Goal: Contribute content: Contribute content

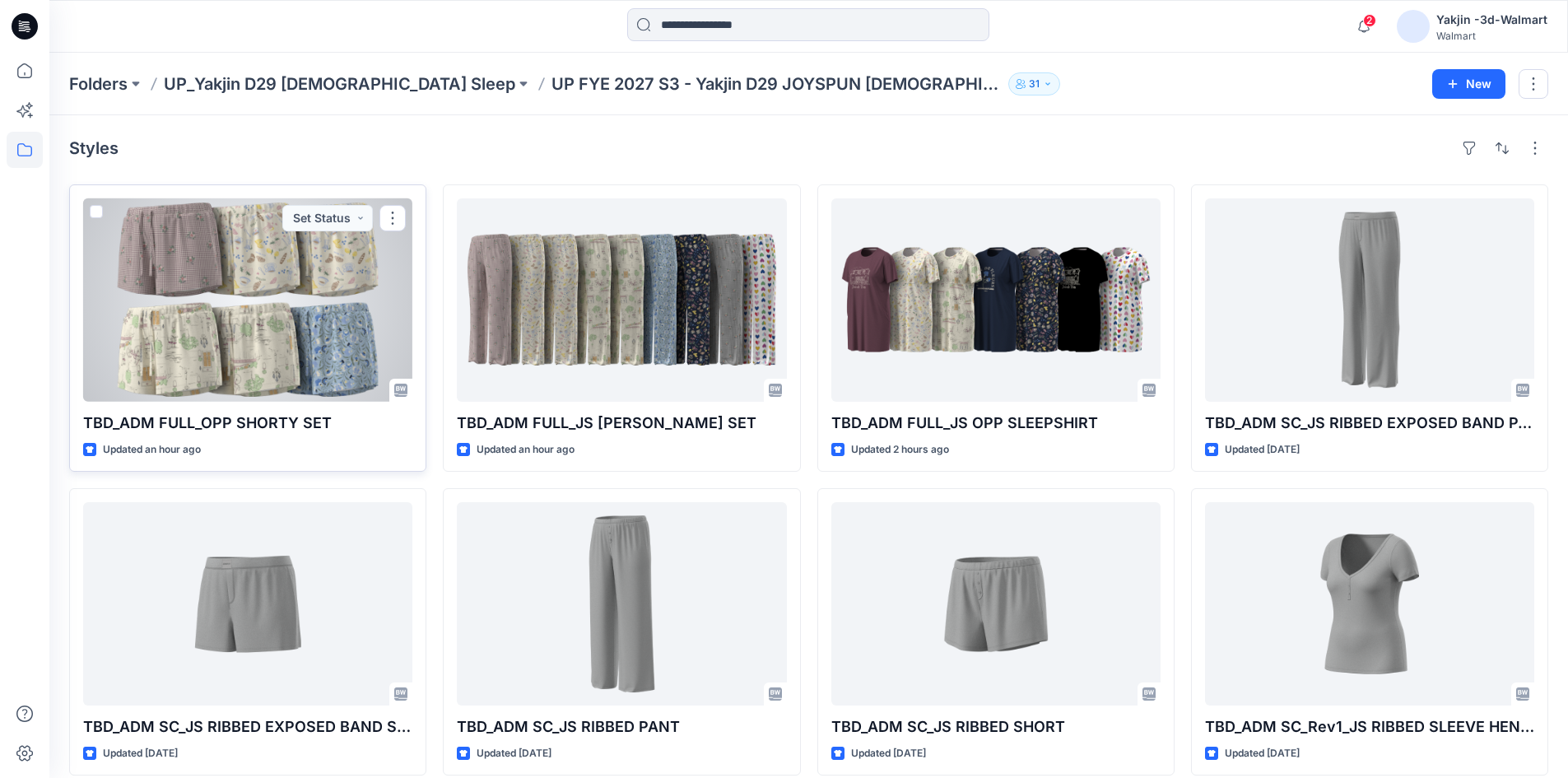
click at [322, 345] on div at bounding box center [247, 299] width 329 height 203
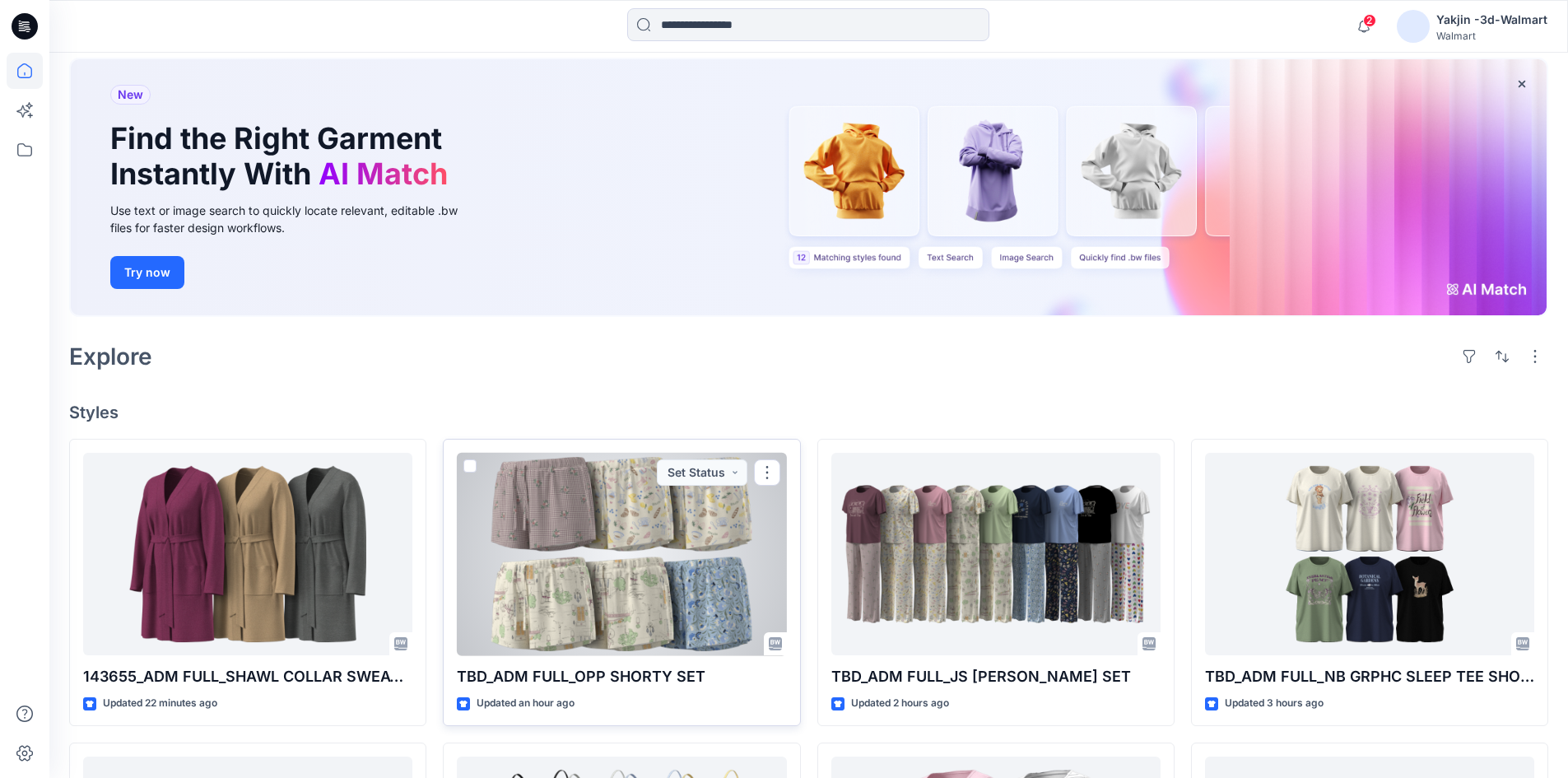
scroll to position [165, 0]
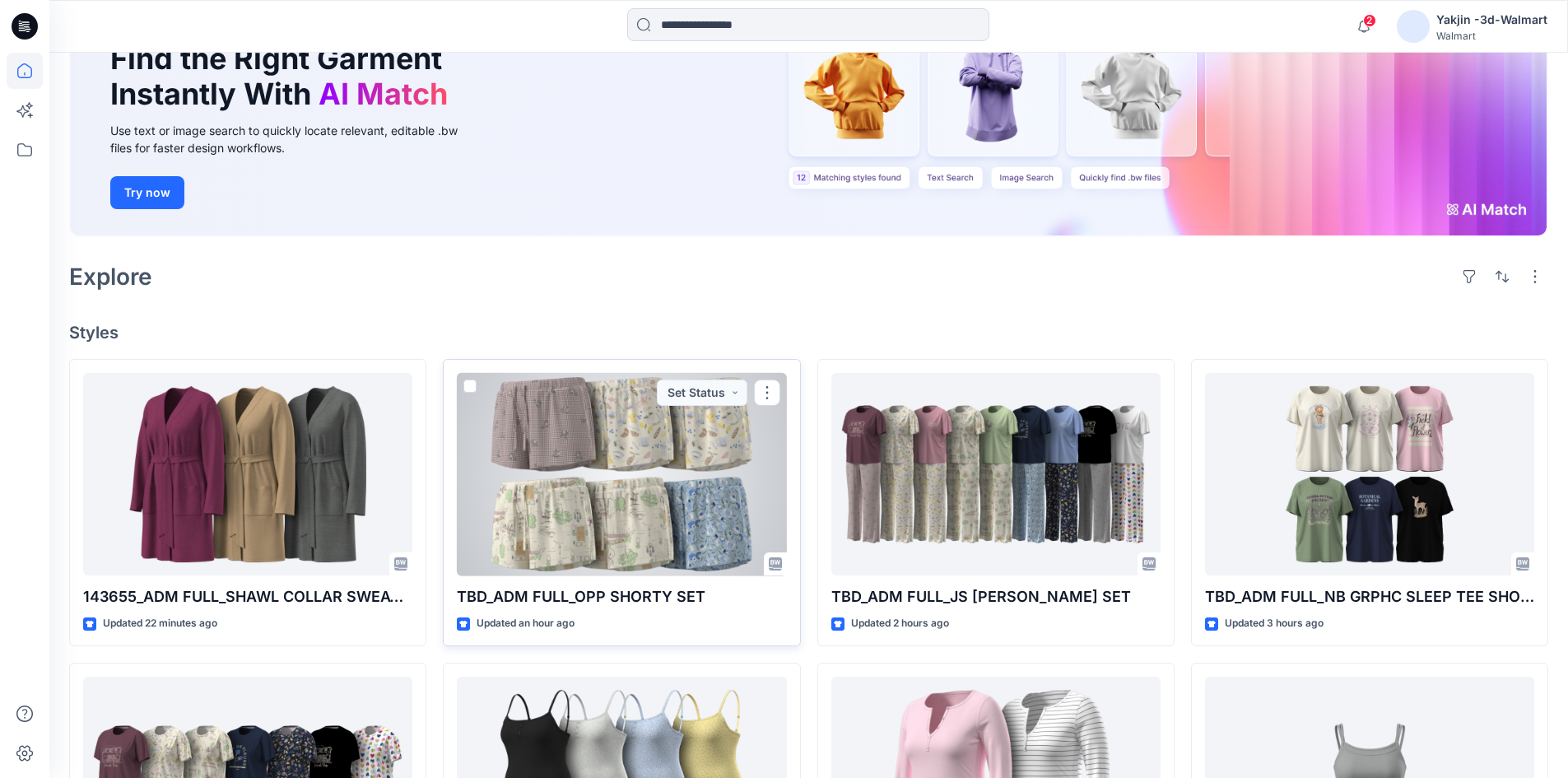
click at [639, 475] on div at bounding box center [622, 474] width 329 height 203
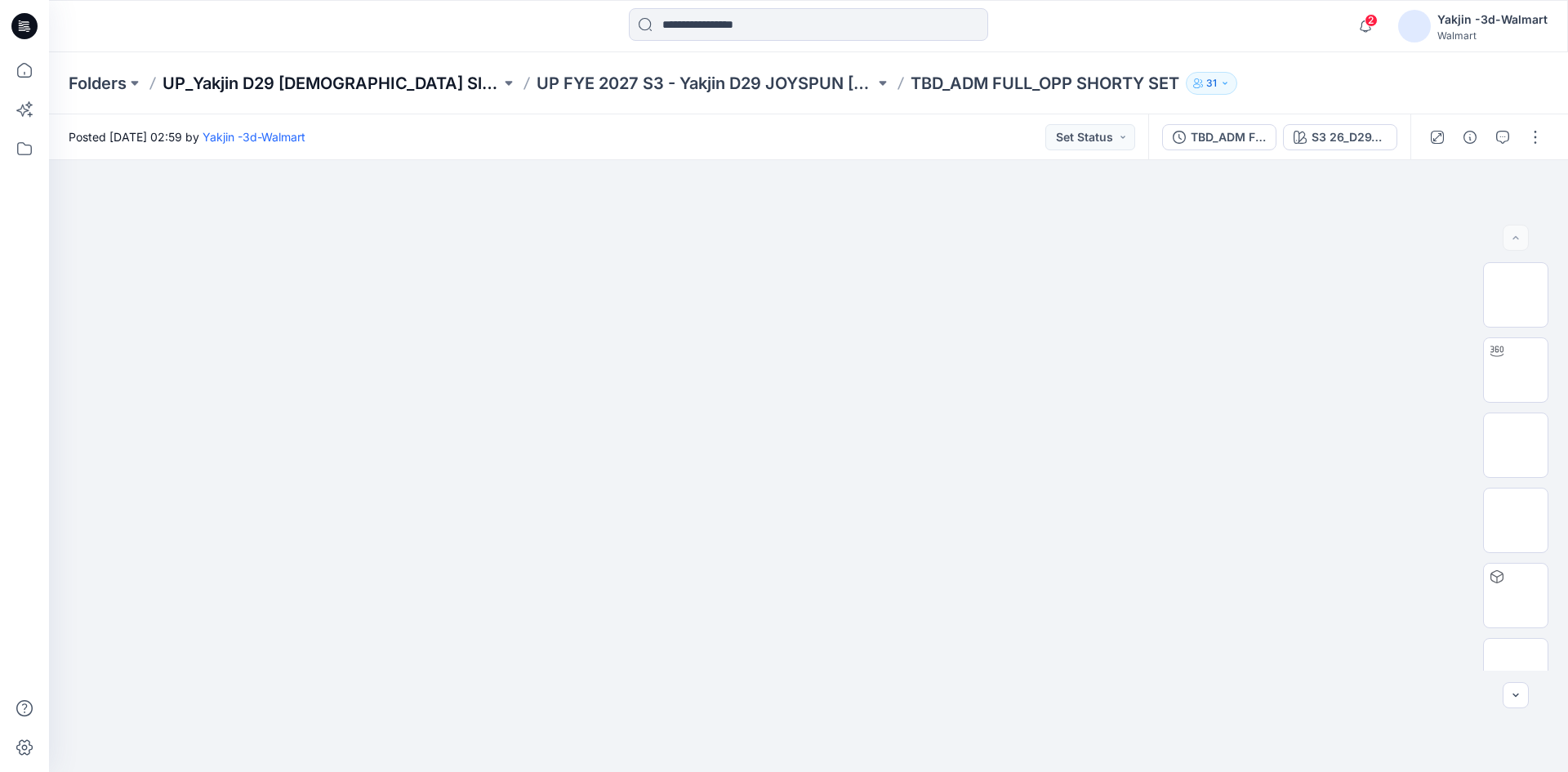
click at [329, 83] on p "UP_Yakjin D29 [DEMOGRAPHIC_DATA] Sleep" at bounding box center [332, 84] width 338 height 23
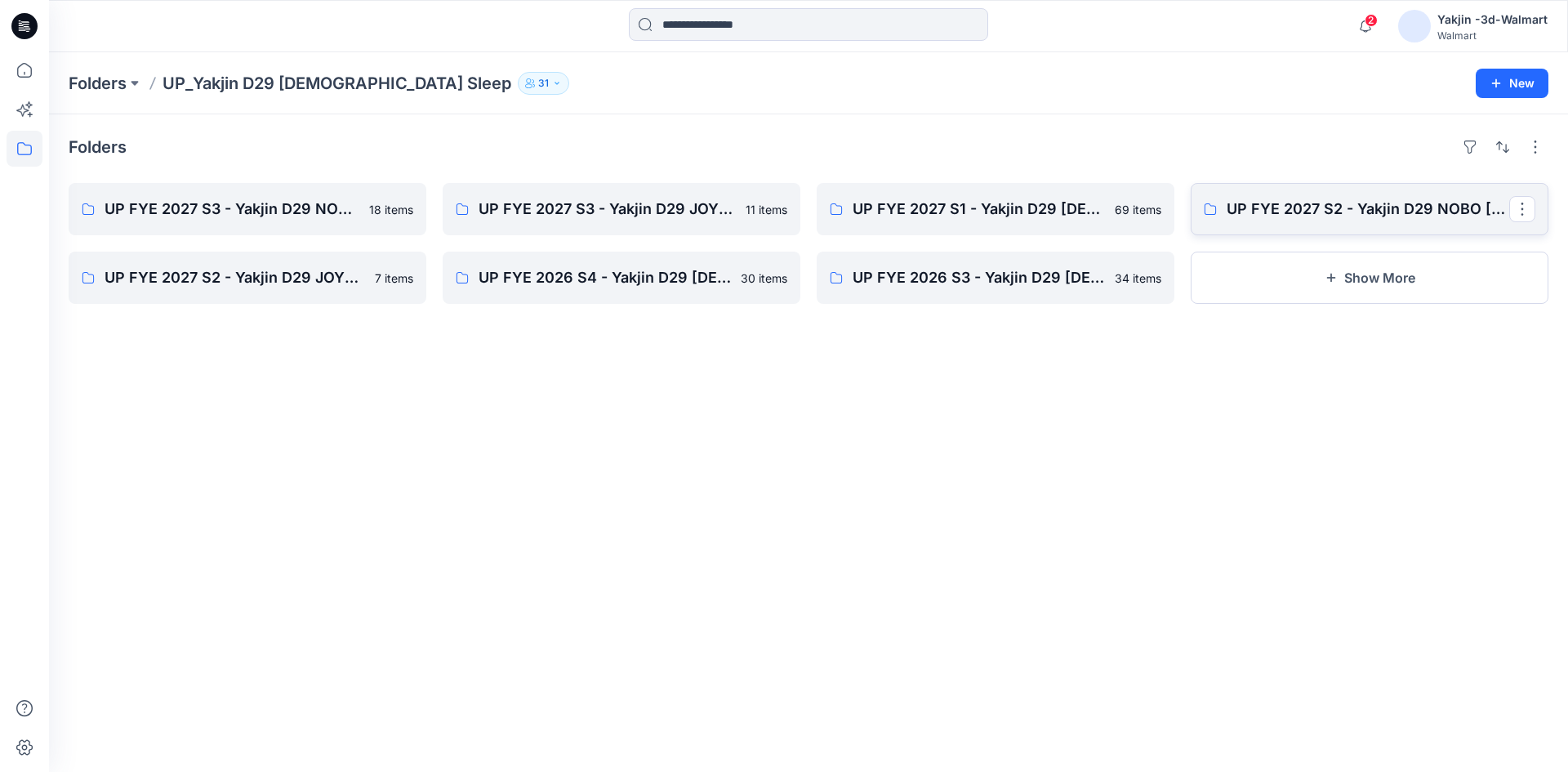
click at [873, 197] on link "UP FYE 2027 S2 - Yakjin D29 NOBO [DEMOGRAPHIC_DATA] Sleepwear" at bounding box center [1369, 209] width 357 height 52
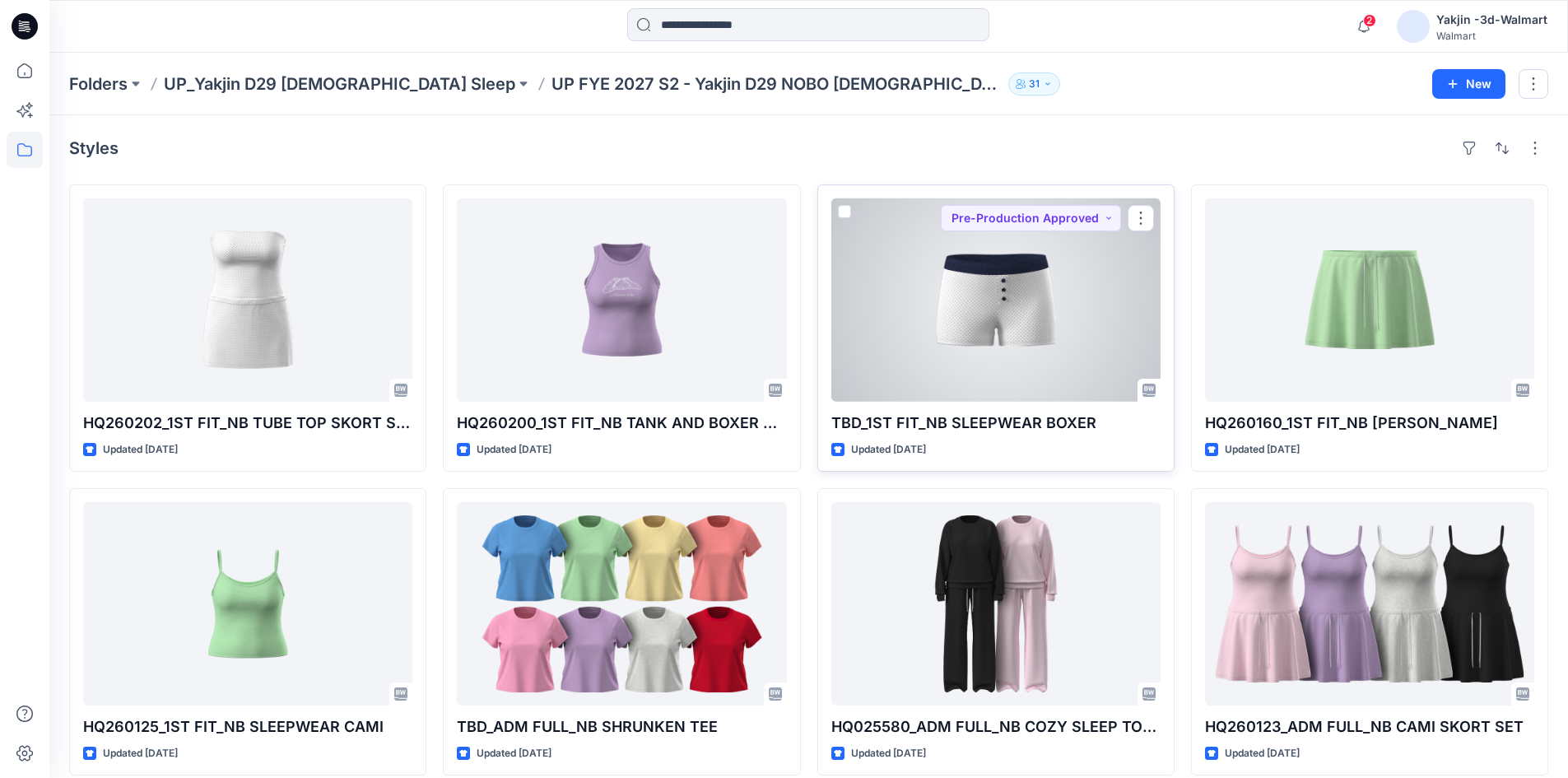
click at [880, 358] on div at bounding box center [996, 299] width 329 height 203
click at [880, 307] on div at bounding box center [996, 299] width 329 height 203
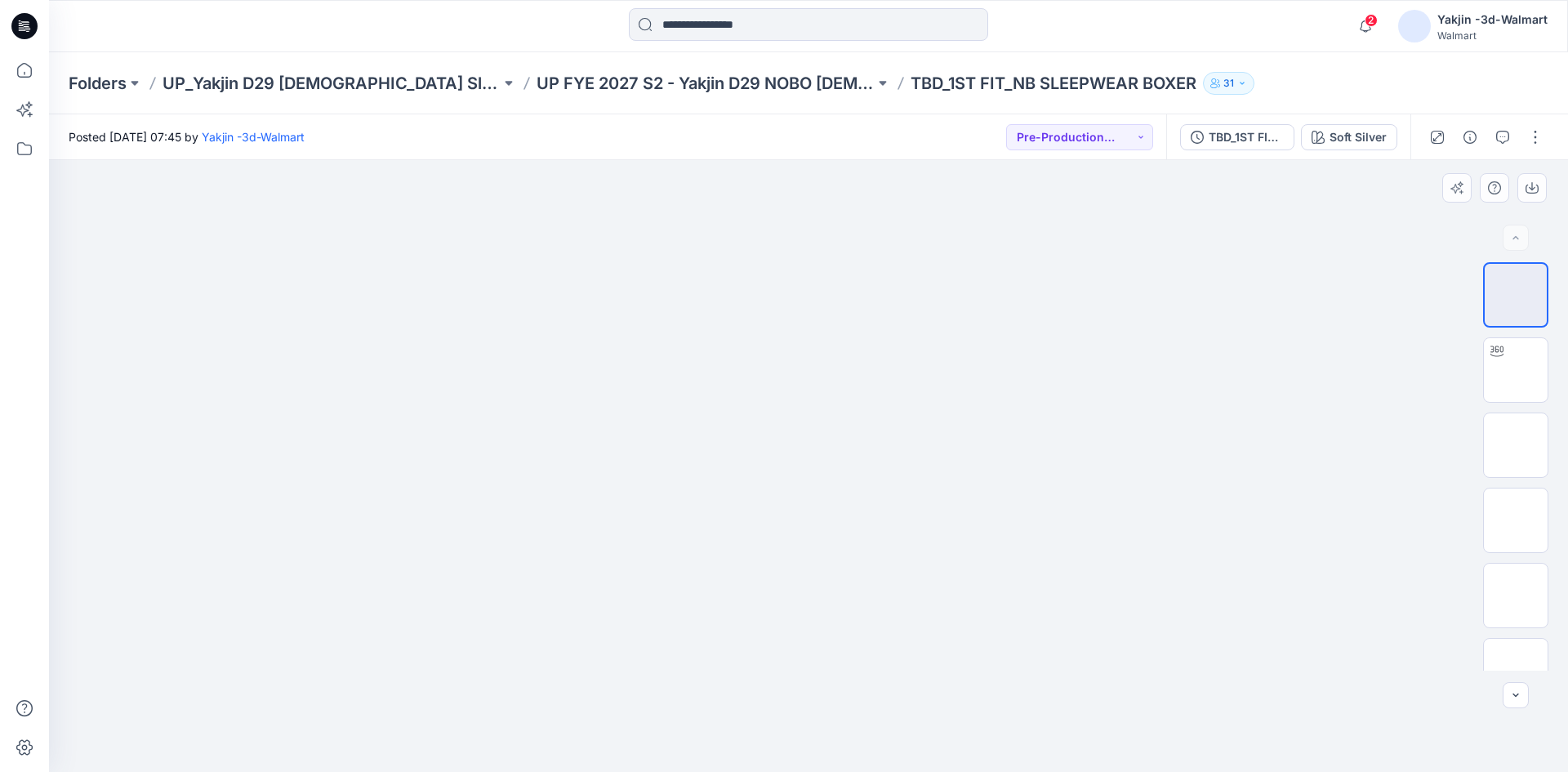
click at [998, 663] on div at bounding box center [808, 466] width 1519 height 612
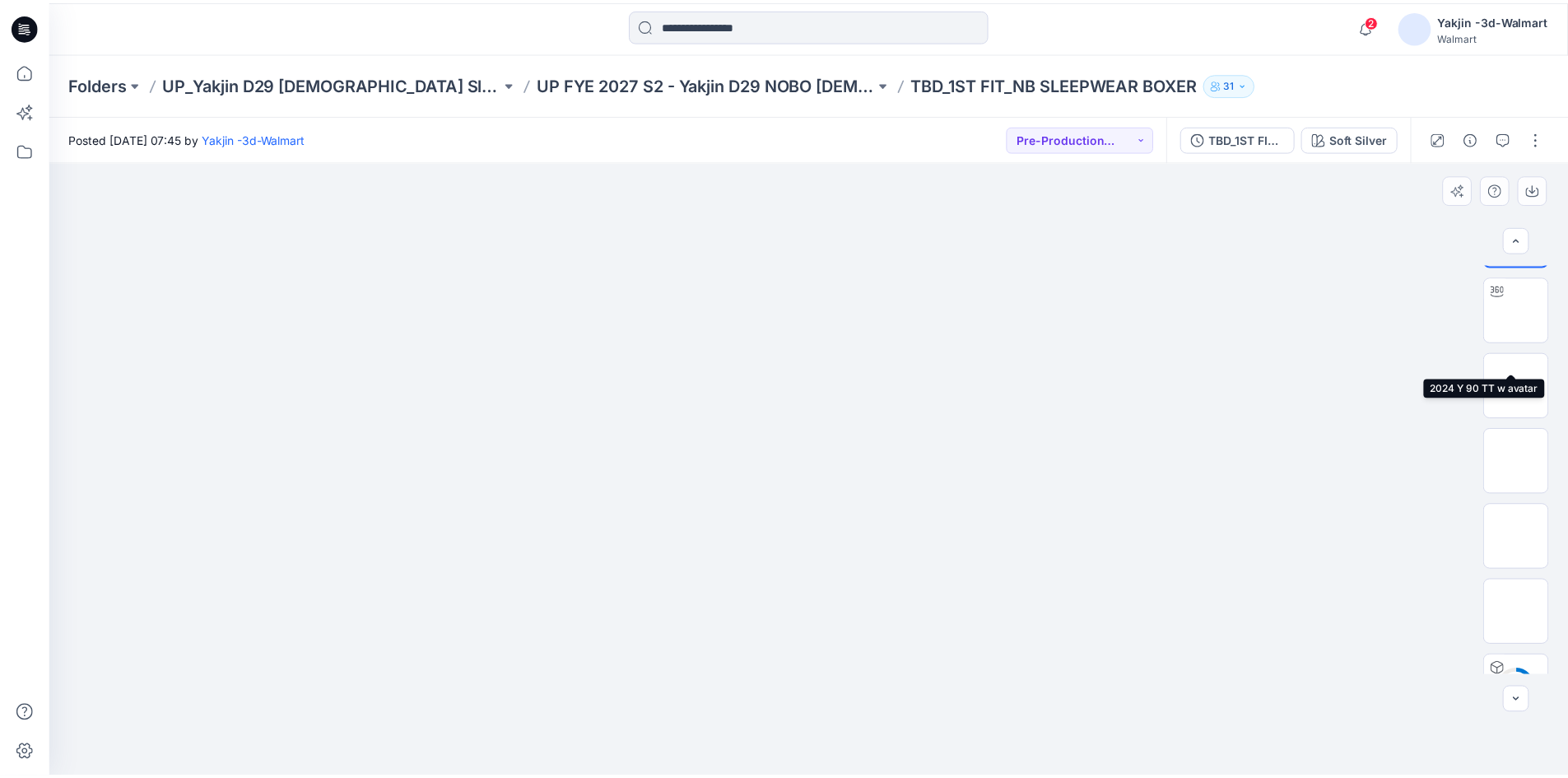
scroll to position [109, 0]
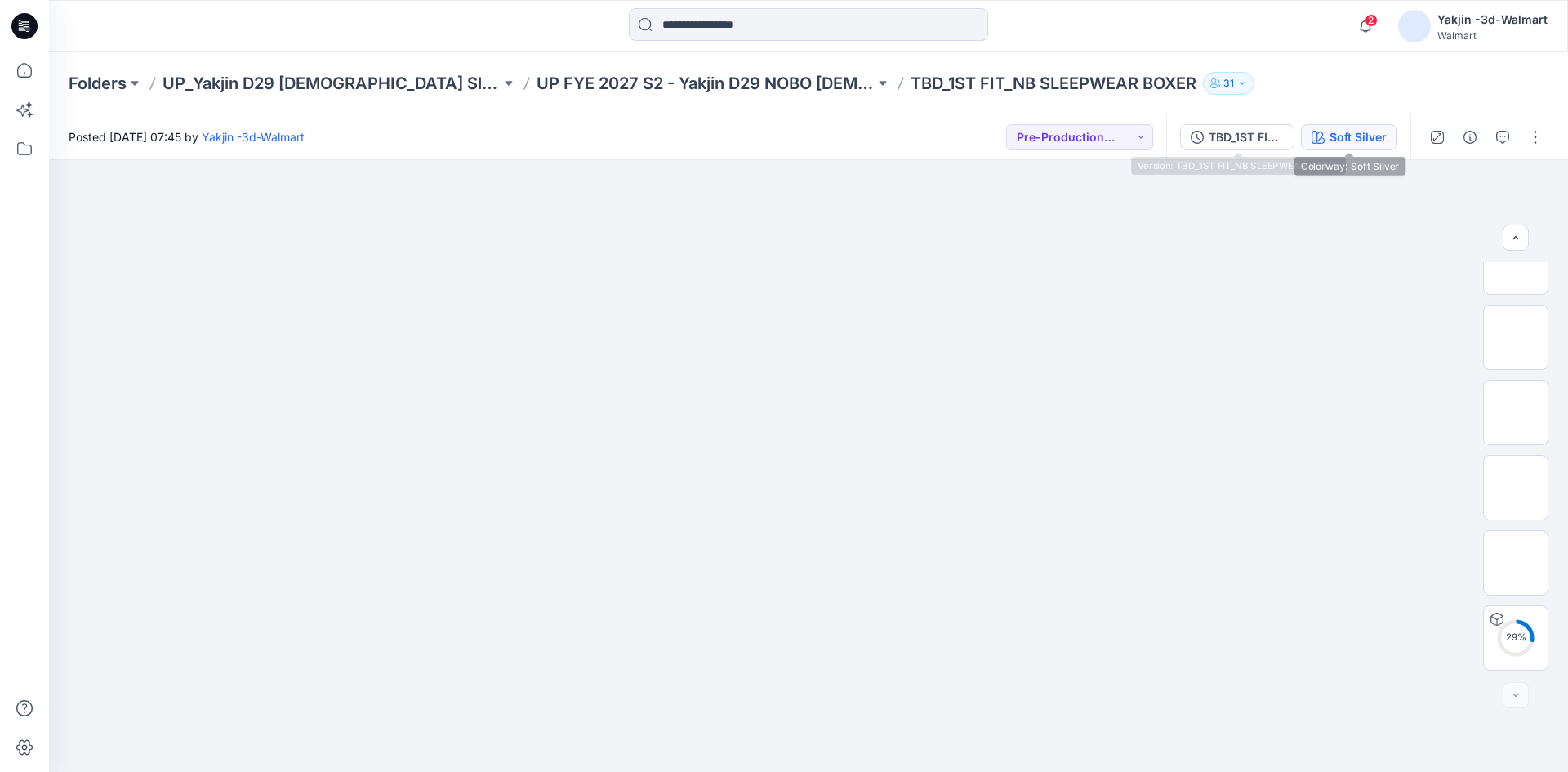
click at [1308, 130] on button "Soft Silver" at bounding box center [1349, 138] width 96 height 27
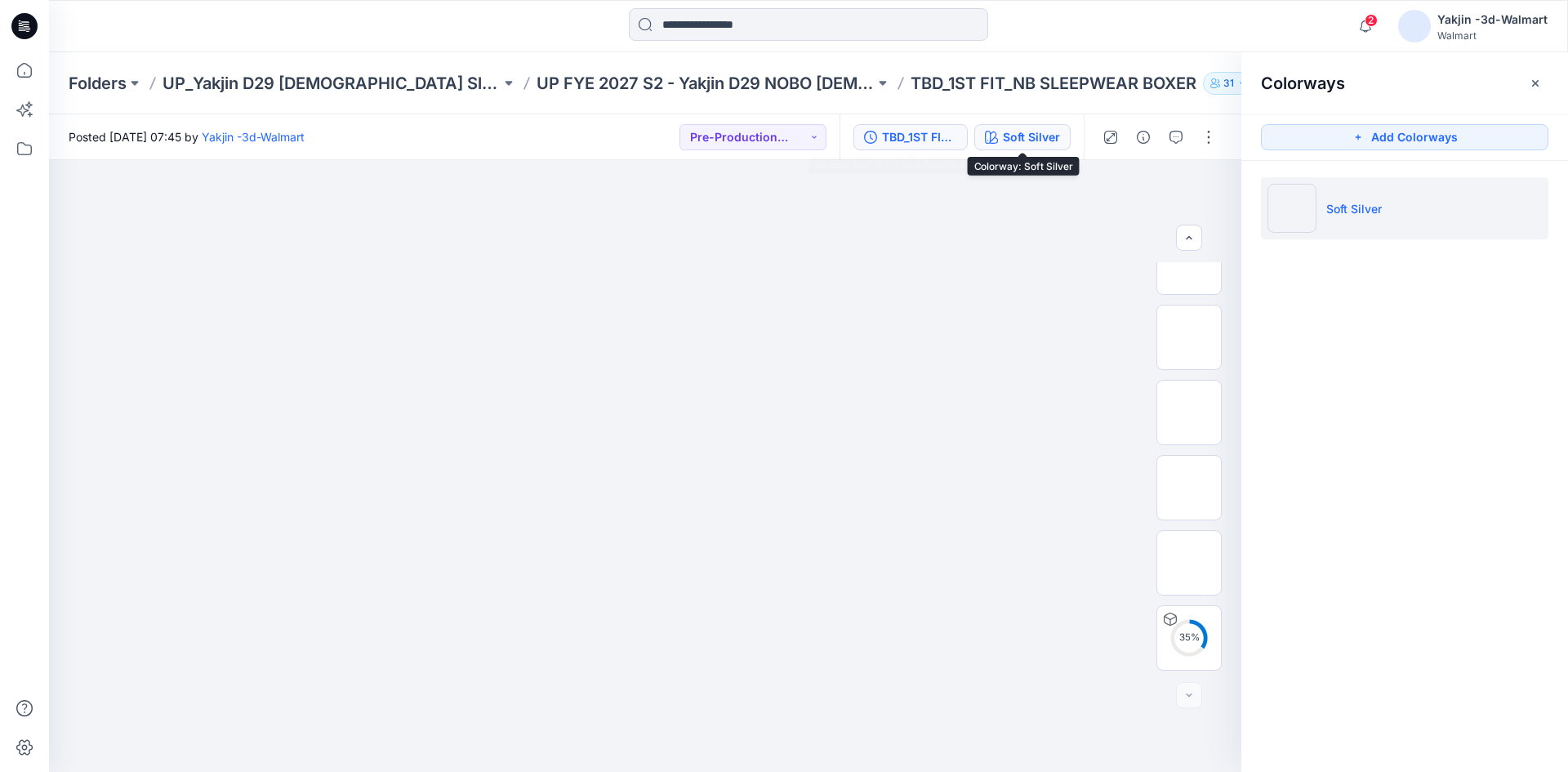
click at [933, 139] on div "TBD_1ST FIT_NB SLEEPWEAR BOXER" at bounding box center [920, 138] width 75 height 18
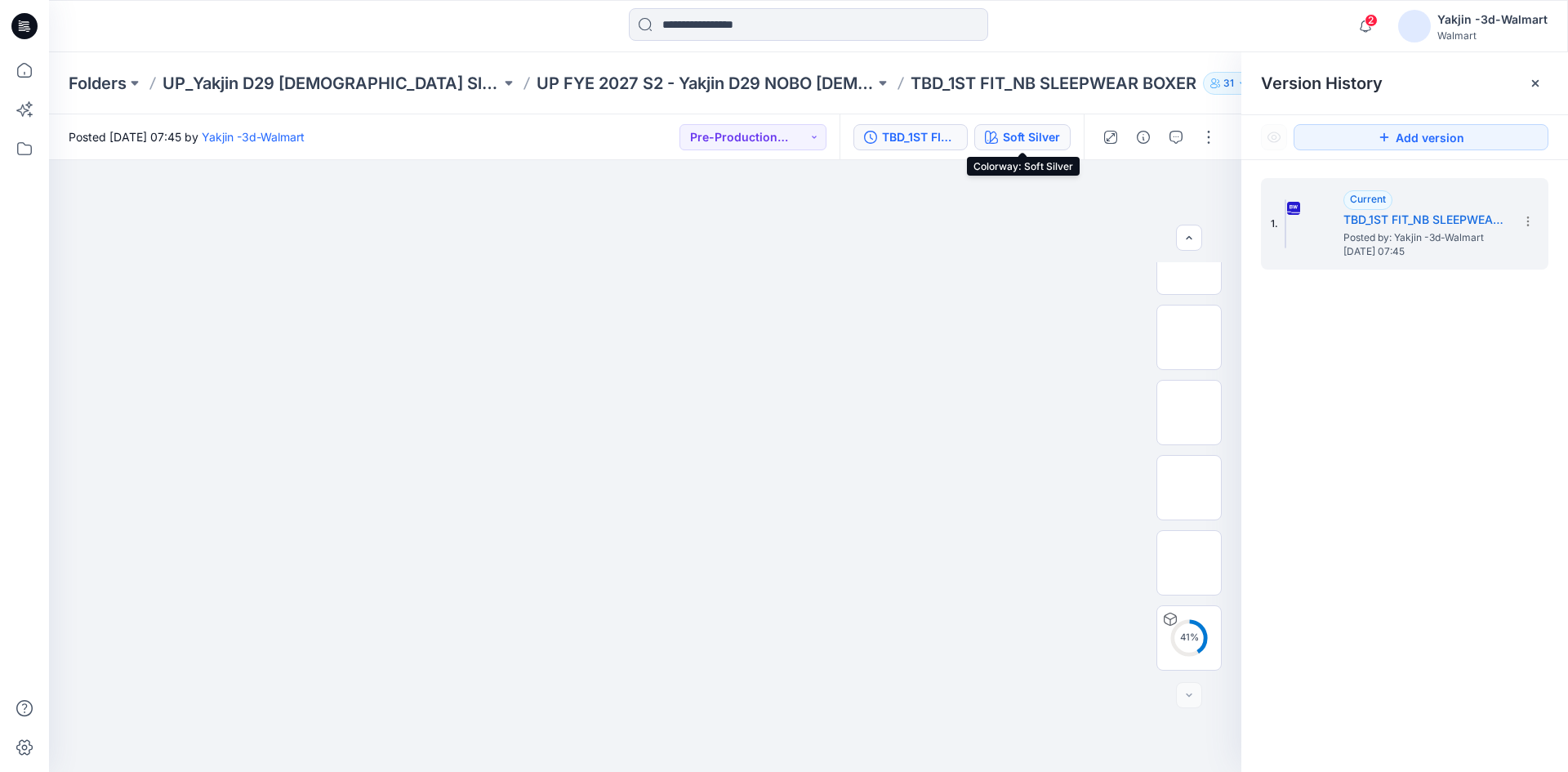
click at [1017, 134] on div "Soft Silver" at bounding box center [1031, 138] width 57 height 18
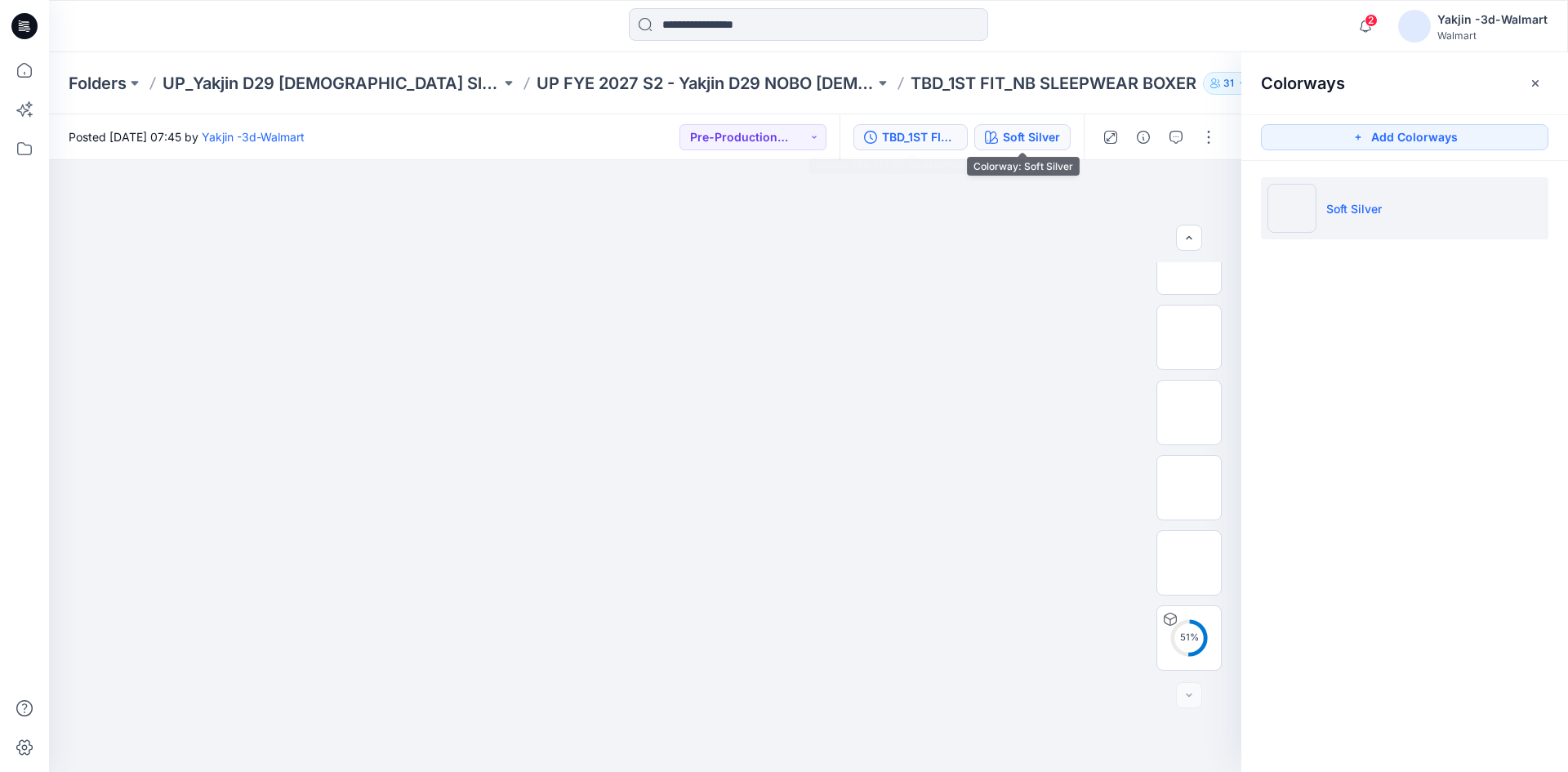
click at [939, 140] on div "TBD_1ST FIT_NB SLEEPWEAR BOXER" at bounding box center [920, 138] width 75 height 18
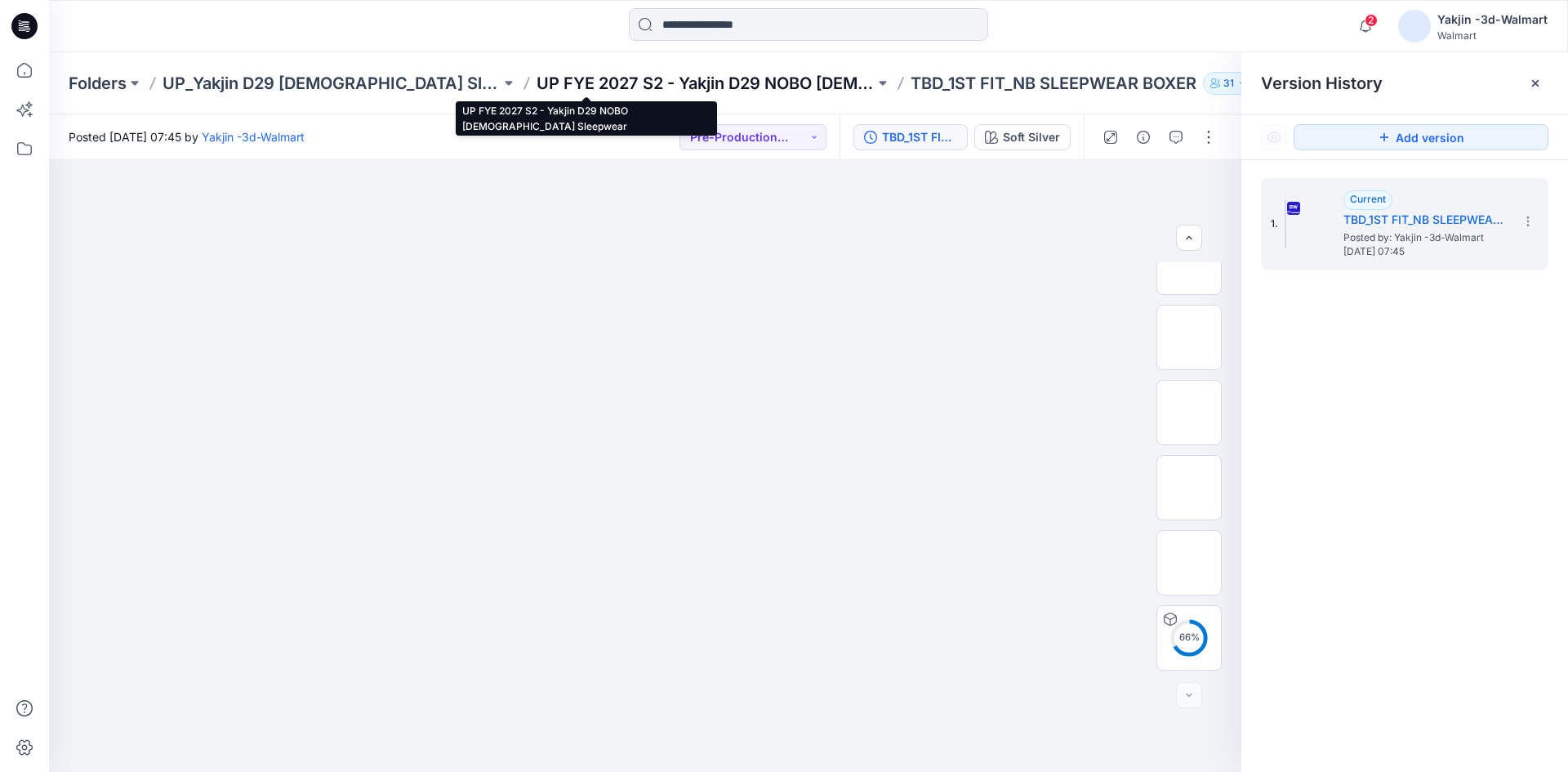
click at [638, 86] on p "UP FYE 2027 S2 - Yakjin D29 NOBO [DEMOGRAPHIC_DATA] Sleepwear" at bounding box center [706, 84] width 338 height 23
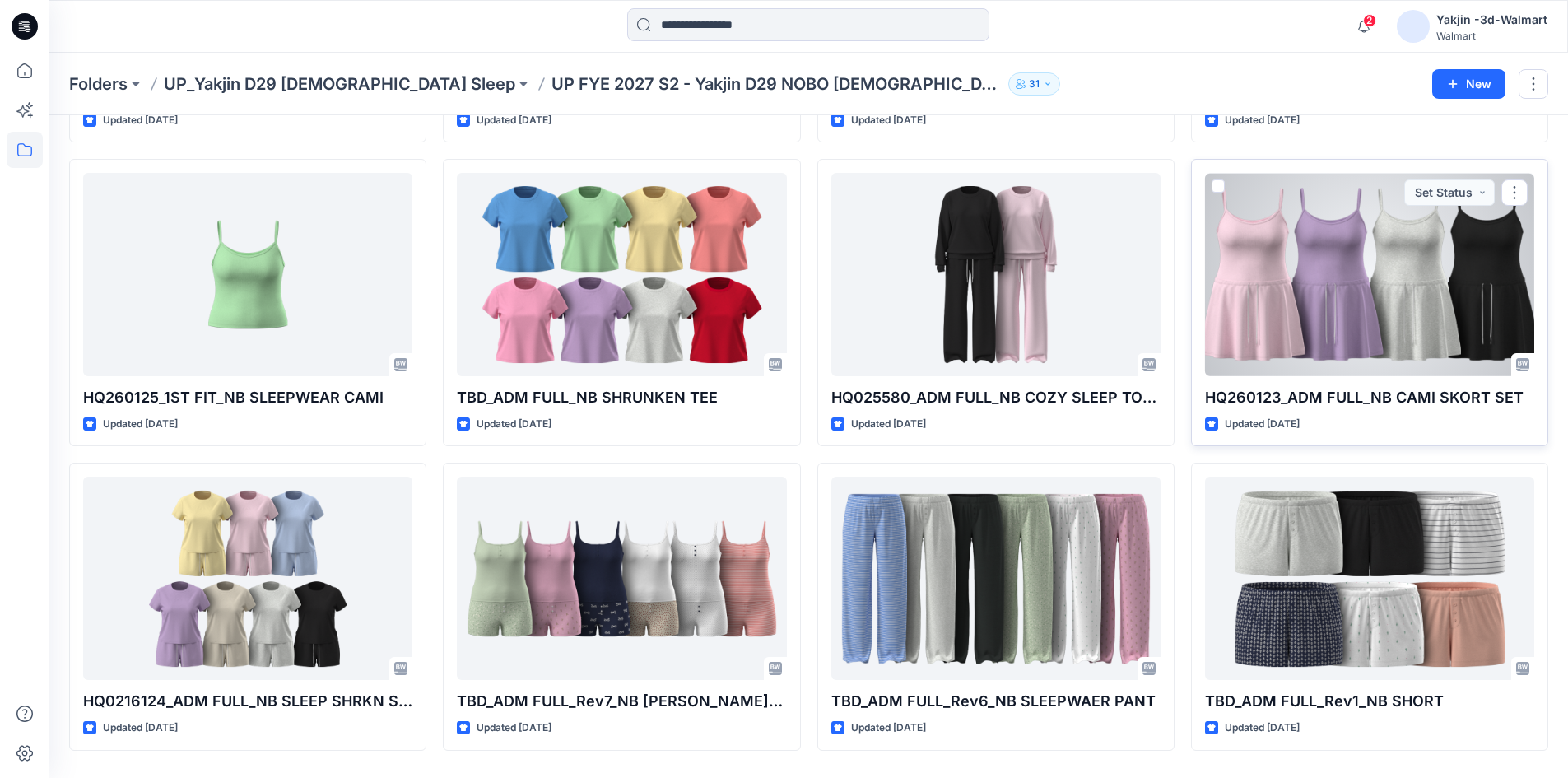
scroll to position [381, 0]
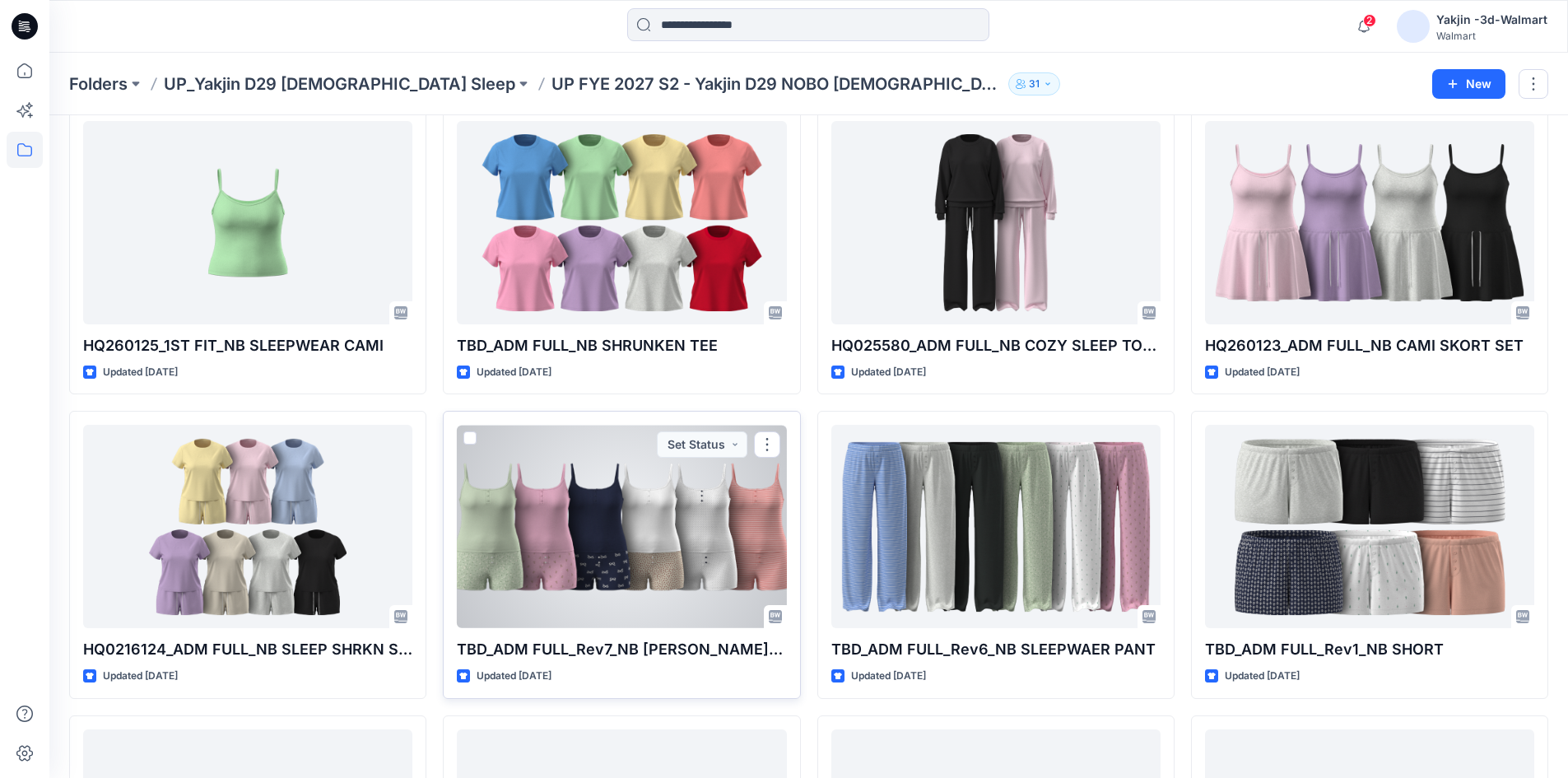
click at [742, 565] on div at bounding box center [622, 526] width 329 height 203
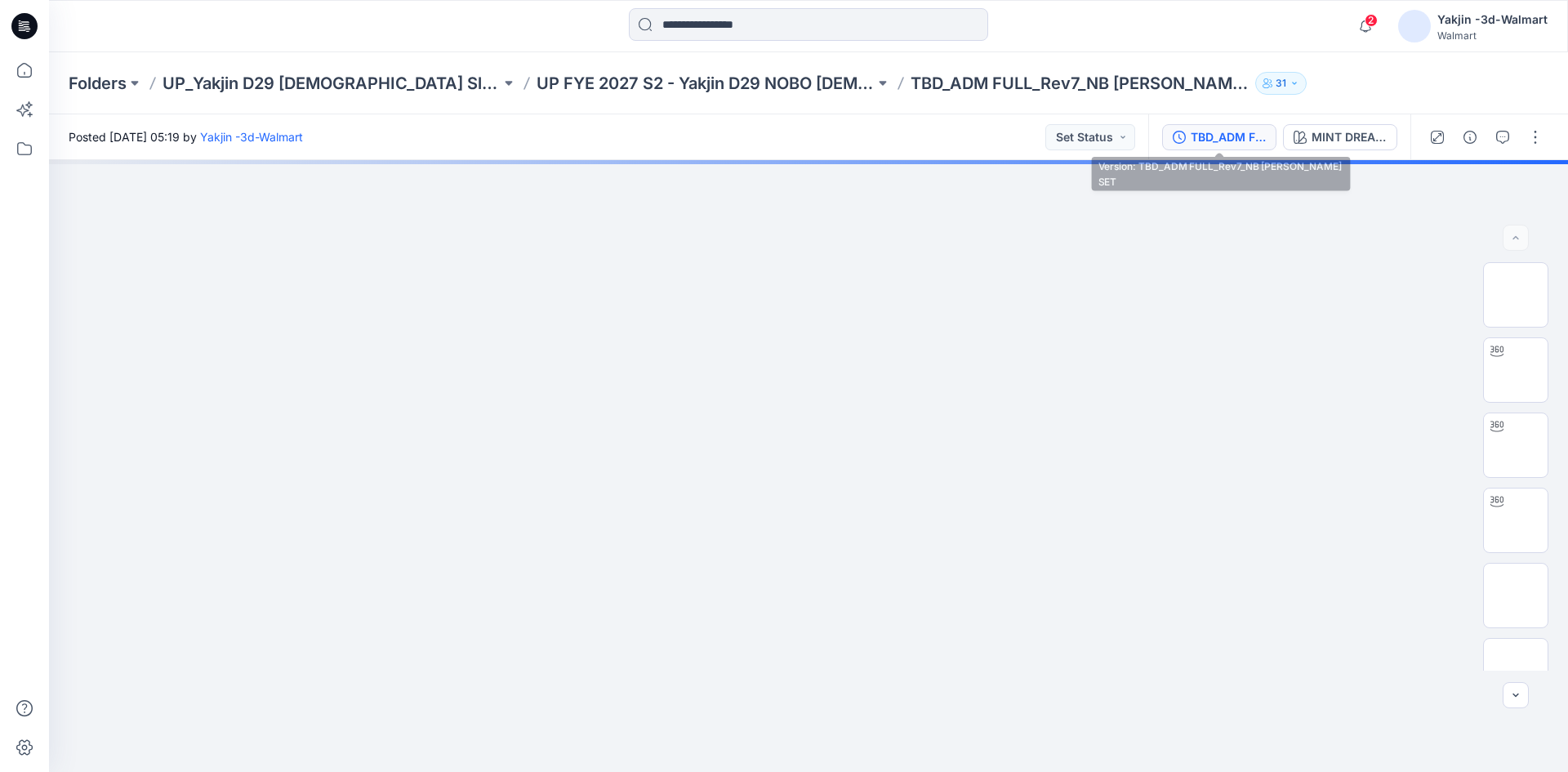
click at [1238, 142] on div "TBD_ADM FULL_Rev7_NB [PERSON_NAME] SET" at bounding box center [1228, 138] width 75 height 18
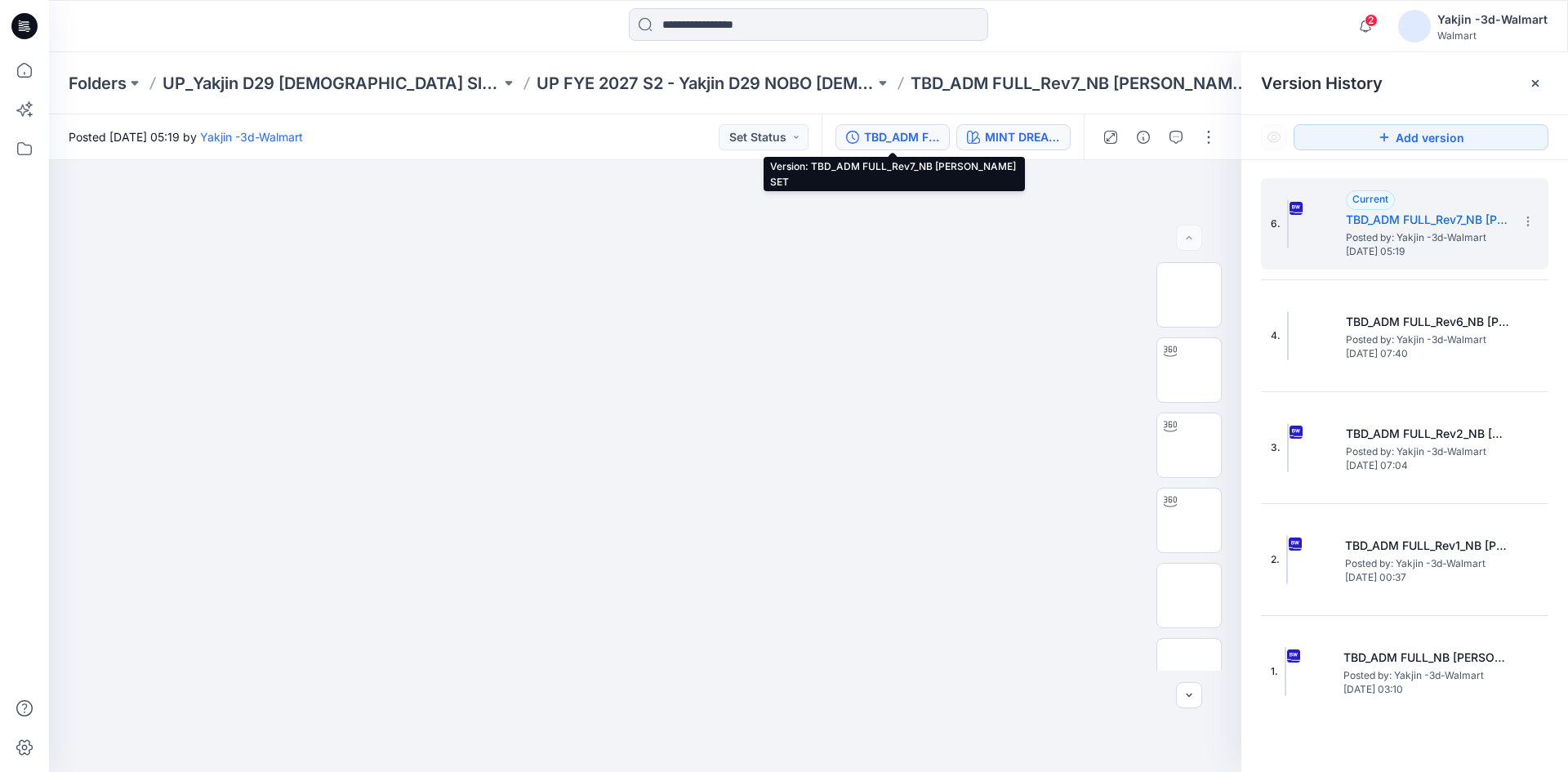
click at [1004, 146] on button "MINT DREAM_S2 26_D34_NB_DITSY FLORAL 4 v1 rpt_CW21_MINT DREAM_WM" at bounding box center [1013, 138] width 114 height 27
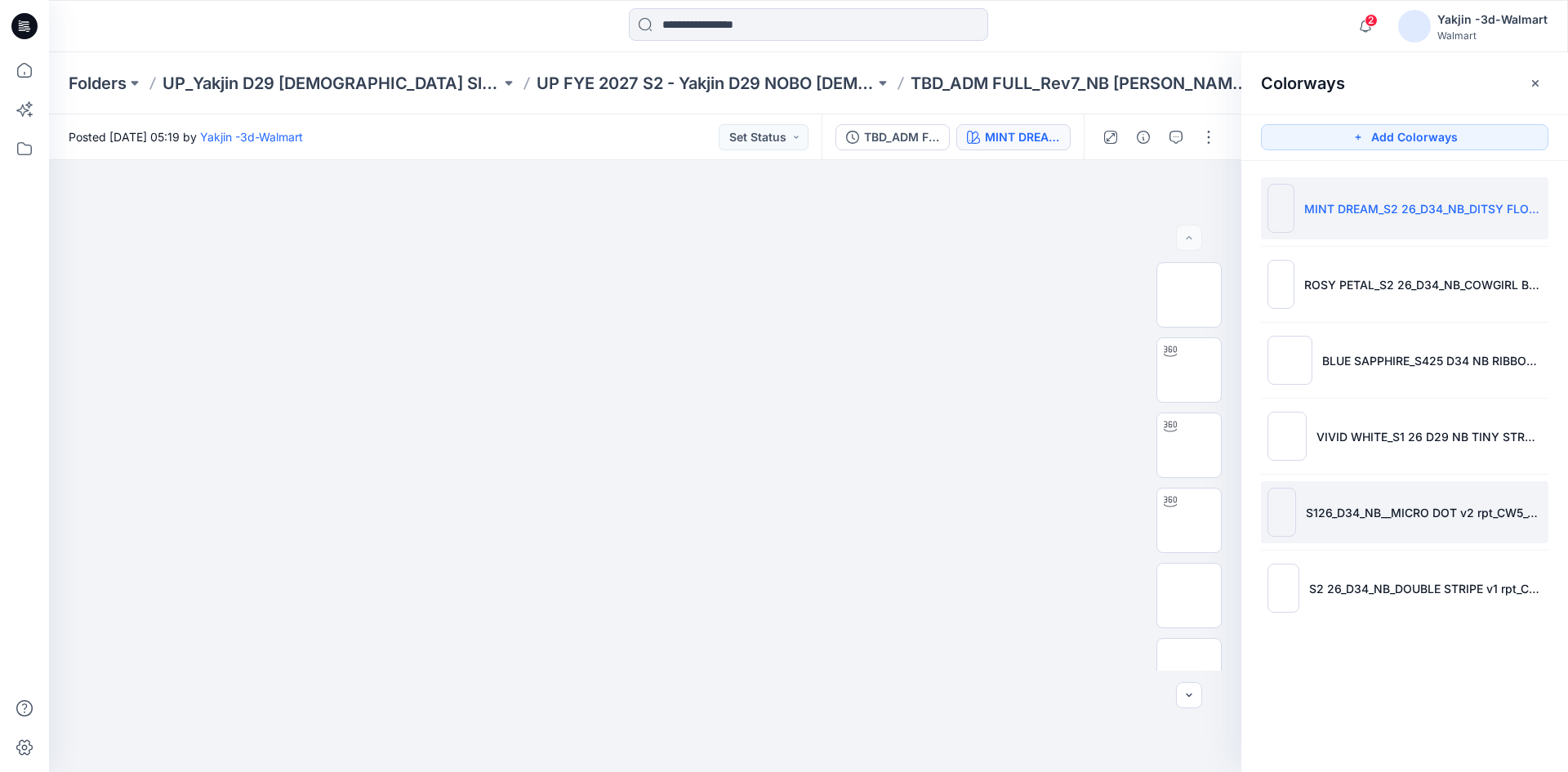
click at [1352, 495] on li "S126_D34_NB__MICRO DOT v2 rpt_CW5_VIVID WHT BLUE SAPPHIRE_WM" at bounding box center [1404, 512] width 288 height 62
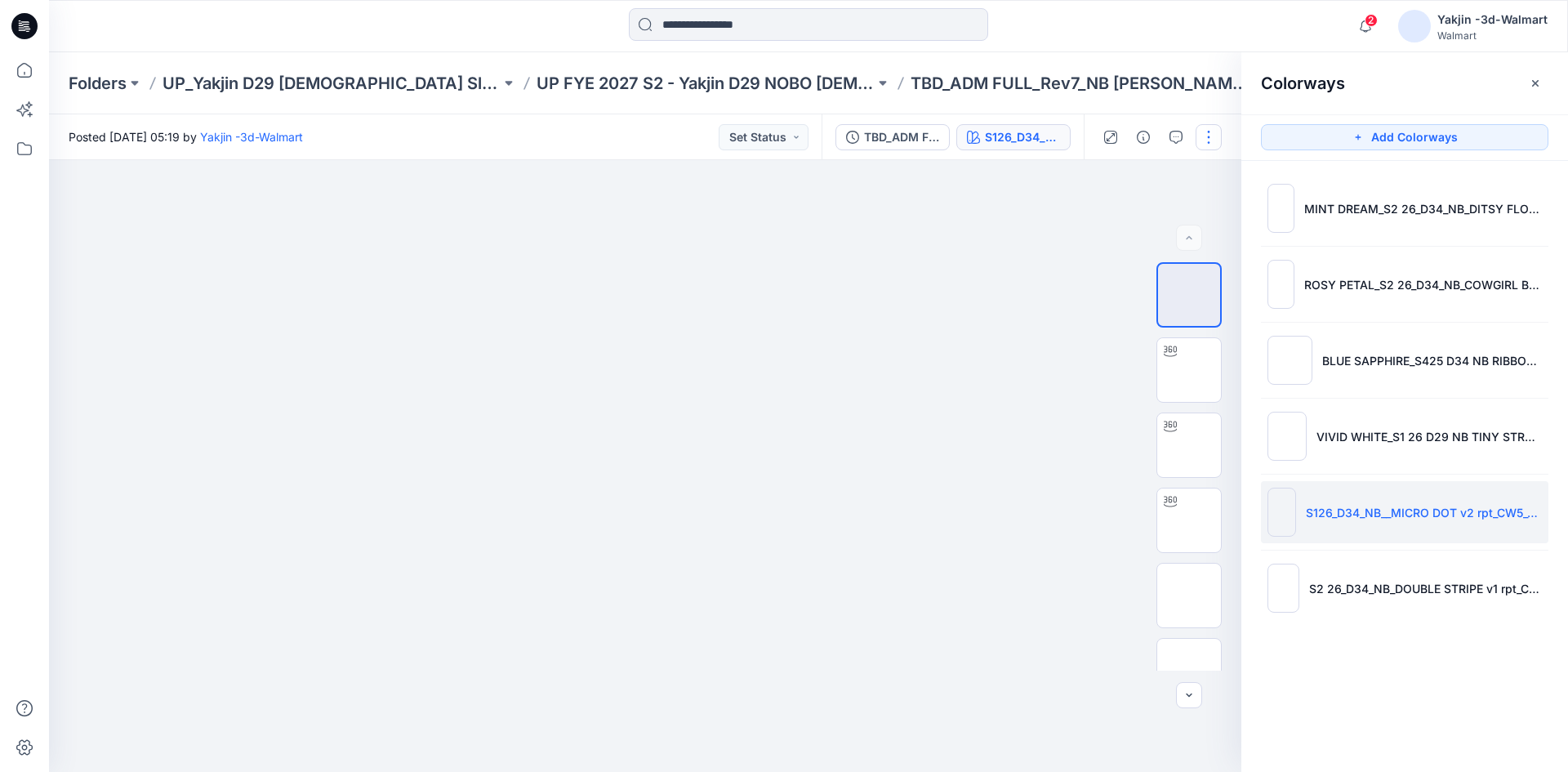
click at [1215, 138] on button "button" at bounding box center [1209, 138] width 27 height 27
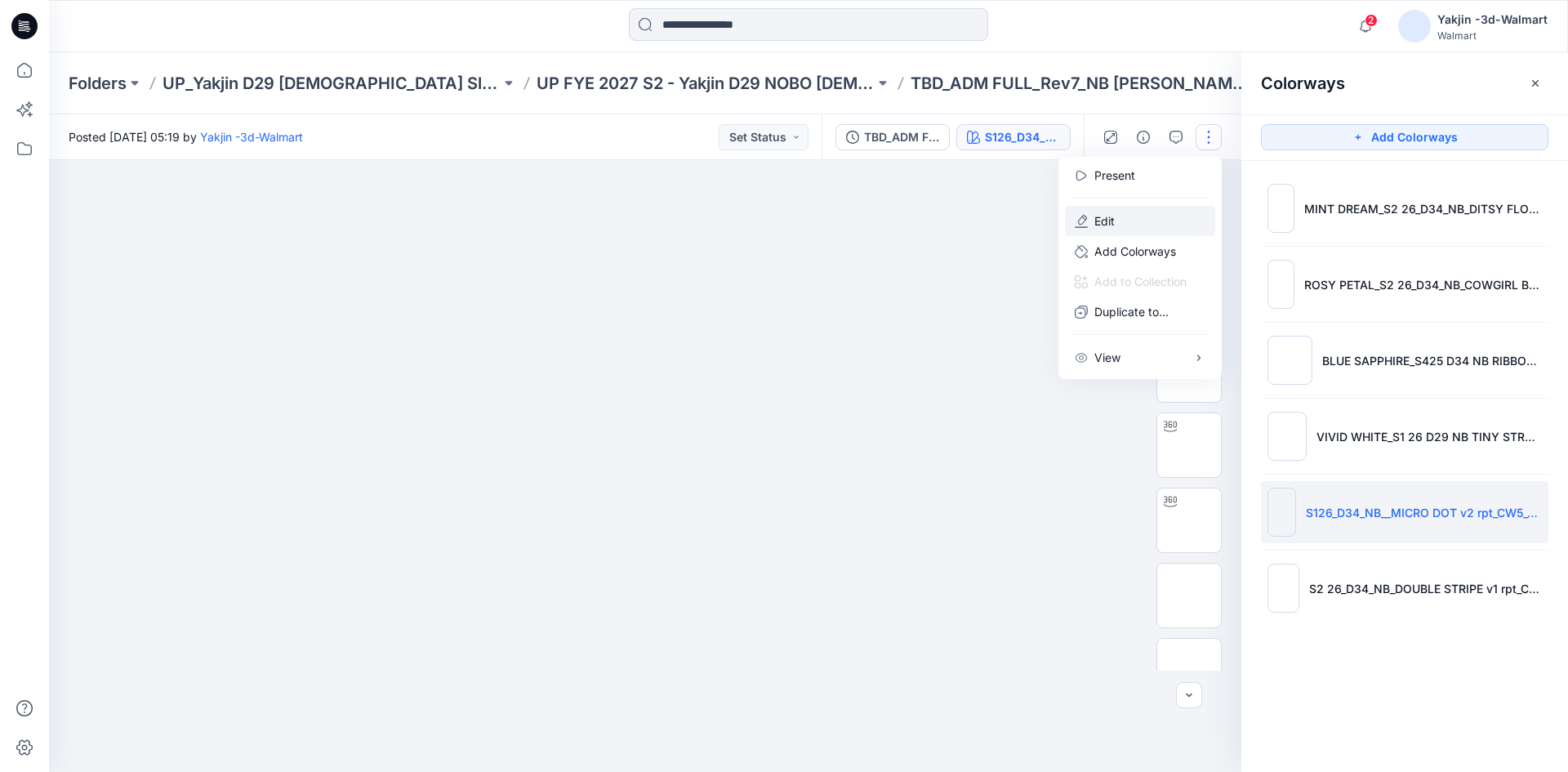
click at [1143, 219] on button "Edit" at bounding box center [1139, 221] width 150 height 30
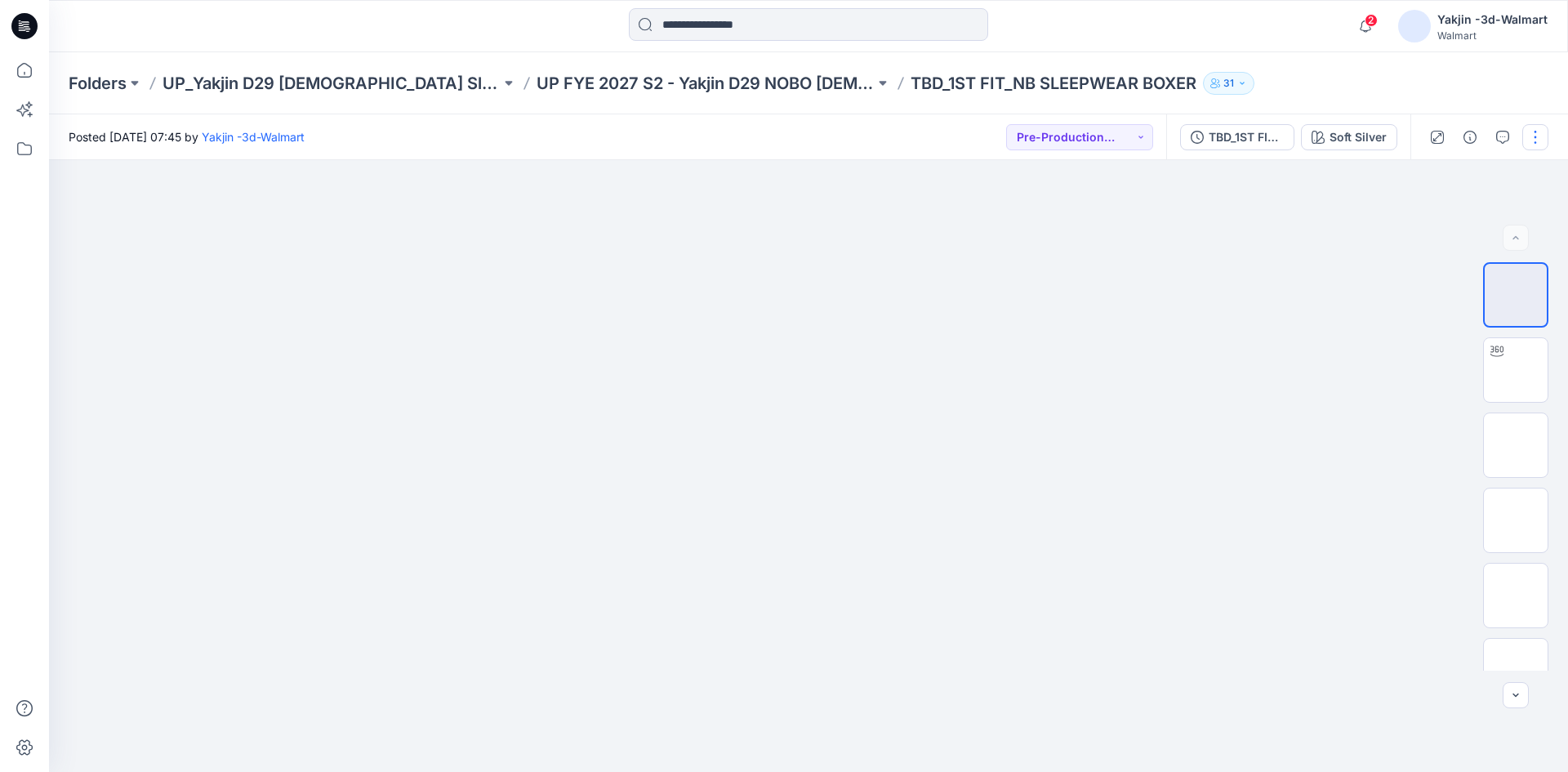
click at [1522, 142] on button "button" at bounding box center [1536, 138] width 27 height 27
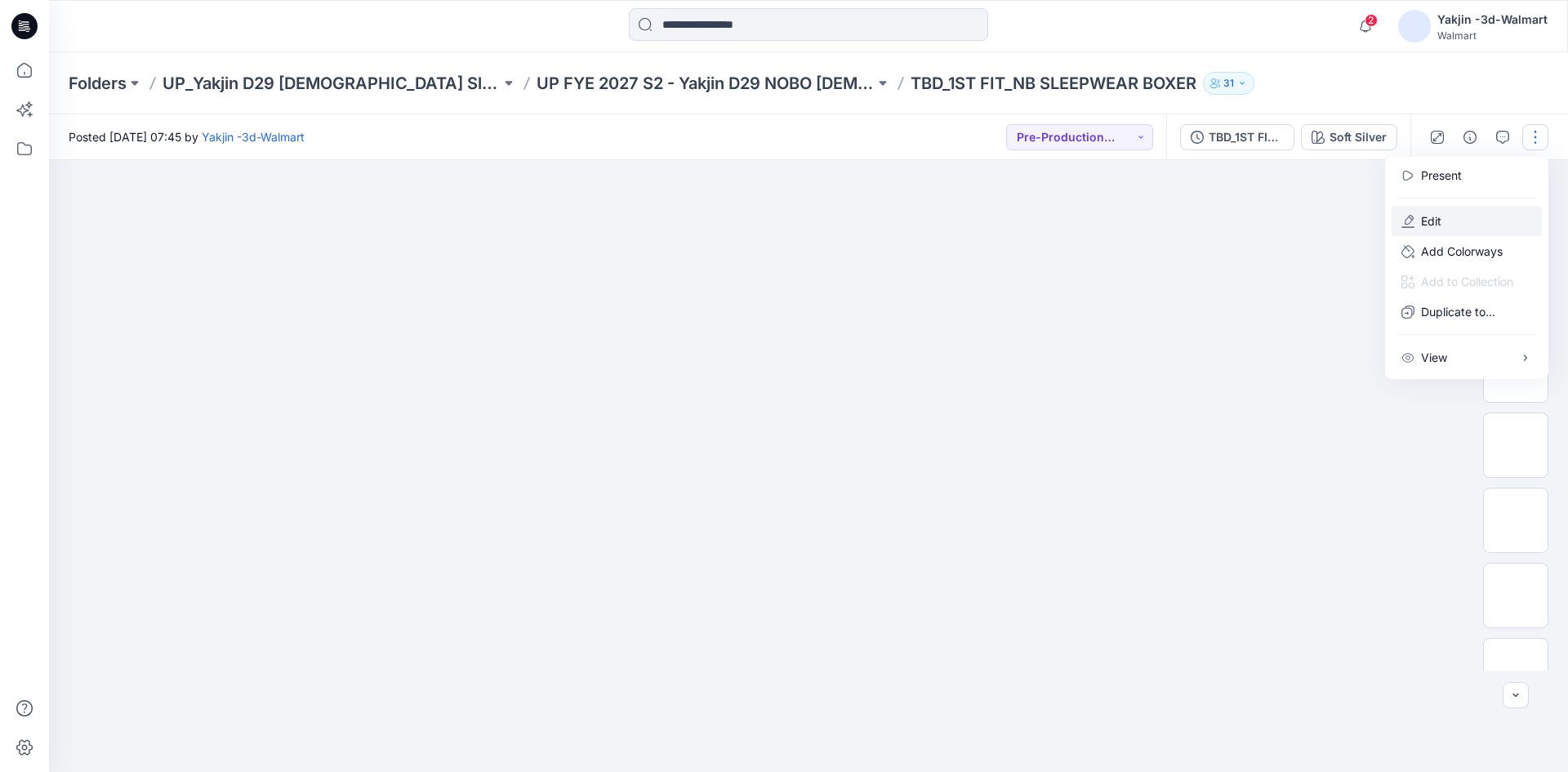
click at [1431, 214] on p "Edit" at bounding box center [1430, 221] width 21 height 17
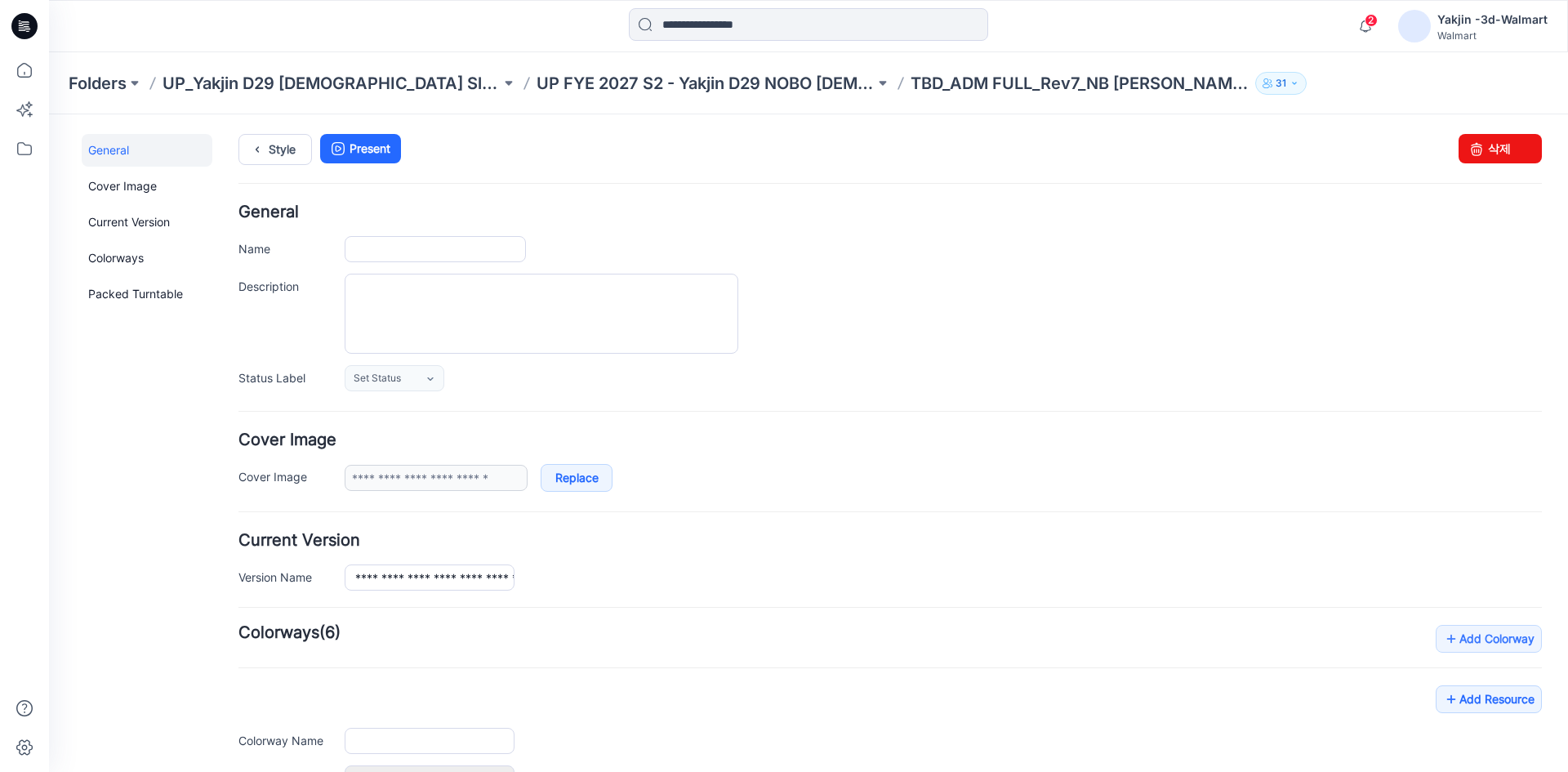
type input "**********"
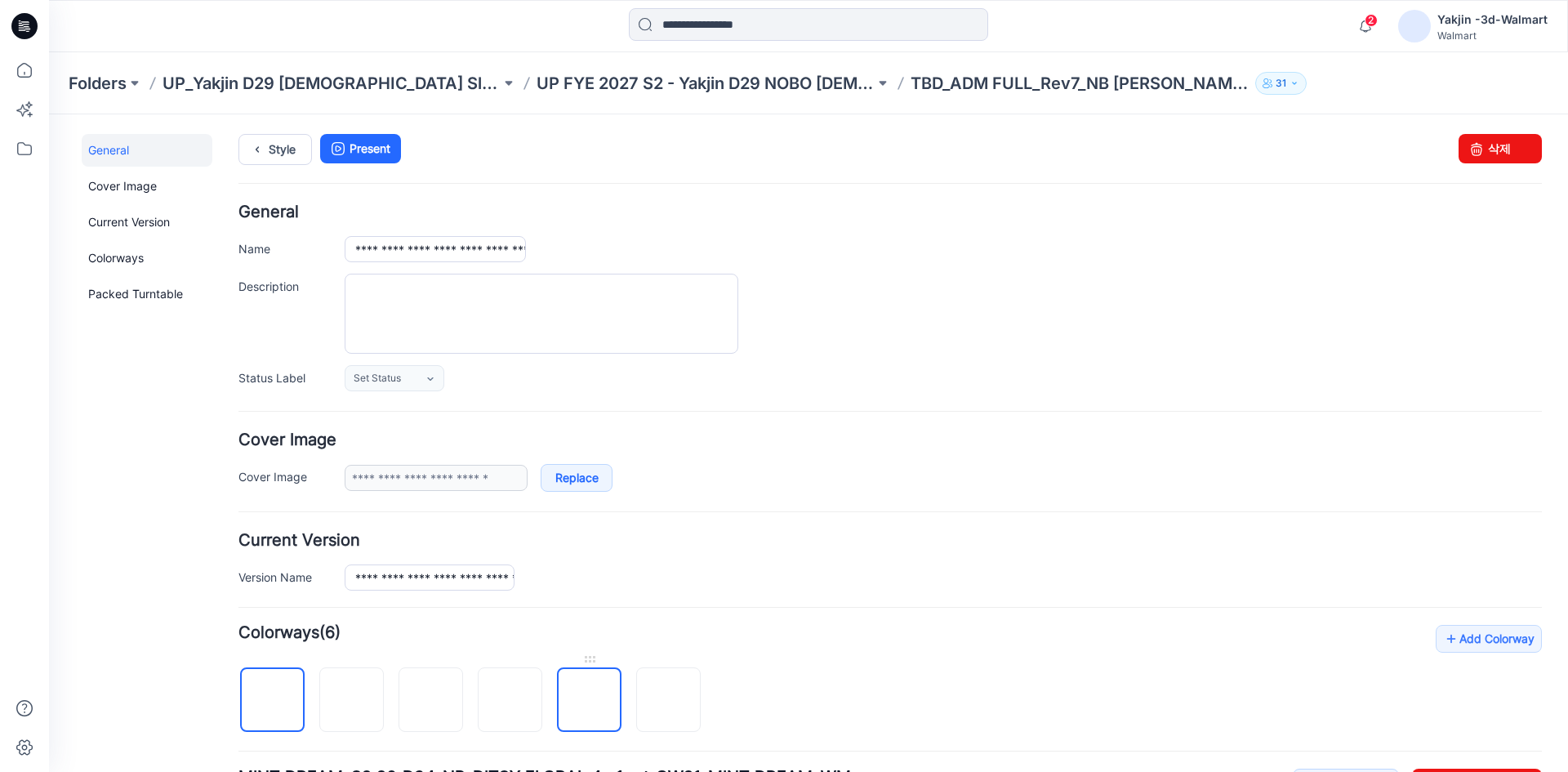
click at [590, 701] on img at bounding box center [590, 701] width 0 height 0
type input "**********"
click at [448, 576] on input "**********" at bounding box center [430, 577] width 170 height 27
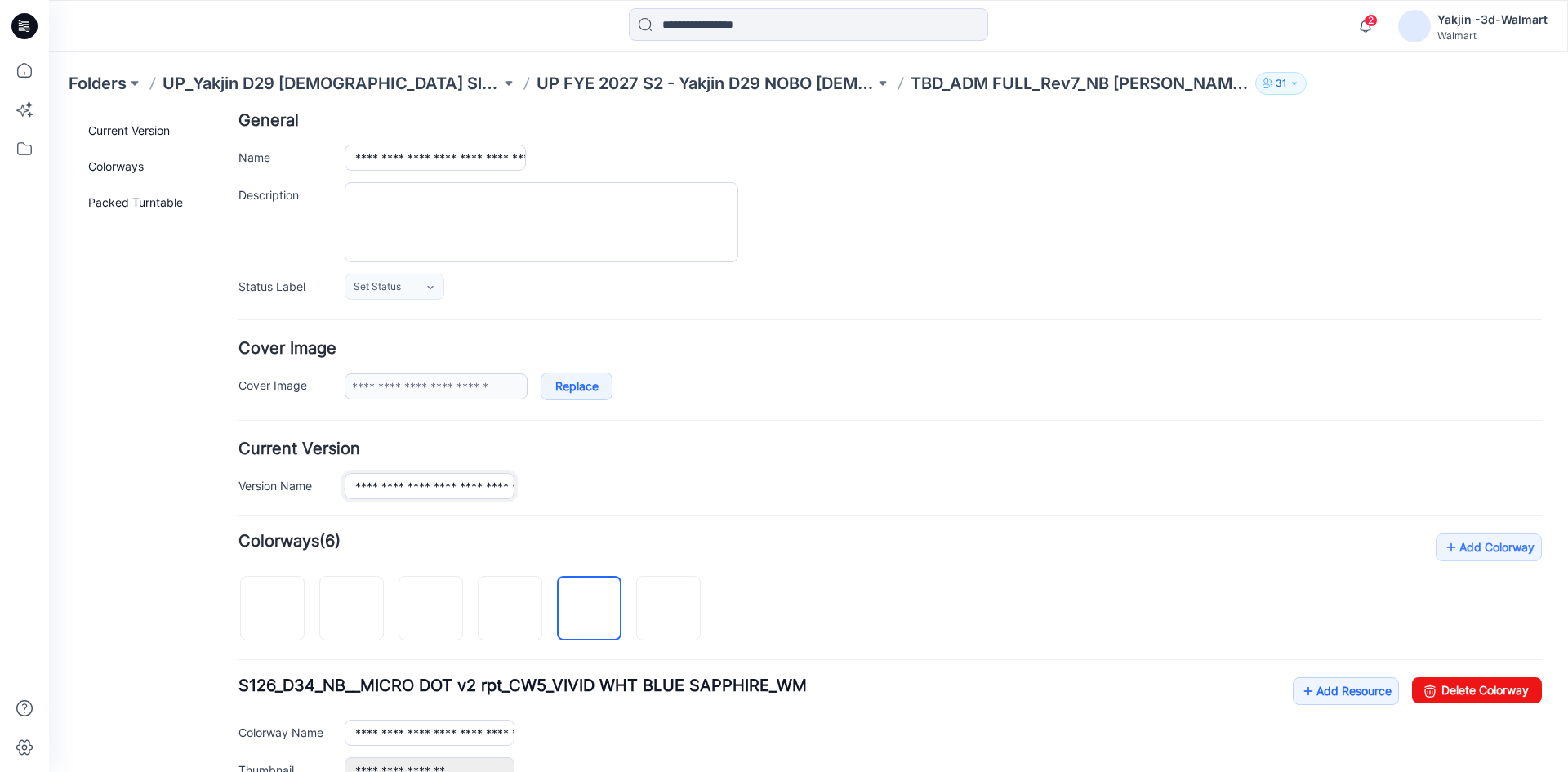
scroll to position [163, 0]
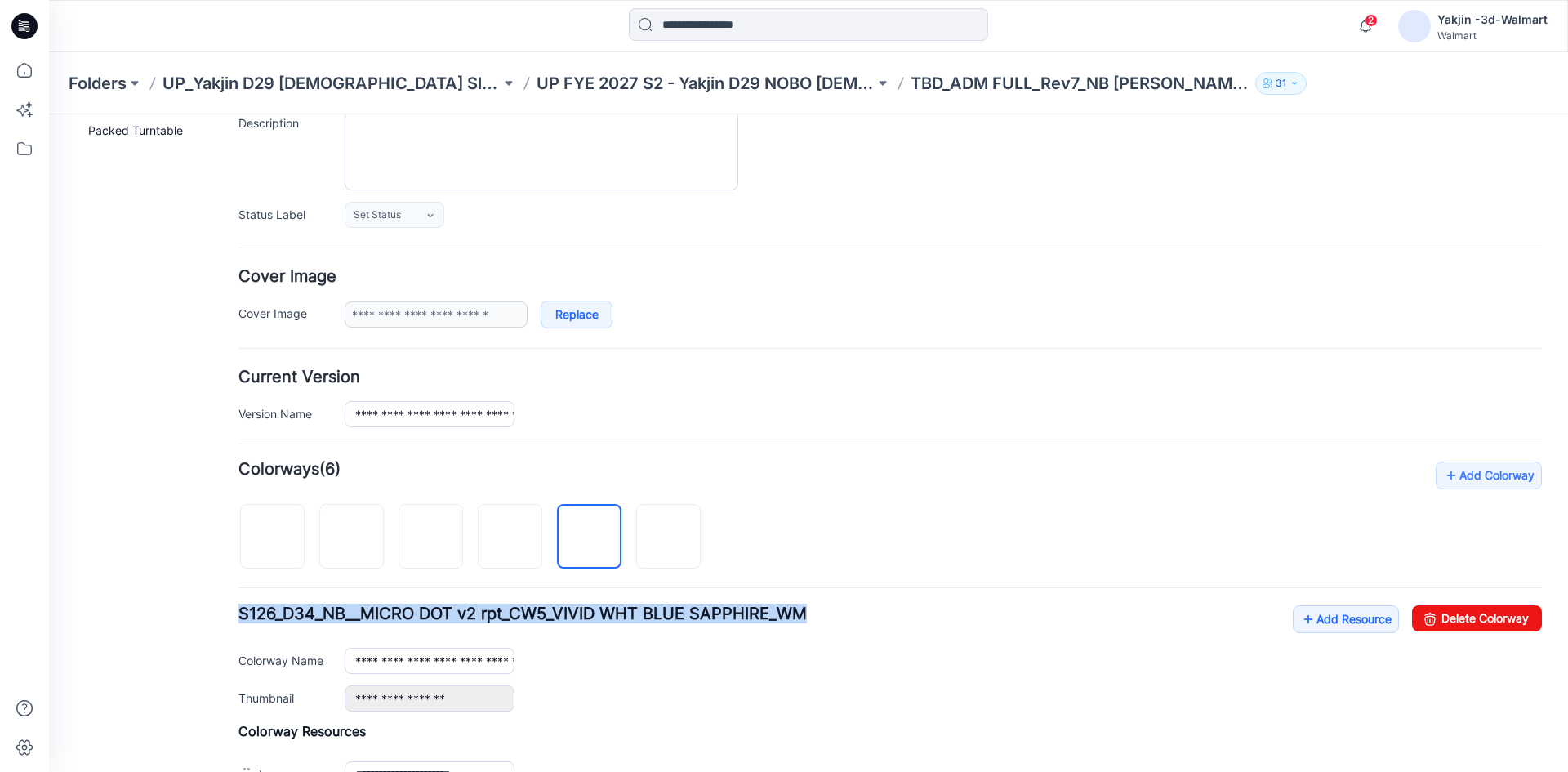
drag, startPoint x: 236, startPoint y: 614, endPoint x: 842, endPoint y: 620, distance: 606.0
click at [842, 620] on div "**********" at bounding box center [799, 608] width 1499 height 1313
copy span "S126_D34_NB__MICRO DOT v2 rpt_CW5_VIVID WHT BLUE SAPPHIRE_WM"
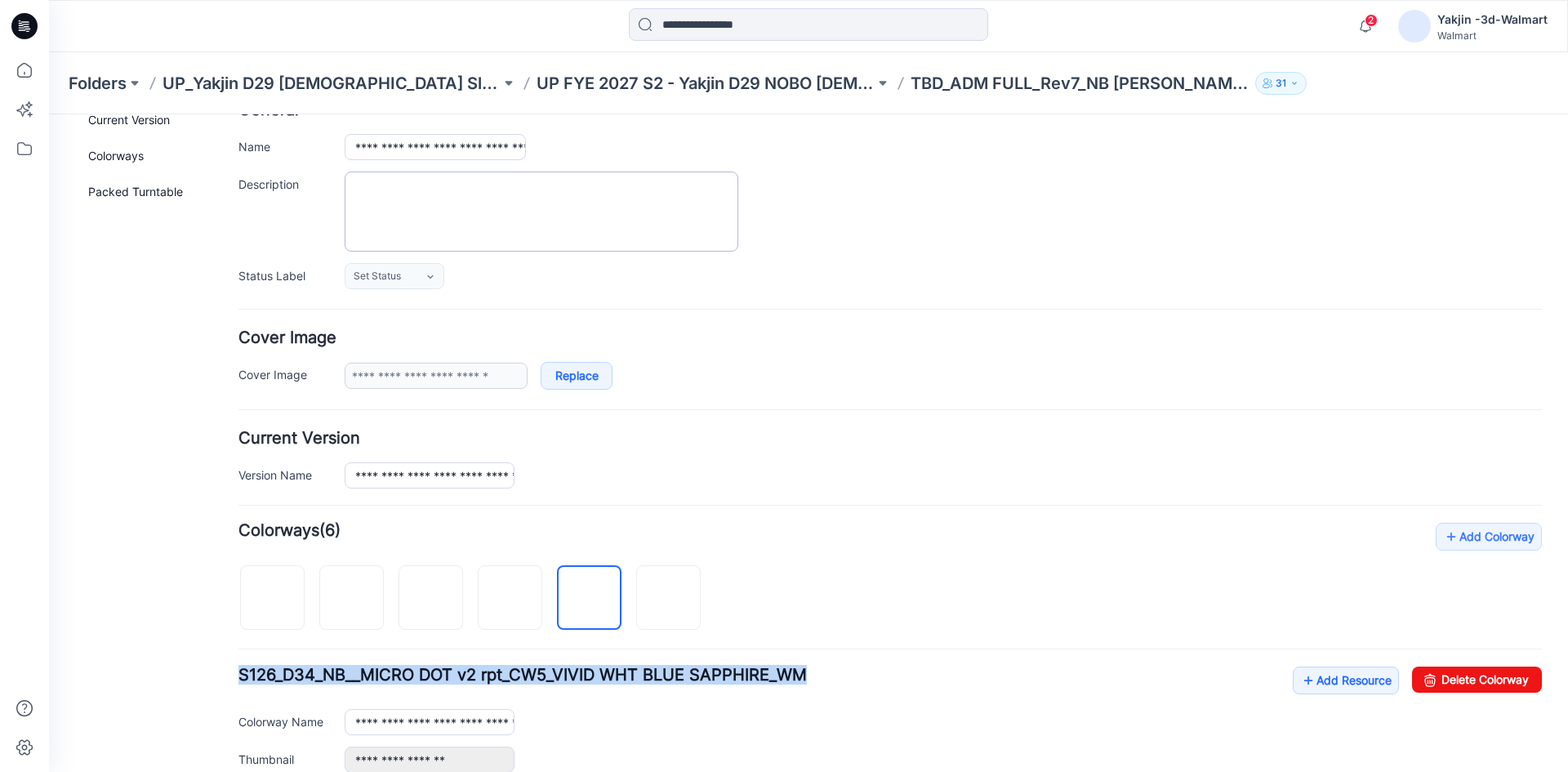
scroll to position [0, 0]
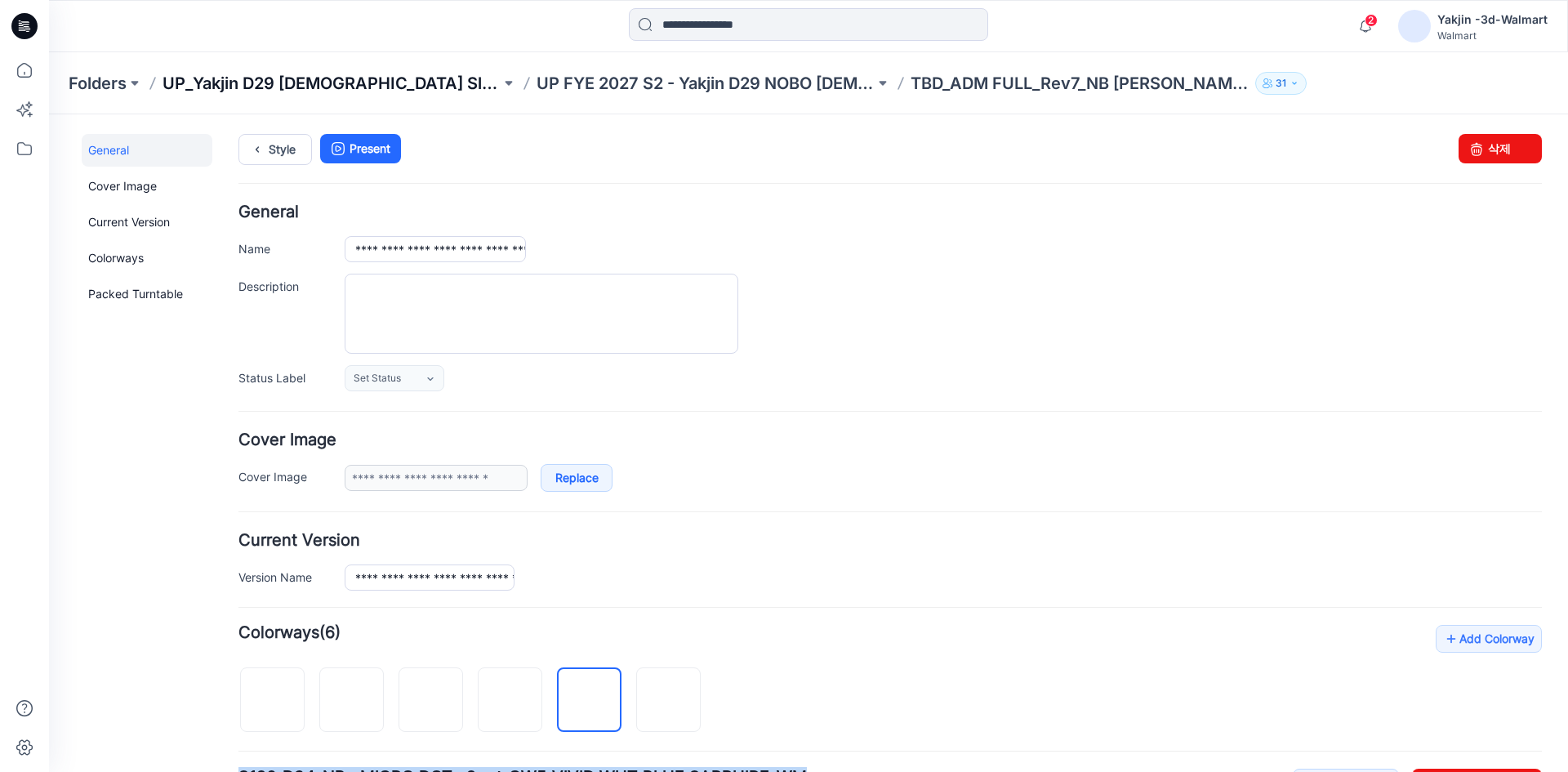
click at [313, 79] on p "UP_Yakjin D29 [DEMOGRAPHIC_DATA] Sleep" at bounding box center [332, 84] width 338 height 23
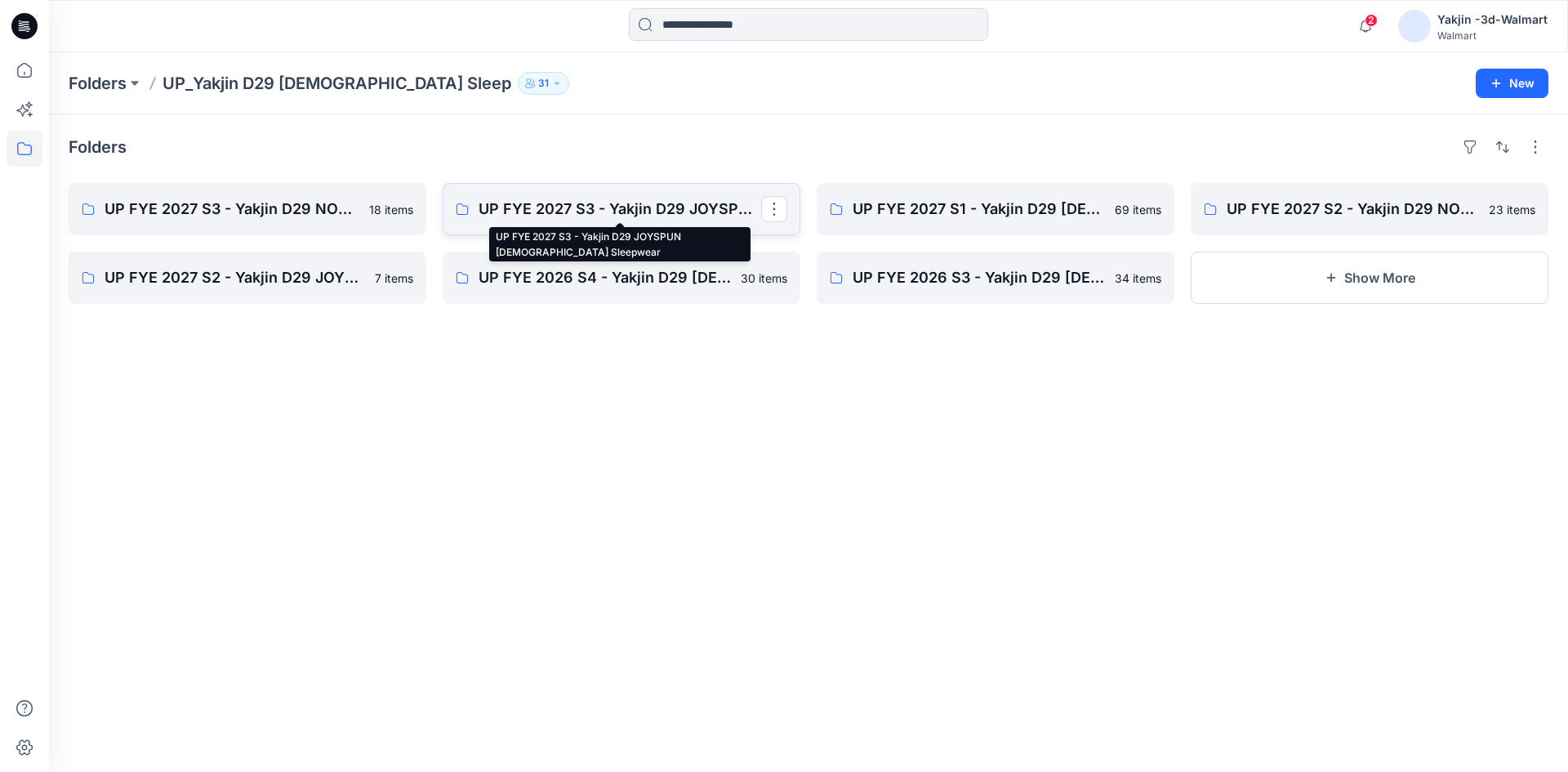
click at [661, 219] on p "UP FYE 2027 S3 - Yakjin D29 JOYSPUN Ladies Sleepwear" at bounding box center [619, 209] width 283 height 23
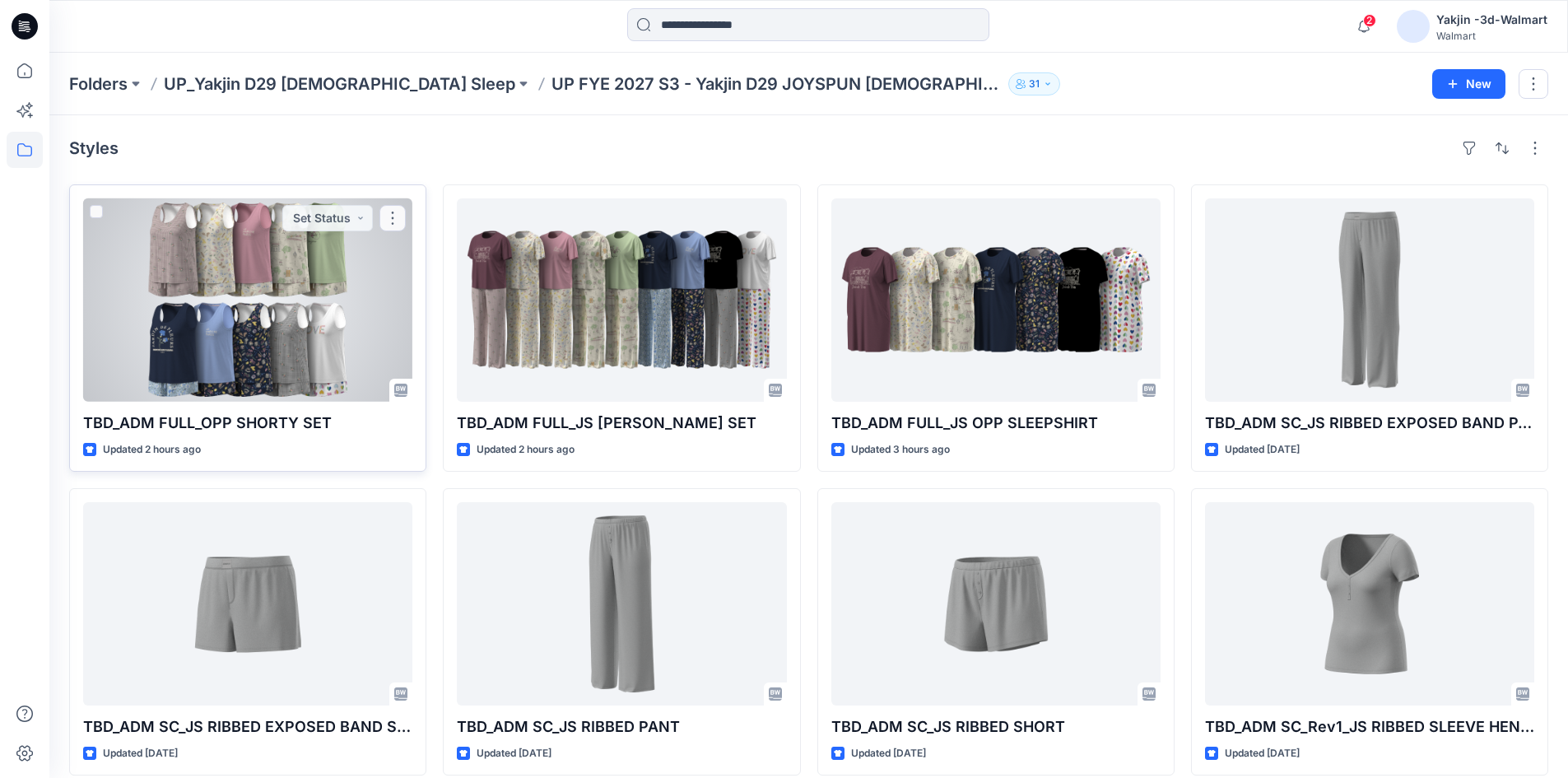
click at [344, 350] on div at bounding box center [247, 299] width 329 height 203
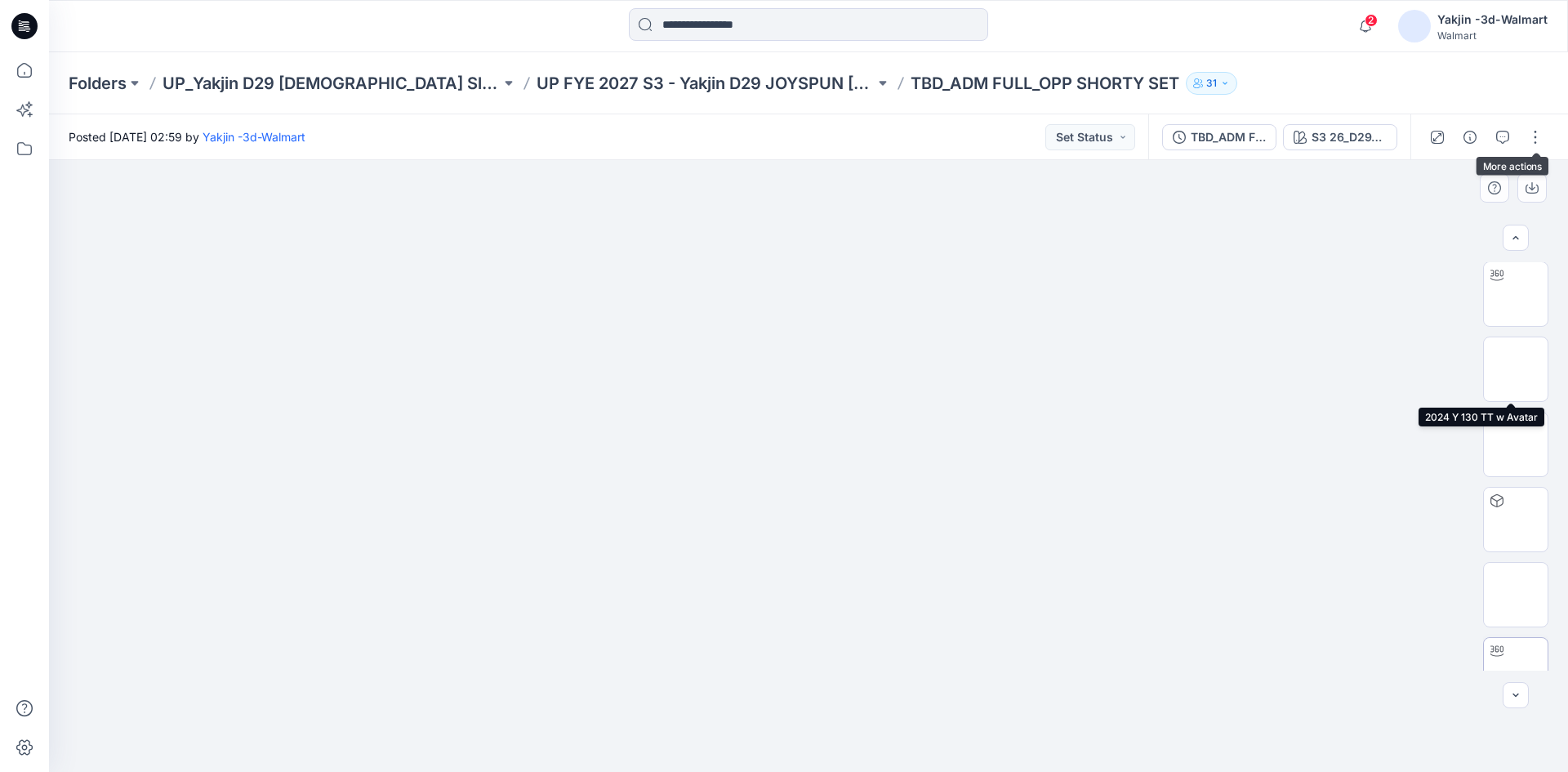
scroll to position [333, 0]
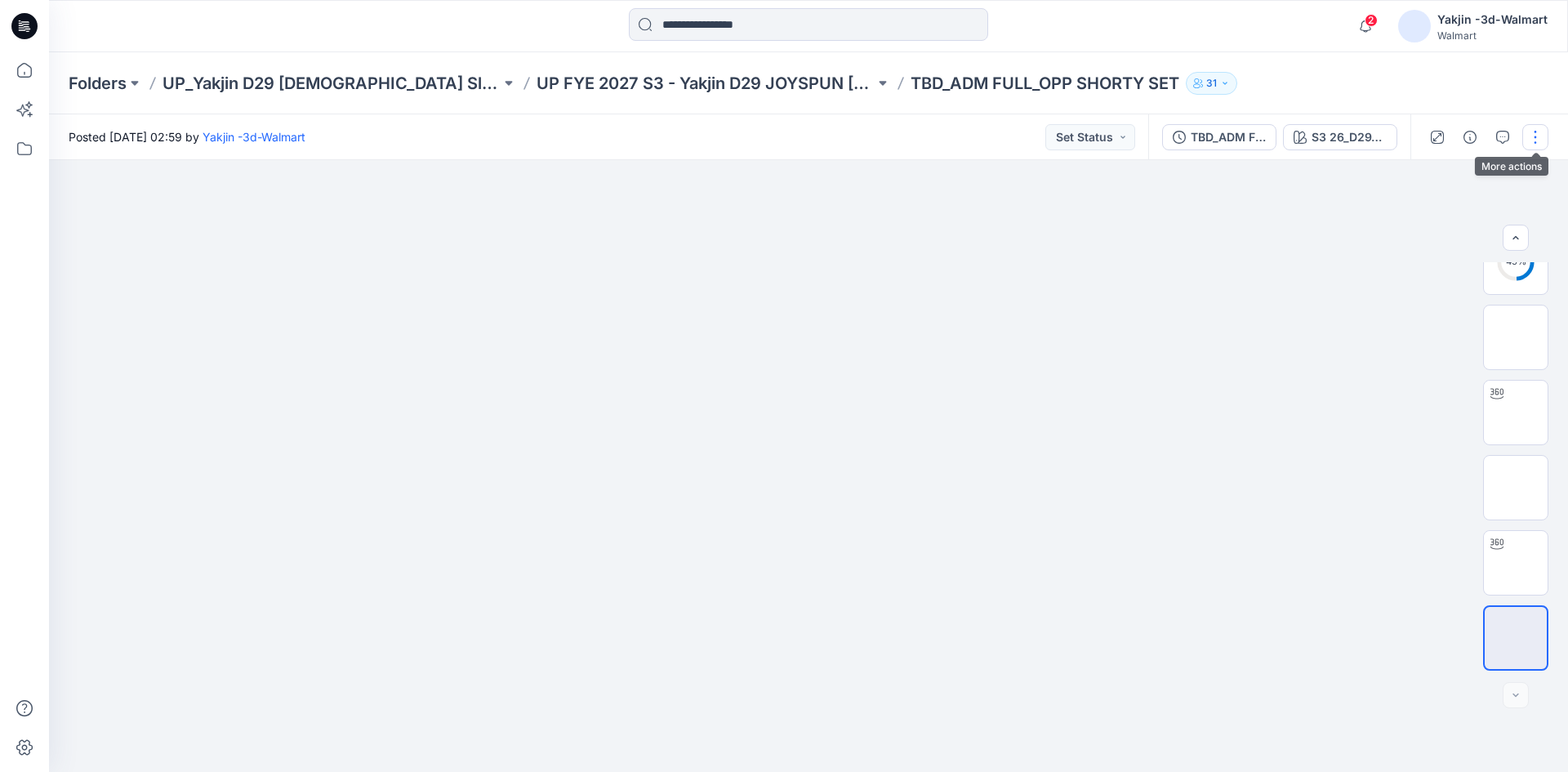
click at [1536, 141] on button "button" at bounding box center [1536, 138] width 27 height 27
click at [1441, 212] on button "Edit" at bounding box center [1466, 221] width 150 height 30
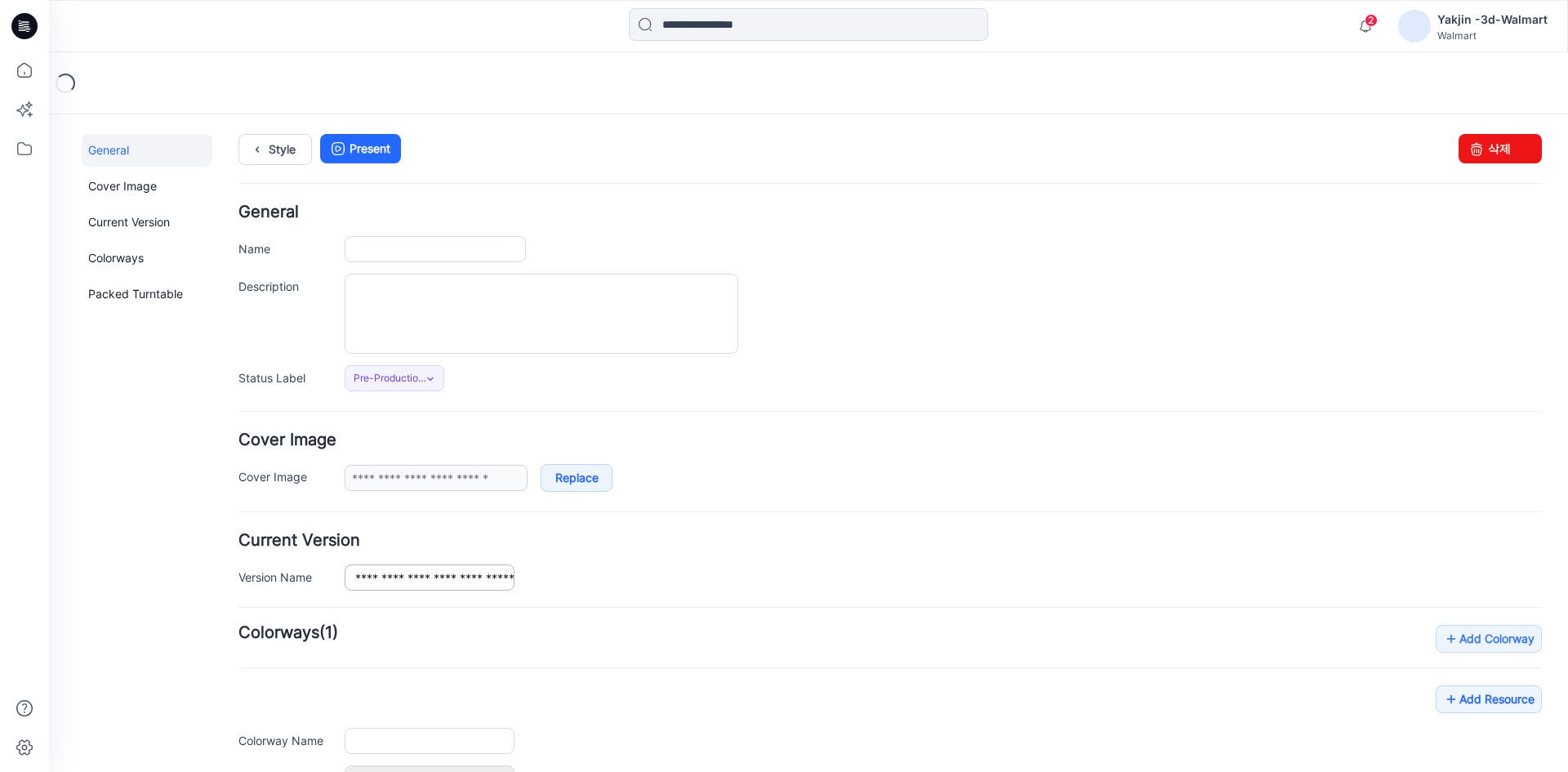
type input "**********"
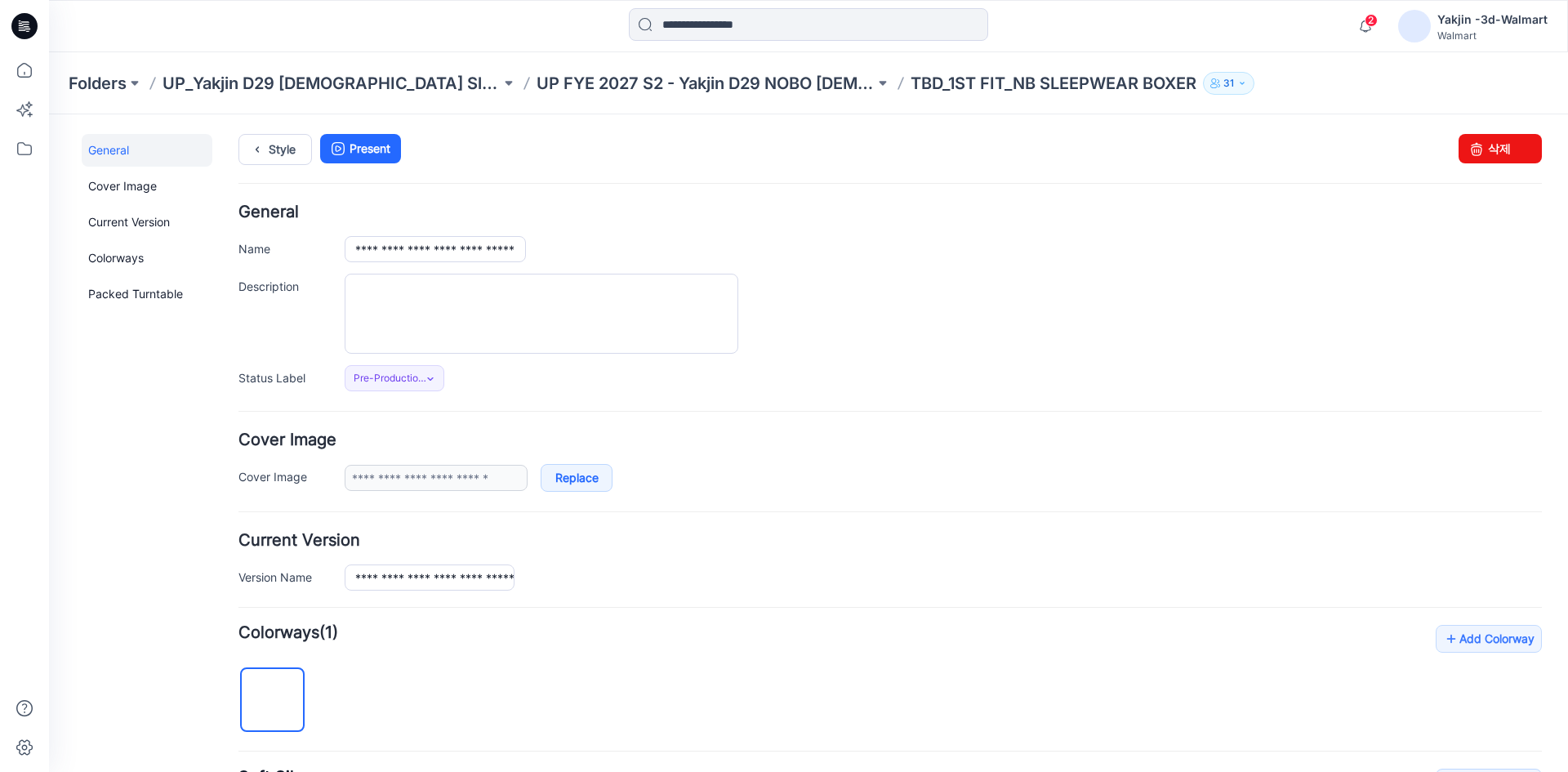
scroll to position [245, 0]
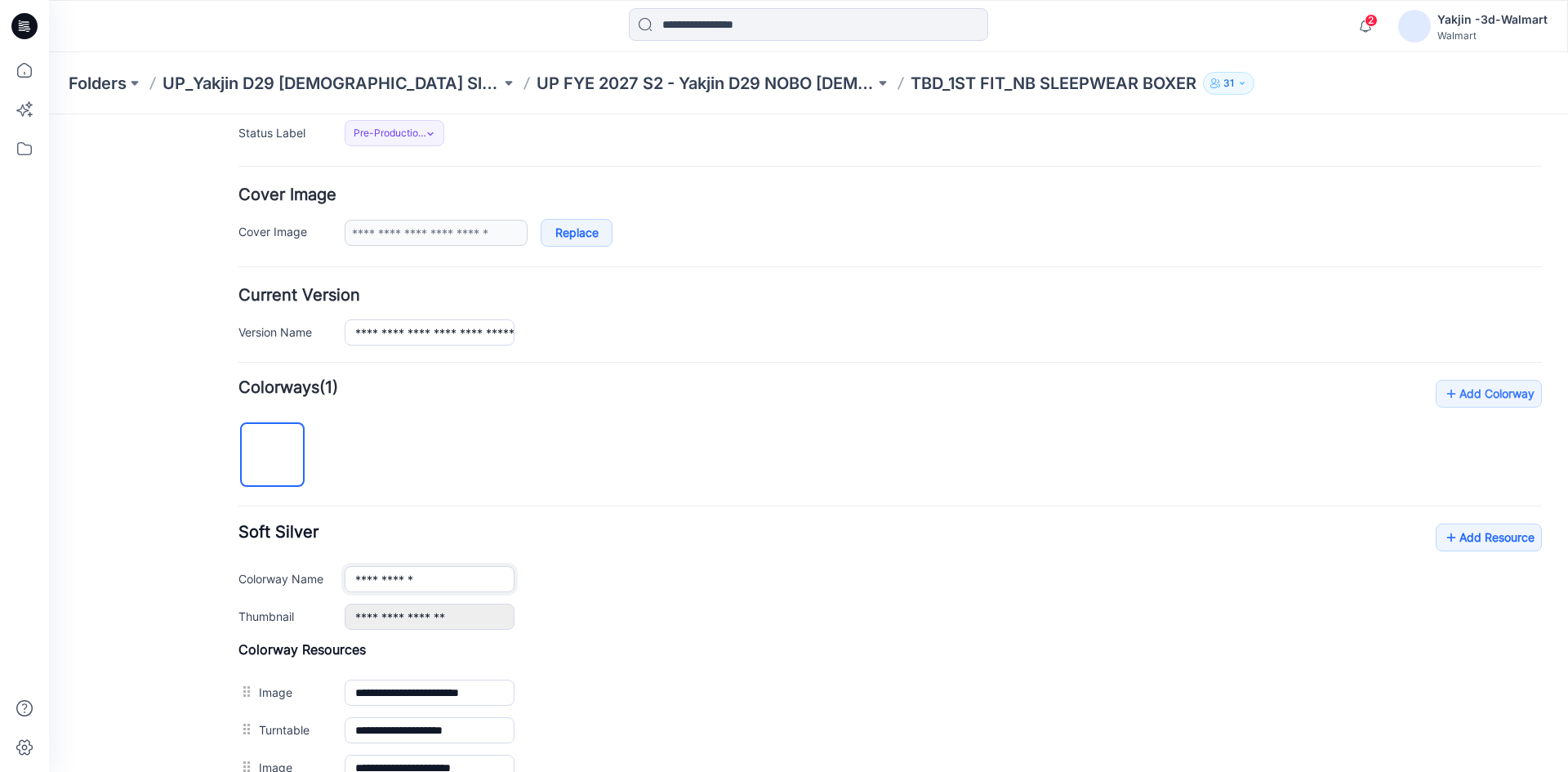
click at [384, 585] on input "**********" at bounding box center [430, 579] width 170 height 27
paste input "**********"
type input "**********"
click at [509, 528] on div "**********" at bounding box center [891, 576] width 1303 height 106
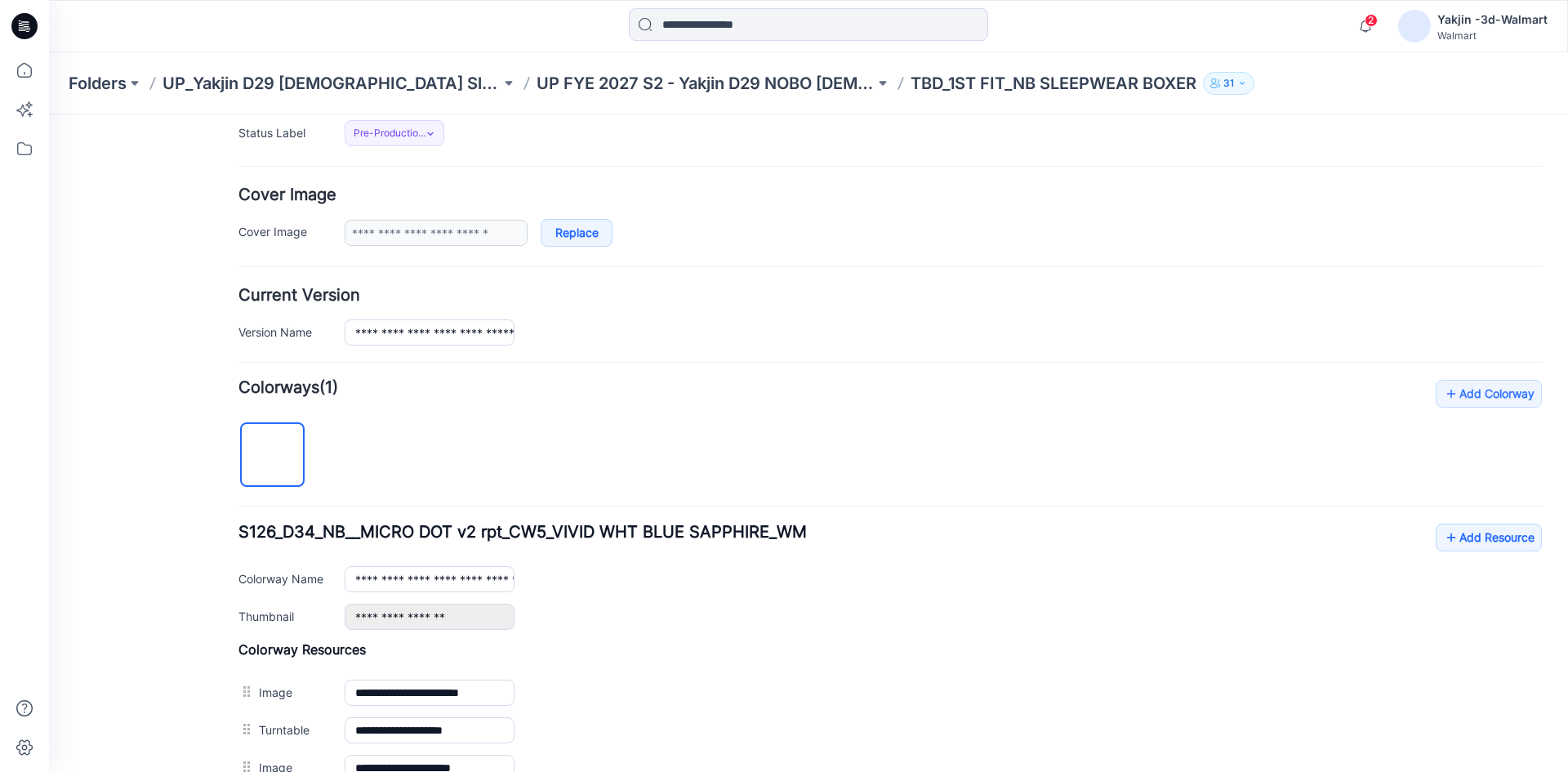
scroll to position [0, 0]
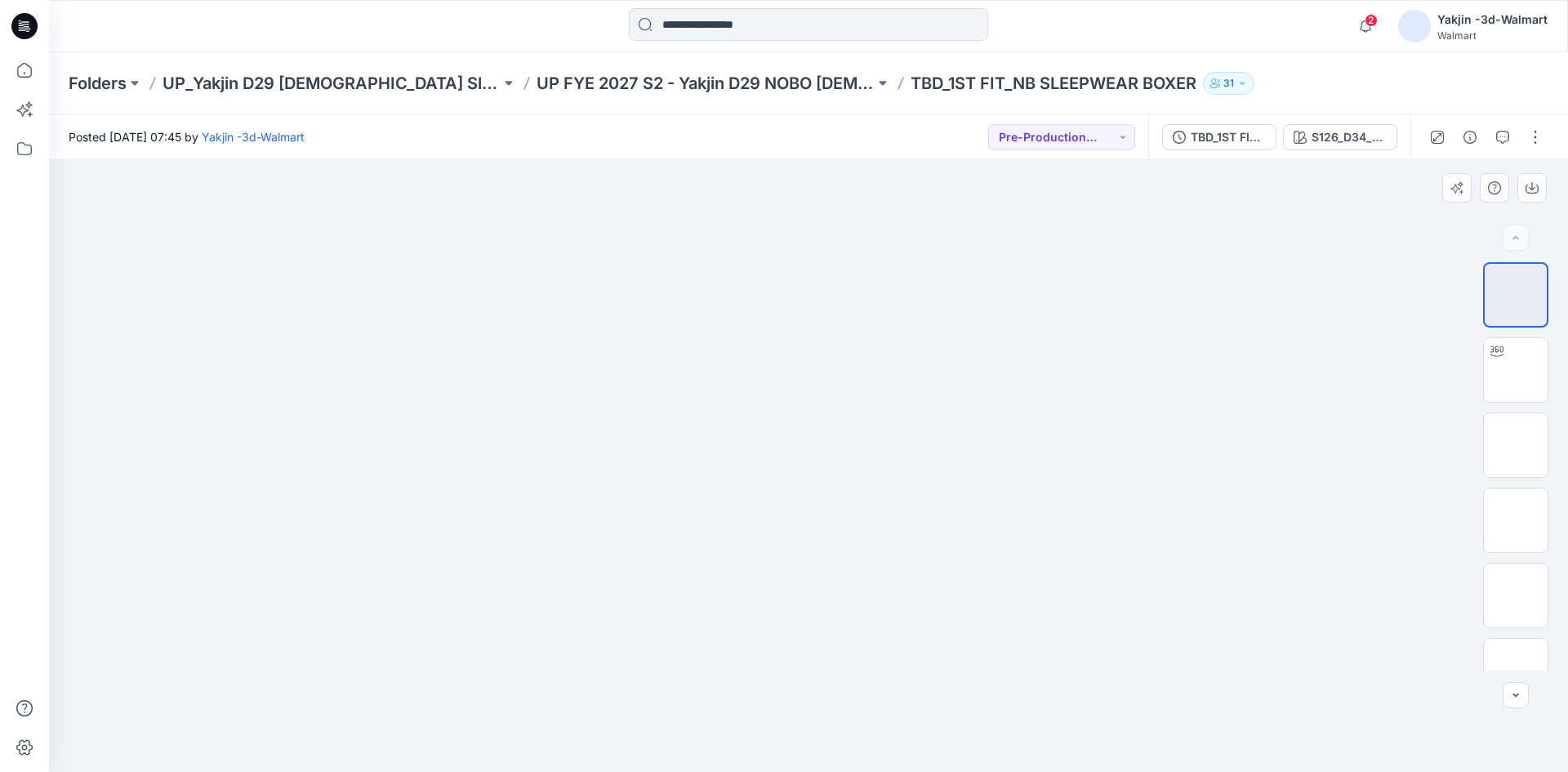
click at [699, 361] on img at bounding box center [808, 361] width 269 height 0
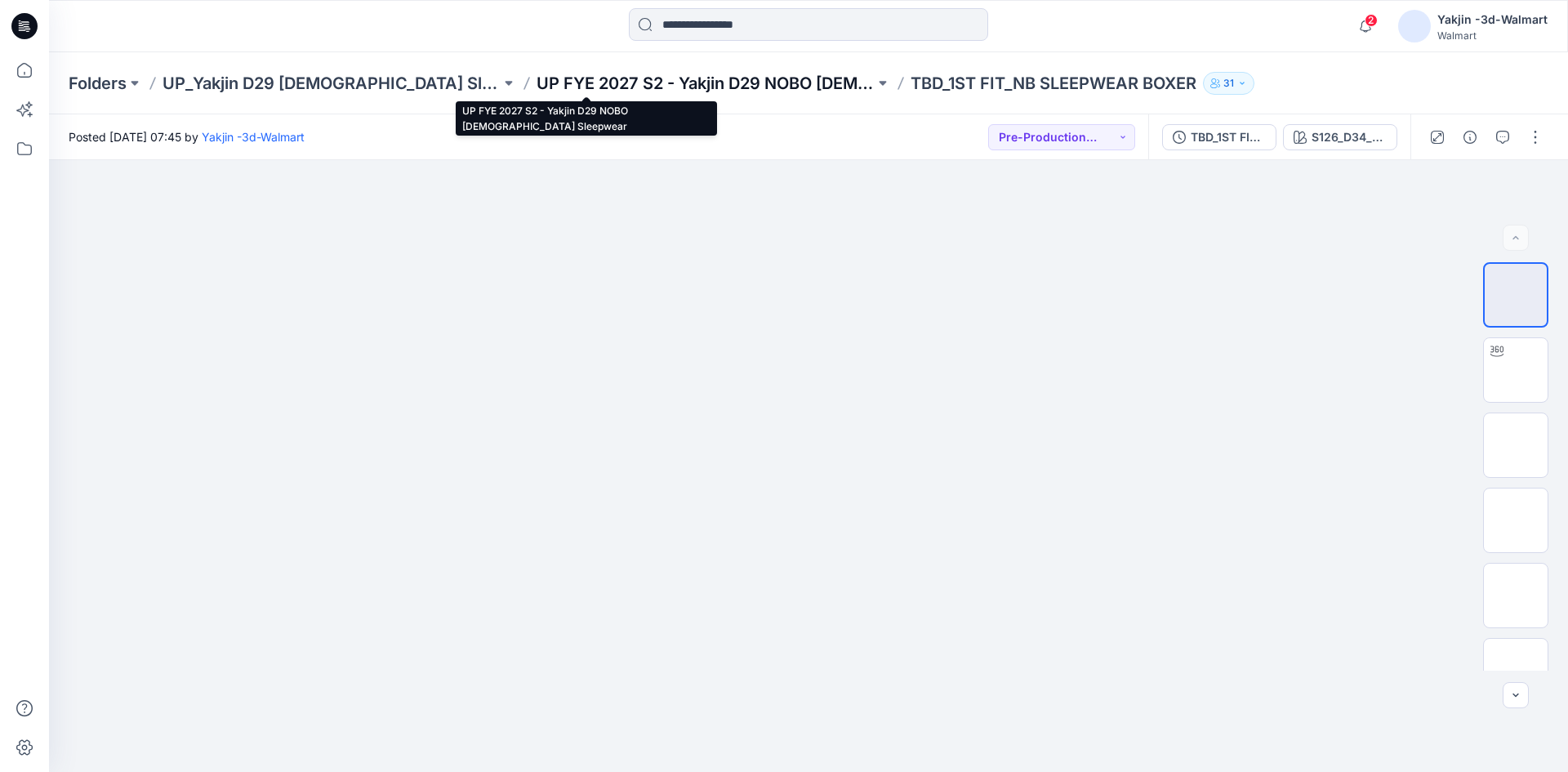
click at [722, 77] on p "UP FYE 2027 S2 - Yakjin D29 NOBO Ladies Sleepwear" at bounding box center [706, 84] width 338 height 23
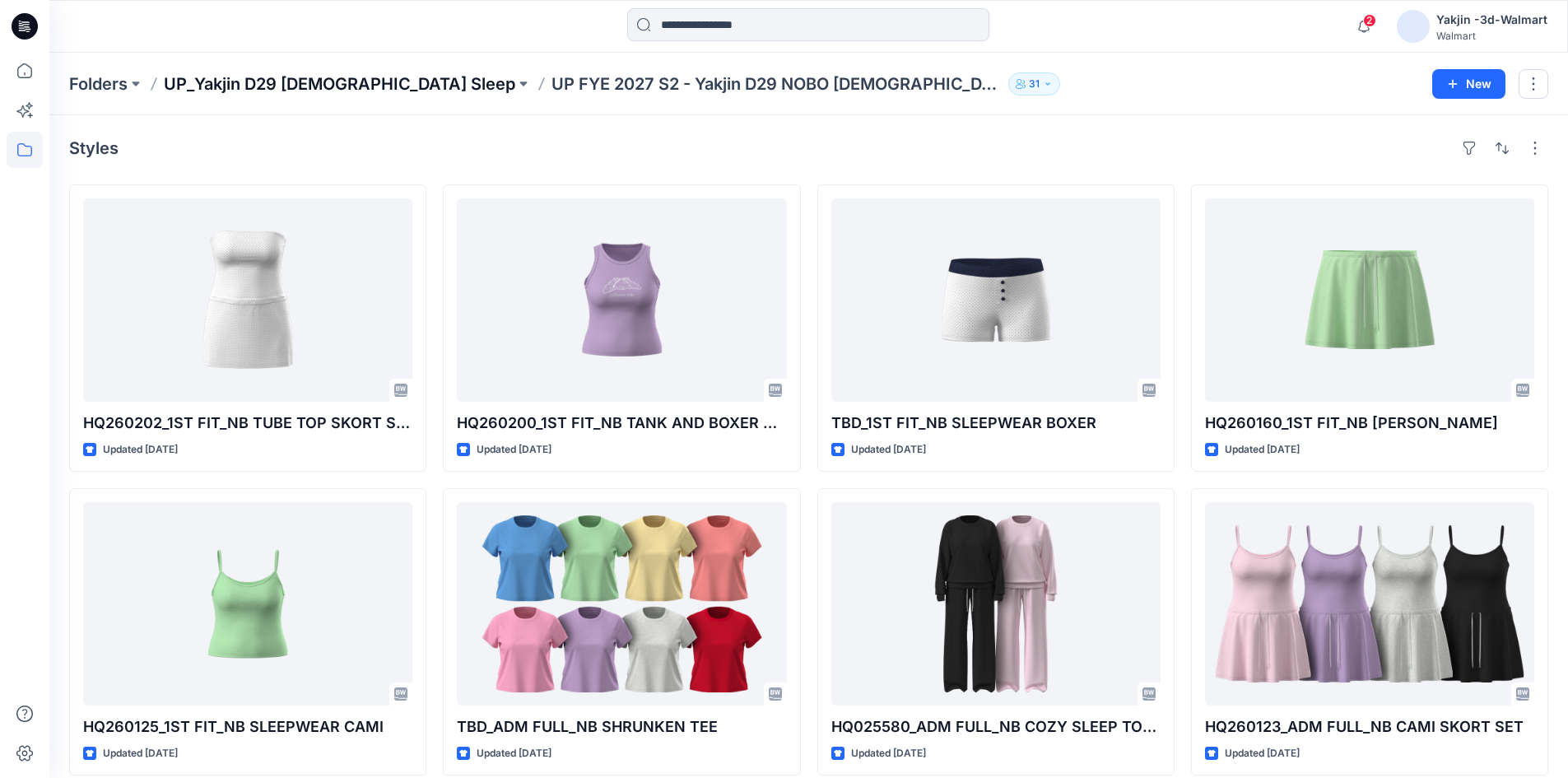
click at [339, 79] on p "UP_Yakjin D29 [DEMOGRAPHIC_DATA] Sleep" at bounding box center [339, 84] width 351 height 23
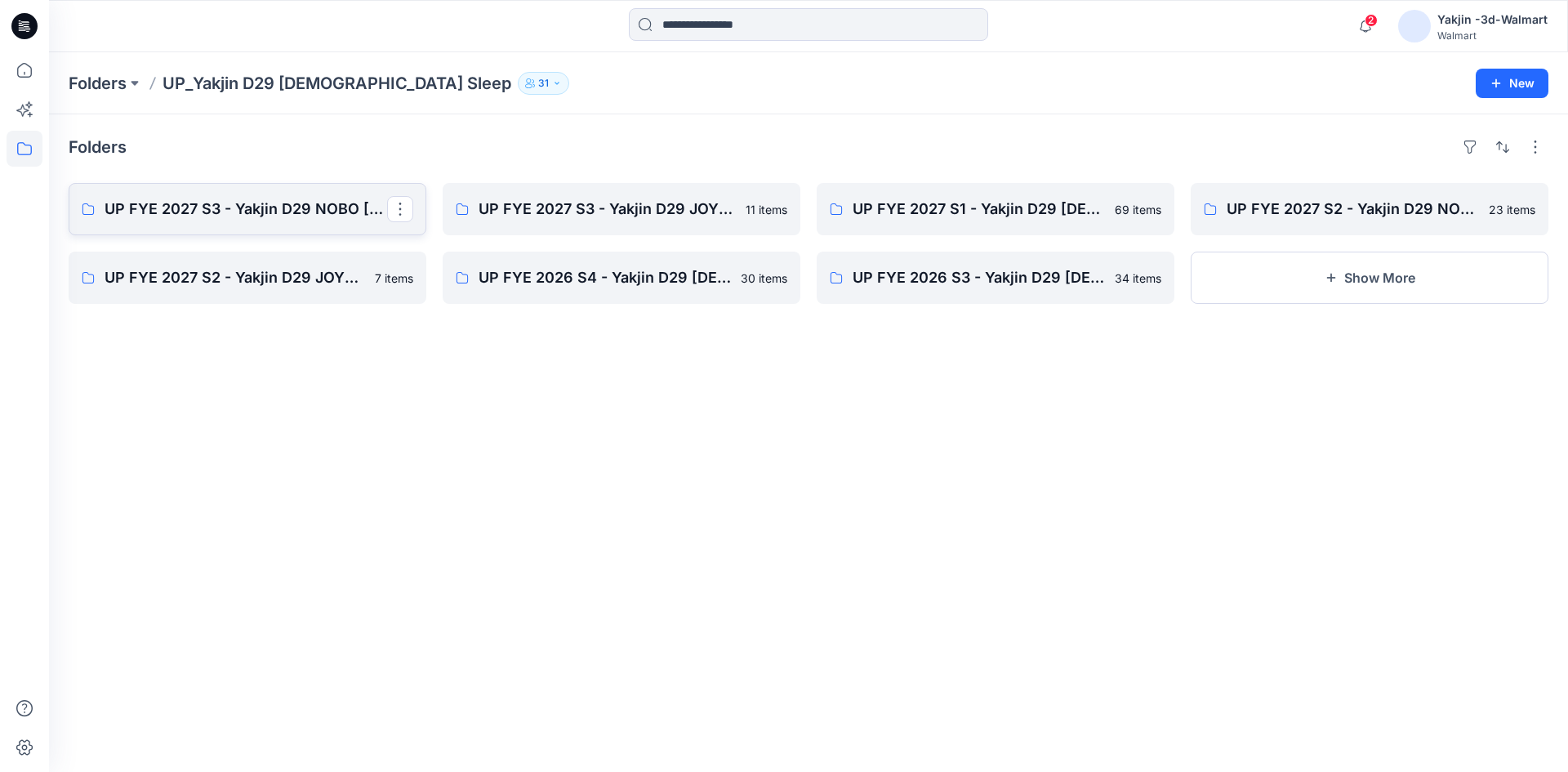
click at [254, 231] on link "UP FYE 2027 S3 - Yakjin D29 NOBO Ladies Sleepwear" at bounding box center [247, 209] width 357 height 52
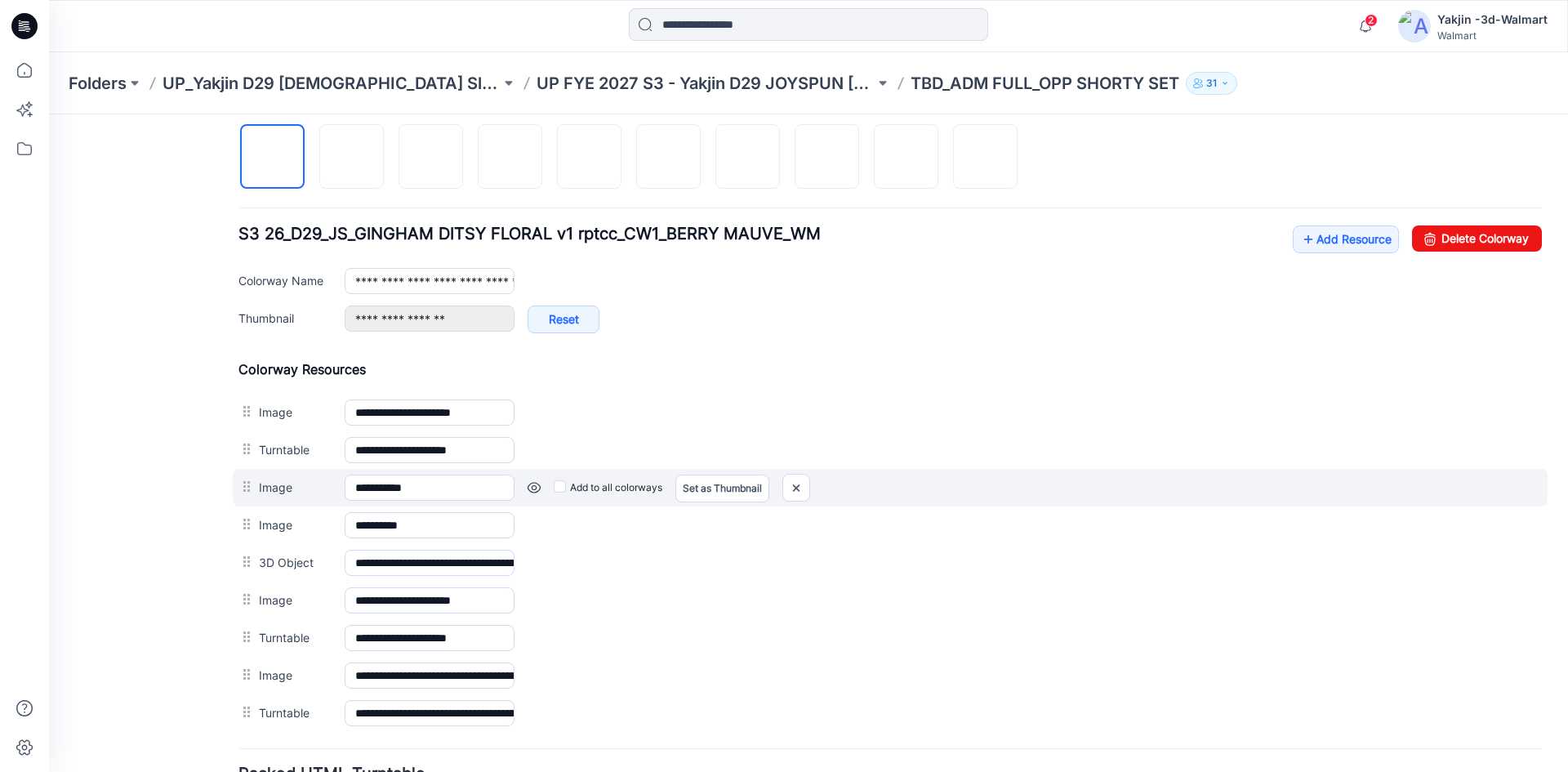
scroll to position [571, 0]
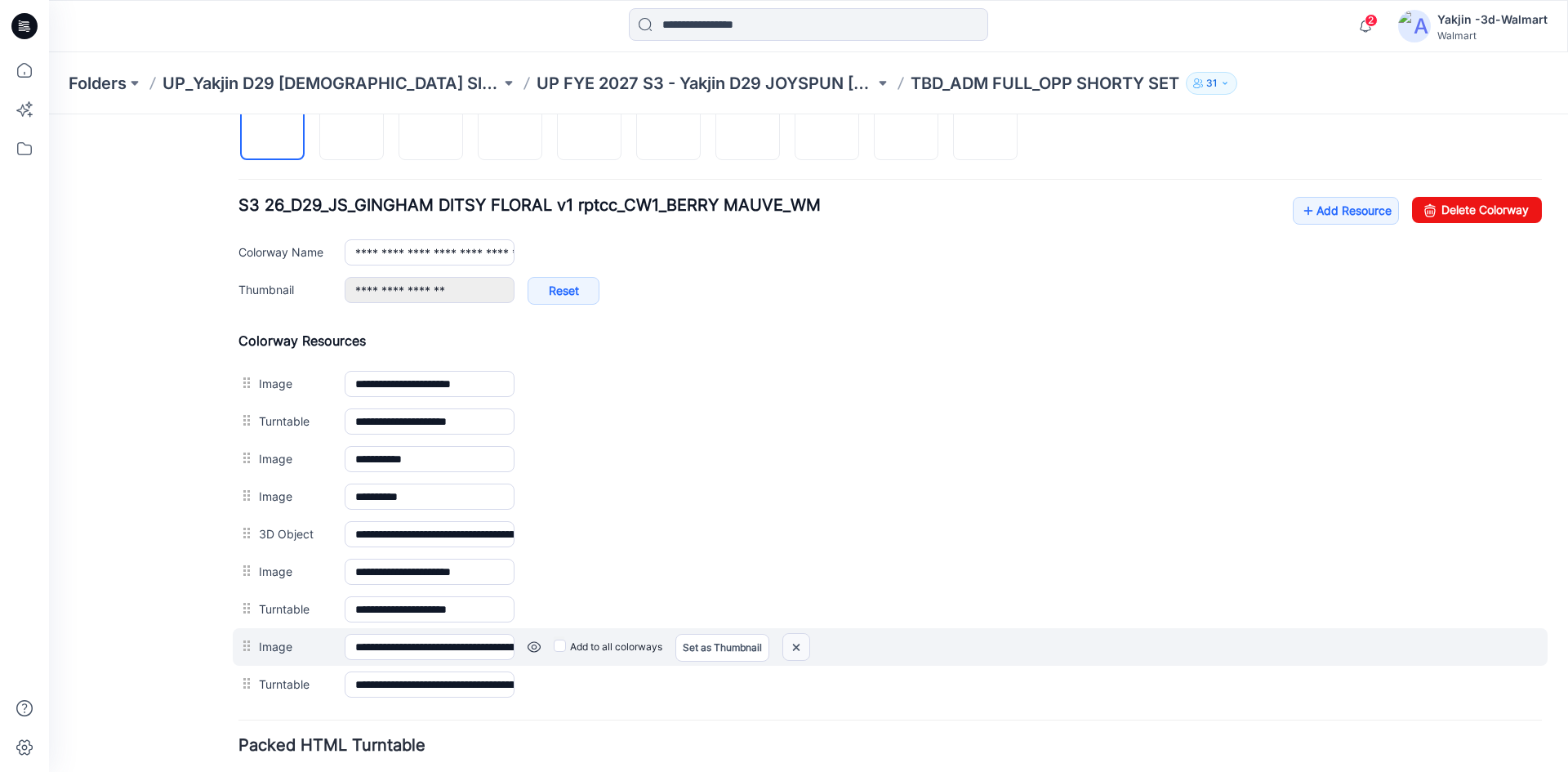
click at [796, 643] on img at bounding box center [796, 647] width 27 height 27
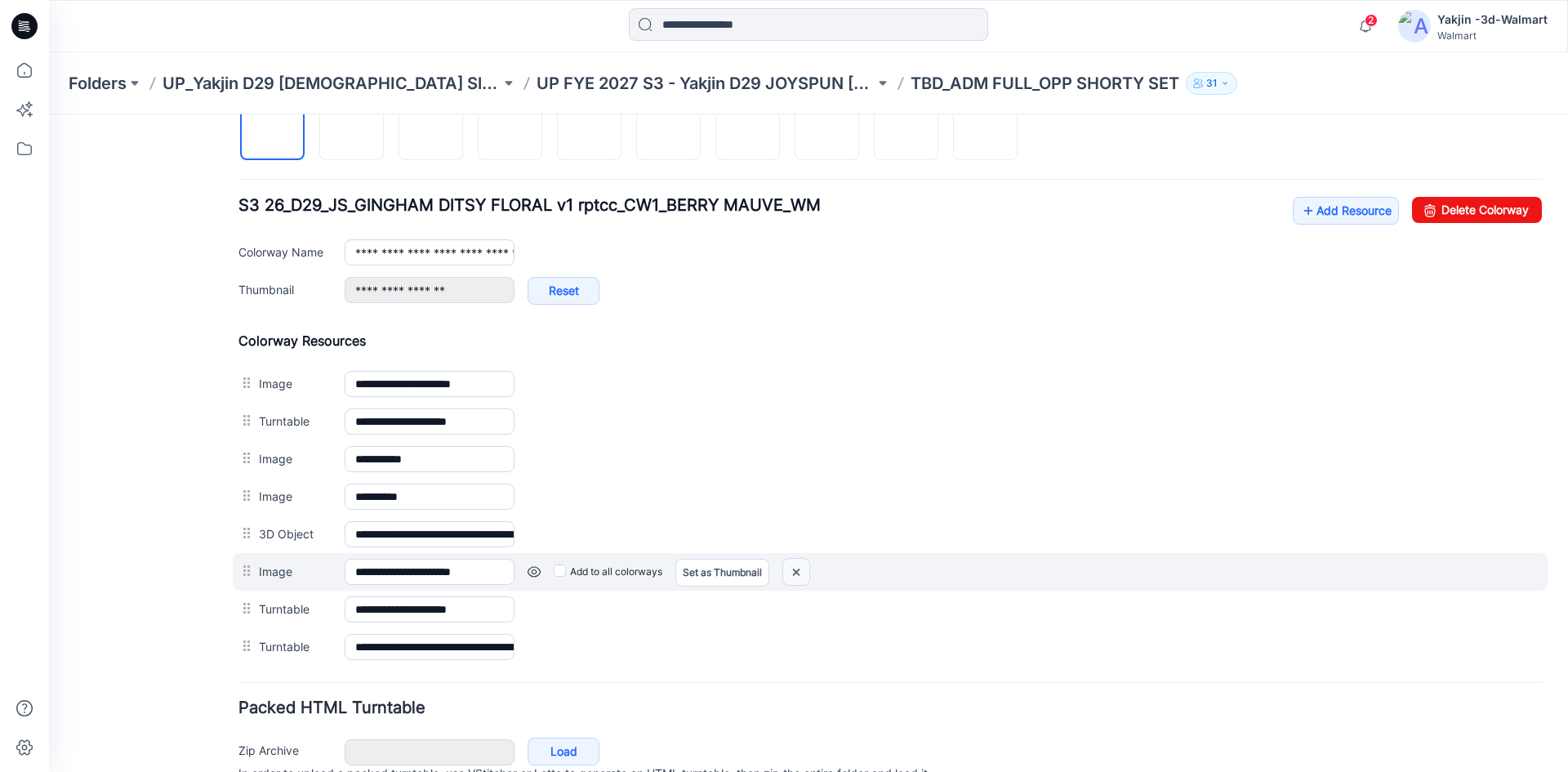
drag, startPoint x: 807, startPoint y: 569, endPoint x: 917, endPoint y: 200, distance: 385.0
click at [807, 569] on img at bounding box center [796, 572] width 27 height 27
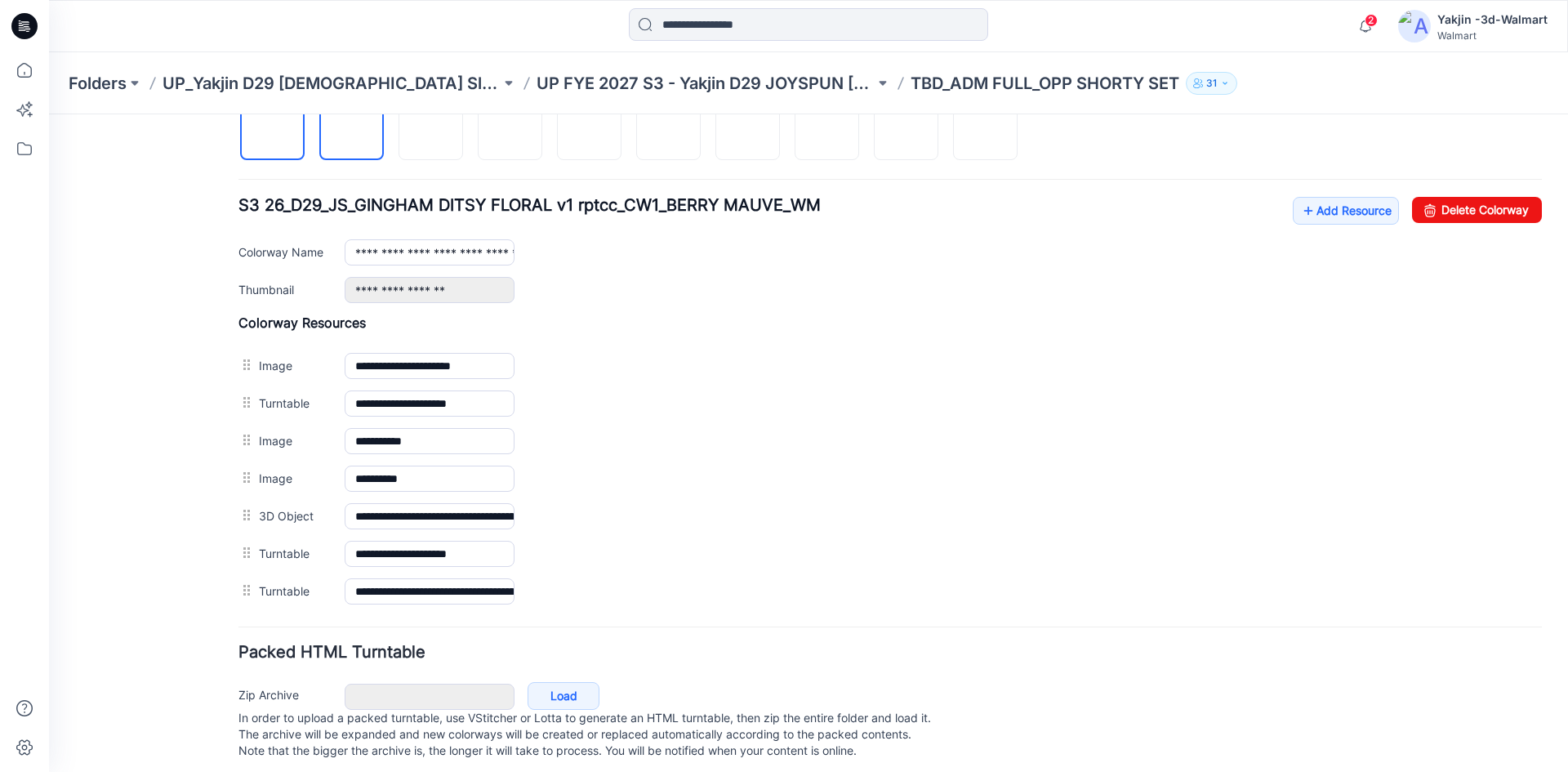
click at [352, 129] on img at bounding box center [352, 129] width 0 height 0
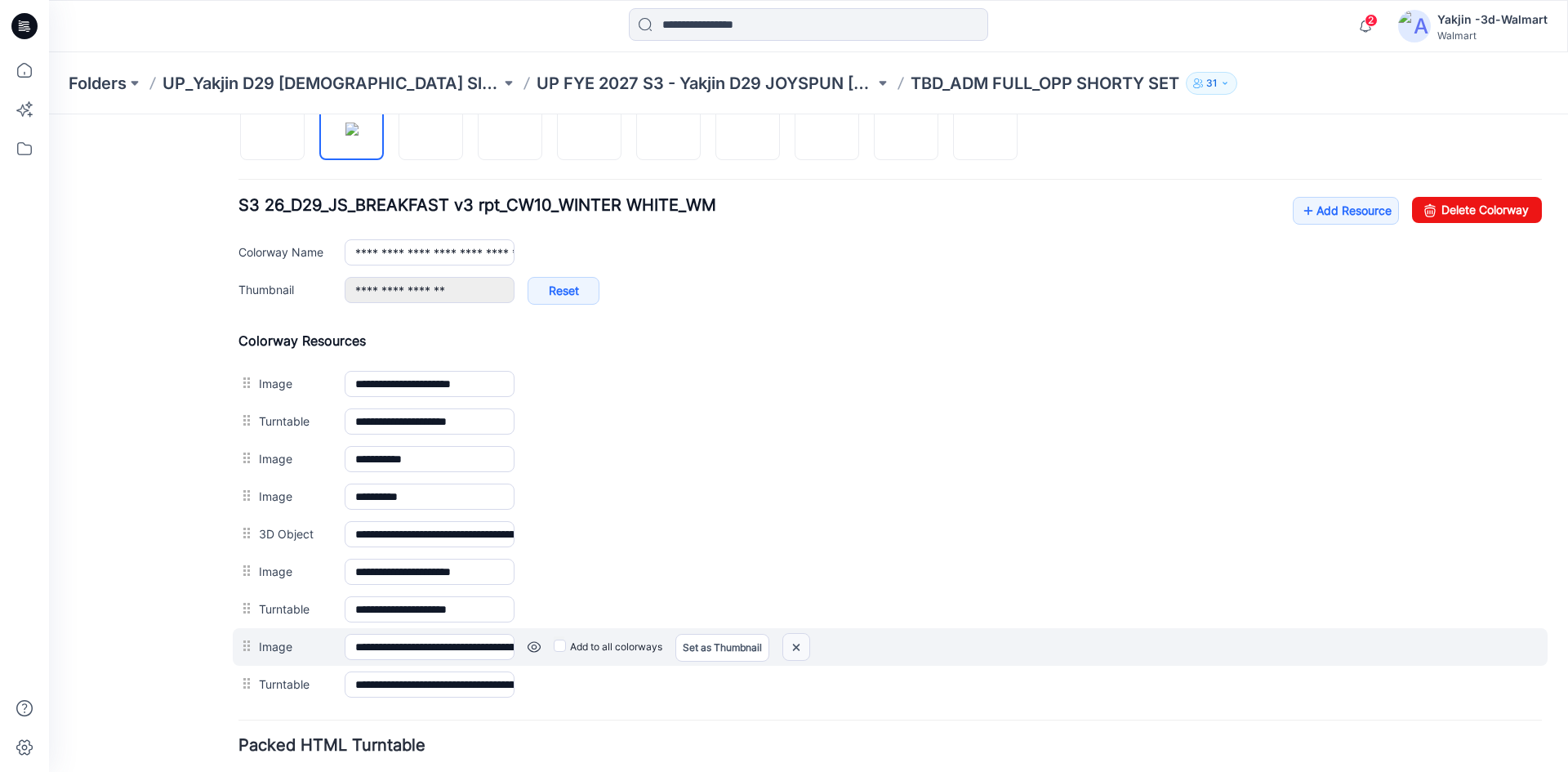
click at [809, 650] on img at bounding box center [796, 647] width 27 height 27
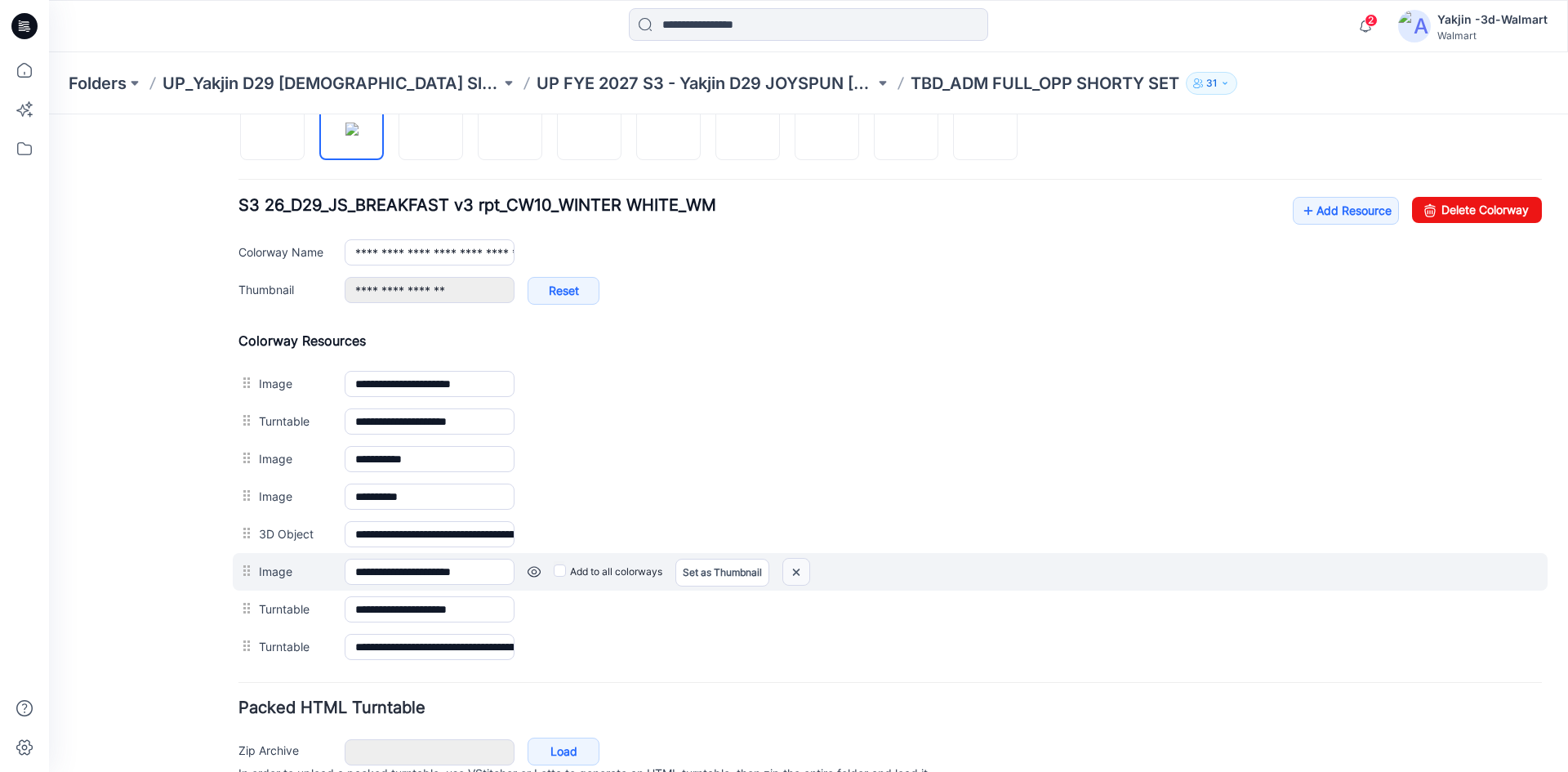
drag, startPoint x: 804, startPoint y: 571, endPoint x: 917, endPoint y: 213, distance: 375.4
click at [804, 571] on img at bounding box center [796, 572] width 27 height 27
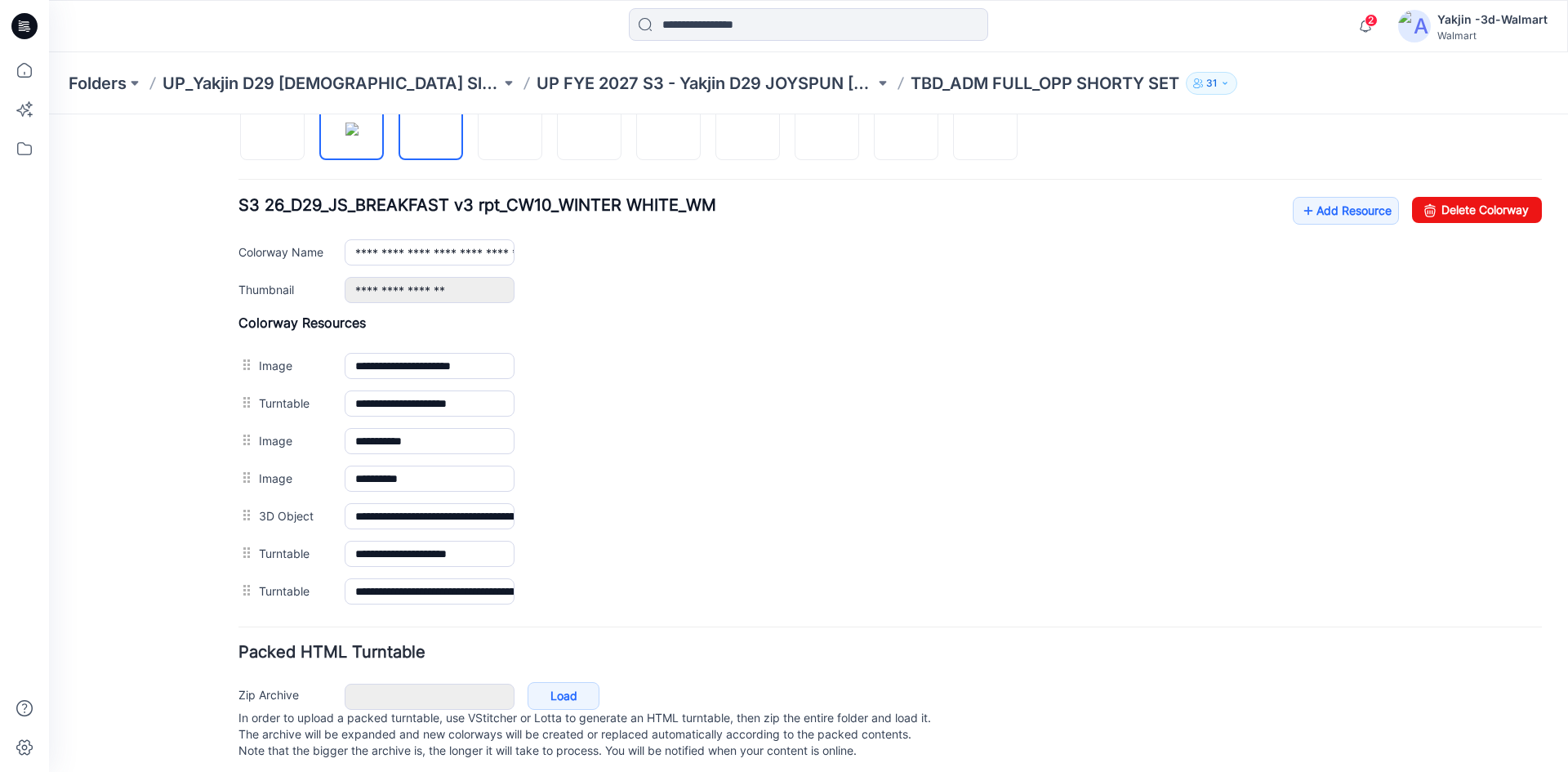
click at [431, 129] on img at bounding box center [431, 129] width 0 height 0
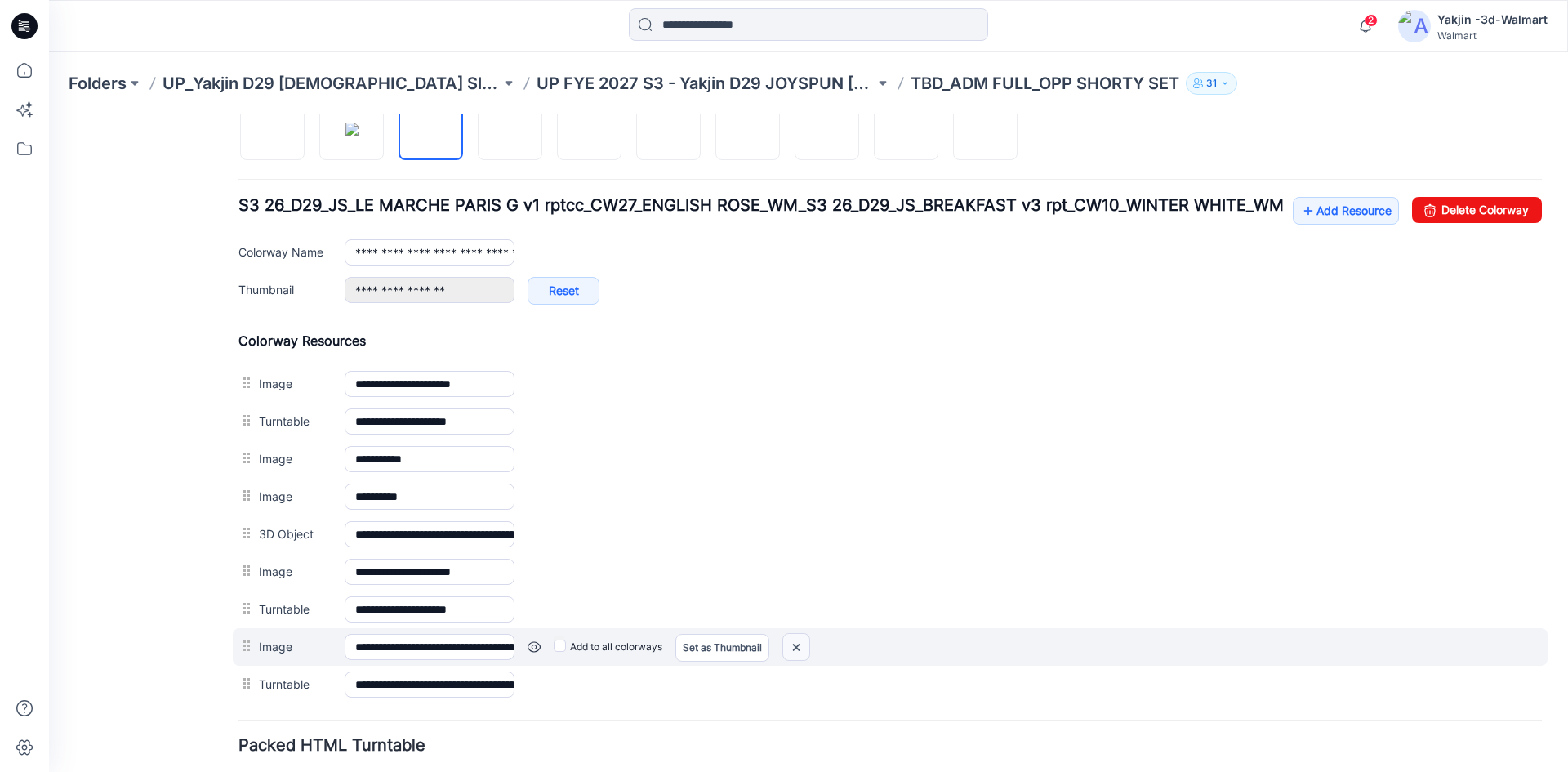
click at [799, 659] on img at bounding box center [796, 647] width 27 height 27
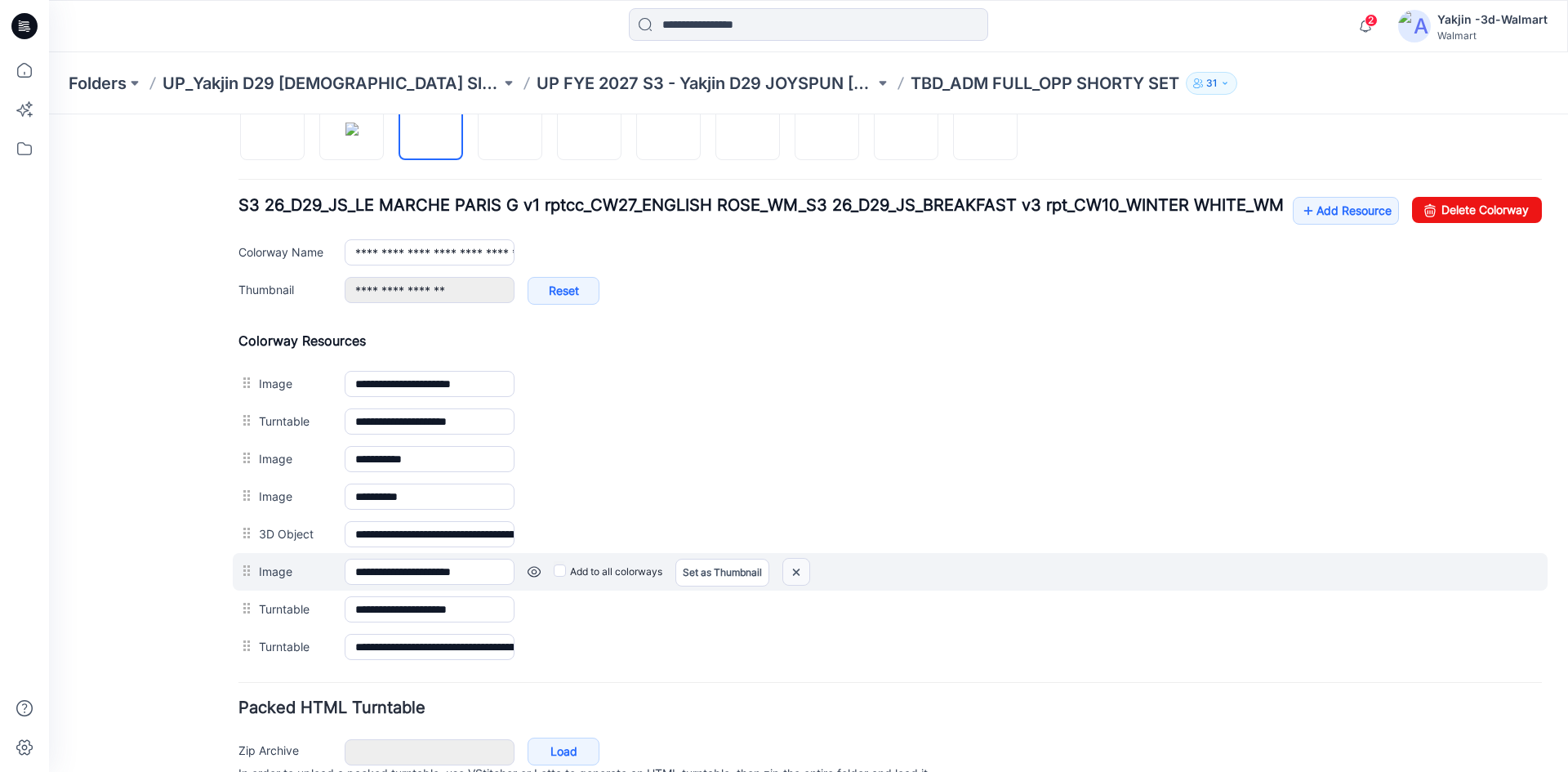
drag, startPoint x: 791, startPoint y: 591, endPoint x: 909, endPoint y: 191, distance: 417.0
click at [791, 585] on img at bounding box center [796, 572] width 27 height 27
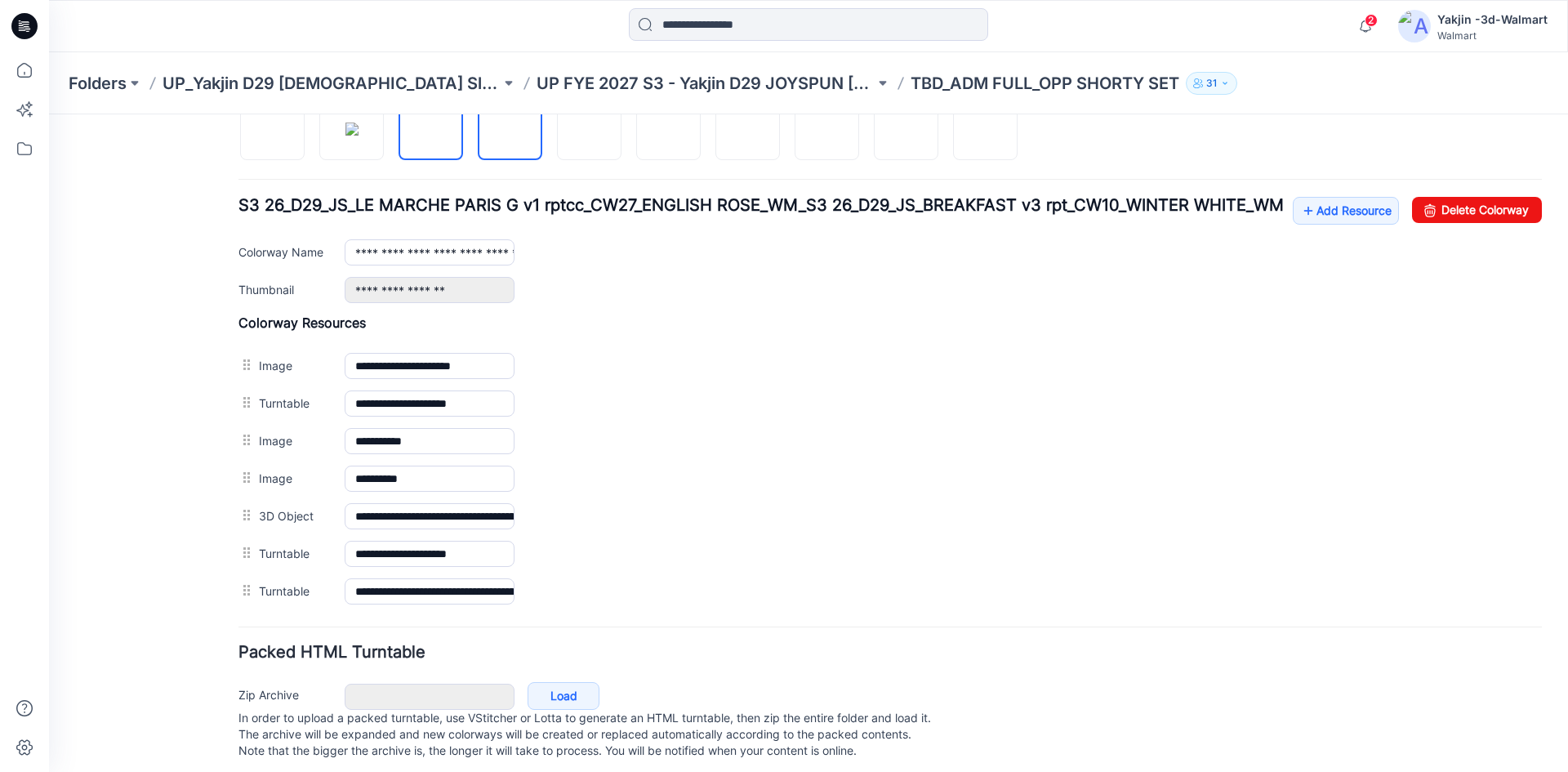
click at [510, 129] on img at bounding box center [510, 129] width 0 height 0
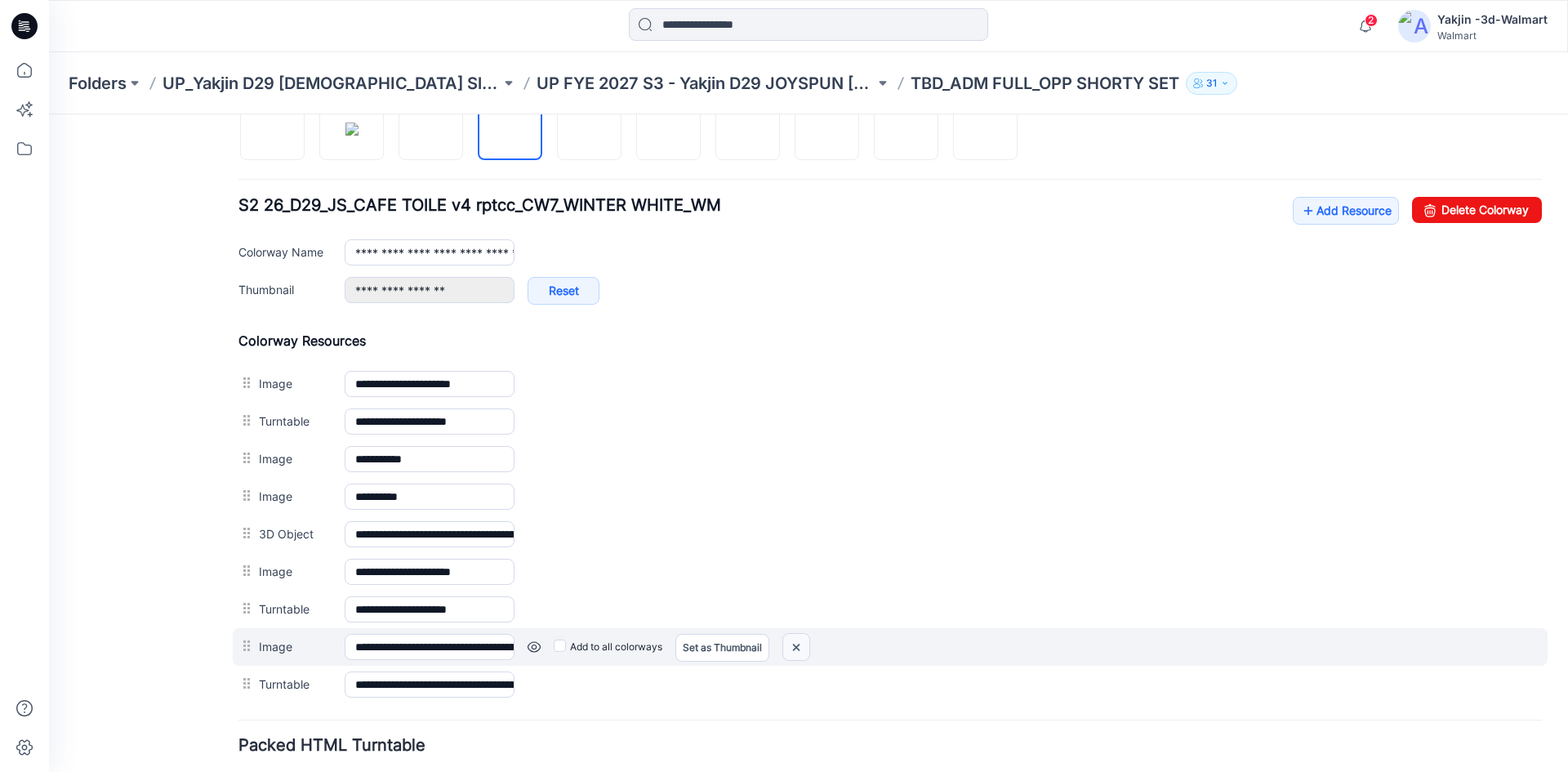
click at [786, 648] on img at bounding box center [796, 647] width 27 height 27
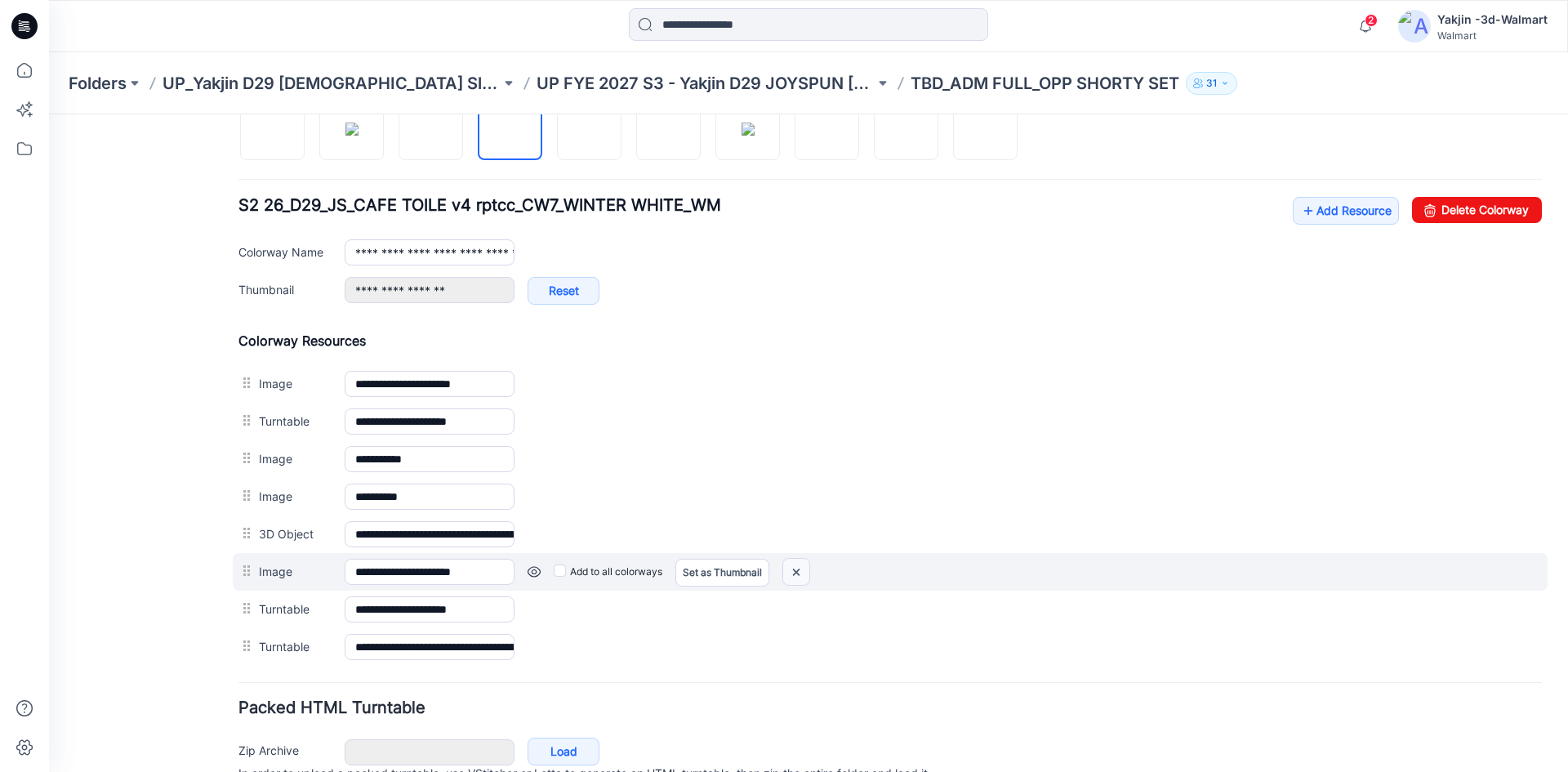
drag, startPoint x: 802, startPoint y: 576, endPoint x: 928, endPoint y: 194, distance: 402.2
click at [802, 576] on img at bounding box center [796, 572] width 27 height 27
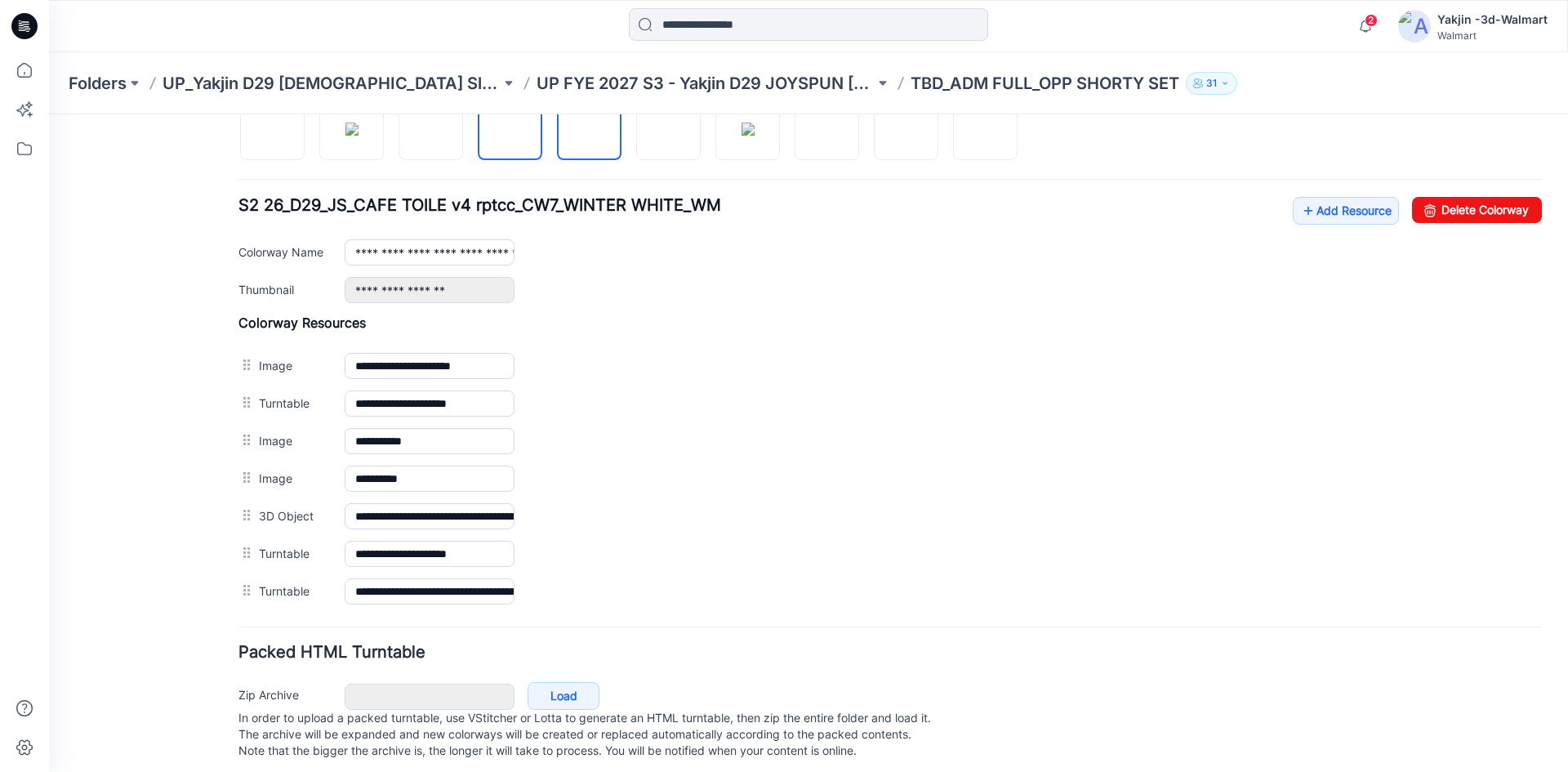
click at [590, 129] on img at bounding box center [590, 129] width 0 height 0
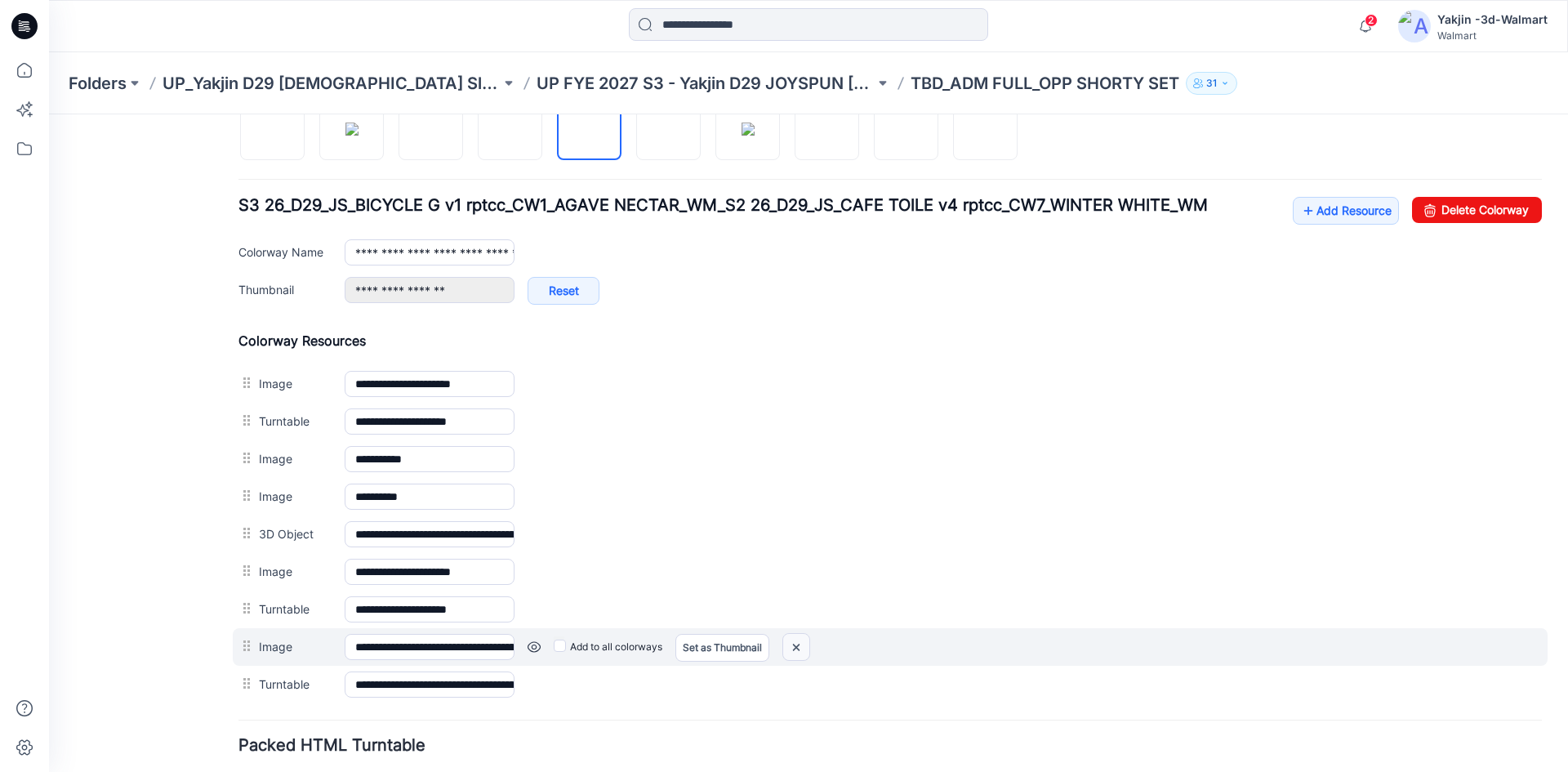
click at [791, 648] on img at bounding box center [796, 647] width 27 height 27
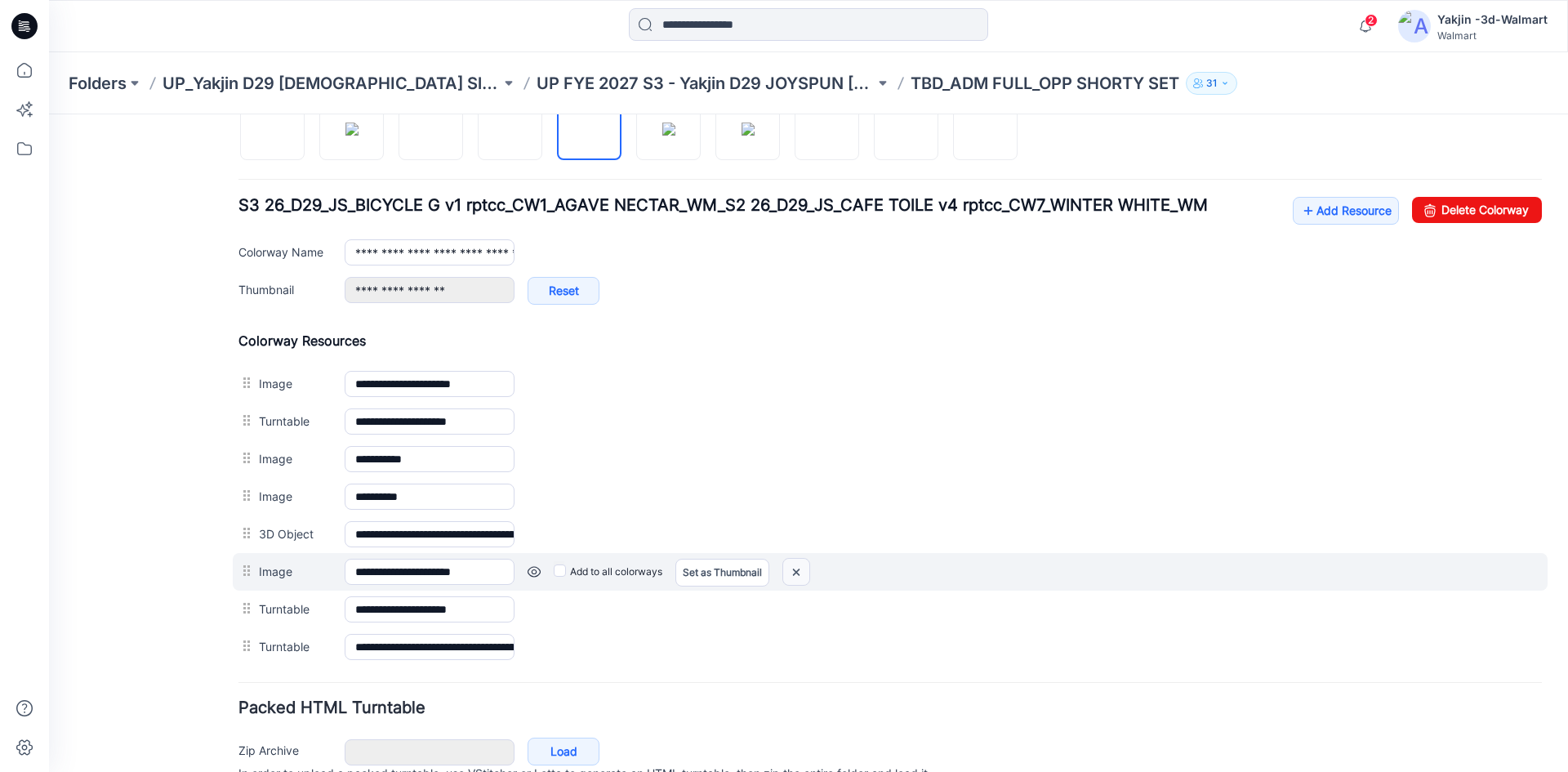
drag, startPoint x: 795, startPoint y: 569, endPoint x: 916, endPoint y: 201, distance: 387.4
click at [795, 569] on img at bounding box center [796, 572] width 27 height 27
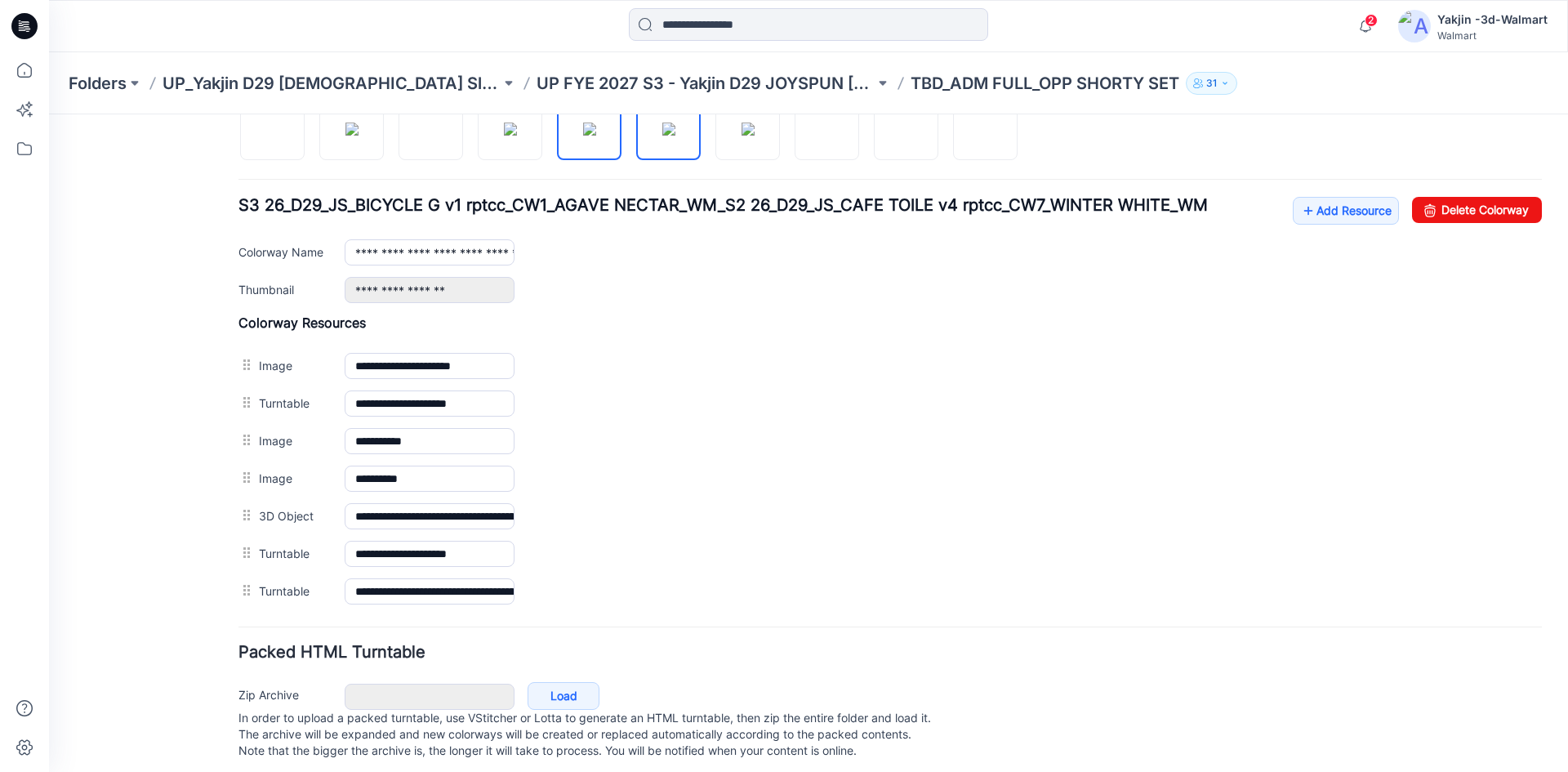
click at [668, 124] on img at bounding box center [669, 129] width 13 height 13
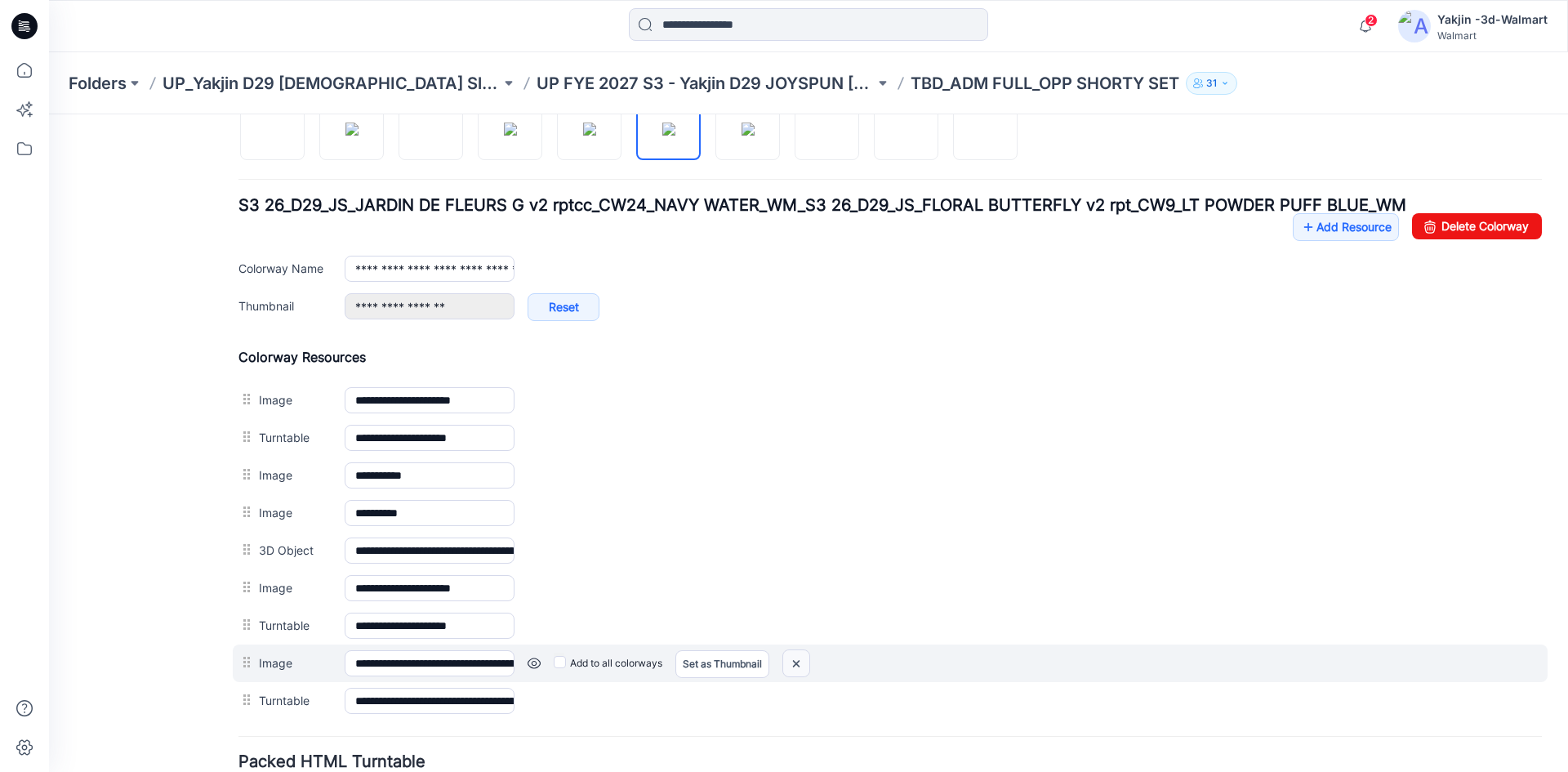
drag, startPoint x: 920, startPoint y: 214, endPoint x: 792, endPoint y: 663, distance: 466.9
click at [792, 663] on img at bounding box center [796, 663] width 27 height 27
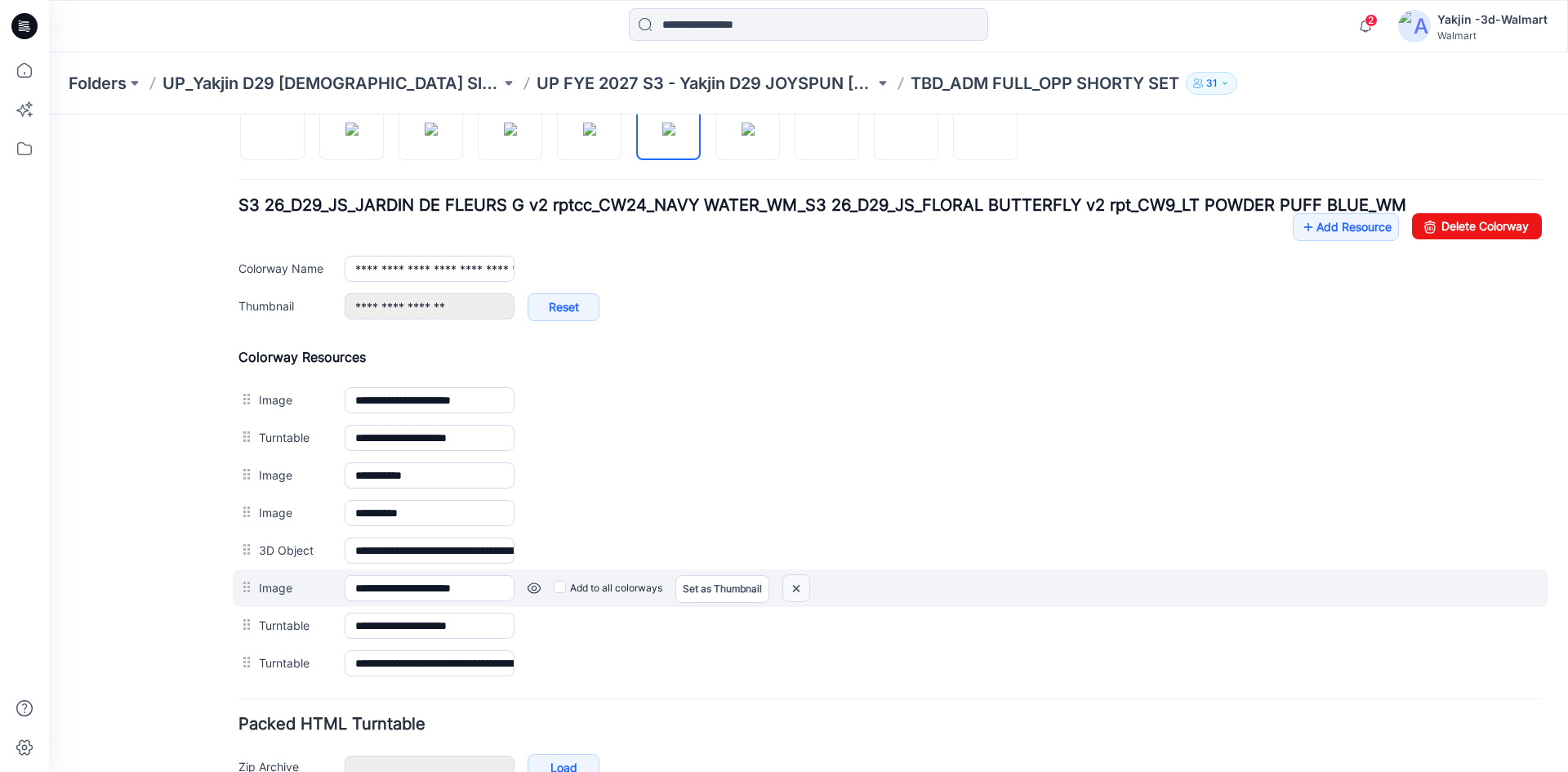
click at [795, 587] on img at bounding box center [796, 588] width 27 height 27
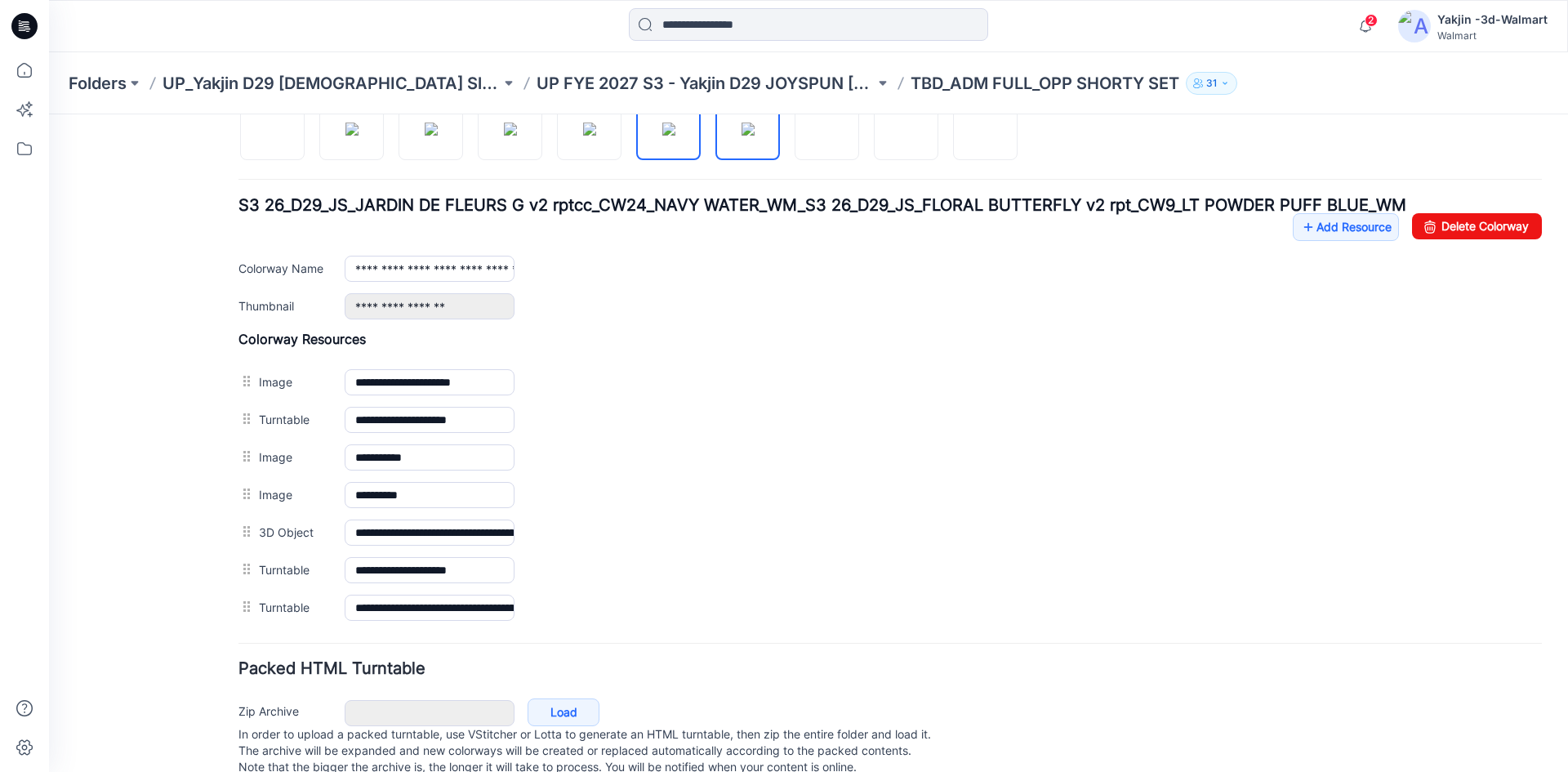
click at [755, 135] on img at bounding box center [748, 129] width 13 height 13
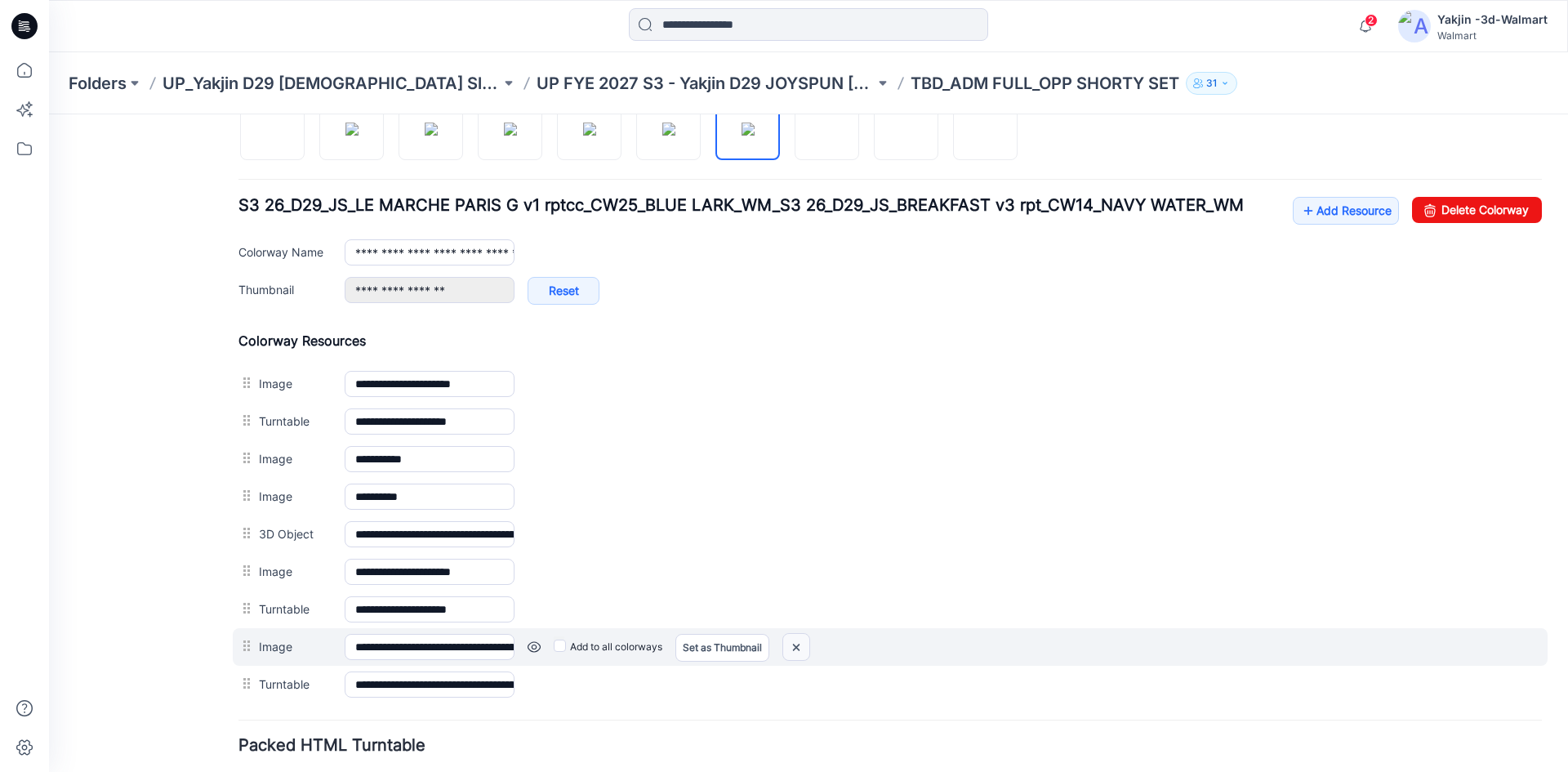
drag, startPoint x: 927, startPoint y: 218, endPoint x: 792, endPoint y: 652, distance: 454.5
click at [792, 652] on img at bounding box center [796, 647] width 27 height 27
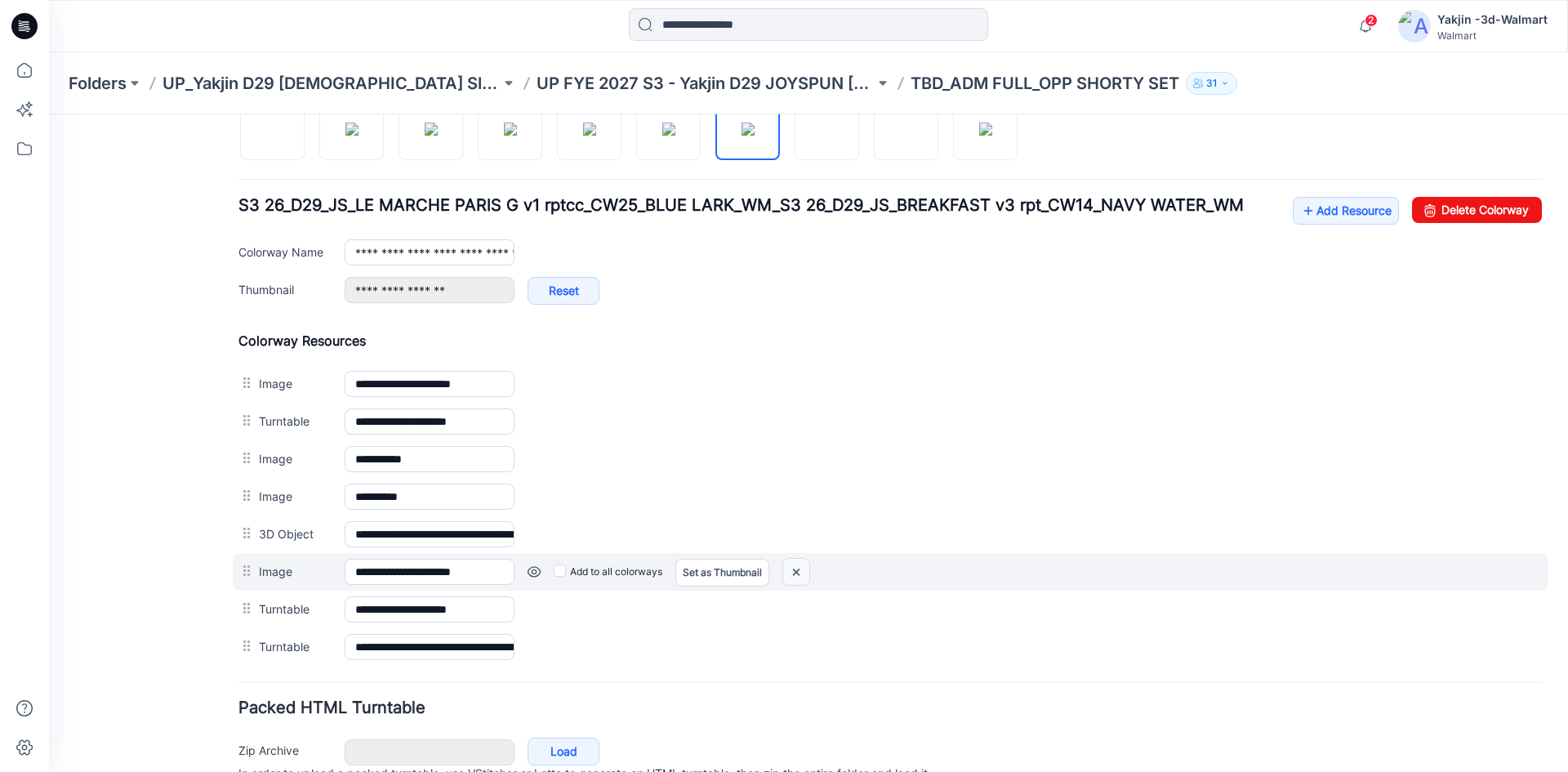
drag, startPoint x: 913, startPoint y: 197, endPoint x: 791, endPoint y: 571, distance: 393.4
click at [791, 571] on img at bounding box center [796, 572] width 27 height 27
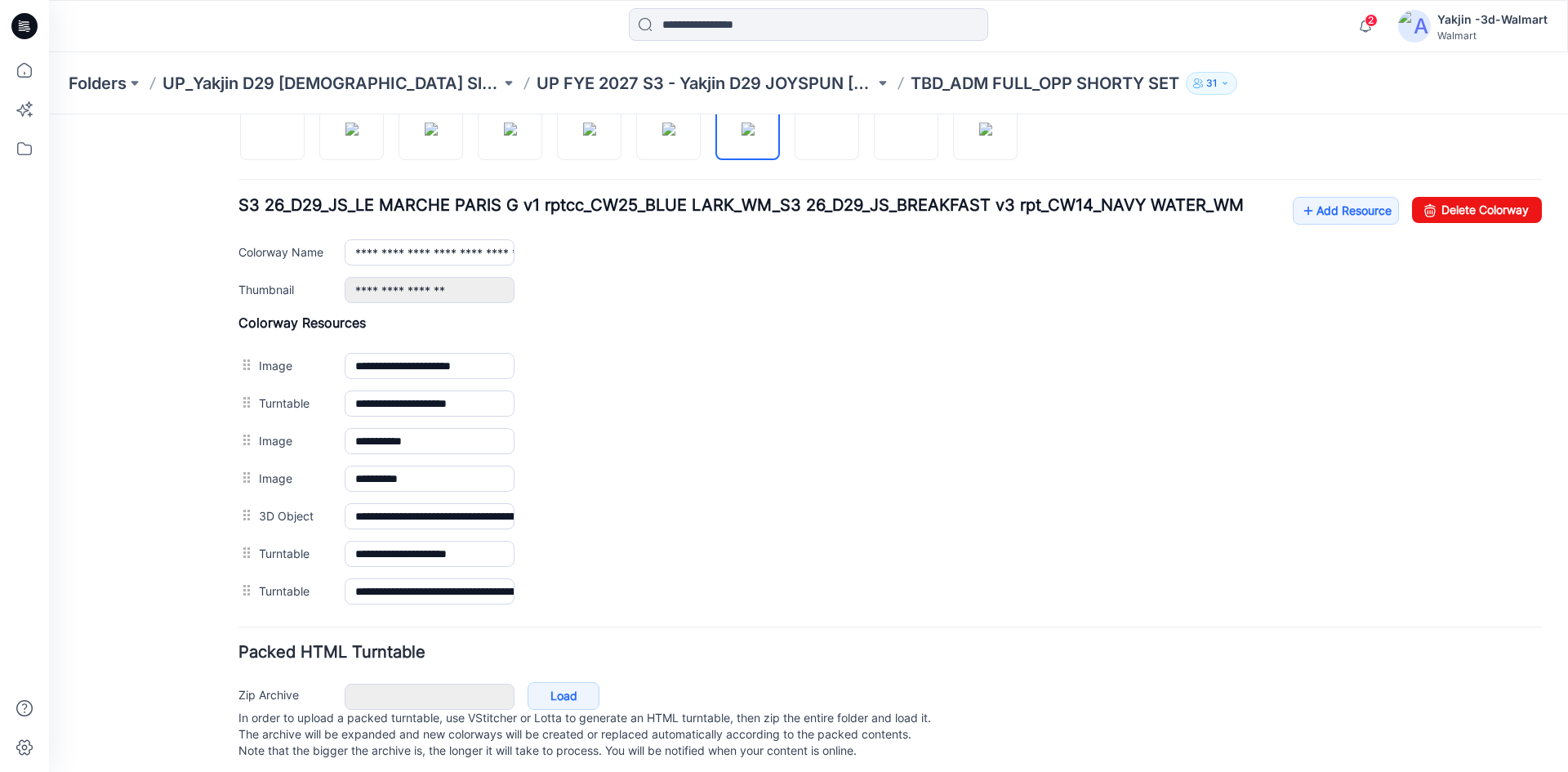
click at [1543, 89] on div "Folders UP_Yakjin D29 Ladies Sleep UP FYE 2027 S3 - Yakjin D29 JOYSPUN Ladies S…" at bounding box center [808, 83] width 1519 height 62
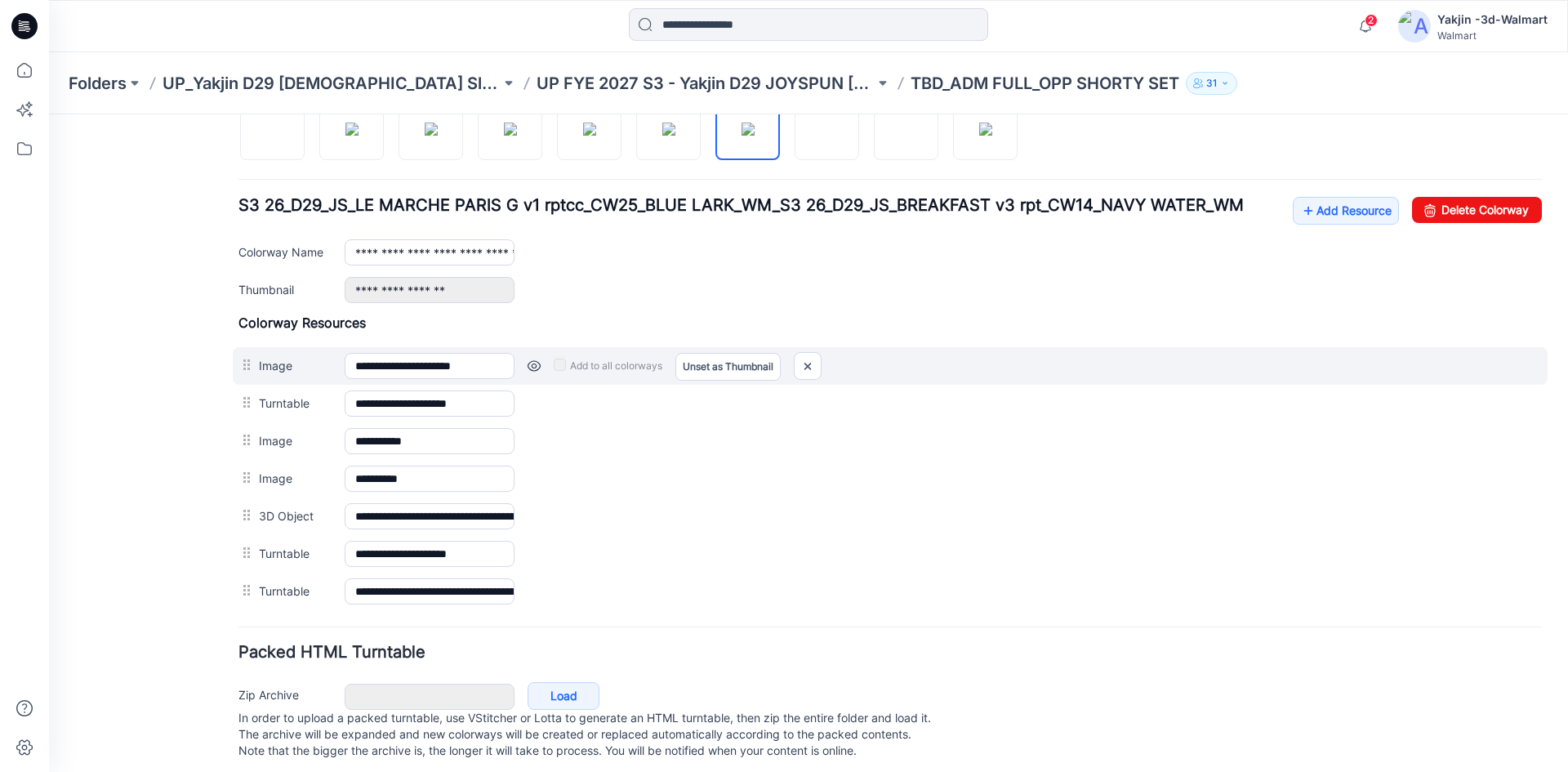
scroll to position [490, 0]
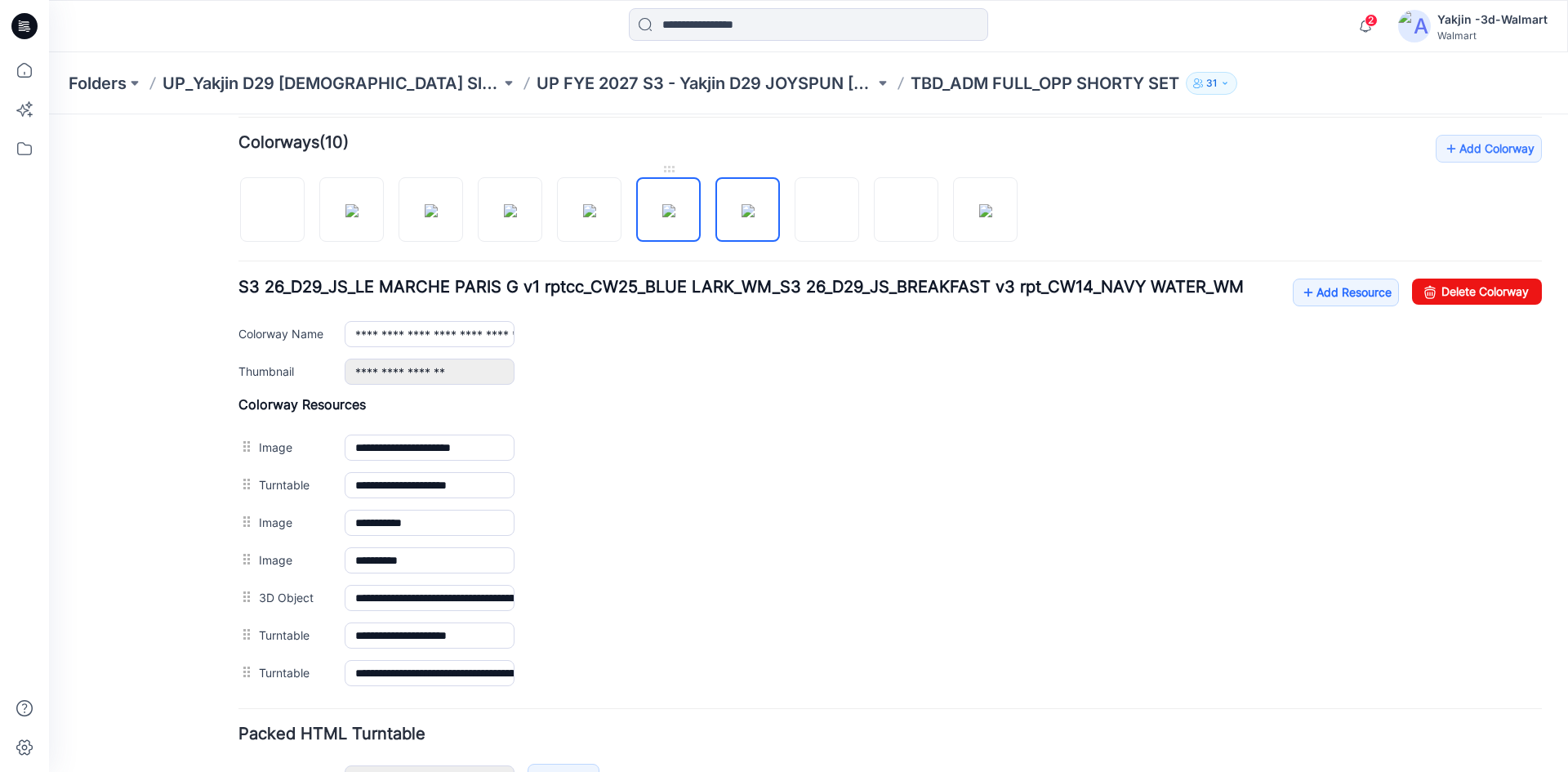
click at [675, 217] on img at bounding box center [669, 211] width 13 height 13
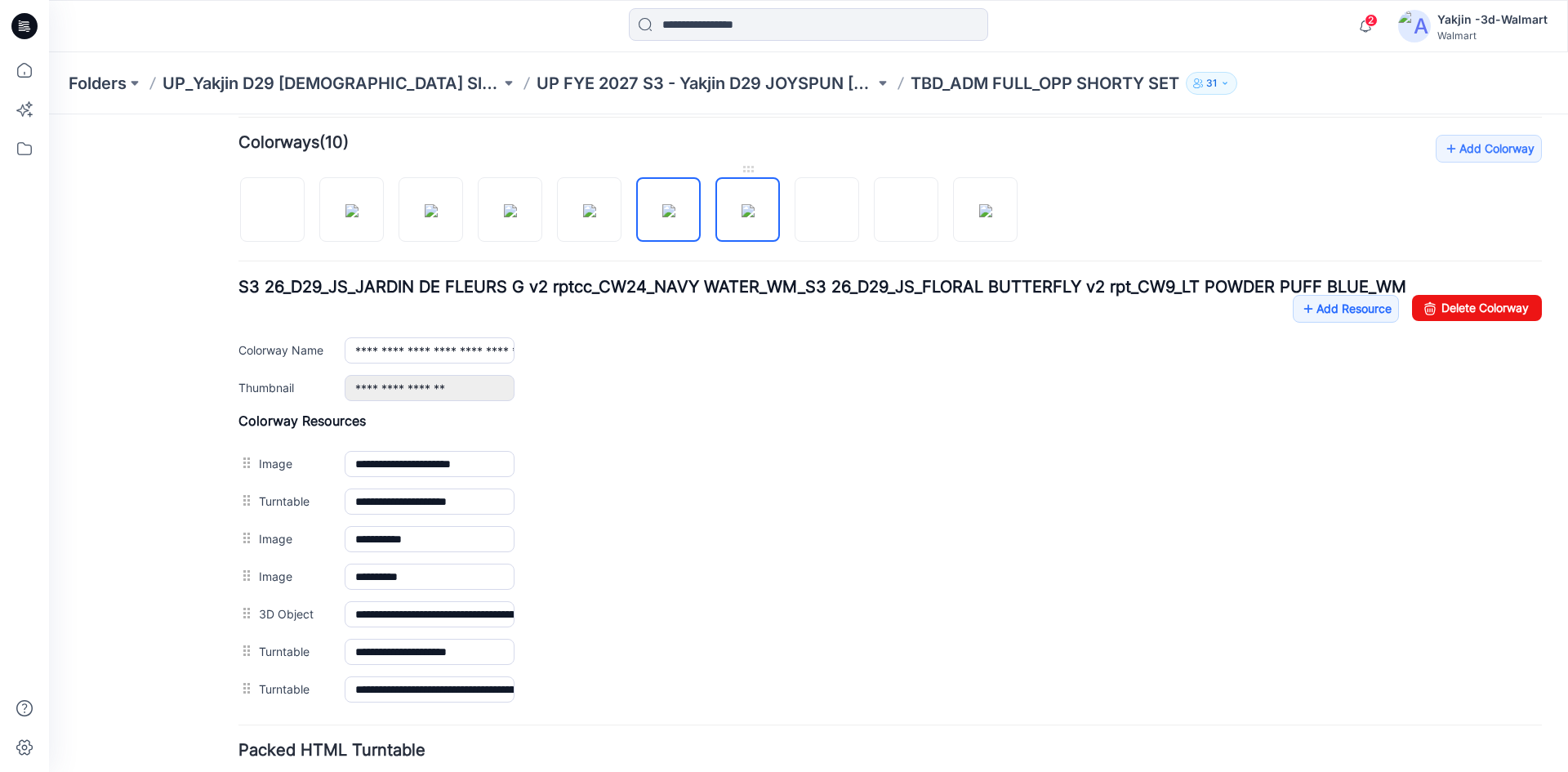
click at [741, 217] on img at bounding box center [748, 211] width 13 height 13
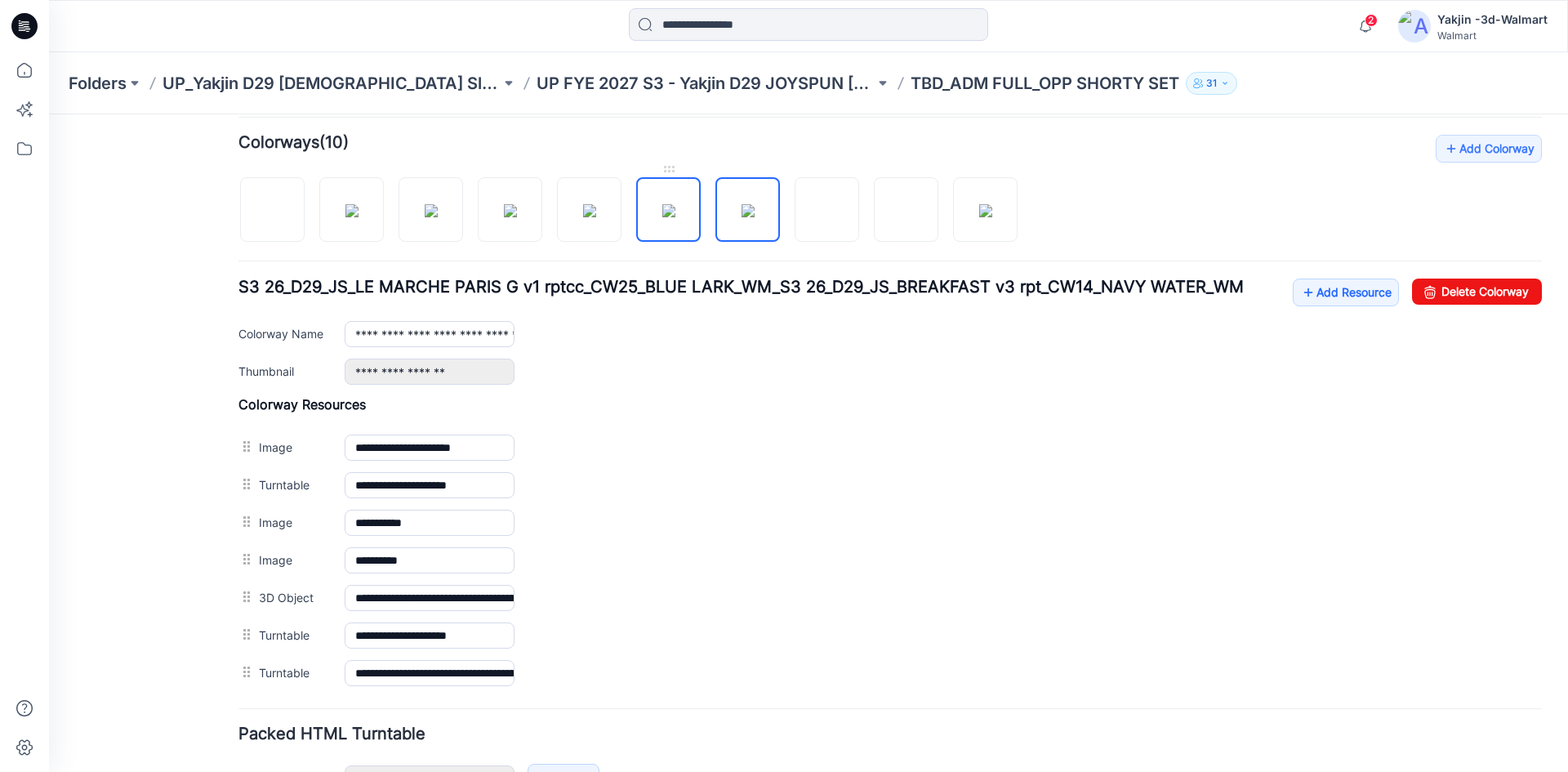
click at [666, 217] on img at bounding box center [669, 211] width 13 height 13
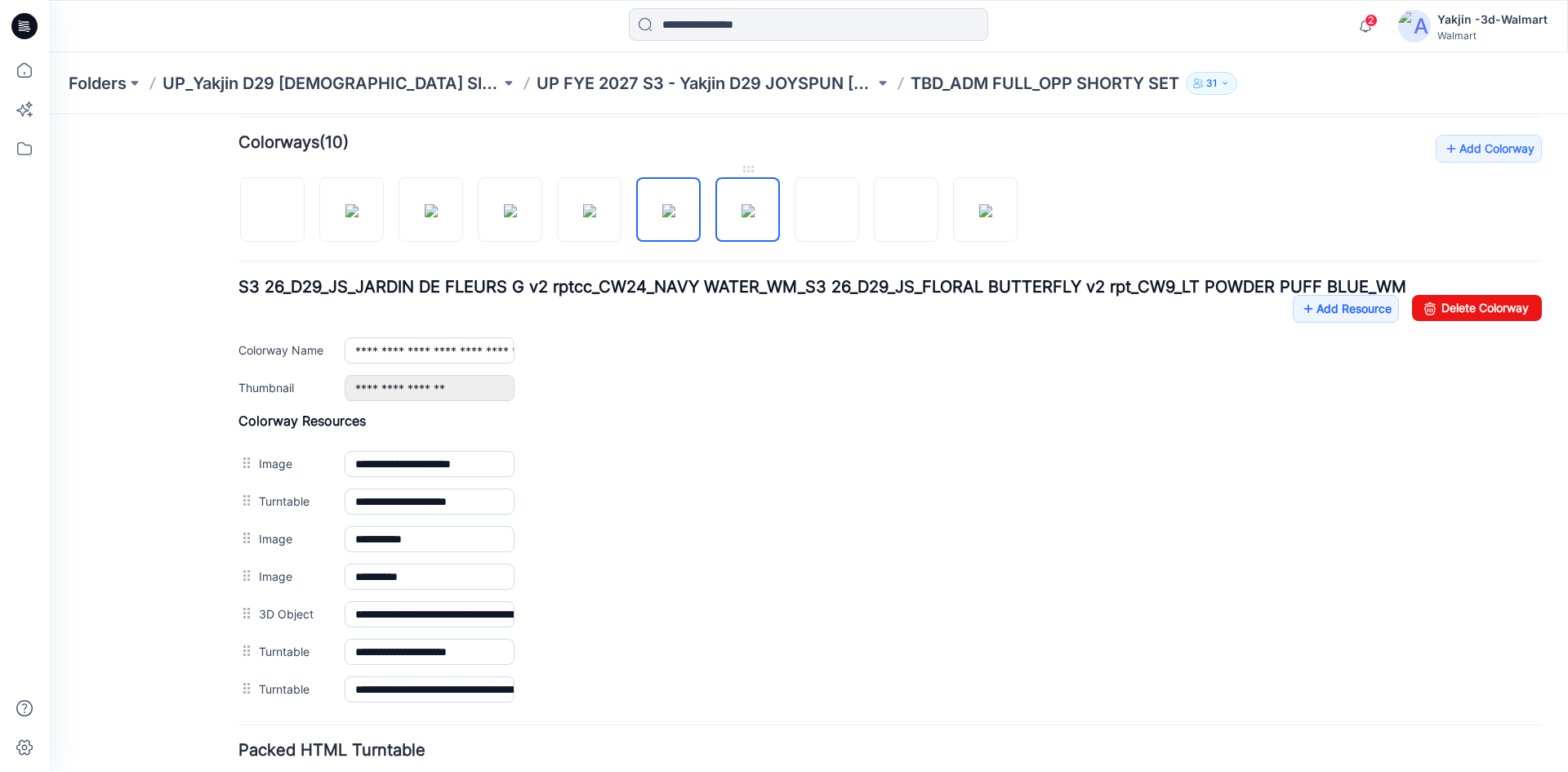
click at [755, 217] on img at bounding box center [748, 211] width 13 height 13
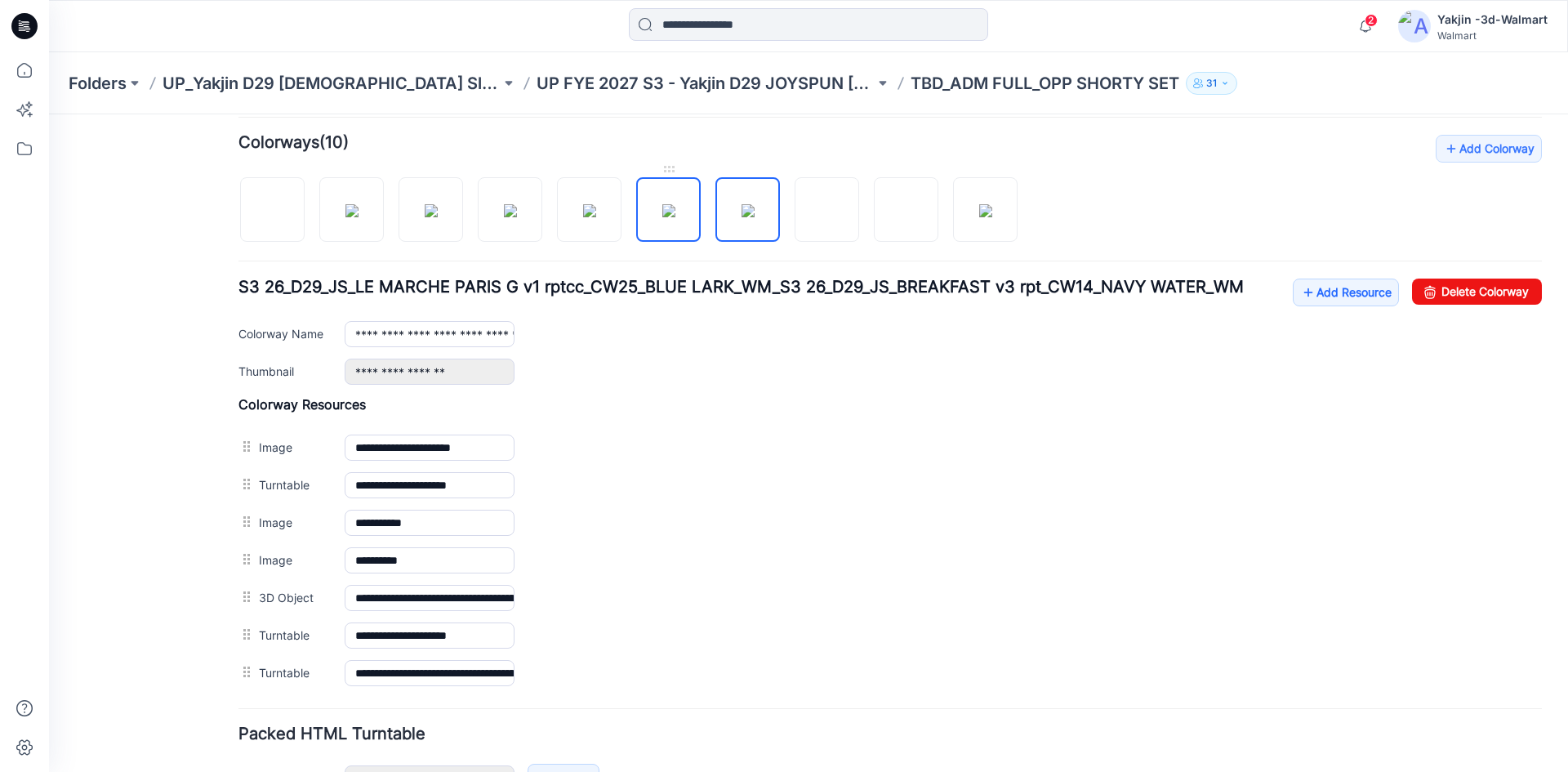
click at [663, 217] on img at bounding box center [669, 211] width 13 height 13
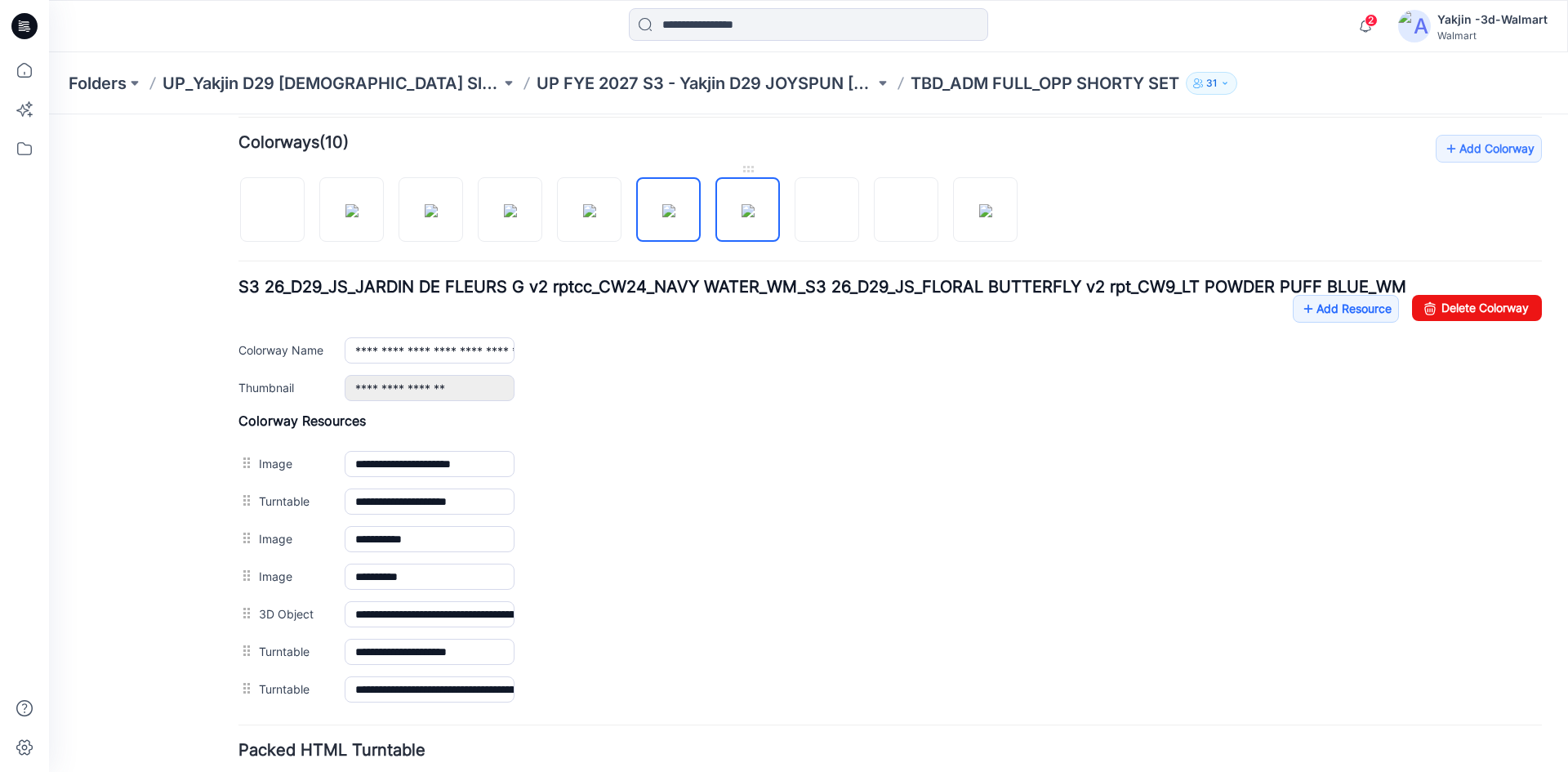
click at [741, 217] on img at bounding box center [748, 211] width 13 height 13
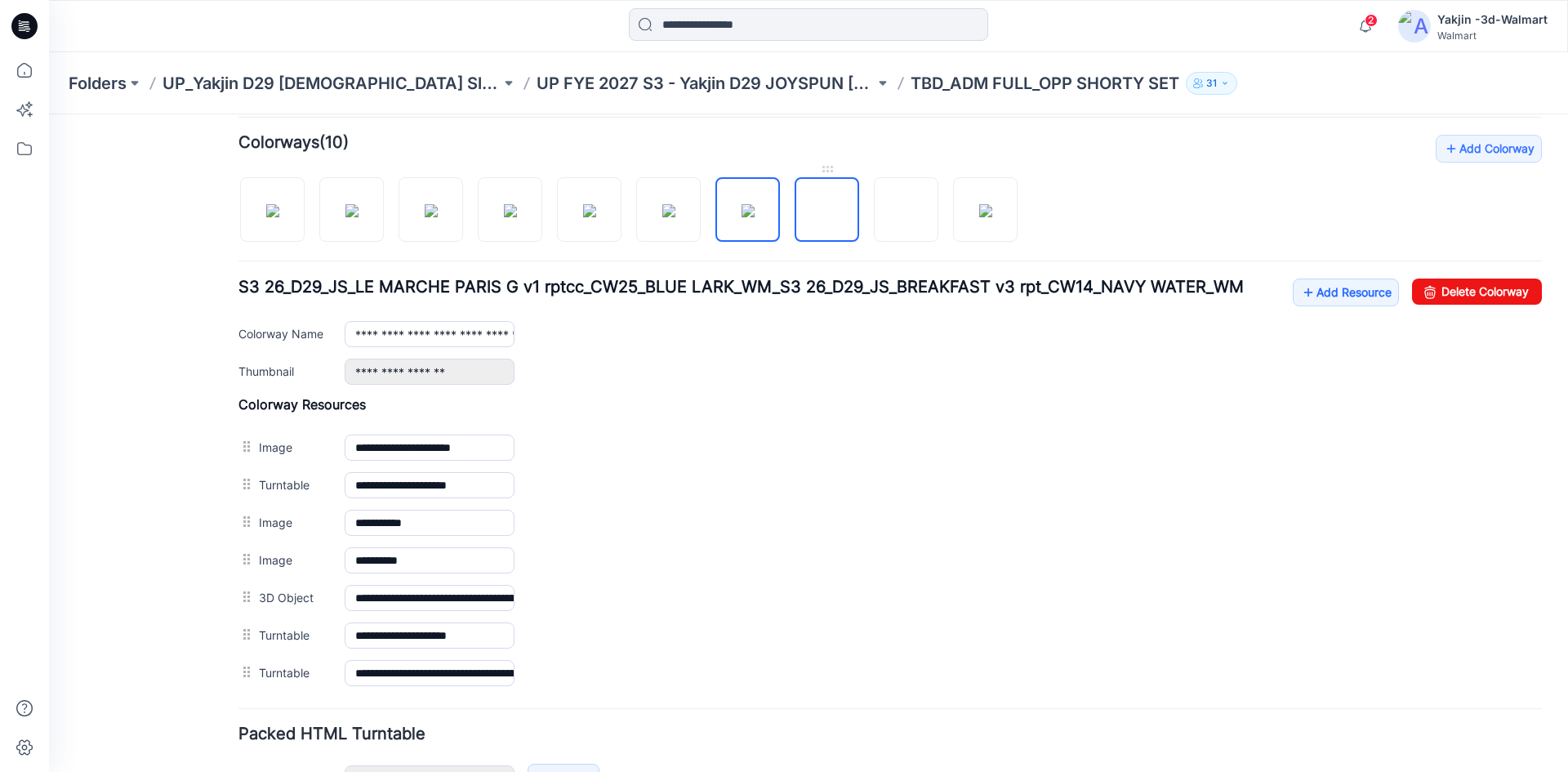
click at [828, 211] on img at bounding box center [828, 211] width 0 height 0
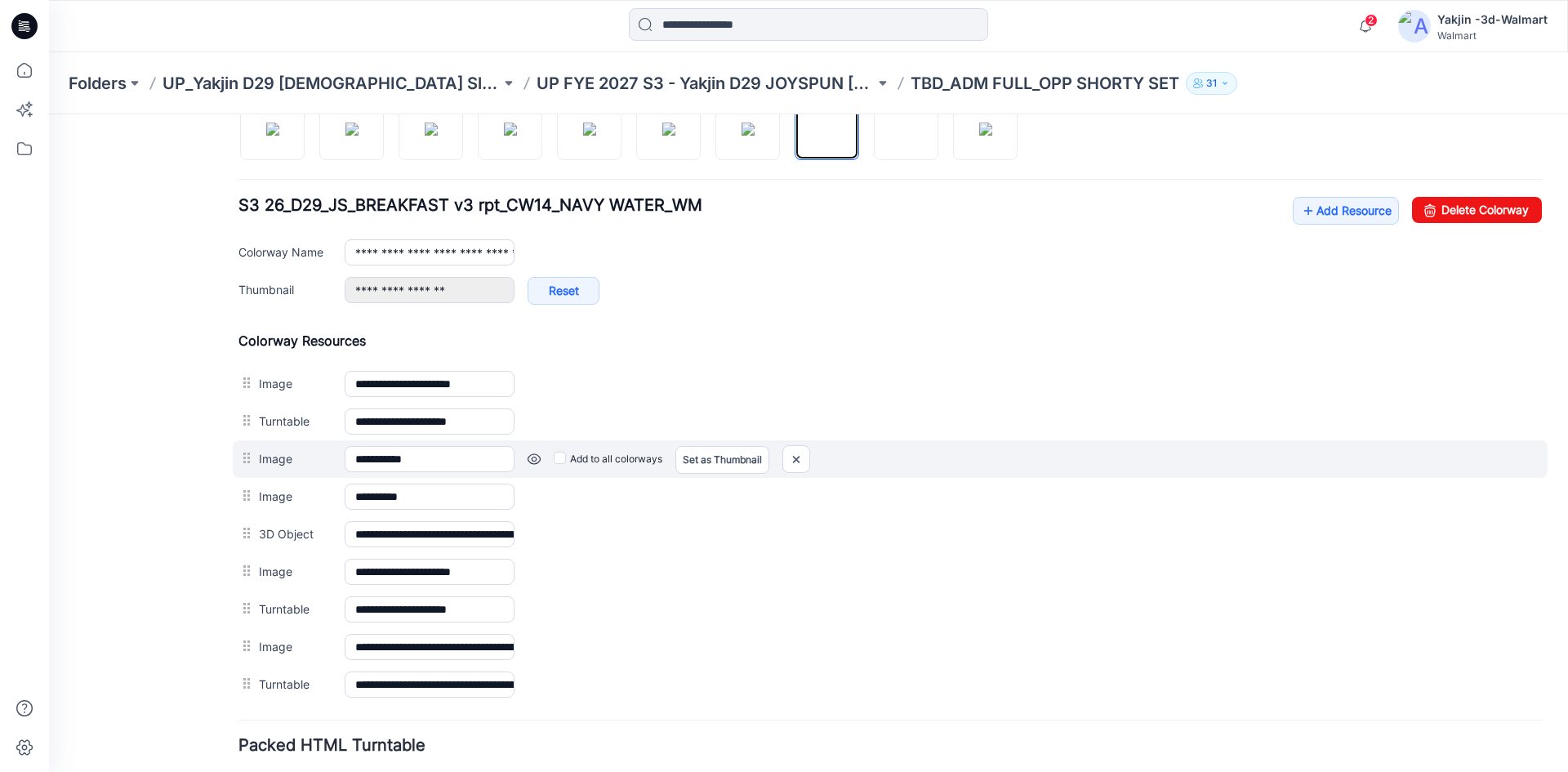
scroll to position [690, 0]
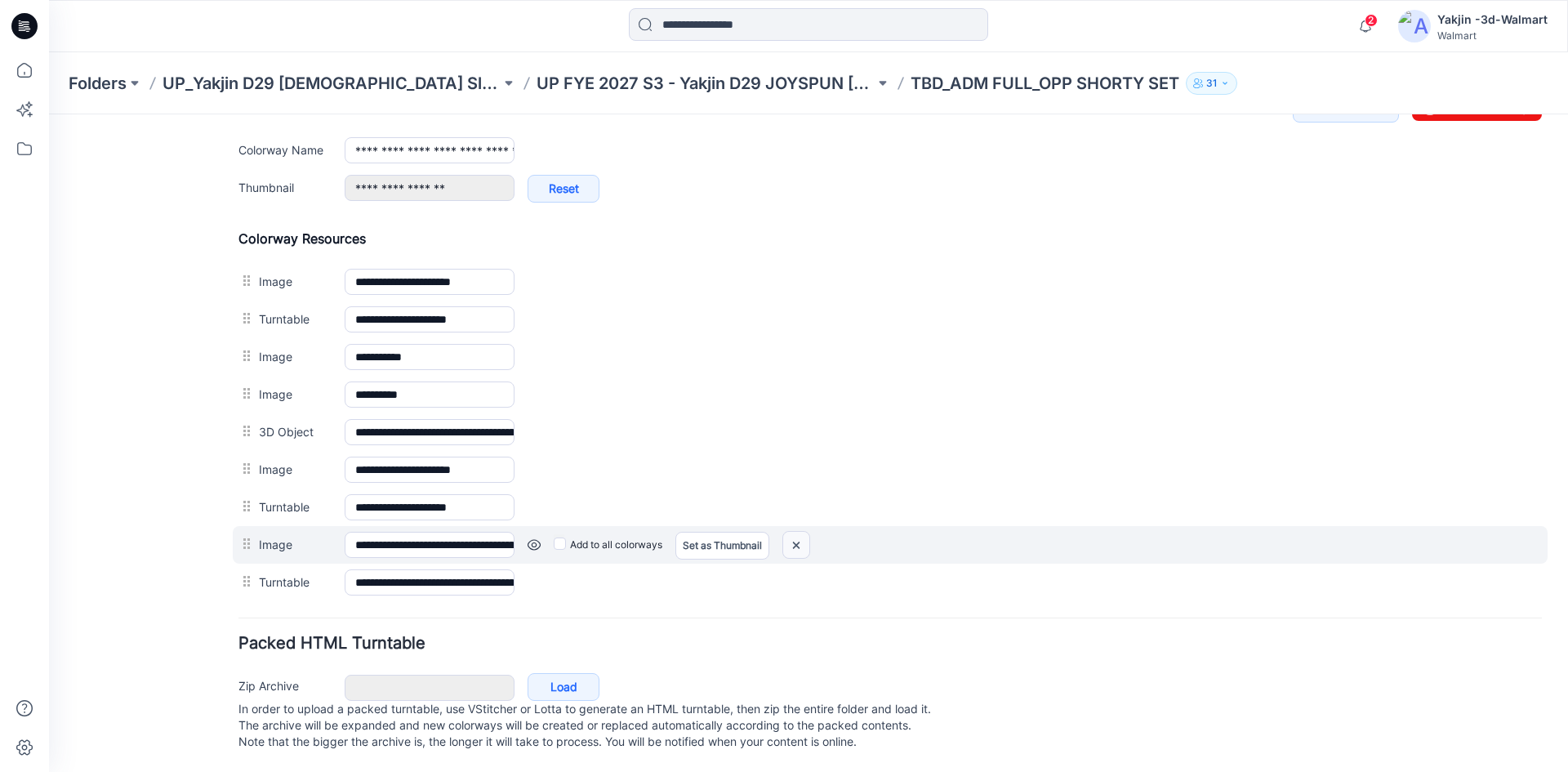
click at [786, 532] on img at bounding box center [796, 545] width 27 height 27
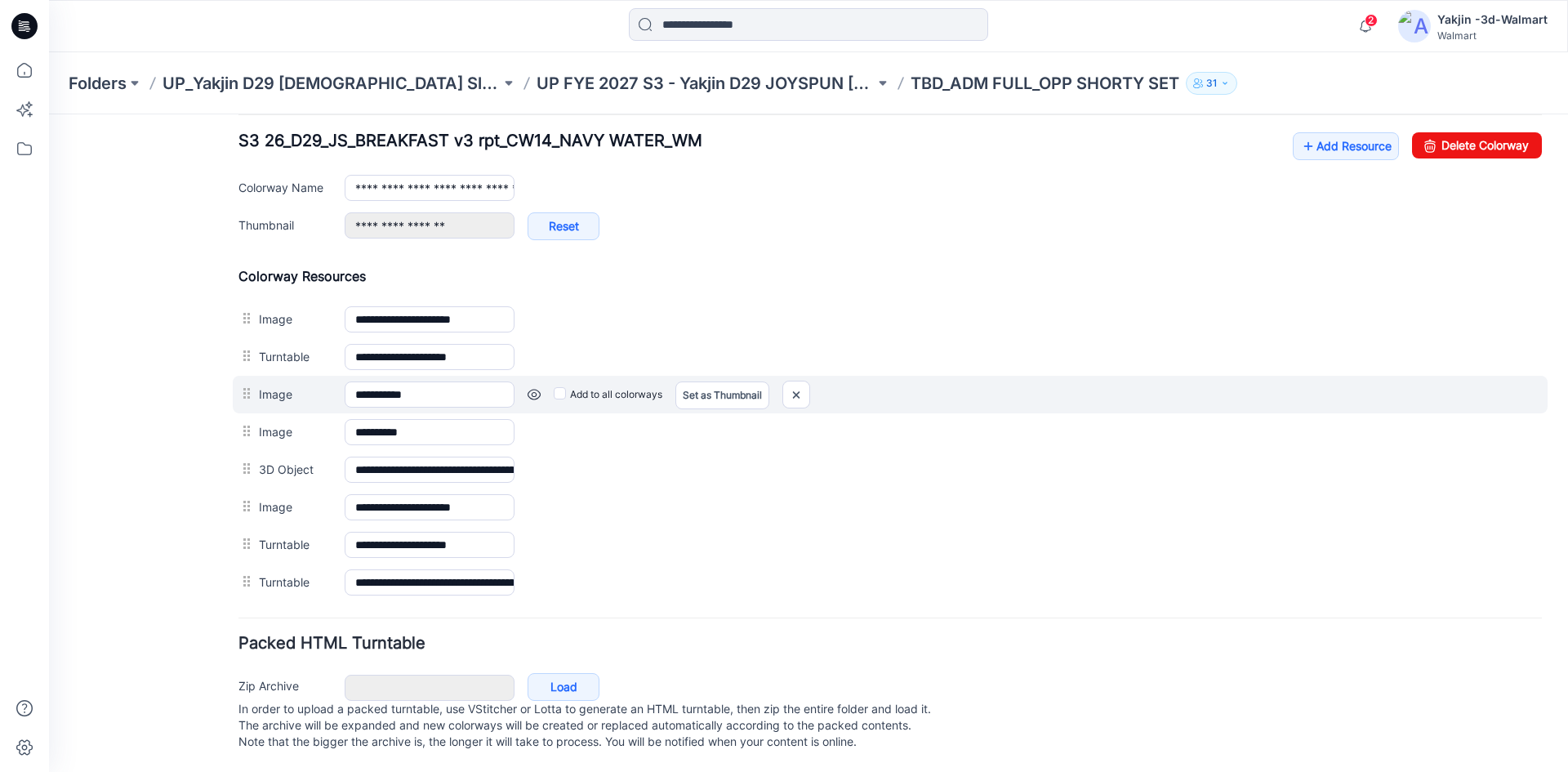
scroll to position [653, 0]
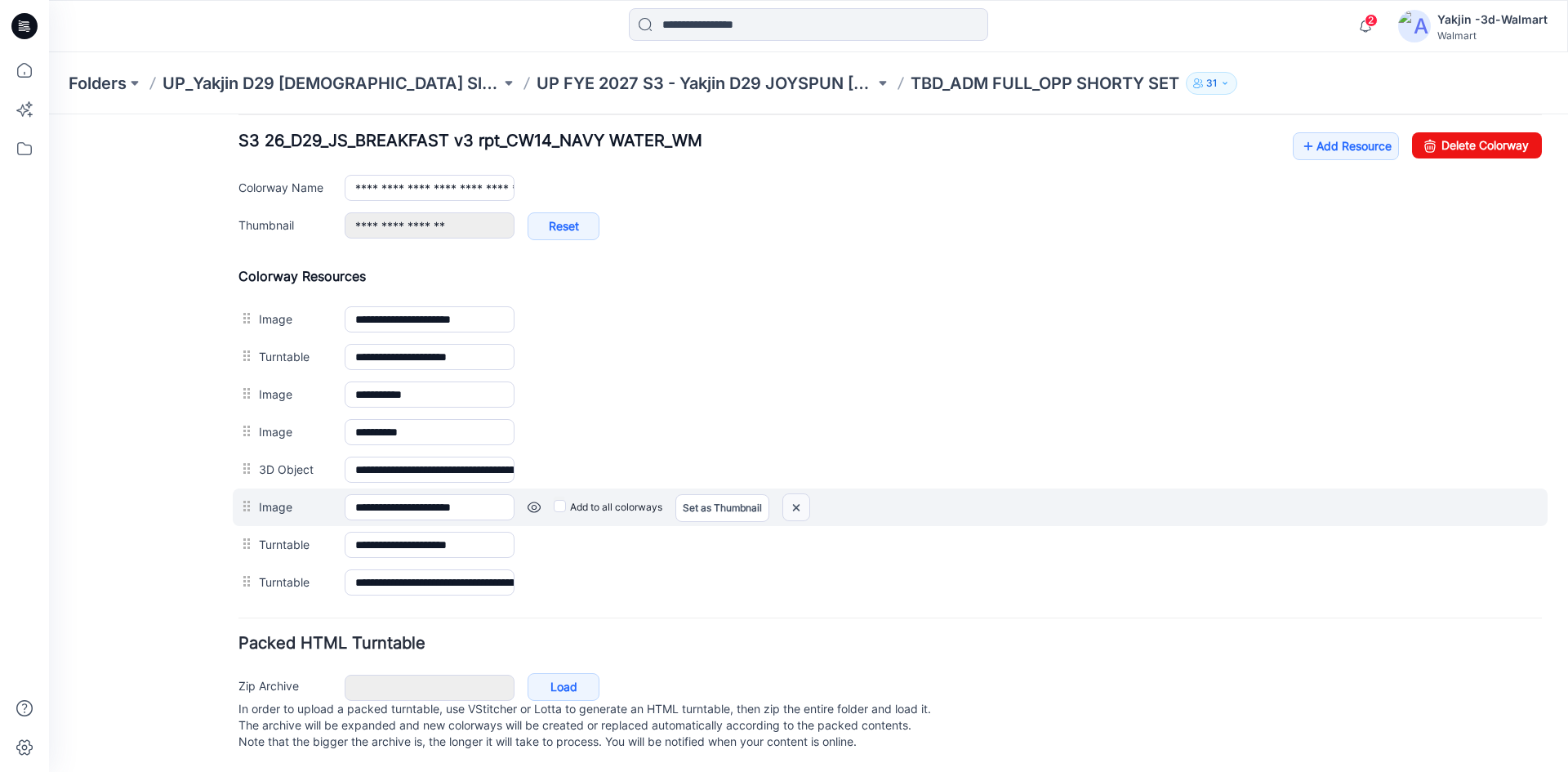
drag, startPoint x: 792, startPoint y: 495, endPoint x: 915, endPoint y: 201, distance: 318.7
click at [792, 495] on img at bounding box center [796, 507] width 27 height 27
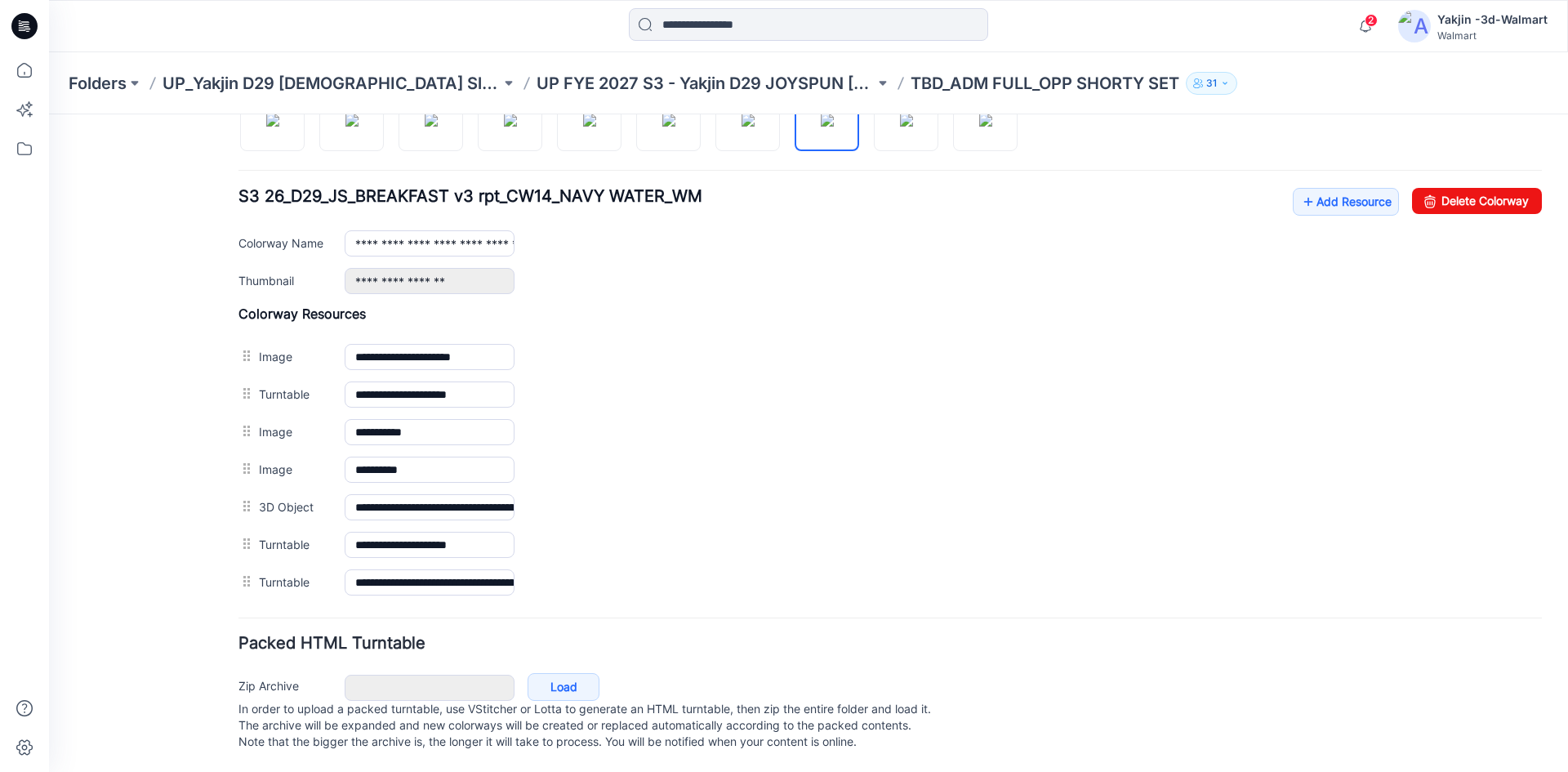
scroll to position [515, 0]
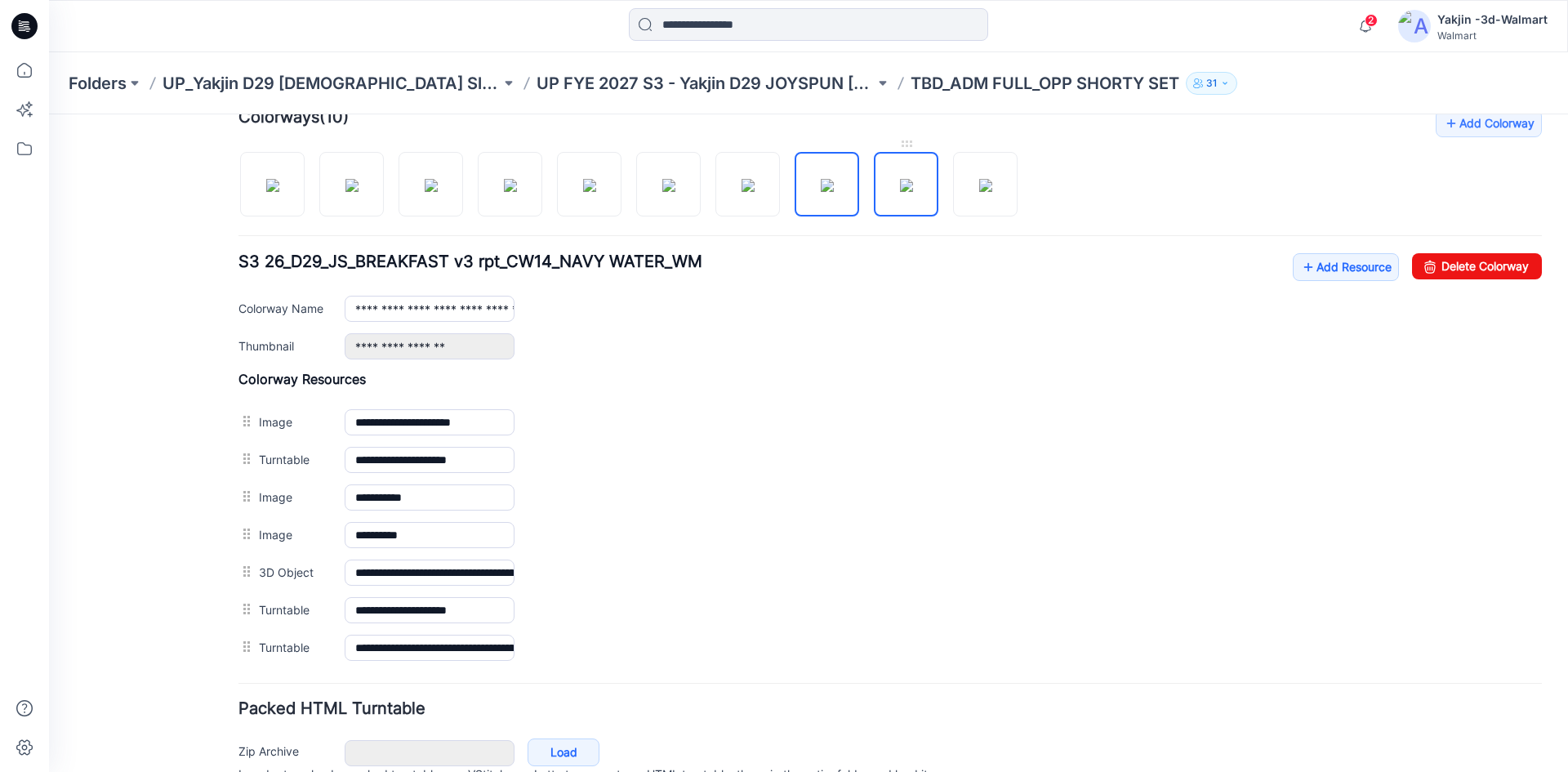
click at [900, 188] on img at bounding box center [906, 186] width 13 height 13
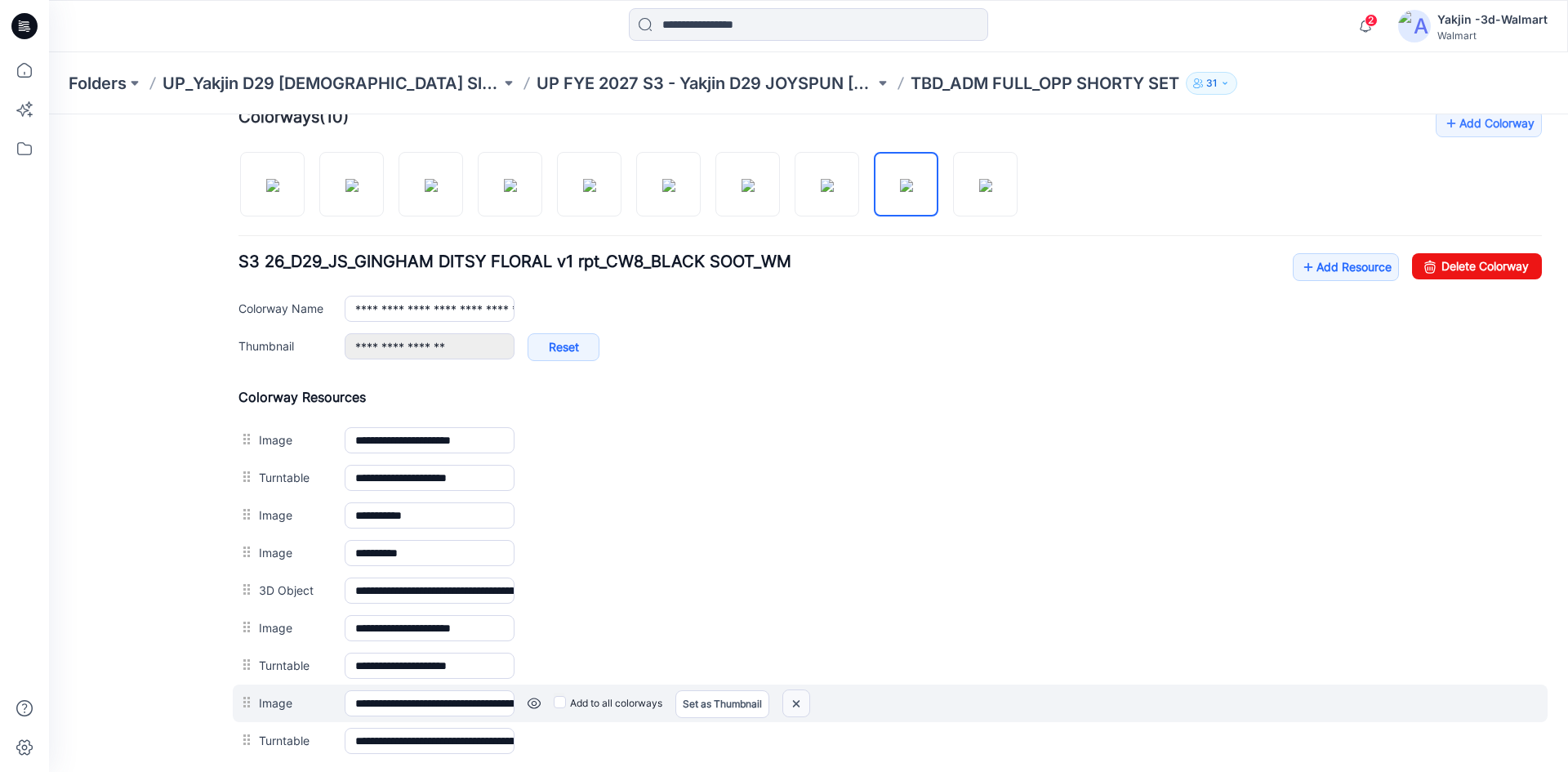
click at [805, 705] on img at bounding box center [796, 703] width 27 height 27
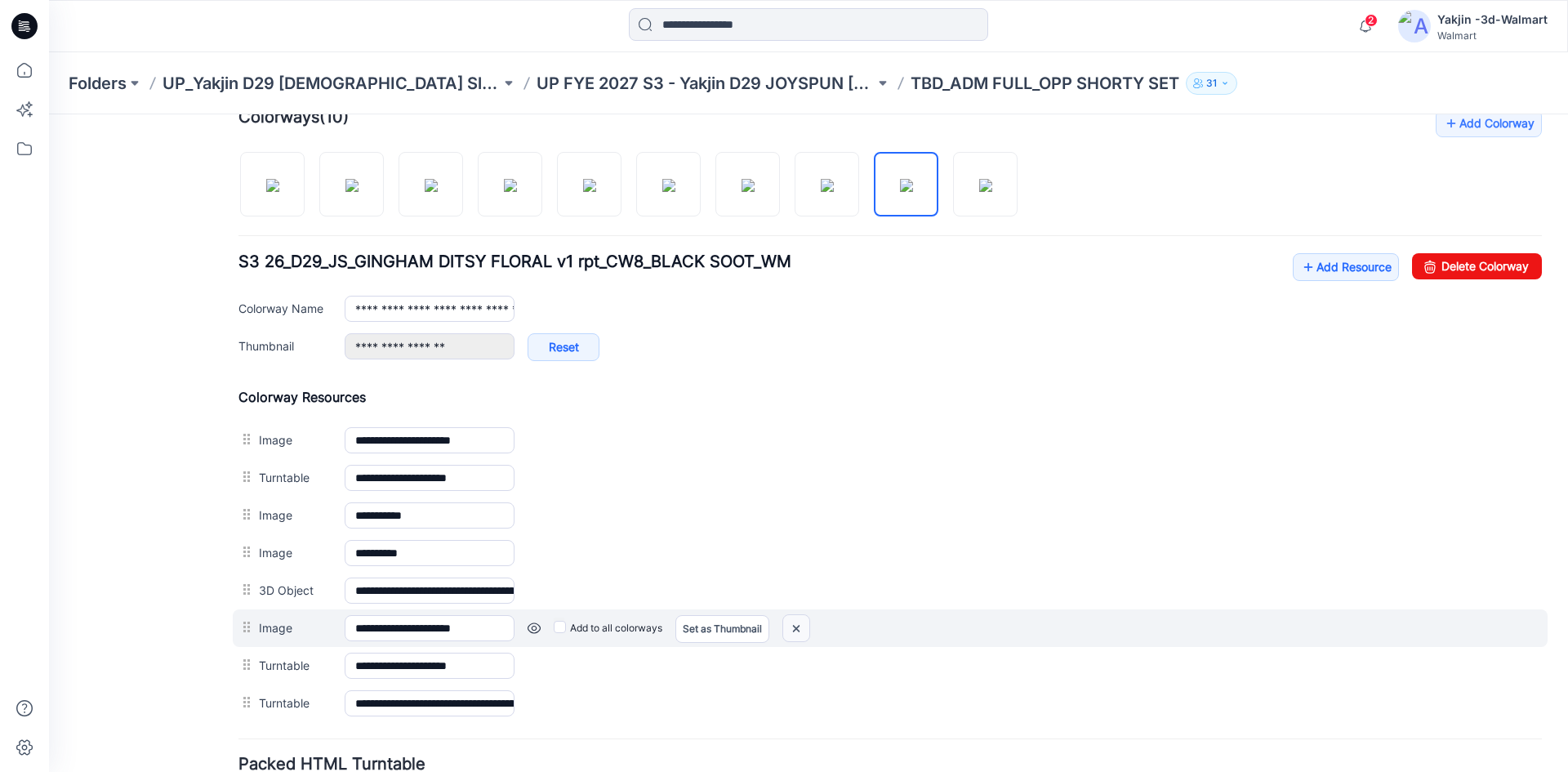
click at [807, 628] on img at bounding box center [796, 629] width 27 height 27
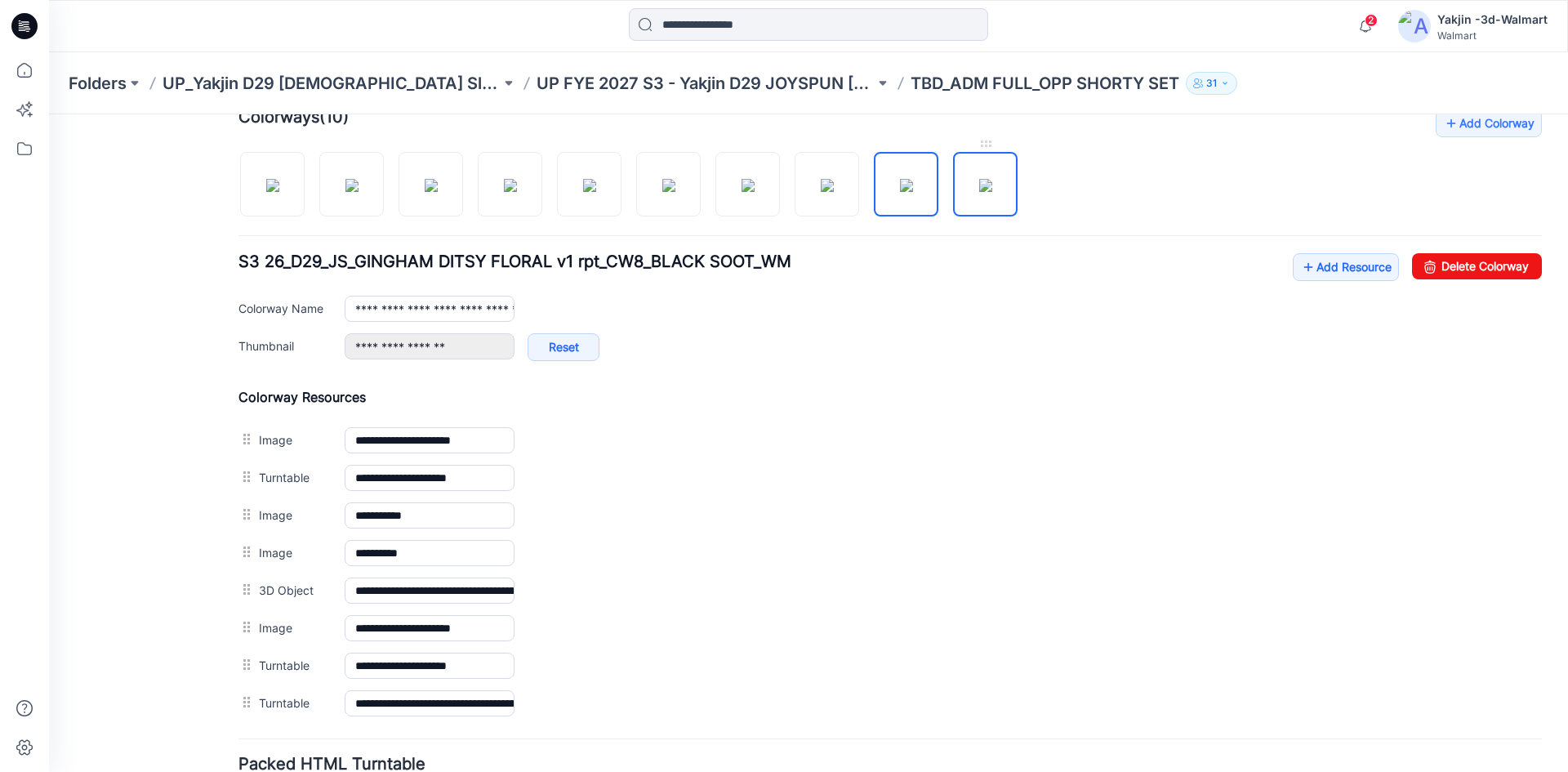
click at [992, 179] on img at bounding box center [986, 186] width 13 height 13
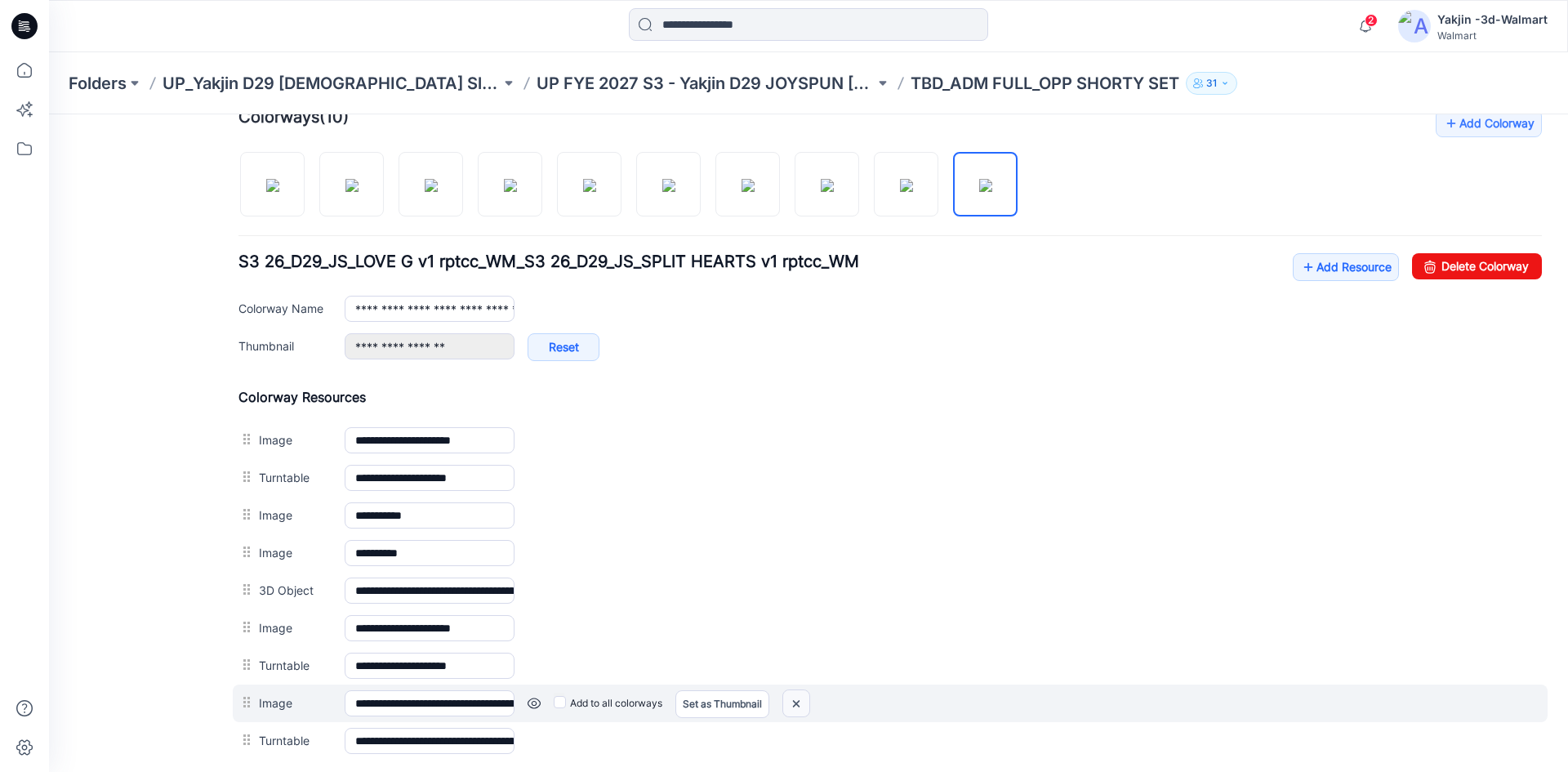
click at [803, 703] on img at bounding box center [796, 703] width 27 height 27
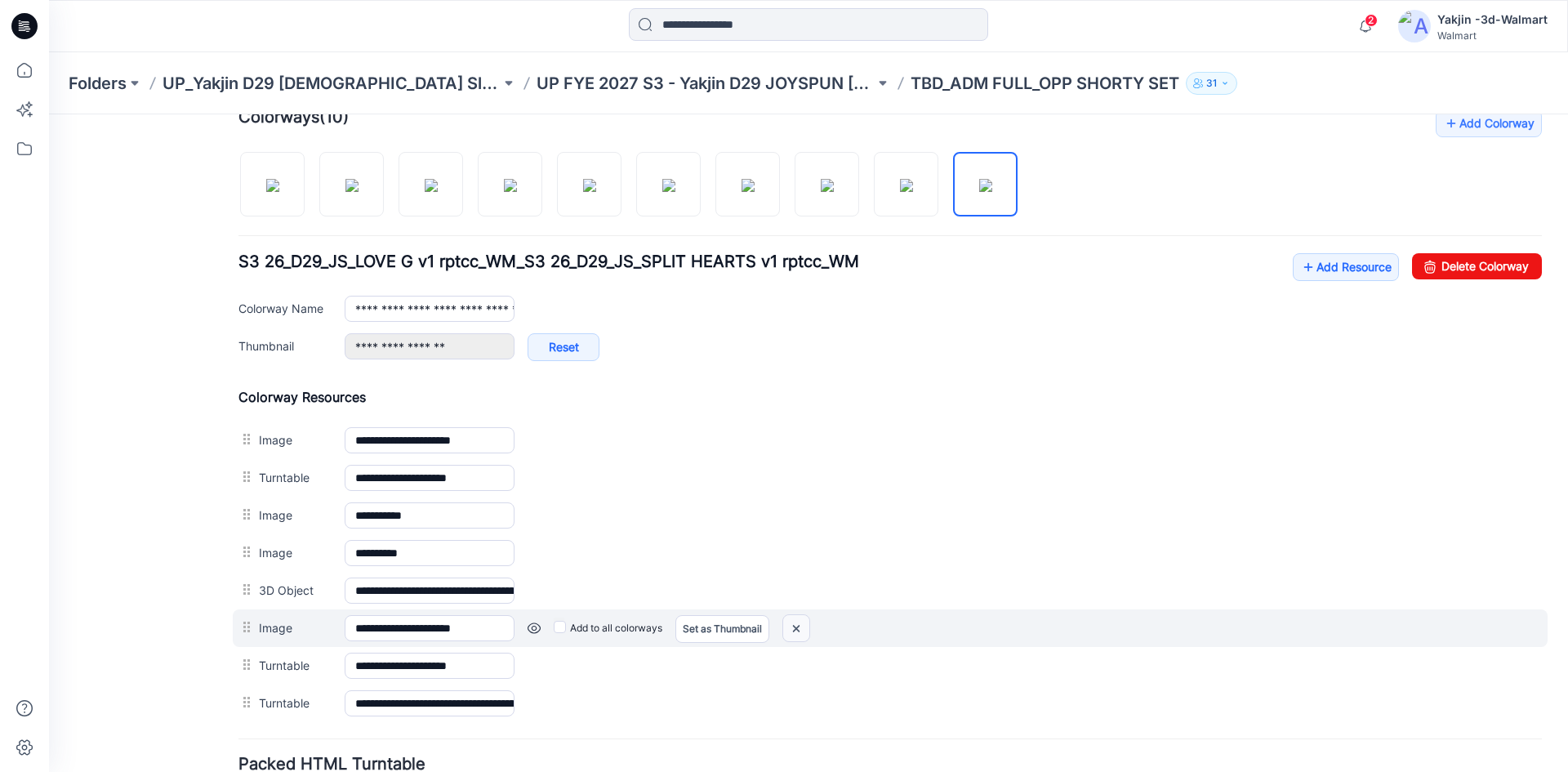
drag, startPoint x: 806, startPoint y: 631, endPoint x: 921, endPoint y: 204, distance: 442.2
click at [806, 631] on img at bounding box center [796, 629] width 27 height 27
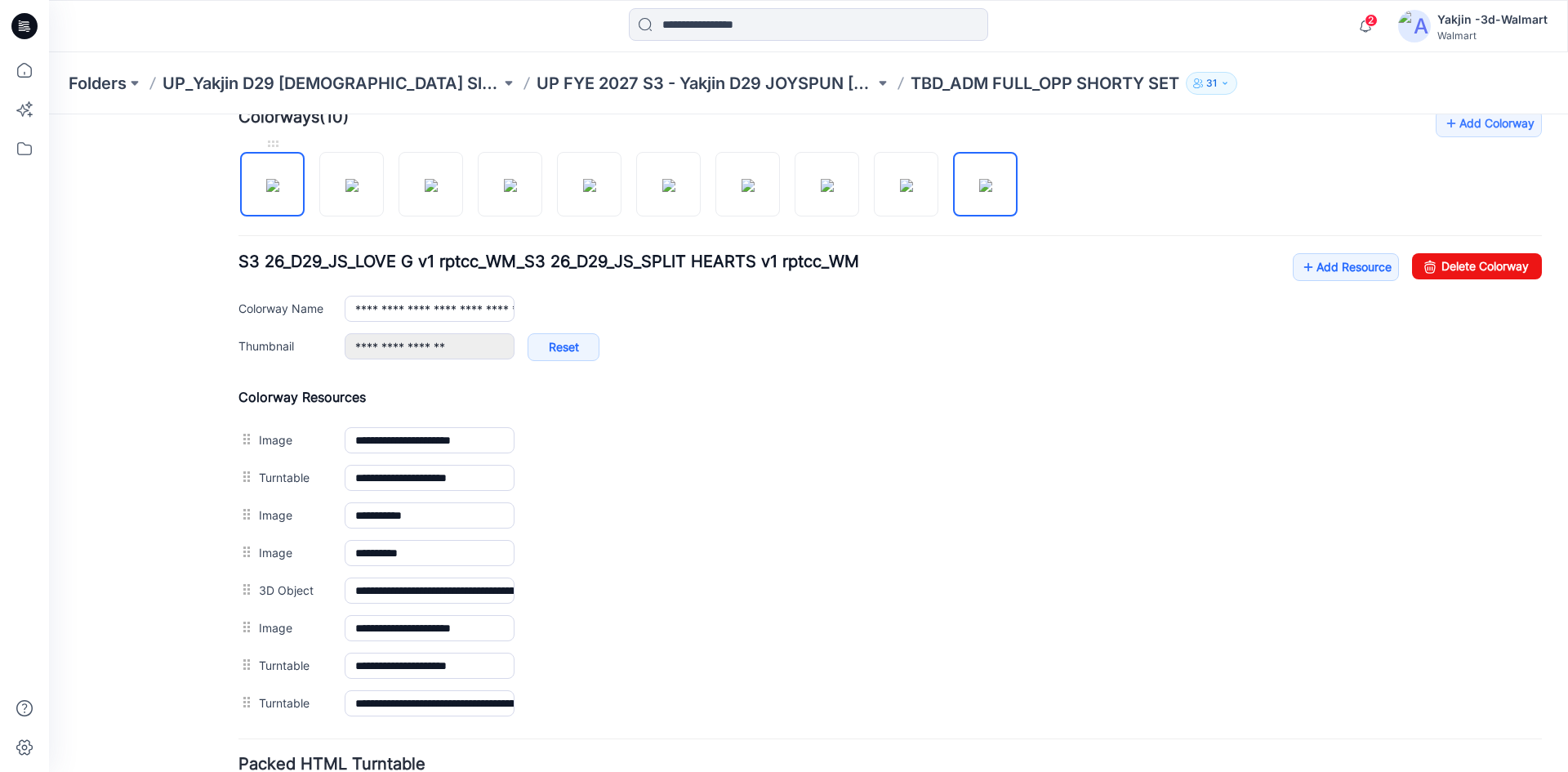
click at [279, 192] on img at bounding box center [273, 186] width 13 height 13
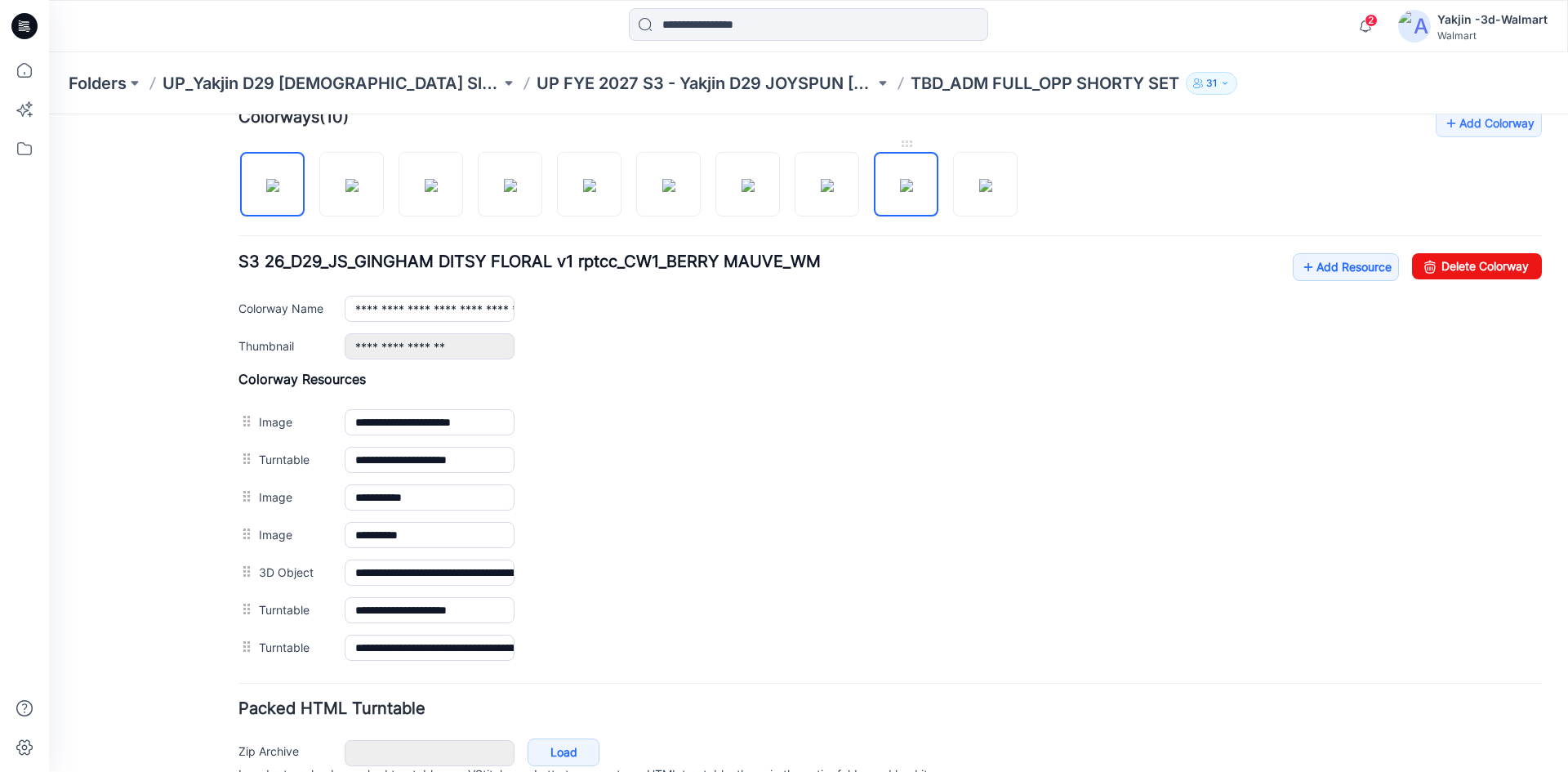
click at [913, 187] on img at bounding box center [906, 186] width 13 height 13
click at [990, 188] on img at bounding box center [986, 186] width 13 height 13
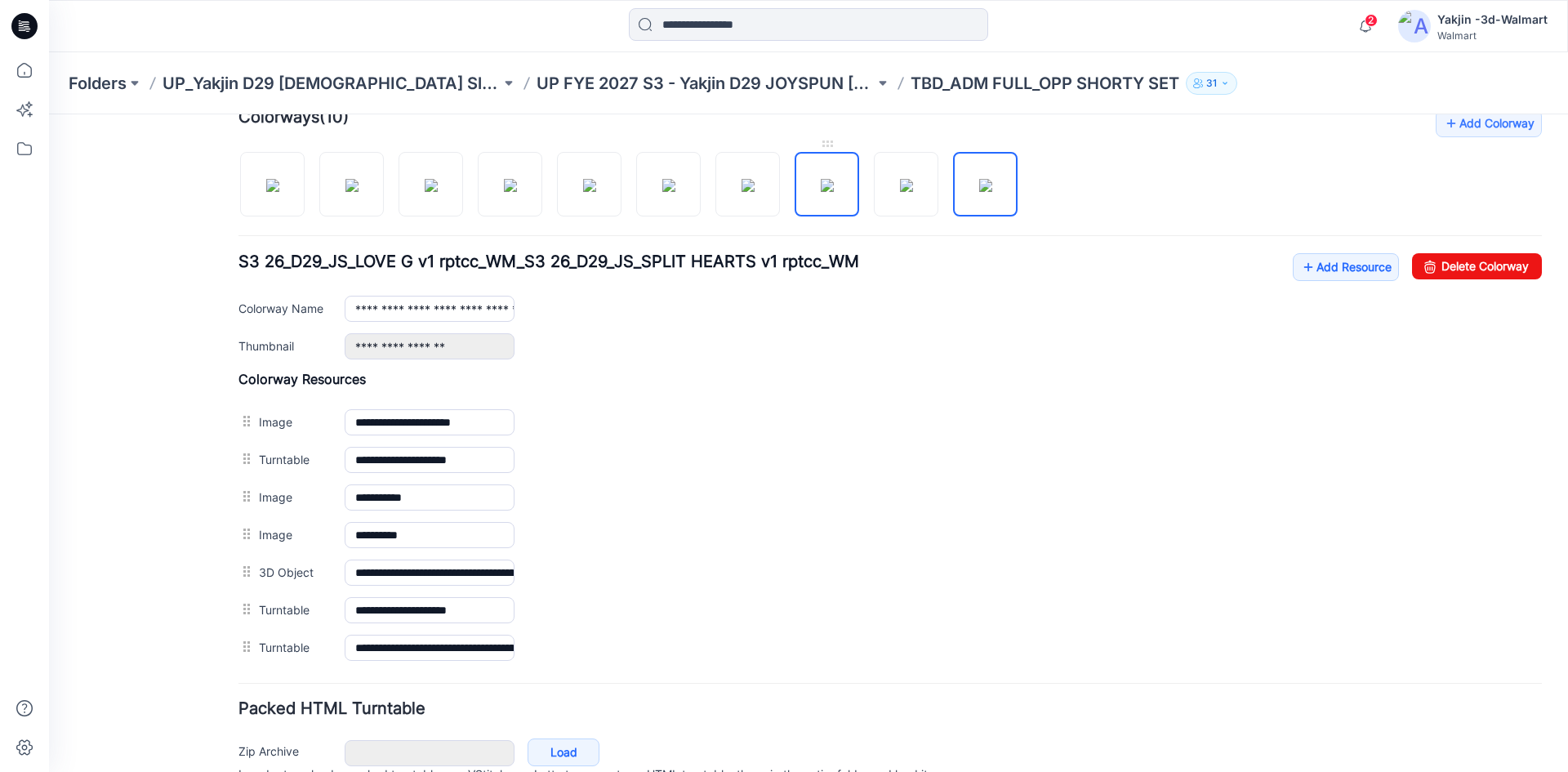
click at [821, 192] on img at bounding box center [828, 186] width 13 height 13
click at [741, 192] on img at bounding box center [748, 186] width 13 height 13
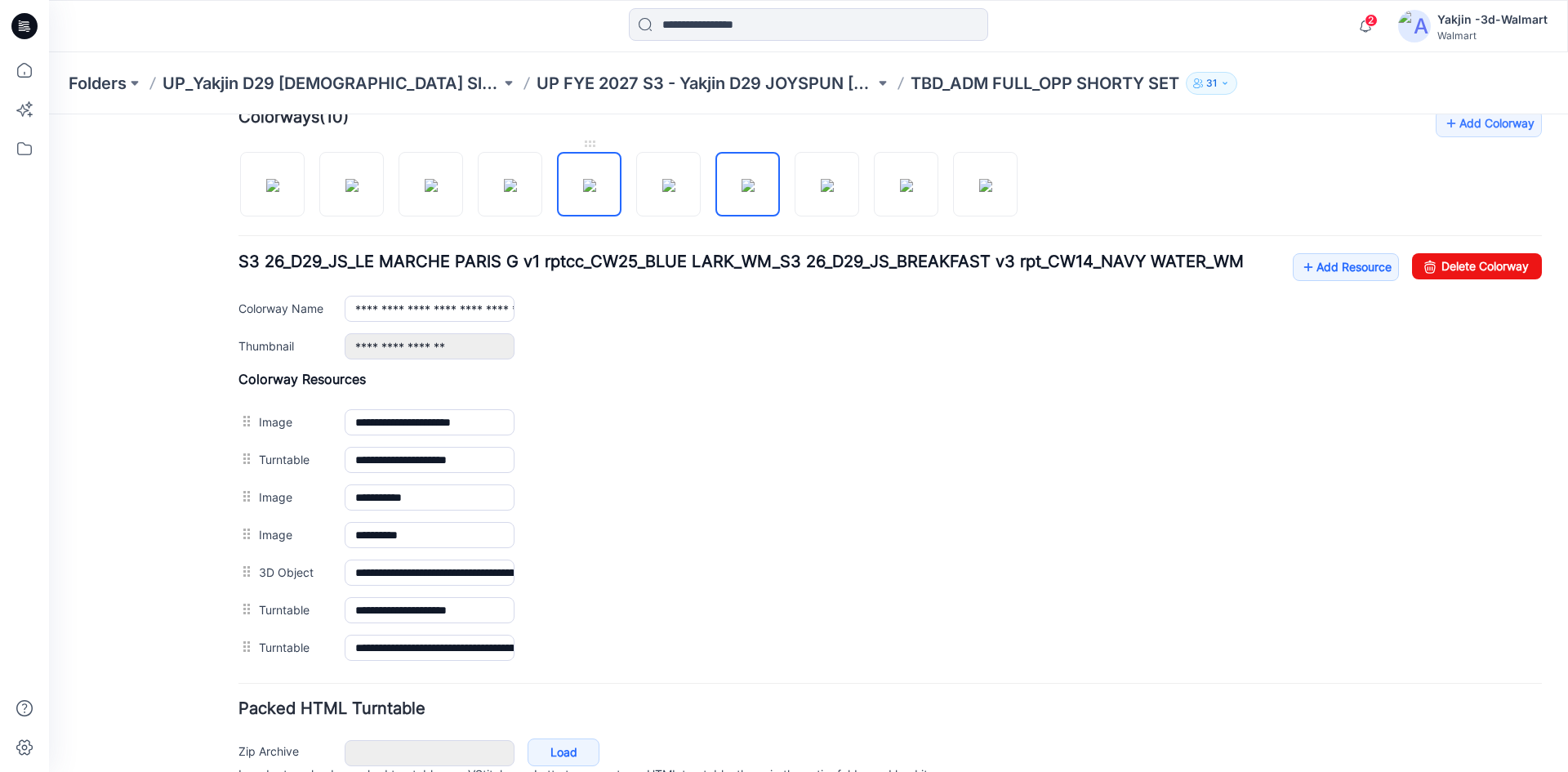
click at [596, 192] on img at bounding box center [590, 186] width 13 height 13
drag, startPoint x: 461, startPoint y: 225, endPoint x: 437, endPoint y: 225, distance: 24.0
click at [459, 225] on div "Add Colorway Colorways (10) S3 26_D29_JS_BICYCLE G v1 rptcc_CW1_AGAVE NECTAR_WM…" at bounding box center [891, 388] width 1303 height 557
click at [395, 204] on div at bounding box center [634, 176] width 792 height 84
click at [277, 192] on img at bounding box center [273, 186] width 13 height 13
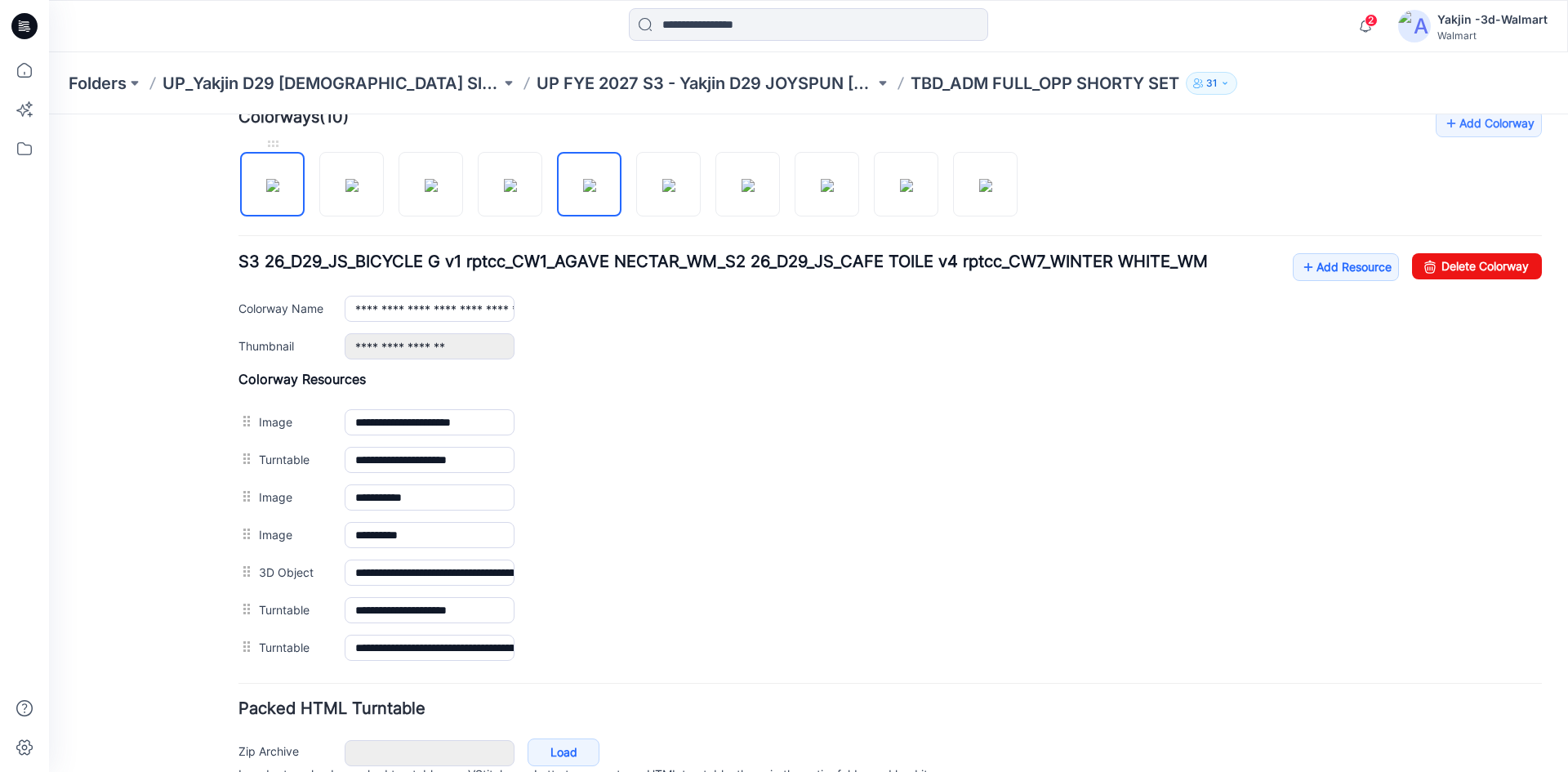
type input "**********"
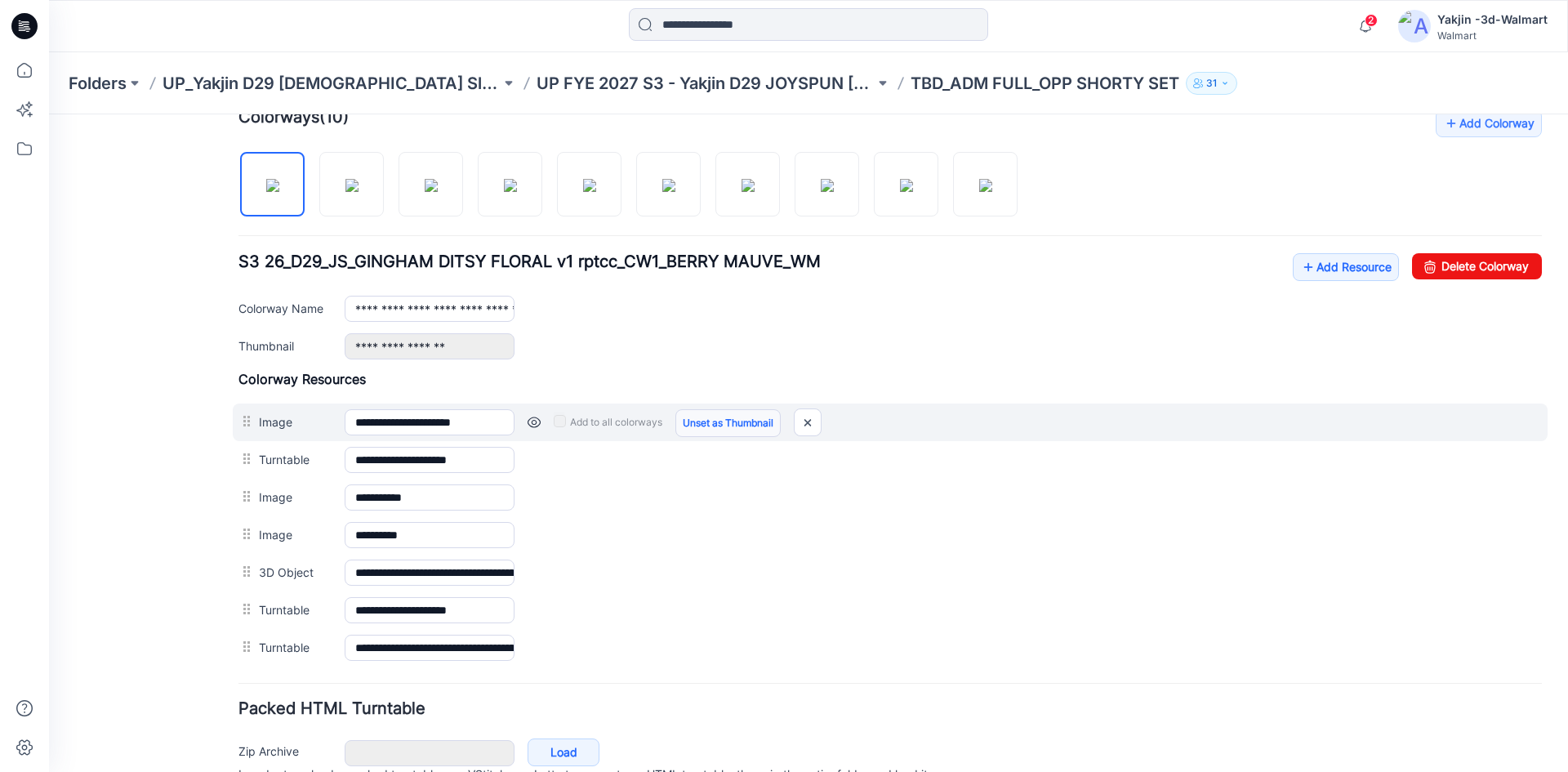
click at [698, 430] on link "Unset as Thumbnail" at bounding box center [727, 422] width 105 height 27
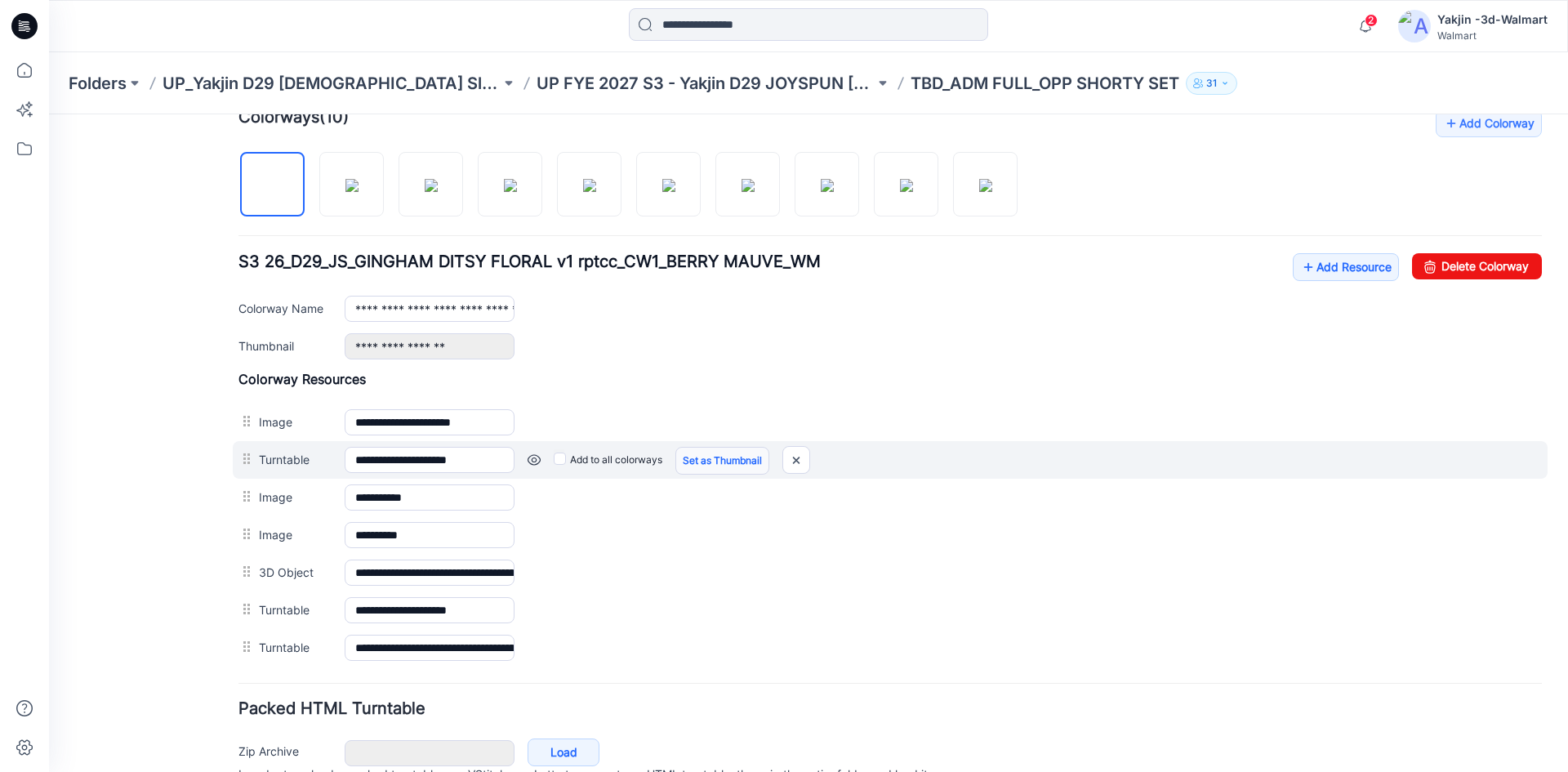
click at [724, 458] on link "Set as Thumbnail" at bounding box center [721, 460] width 94 height 27
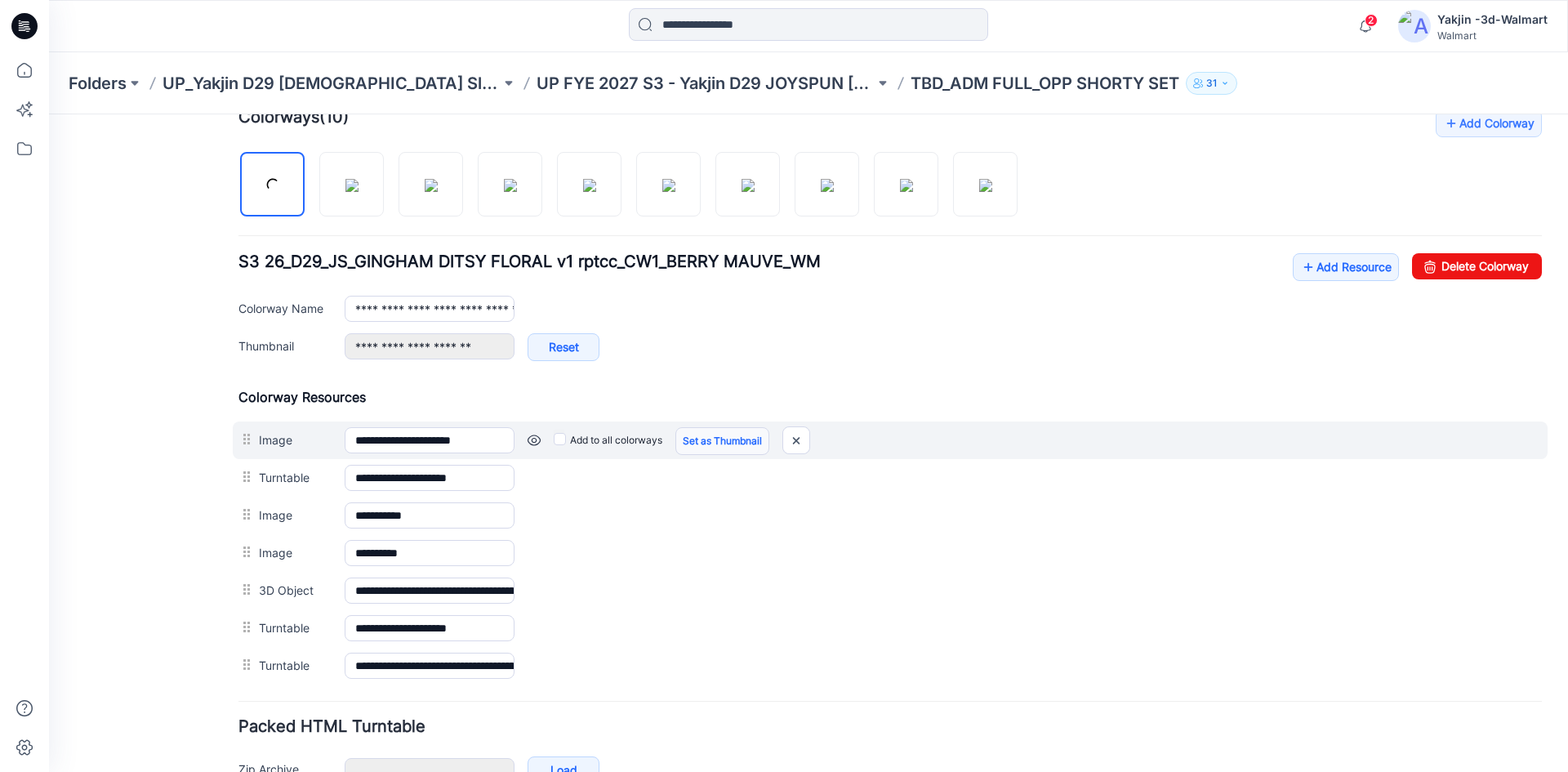
click at [725, 439] on link "Set as Thumbnail" at bounding box center [721, 440] width 94 height 27
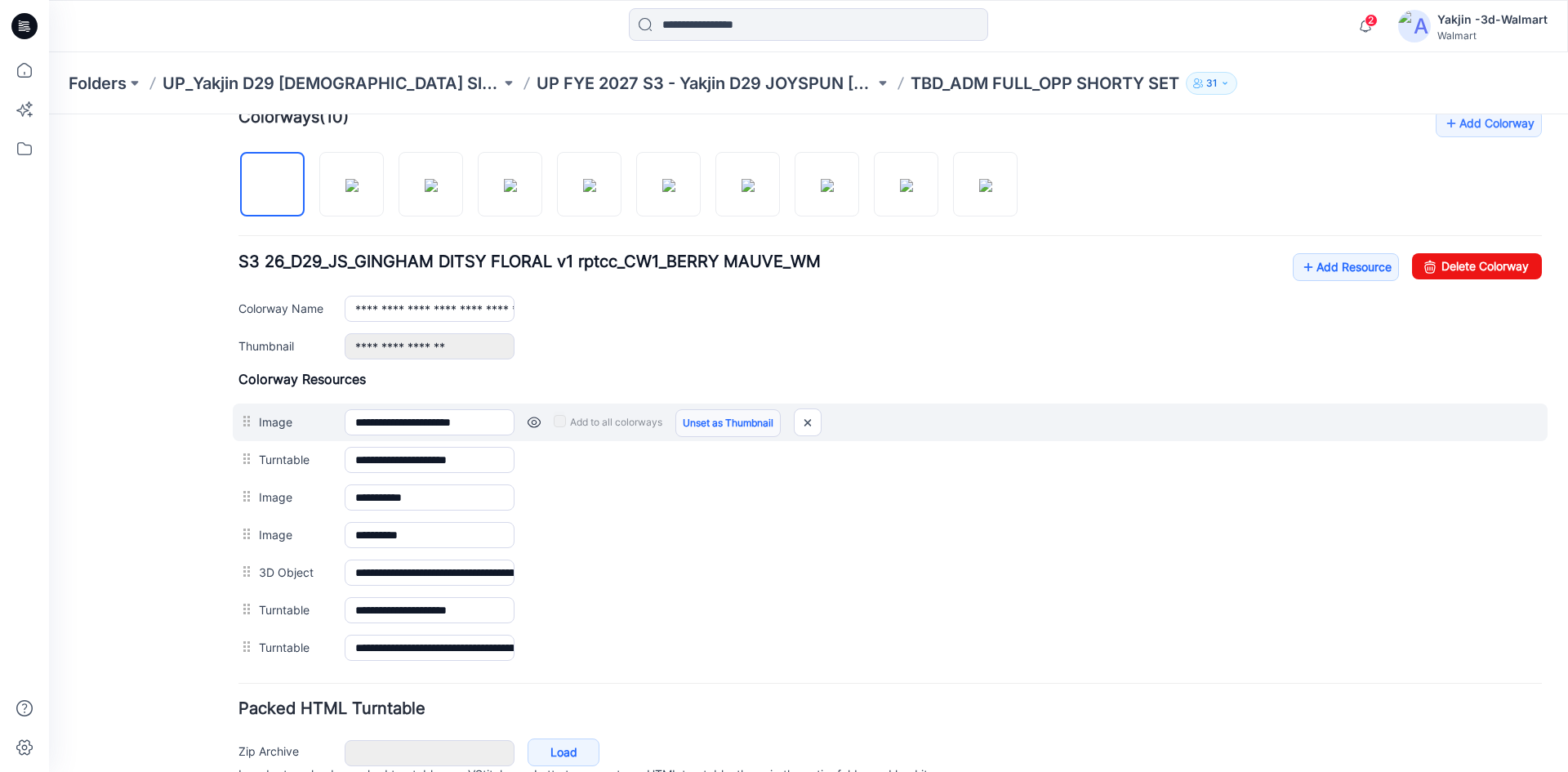
click at [731, 420] on link "Unset as Thumbnail" at bounding box center [727, 422] width 105 height 27
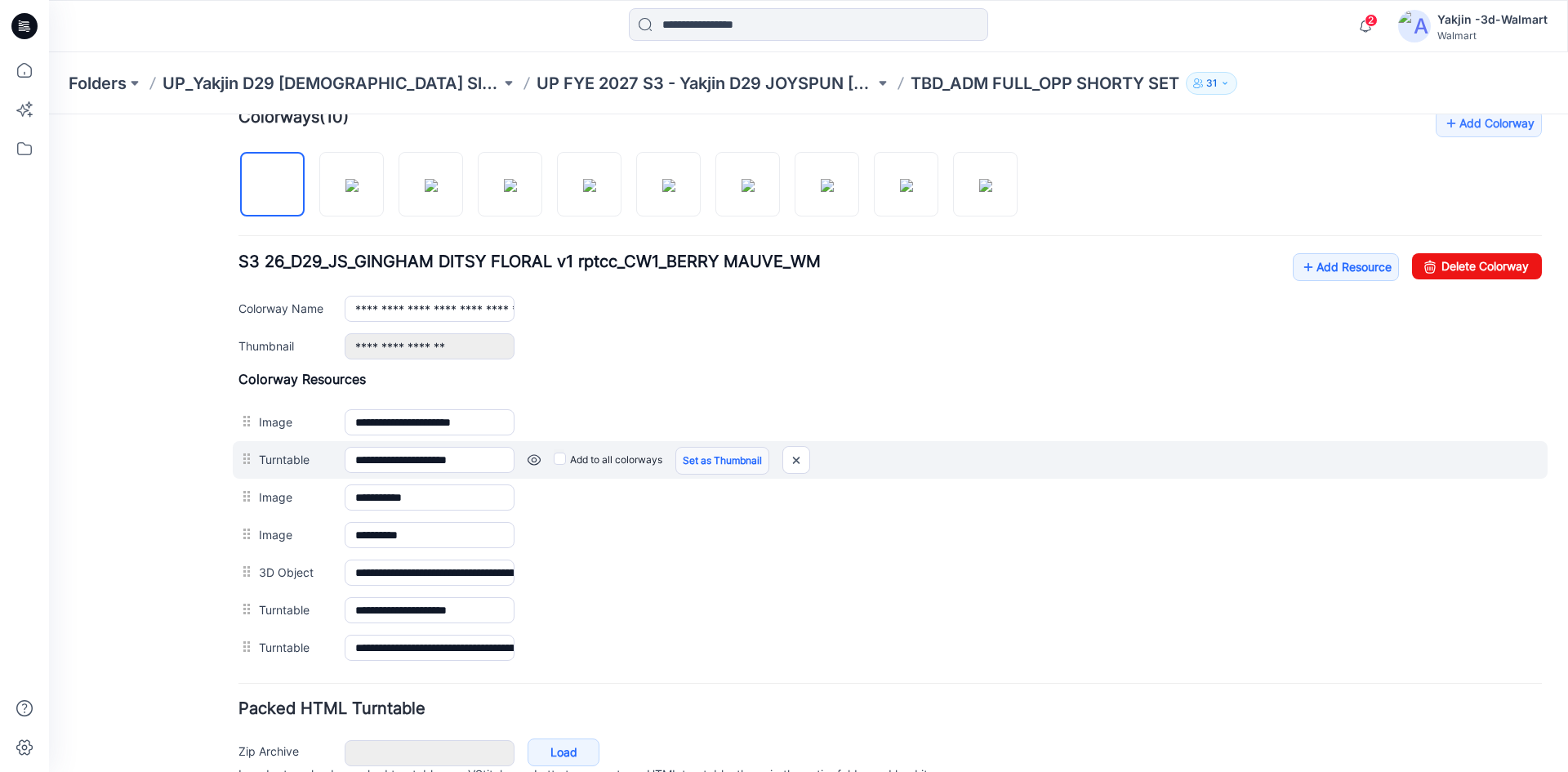
click at [725, 456] on link "Set as Thumbnail" at bounding box center [721, 460] width 94 height 27
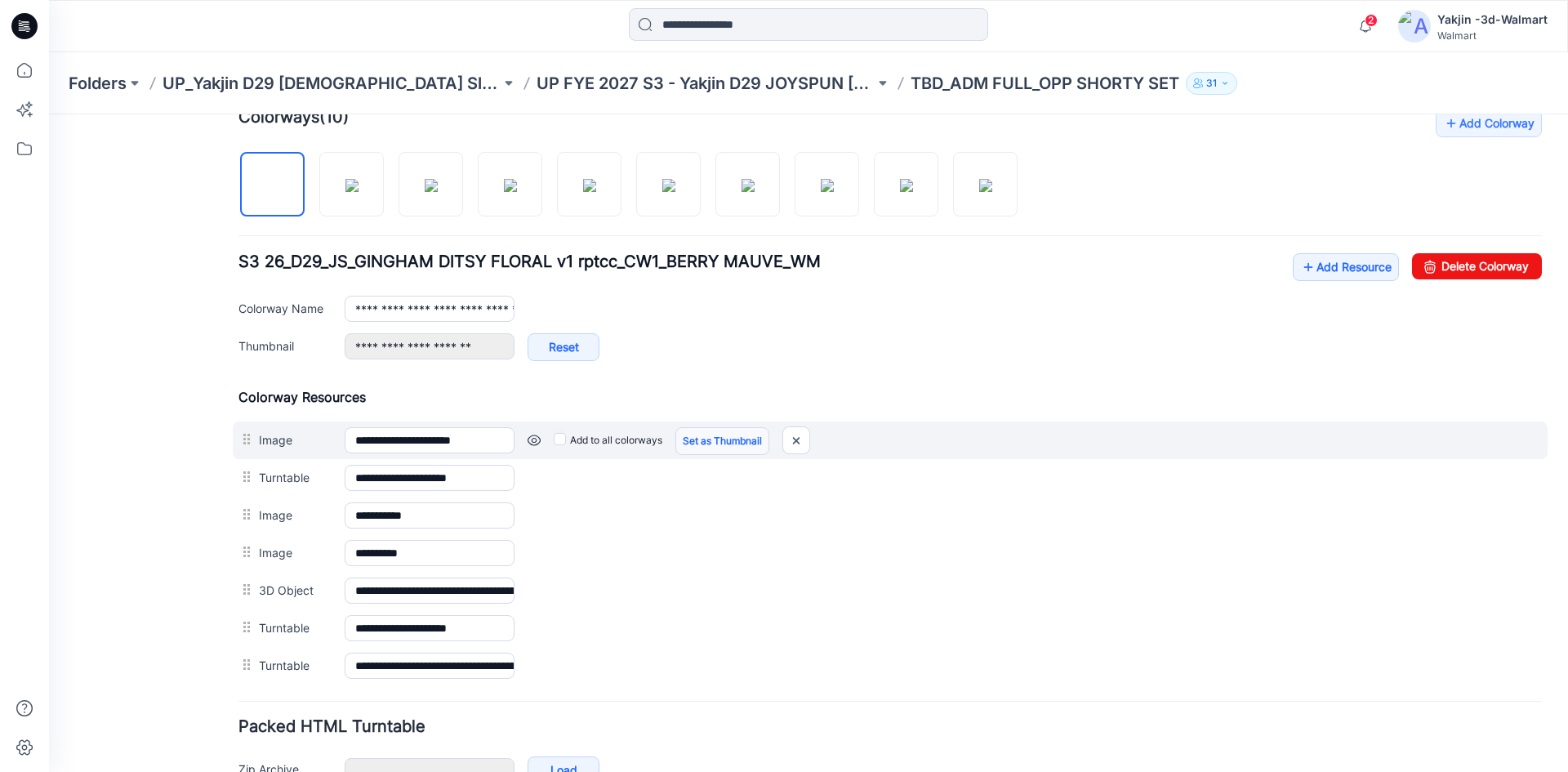
click at [730, 436] on link "Set as Thumbnail" at bounding box center [721, 440] width 94 height 27
type input "**********"
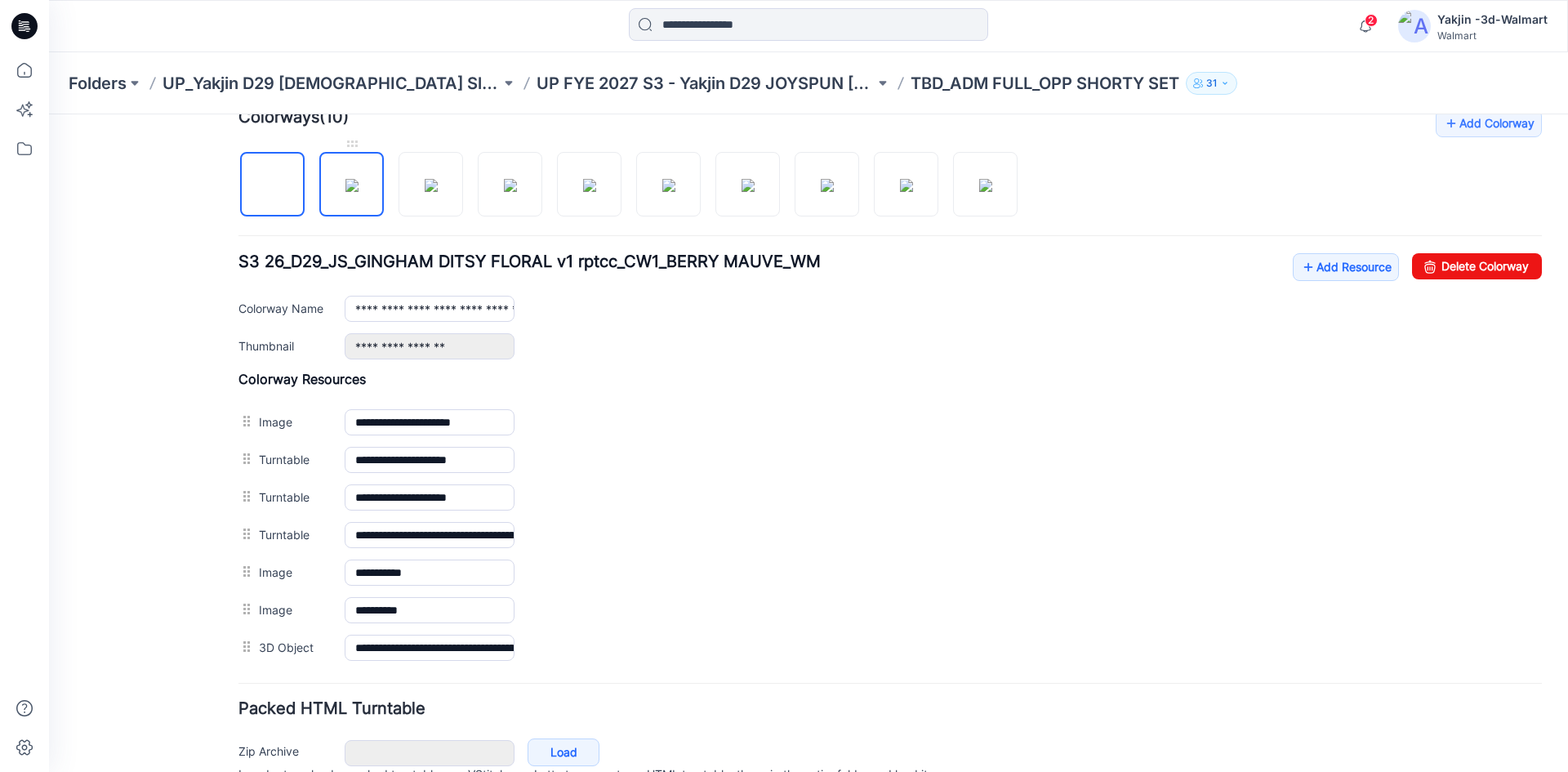
click at [346, 179] on img at bounding box center [352, 186] width 13 height 13
type input "**********"
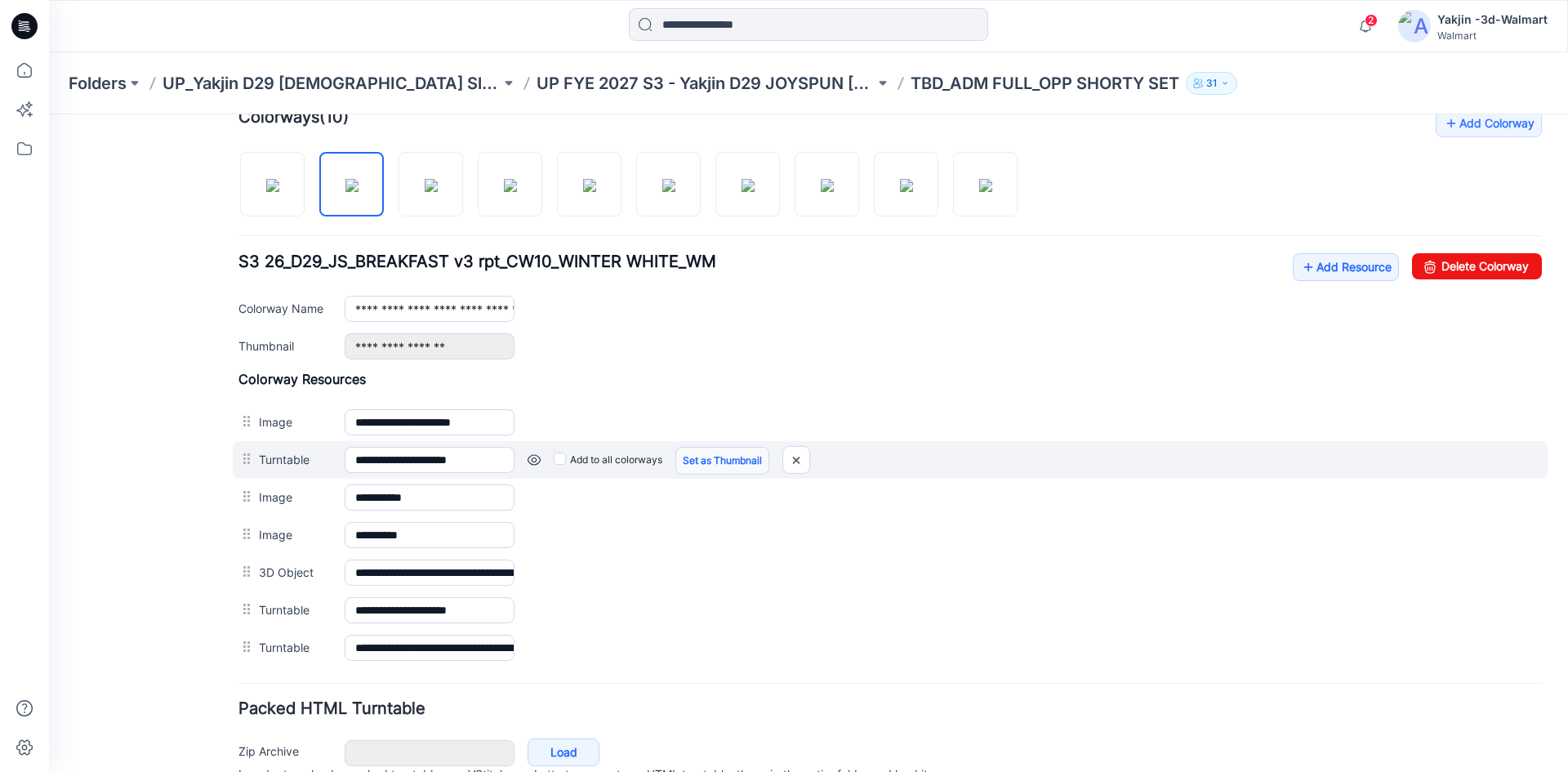
click at [697, 459] on link "Set as Thumbnail" at bounding box center [721, 460] width 94 height 27
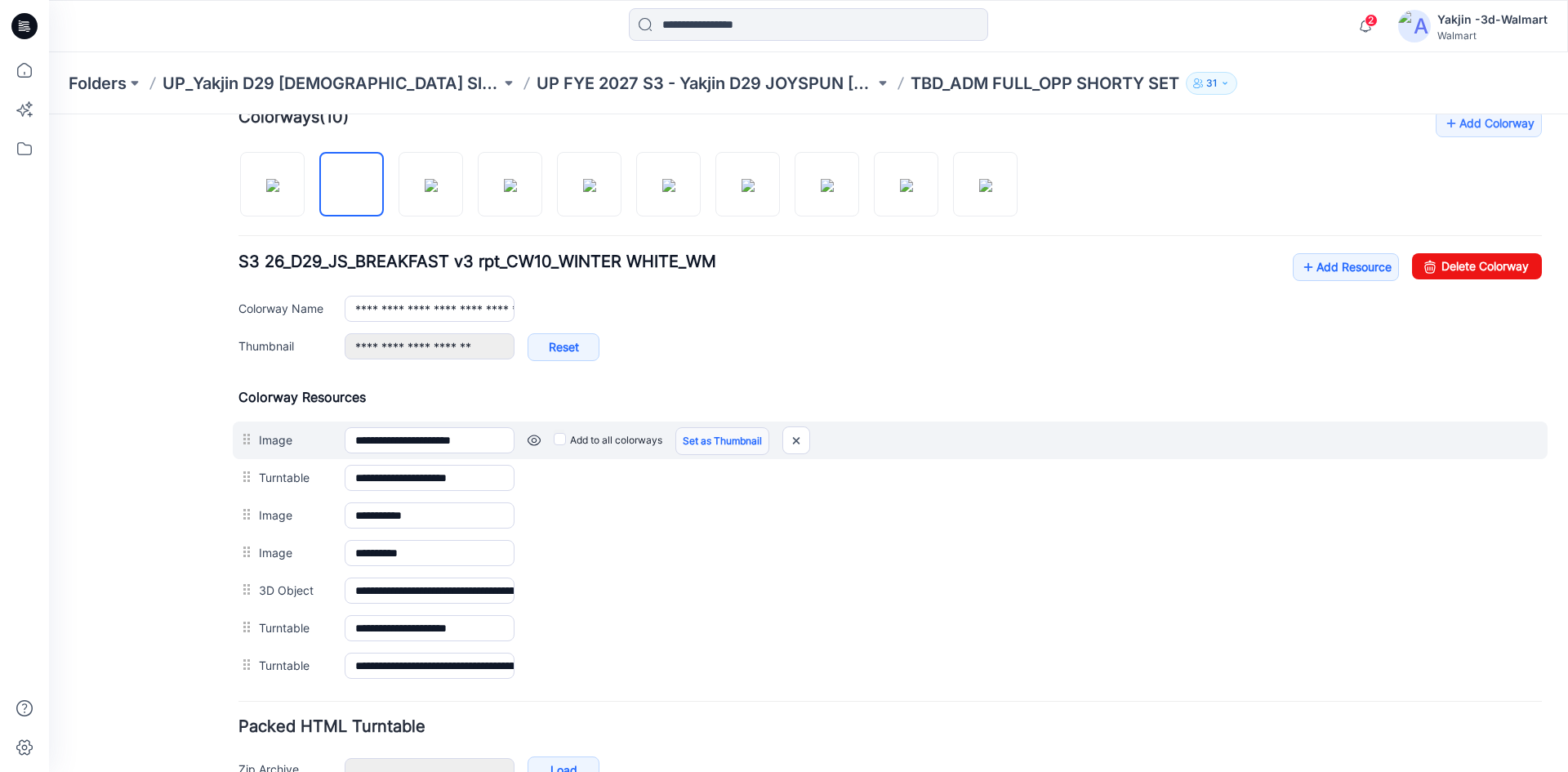
click at [705, 432] on link "Set as Thumbnail" at bounding box center [721, 440] width 94 height 27
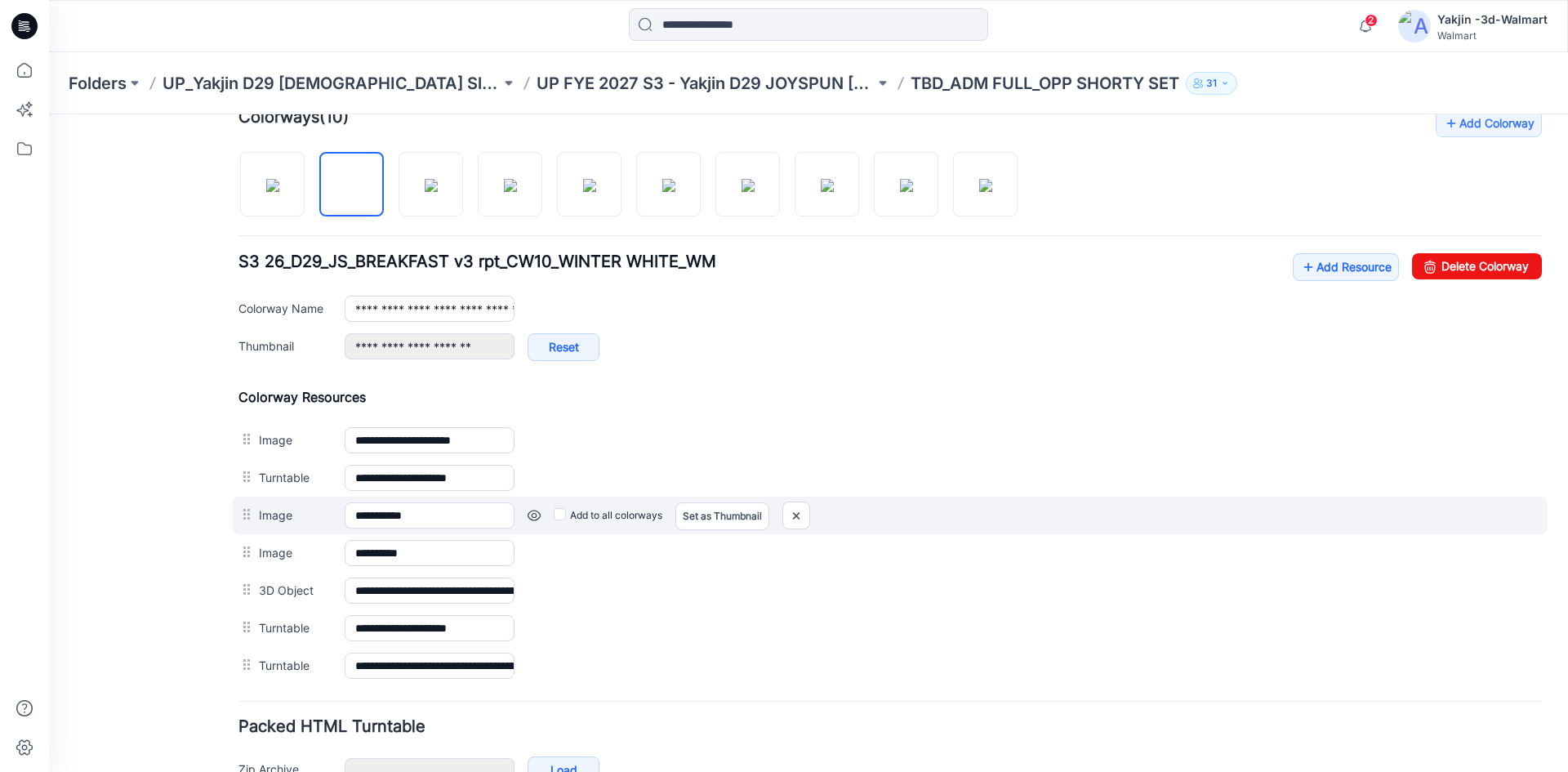
type input "**********"
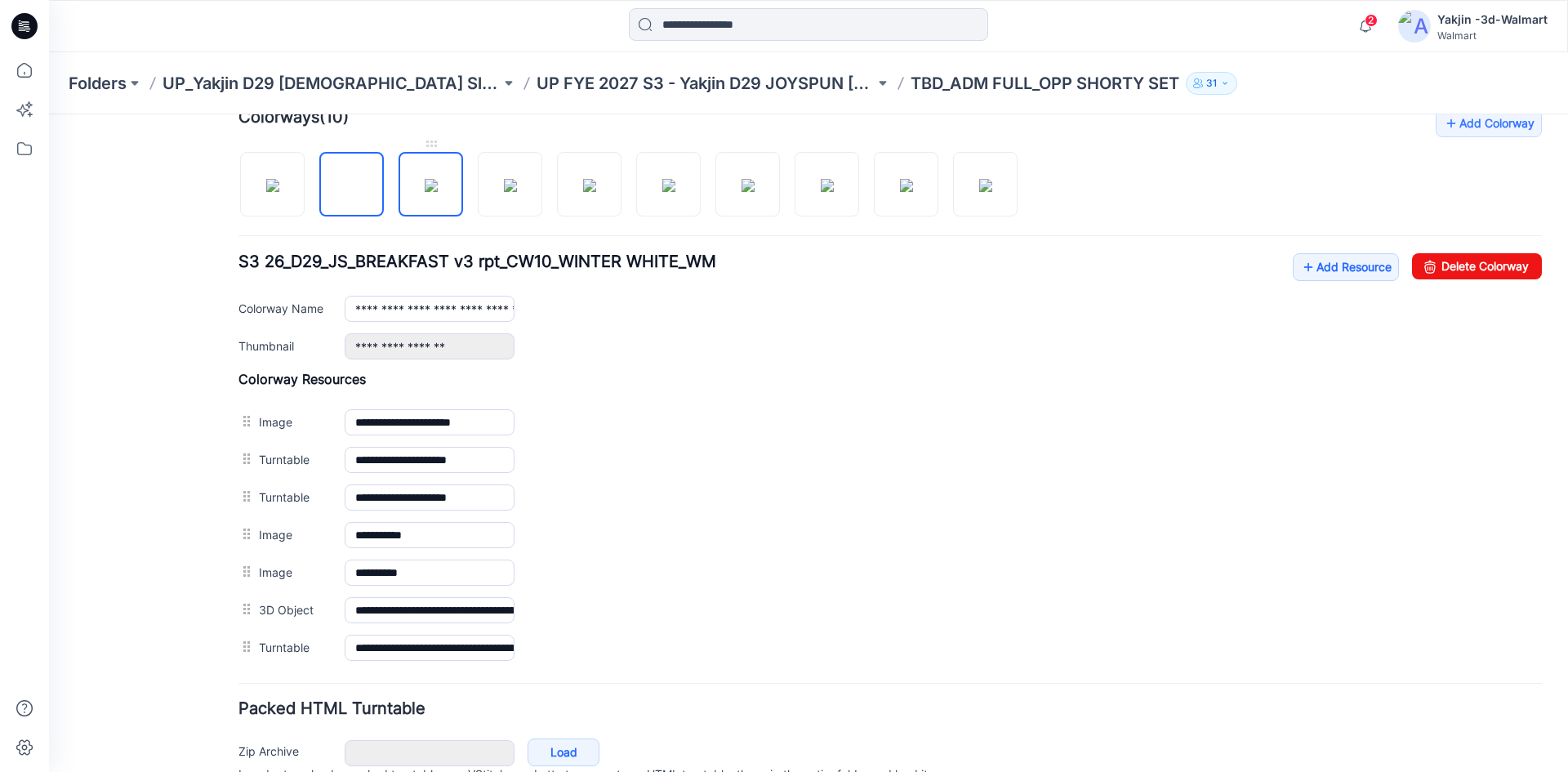
click at [438, 192] on img at bounding box center [431, 186] width 13 height 13
type input "**********"
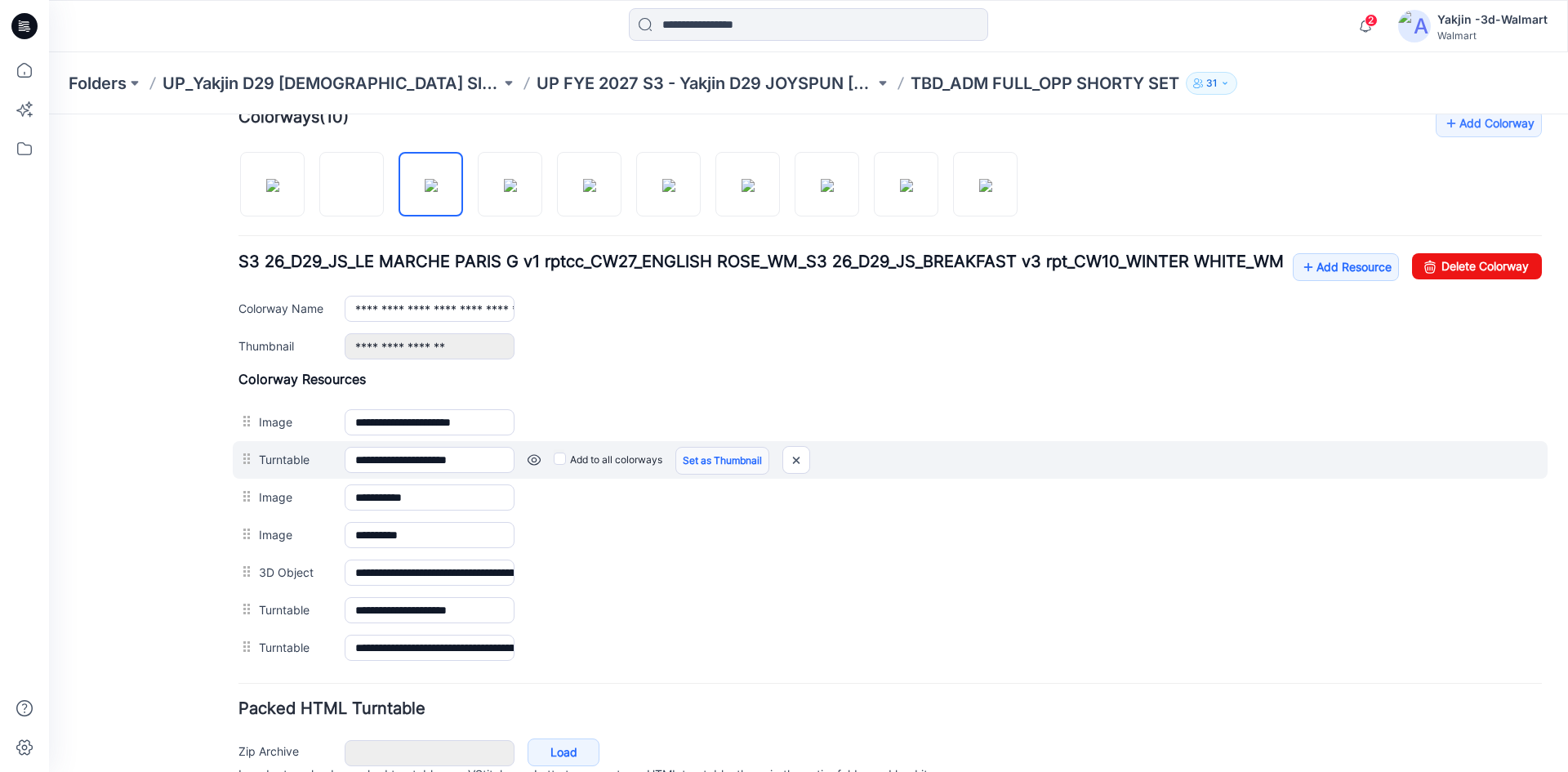
click at [726, 473] on link "Set as Thumbnail" at bounding box center [721, 460] width 94 height 27
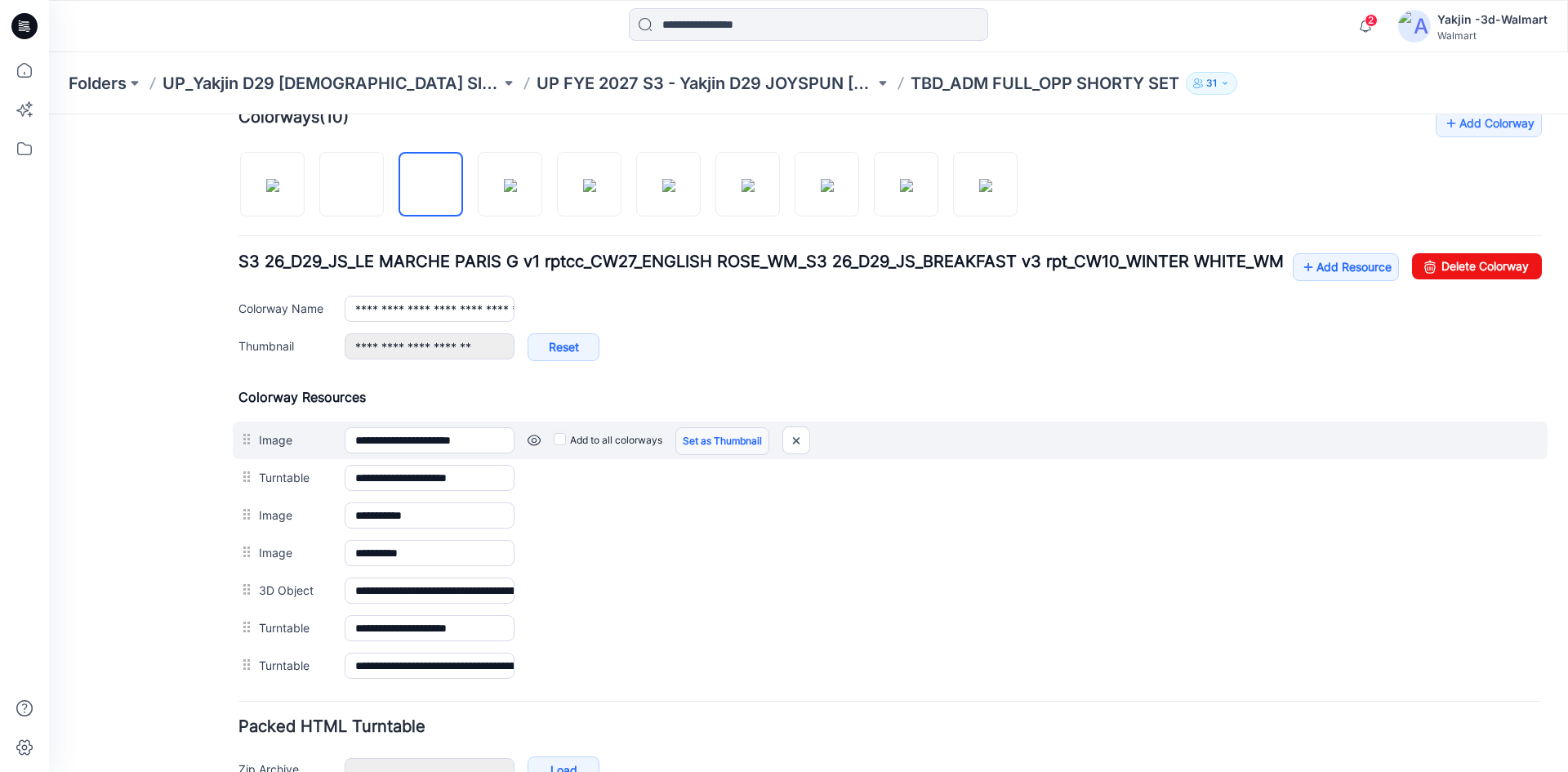
click at [733, 451] on link "Set as Thumbnail" at bounding box center [721, 440] width 94 height 27
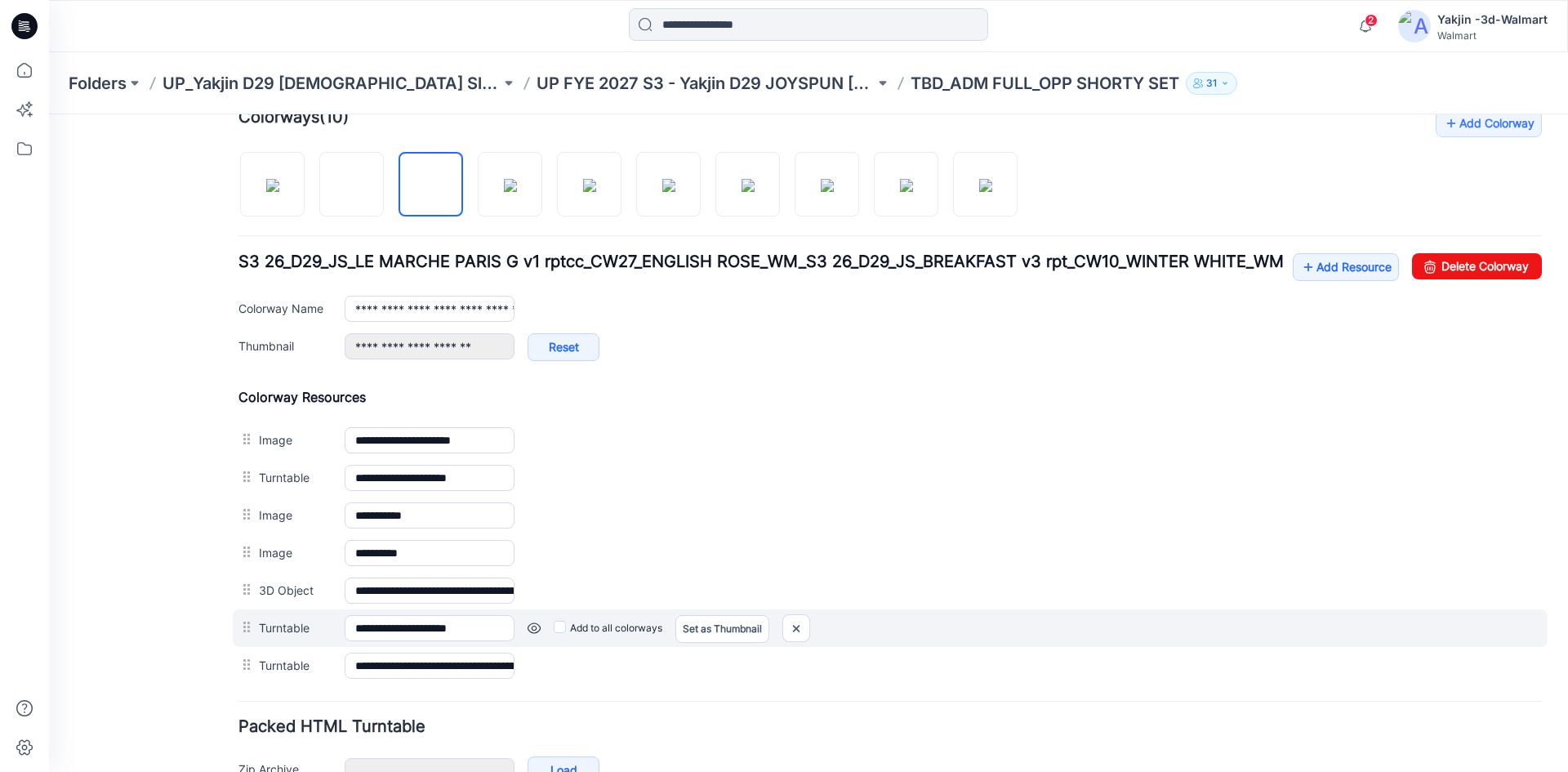
type input "**********"
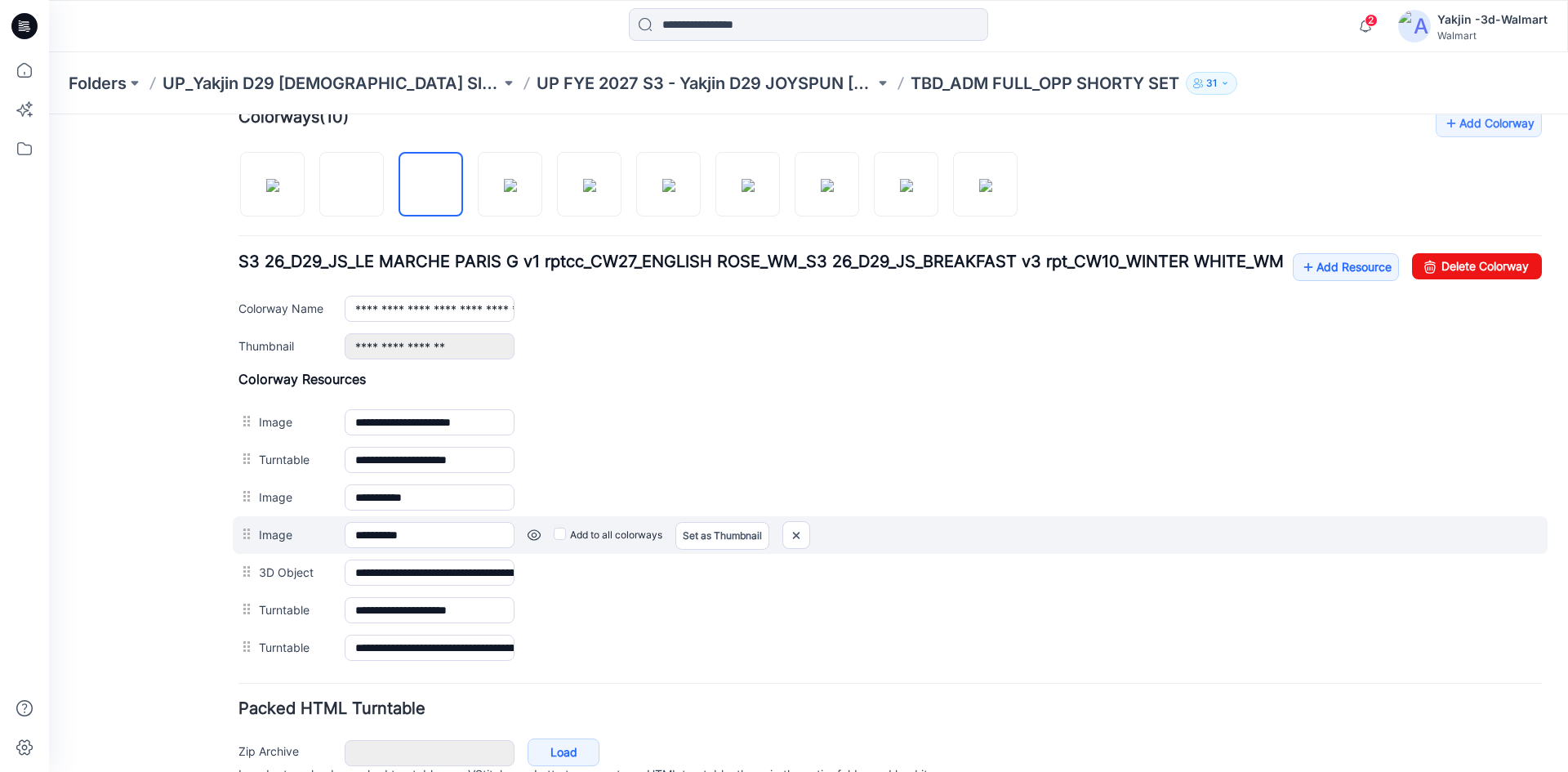
drag, startPoint x: 243, startPoint y: 641, endPoint x: 250, endPoint y: 538, distance: 103.2
click at [250, 538] on div "**********" at bounding box center [891, 518] width 1303 height 295
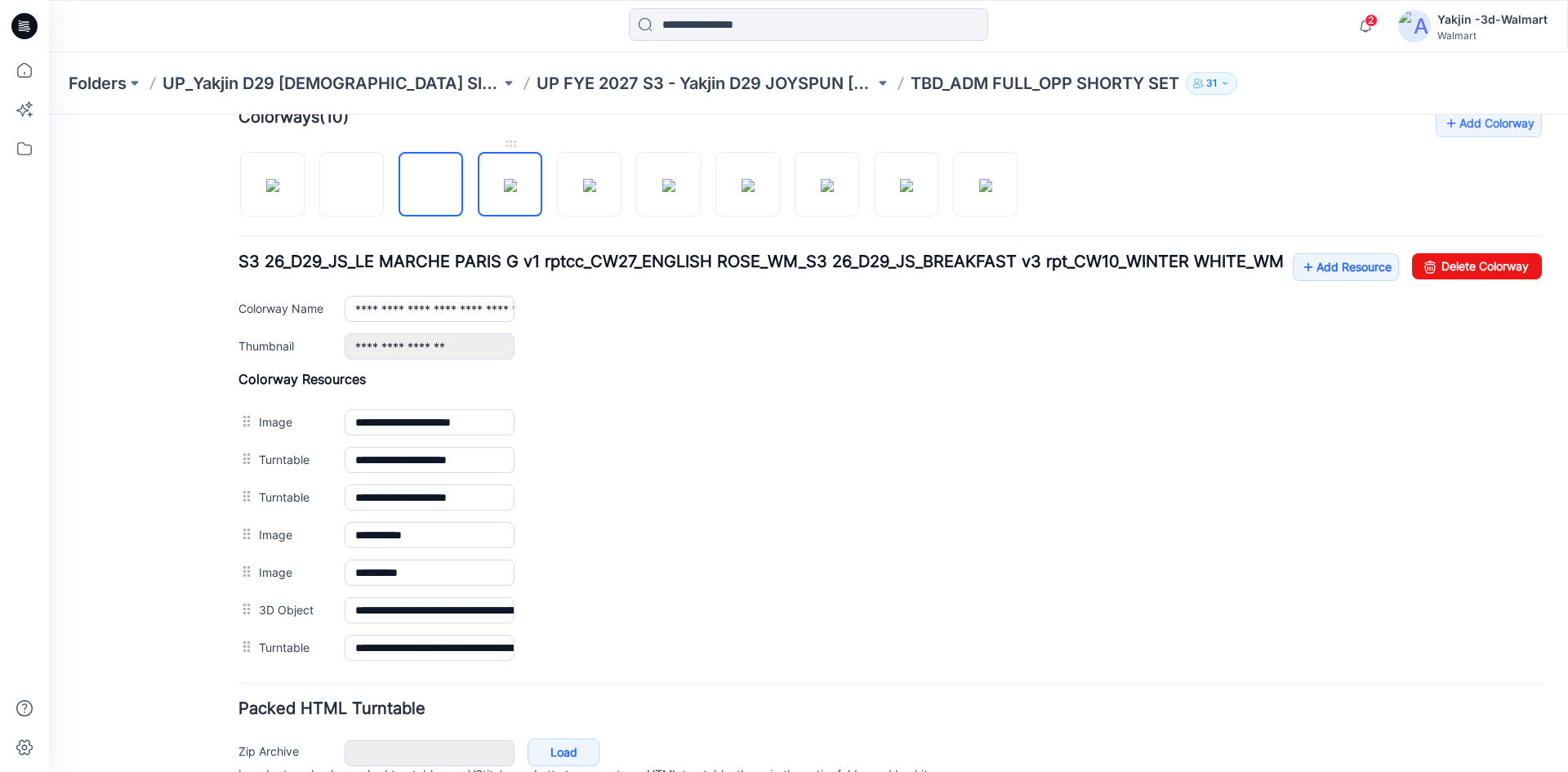
click at [517, 192] on img at bounding box center [511, 186] width 13 height 13
type input "**********"
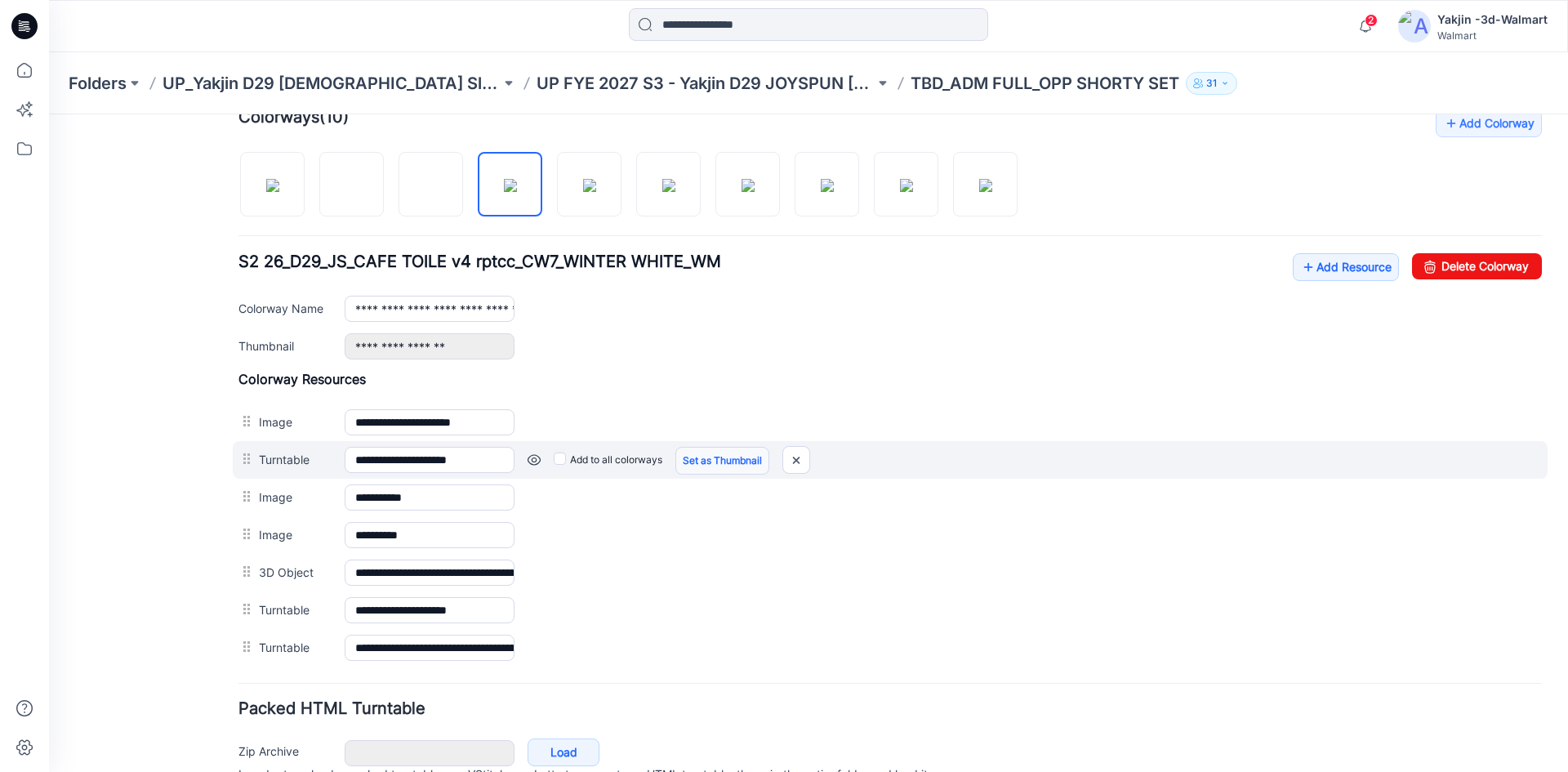
click at [706, 467] on link "Set as Thumbnail" at bounding box center [721, 460] width 94 height 27
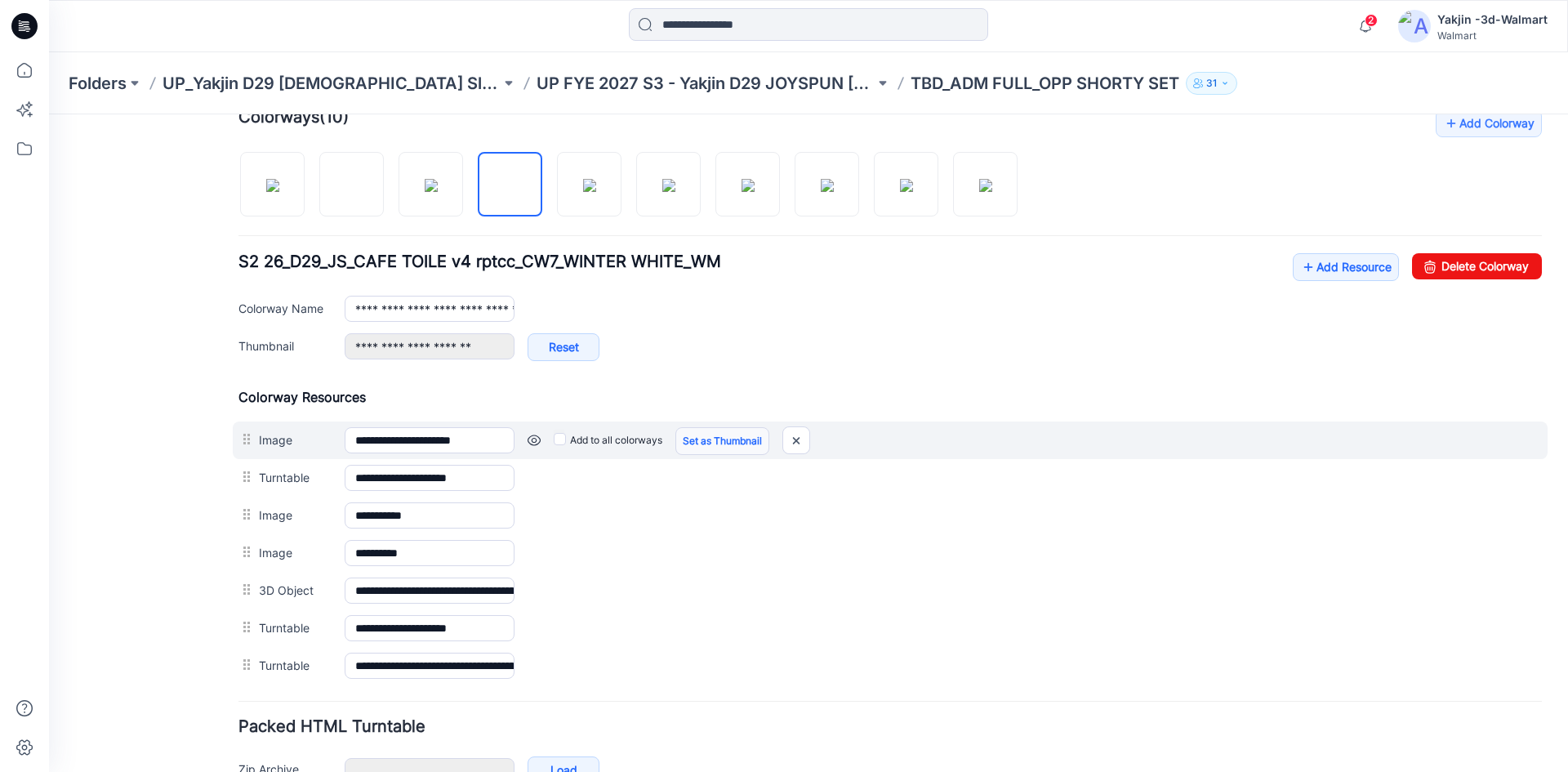
click at [715, 439] on link "Set as Thumbnail" at bounding box center [721, 440] width 94 height 27
type input "**********"
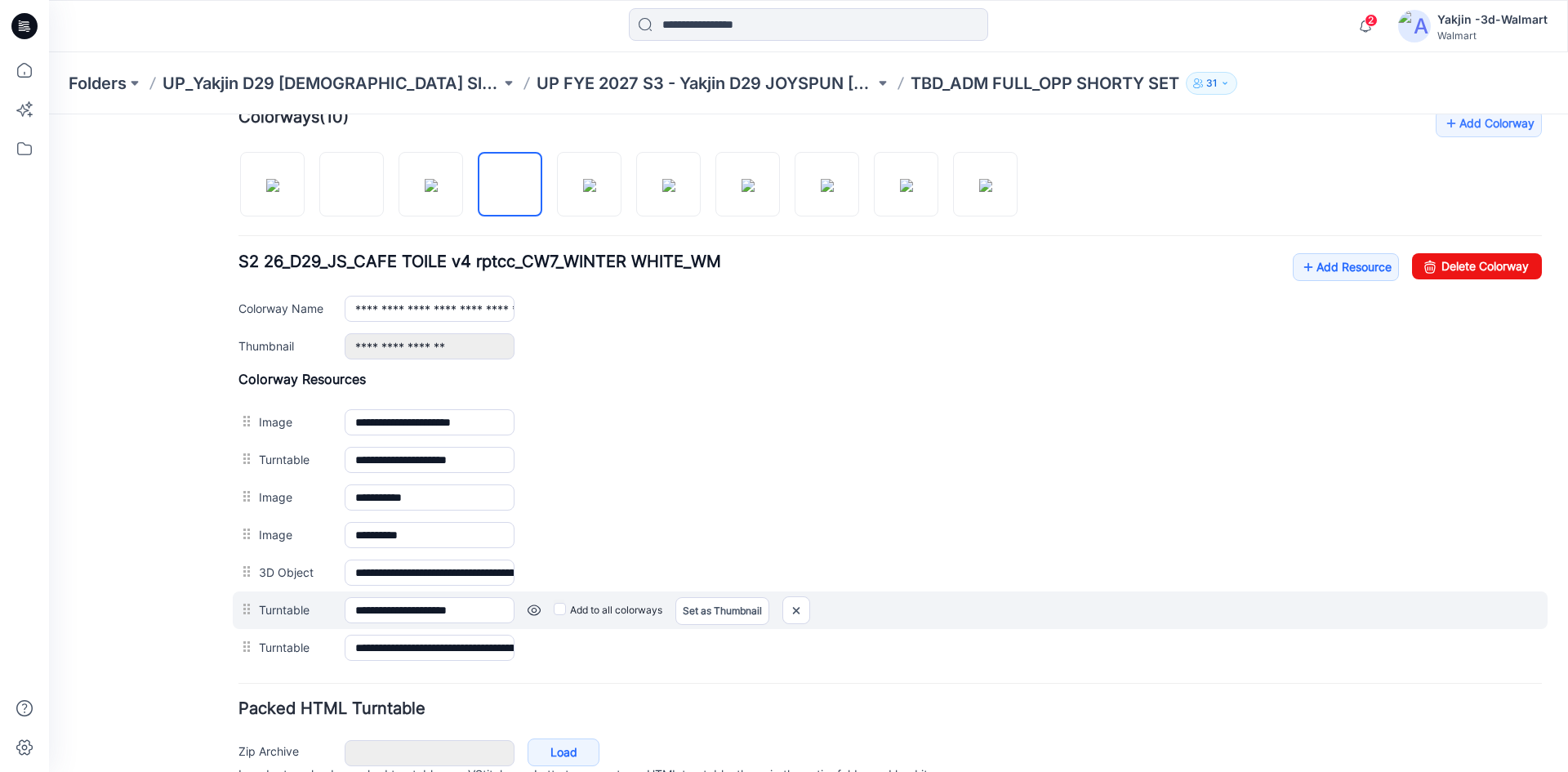
click at [253, 607] on div at bounding box center [249, 609] width 21 height 25
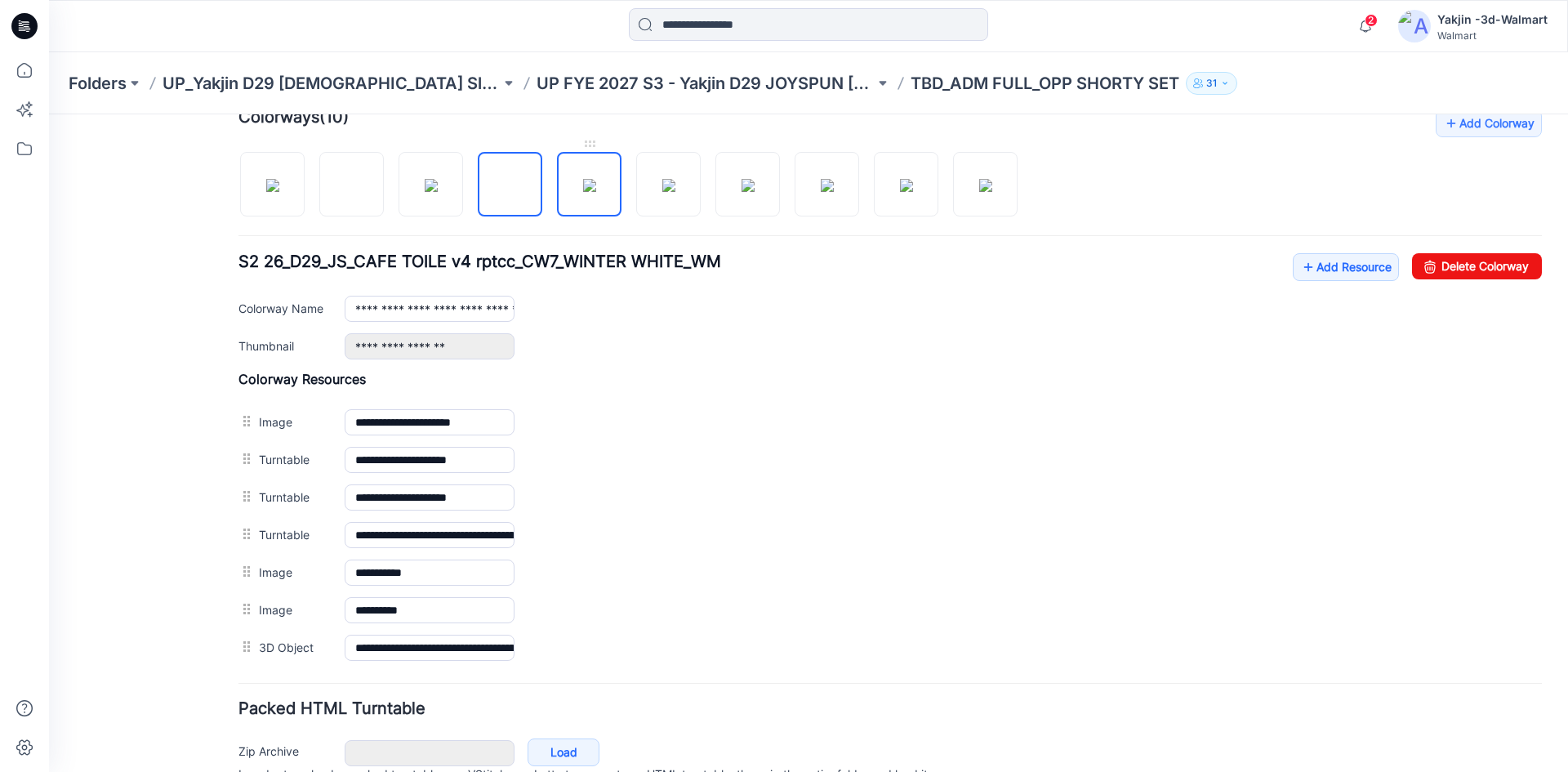
click at [596, 192] on img at bounding box center [590, 186] width 13 height 13
type input "**********"
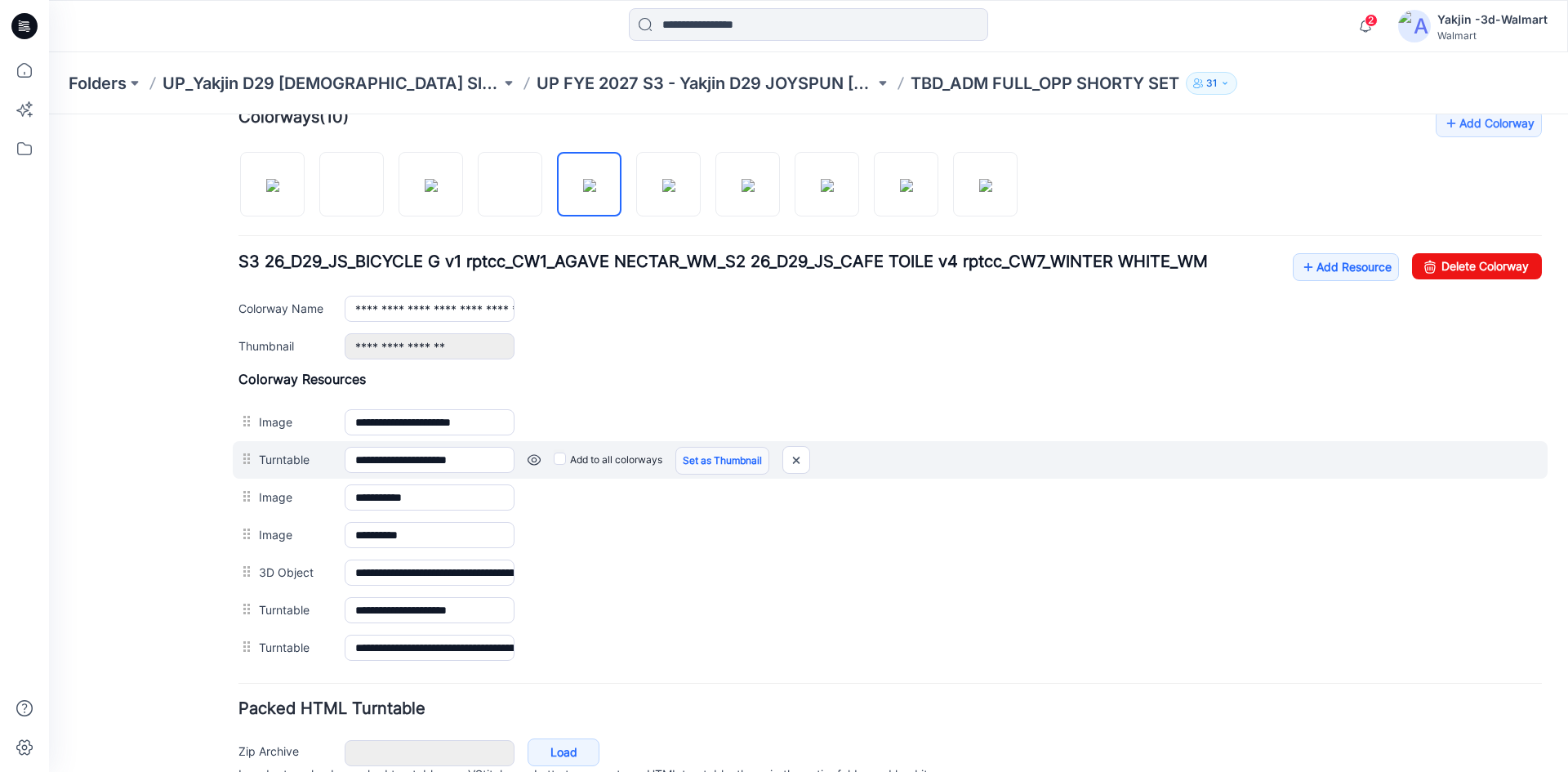
click at [721, 457] on link "Set as Thumbnail" at bounding box center [721, 460] width 94 height 27
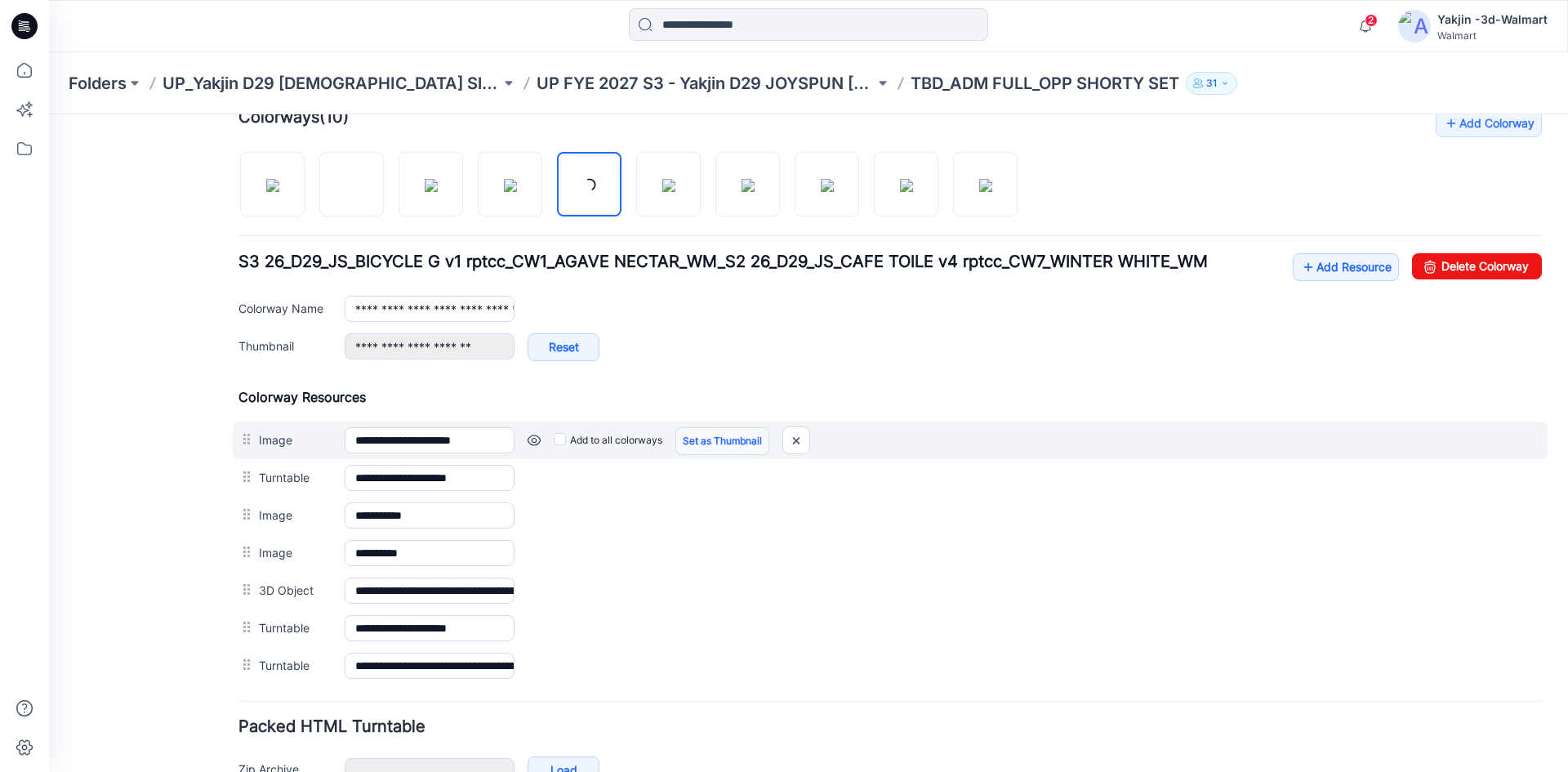
click at [726, 430] on link "Set as Thumbnail" at bounding box center [721, 440] width 94 height 27
type input "**********"
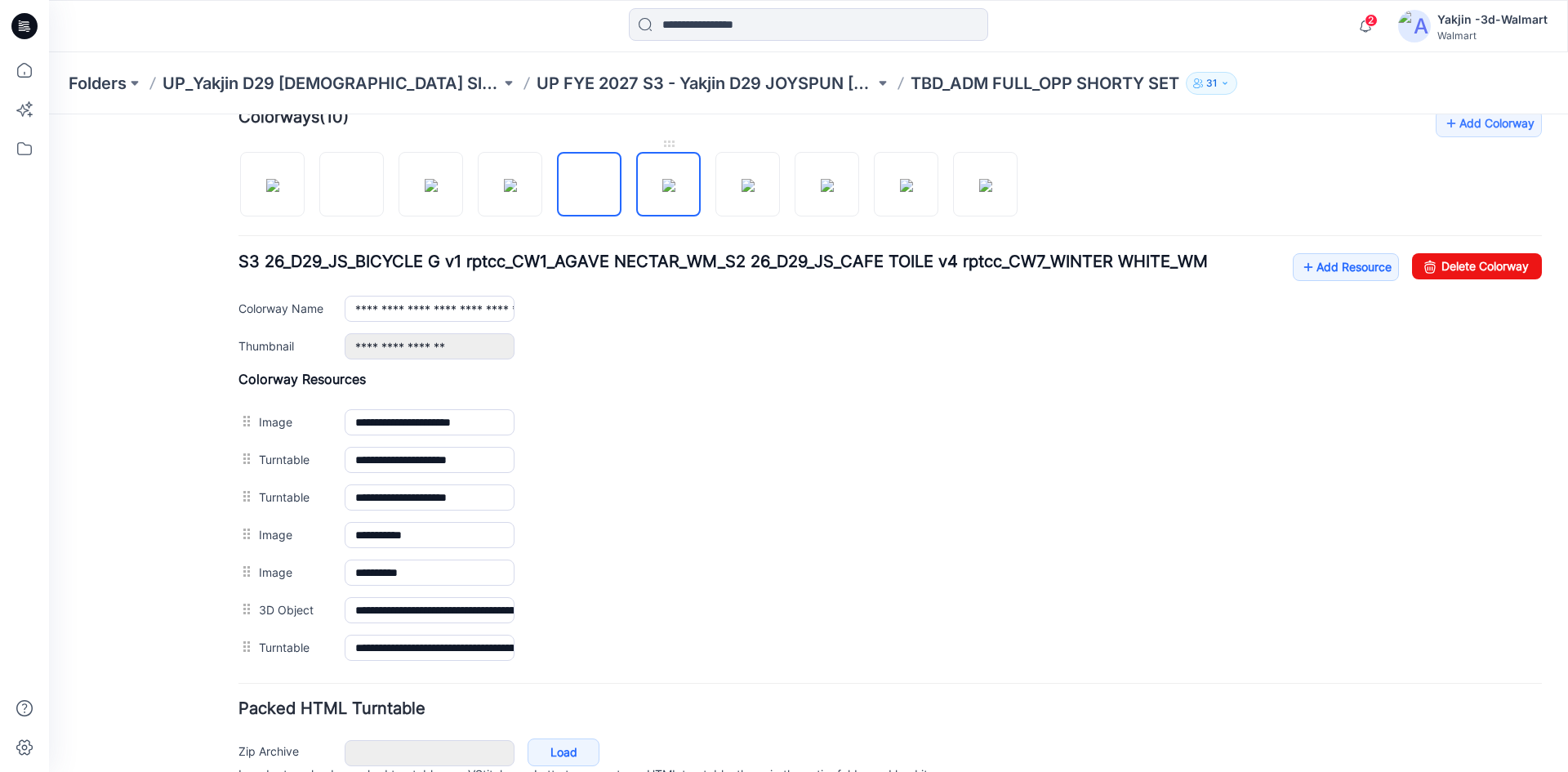
click at [670, 187] on img at bounding box center [669, 186] width 13 height 13
type input "**********"
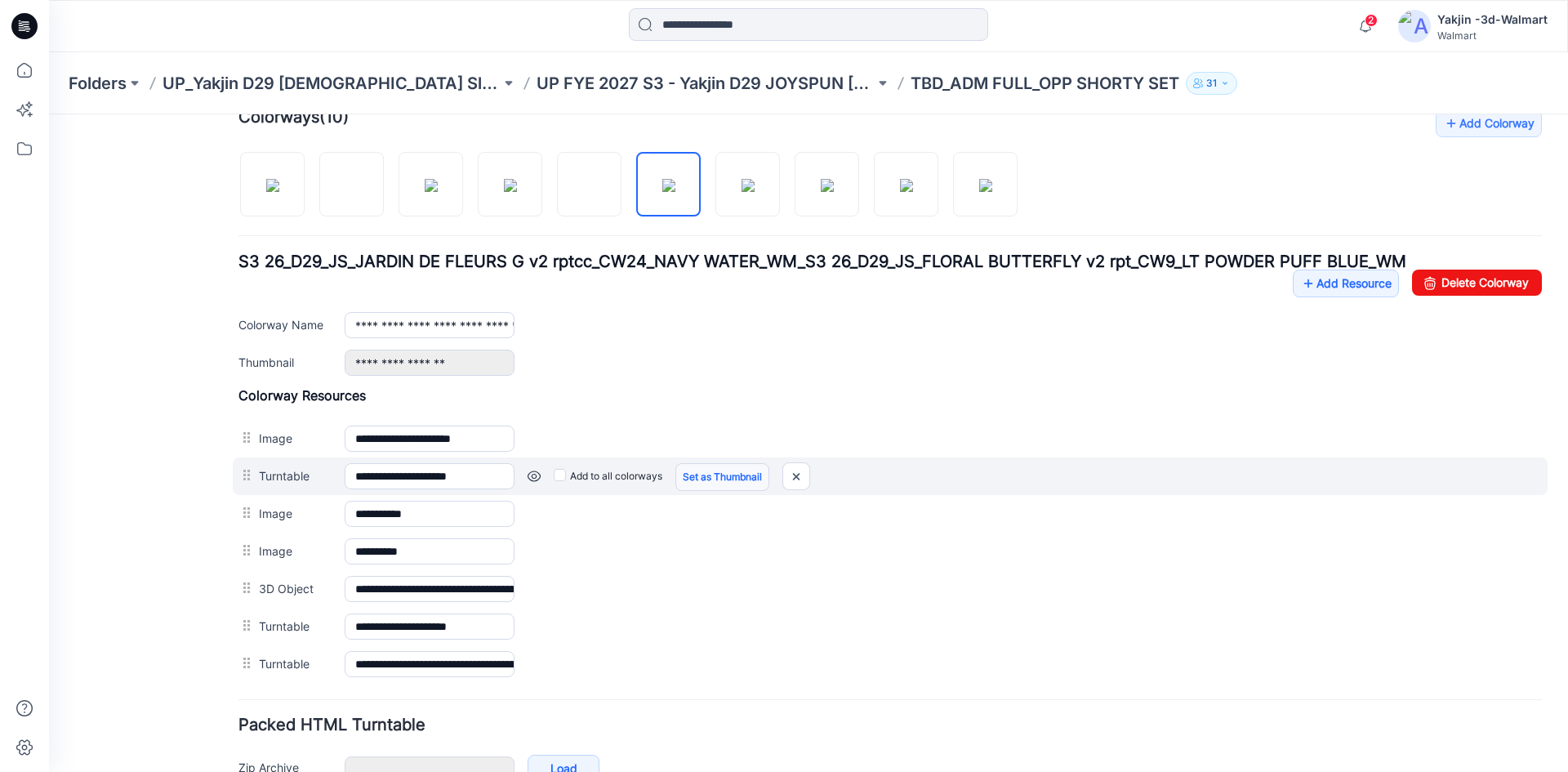
click at [705, 473] on link "Set as Thumbnail" at bounding box center [721, 476] width 94 height 27
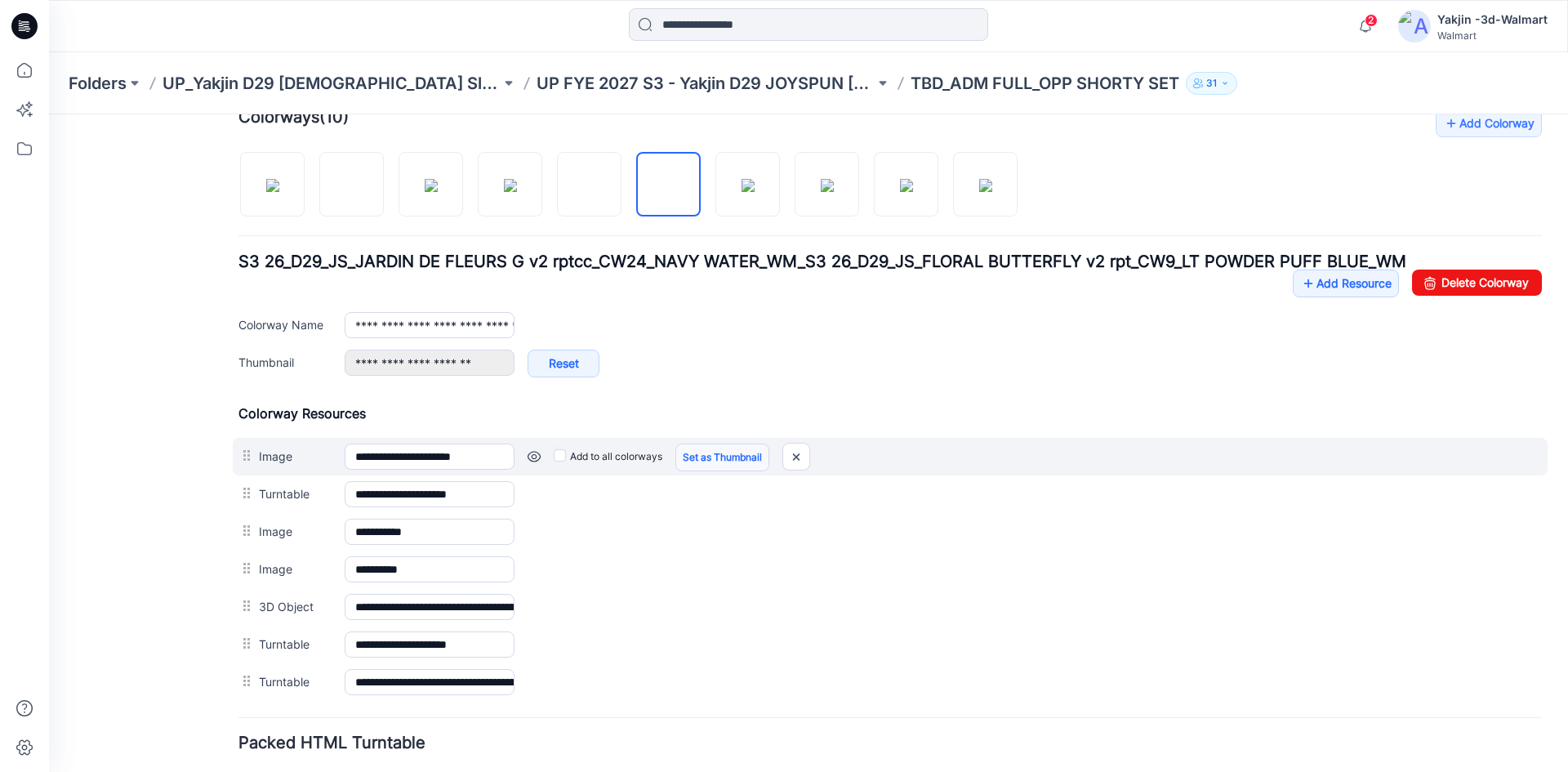
click at [723, 448] on link "Set as Thumbnail" at bounding box center [721, 457] width 94 height 27
type input "**********"
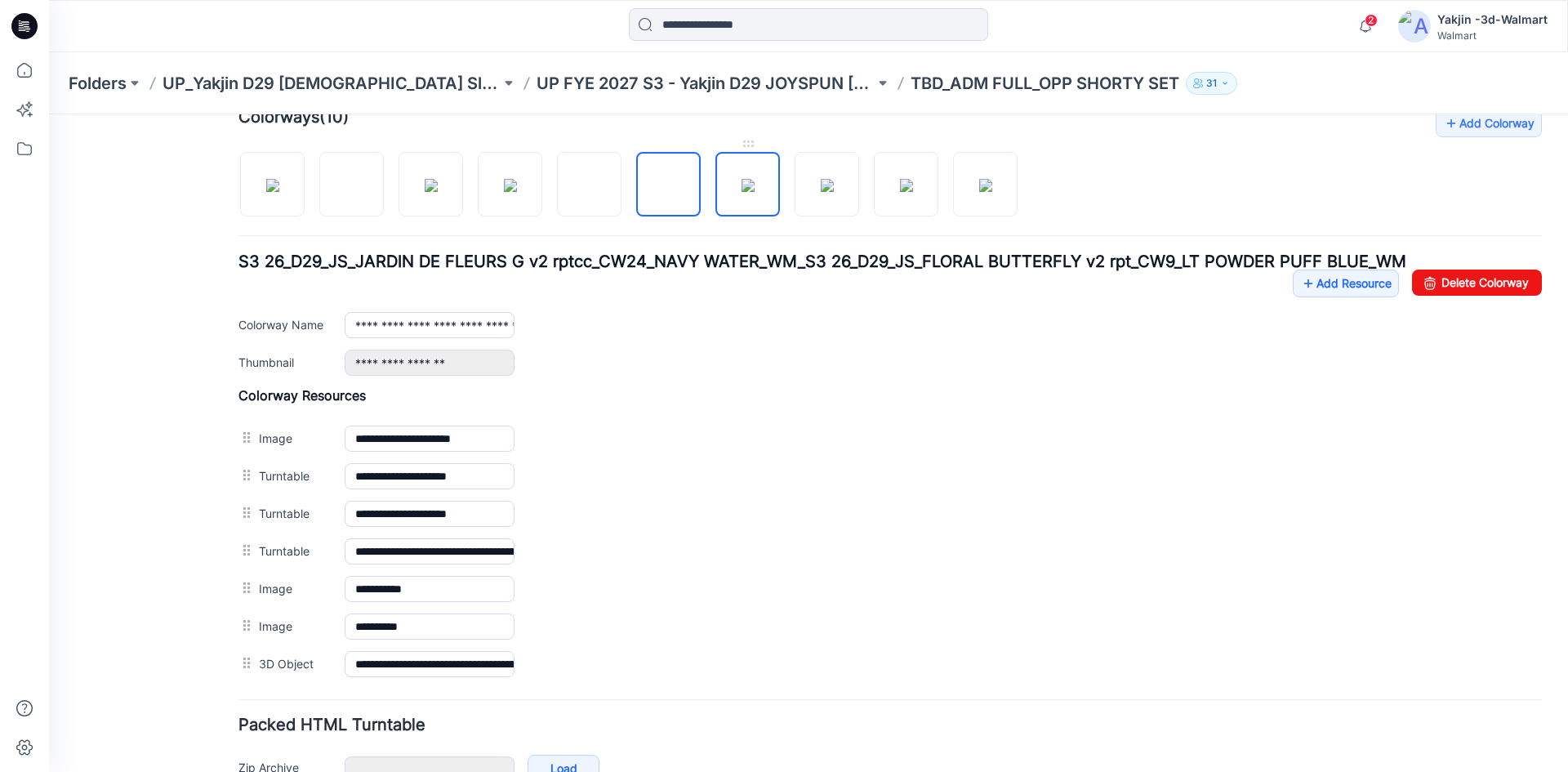
click at [753, 182] on img at bounding box center [748, 186] width 13 height 13
type input "**********"
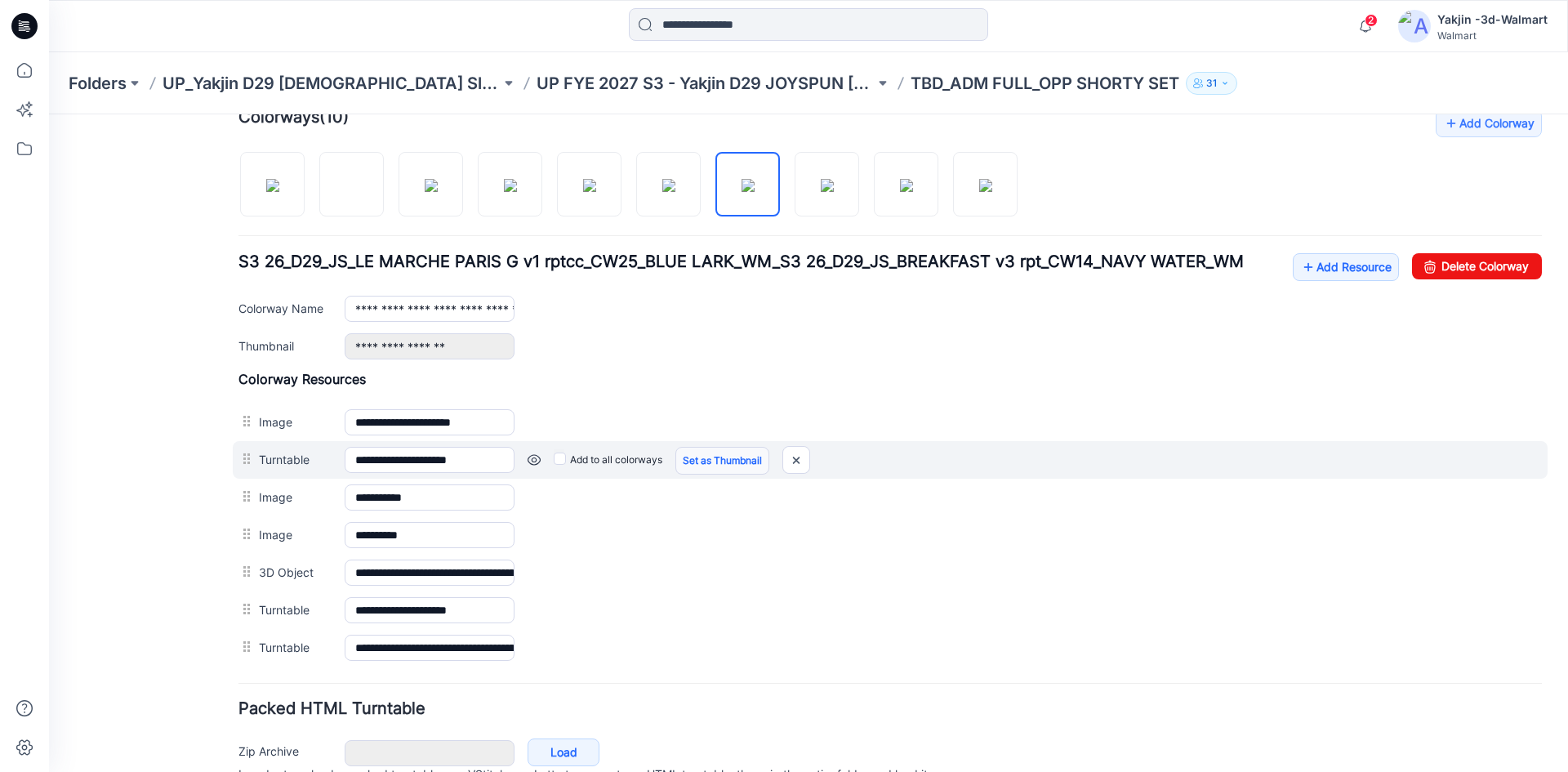
click at [711, 457] on link "Set as Thumbnail" at bounding box center [721, 460] width 94 height 27
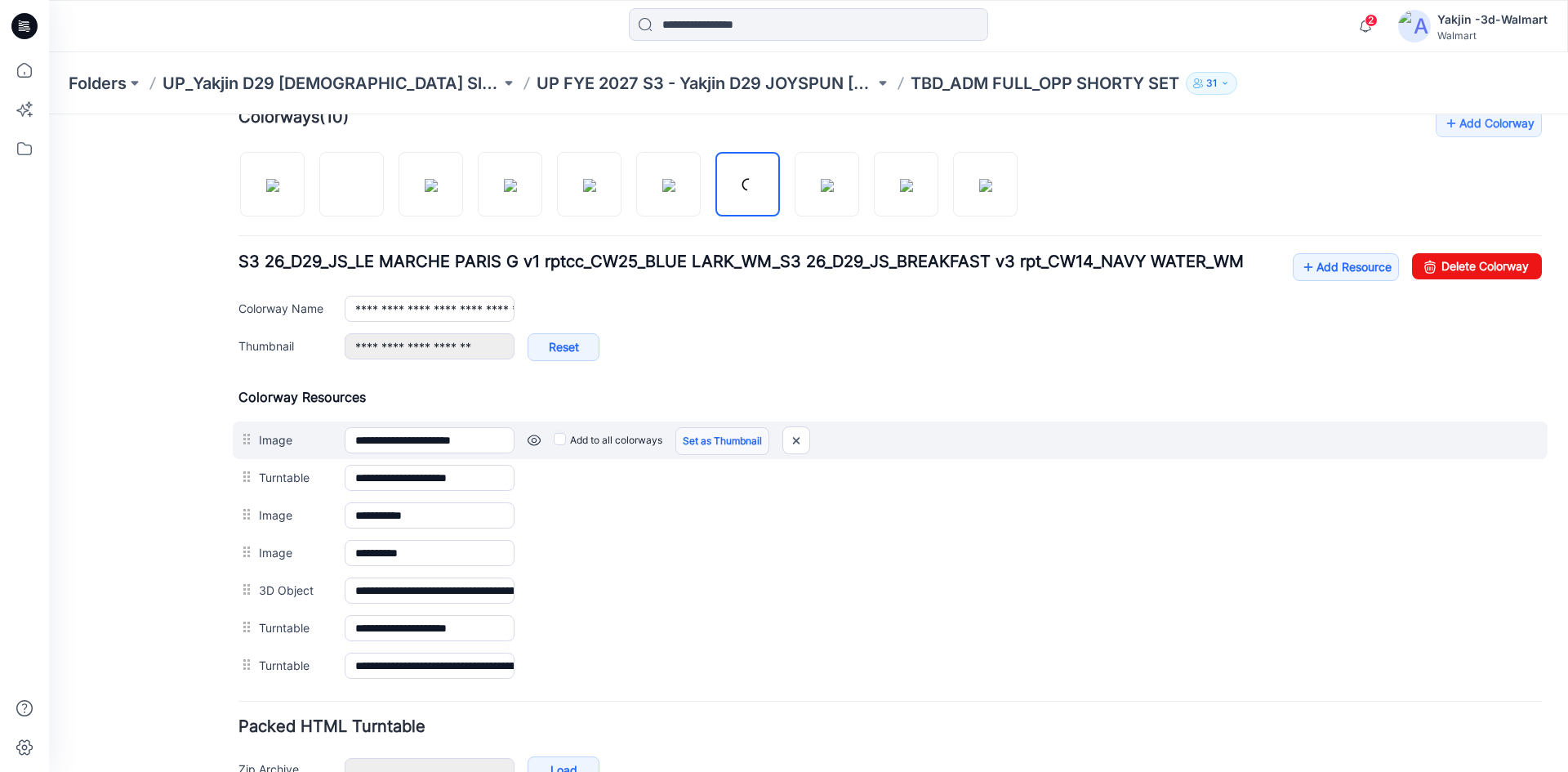
click at [725, 432] on link "Set as Thumbnail" at bounding box center [721, 440] width 94 height 27
type input "**********"
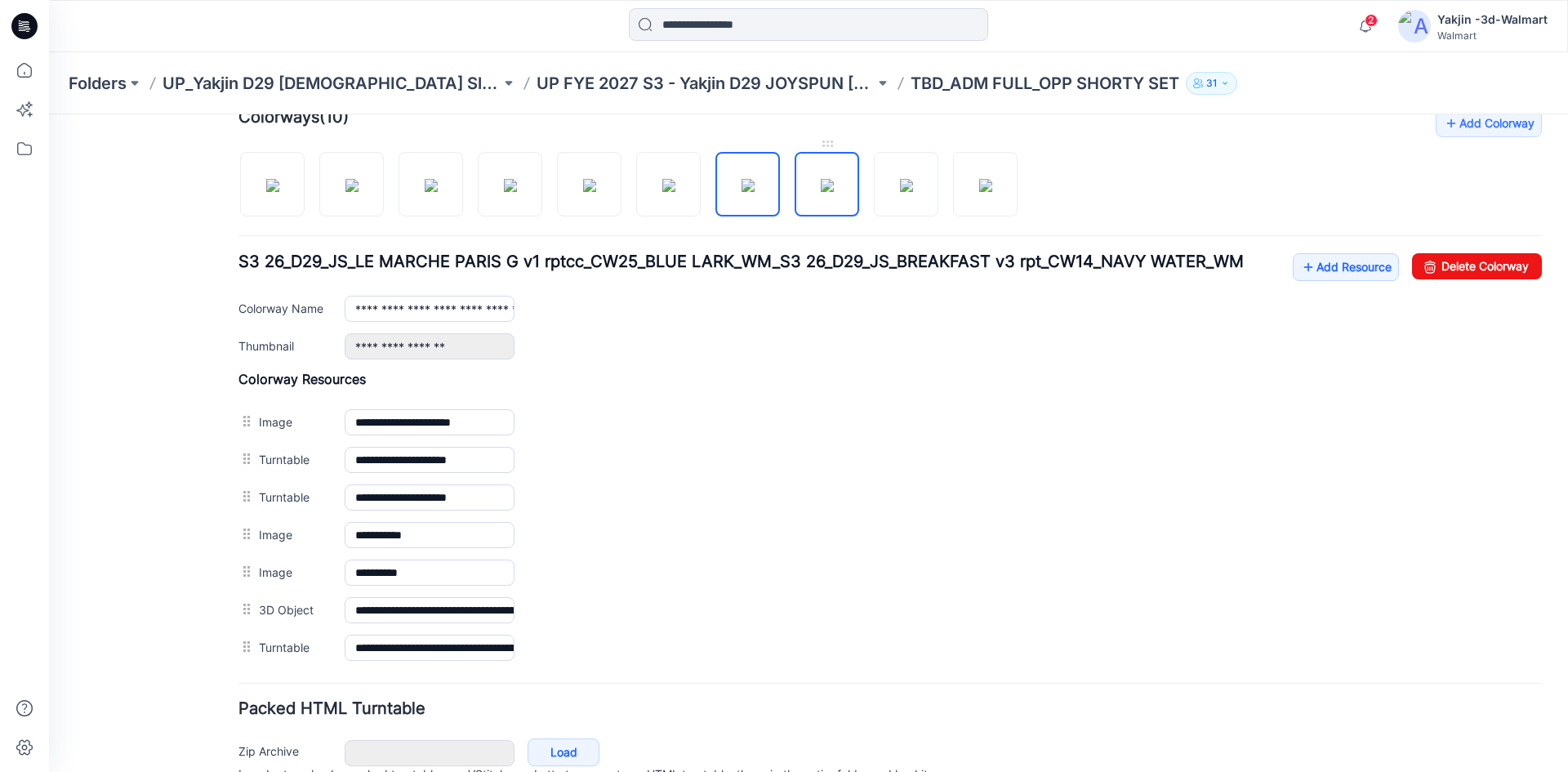
click at [833, 192] on img at bounding box center [828, 186] width 13 height 13
type input "**********"
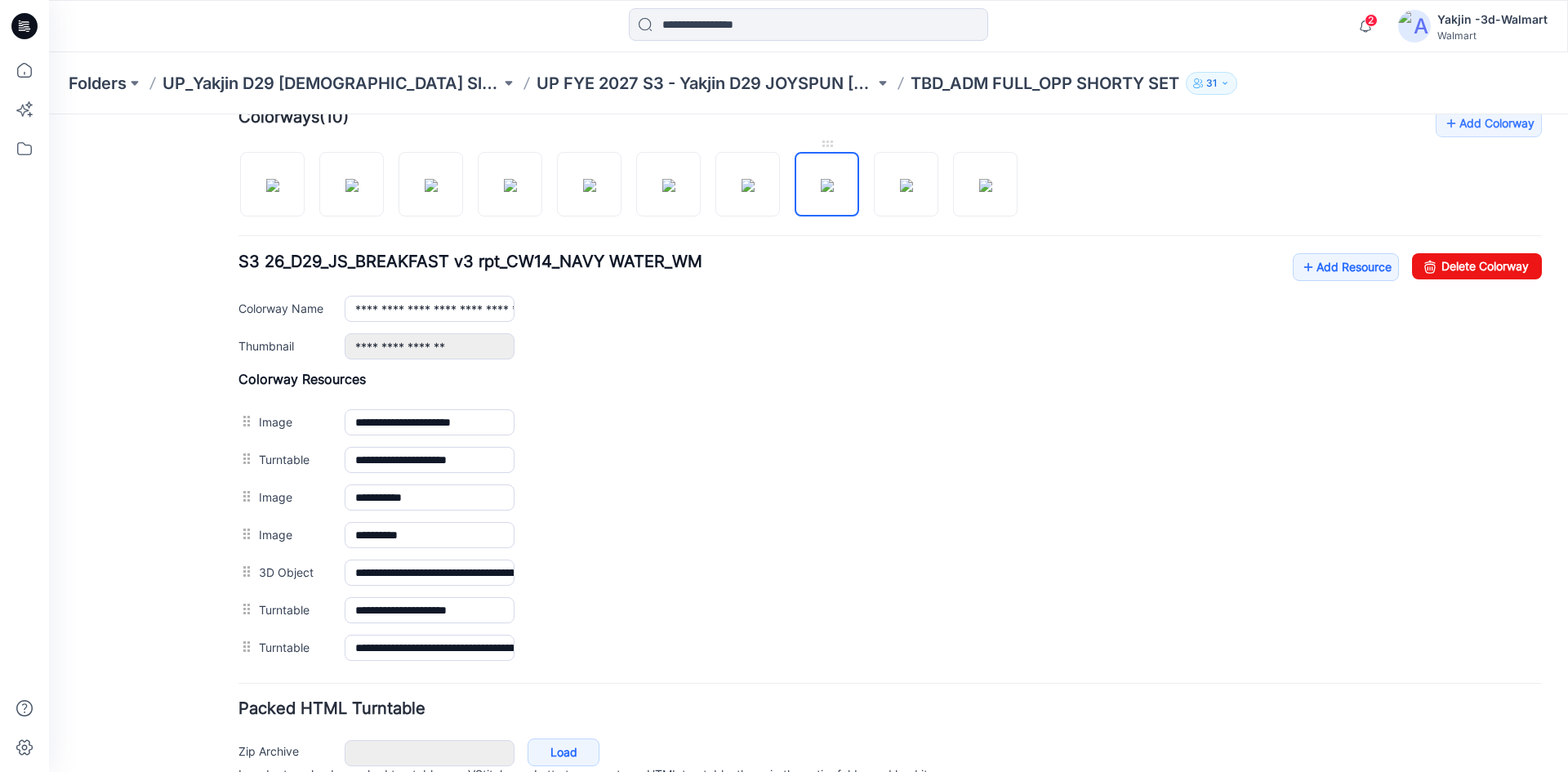
click at [833, 192] on img at bounding box center [828, 186] width 13 height 13
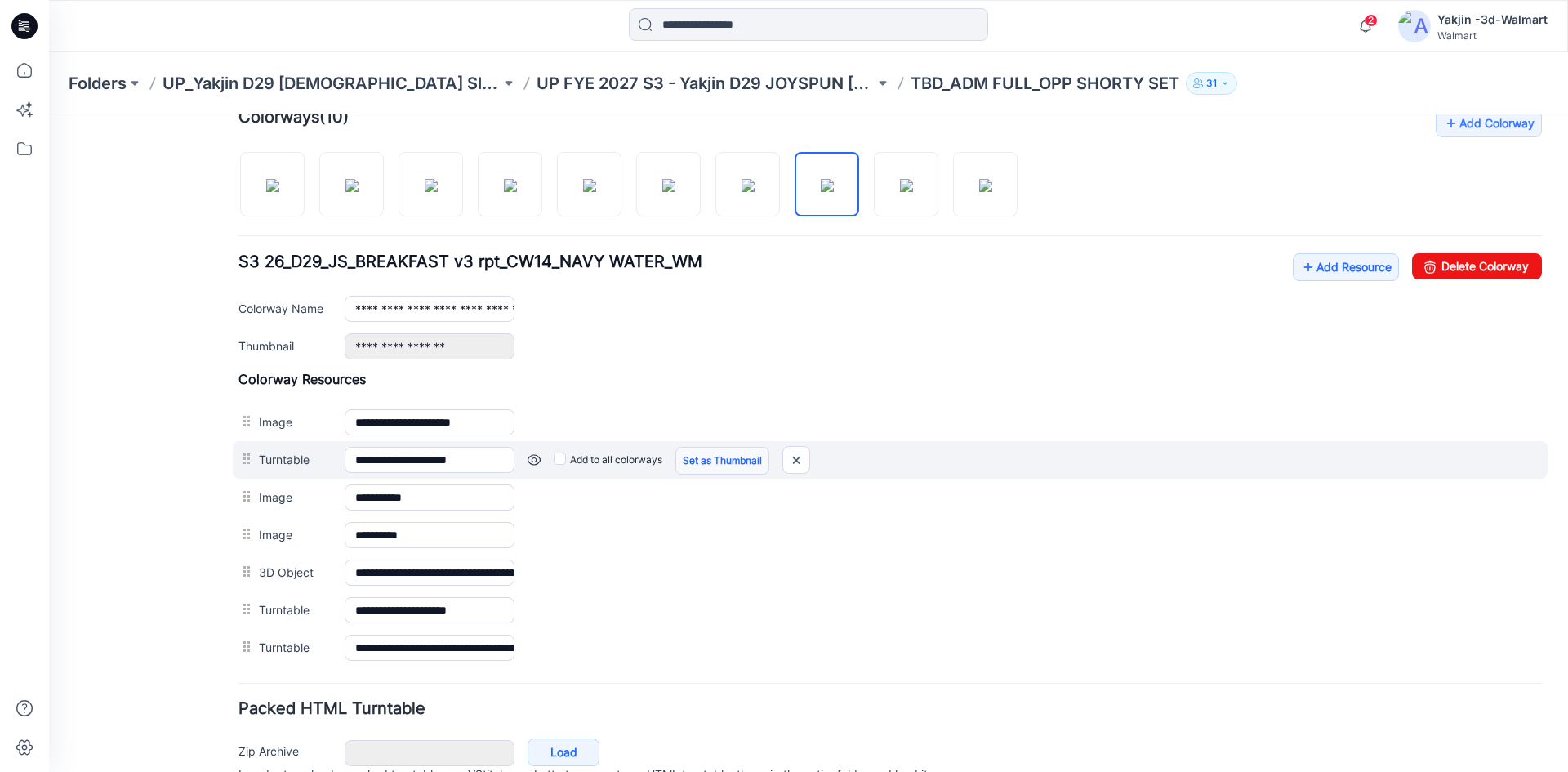
click at [727, 460] on link "Set as Thumbnail" at bounding box center [721, 460] width 94 height 27
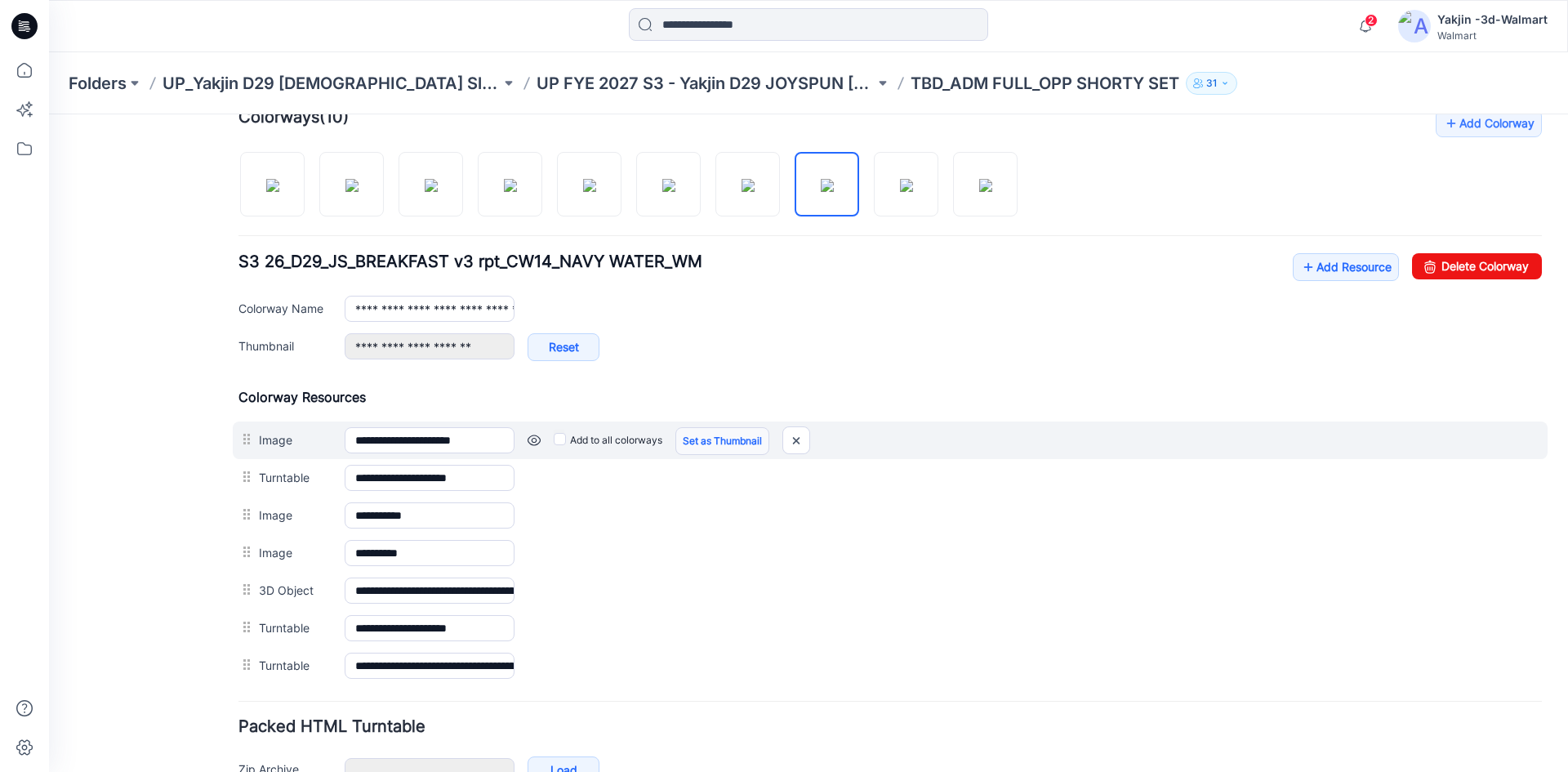
click at [727, 433] on link "Set as Thumbnail" at bounding box center [721, 440] width 94 height 27
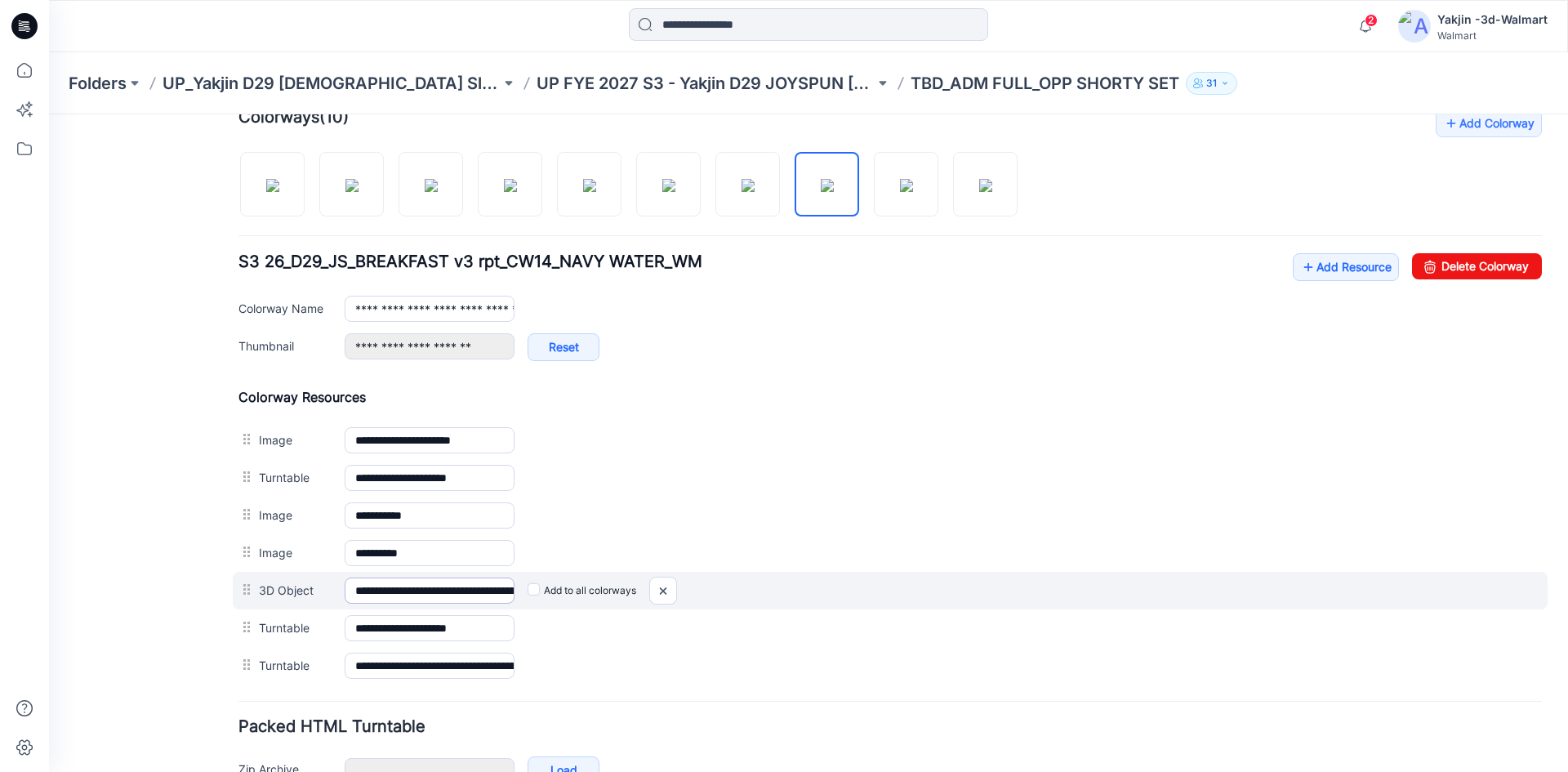
type input "**********"
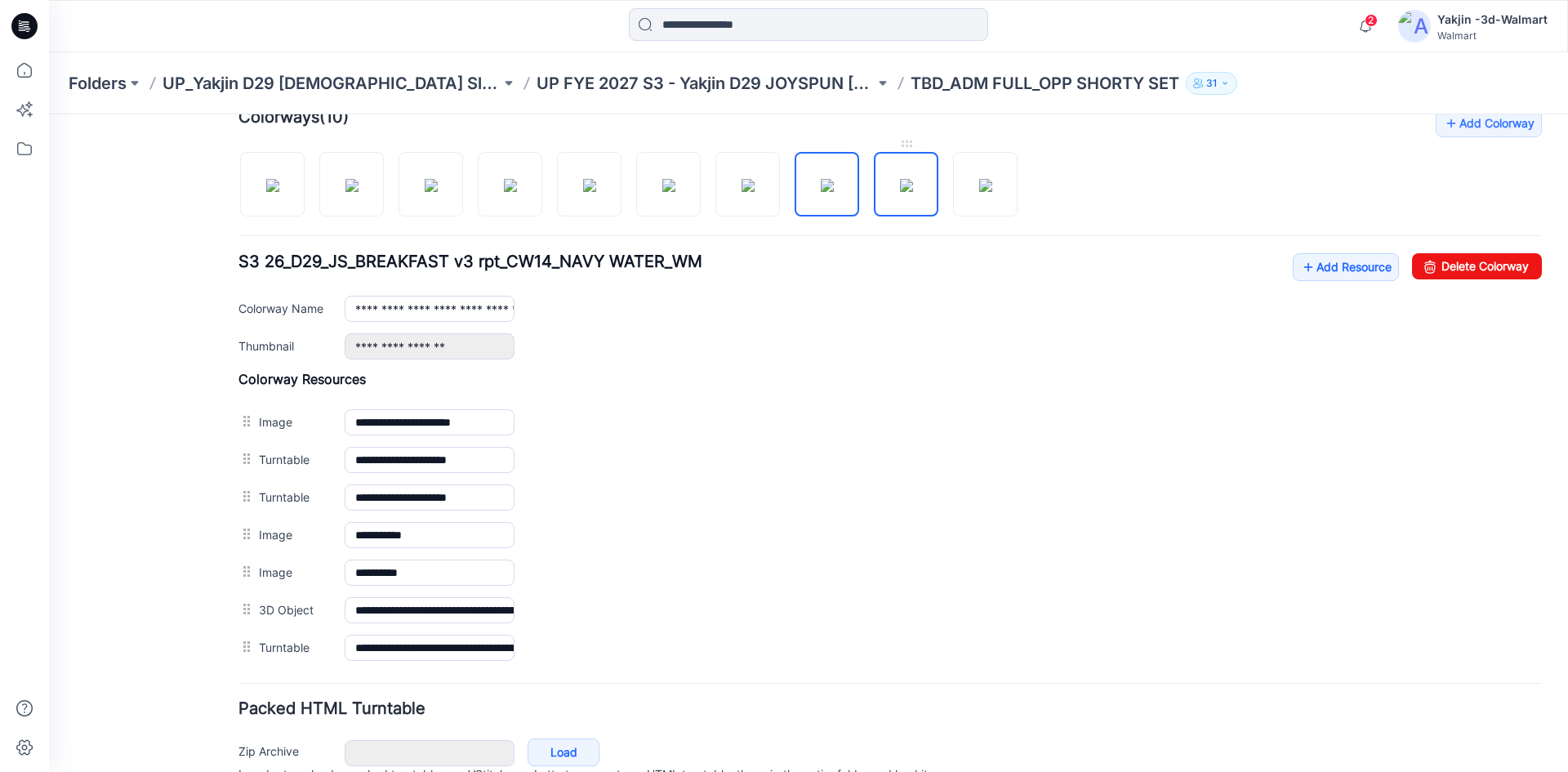
click at [909, 192] on img at bounding box center [906, 186] width 13 height 13
type input "**********"
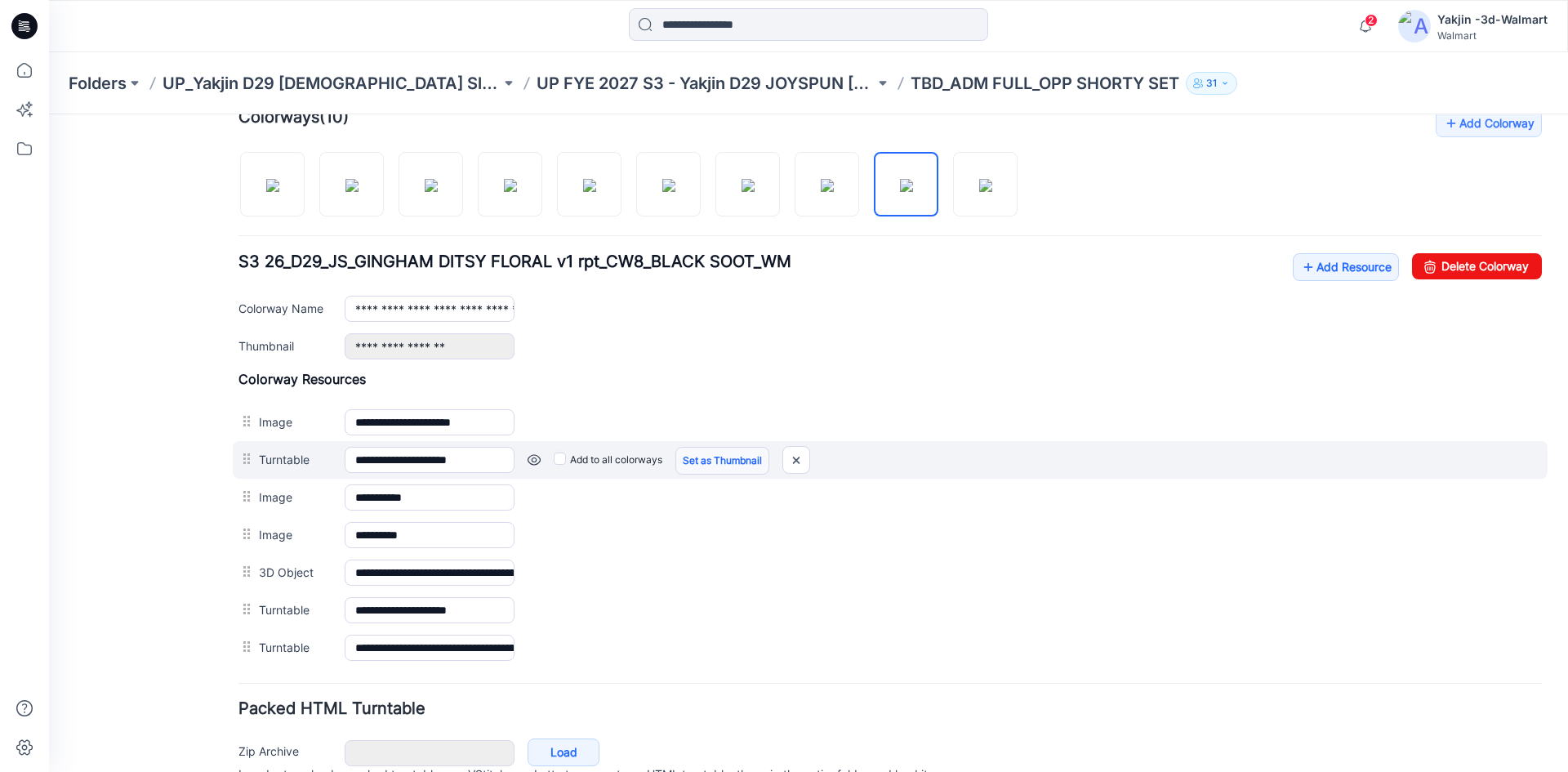
click at [714, 454] on link "Set as Thumbnail" at bounding box center [721, 460] width 94 height 27
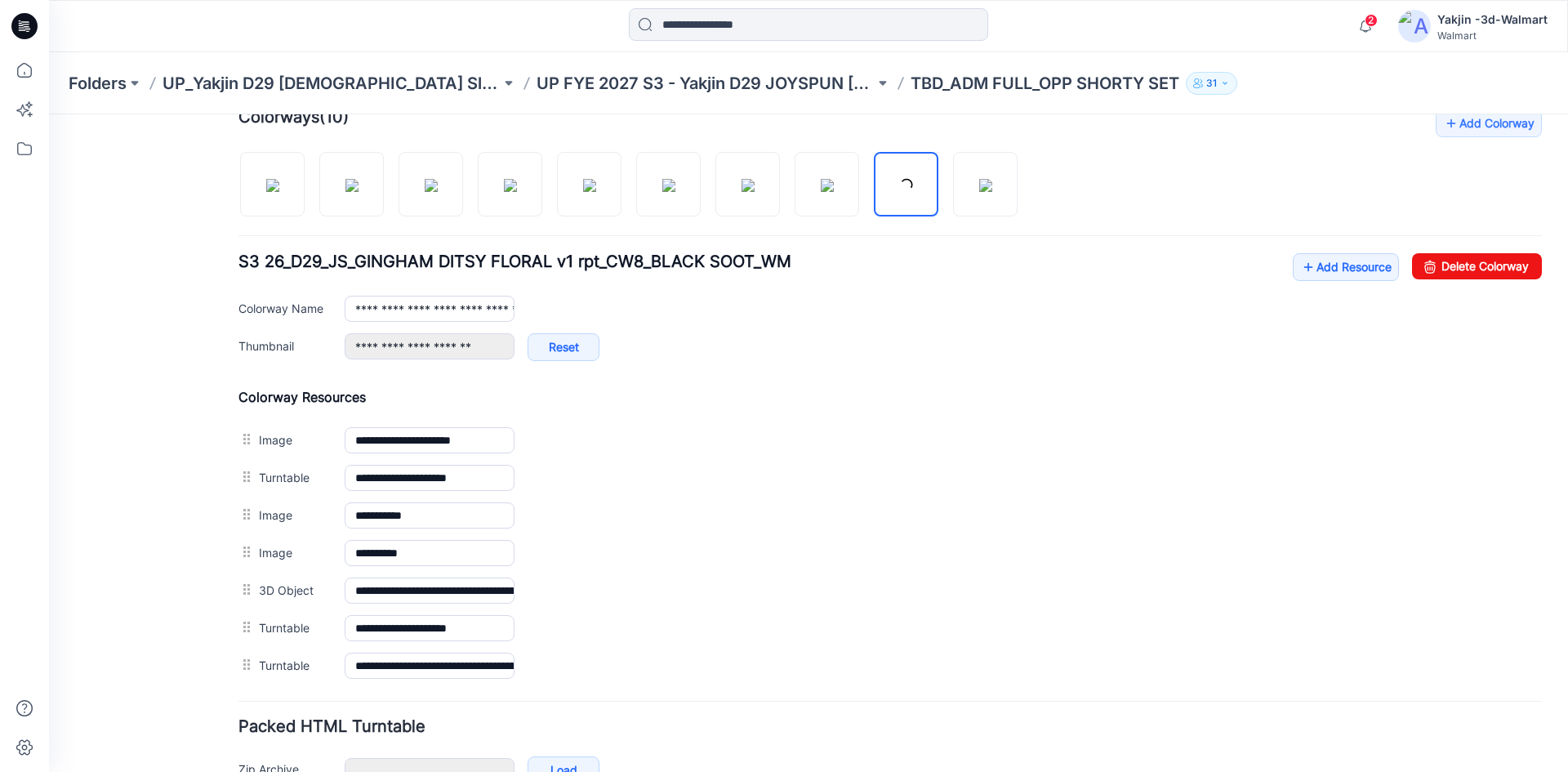
click at [49, 114] on link "Set as Thumbnail" at bounding box center [49, 114] width 0 height 0
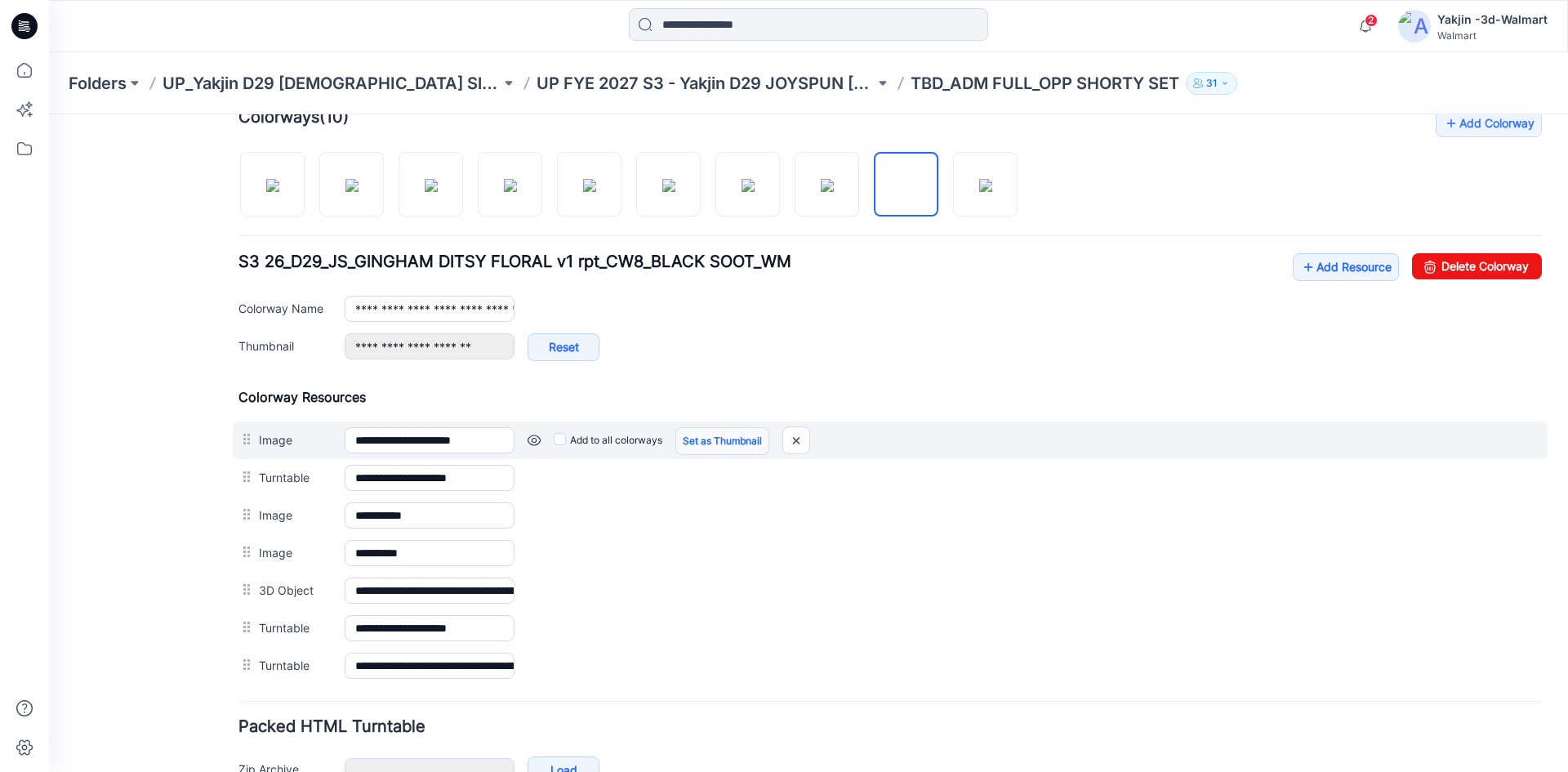
type input "**********"
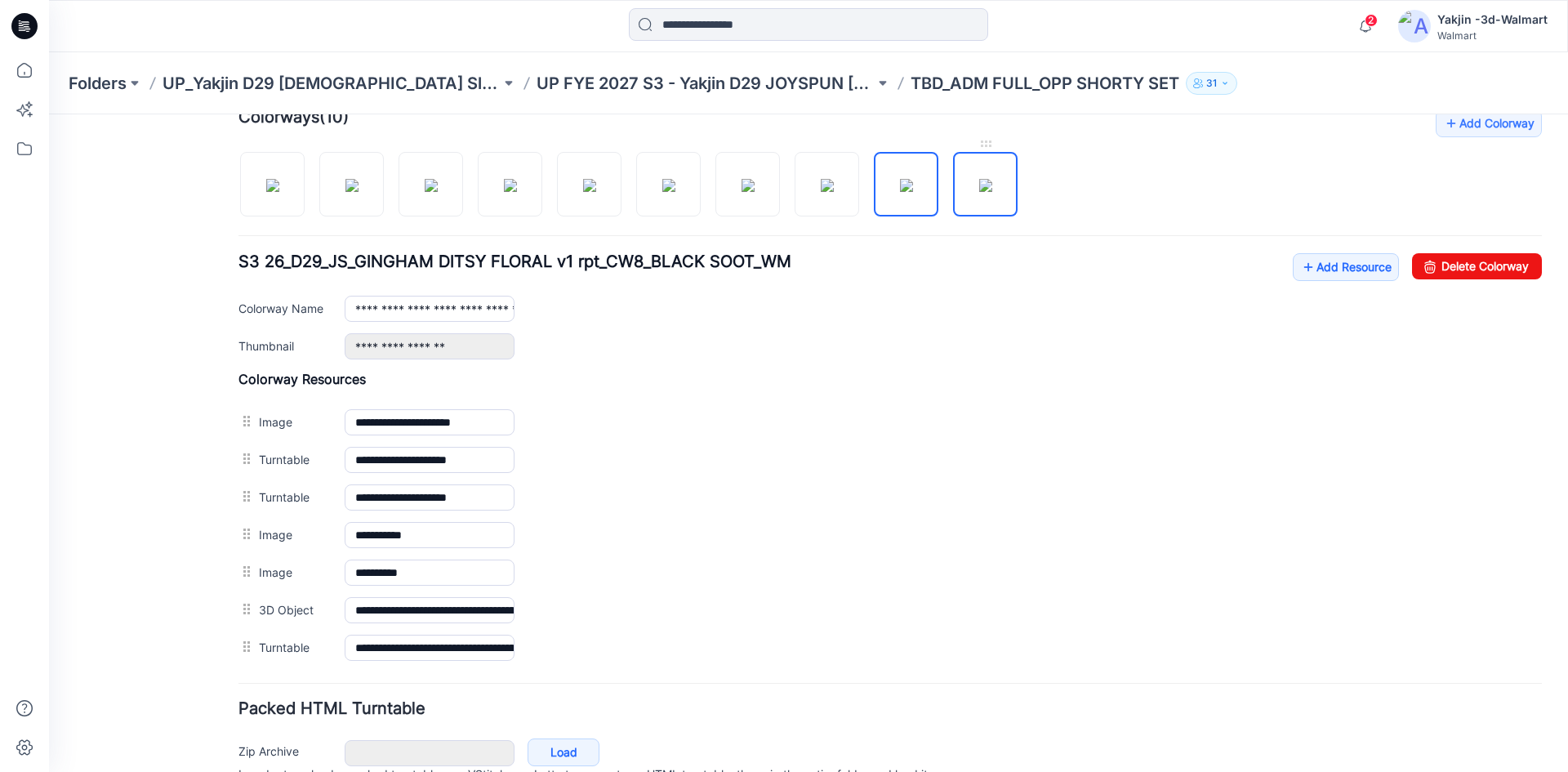
click at [985, 184] on img at bounding box center [986, 186] width 13 height 13
type input "**********"
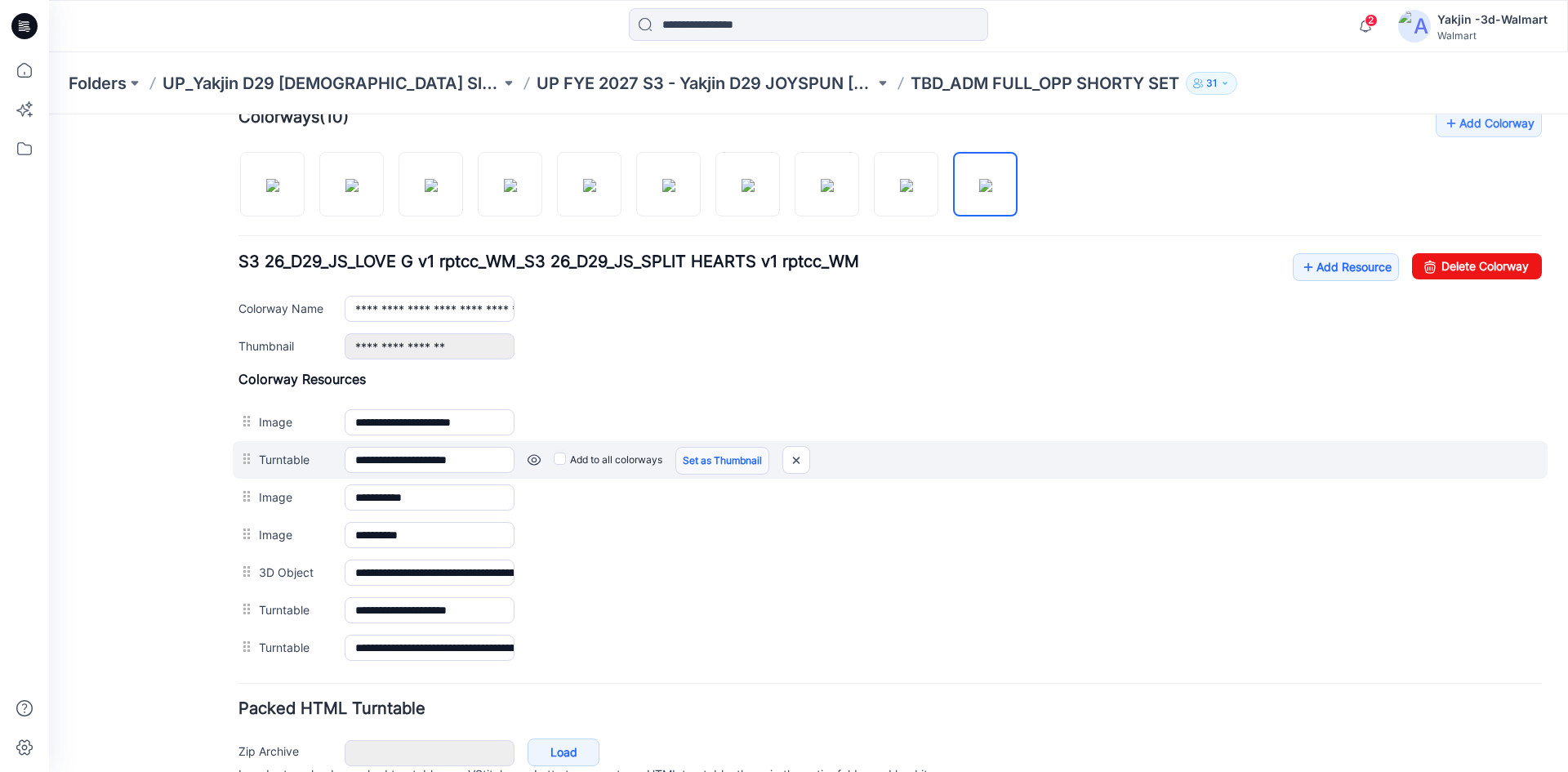
click at [745, 458] on link "Set as Thumbnail" at bounding box center [721, 460] width 94 height 27
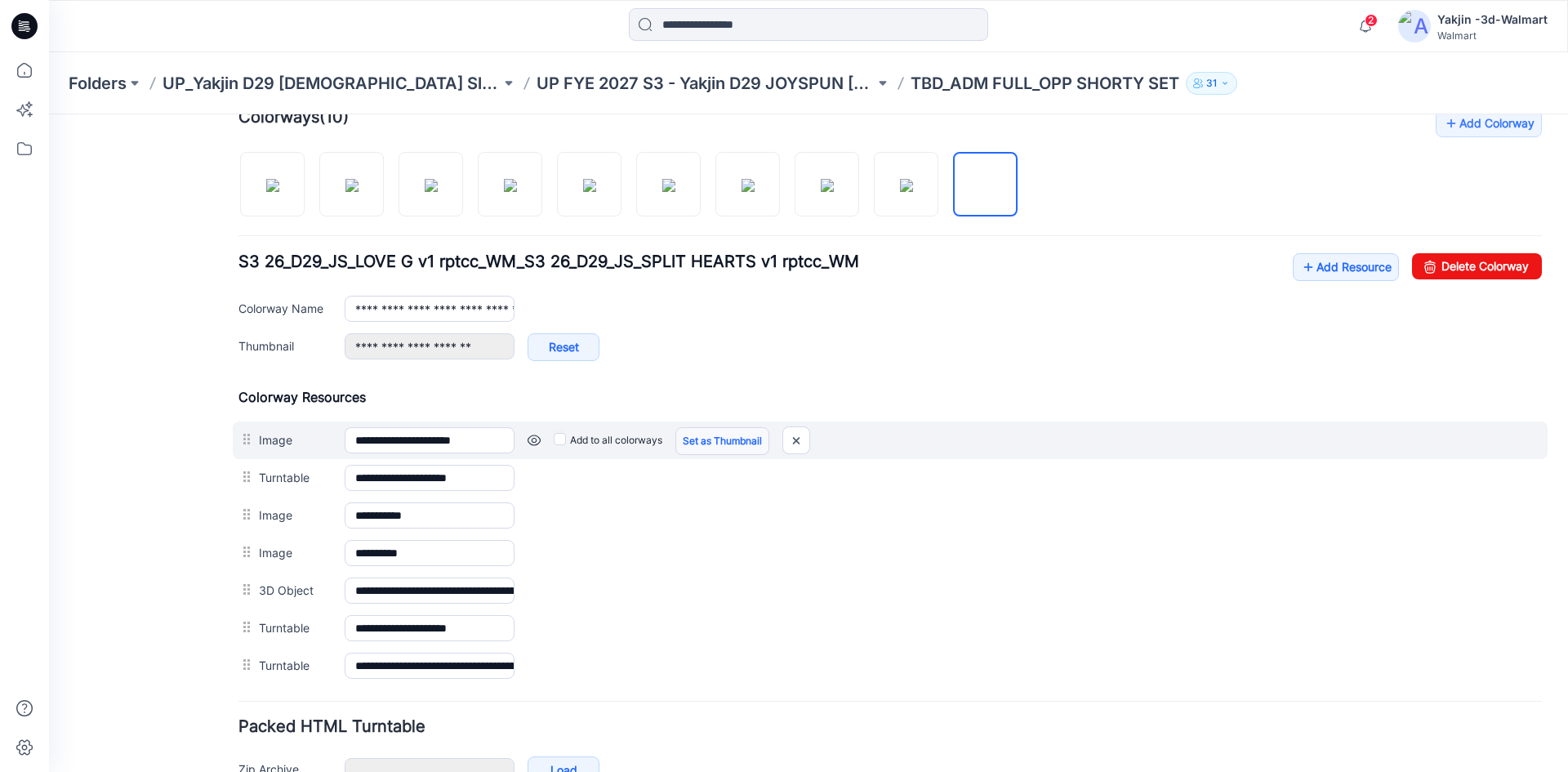
click at [737, 433] on link "Set as Thumbnail" at bounding box center [721, 440] width 94 height 27
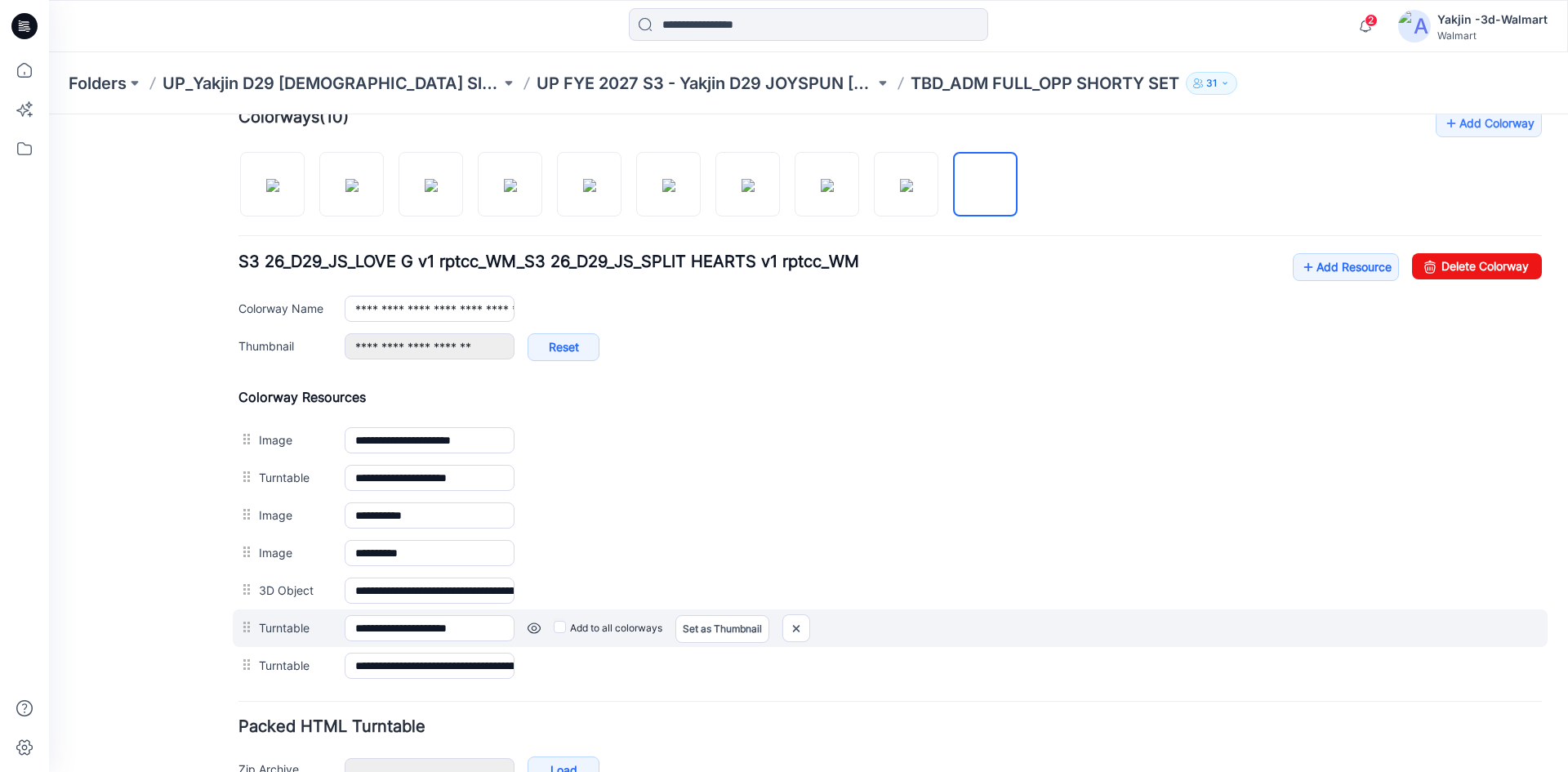
type input "**********"
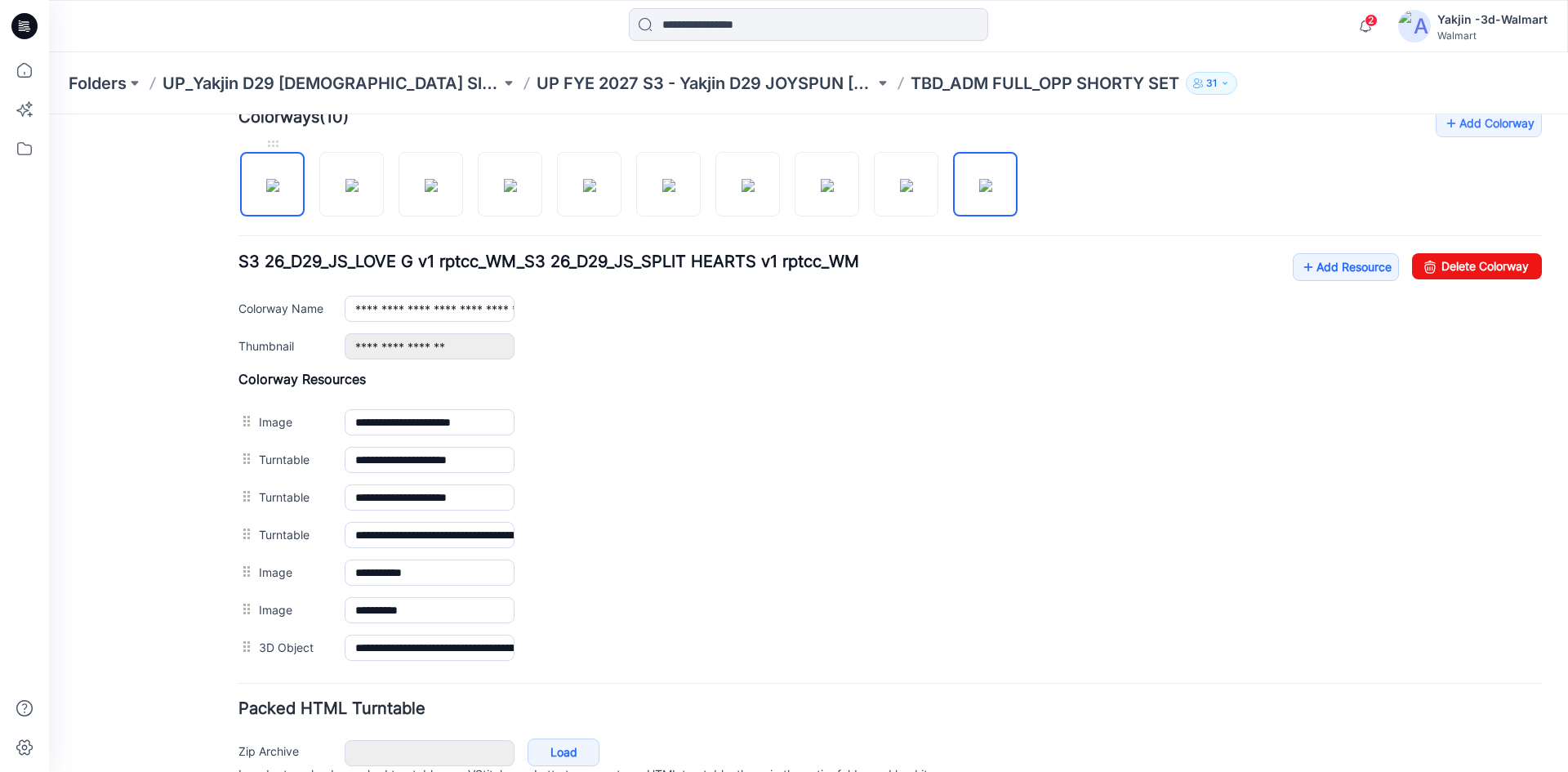
click at [279, 192] on img at bounding box center [273, 186] width 13 height 13
click at [358, 185] on img at bounding box center [352, 186] width 13 height 13
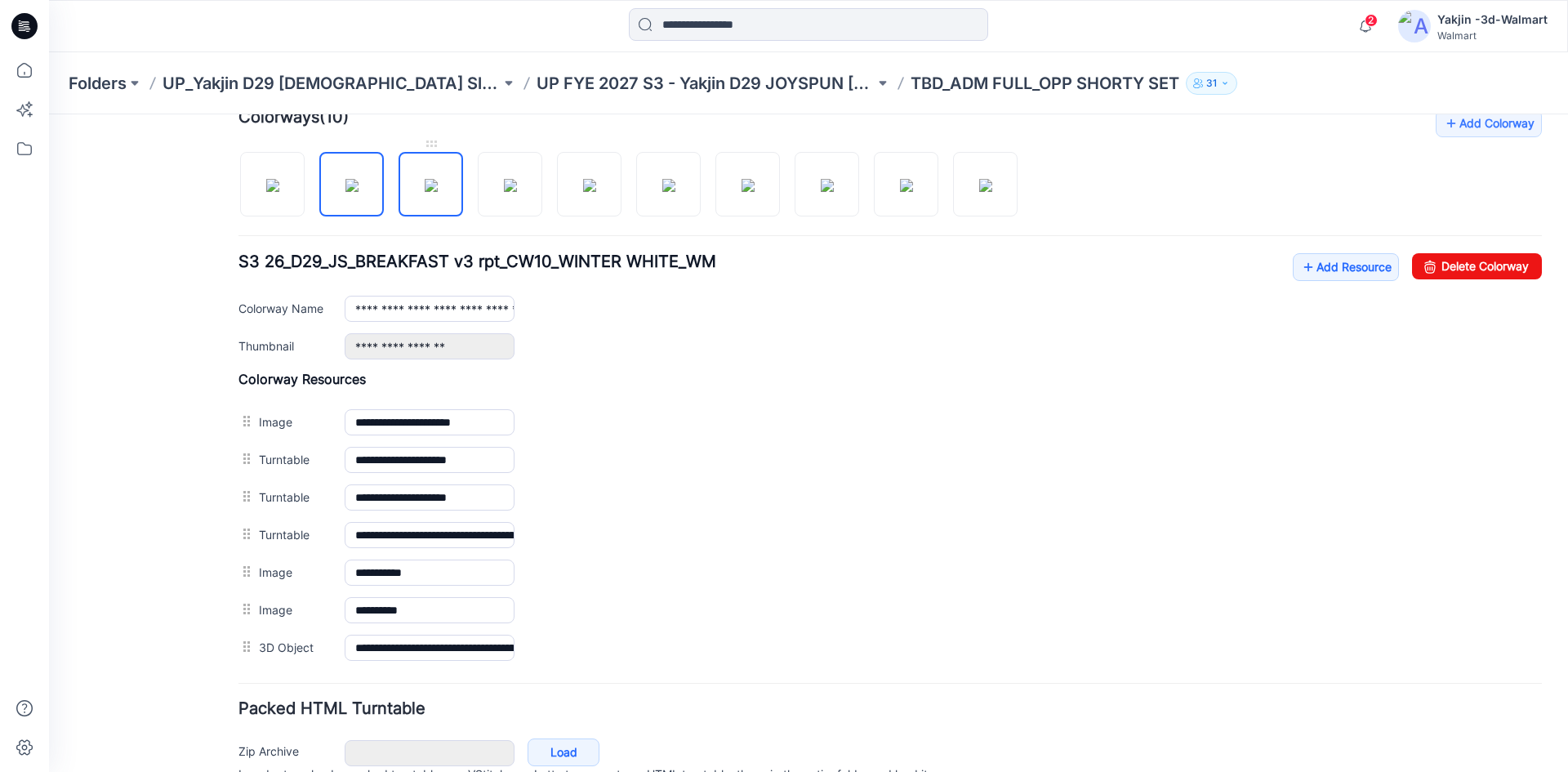
click at [431, 182] on img at bounding box center [431, 186] width 13 height 13
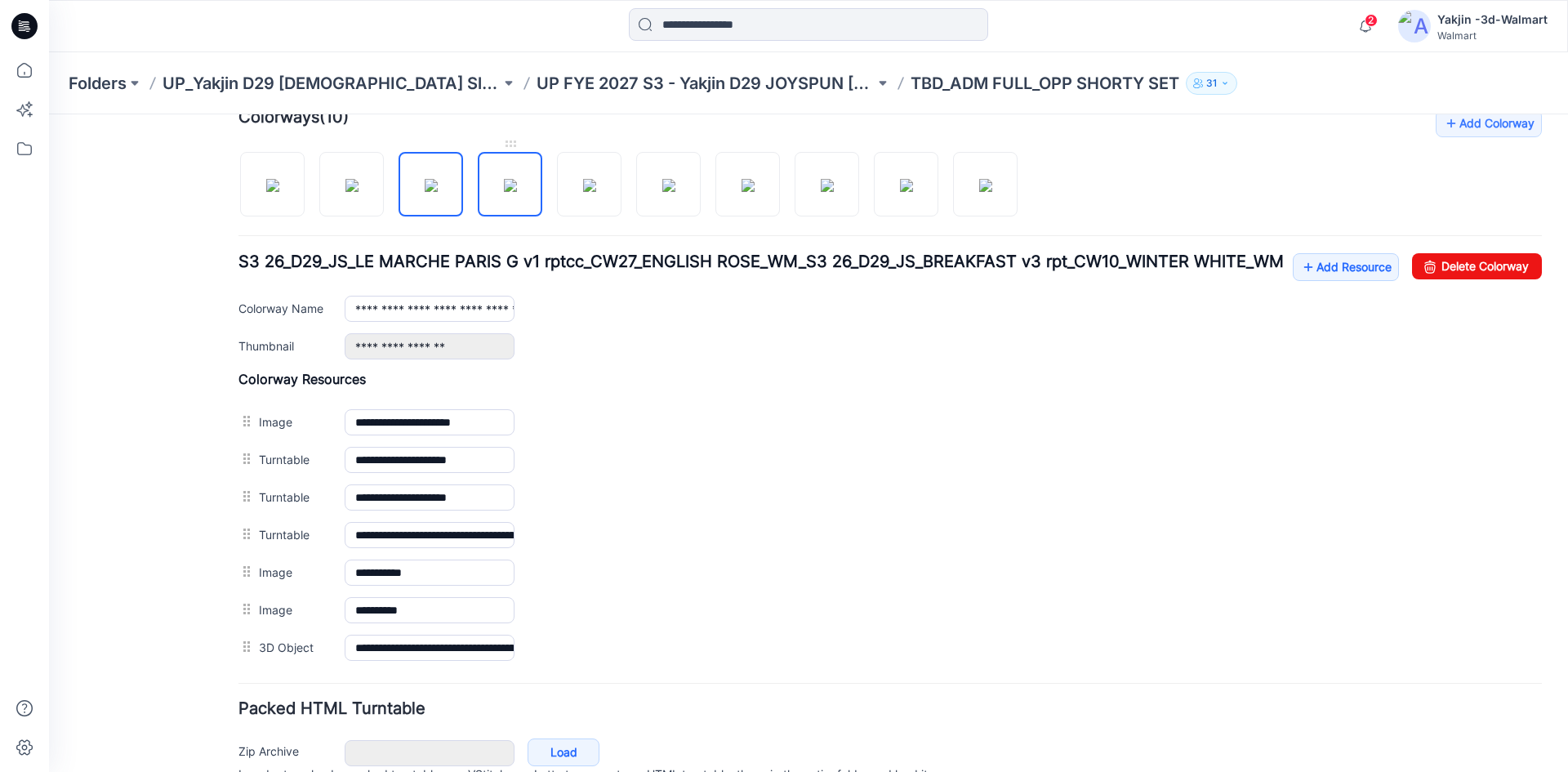
click at [504, 186] on img at bounding box center [511, 186] width 13 height 13
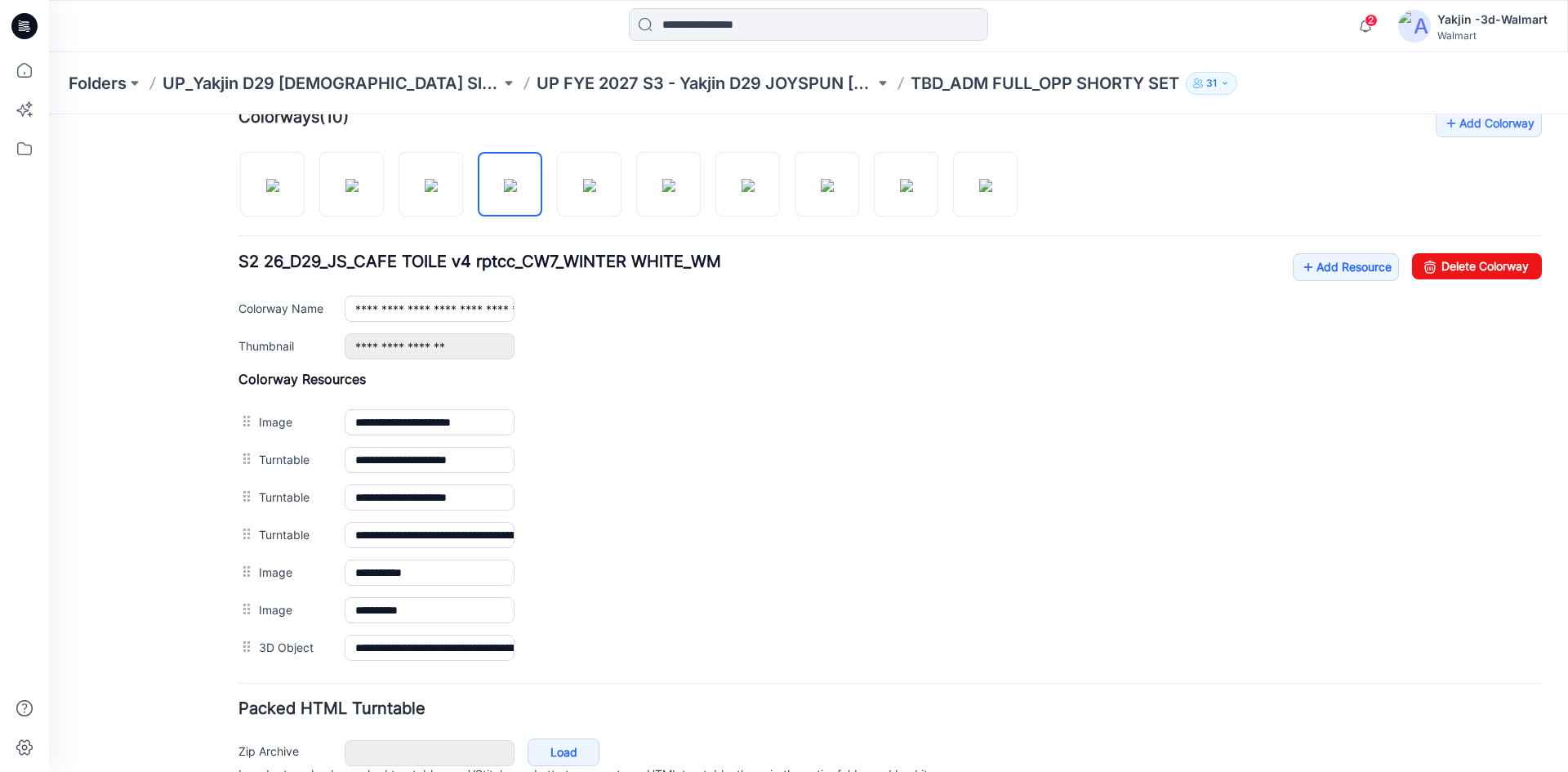
click at [554, 195] on div at bounding box center [634, 176] width 792 height 84
click at [583, 192] on img at bounding box center [590, 186] width 13 height 13
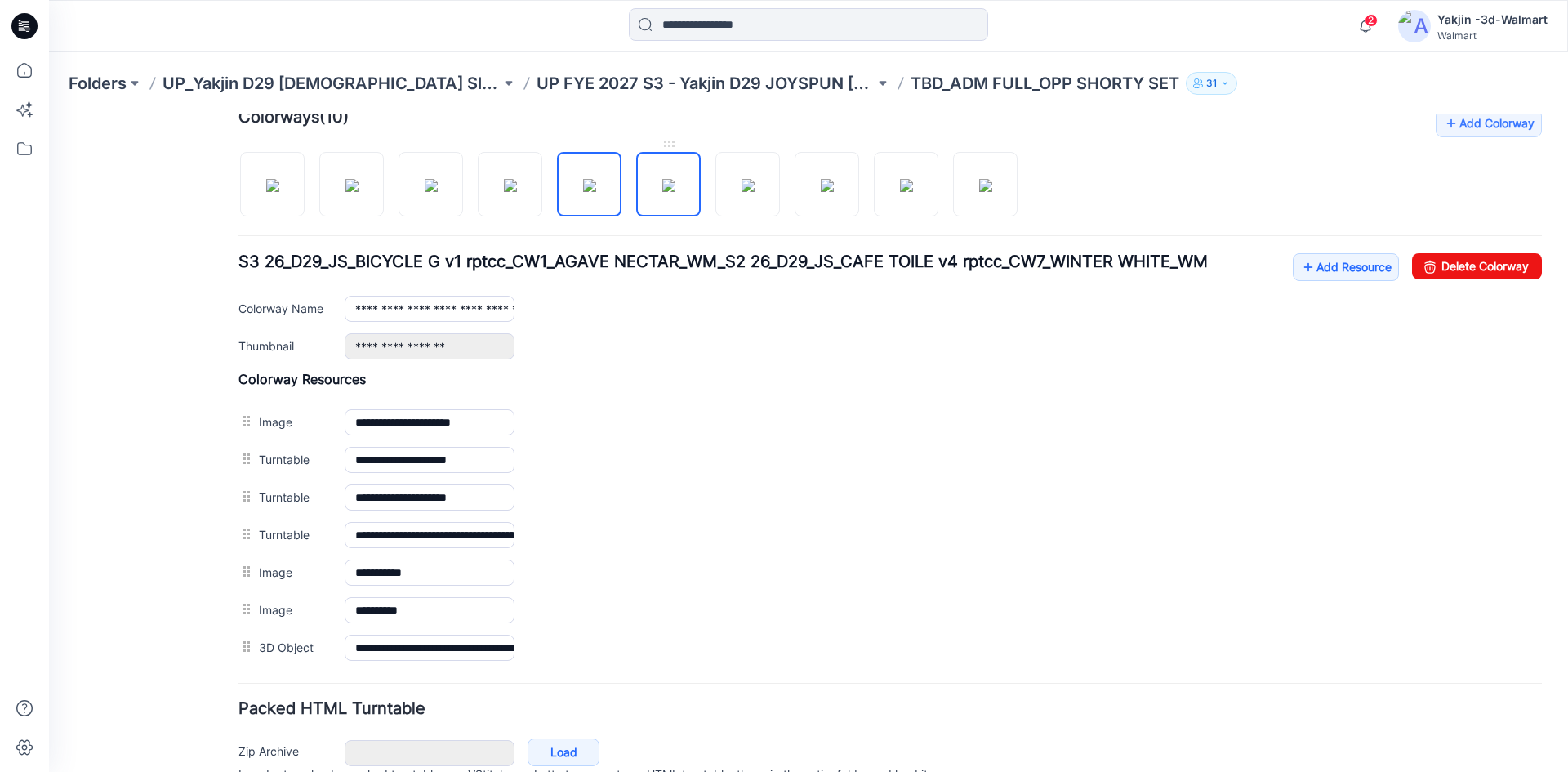
click at [669, 192] on img at bounding box center [669, 186] width 13 height 13
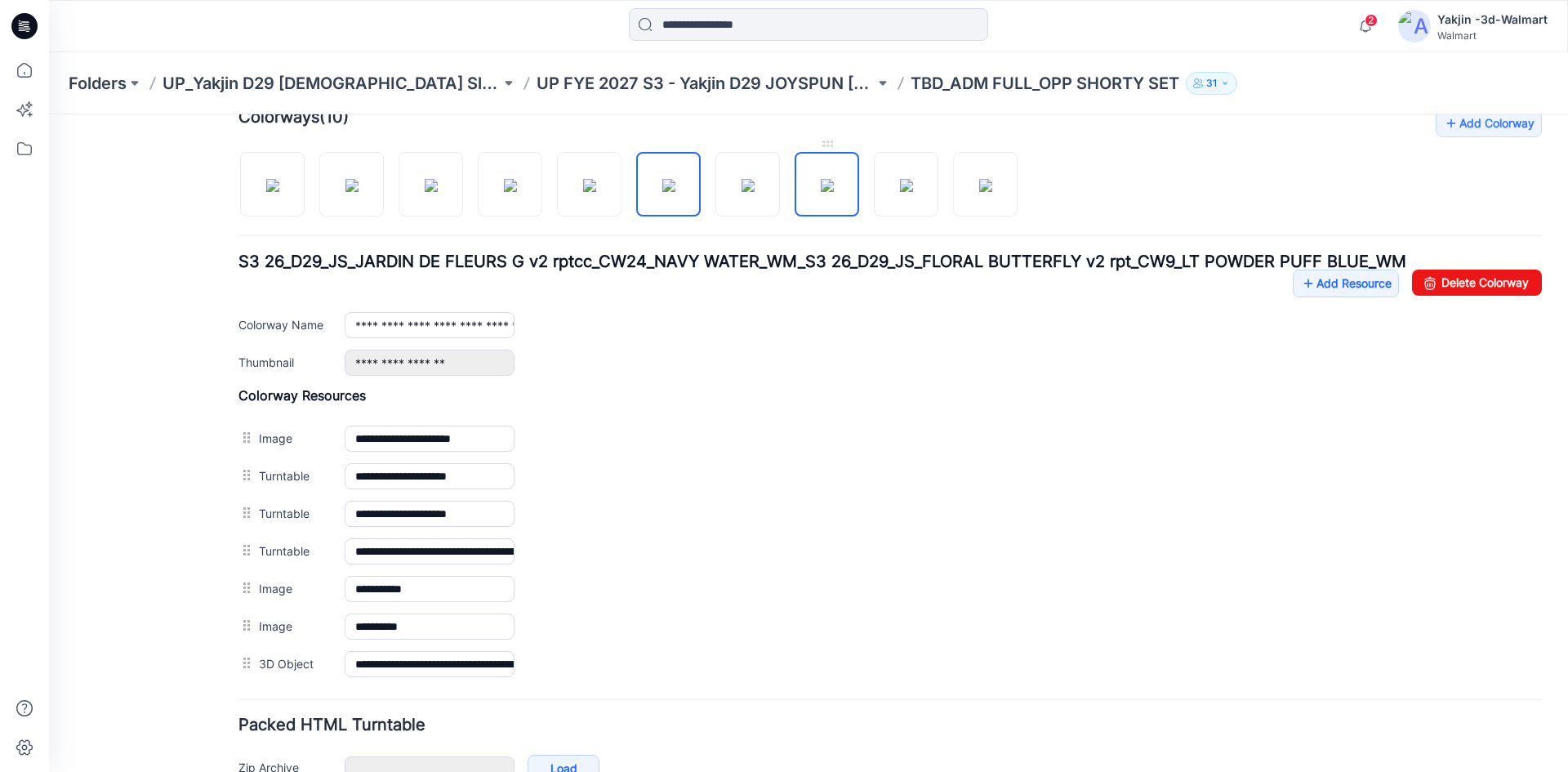
click at [830, 192] on img at bounding box center [828, 186] width 13 height 13
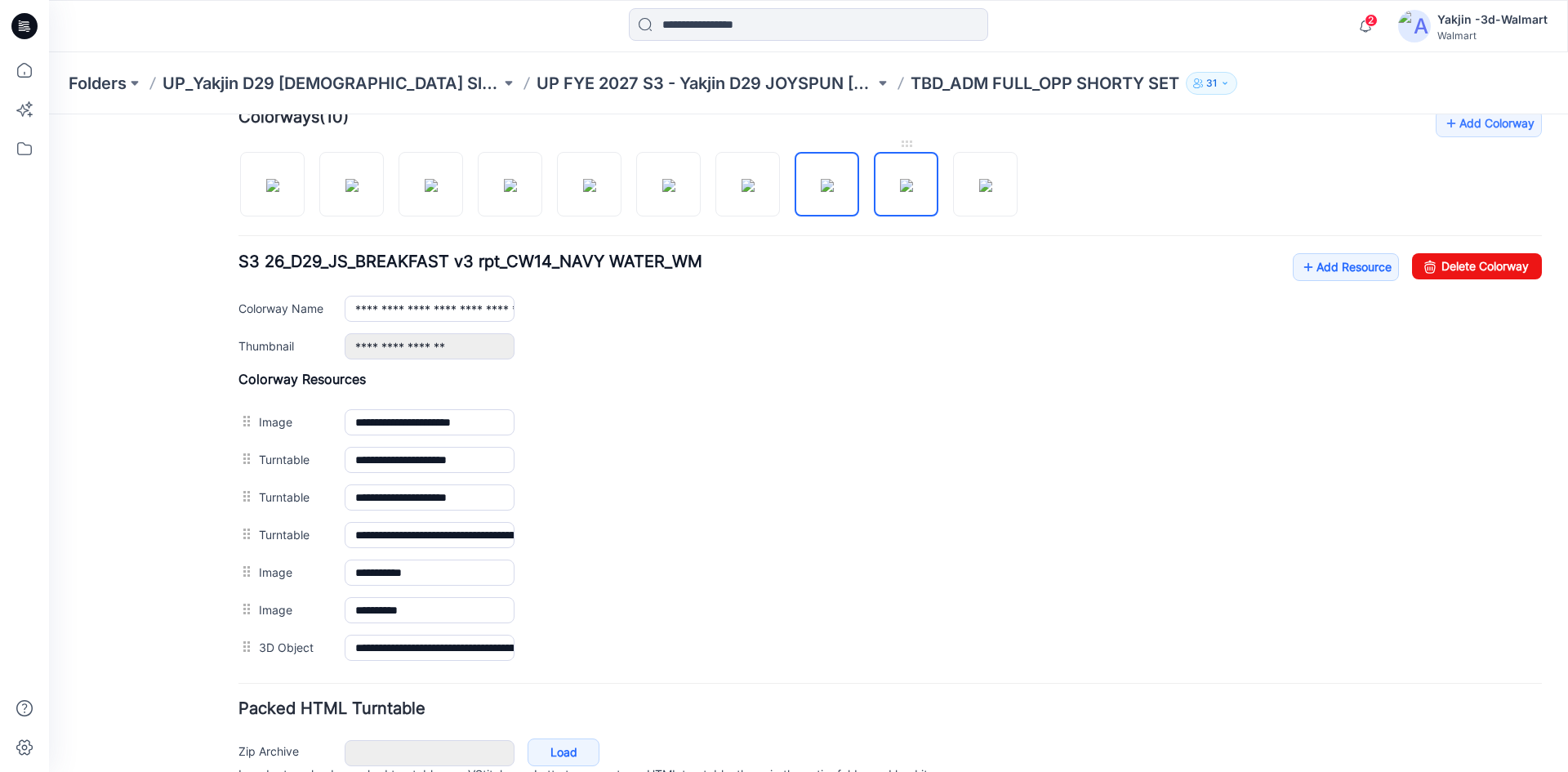
click at [900, 187] on img at bounding box center [906, 186] width 13 height 13
click at [979, 192] on img at bounding box center [986, 186] width 13 height 13
click at [906, 184] on img at bounding box center [906, 186] width 13 height 13
click at [279, 183] on img at bounding box center [273, 186] width 13 height 13
type input "**********"
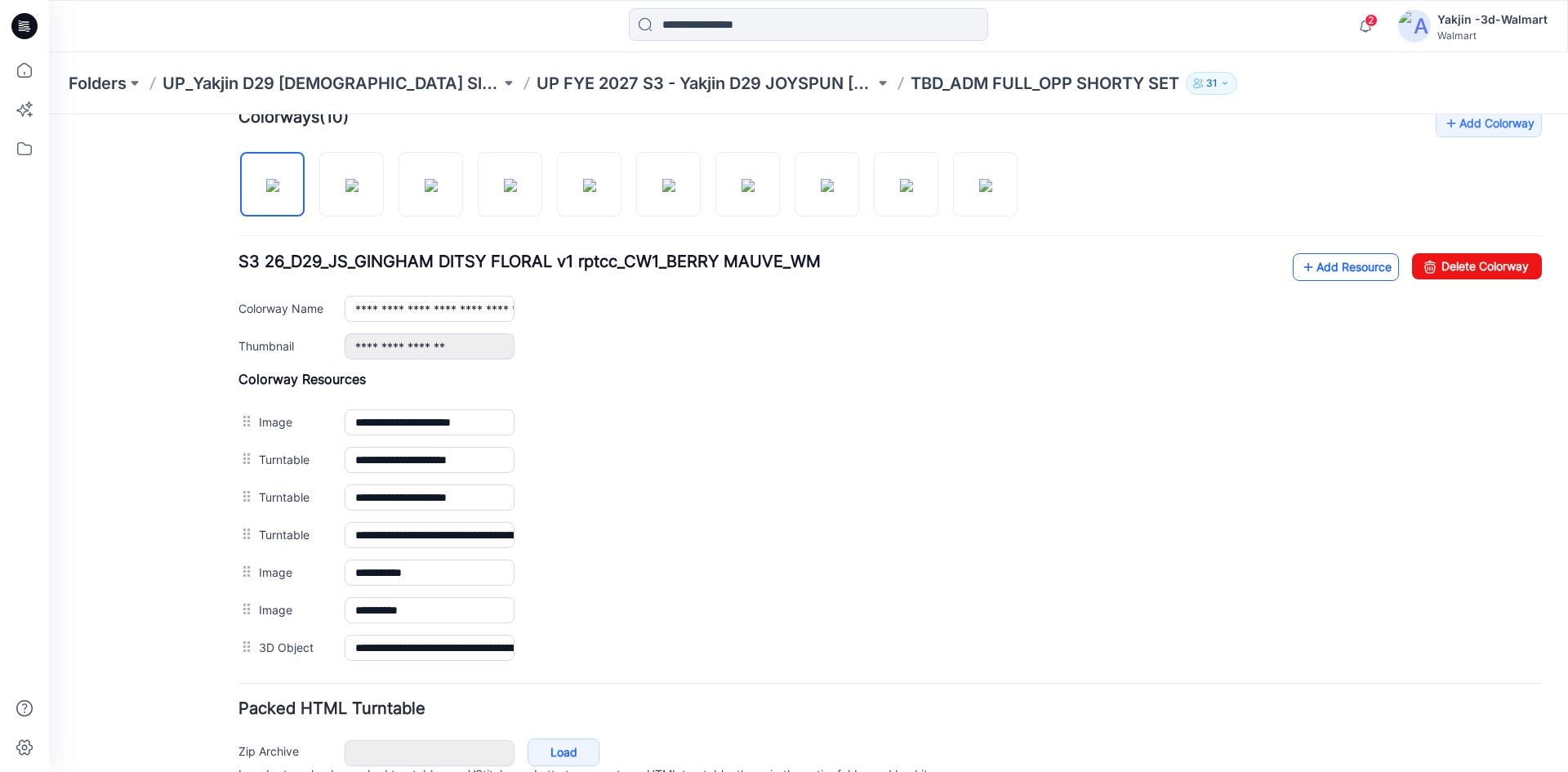
click at [1313, 265] on link "Add Resource" at bounding box center [1346, 266] width 106 height 27
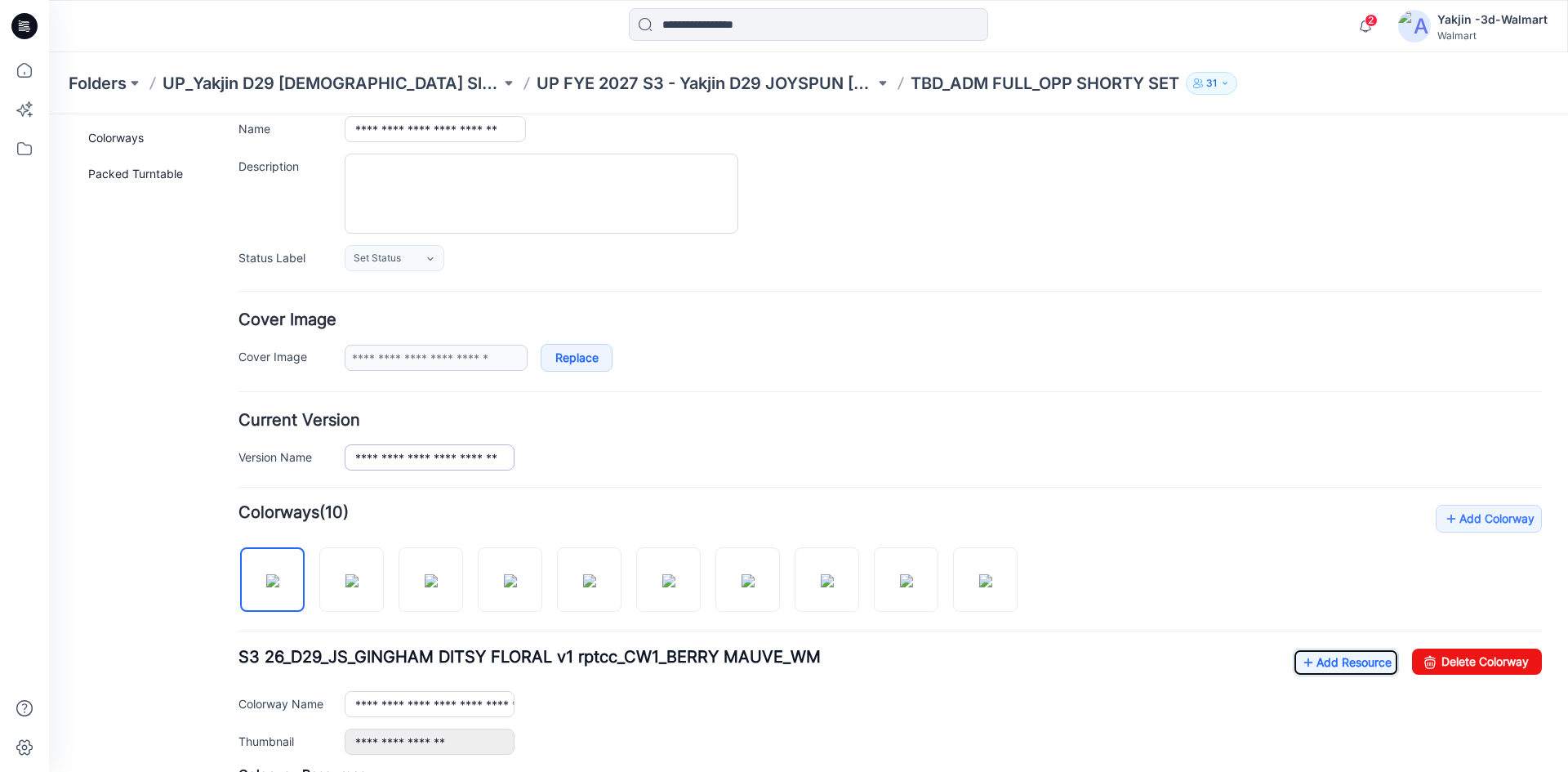
scroll to position [107, 0]
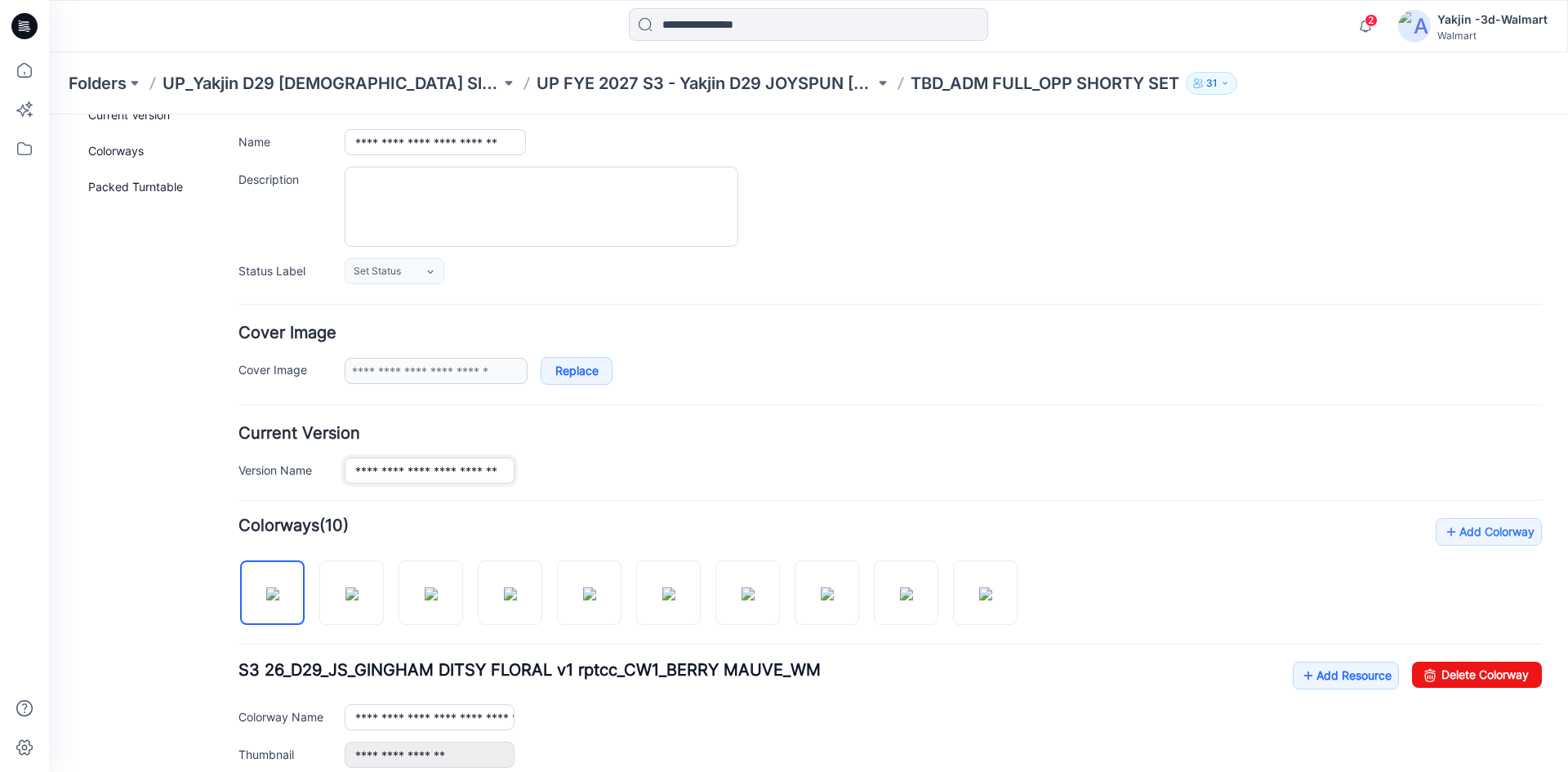
click at [458, 464] on input "**********" at bounding box center [430, 470] width 170 height 27
click at [556, 462] on div "**********" at bounding box center [944, 470] width 1197 height 27
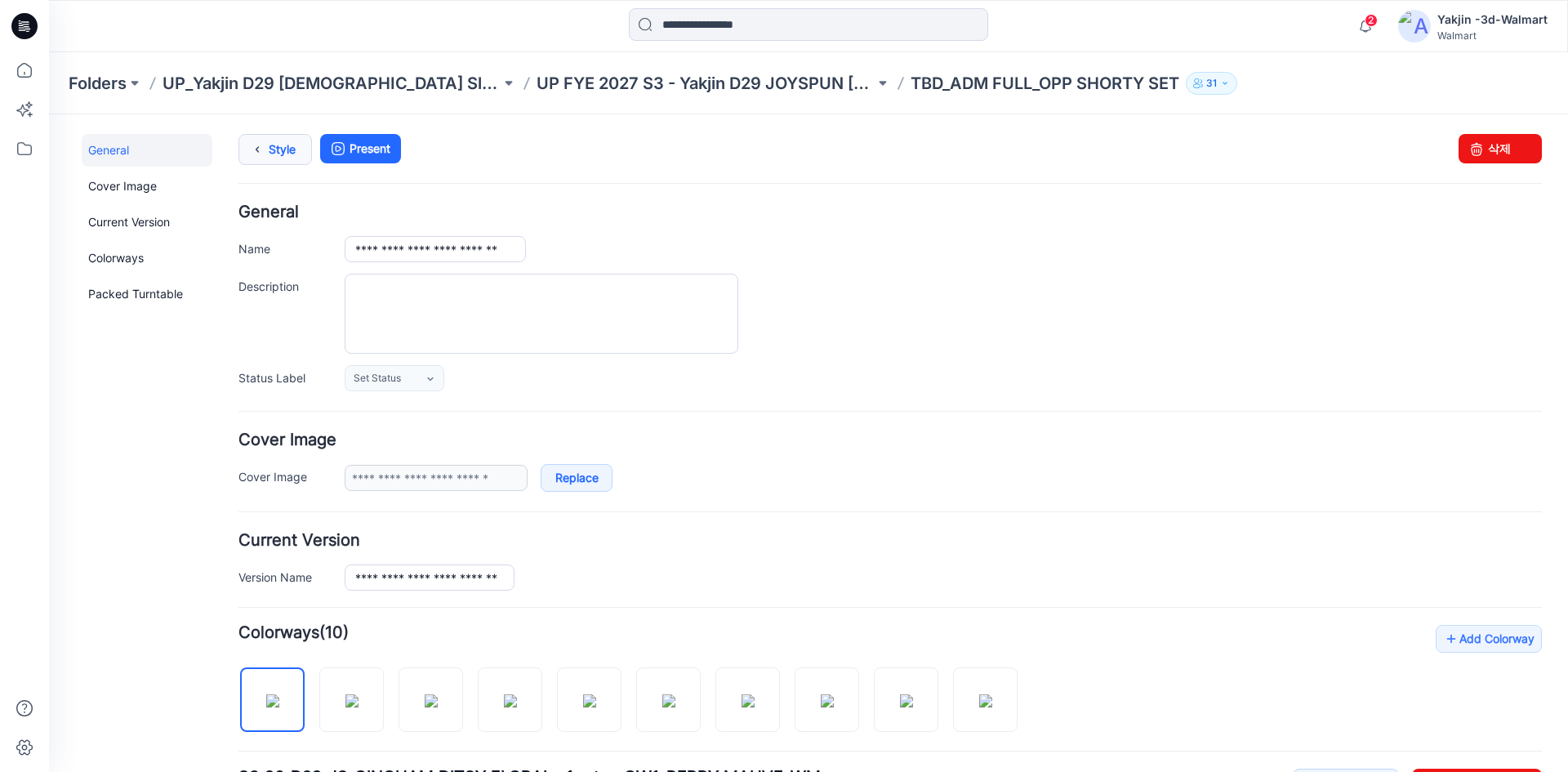
click at [279, 159] on link "Style" at bounding box center [275, 149] width 74 height 31
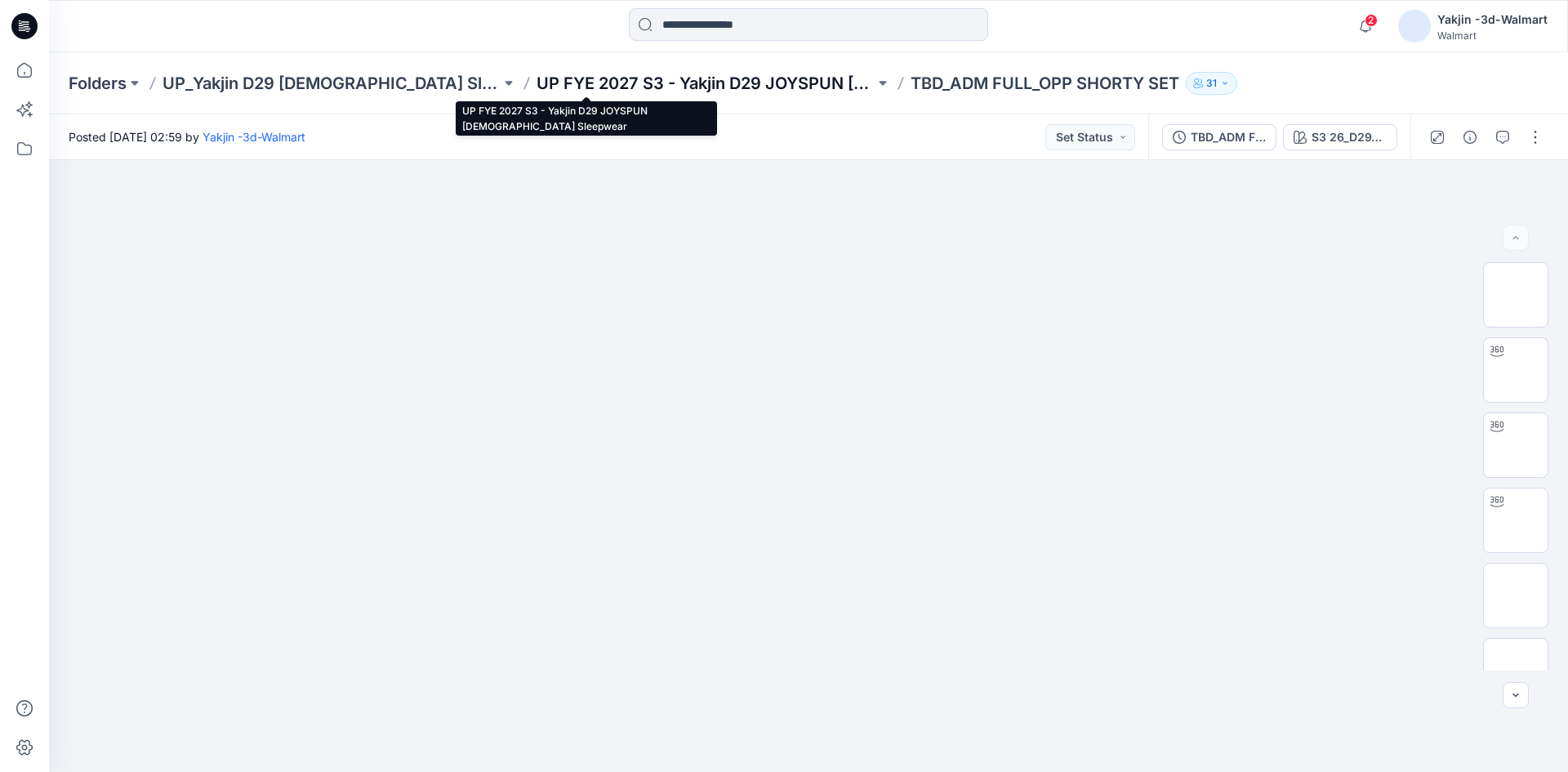
click at [710, 82] on p "UP FYE 2027 S3 - Yakjin D29 JOYSPUN [DEMOGRAPHIC_DATA] Sleepwear" at bounding box center [706, 84] width 338 height 23
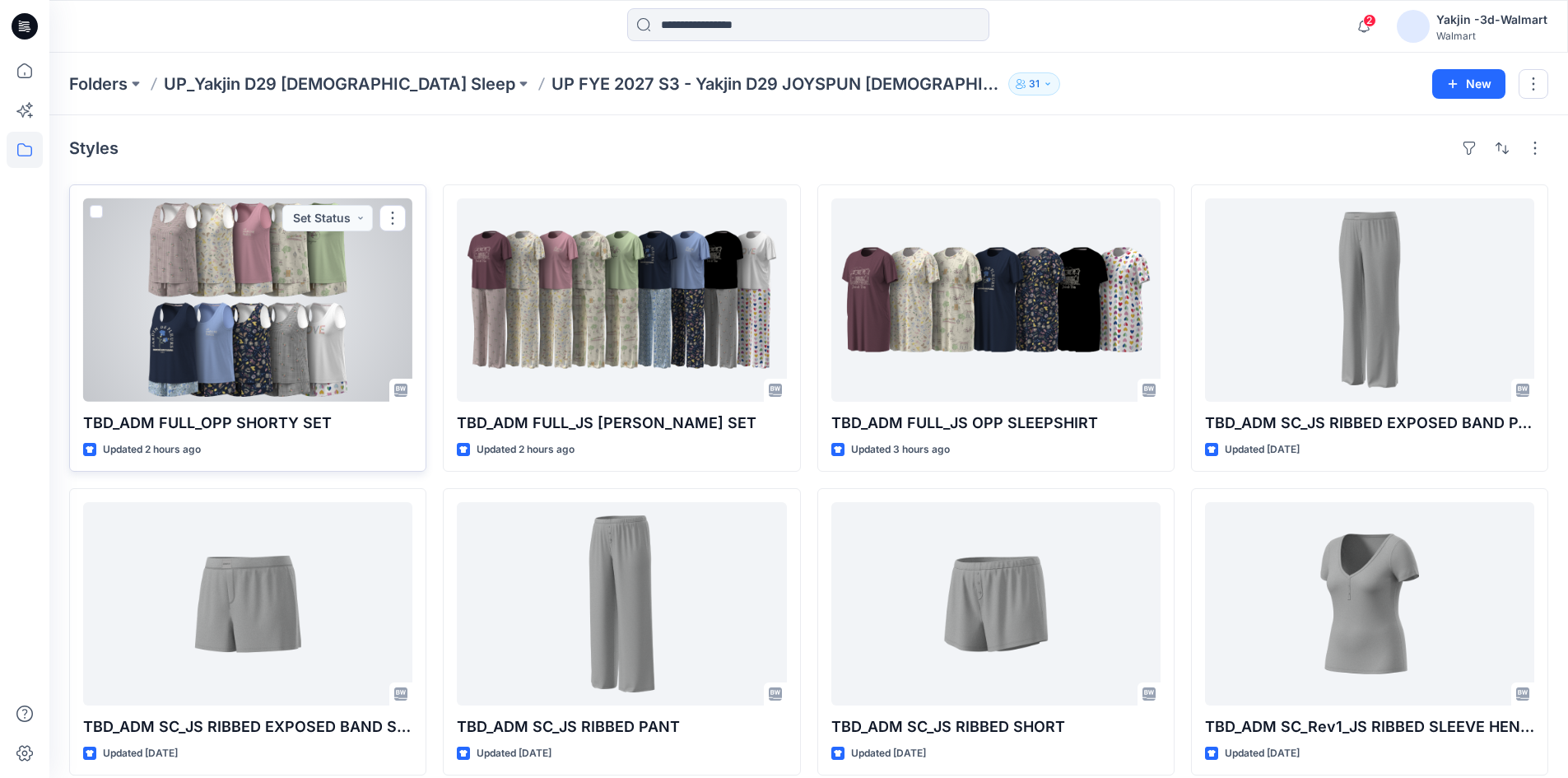
click at [211, 308] on div at bounding box center [247, 299] width 329 height 203
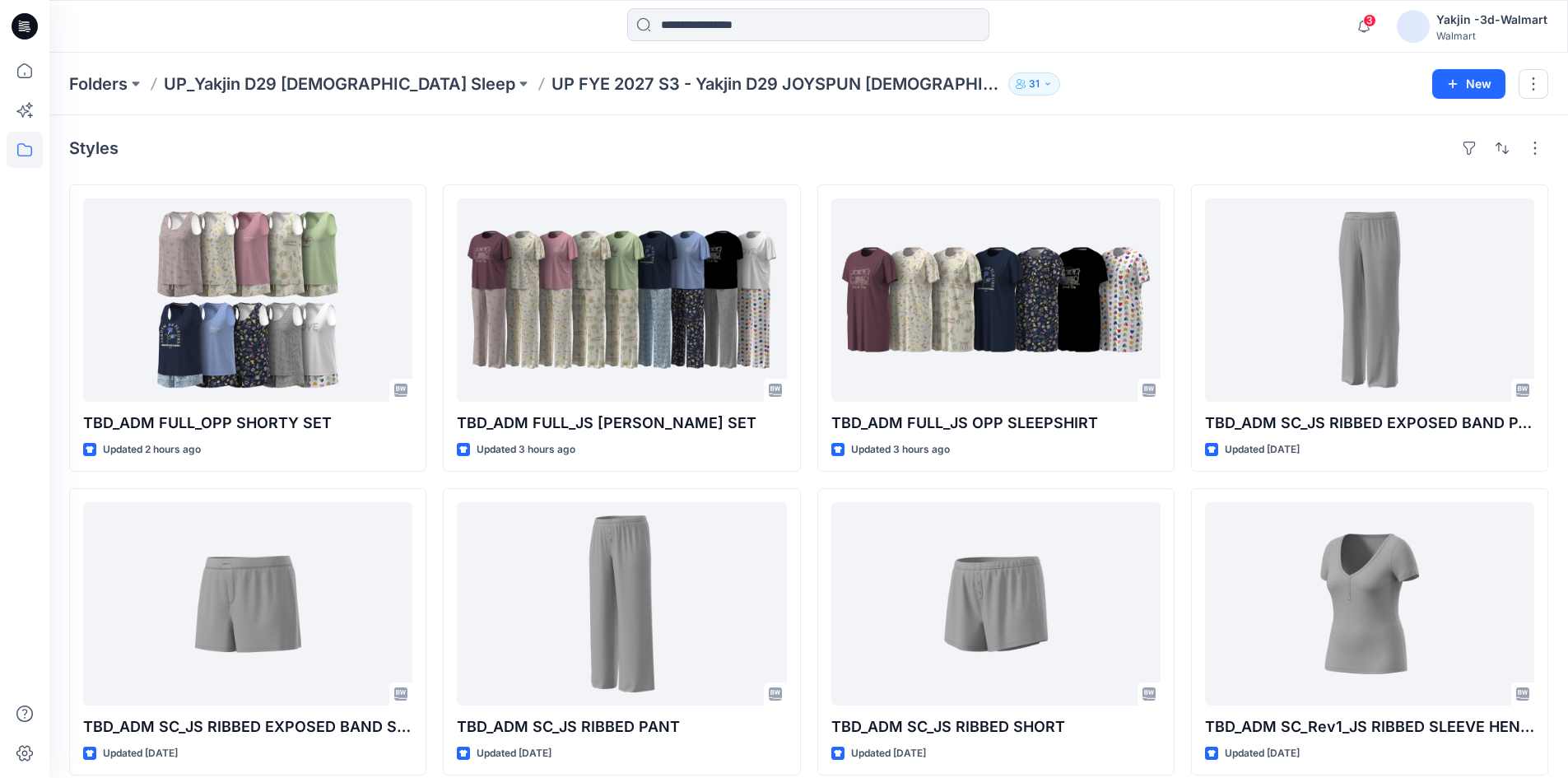
click at [21, 27] on icon at bounding box center [25, 27] width 27 height 27
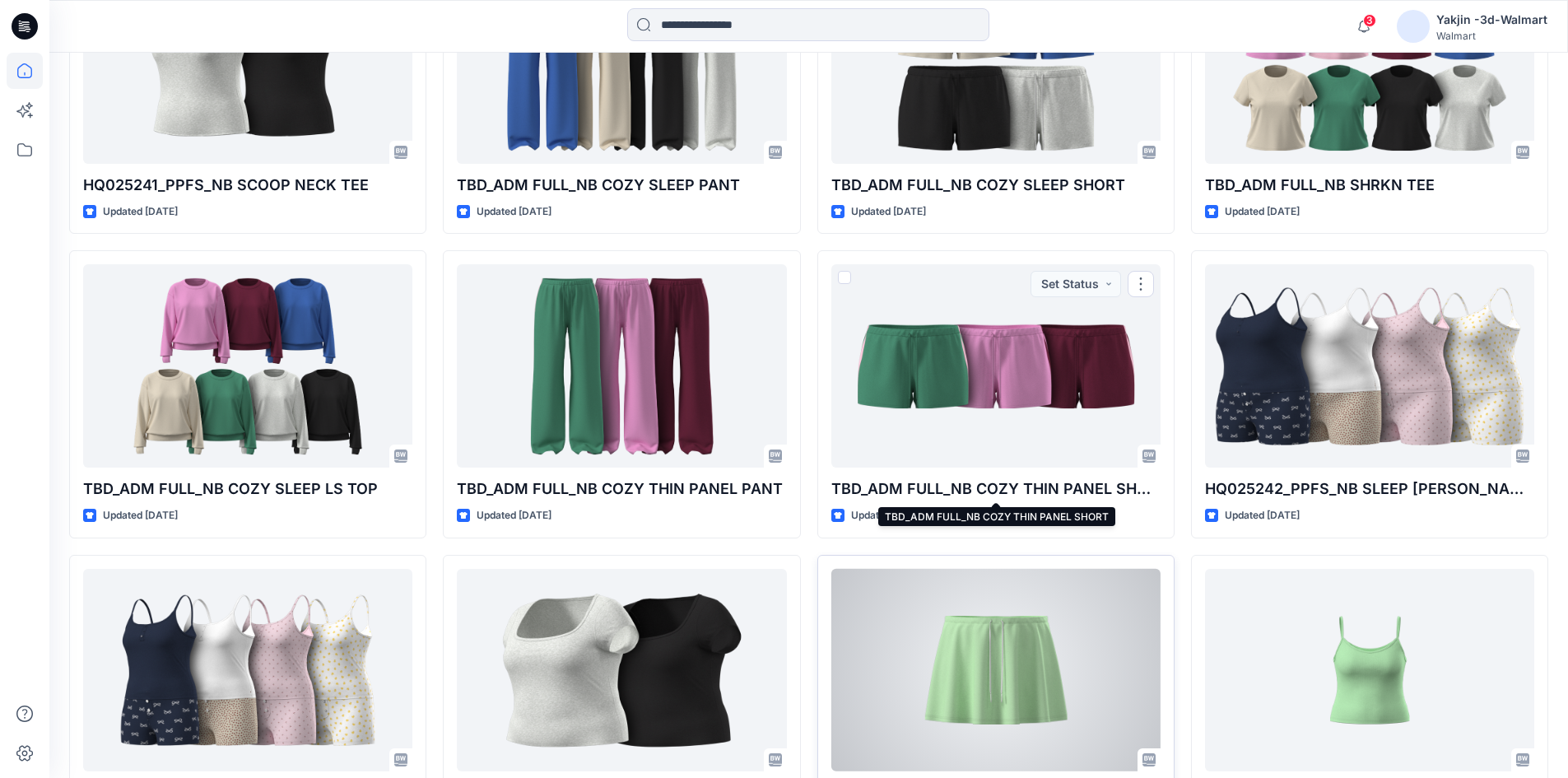
scroll to position [3036, 0]
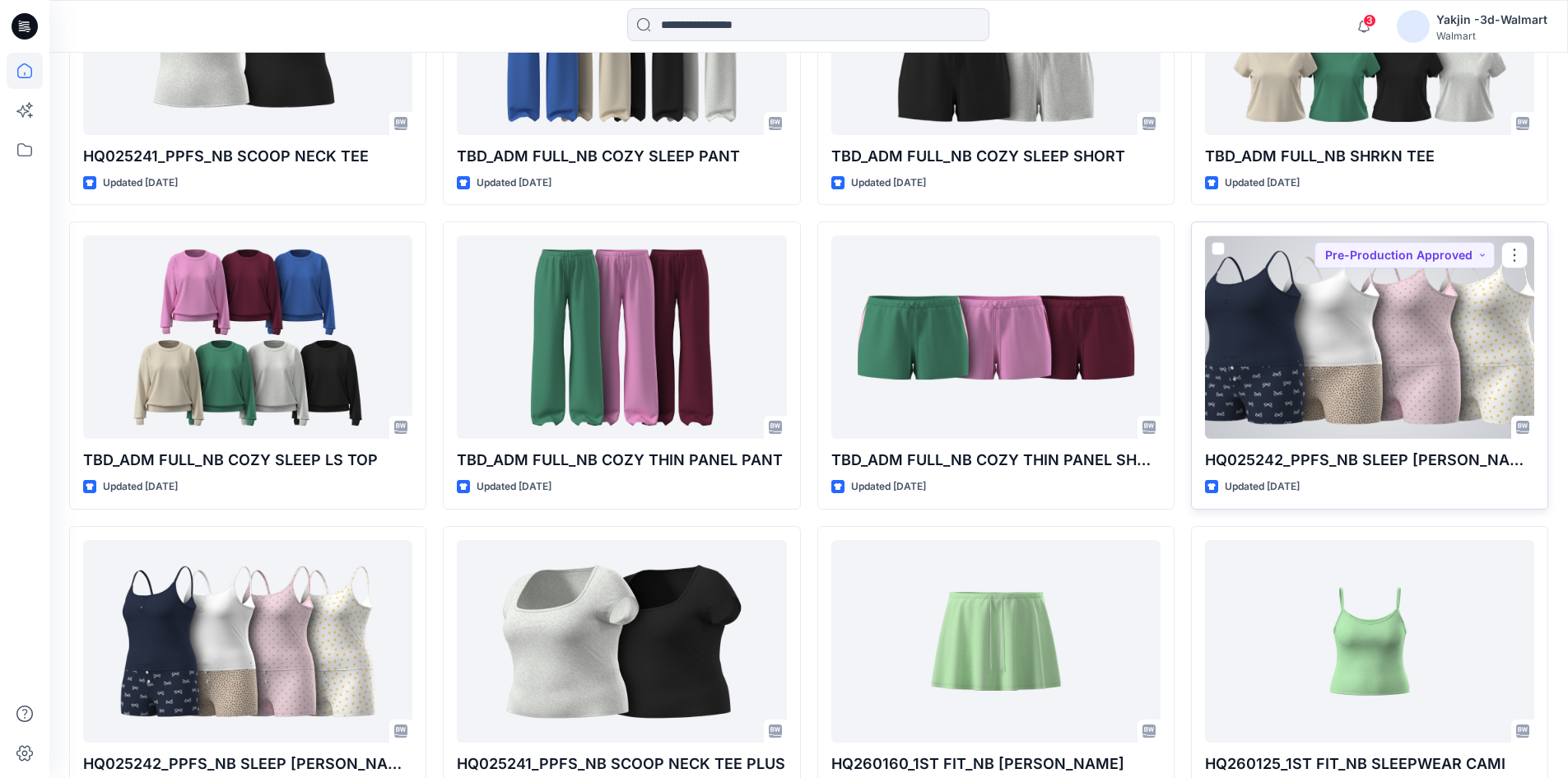
click at [1337, 390] on div at bounding box center [1370, 337] width 329 height 203
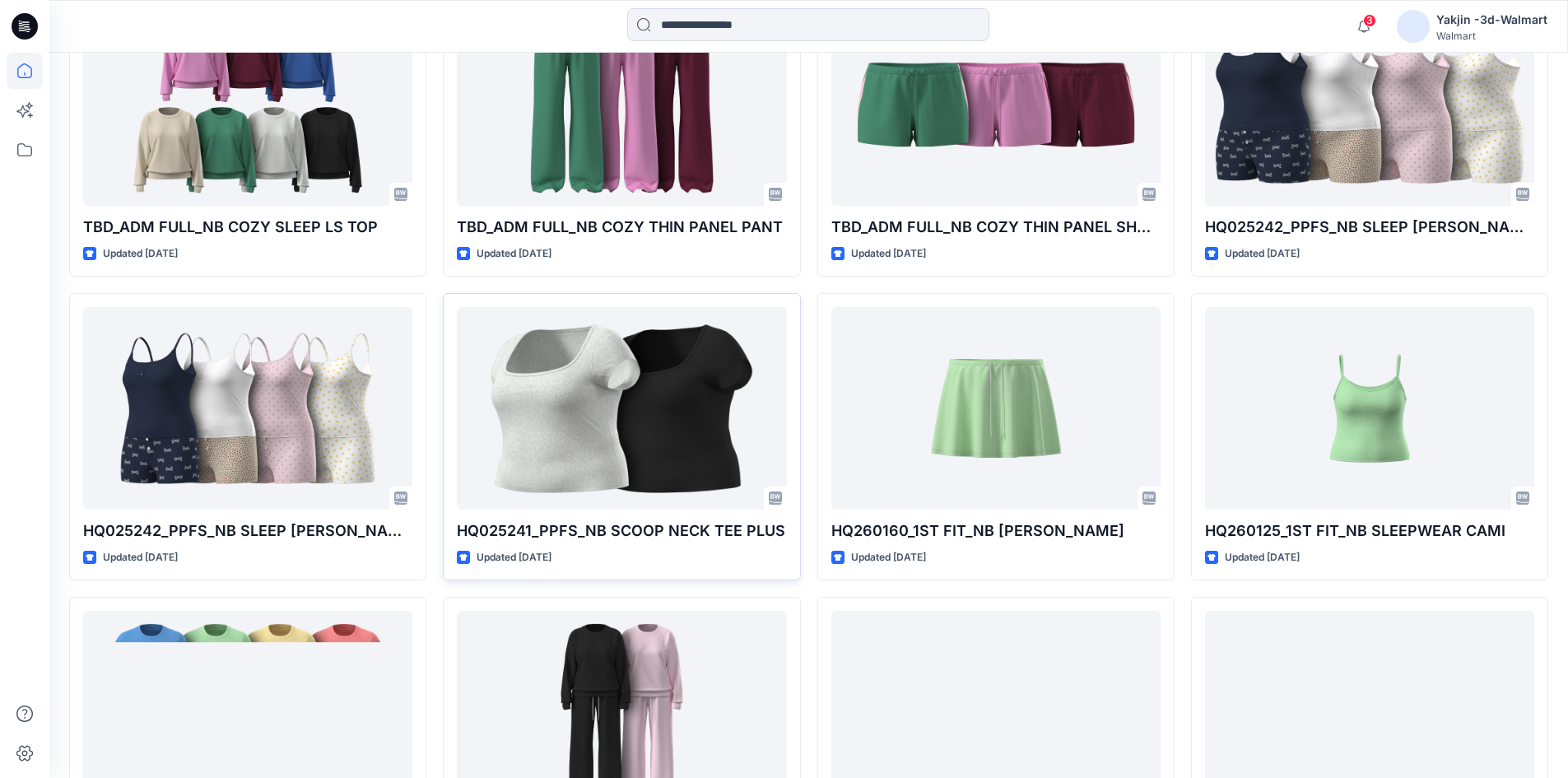
scroll to position [3282, 0]
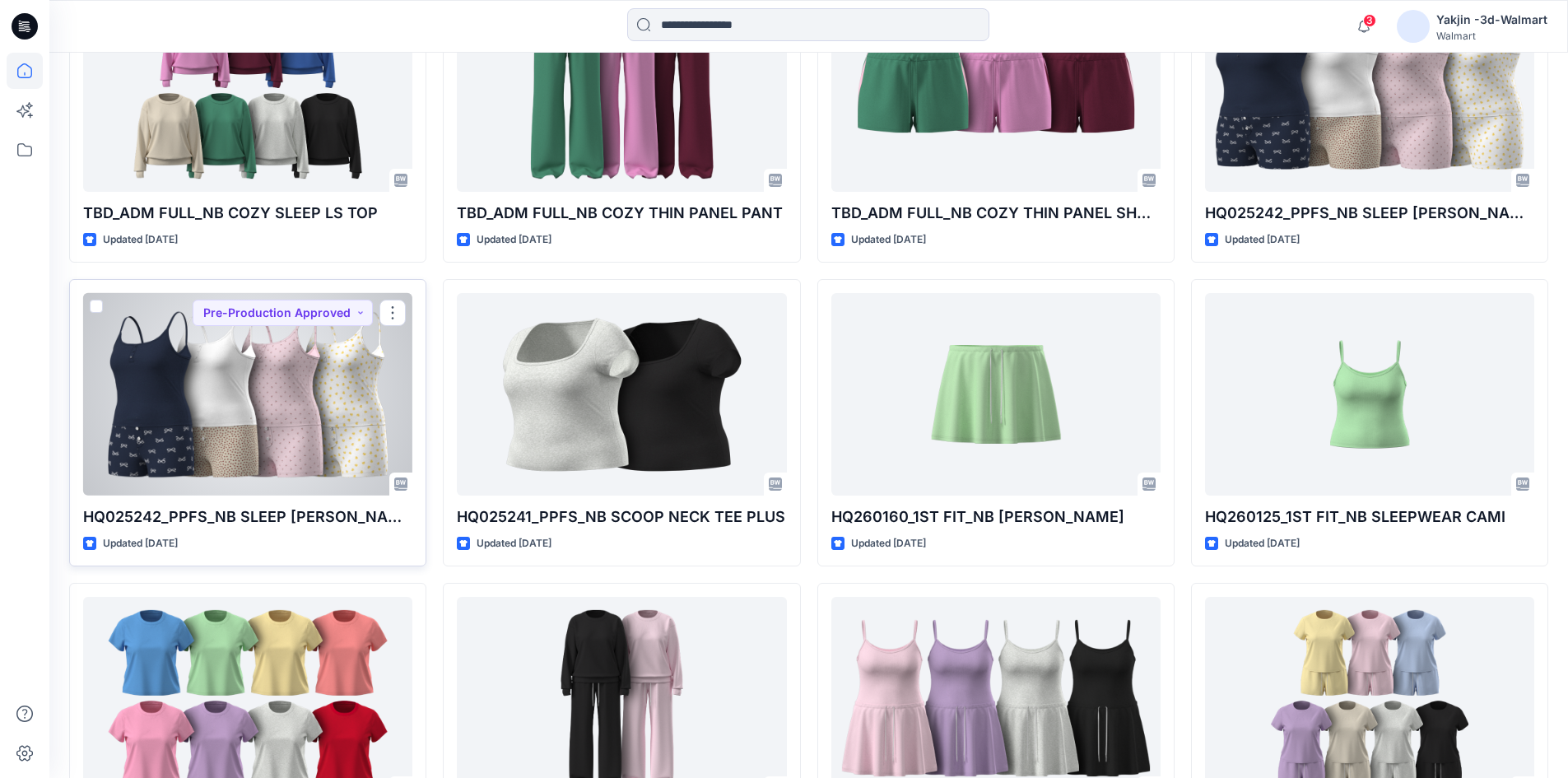
click at [311, 392] on div at bounding box center [247, 394] width 329 height 203
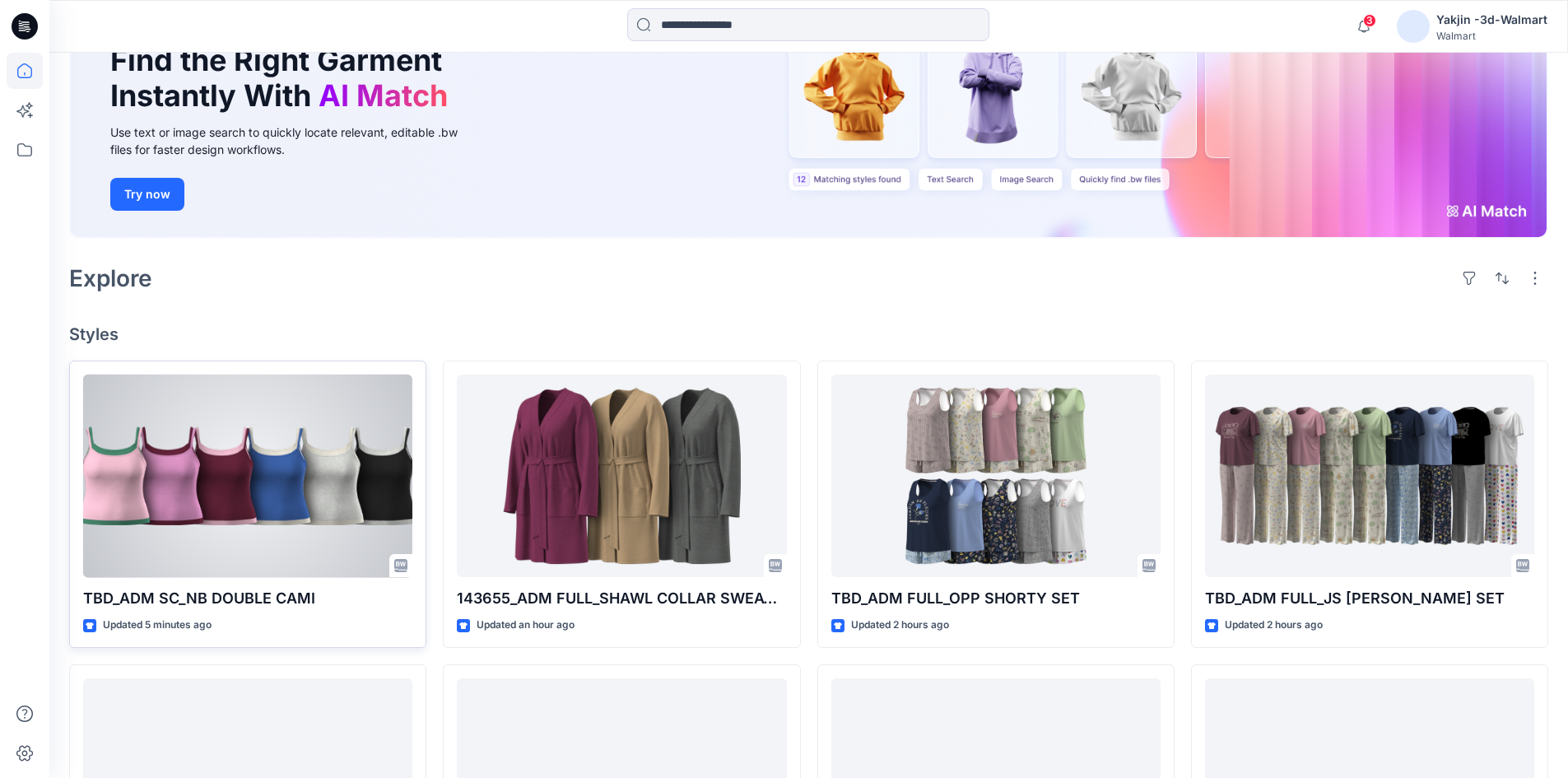
scroll to position [165, 0]
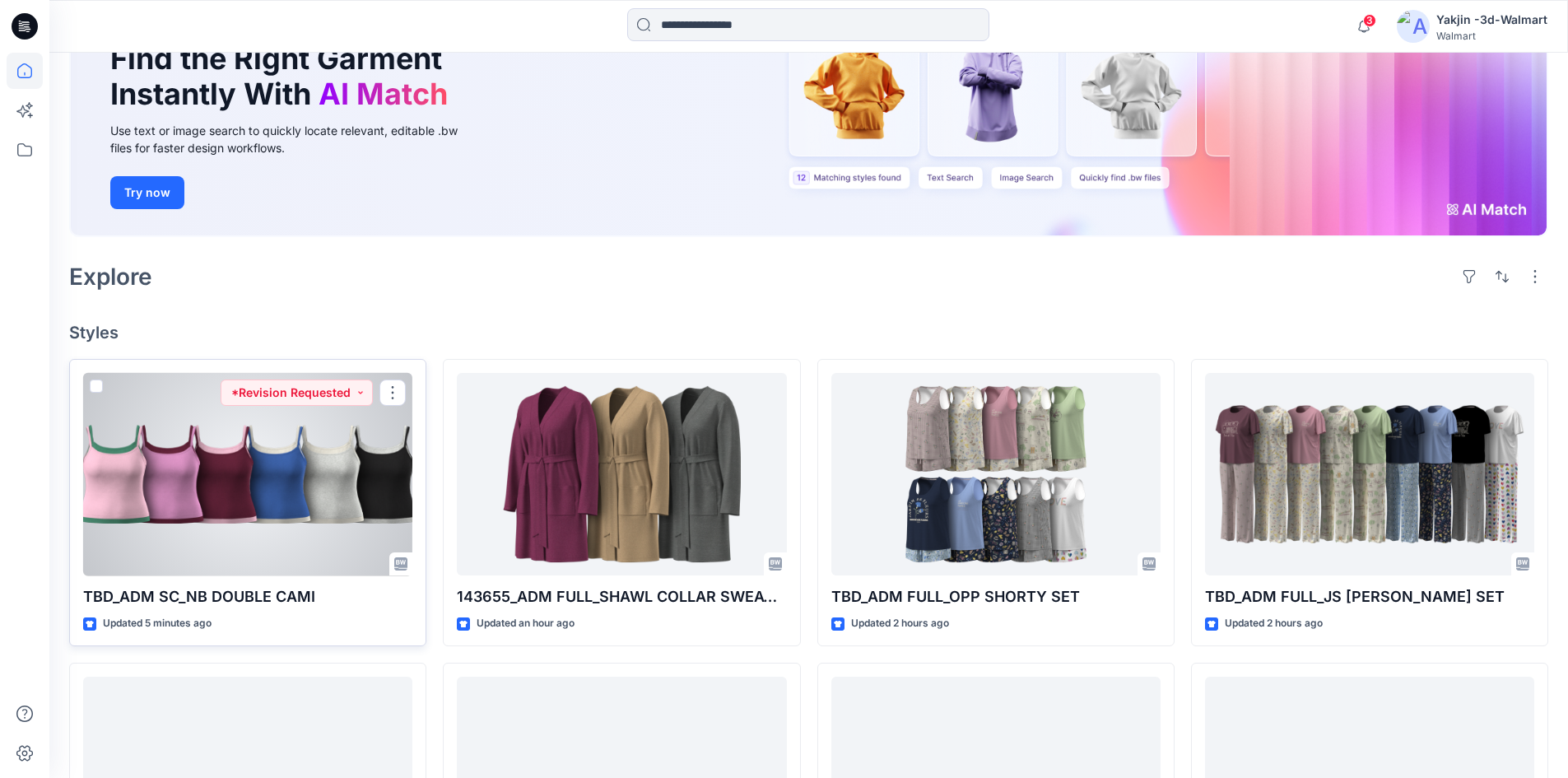
click at [272, 452] on div at bounding box center [247, 474] width 329 height 203
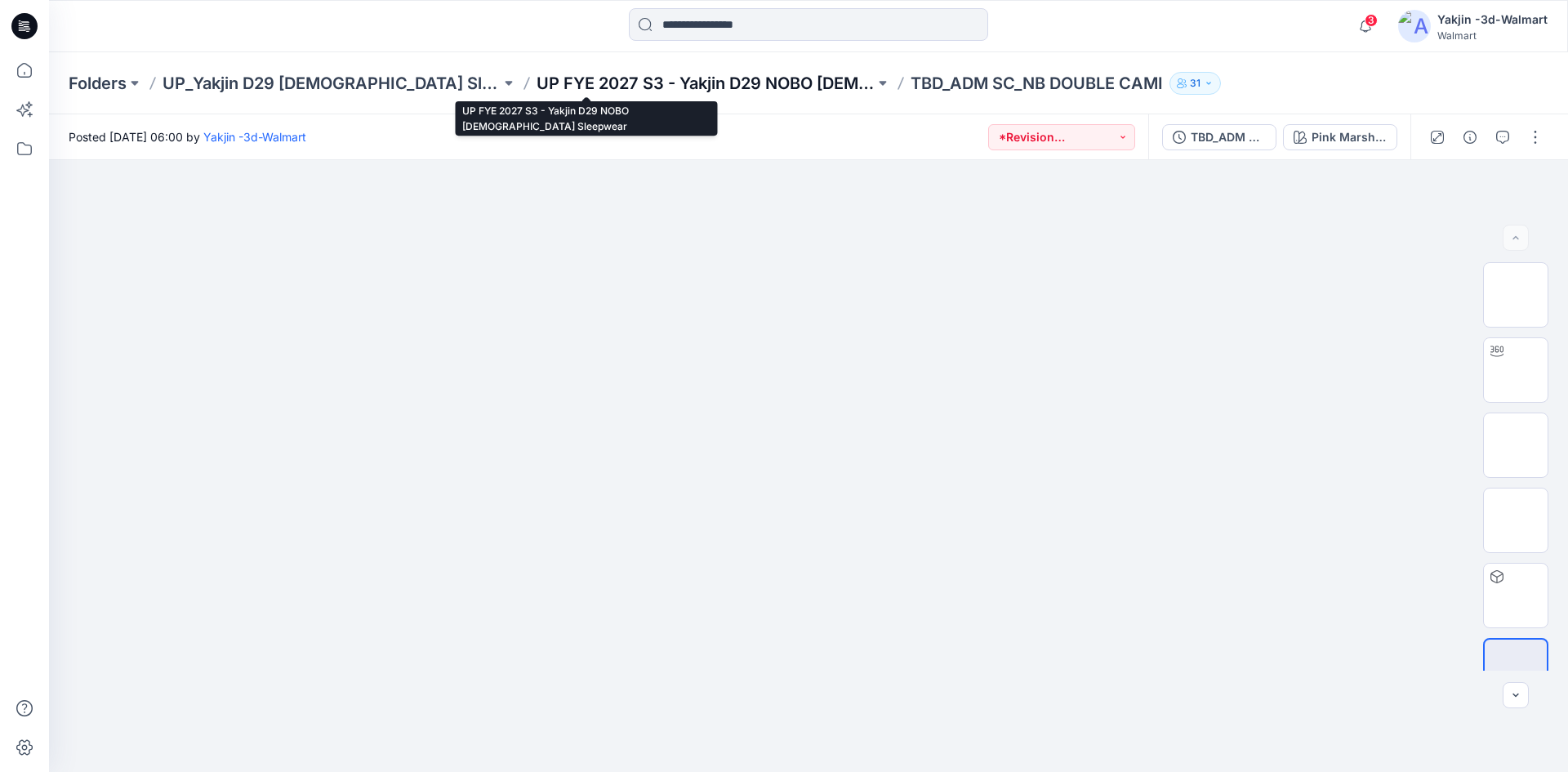
click at [584, 72] on p "UP FYE 2027 S3 - Yakjin D29 NOBO [DEMOGRAPHIC_DATA] Sleepwear" at bounding box center [706, 84] width 338 height 23
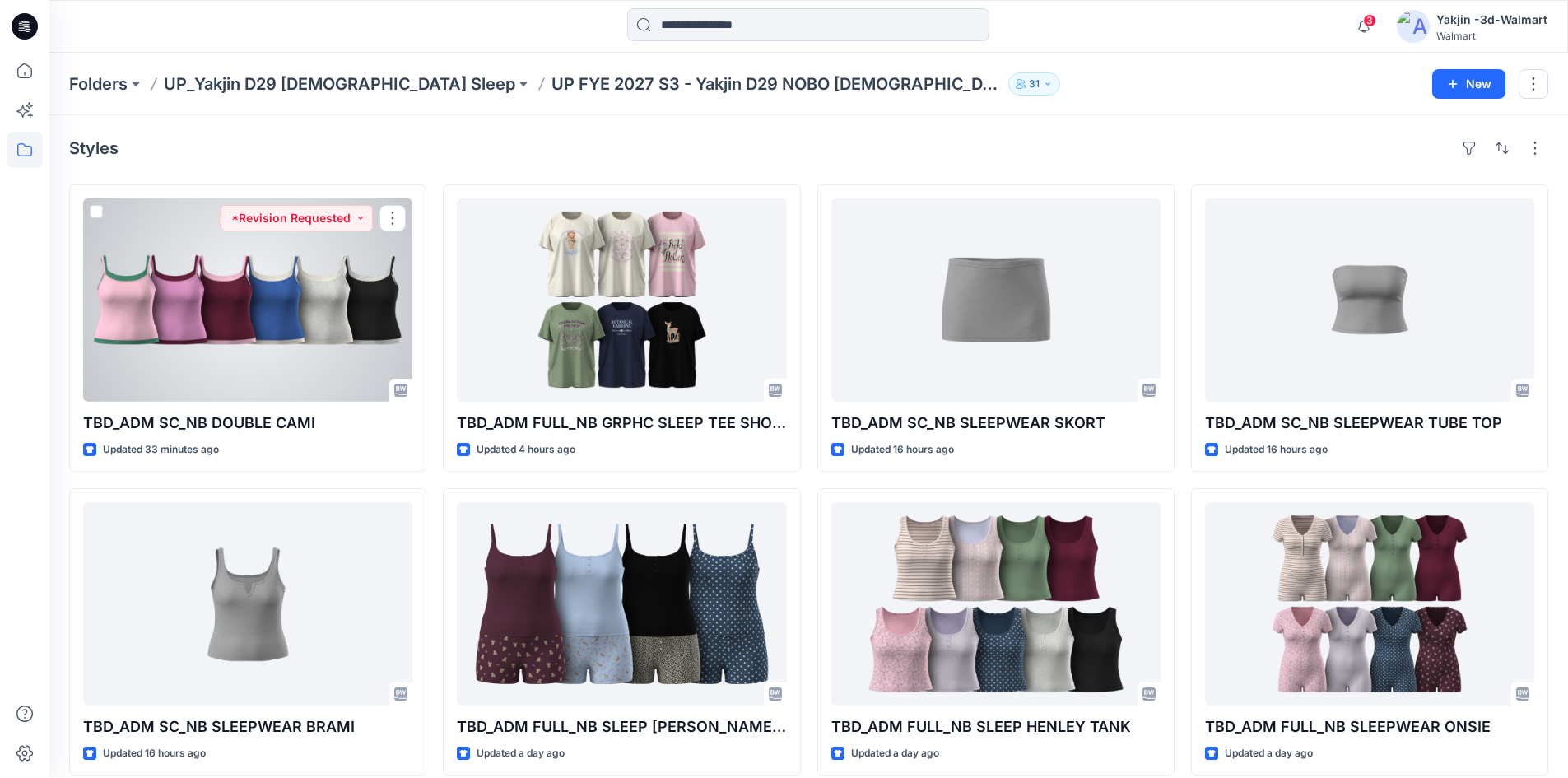
click at [236, 349] on div at bounding box center [247, 299] width 329 height 203
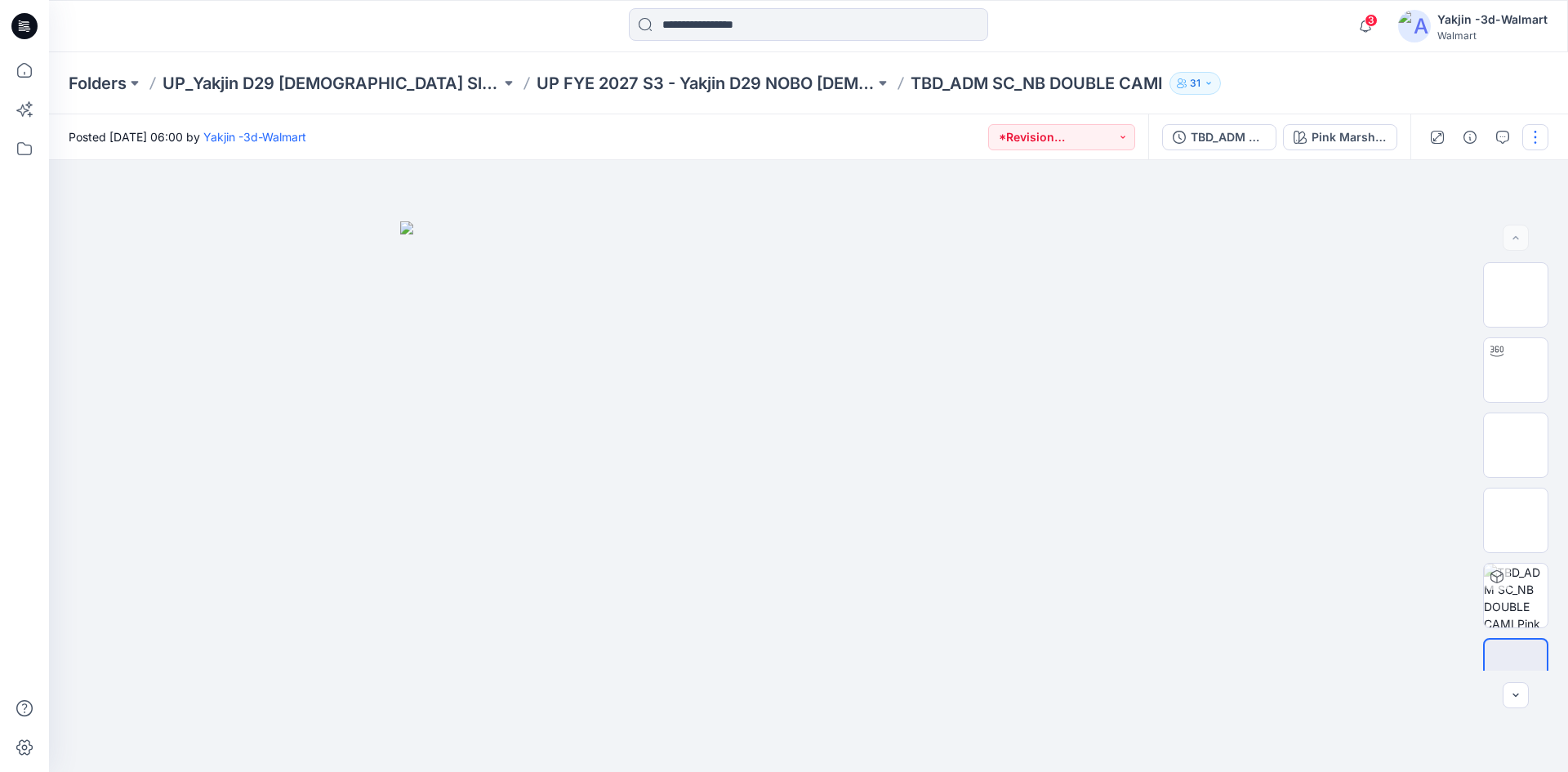
click at [1536, 143] on button "button" at bounding box center [1536, 138] width 27 height 27
click at [1459, 217] on button "Edit" at bounding box center [1466, 221] width 150 height 30
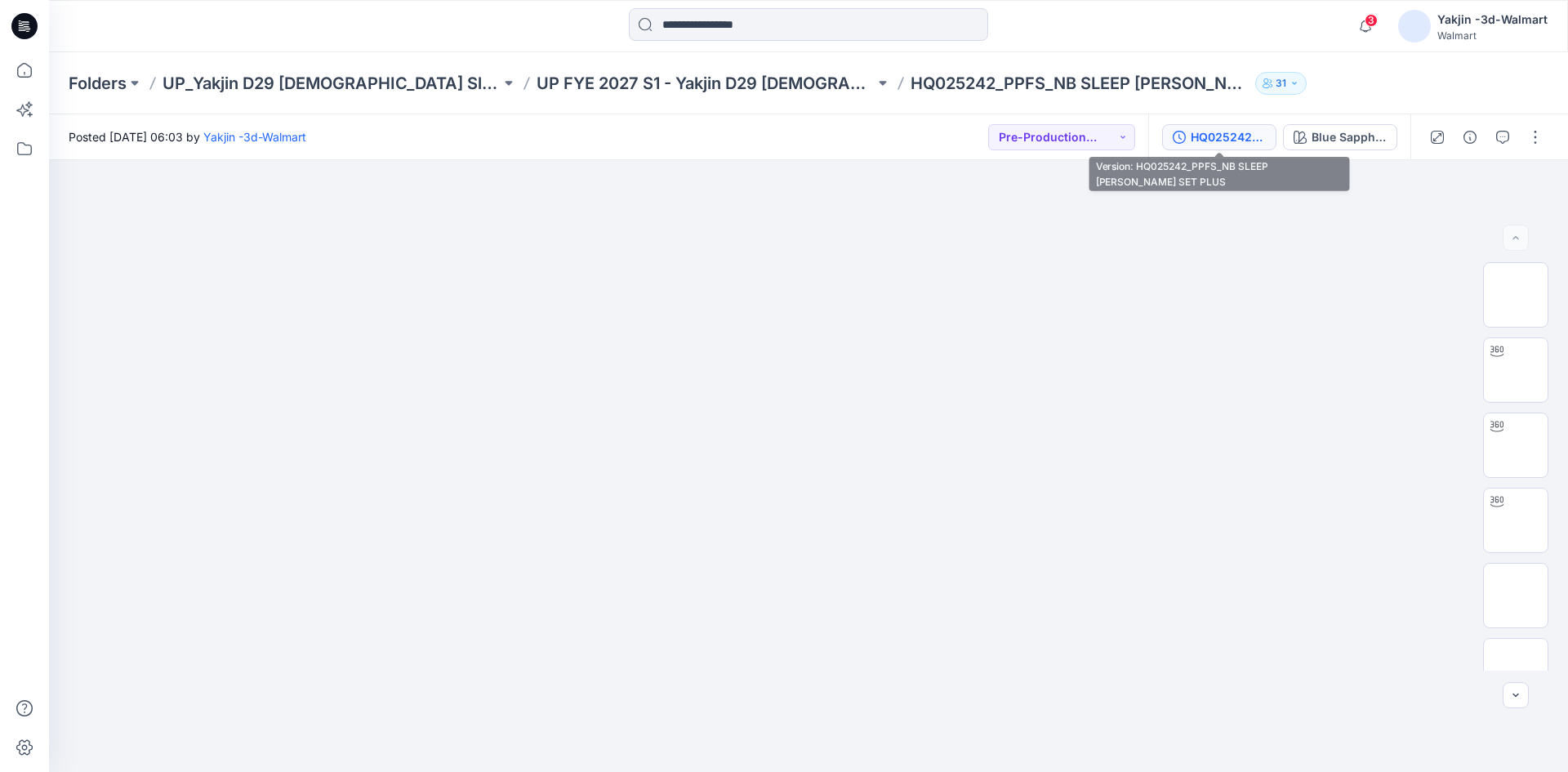
click at [1190, 140] on button "HQ025242_PPFS_NB SLEEP [PERSON_NAME] SET PLUS" at bounding box center [1219, 138] width 114 height 27
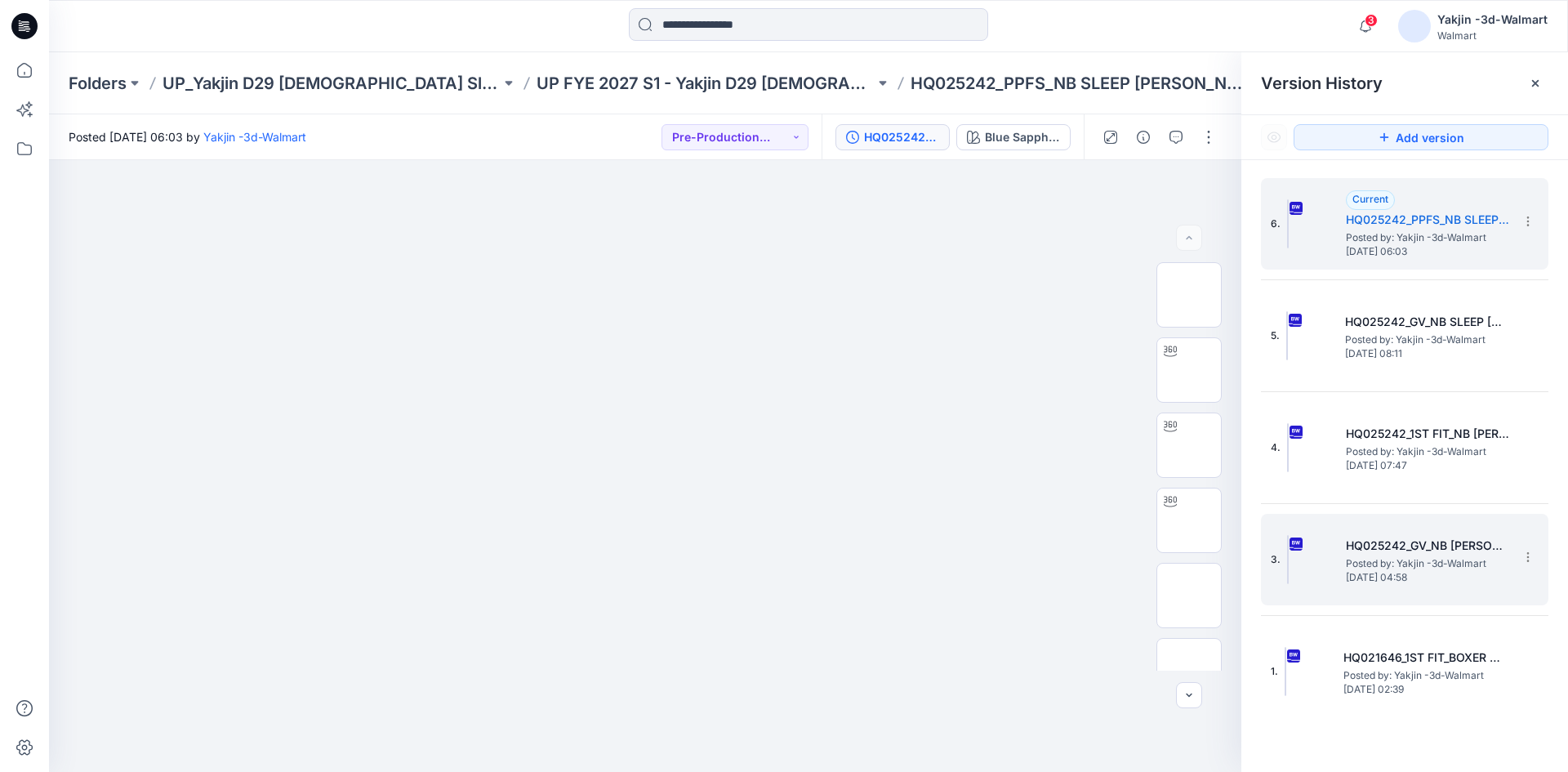
click at [1289, 542] on img at bounding box center [1288, 559] width 2 height 49
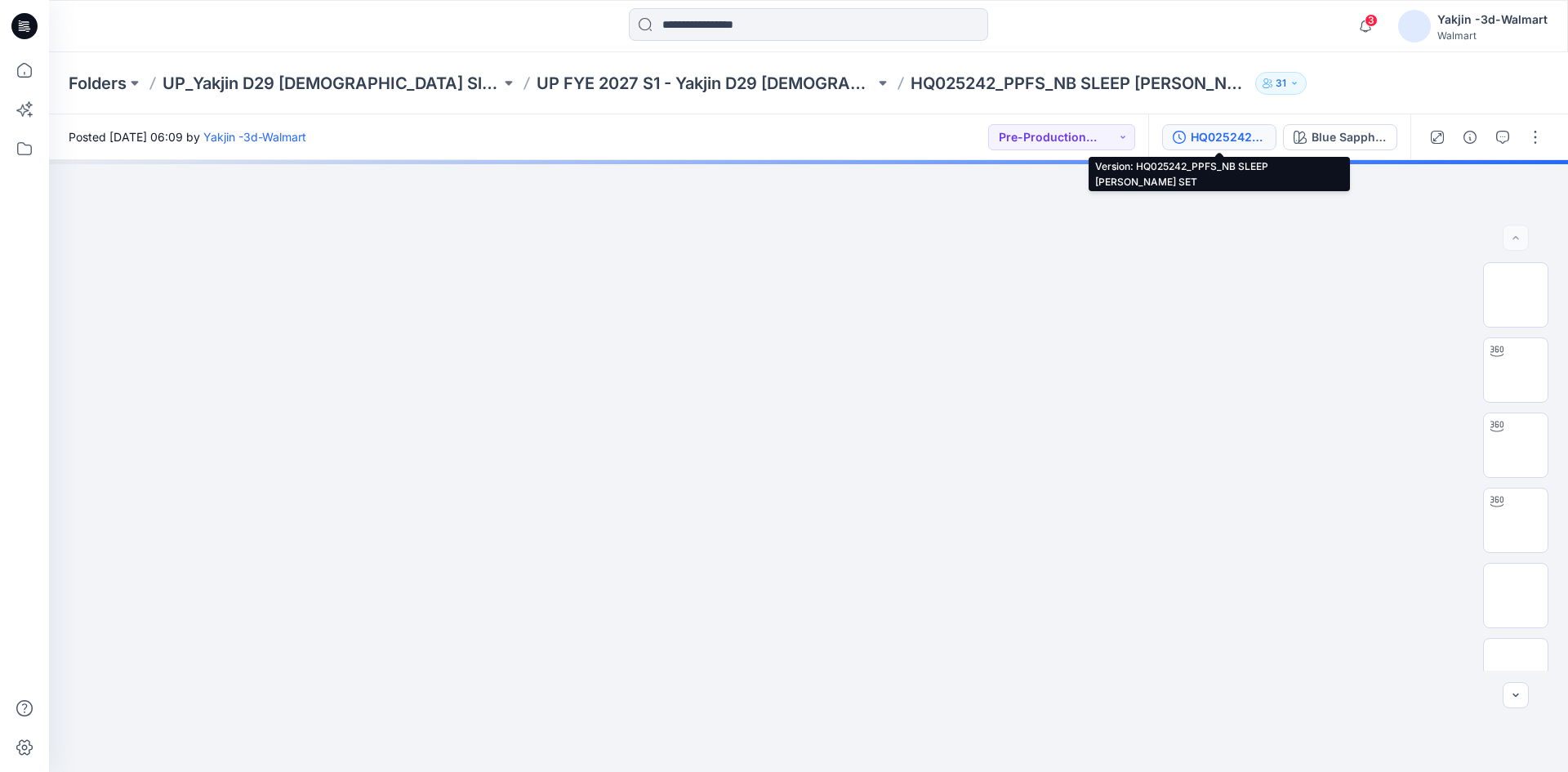
click at [1196, 135] on div "HQ025242_PPFS_NB SLEEP [PERSON_NAME] SET" at bounding box center [1228, 138] width 75 height 18
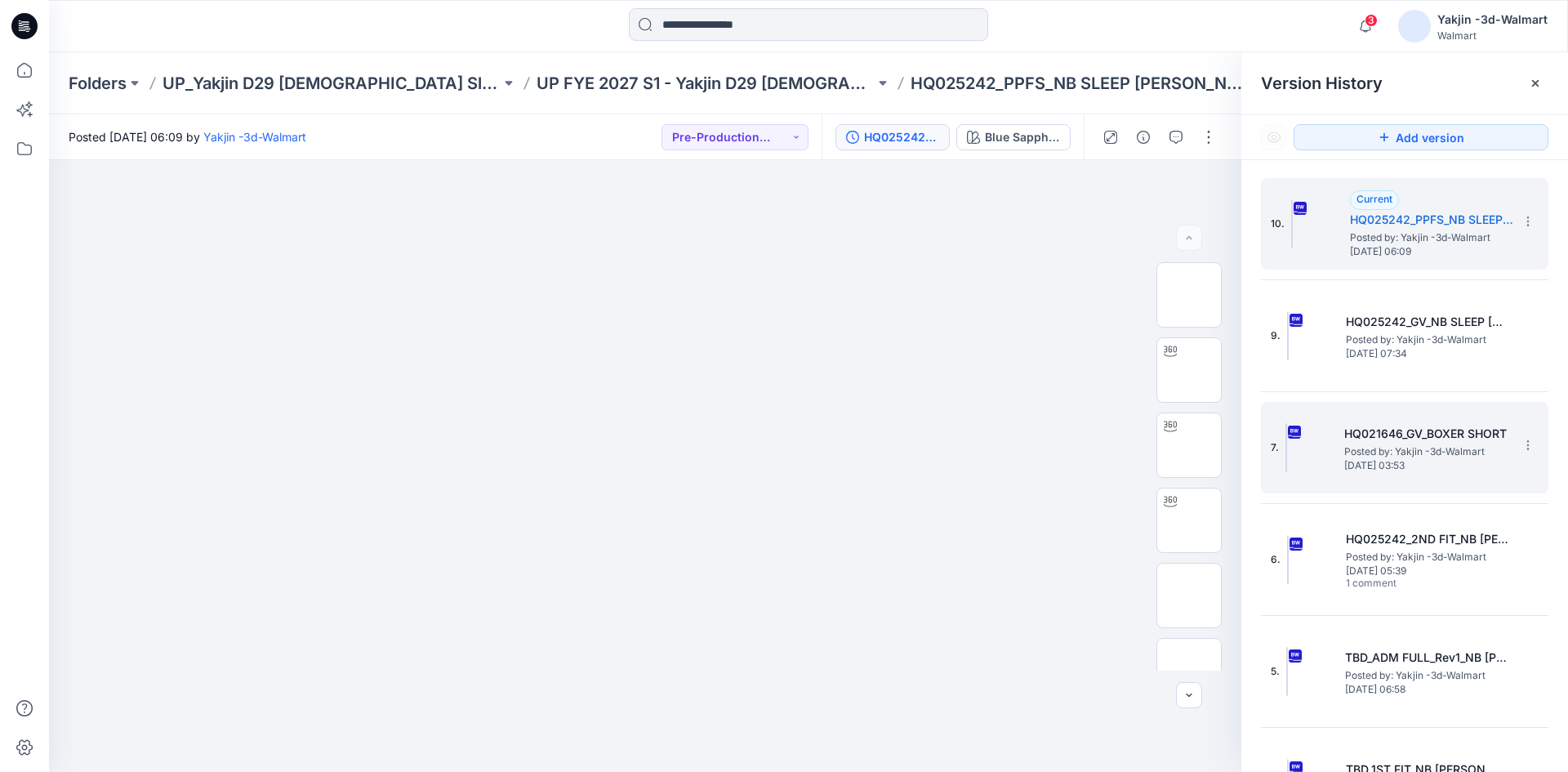
click at [1365, 464] on span "Monday, August 11, 2025 03:53" at bounding box center [1425, 465] width 163 height 12
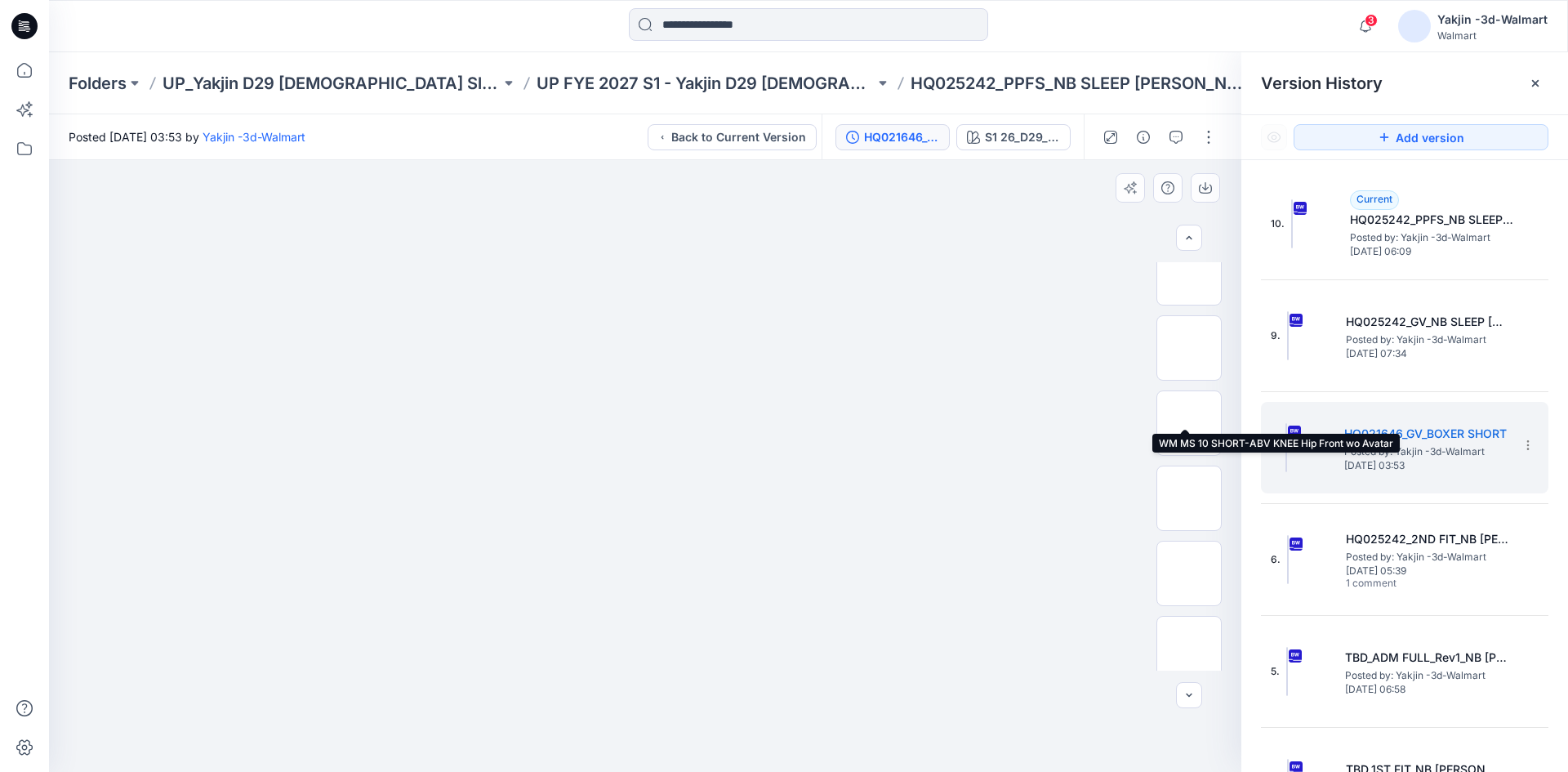
scroll to position [245, 0]
click at [1189, 575] on img at bounding box center [1189, 575] width 0 height 0
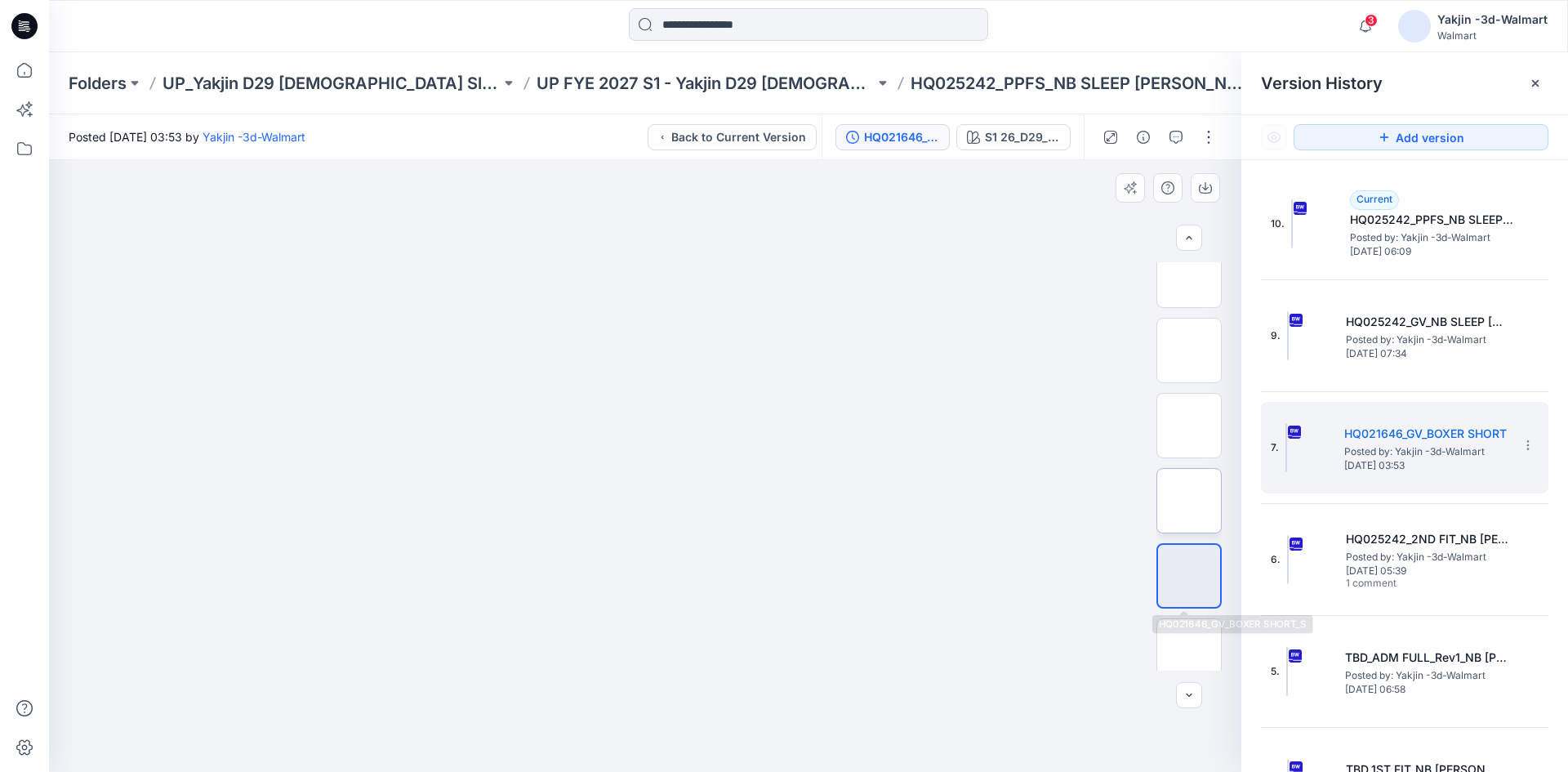
click at [1189, 501] on img at bounding box center [1189, 501] width 0 height 0
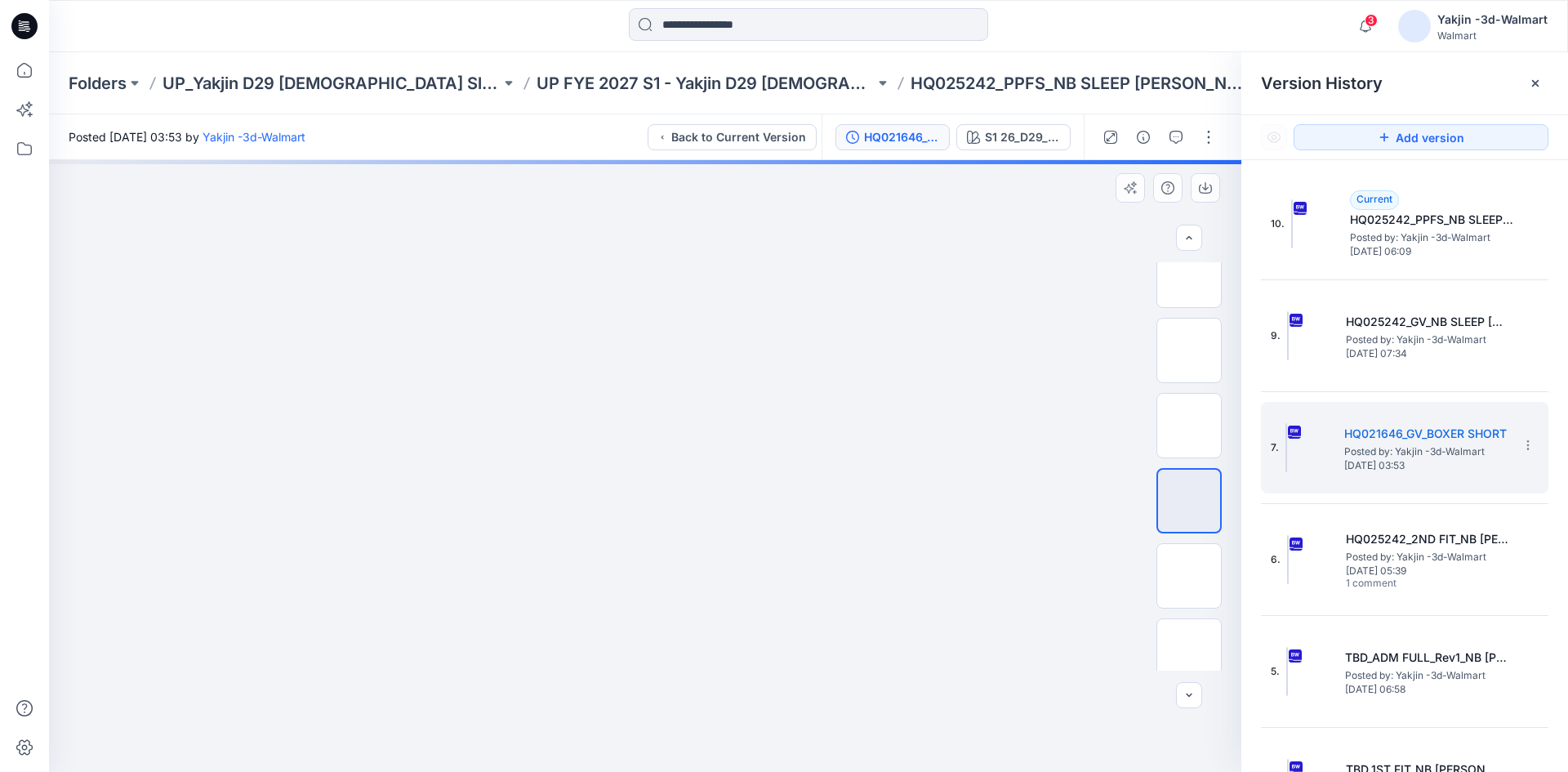
drag, startPoint x: 1023, startPoint y: 497, endPoint x: 309, endPoint y: 505, distance: 714.0
drag, startPoint x: 721, startPoint y: 464, endPoint x: 154, endPoint y: 494, distance: 567.8
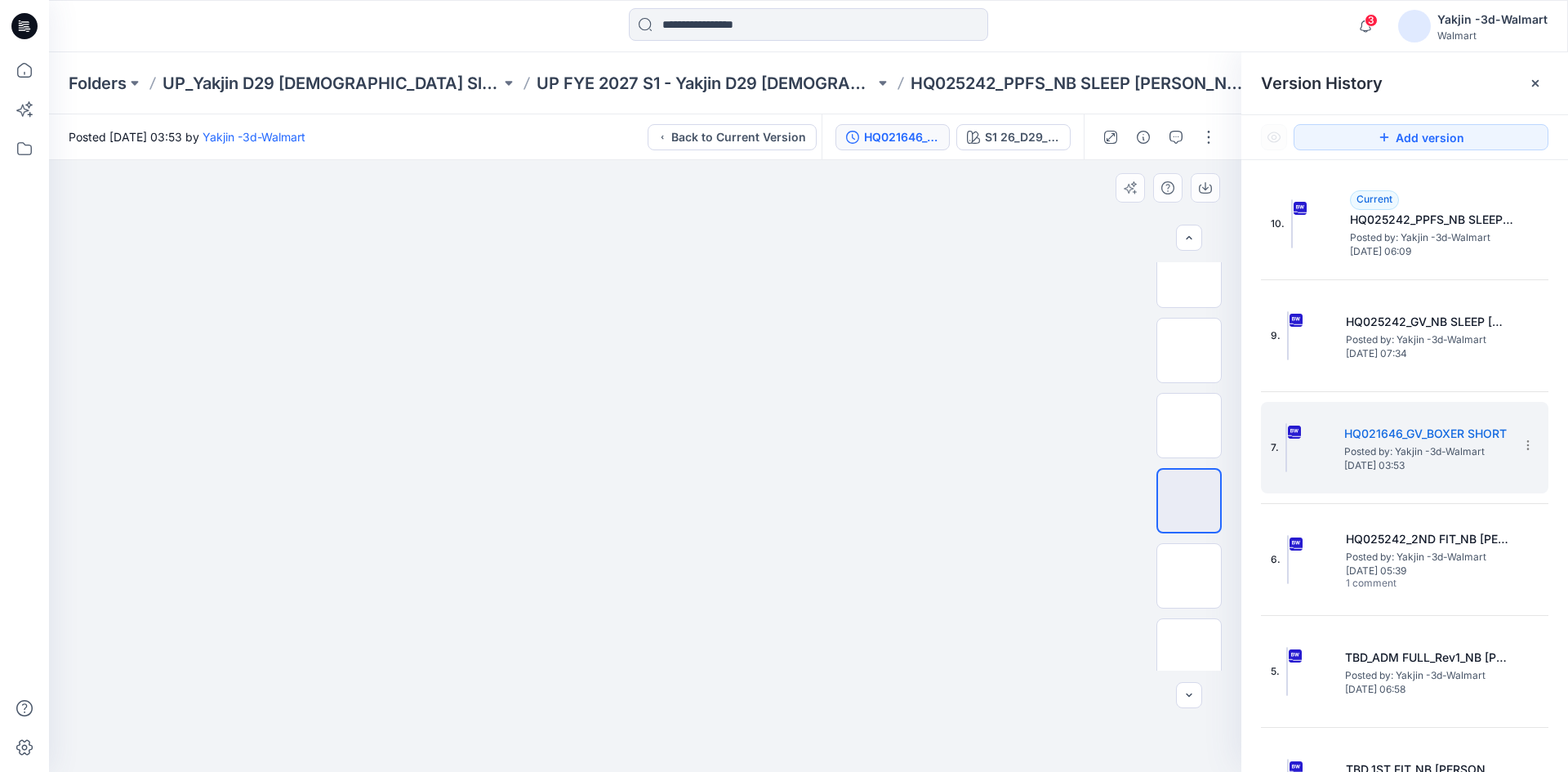
drag, startPoint x: 545, startPoint y: 480, endPoint x: 716, endPoint y: 471, distance: 171.2
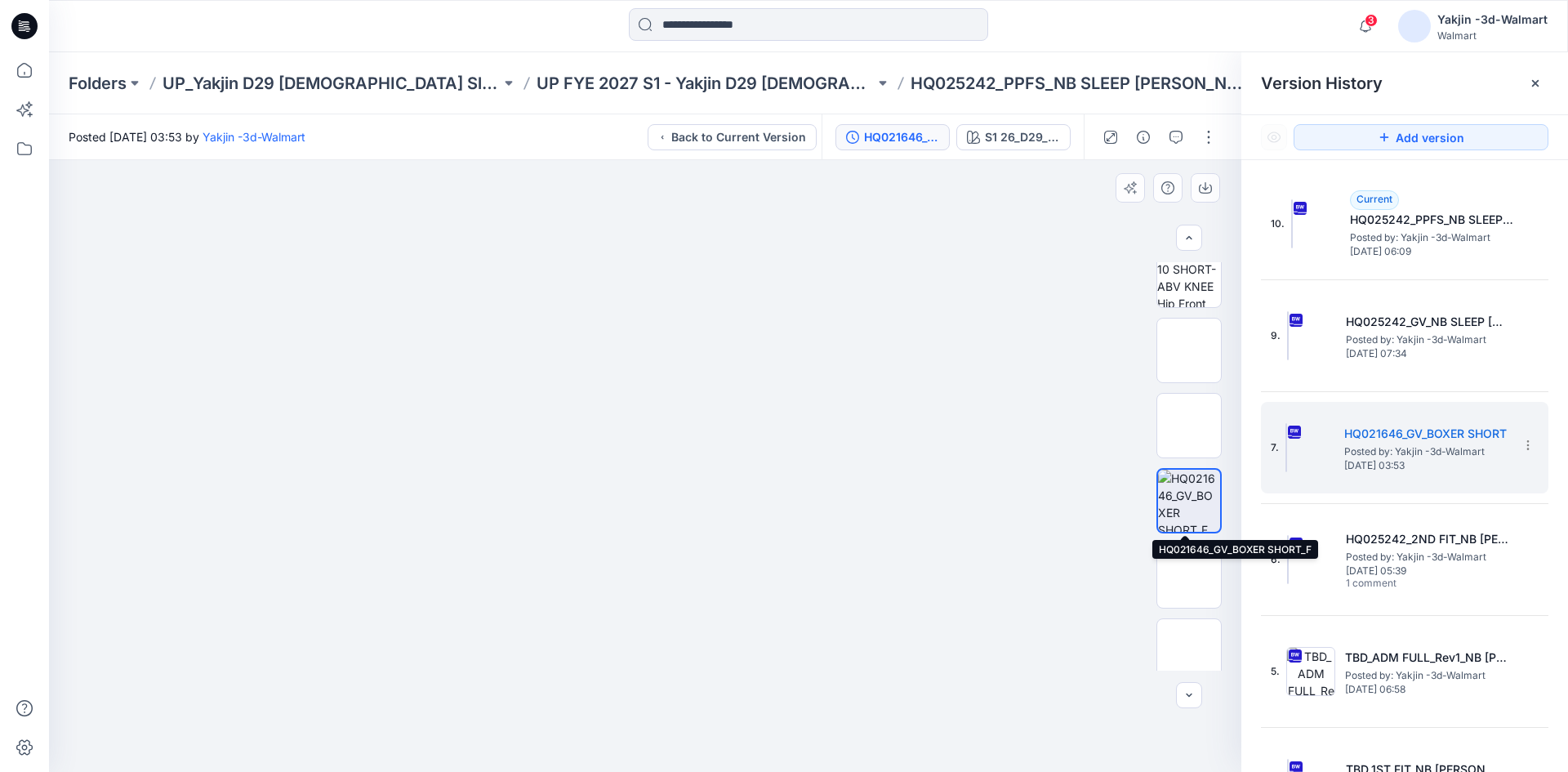
drag, startPoint x: 253, startPoint y: 483, endPoint x: 1143, endPoint y: 476, distance: 890.0
click at [1147, 477] on div "PDS S1 26_D29_NB_2 HEARTS AND ARROWS v2 rpt_CW1_VIV WHT_WM Loading... Material …" at bounding box center [645, 466] width 1192 height 612
drag, startPoint x: 274, startPoint y: 442, endPoint x: 706, endPoint y: 429, distance: 432.2
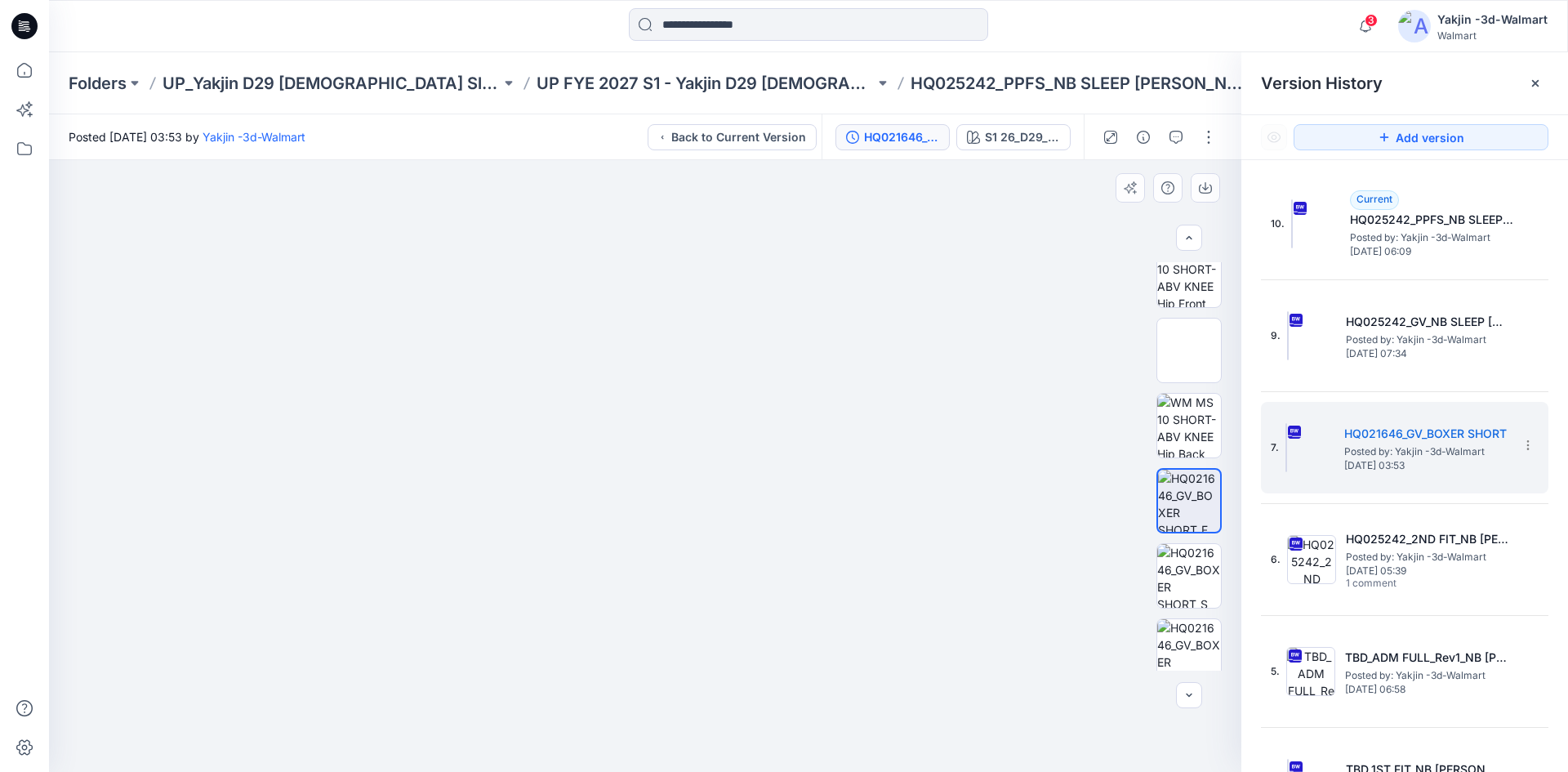
click at [706, 129] on img at bounding box center [837, 129] width 1575 height 0
drag, startPoint x: 670, startPoint y: 334, endPoint x: 657, endPoint y: 359, distance: 28.2
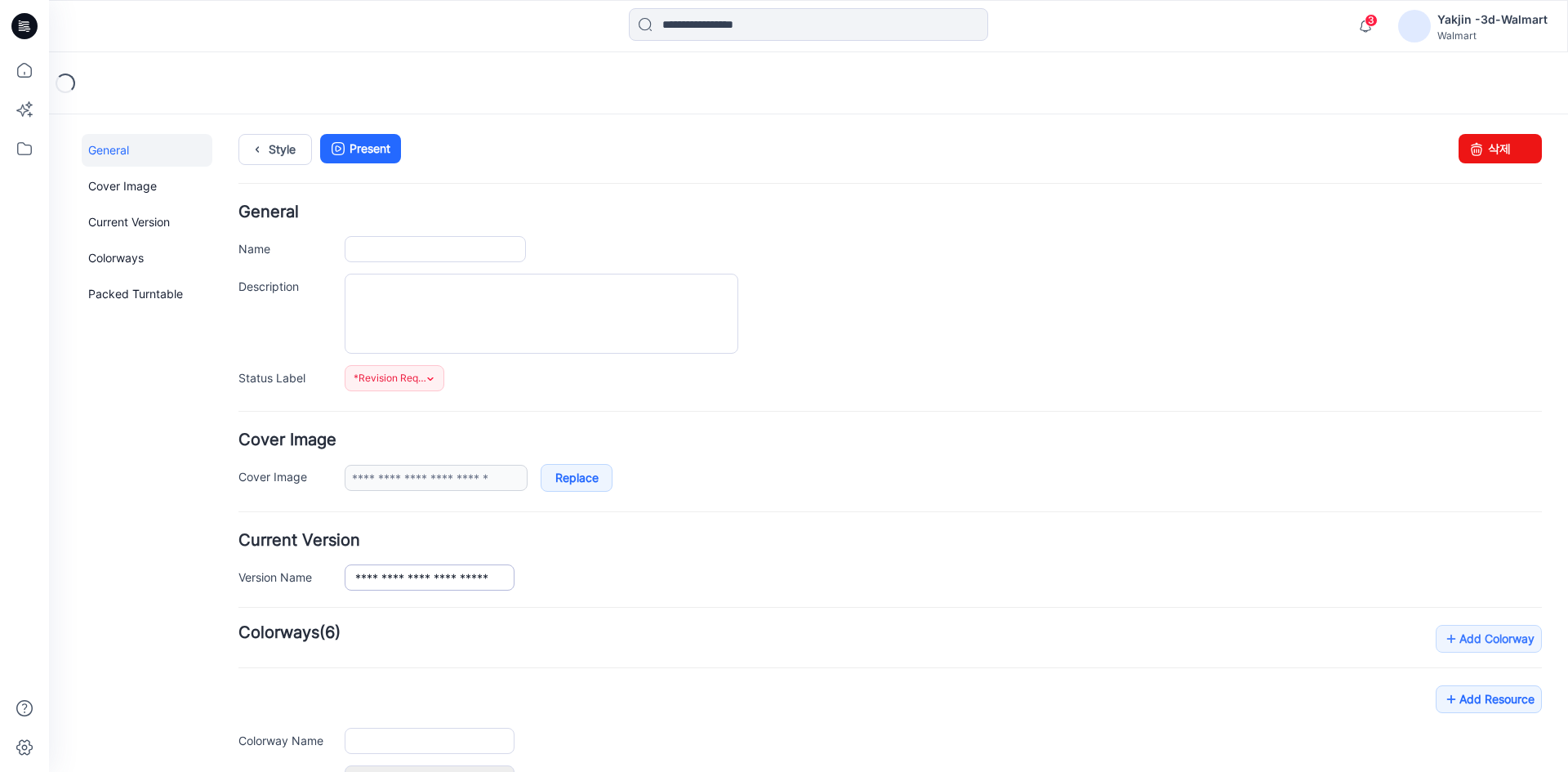
type input "**********"
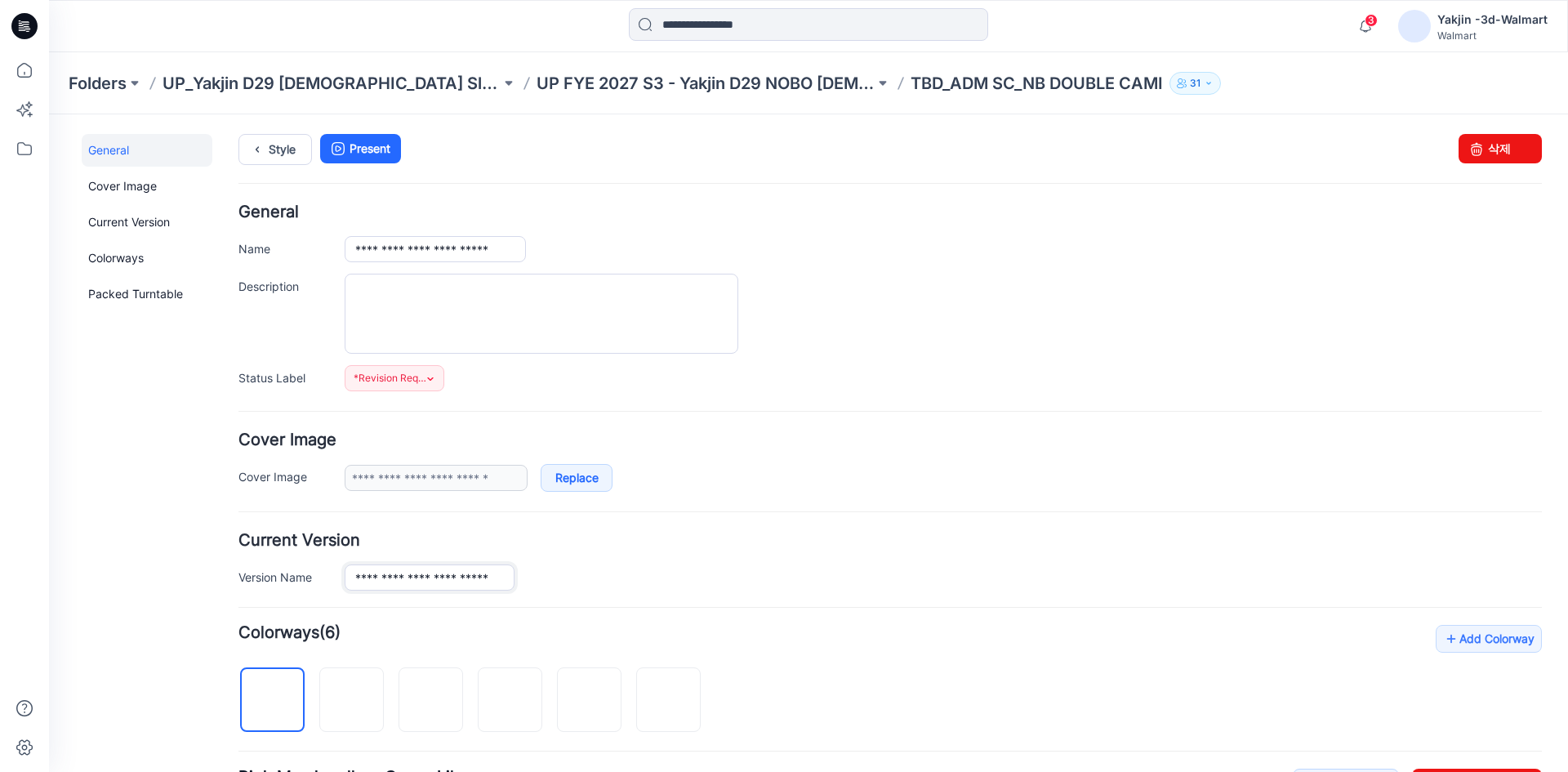
drag, startPoint x: 425, startPoint y: 574, endPoint x: 412, endPoint y: 574, distance: 13.0
click at [412, 574] on input "**********" at bounding box center [430, 577] width 170 height 27
type input "**********"
click at [506, 250] on input "**********" at bounding box center [435, 250] width 182 height 27
paste input "**"
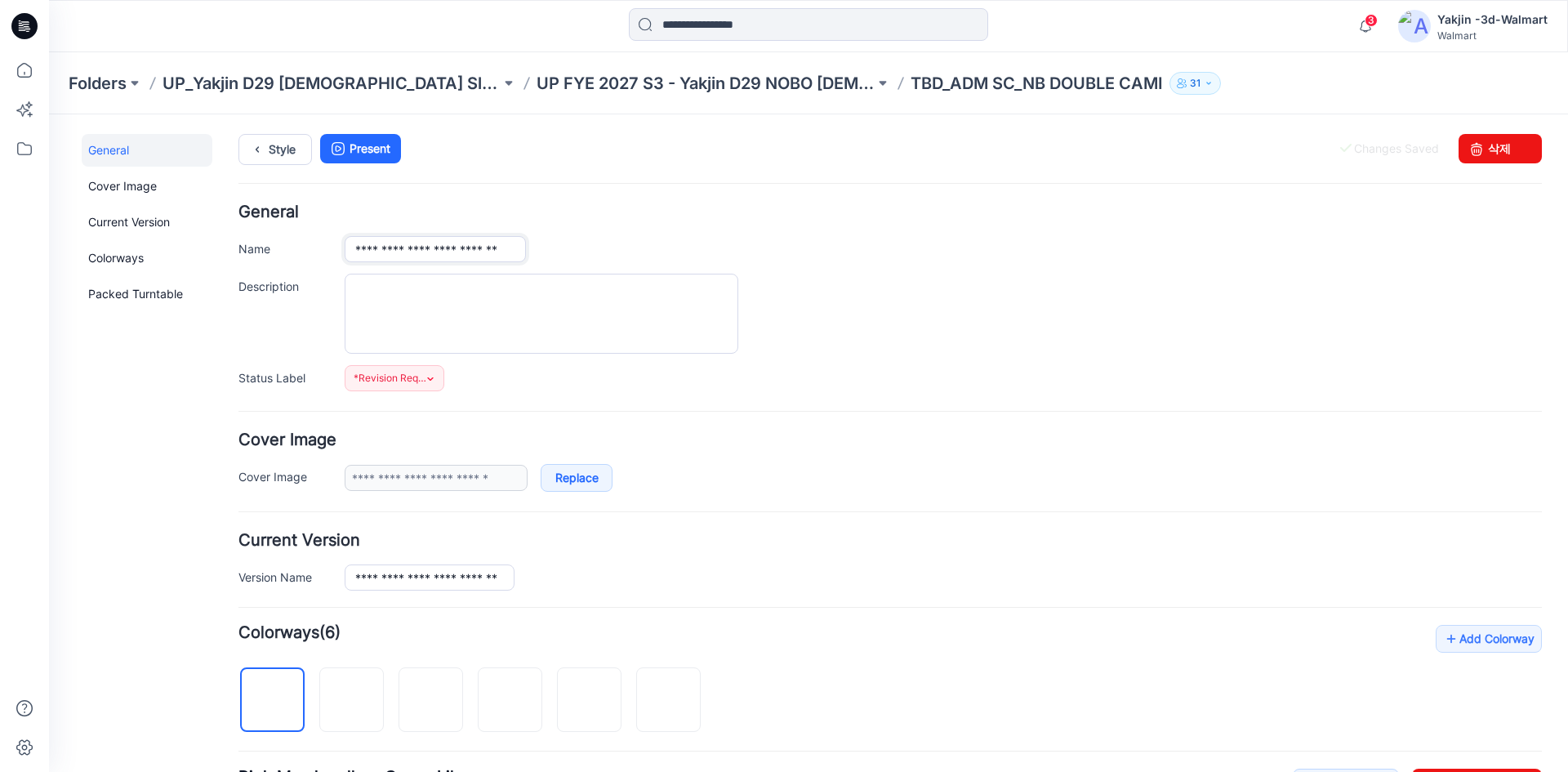
scroll to position [0, 18]
type input "**********"
click at [563, 243] on div "**********" at bounding box center [944, 250] width 1197 height 27
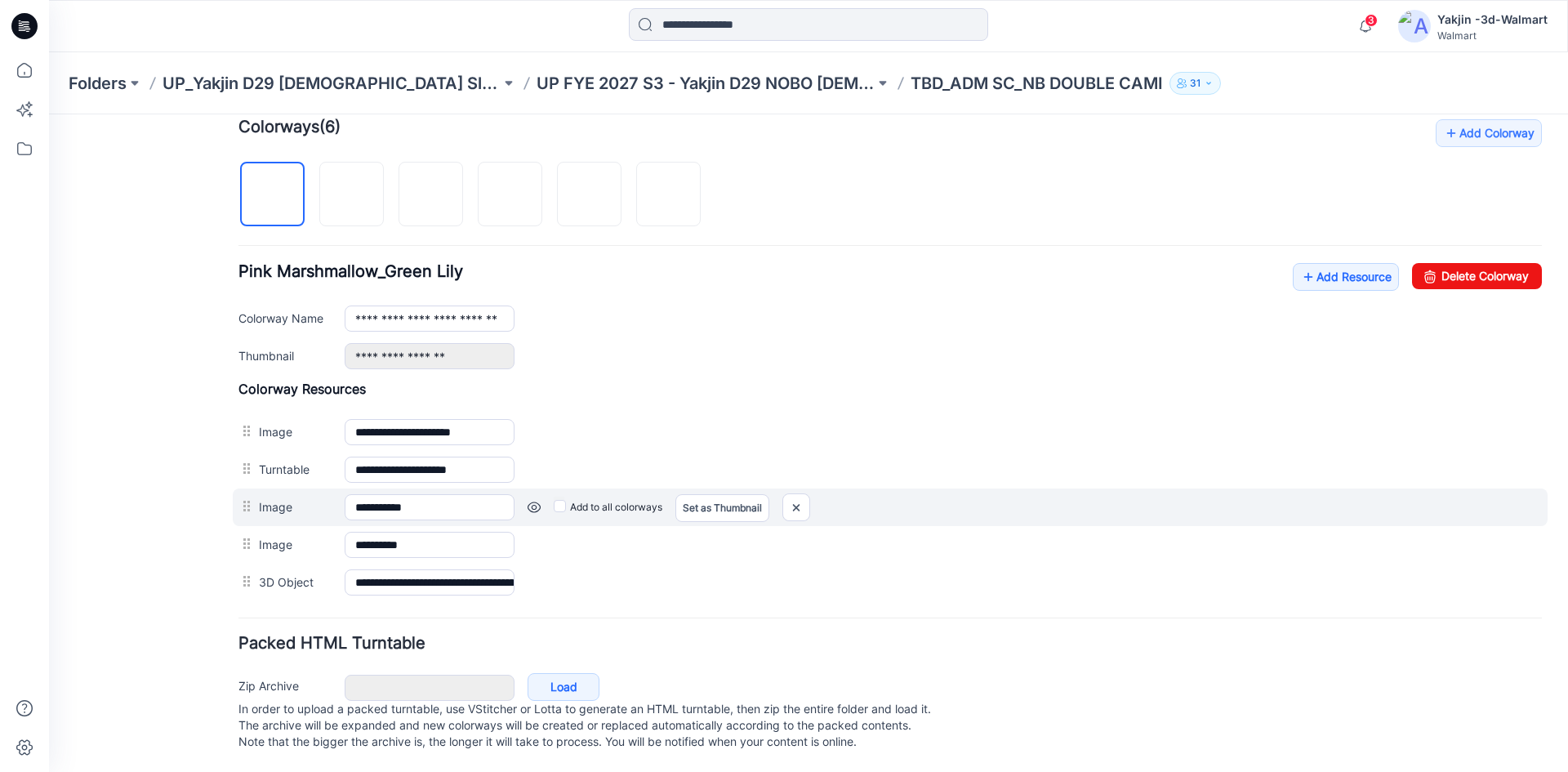
scroll to position [522, 0]
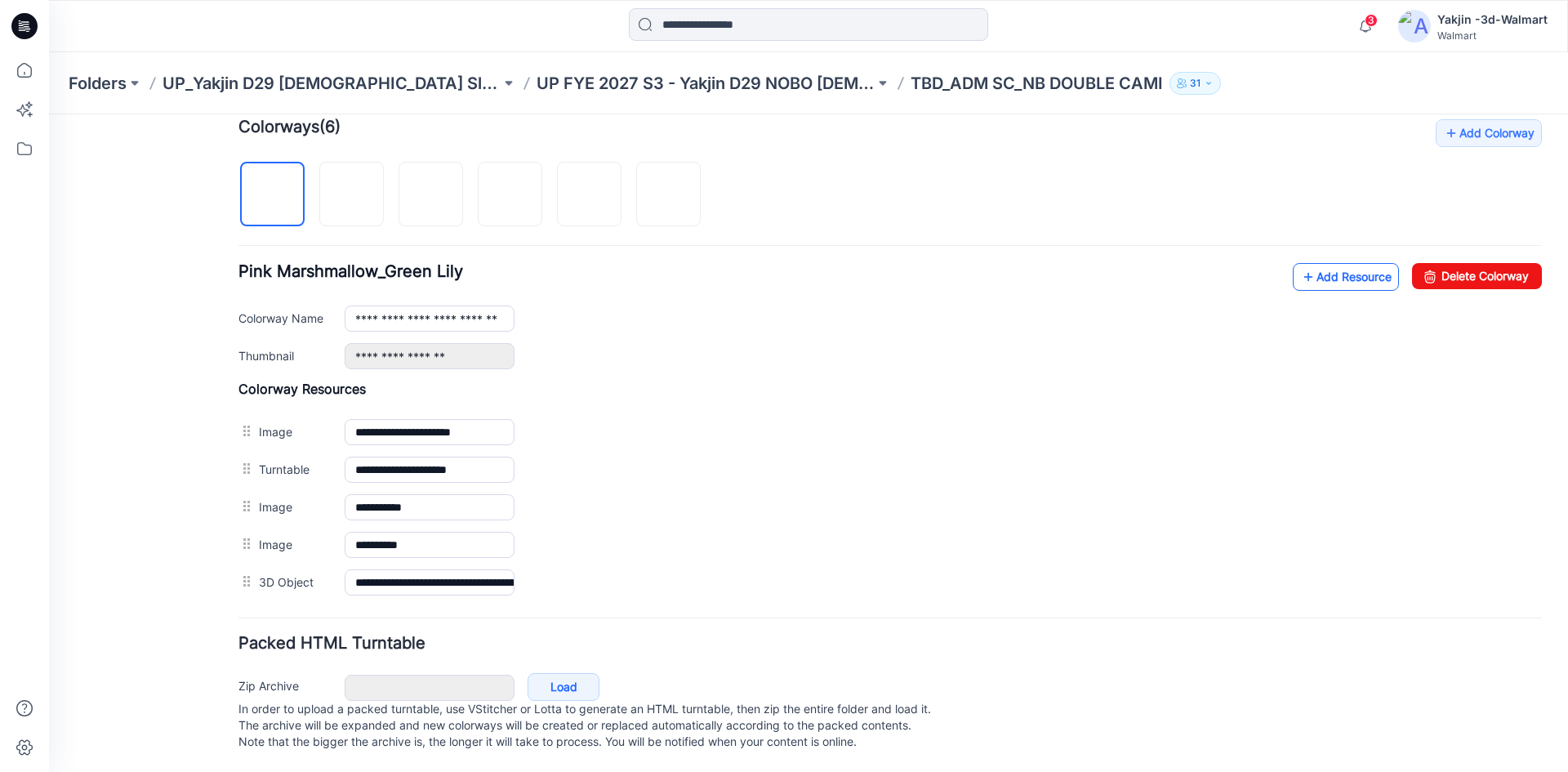
click at [1304, 269] on link "Add Resource" at bounding box center [1346, 276] width 106 height 27
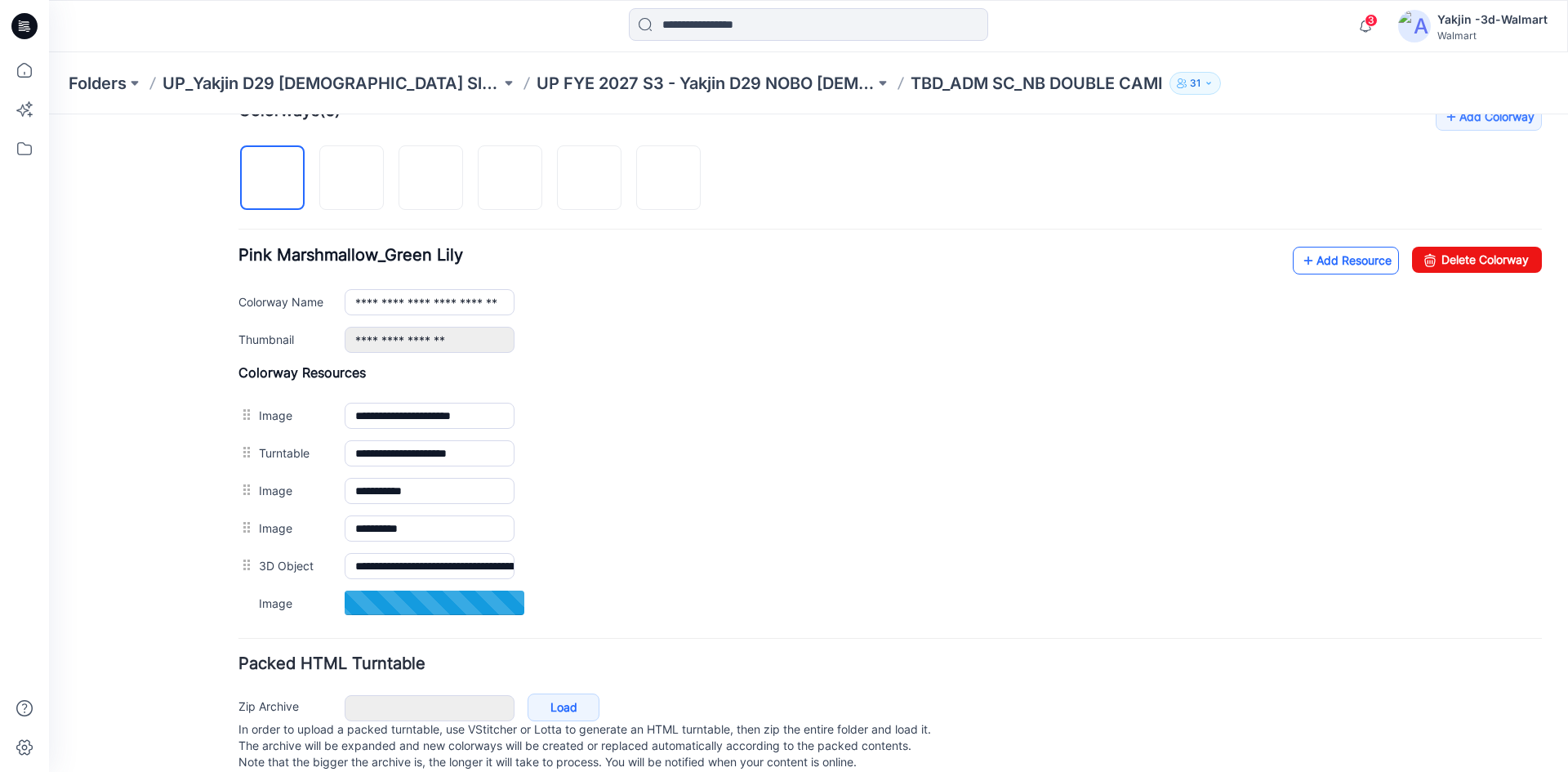
click at [1359, 260] on link "Add Resource" at bounding box center [1346, 260] width 106 height 27
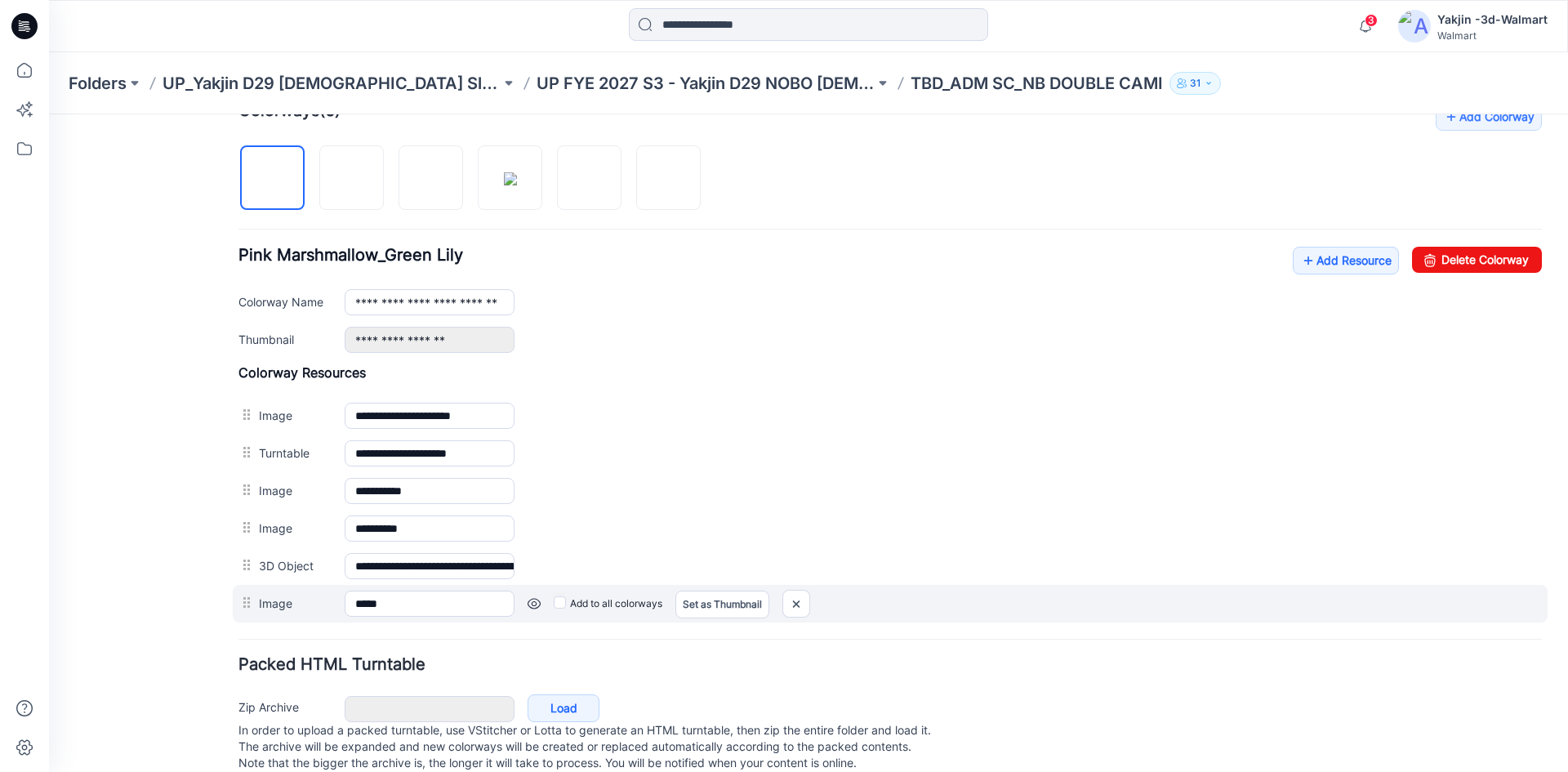
click at [568, 607] on label "Add to all colorways" at bounding box center [608, 604] width 109 height 27
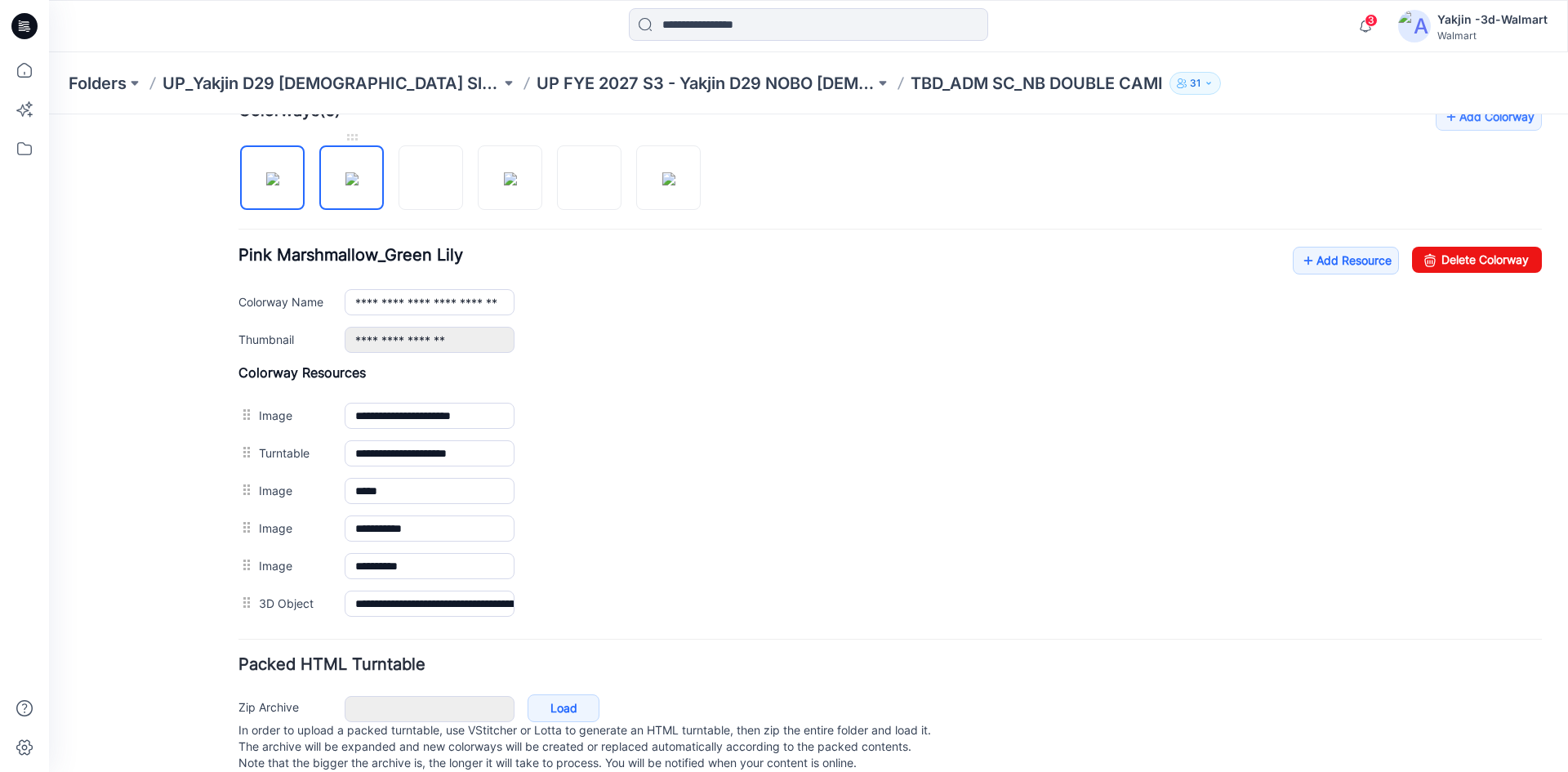
click at [358, 181] on img at bounding box center [352, 179] width 13 height 13
click at [431, 179] on img at bounding box center [431, 179] width 0 height 0
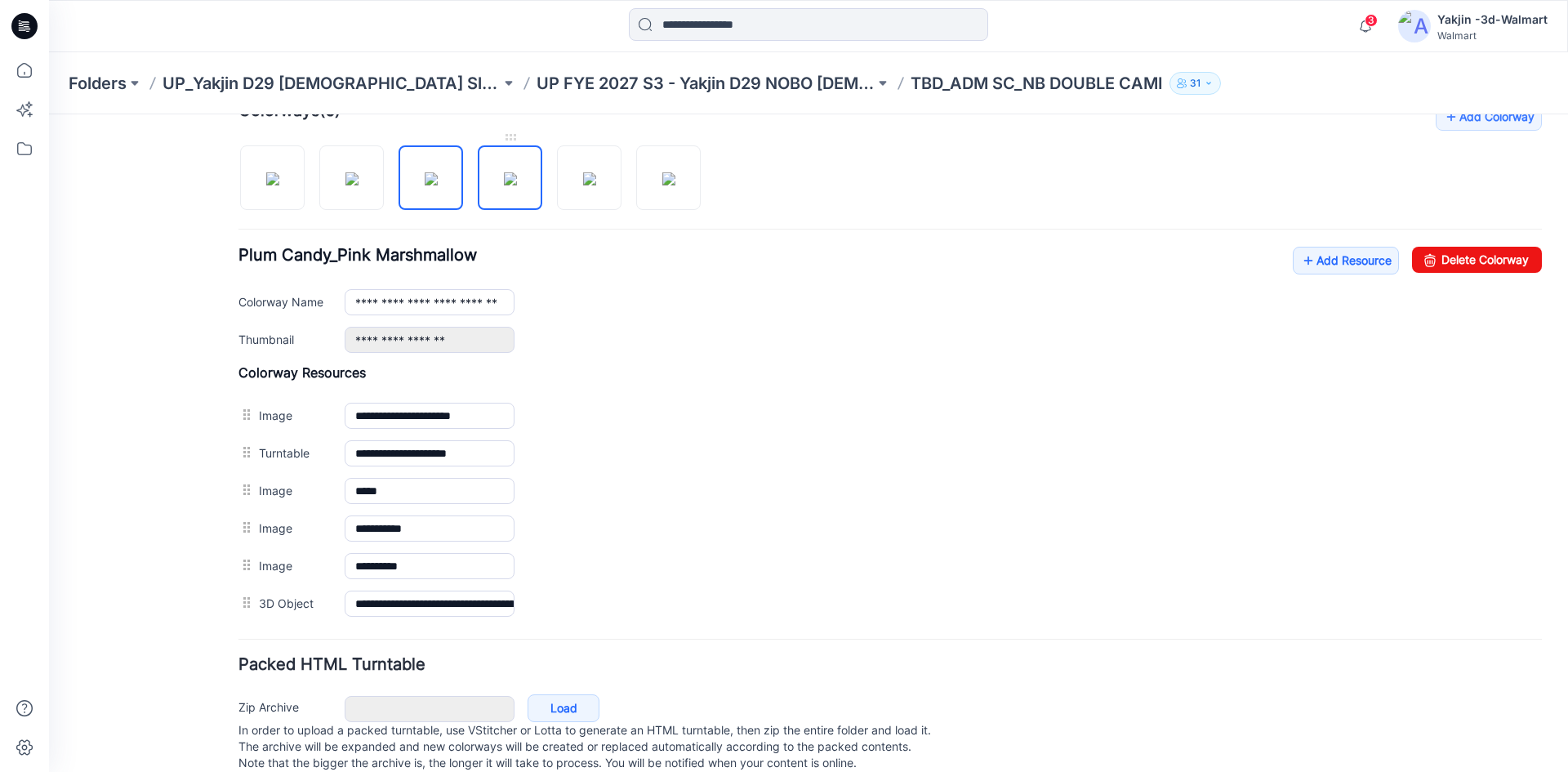
click at [513, 186] on img at bounding box center [511, 179] width 13 height 13
click at [583, 186] on img at bounding box center [590, 179] width 13 height 13
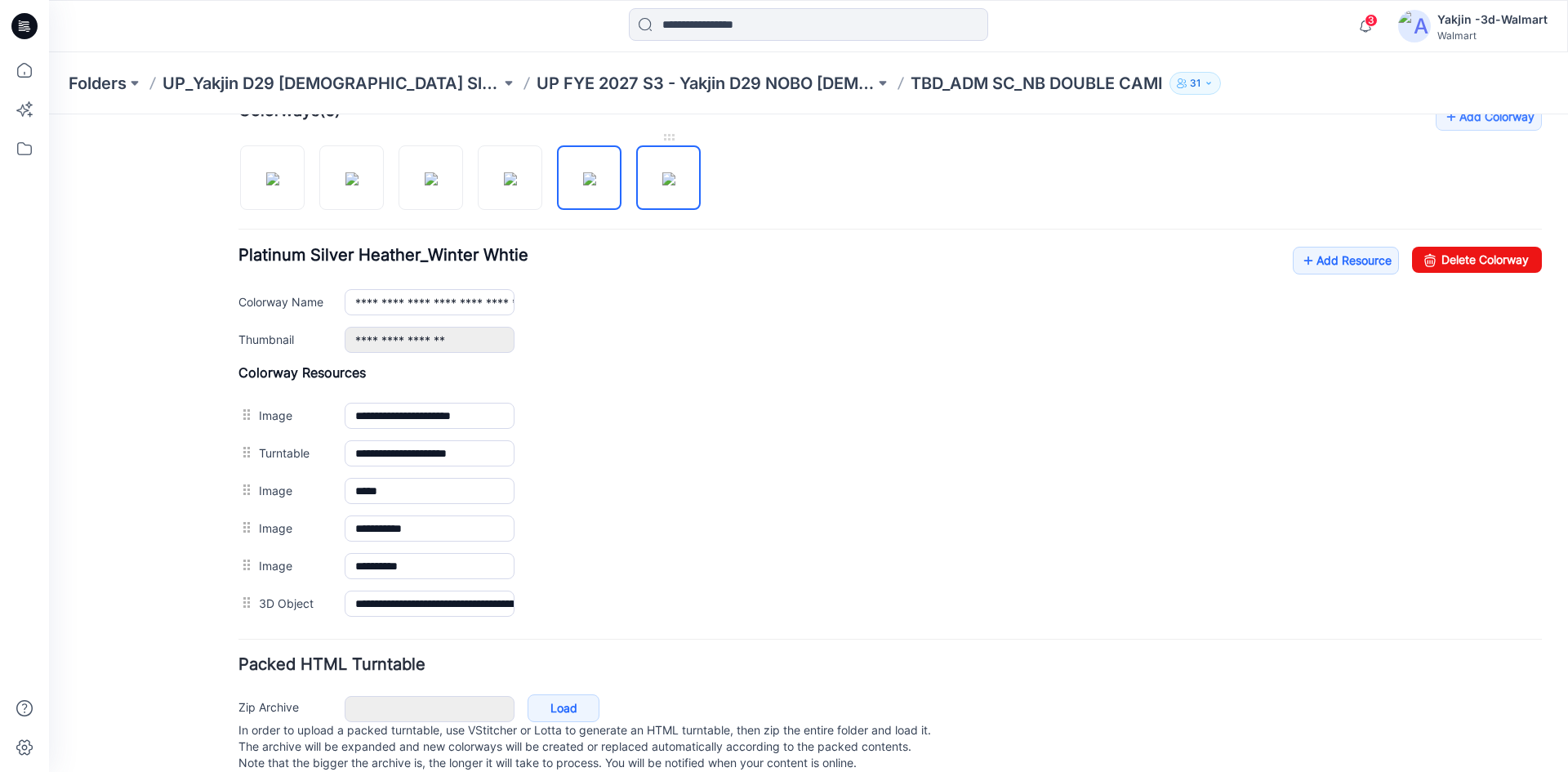
click at [663, 186] on img at bounding box center [669, 179] width 13 height 13
click at [276, 186] on img at bounding box center [273, 179] width 13 height 13
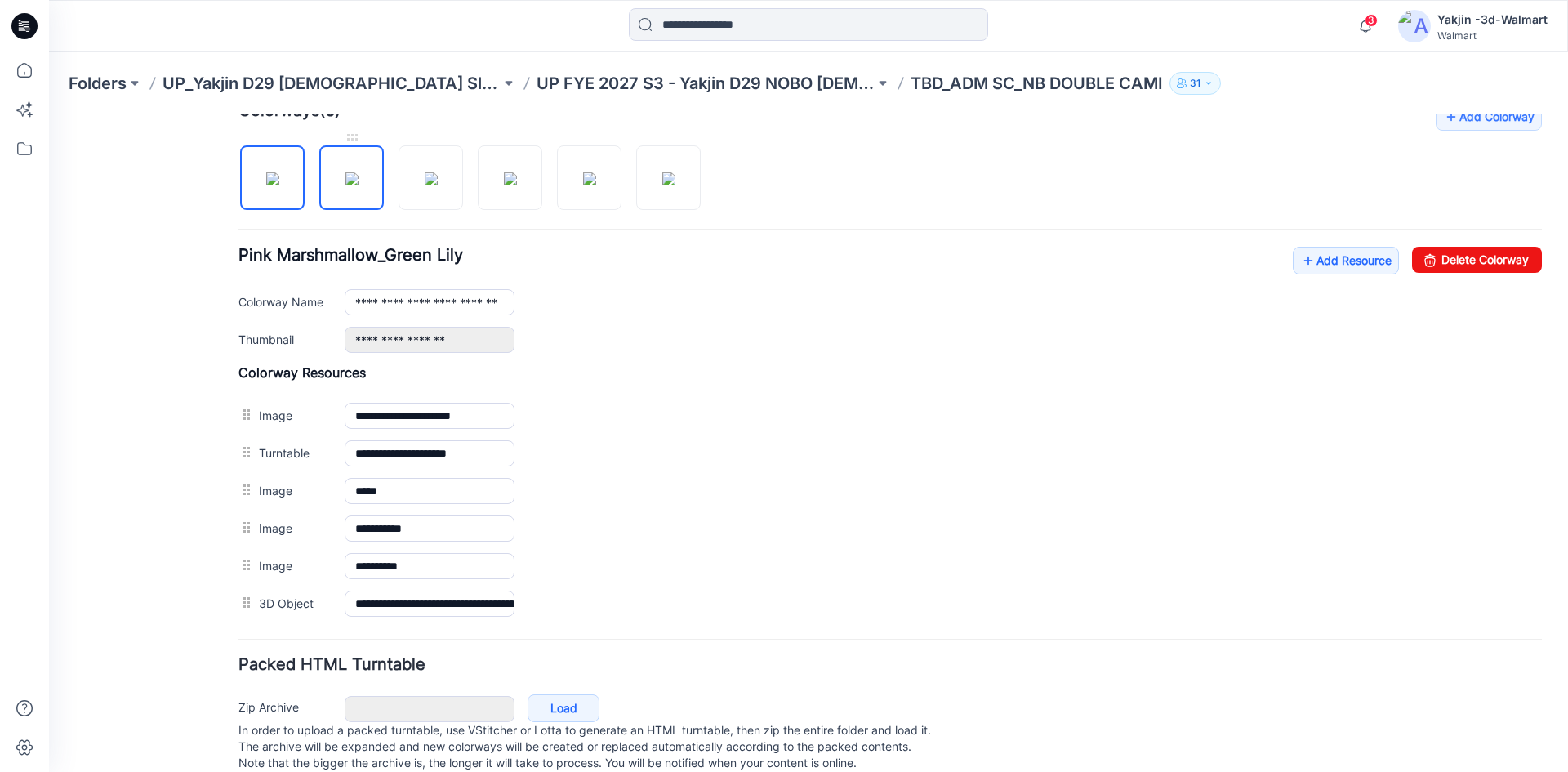
click at [346, 186] on img at bounding box center [352, 179] width 13 height 13
click at [433, 186] on img at bounding box center [431, 179] width 13 height 13
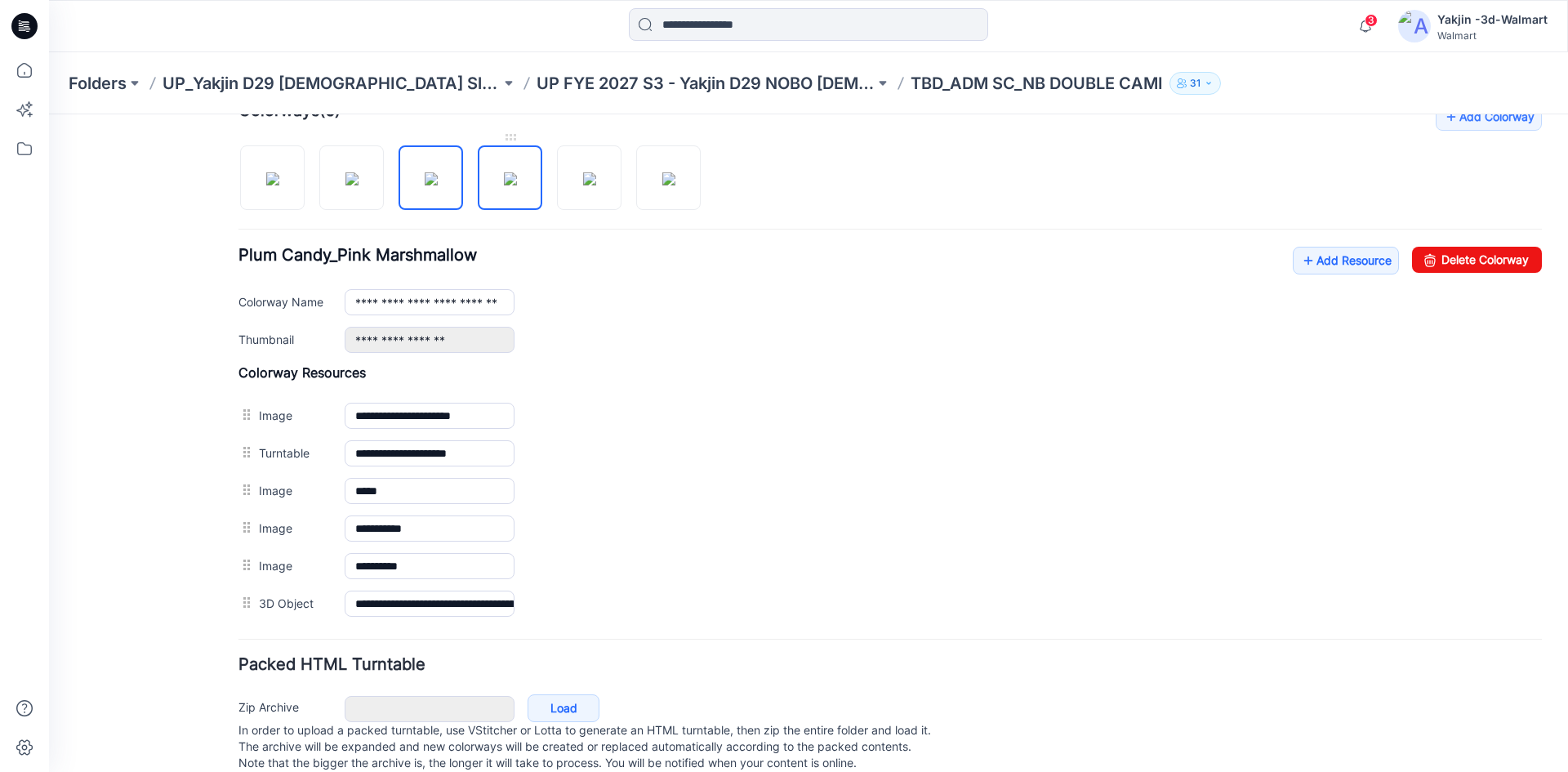
click at [517, 186] on img at bounding box center [511, 179] width 13 height 13
click at [596, 210] on div at bounding box center [476, 169] width 475 height 84
click at [596, 186] on img at bounding box center [590, 179] width 13 height 13
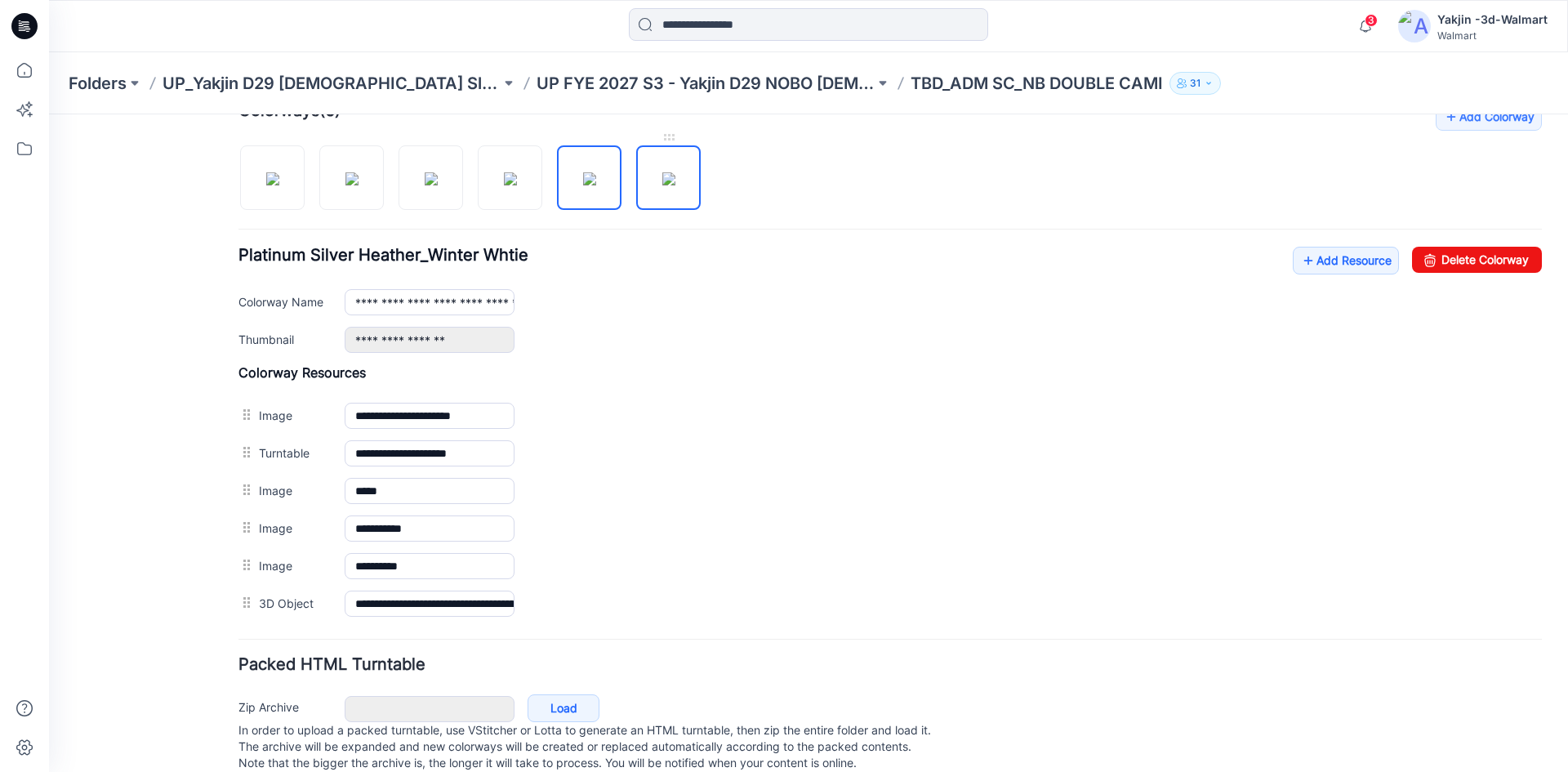
click at [663, 186] on img at bounding box center [669, 179] width 13 height 13
click at [279, 186] on img at bounding box center [273, 179] width 13 height 13
type input "**********"
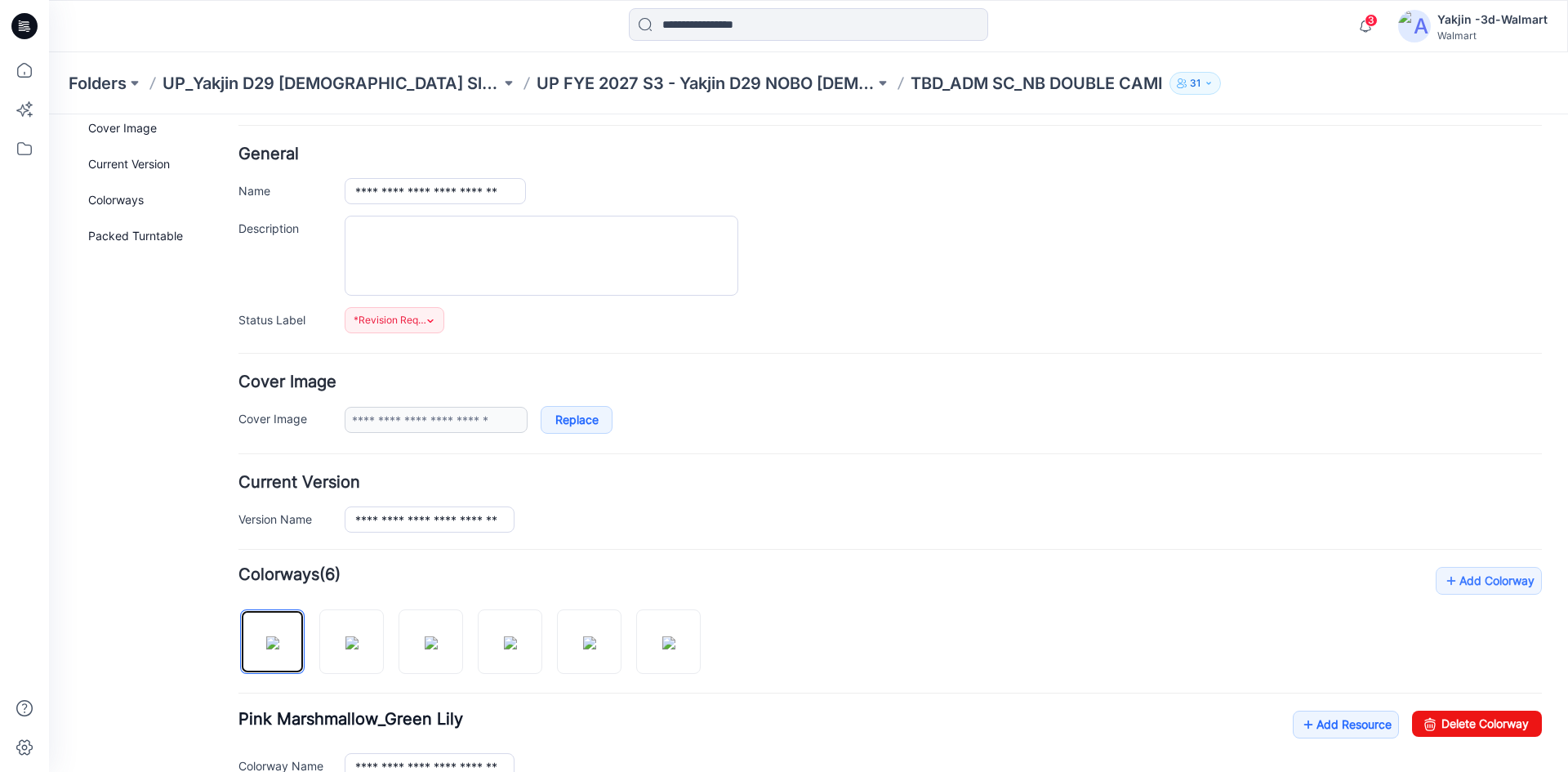
scroll to position [0, 0]
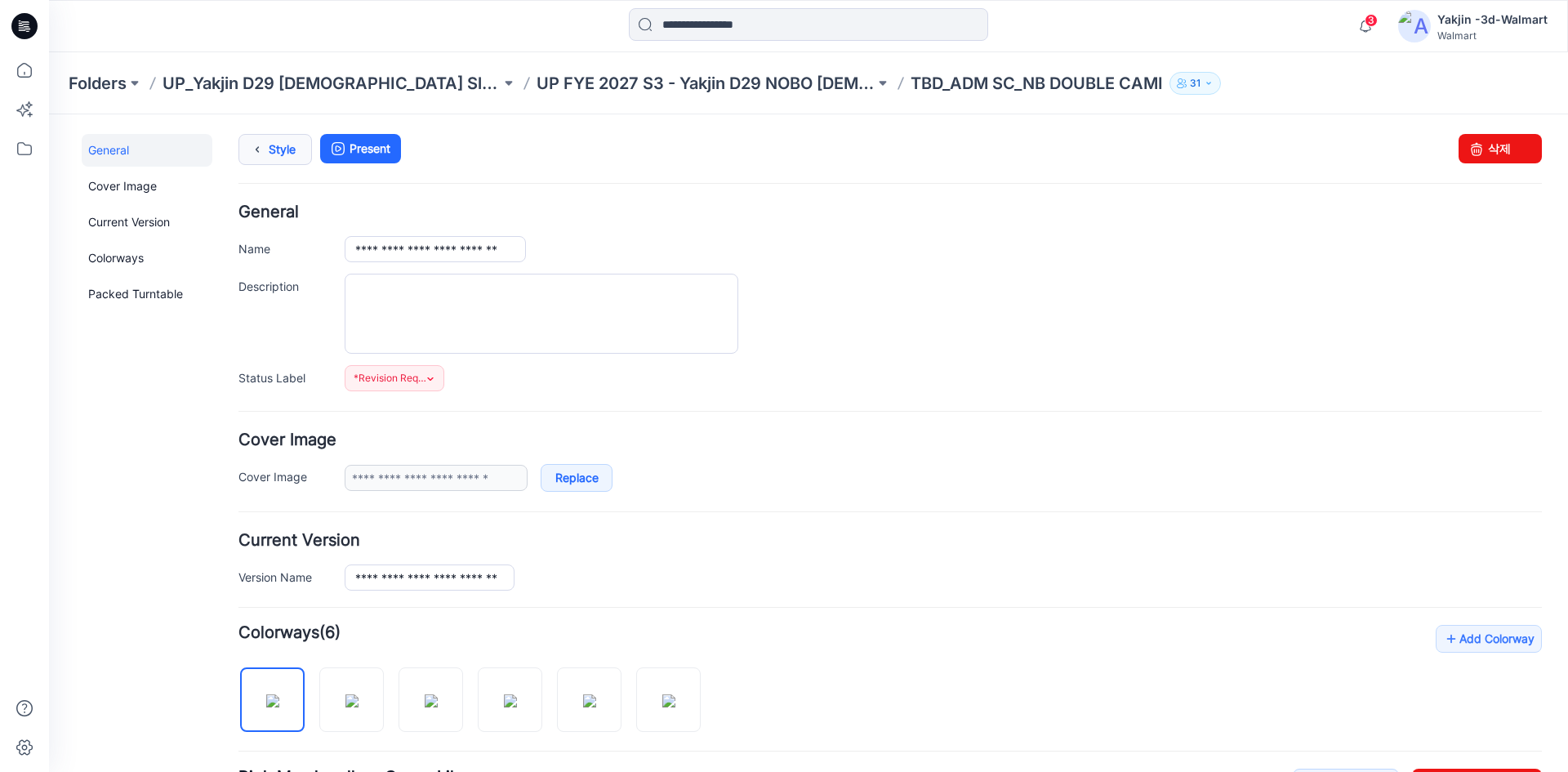
click at [279, 153] on link "Style" at bounding box center [275, 149] width 74 height 31
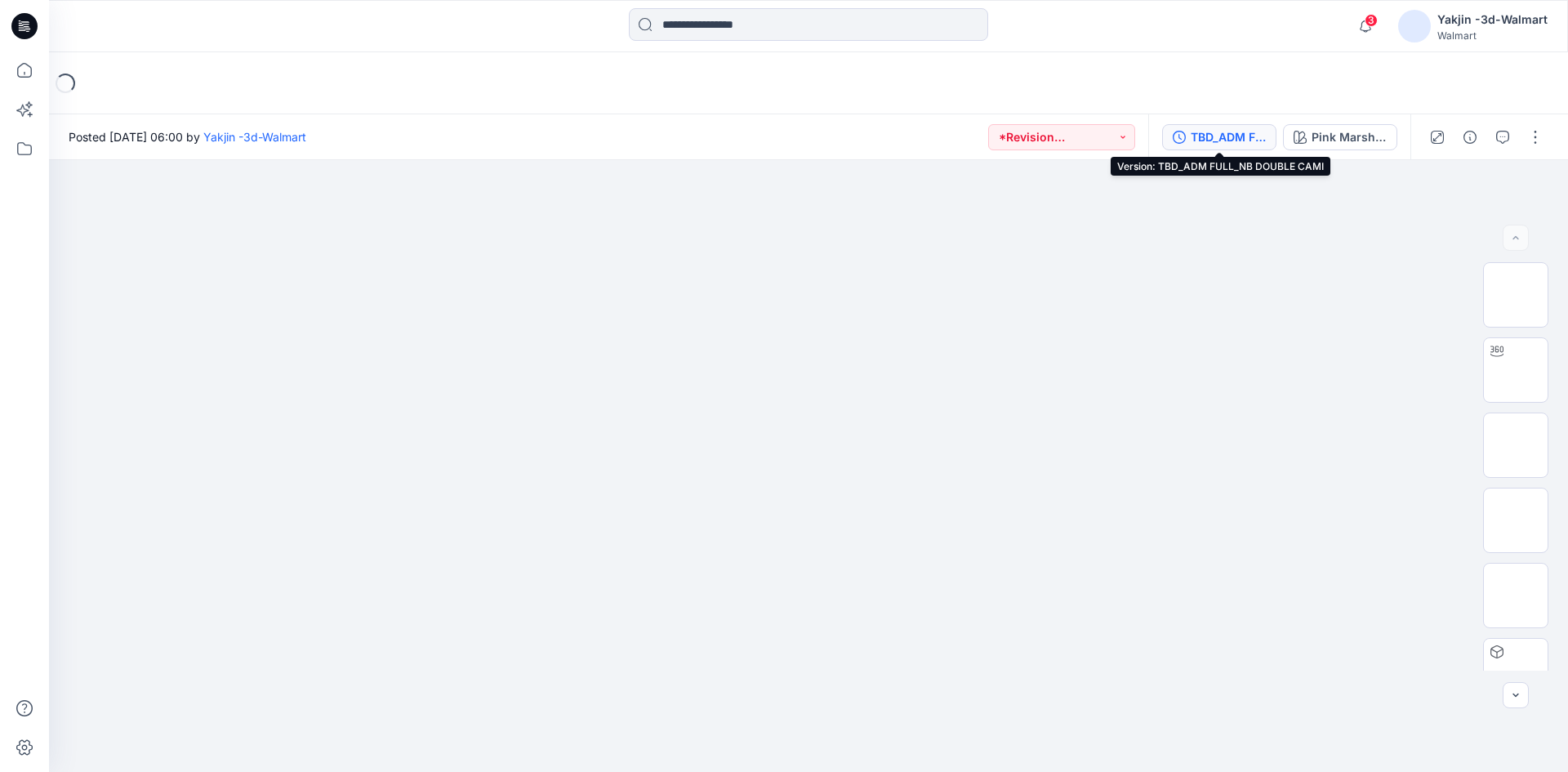
click at [1251, 141] on div "TBD_ADM FULL_NB DOUBLE CAMI" at bounding box center [1228, 138] width 75 height 18
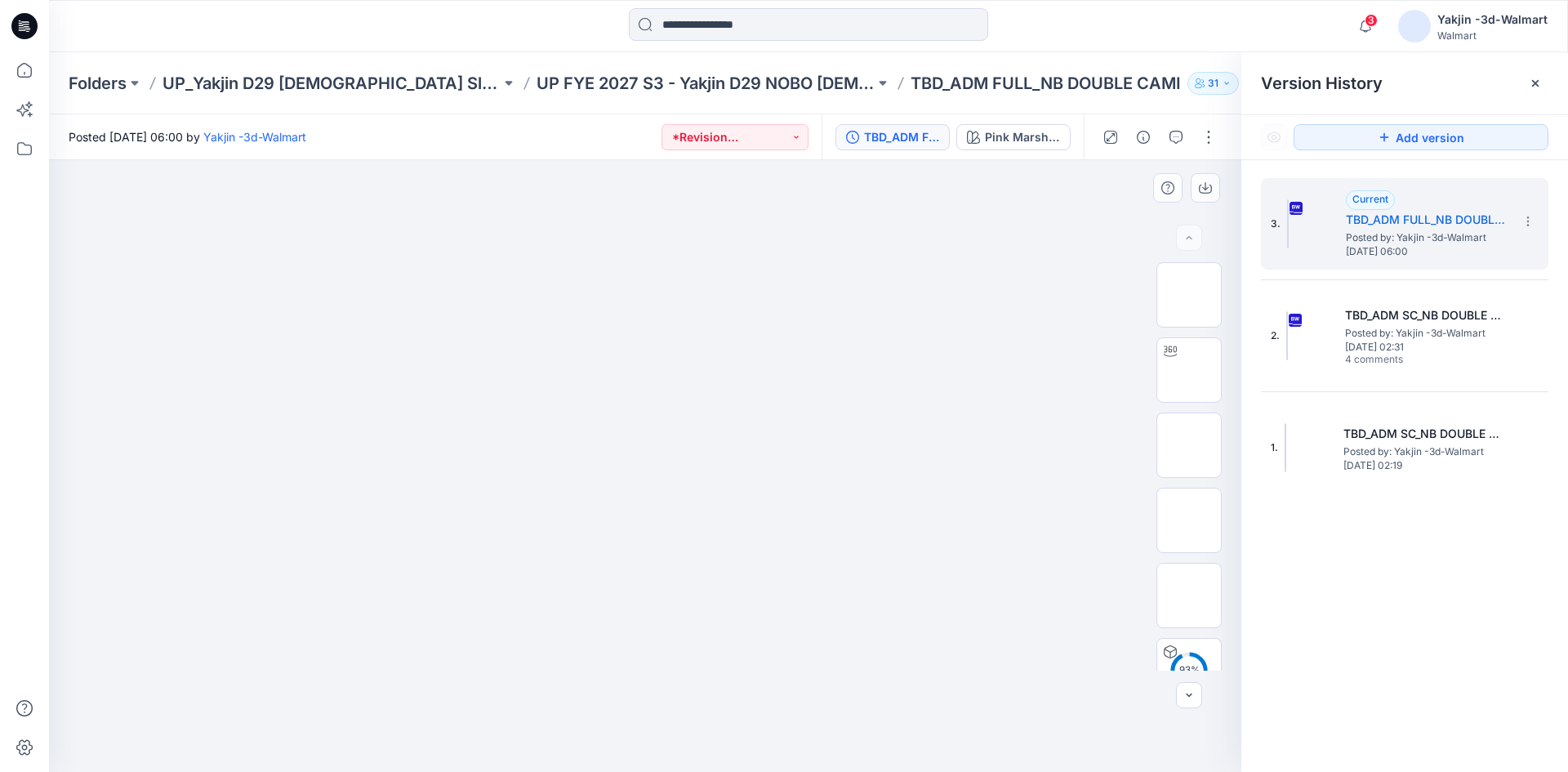
click at [959, 221] on img at bounding box center [645, 221] width 817 height 0
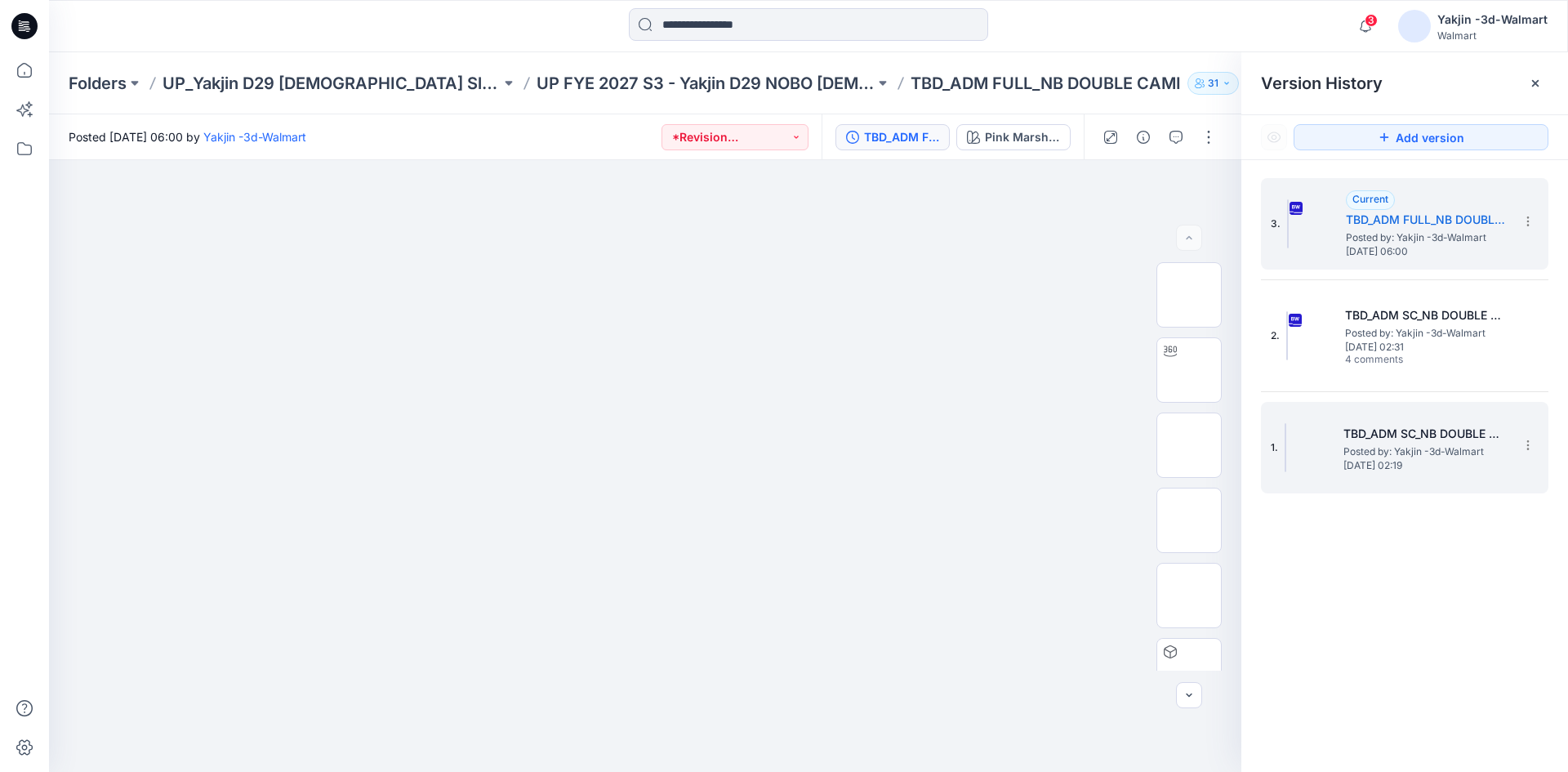
click at [1494, 440] on h5 "TBD_ADM SC_NB DOUBLE CAMI" at bounding box center [1425, 434] width 163 height 20
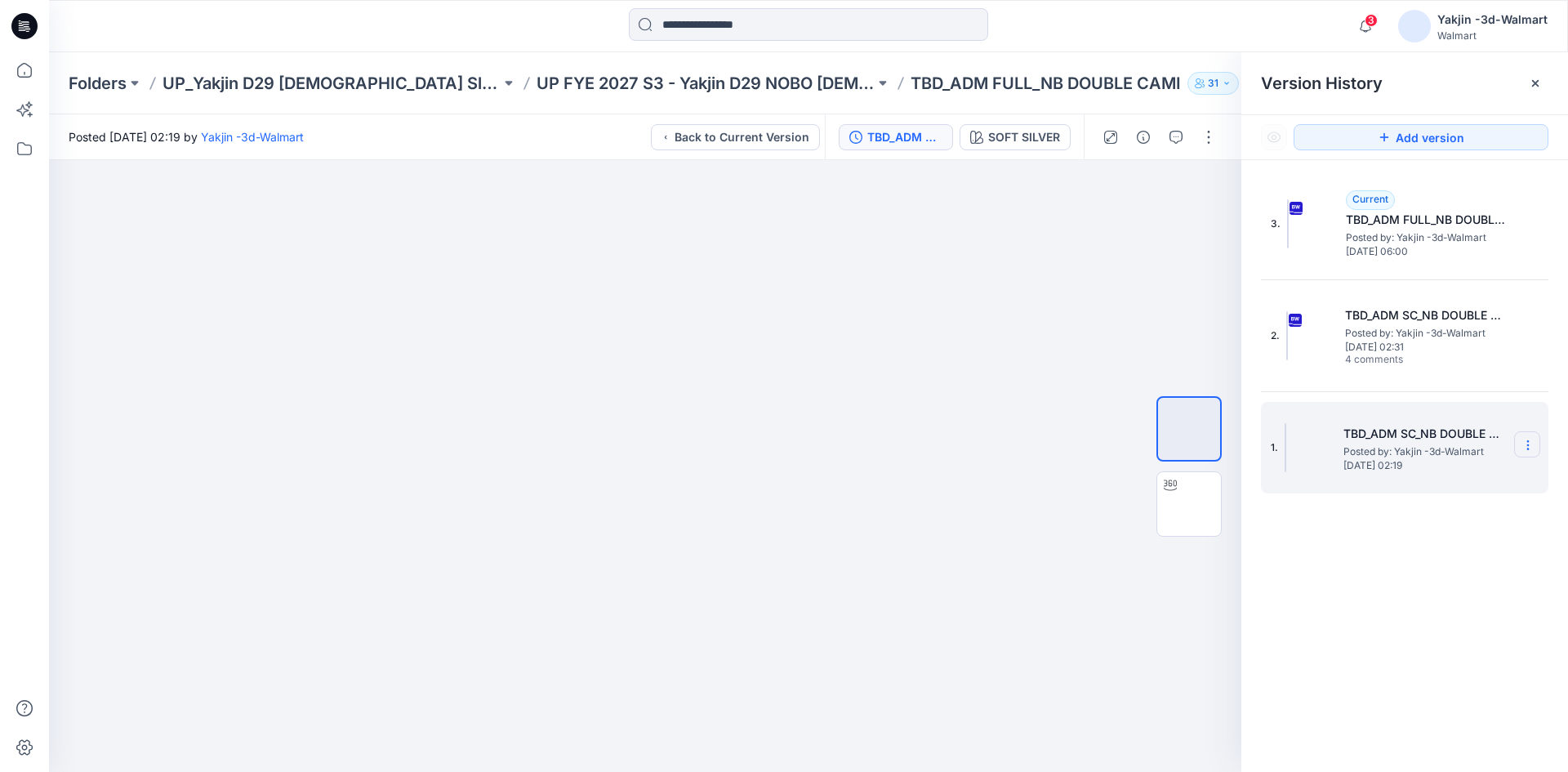
click at [1526, 445] on icon at bounding box center [1528, 445] width 13 height 13
click at [1452, 585] on span "Delete Version" at bounding box center [1415, 582] width 77 height 20
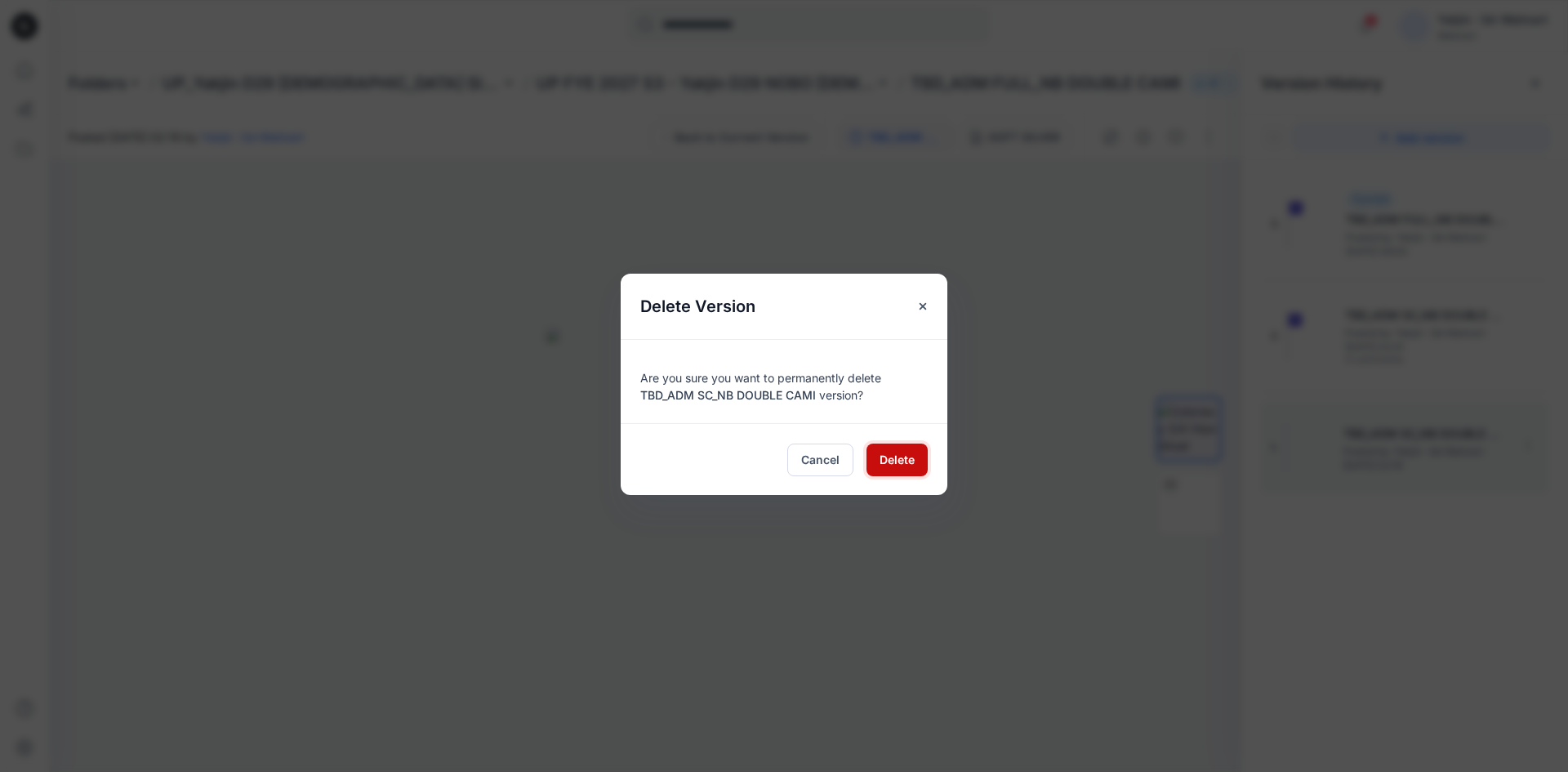
click at [903, 462] on span "Delete" at bounding box center [897, 459] width 35 height 17
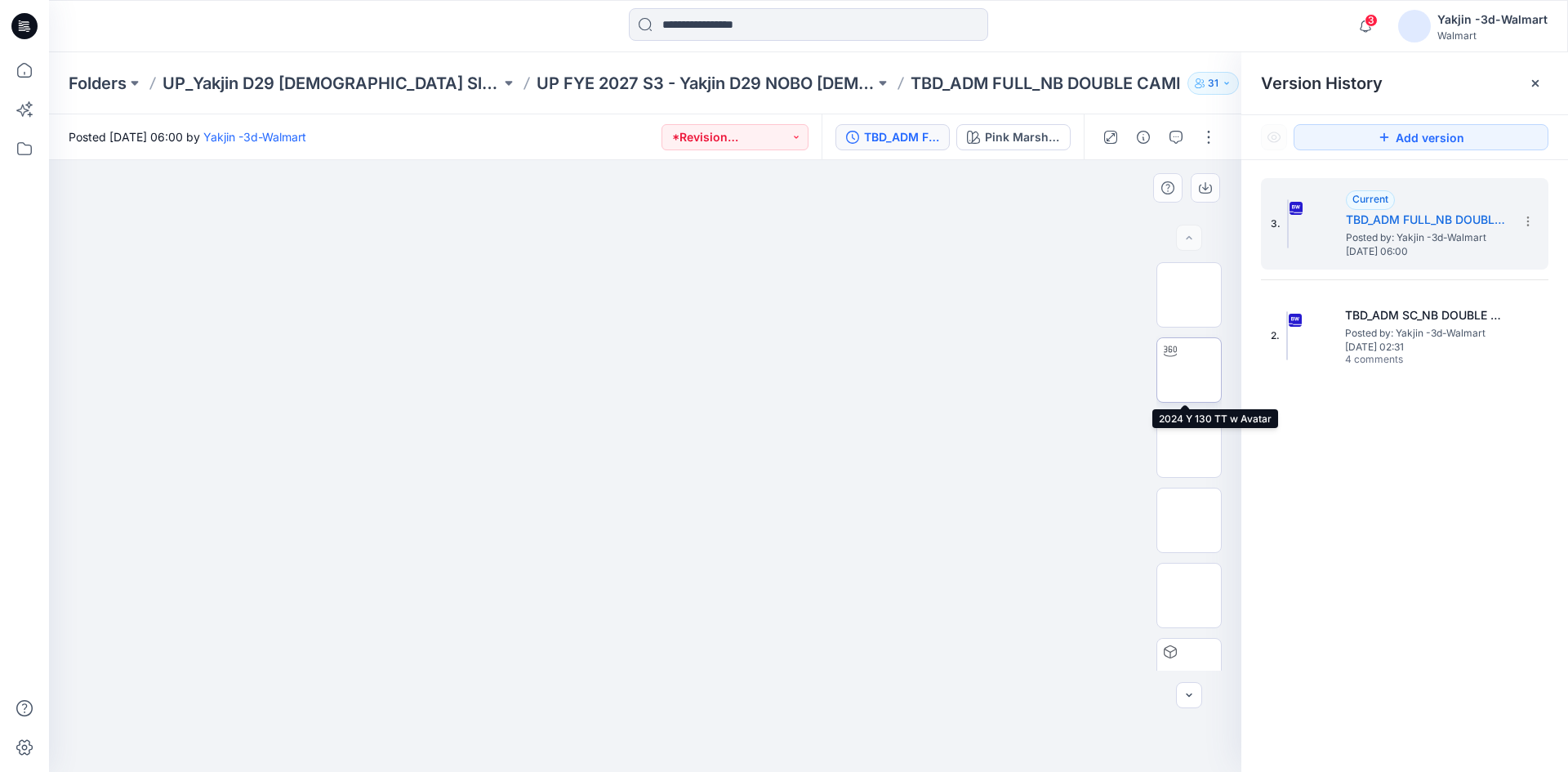
click at [1189, 370] on img at bounding box center [1189, 370] width 0 height 0
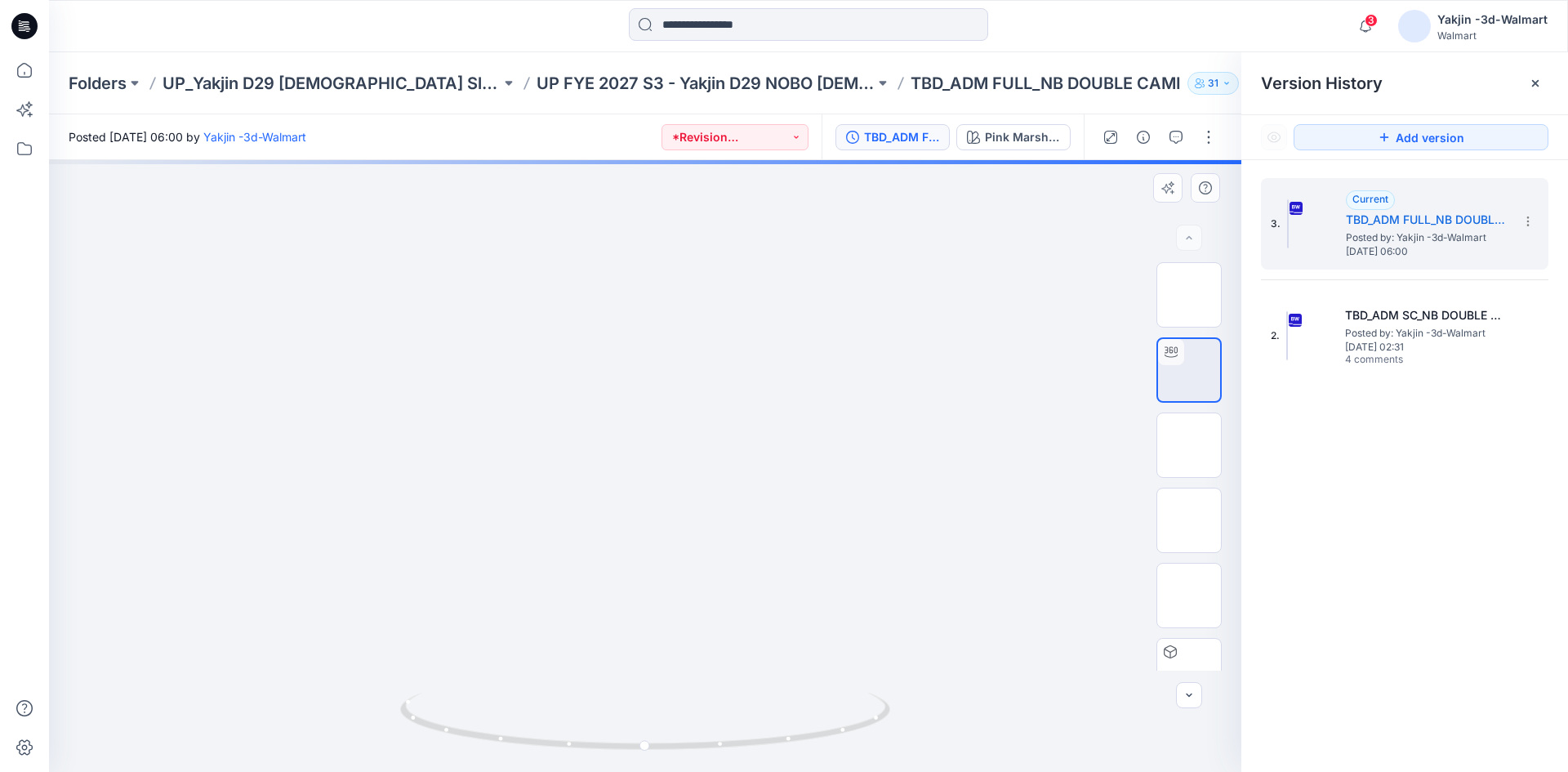
drag, startPoint x: 705, startPoint y: 416, endPoint x: 711, endPoint y: 454, distance: 38.5
drag, startPoint x: 728, startPoint y: 541, endPoint x: 724, endPoint y: 480, distance: 61.1
drag, startPoint x: 724, startPoint y: 480, endPoint x: 724, endPoint y: 489, distance: 9.0
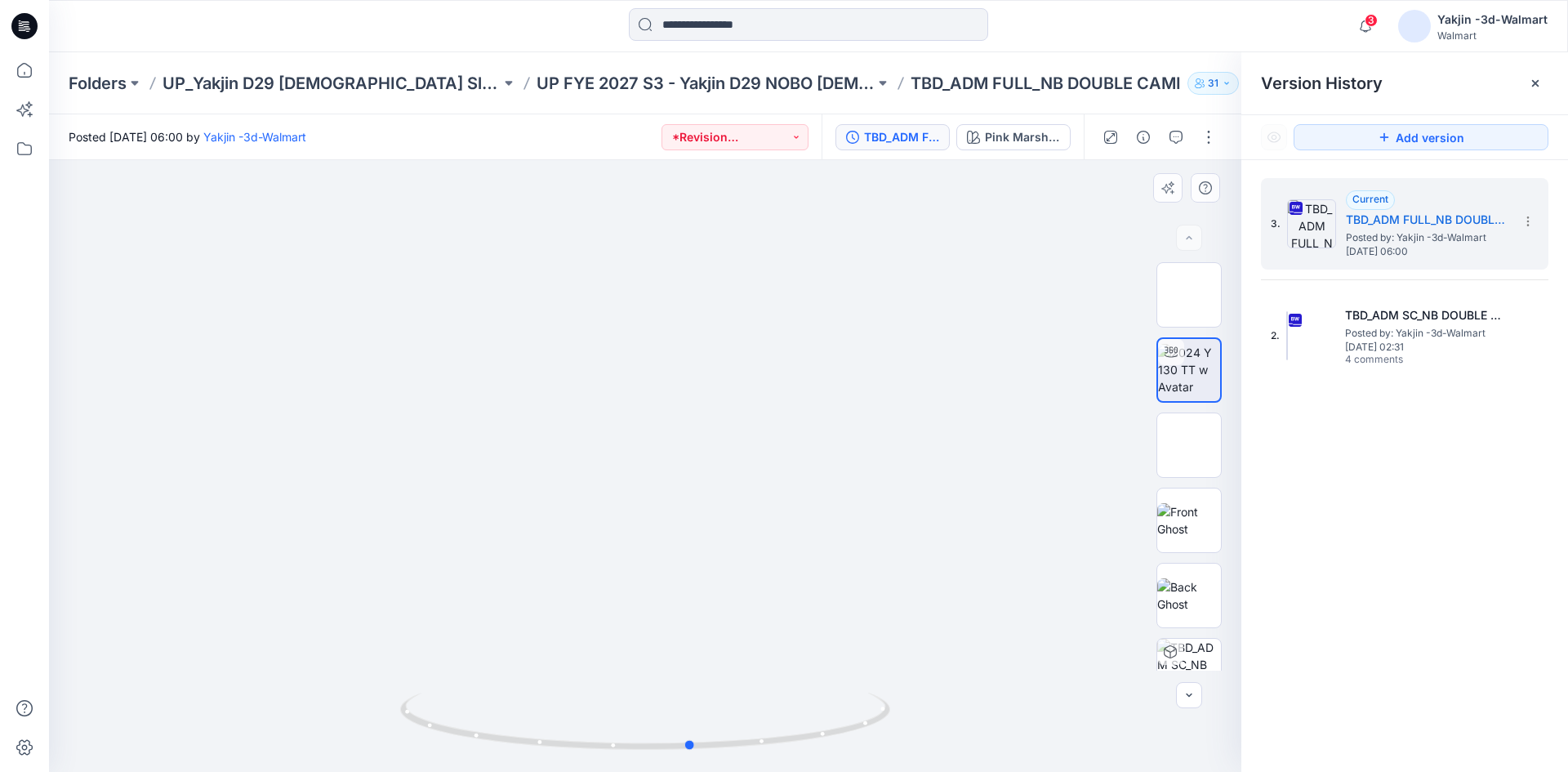
drag, startPoint x: 787, startPoint y: 734, endPoint x: 344, endPoint y: 660, distance: 449.1
click at [344, 660] on div at bounding box center [645, 466] width 1192 height 612
click at [1177, 515] on img at bounding box center [1188, 520] width 64 height 34
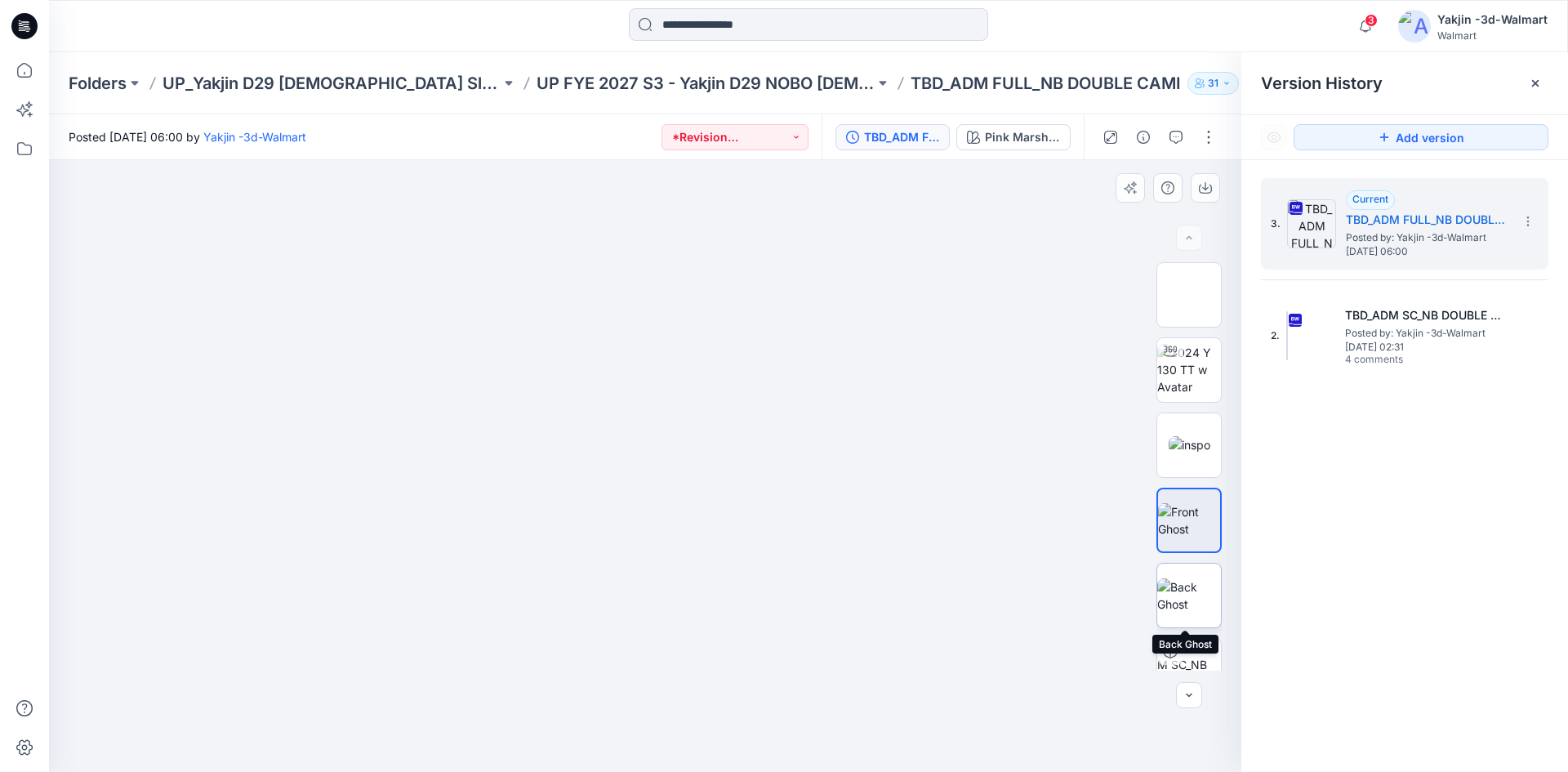
scroll to position [108, 0]
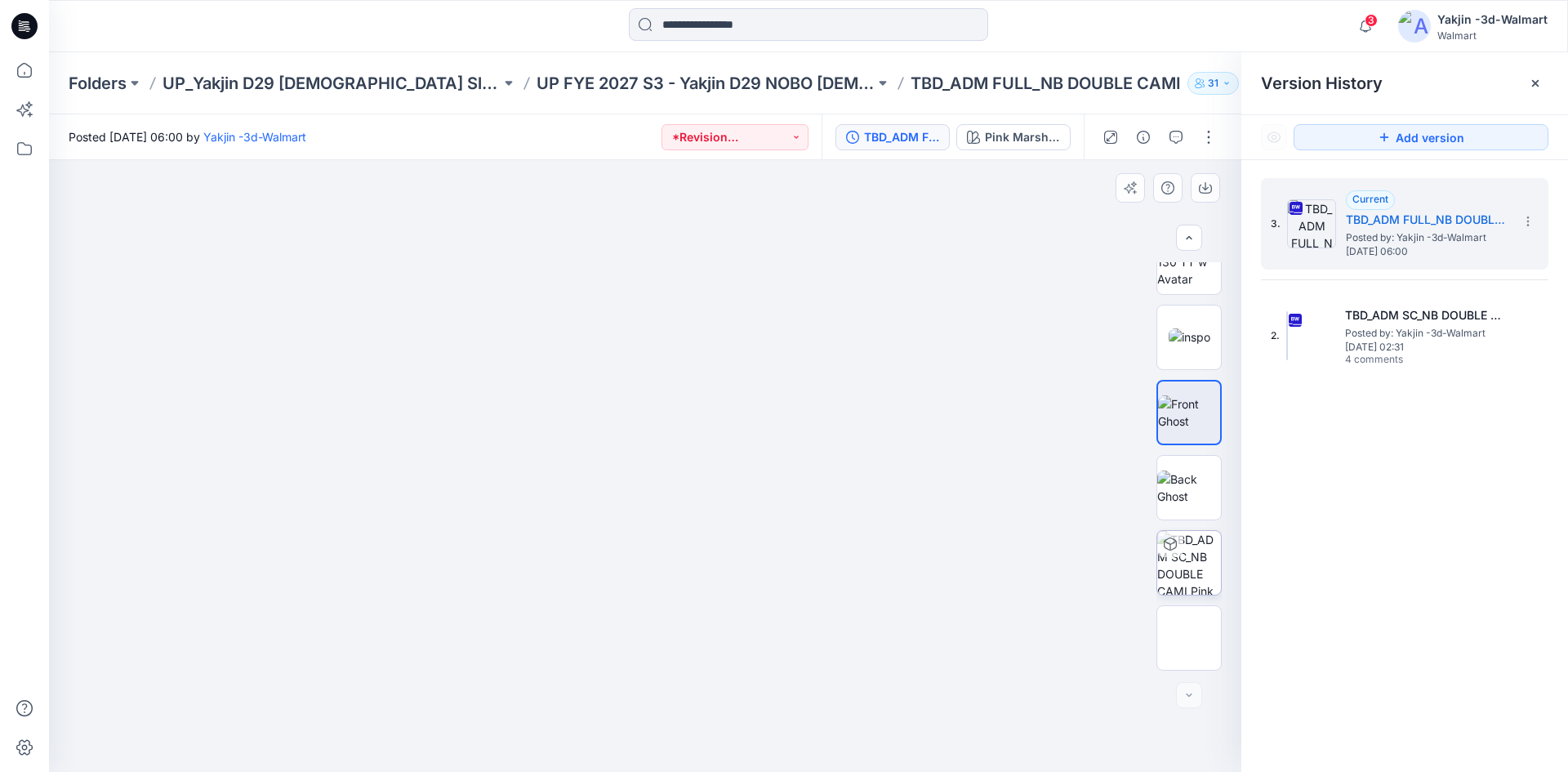
click at [1195, 583] on img at bounding box center [1188, 562] width 64 height 64
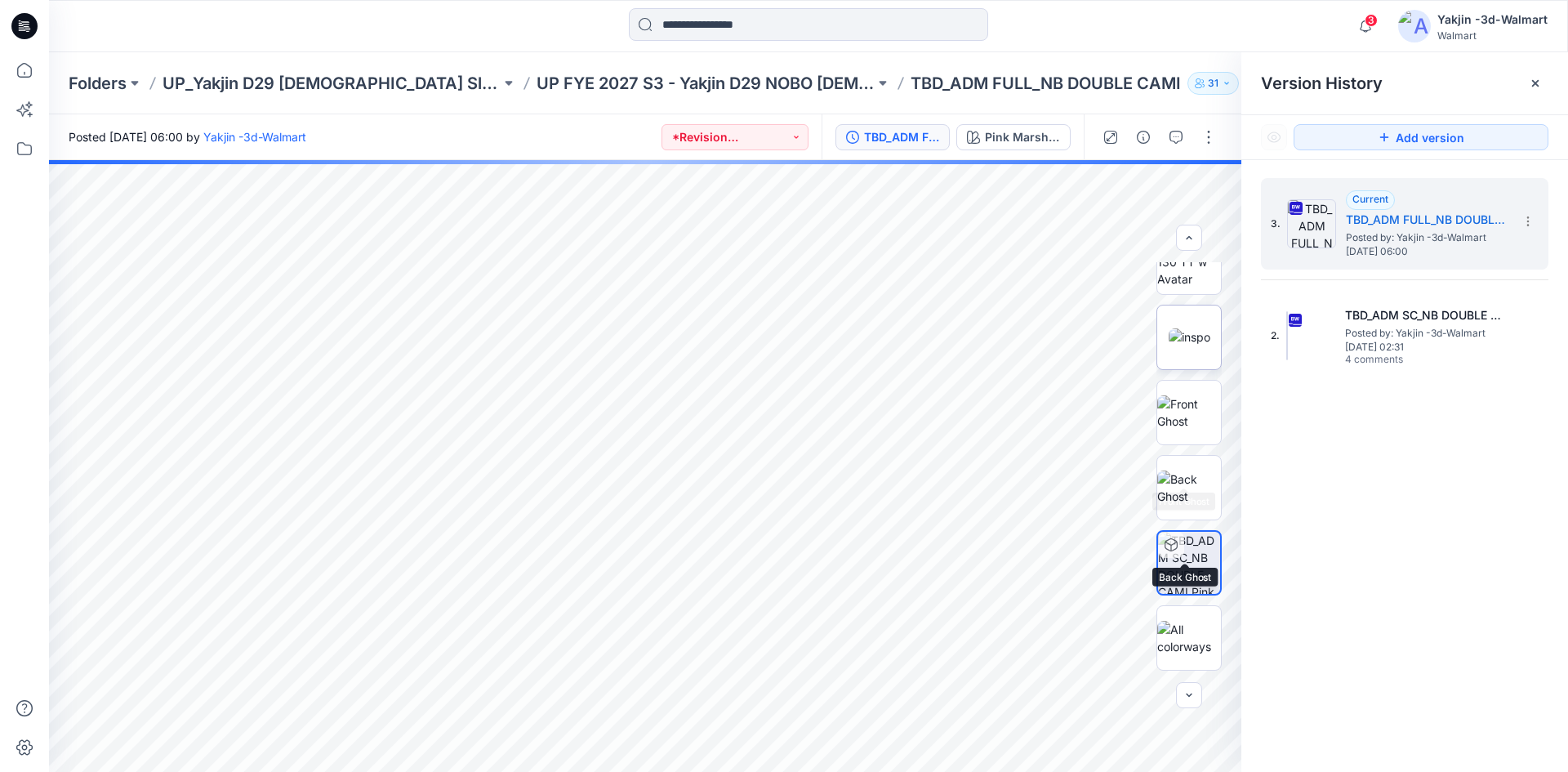
scroll to position [0, 0]
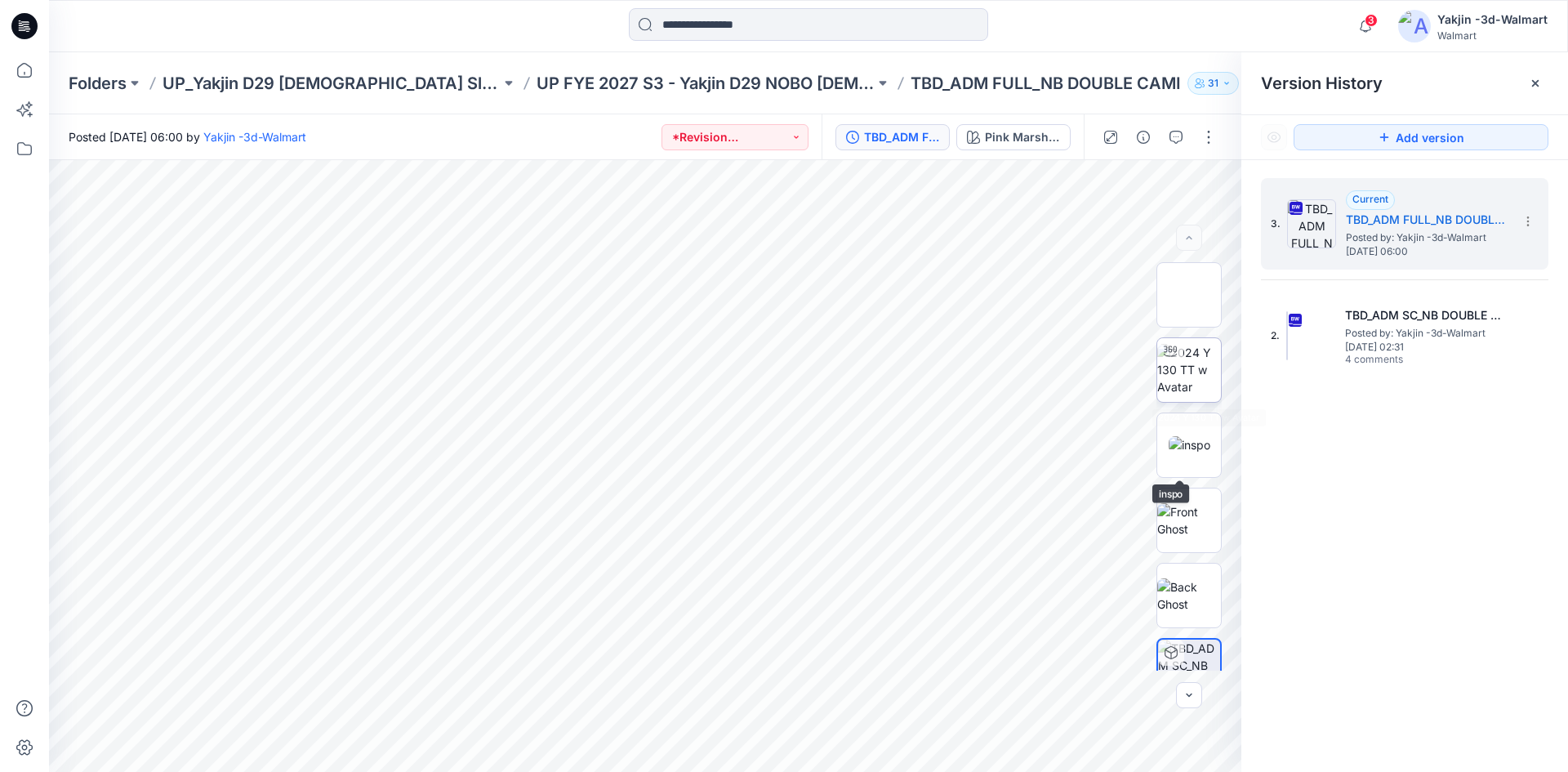
click at [1186, 368] on img at bounding box center [1188, 370] width 64 height 51
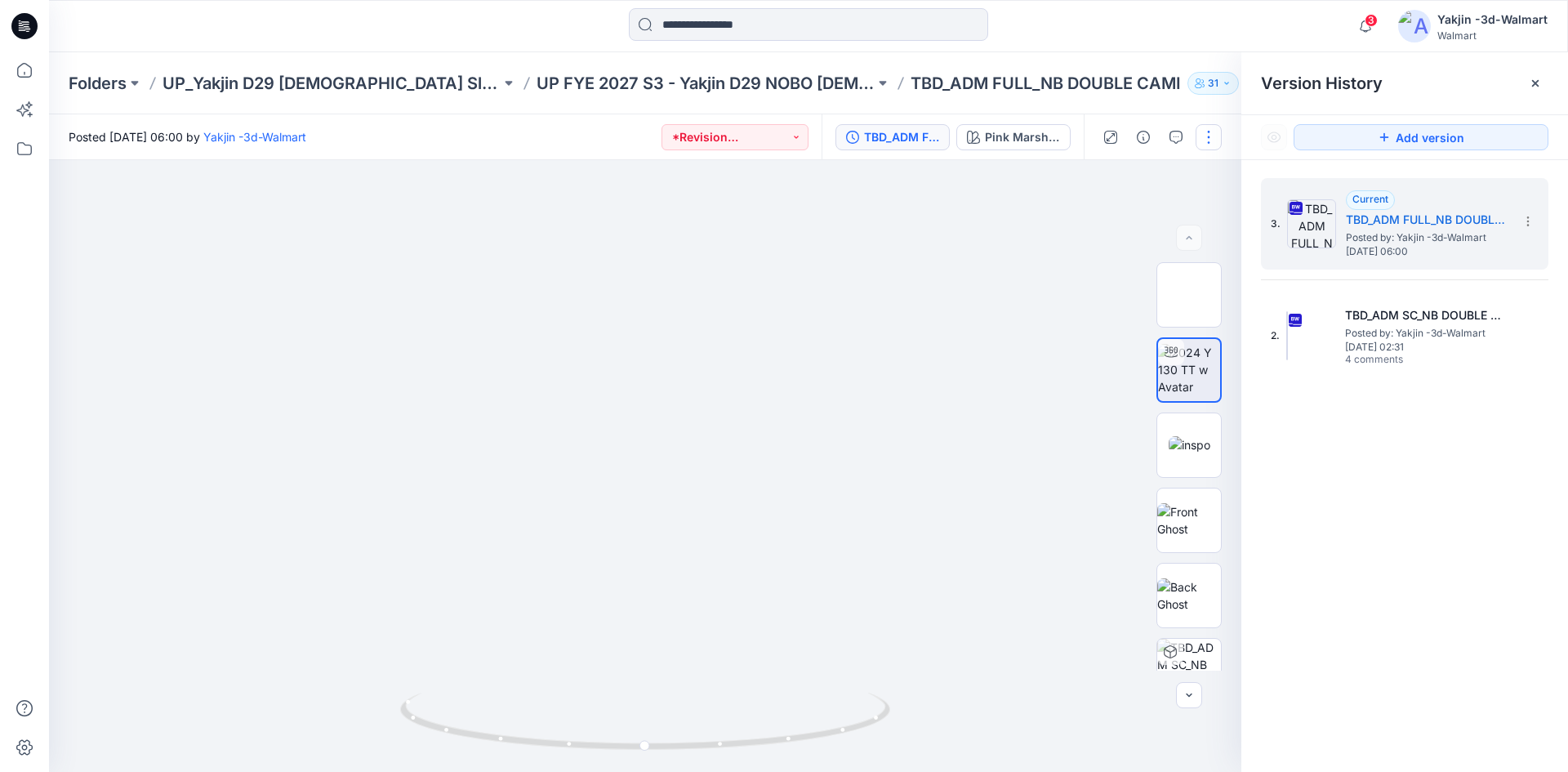
click at [1218, 129] on button "button" at bounding box center [1209, 138] width 27 height 27
click at [1133, 223] on button "Edit" at bounding box center [1139, 221] width 150 height 30
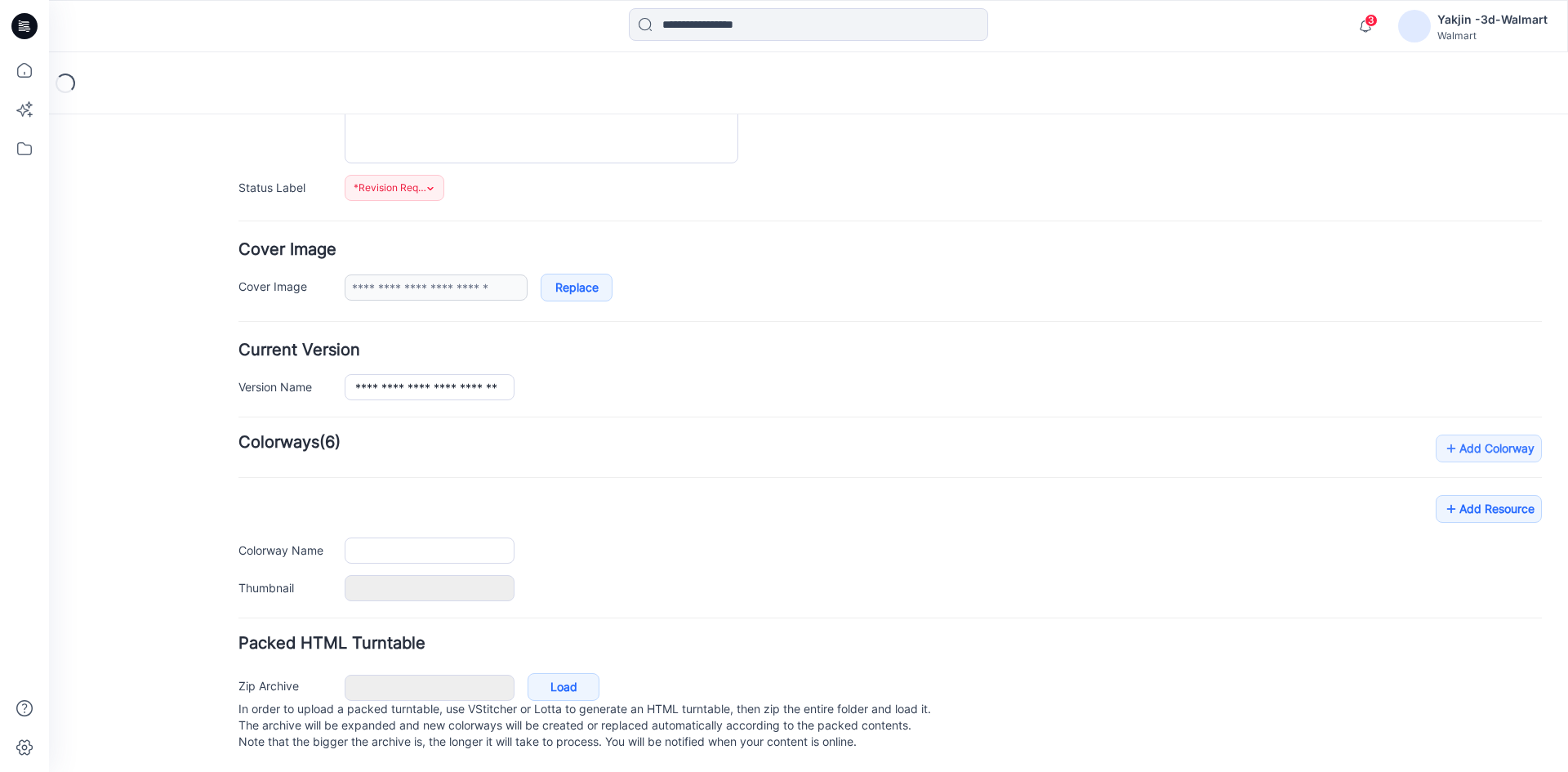
type input "**********"
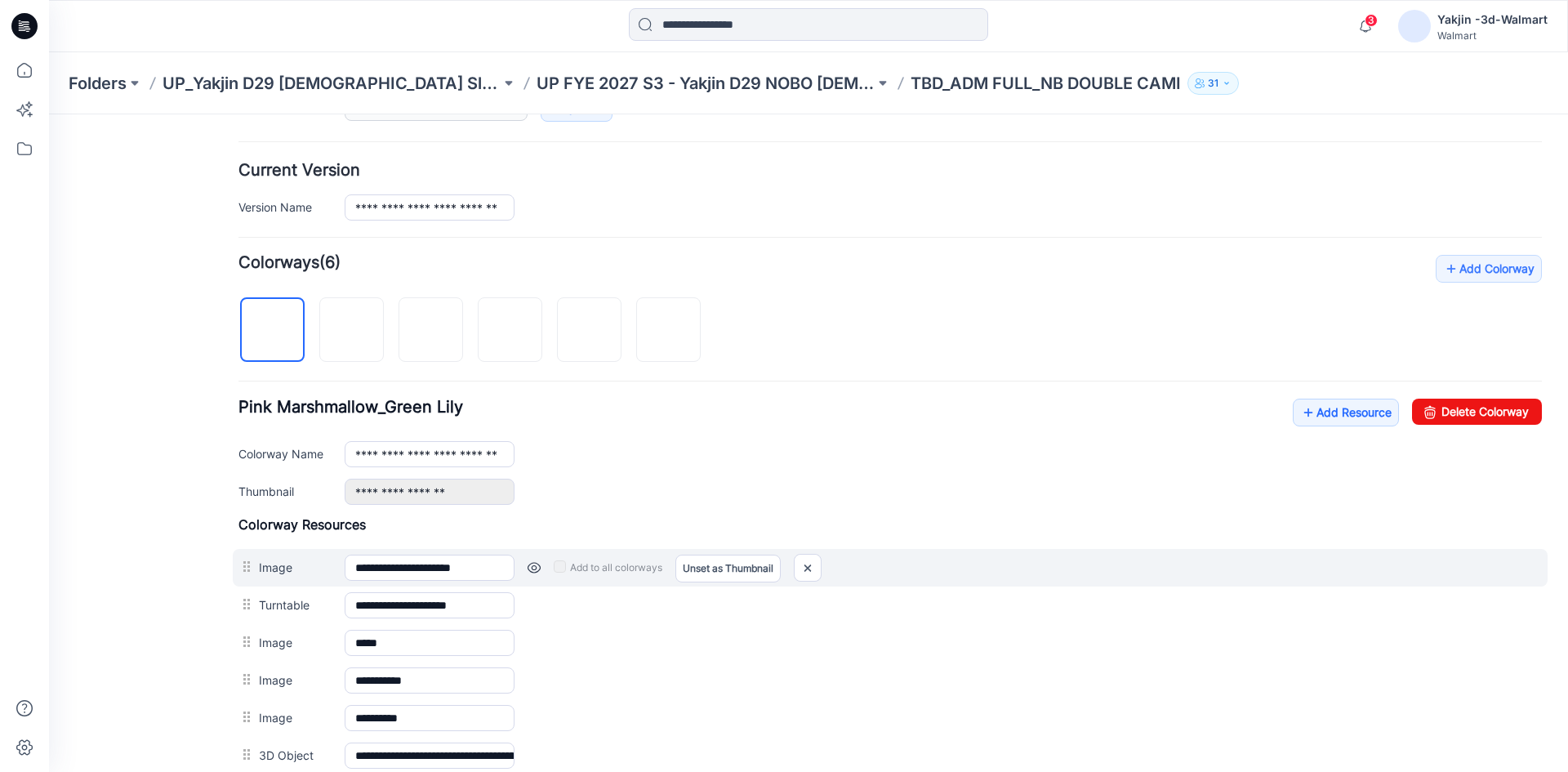
scroll to position [533, 0]
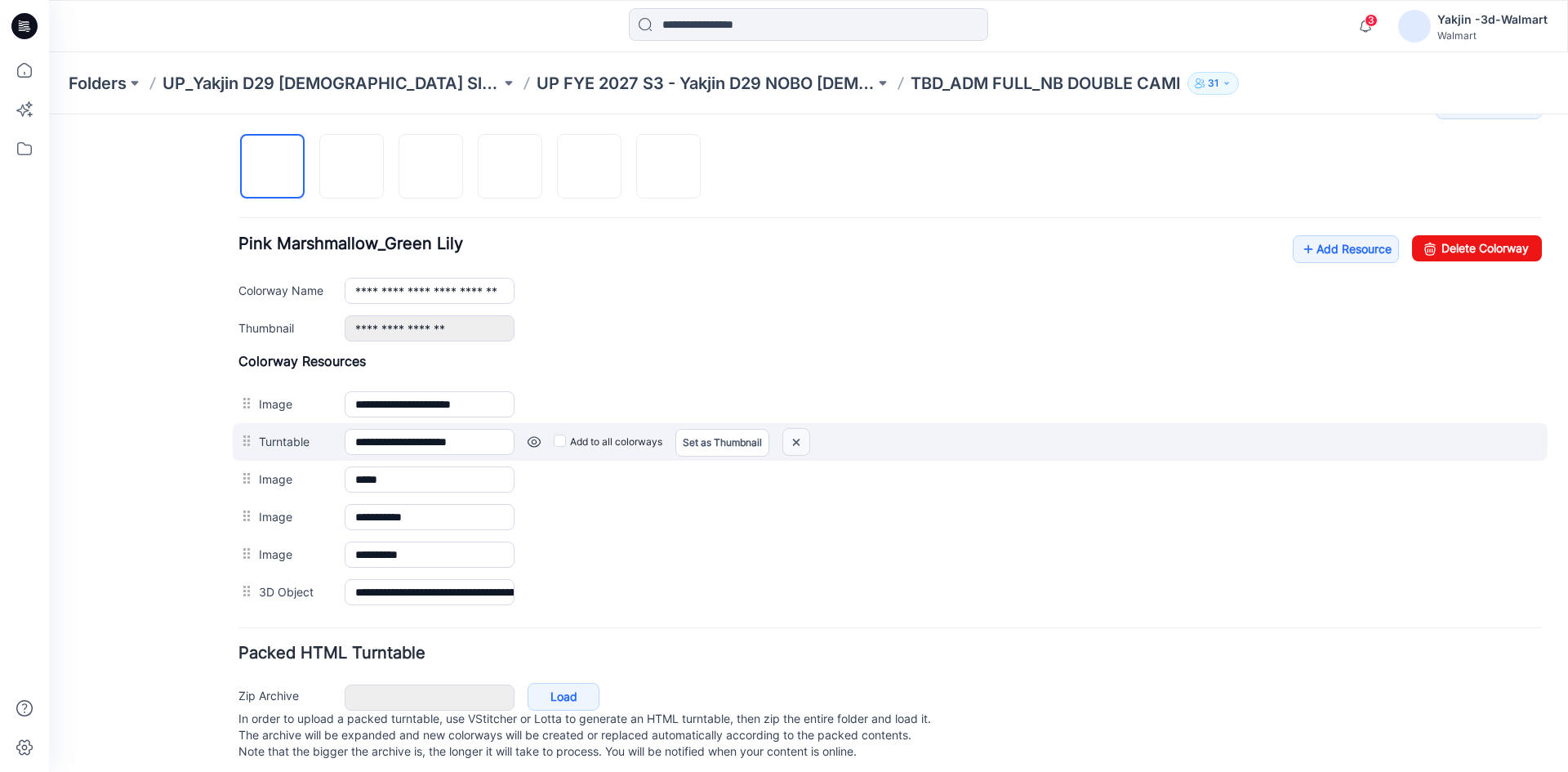
drag, startPoint x: 910, startPoint y: 199, endPoint x: 793, endPoint y: 439, distance: 267.0
click at [793, 439] on img at bounding box center [796, 442] width 27 height 27
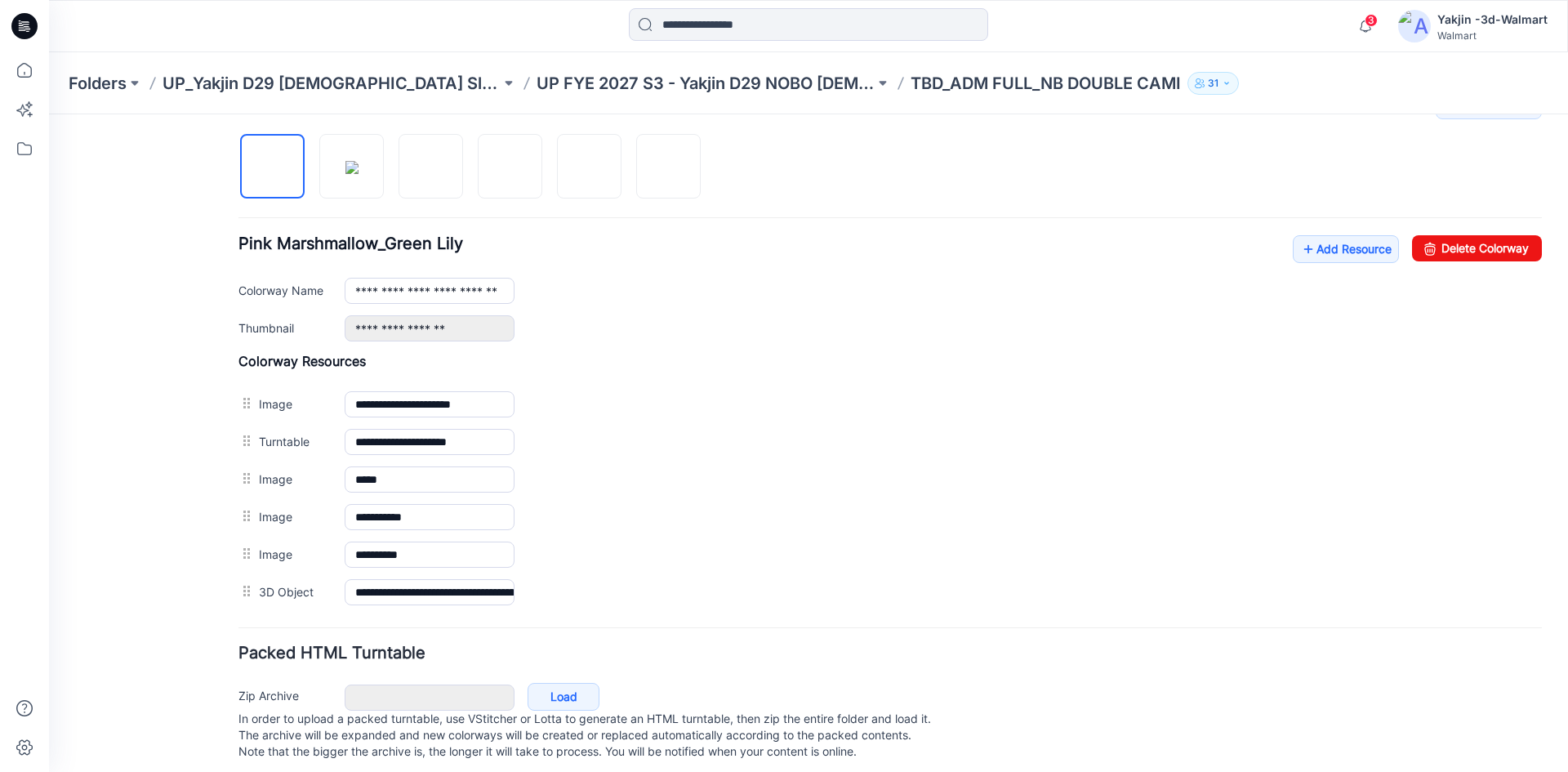
scroll to position [522, 0]
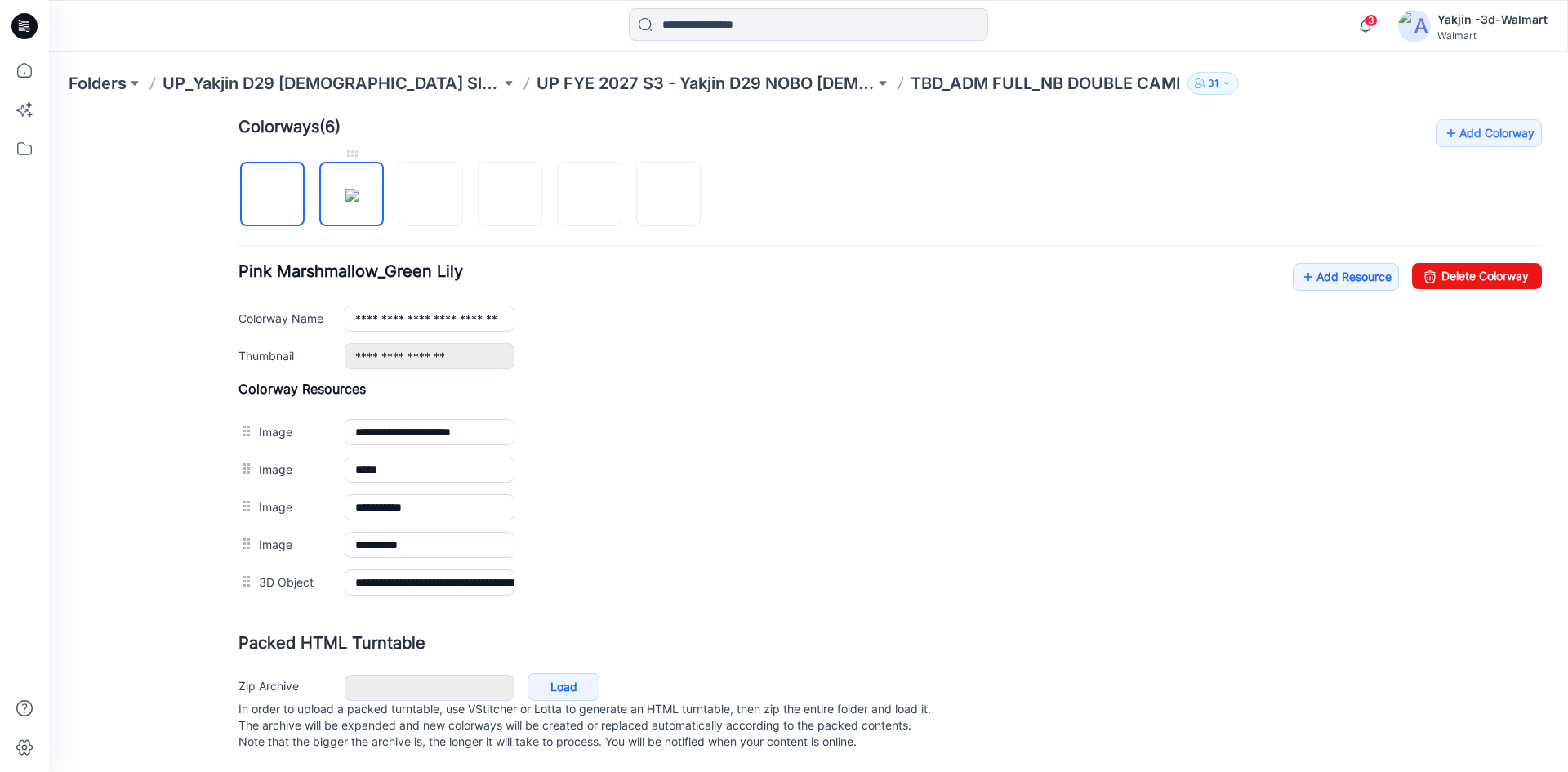
click at [356, 198] on img at bounding box center [352, 195] width 13 height 13
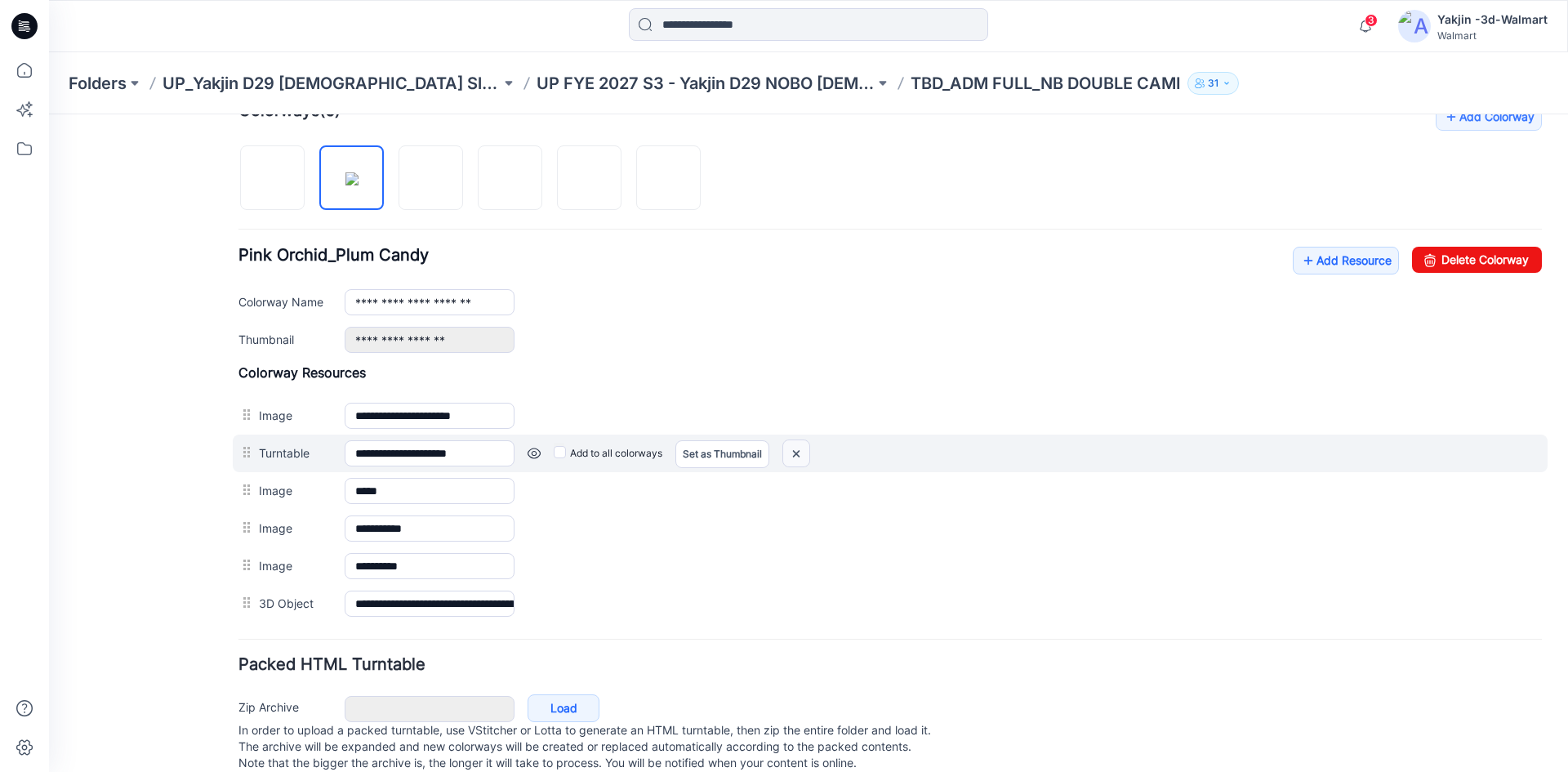
drag, startPoint x: 910, startPoint y: 195, endPoint x: 796, endPoint y: 448, distance: 277.5
click at [796, 448] on img at bounding box center [796, 454] width 27 height 27
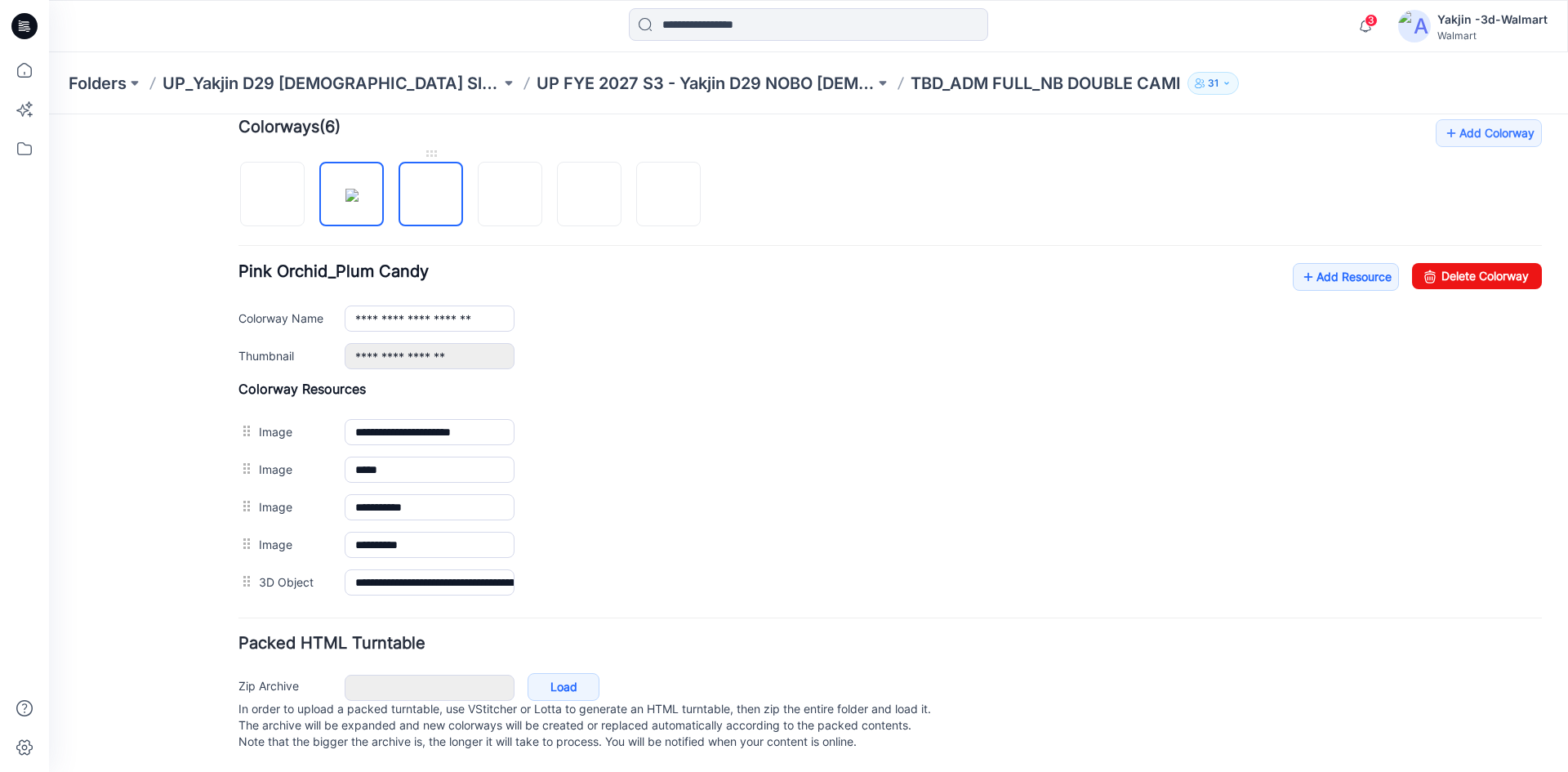
click at [461, 191] on link at bounding box center [431, 194] width 65 height 65
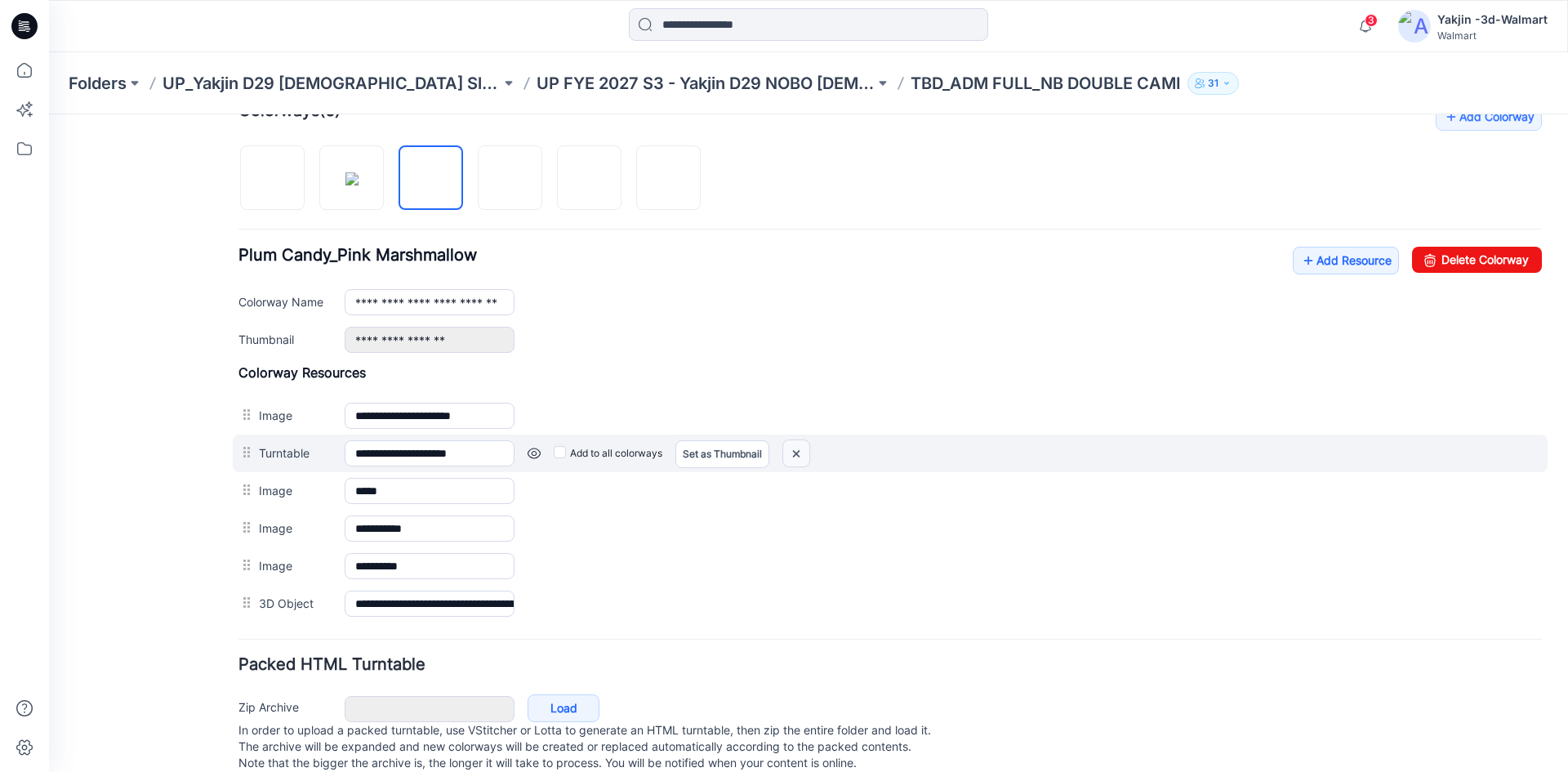
click at [791, 456] on img at bounding box center [796, 454] width 27 height 27
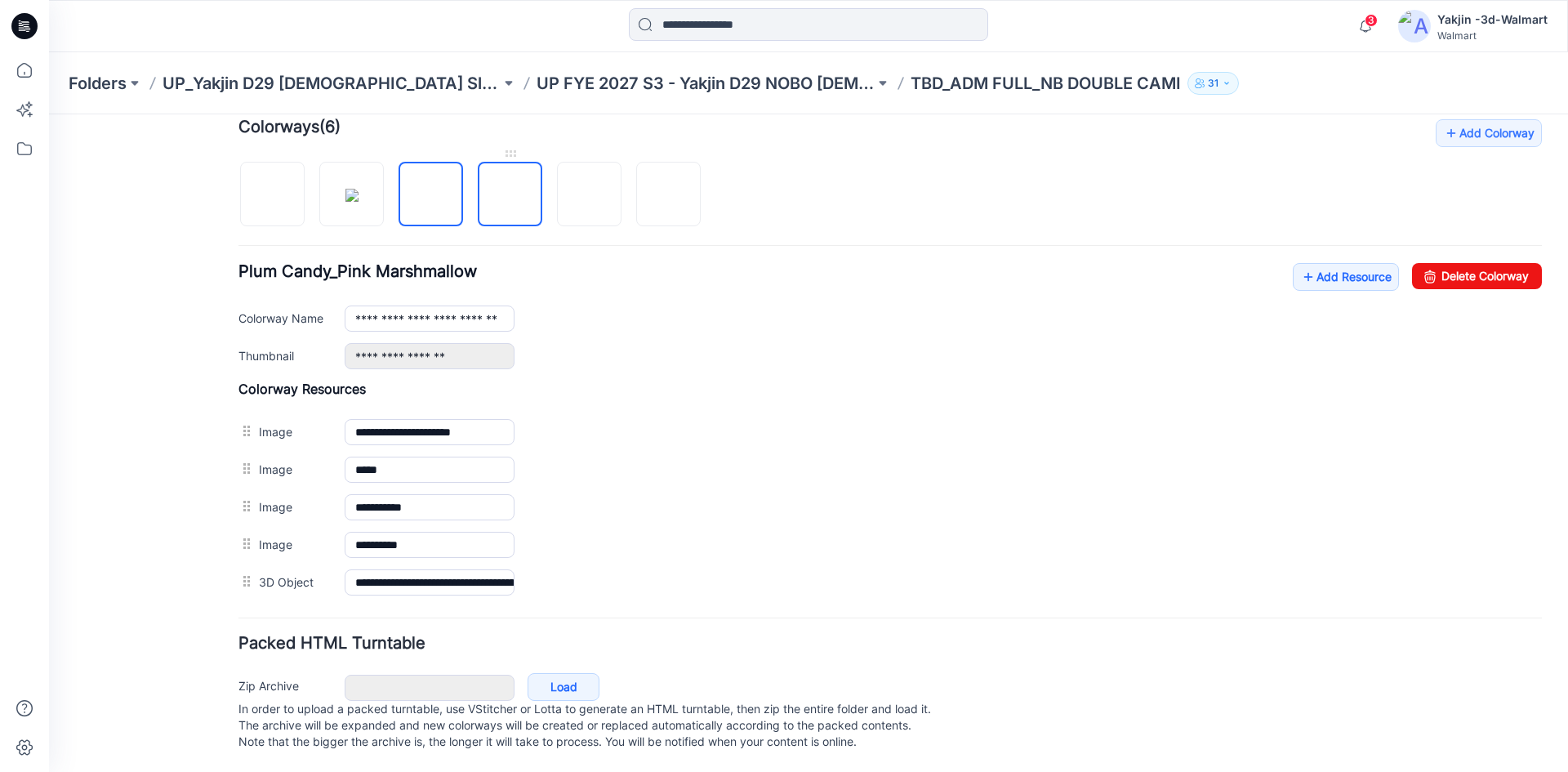
click at [510, 195] on img at bounding box center [510, 195] width 0 height 0
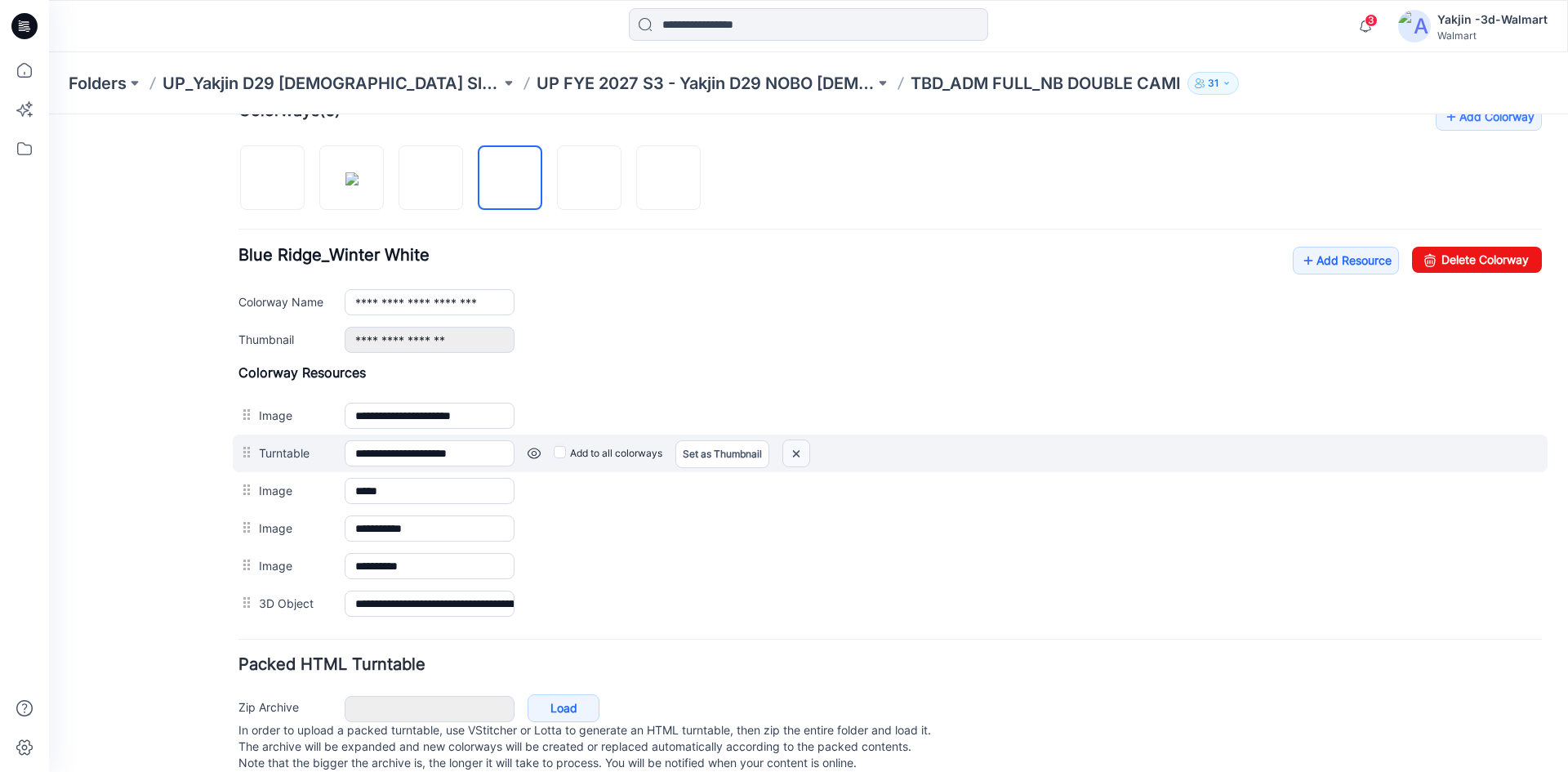
drag, startPoint x: 785, startPoint y: 444, endPoint x: 916, endPoint y: 198, distance: 278.7
click at [785, 444] on img at bounding box center [796, 454] width 27 height 27
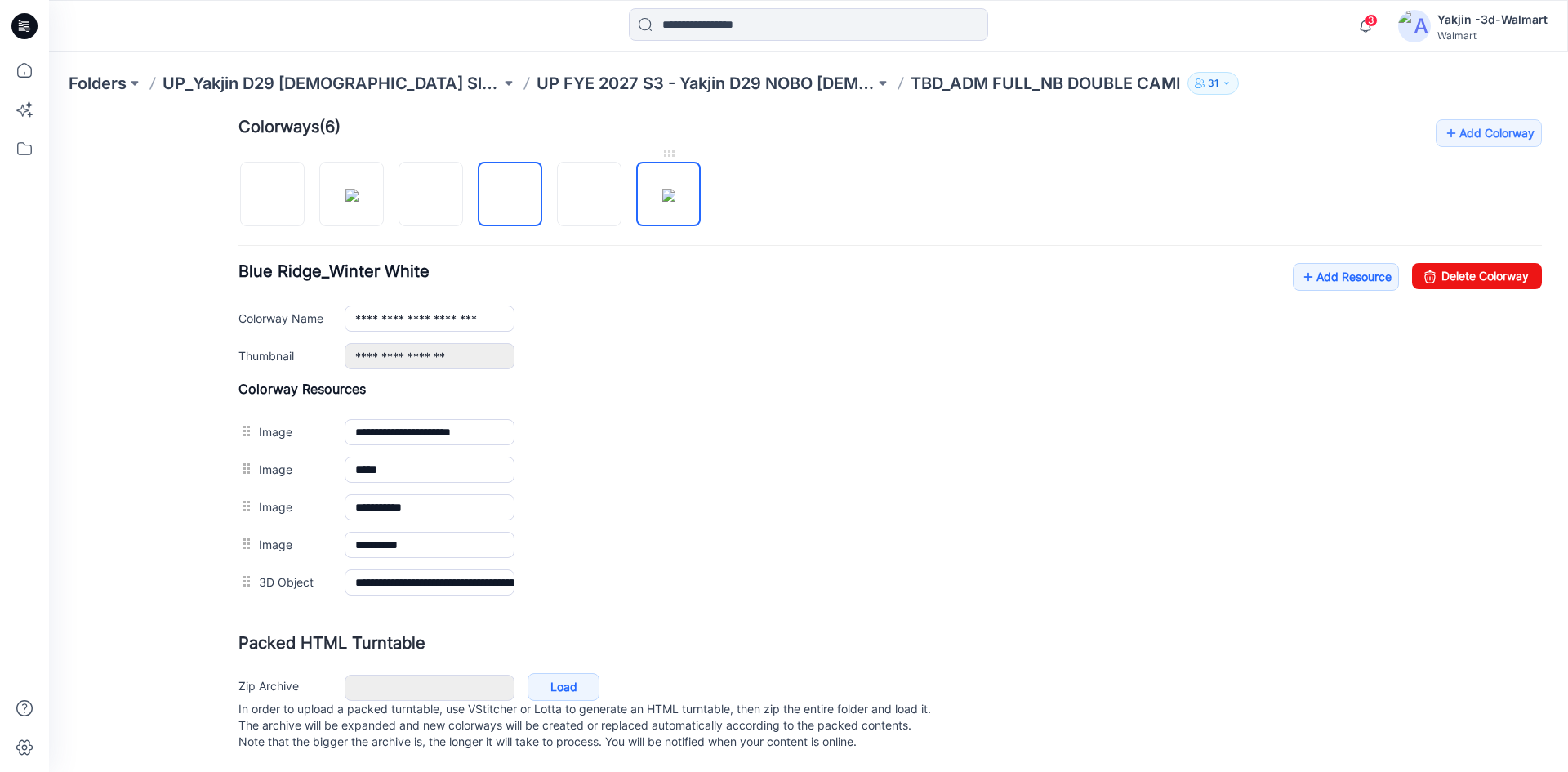
click at [675, 188] on img at bounding box center [669, 195] width 13 height 13
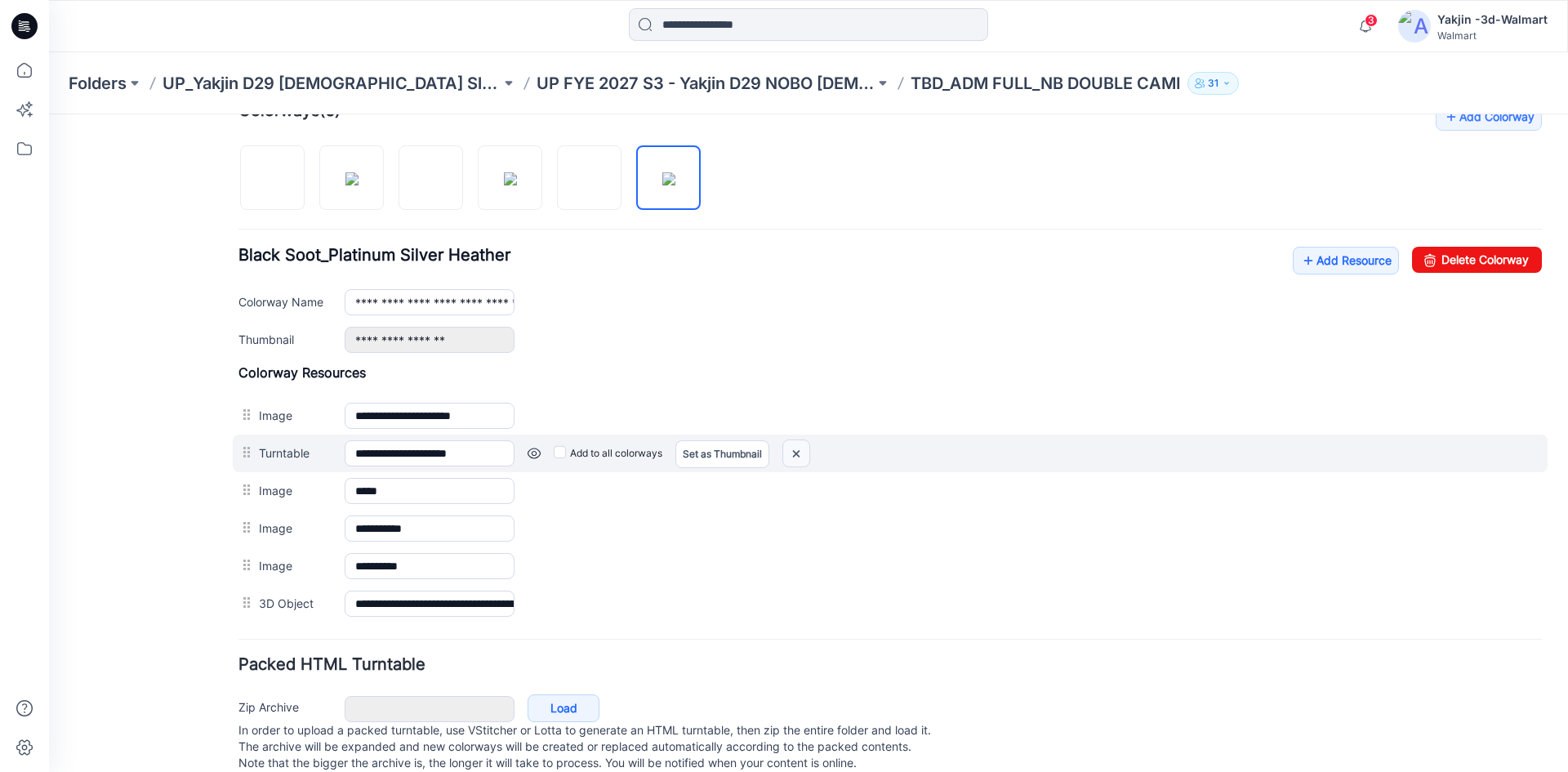
drag, startPoint x: 811, startPoint y: 444, endPoint x: 897, endPoint y: 196, distance: 262.5
click at [809, 444] on img at bounding box center [796, 454] width 27 height 27
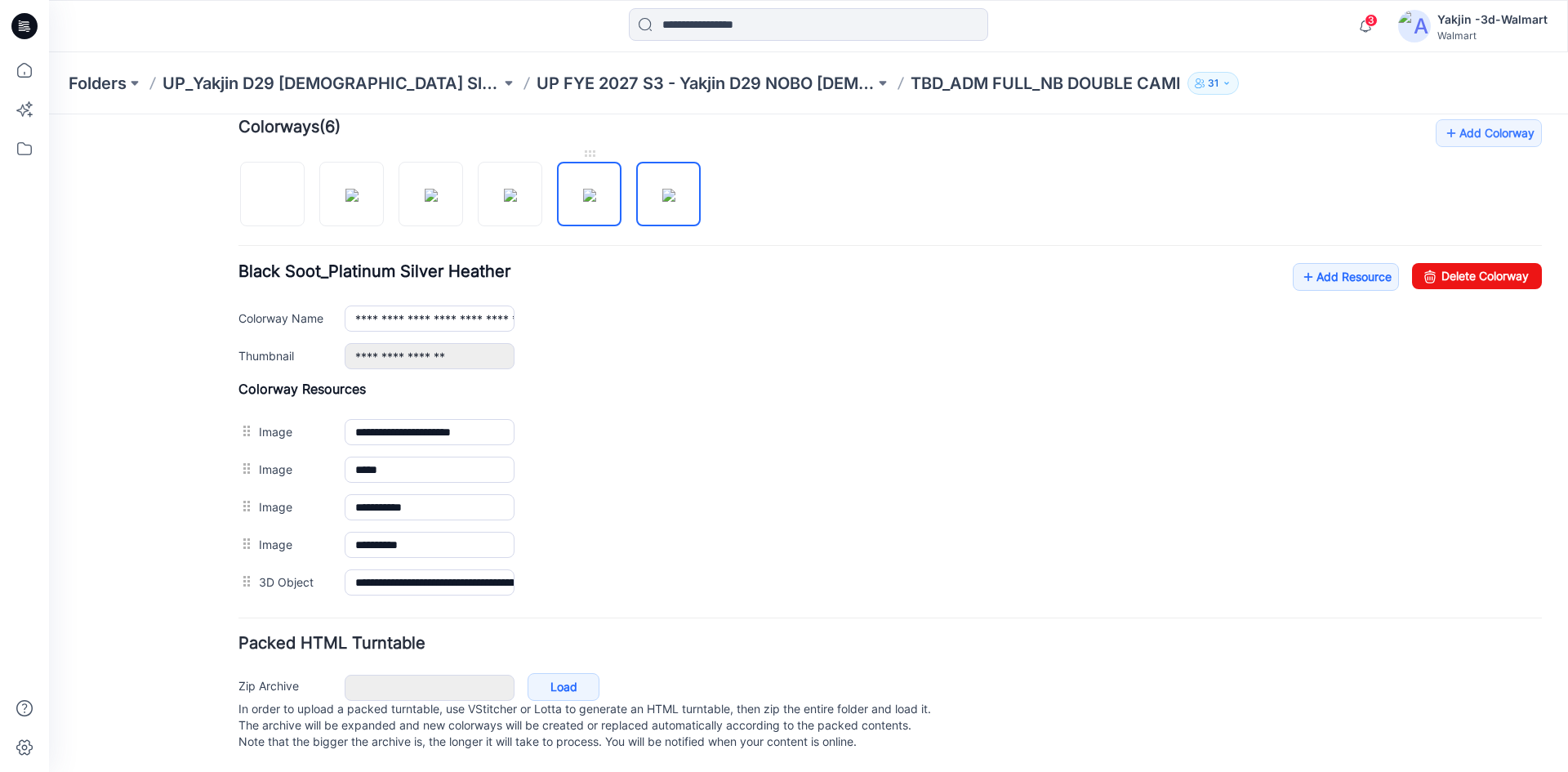
click at [592, 188] on img at bounding box center [590, 195] width 13 height 13
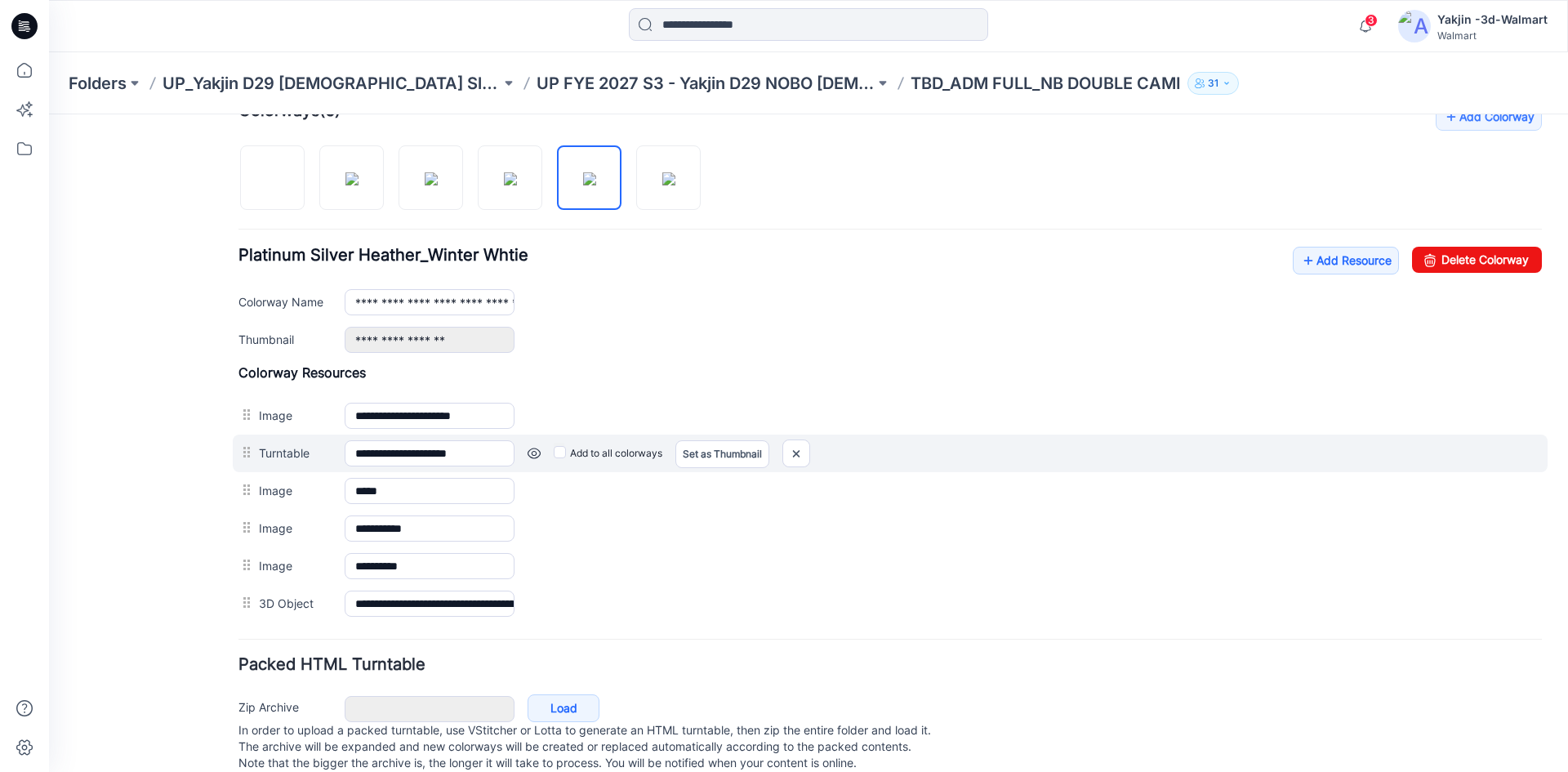
click at [783, 457] on div "Add to all colorways Set as Thumbnail Unset as Thumbnail" at bounding box center [1027, 454] width 1027 height 27
click at [786, 456] on img at bounding box center [796, 454] width 27 height 27
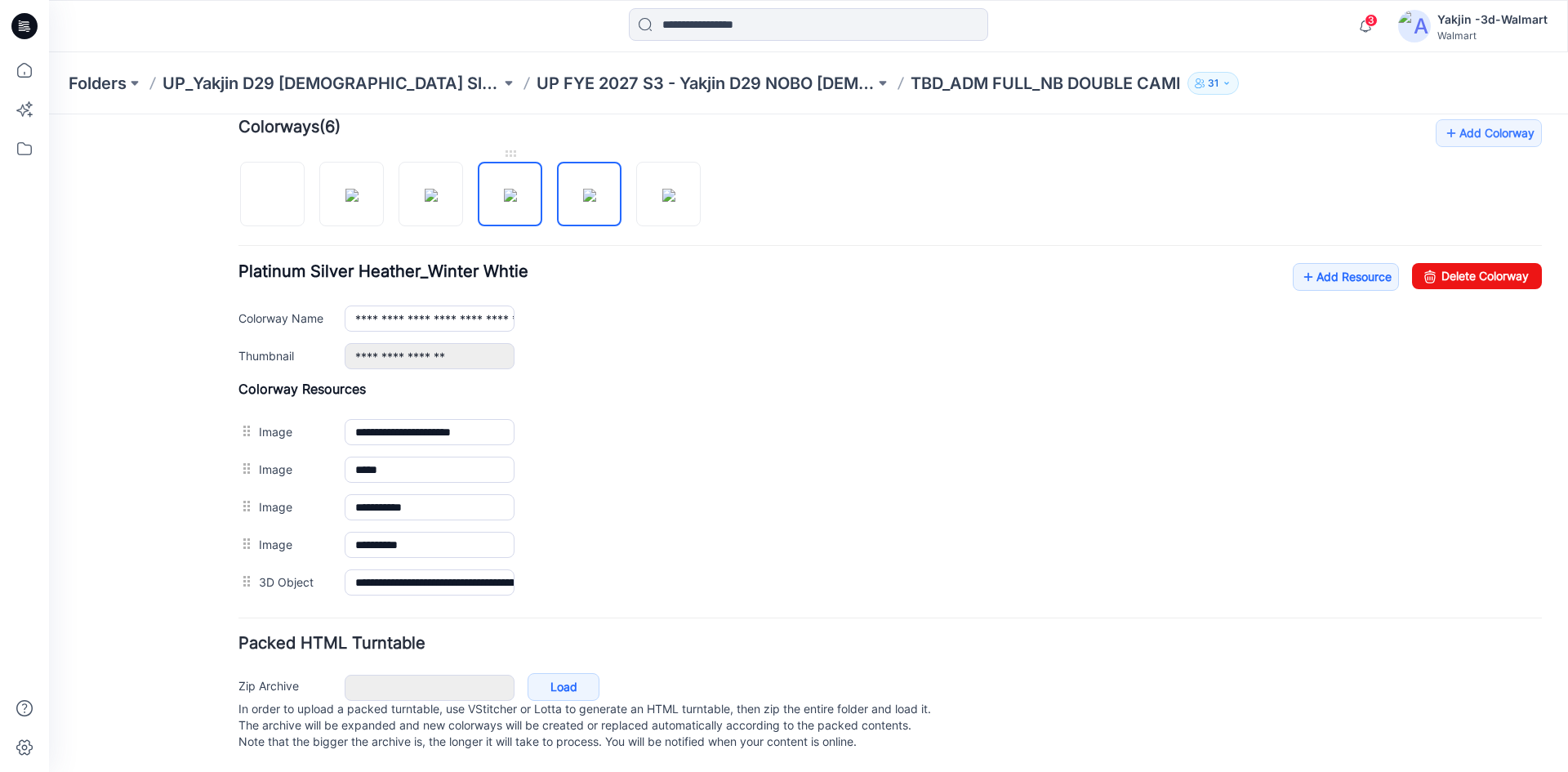
click at [504, 188] on img at bounding box center [511, 195] width 13 height 13
drag, startPoint x: 590, startPoint y: 183, endPoint x: 645, endPoint y: 184, distance: 55.0
click at [590, 188] on img at bounding box center [590, 195] width 13 height 13
click at [667, 188] on img at bounding box center [669, 195] width 13 height 13
click at [557, 186] on link at bounding box center [590, 194] width 65 height 65
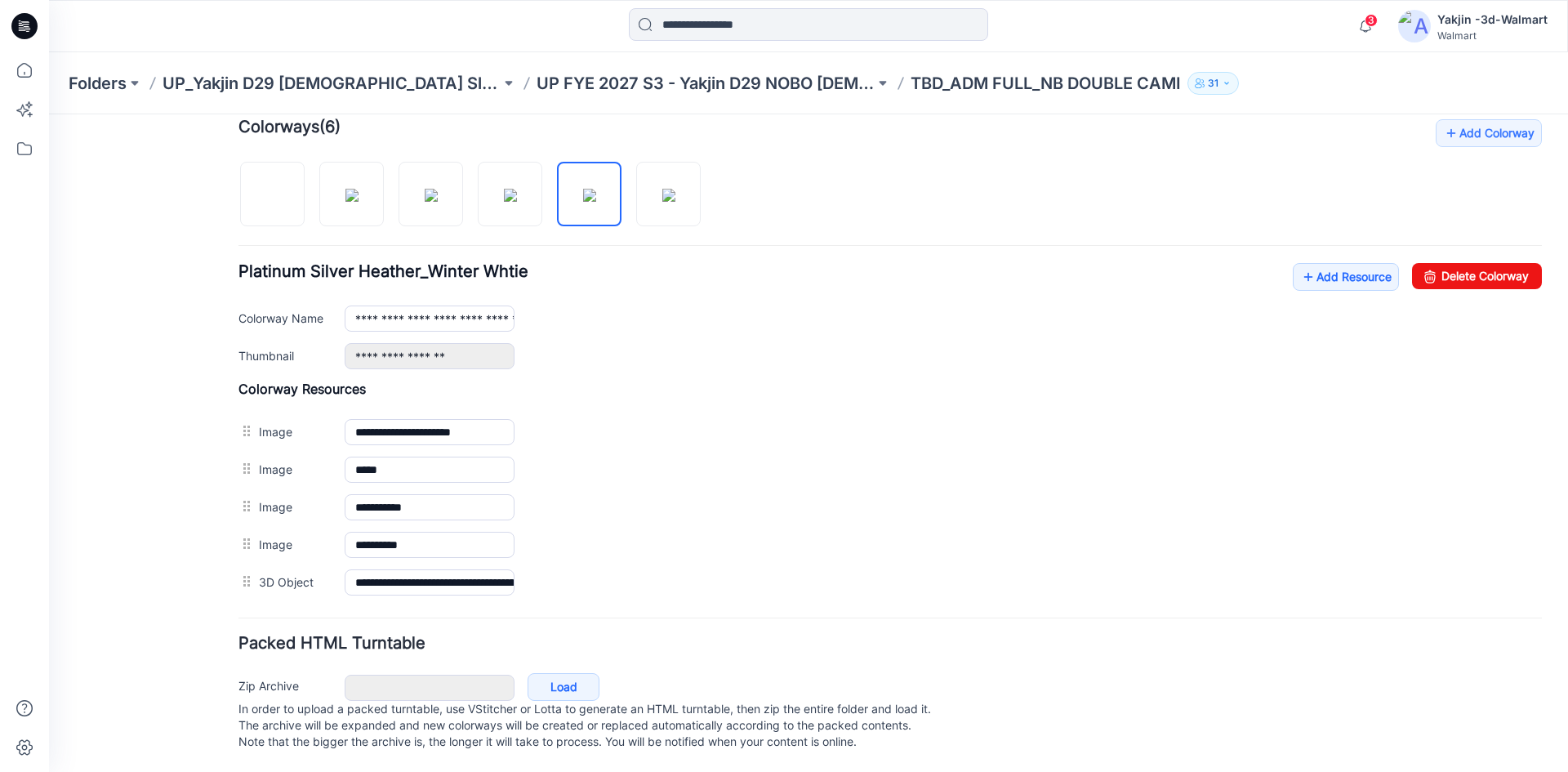
click at [472, 191] on div at bounding box center [476, 185] width 475 height 84
click at [390, 193] on div at bounding box center [476, 185] width 475 height 84
click at [346, 195] on img at bounding box center [352, 195] width 13 height 13
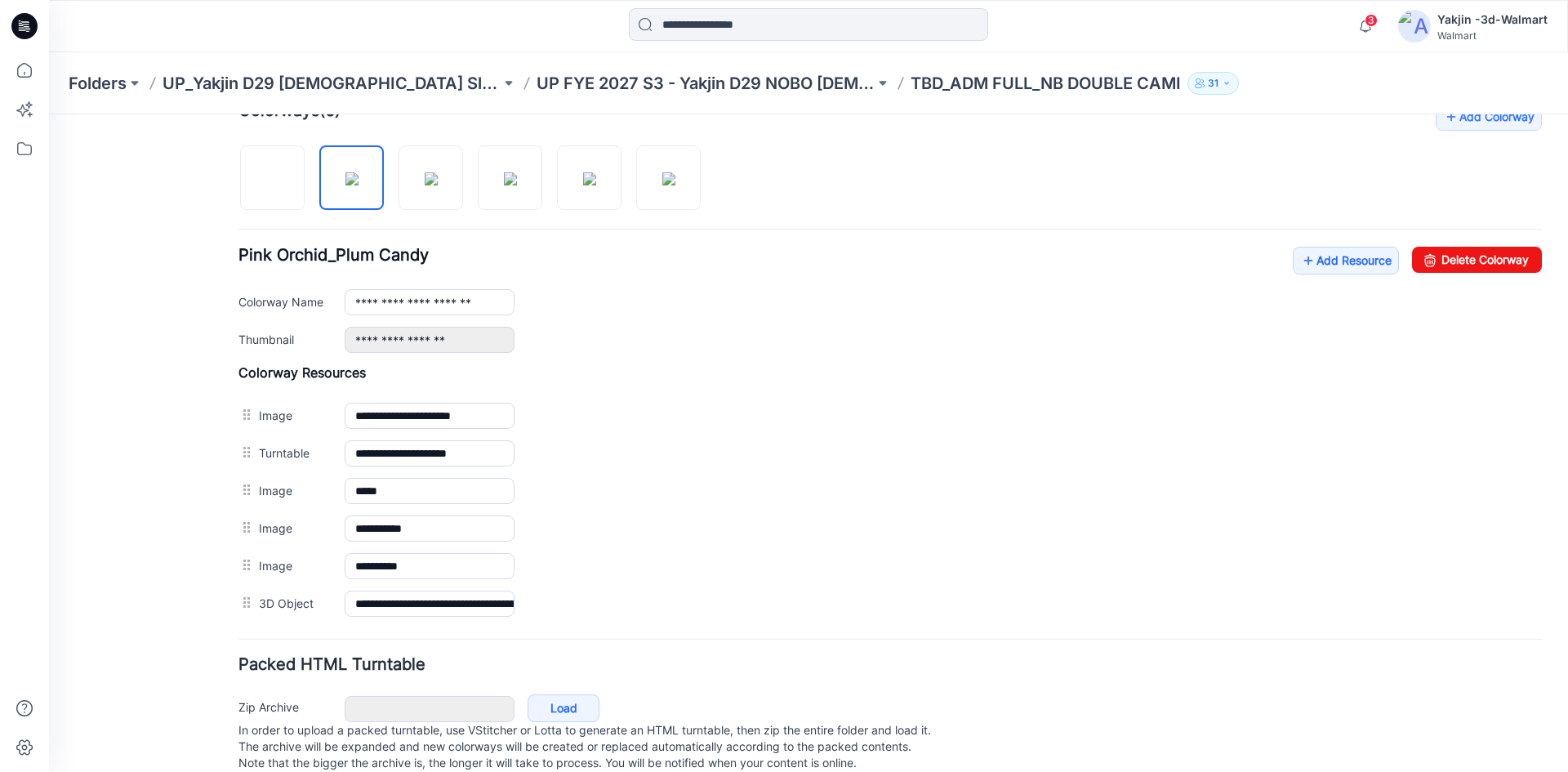
click at [219, 206] on div "**********" at bounding box center [799, 193] width 1499 height 1201
click at [273, 179] on img at bounding box center [273, 179] width 0 height 0
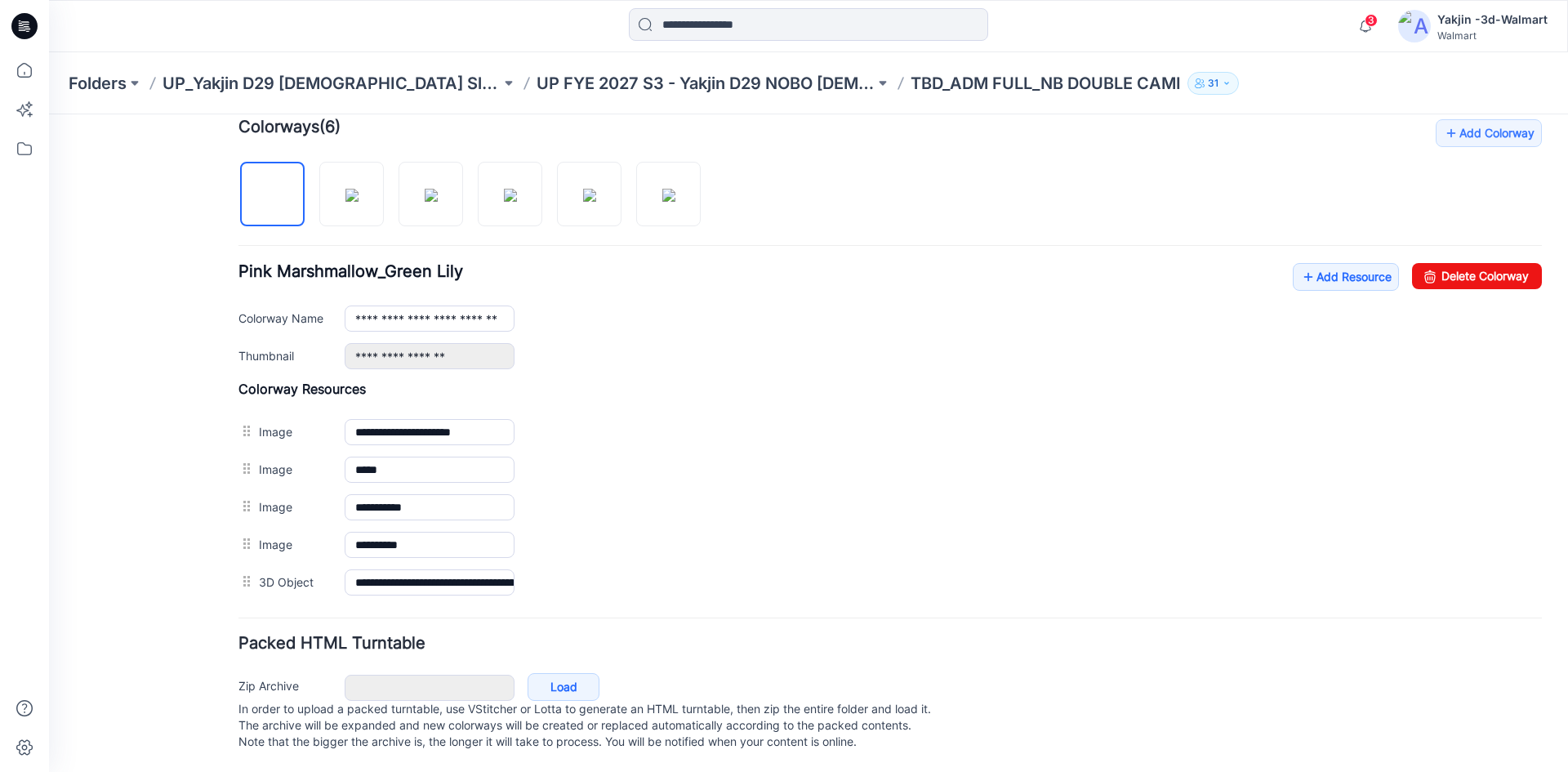
click at [311, 197] on div at bounding box center [476, 185] width 475 height 84
click at [346, 197] on img at bounding box center [352, 195] width 13 height 13
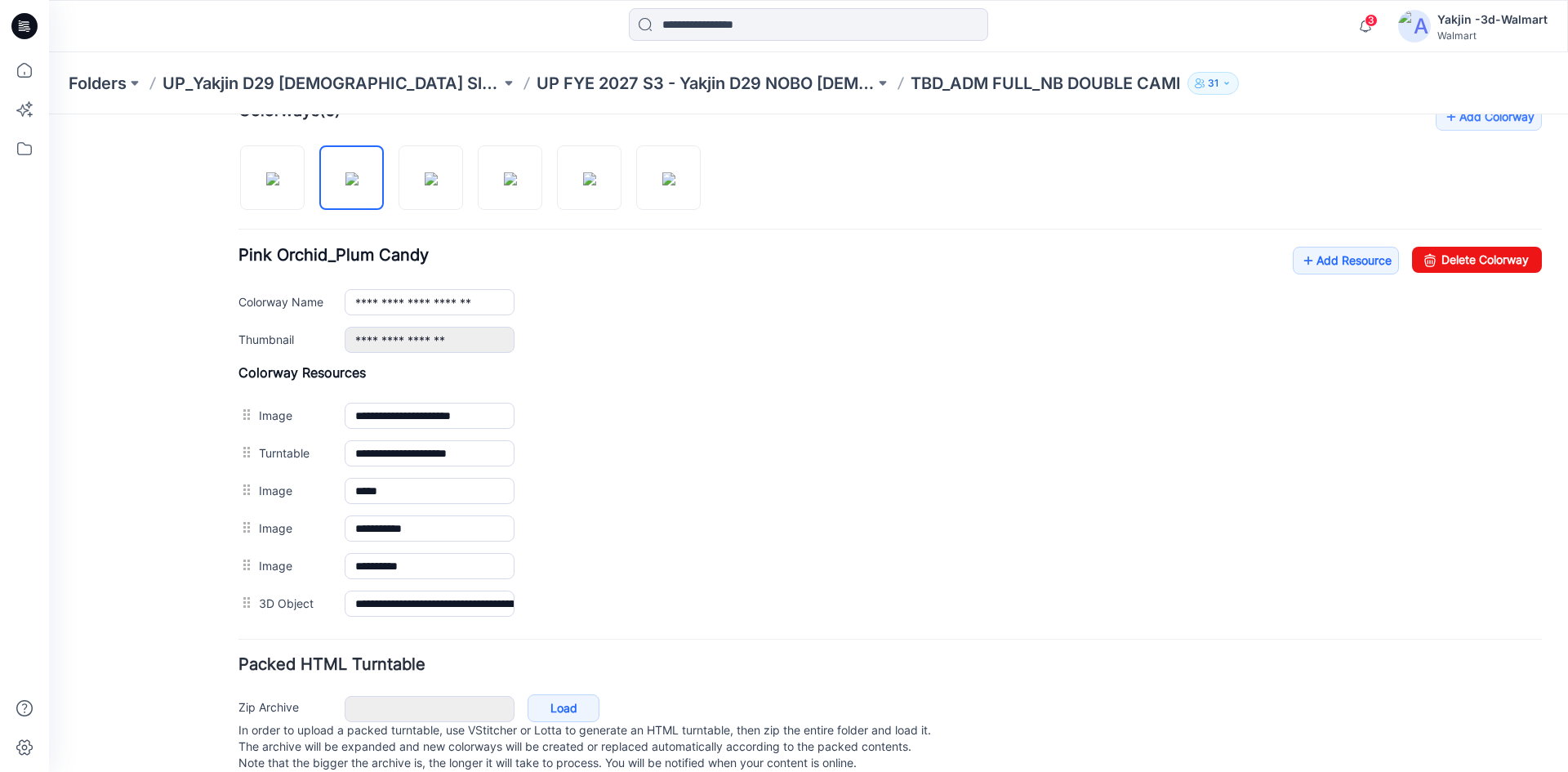
click at [434, 212] on div "**********" at bounding box center [891, 362] width 1303 height 519
click at [438, 186] on img at bounding box center [431, 179] width 13 height 13
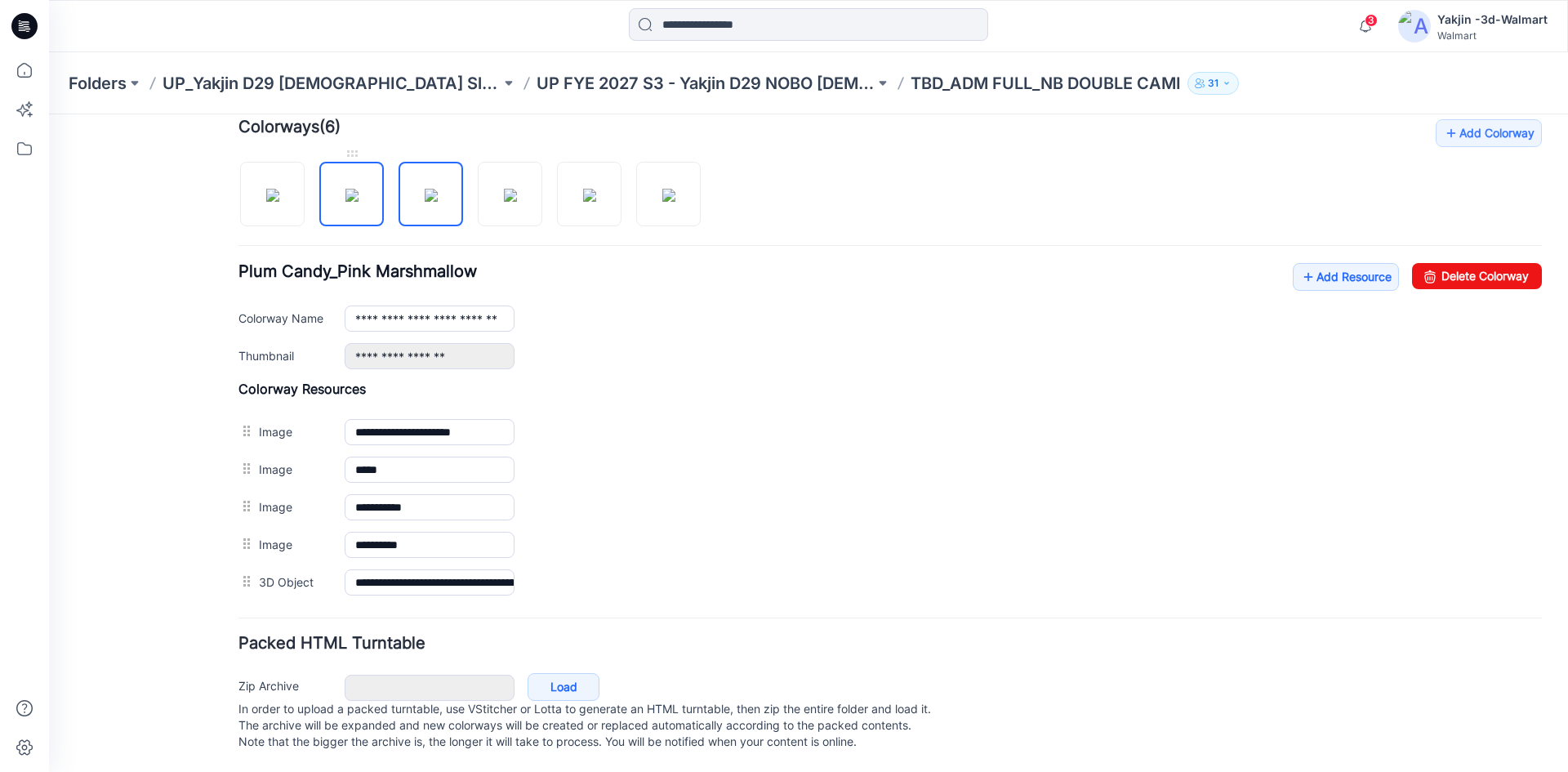
click at [356, 209] on link at bounding box center [352, 194] width 65 height 65
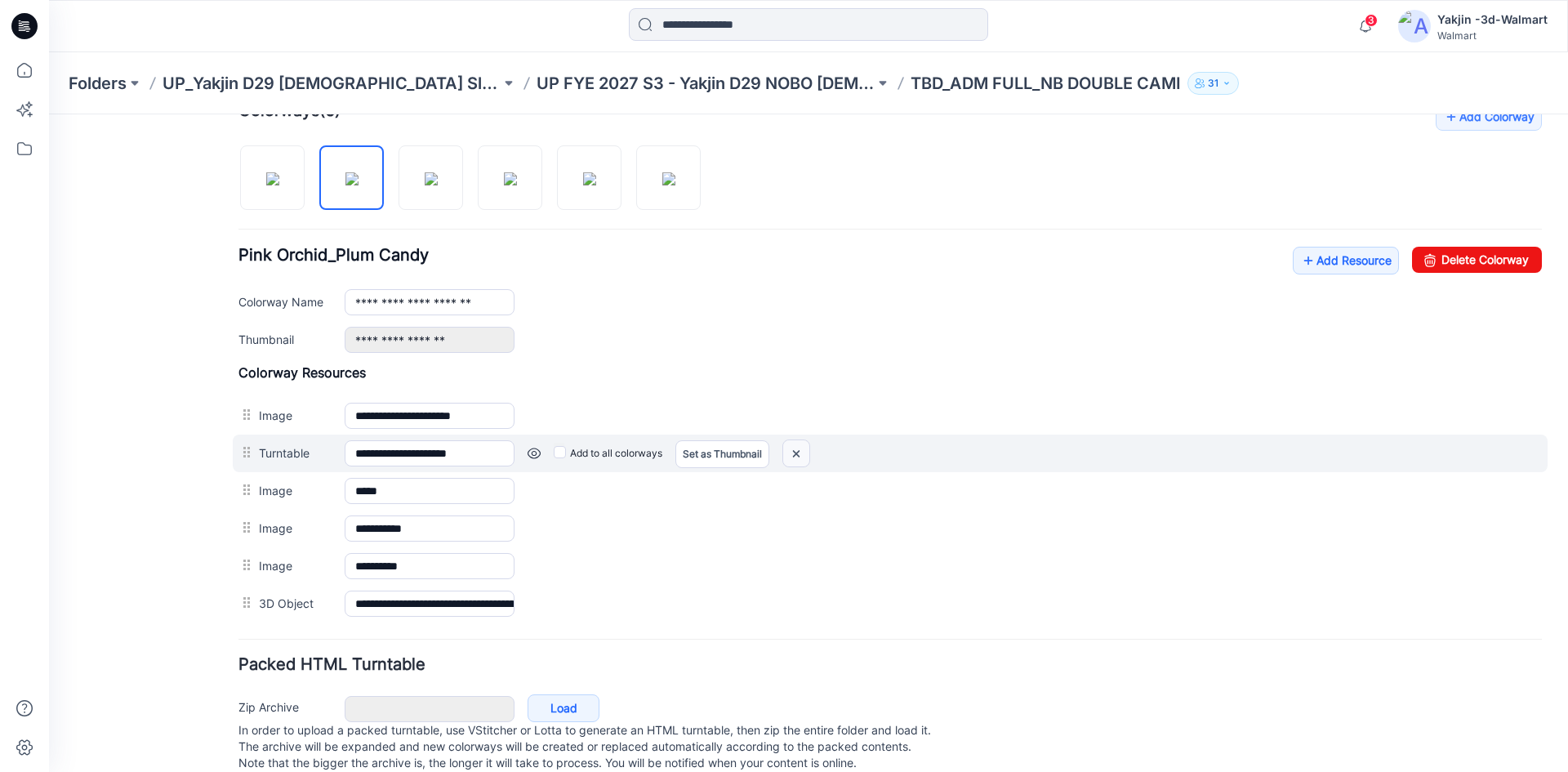
drag, startPoint x: 921, startPoint y: 201, endPoint x: 793, endPoint y: 451, distance: 280.9
click at [793, 451] on img at bounding box center [796, 454] width 27 height 27
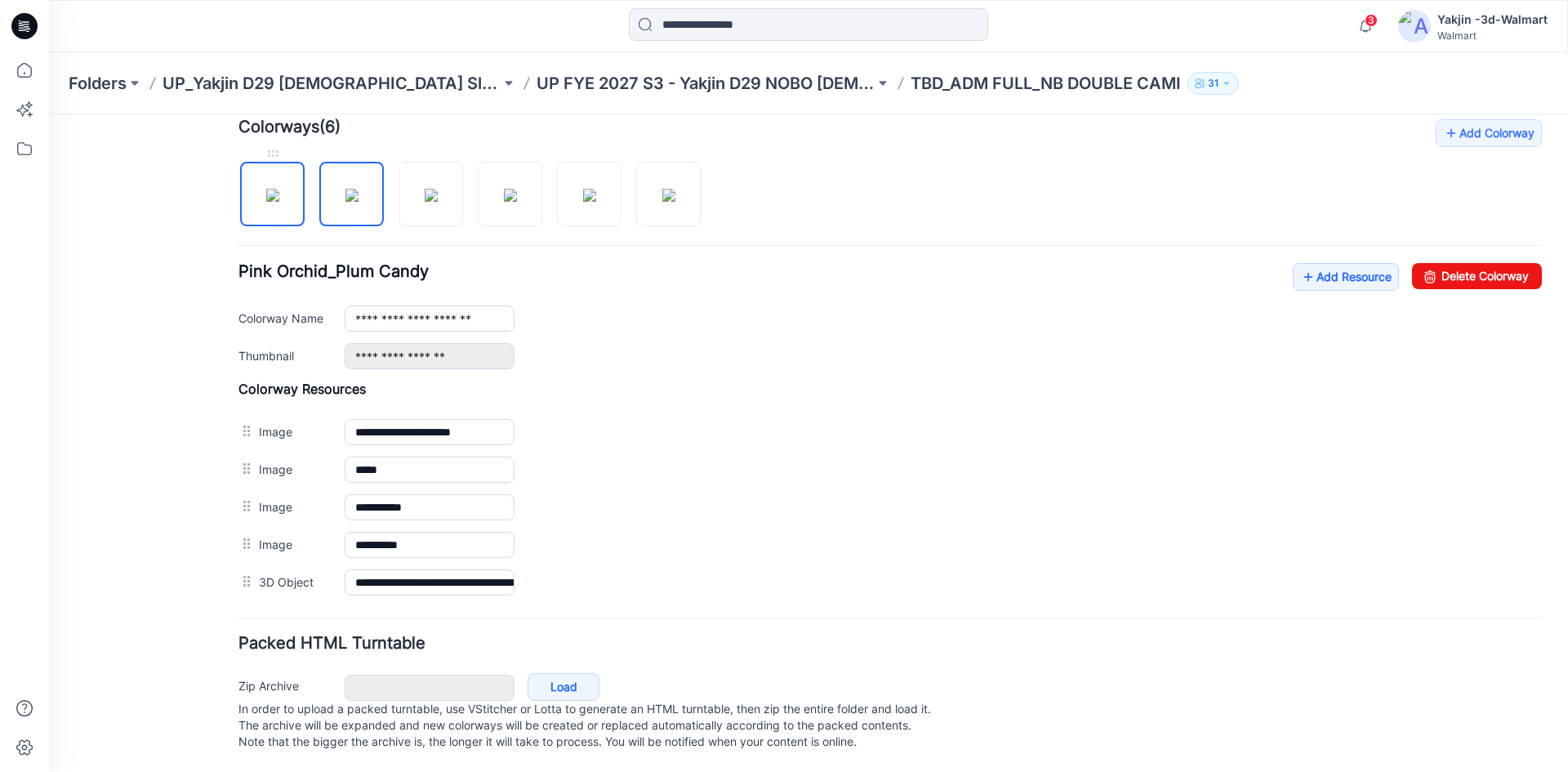
click at [272, 192] on img at bounding box center [273, 195] width 13 height 13
click at [346, 191] on img at bounding box center [352, 195] width 13 height 13
click at [434, 188] on img at bounding box center [431, 195] width 13 height 13
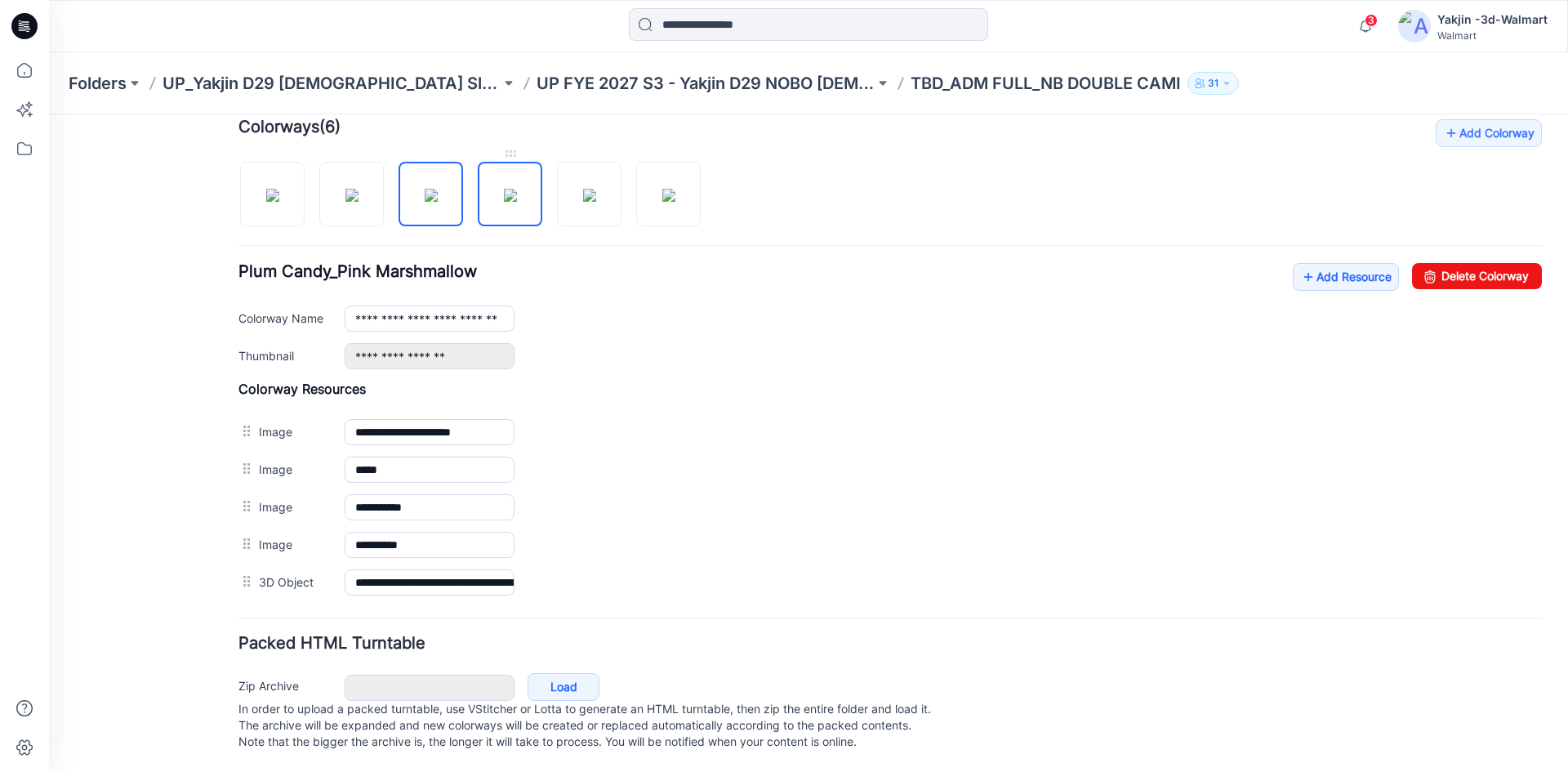
click at [504, 188] on img at bounding box center [511, 195] width 13 height 13
click at [583, 189] on img at bounding box center [590, 195] width 13 height 13
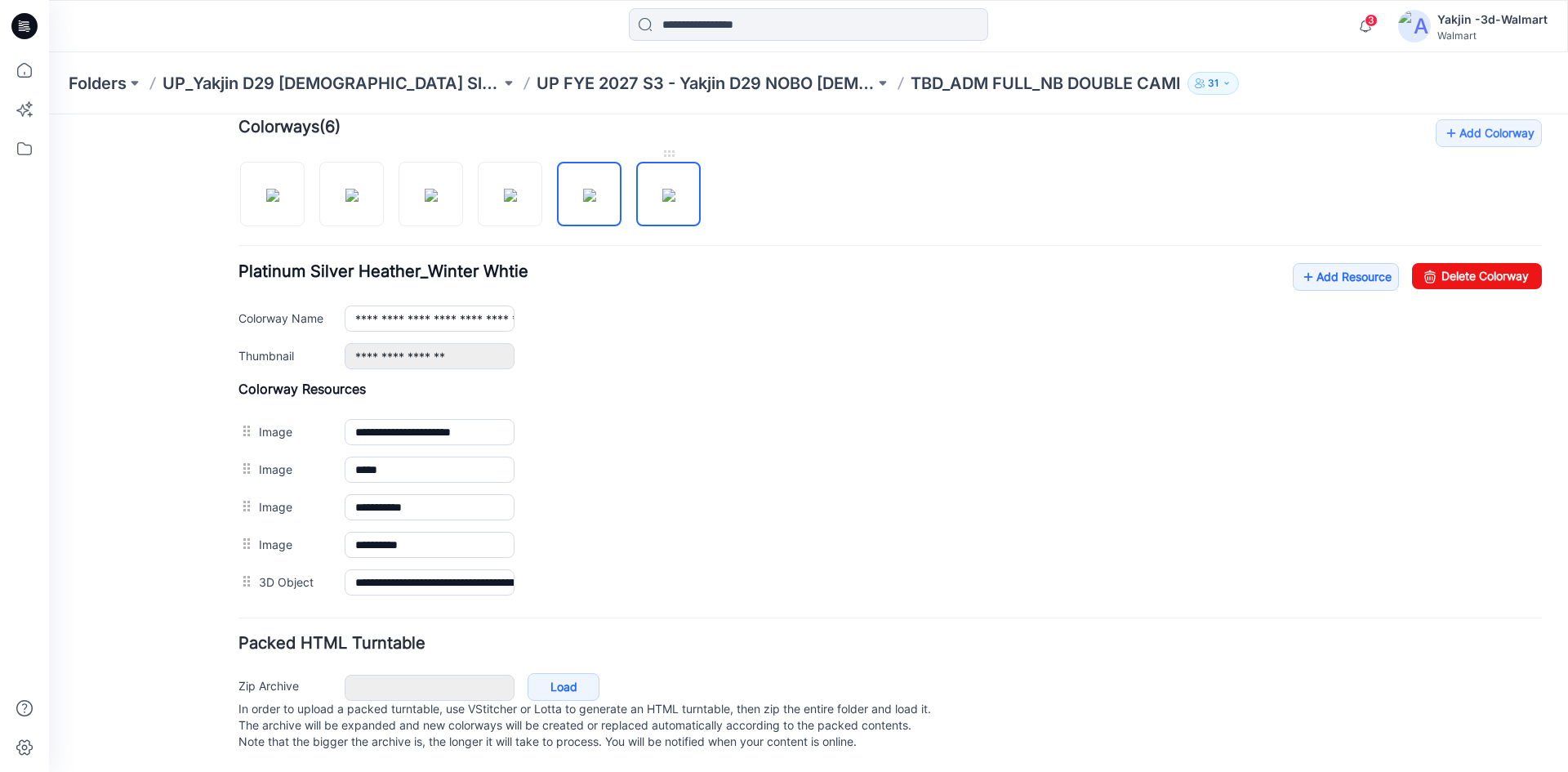
click at [663, 193] on img at bounding box center [669, 195] width 13 height 13
click at [277, 188] on img at bounding box center [273, 195] width 13 height 13
type input "**********"
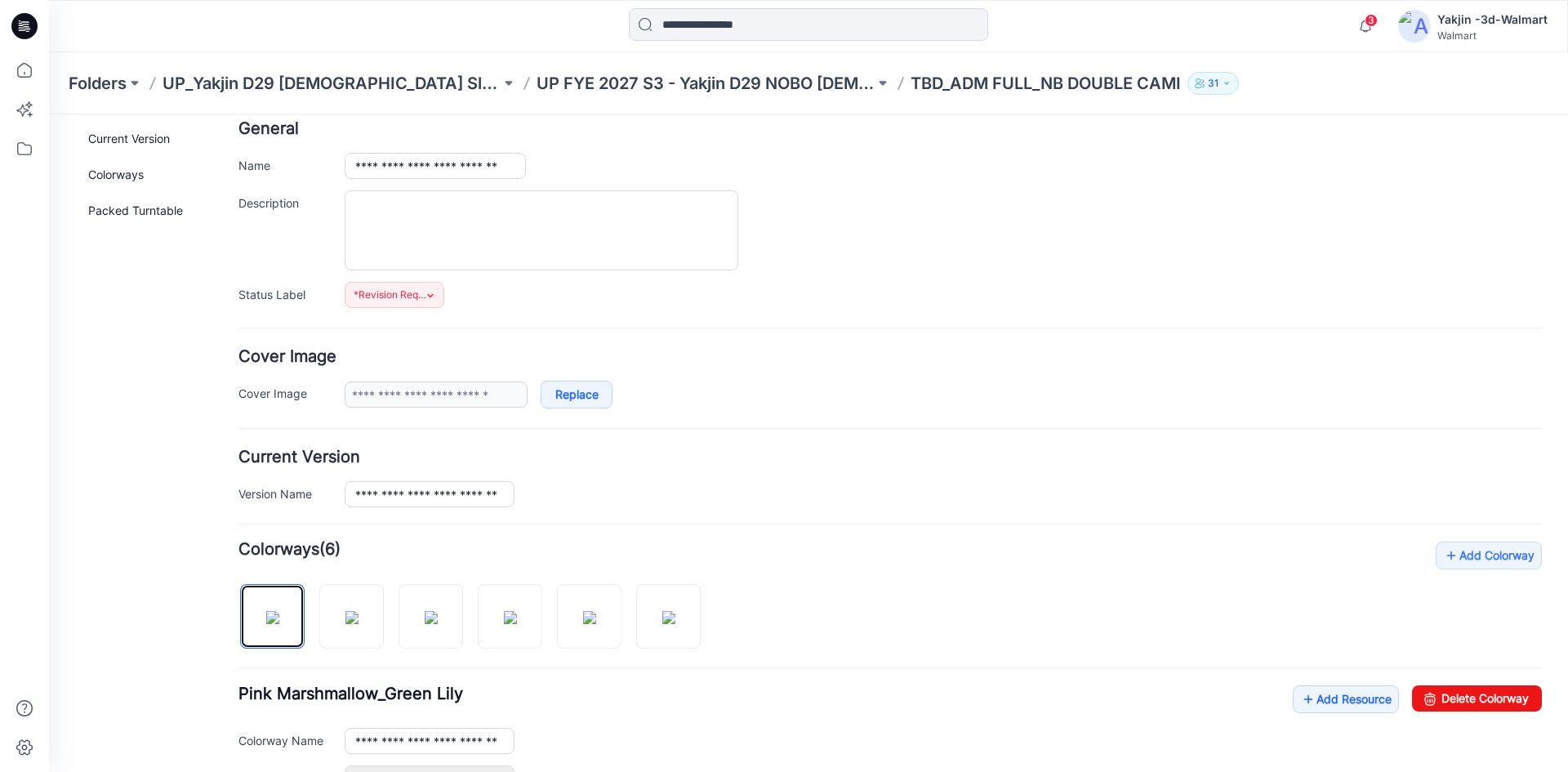
scroll to position [0, 0]
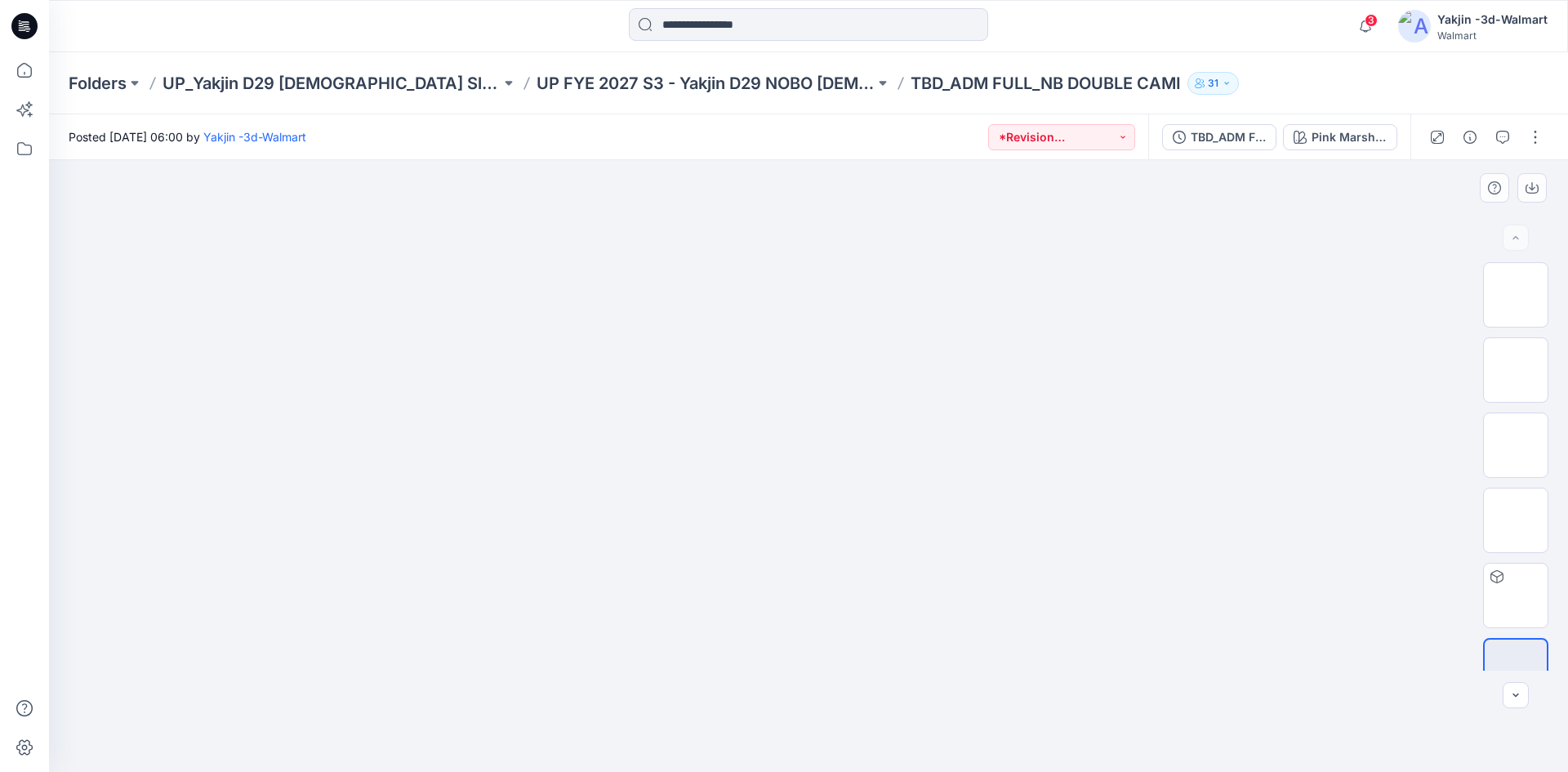
click at [458, 193] on div at bounding box center [808, 466] width 1519 height 612
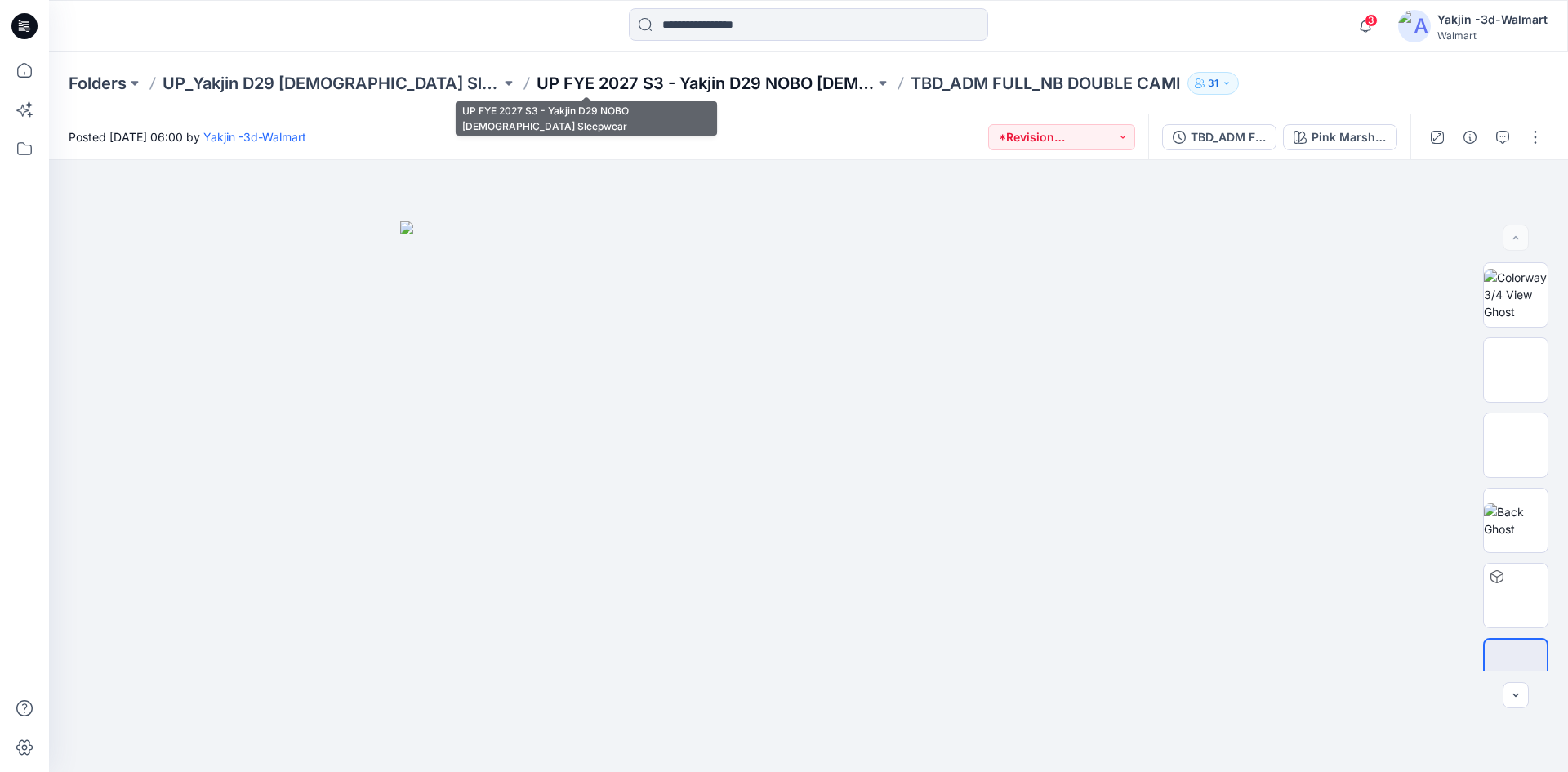
click at [591, 84] on p "UP FYE 2027 S3 - Yakjin D29 NOBO [DEMOGRAPHIC_DATA] Sleepwear" at bounding box center [706, 84] width 338 height 23
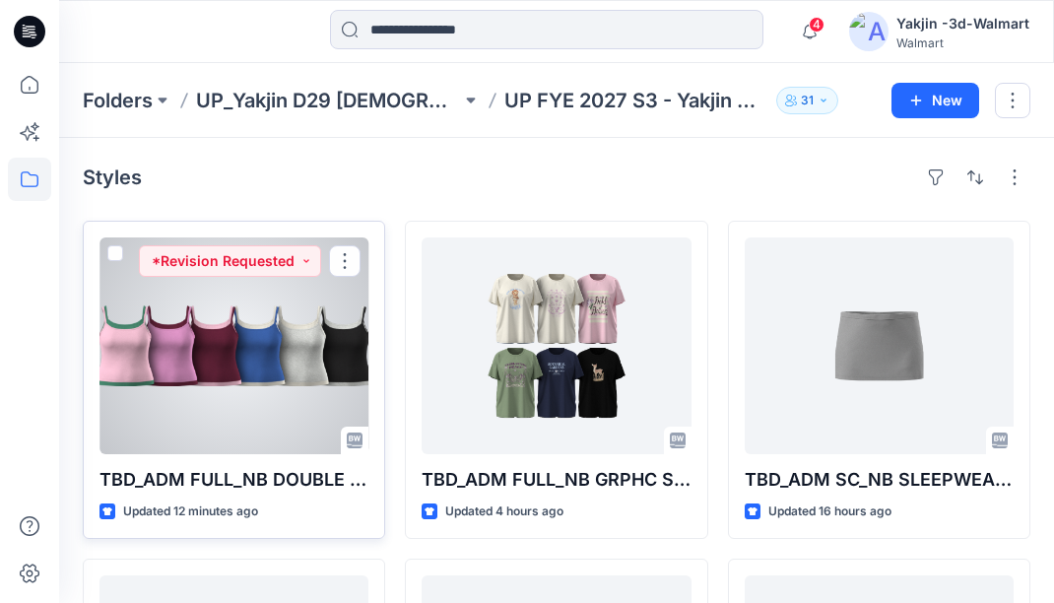
click at [284, 362] on div at bounding box center [233, 345] width 269 height 217
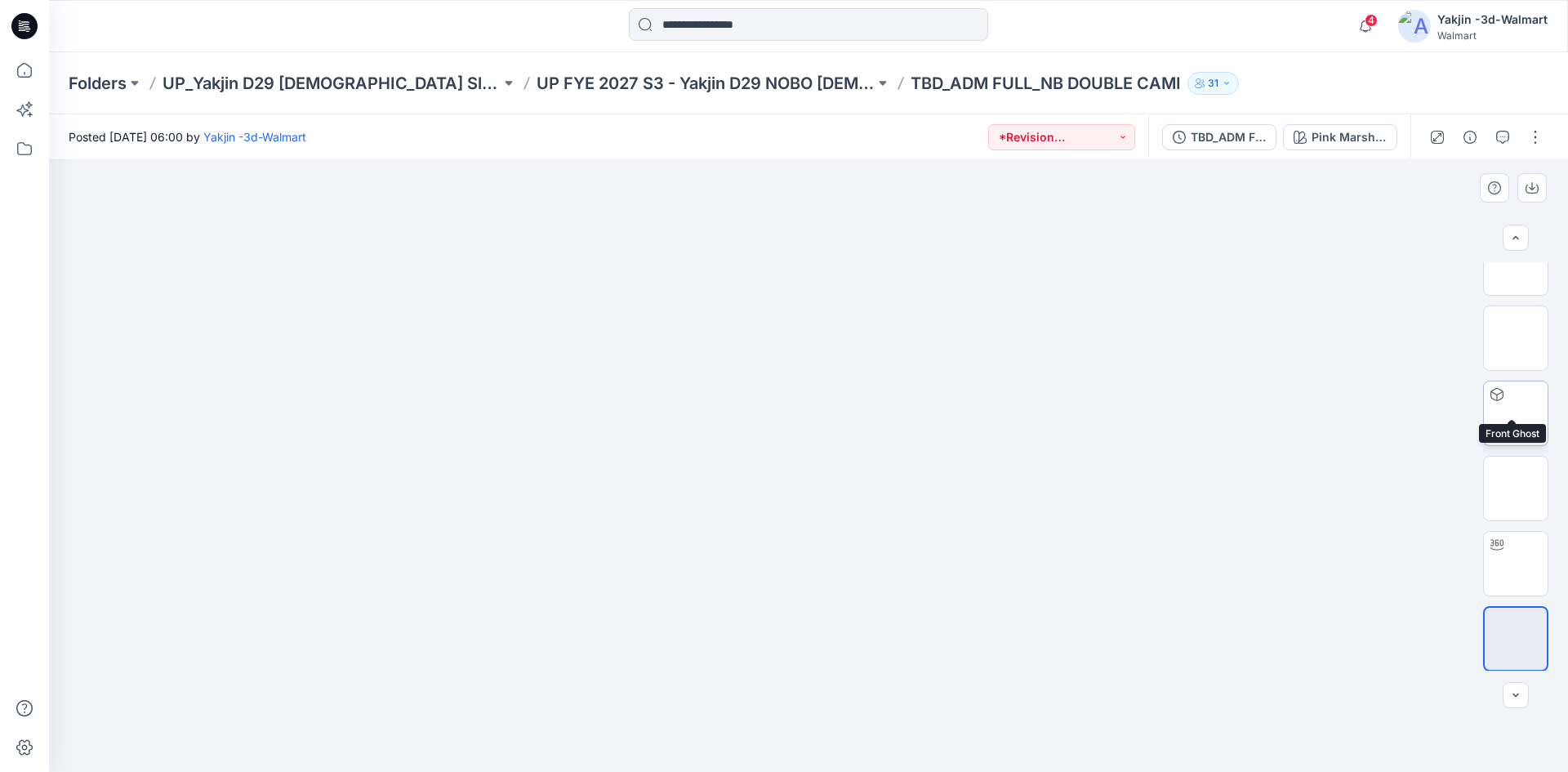
scroll to position [183, 0]
click at [1516, 563] on img at bounding box center [1516, 563] width 0 height 0
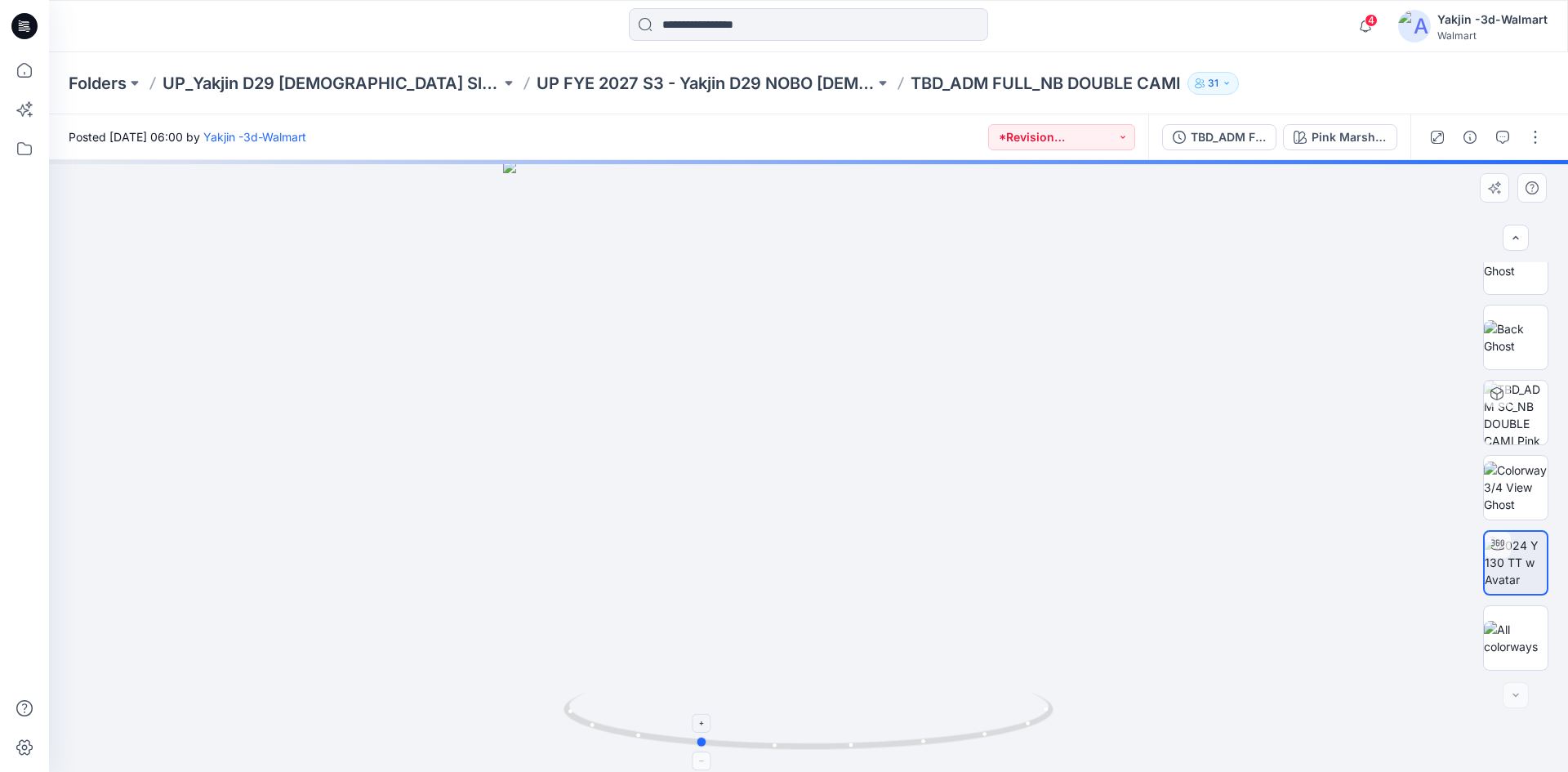
drag, startPoint x: 1078, startPoint y: 724, endPoint x: 979, endPoint y: 731, distance: 99.2
click at [979, 733] on div at bounding box center [808, 466] width 1519 height 612
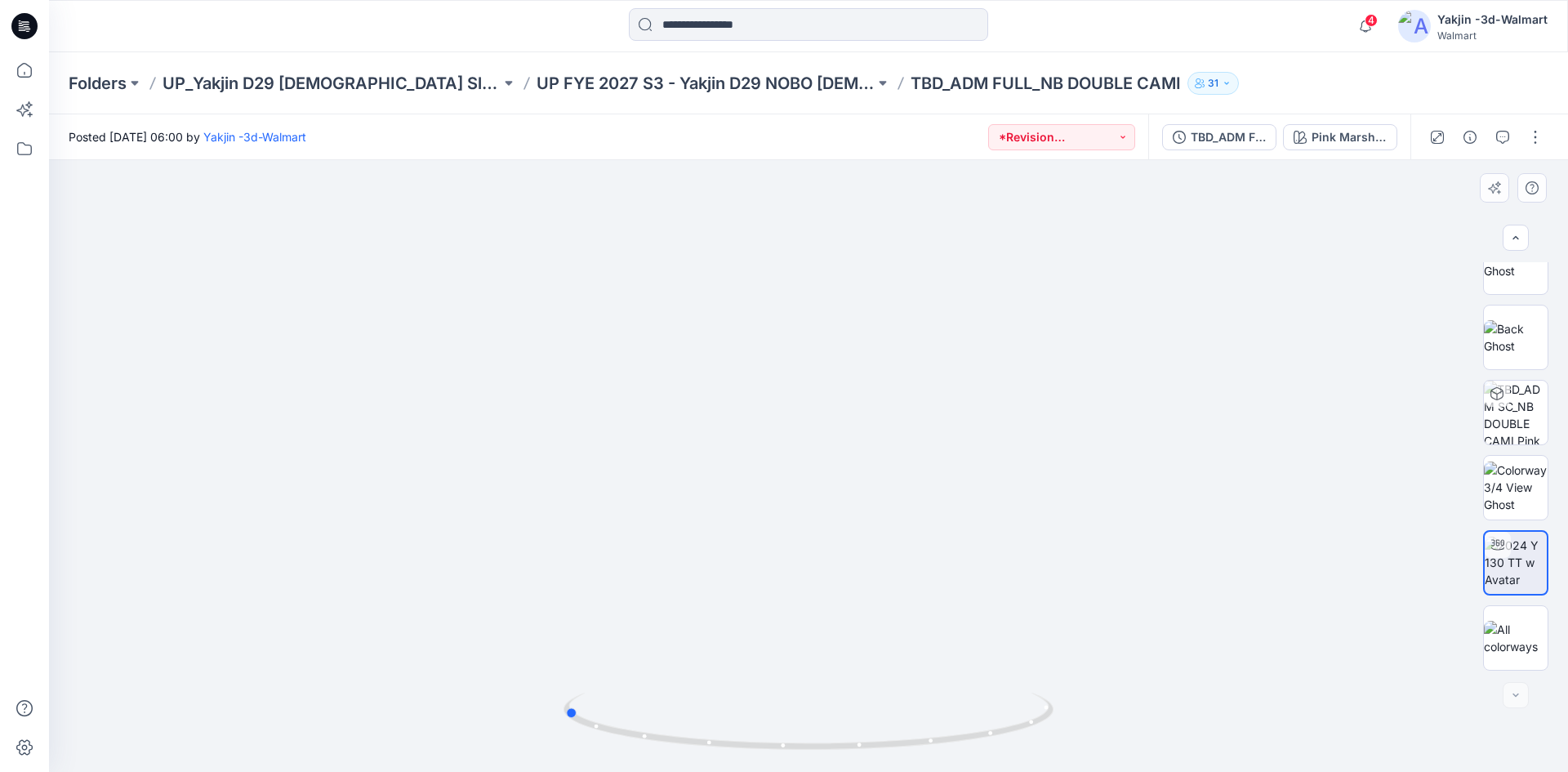
drag, startPoint x: 776, startPoint y: 748, endPoint x: 642, endPoint y: 754, distance: 134.1
click at [642, 754] on div at bounding box center [808, 731] width 490 height 81
click at [1021, 736] on icon at bounding box center [810, 723] width 494 height 61
drag, startPoint x: 1011, startPoint y: 728, endPoint x: 808, endPoint y: 702, distance: 204.7
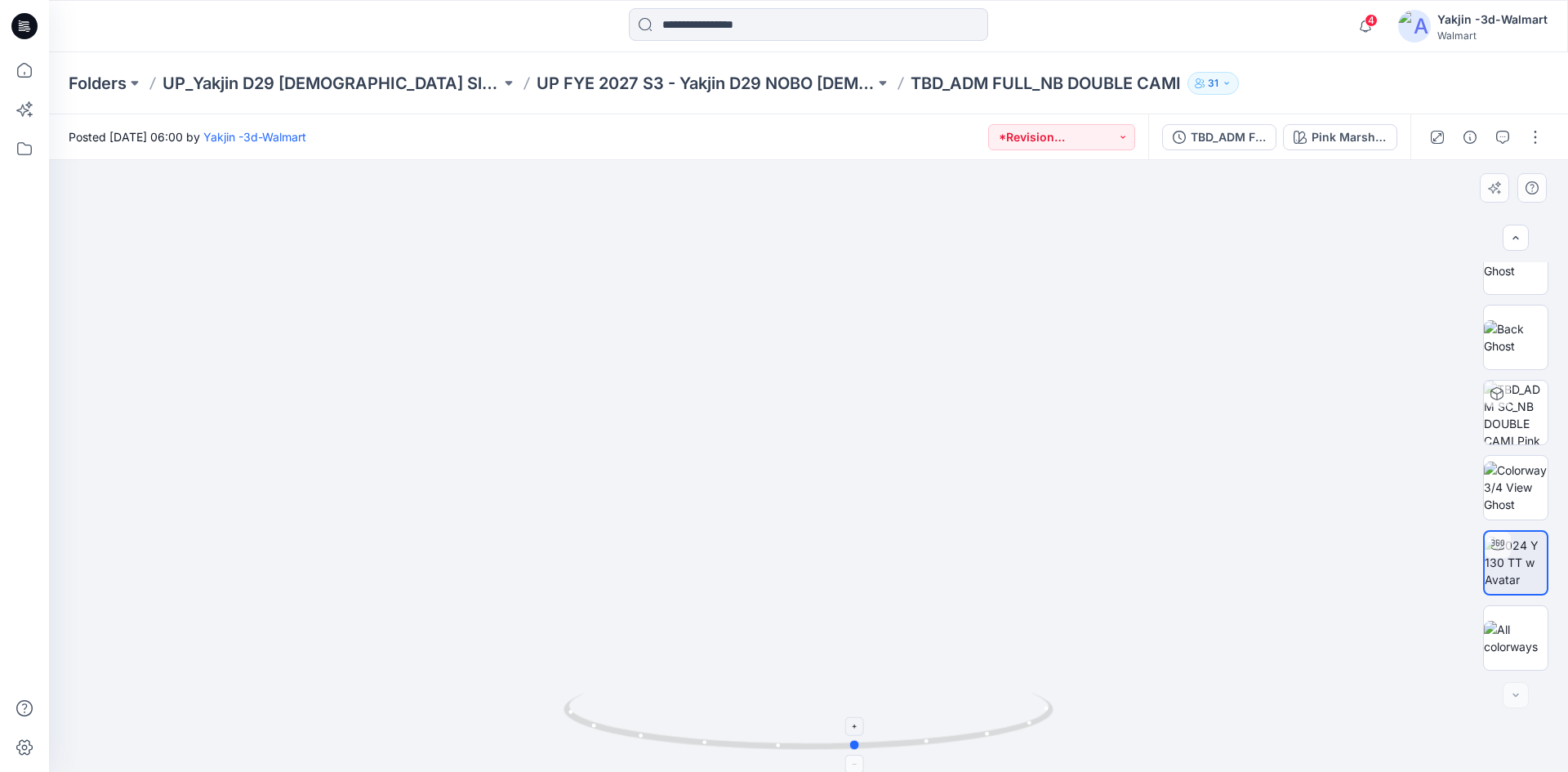
click at [813, 733] on icon at bounding box center [810, 723] width 494 height 61
click at [1538, 148] on button "button" at bounding box center [1536, 138] width 27 height 27
click at [1453, 224] on button "Edit" at bounding box center [1466, 221] width 150 height 30
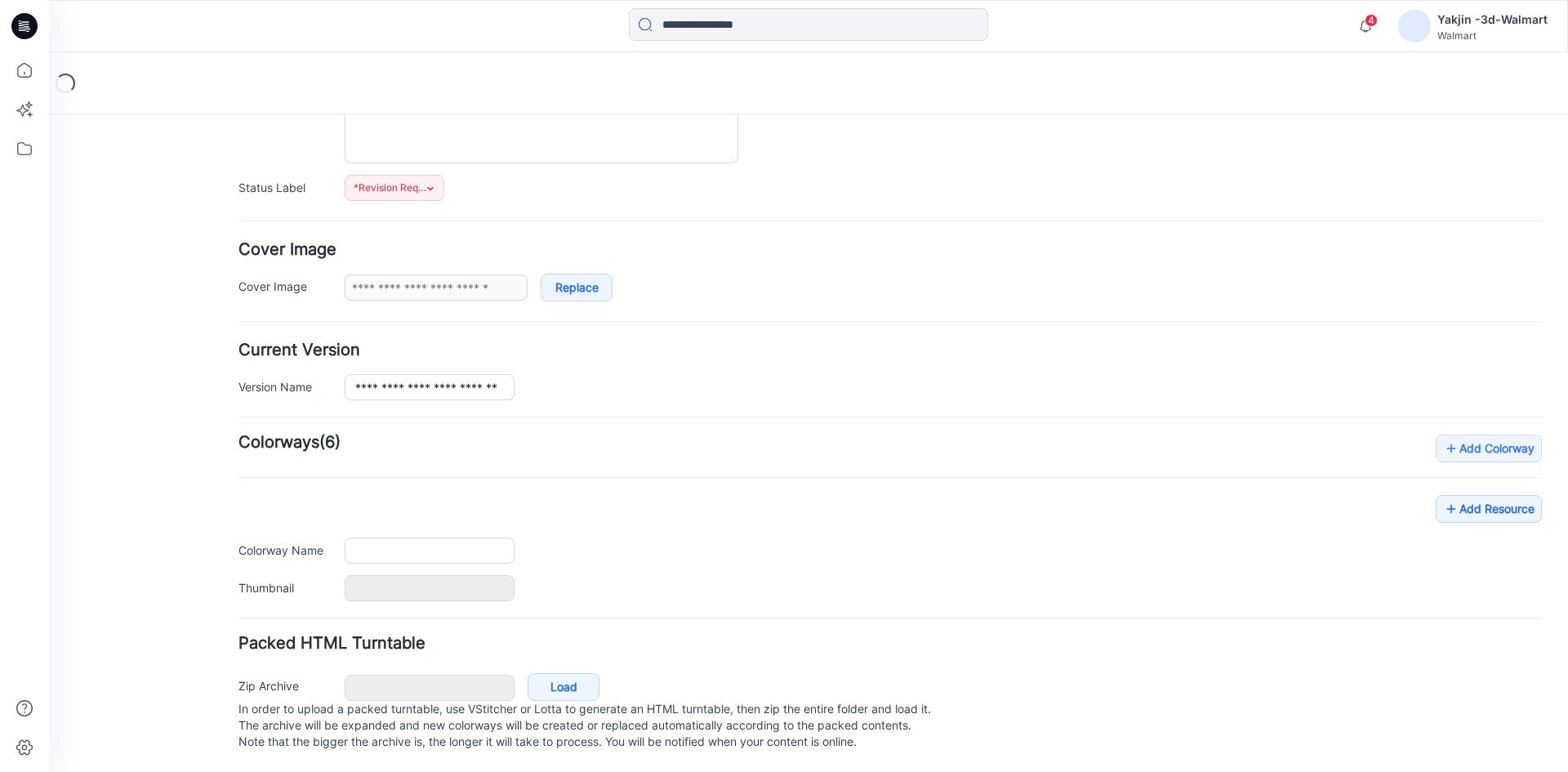
type input "**********"
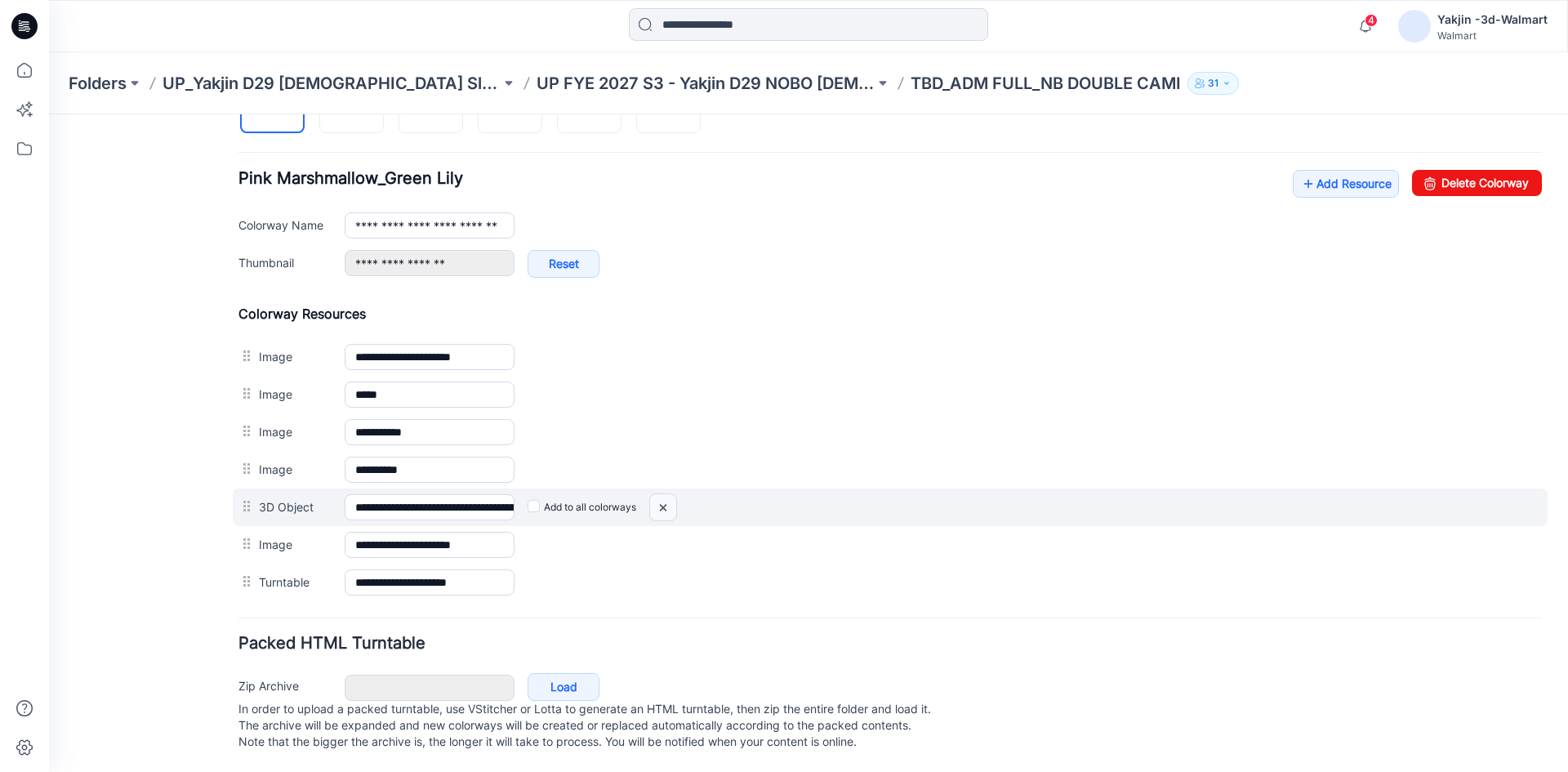
scroll to position [533, 0]
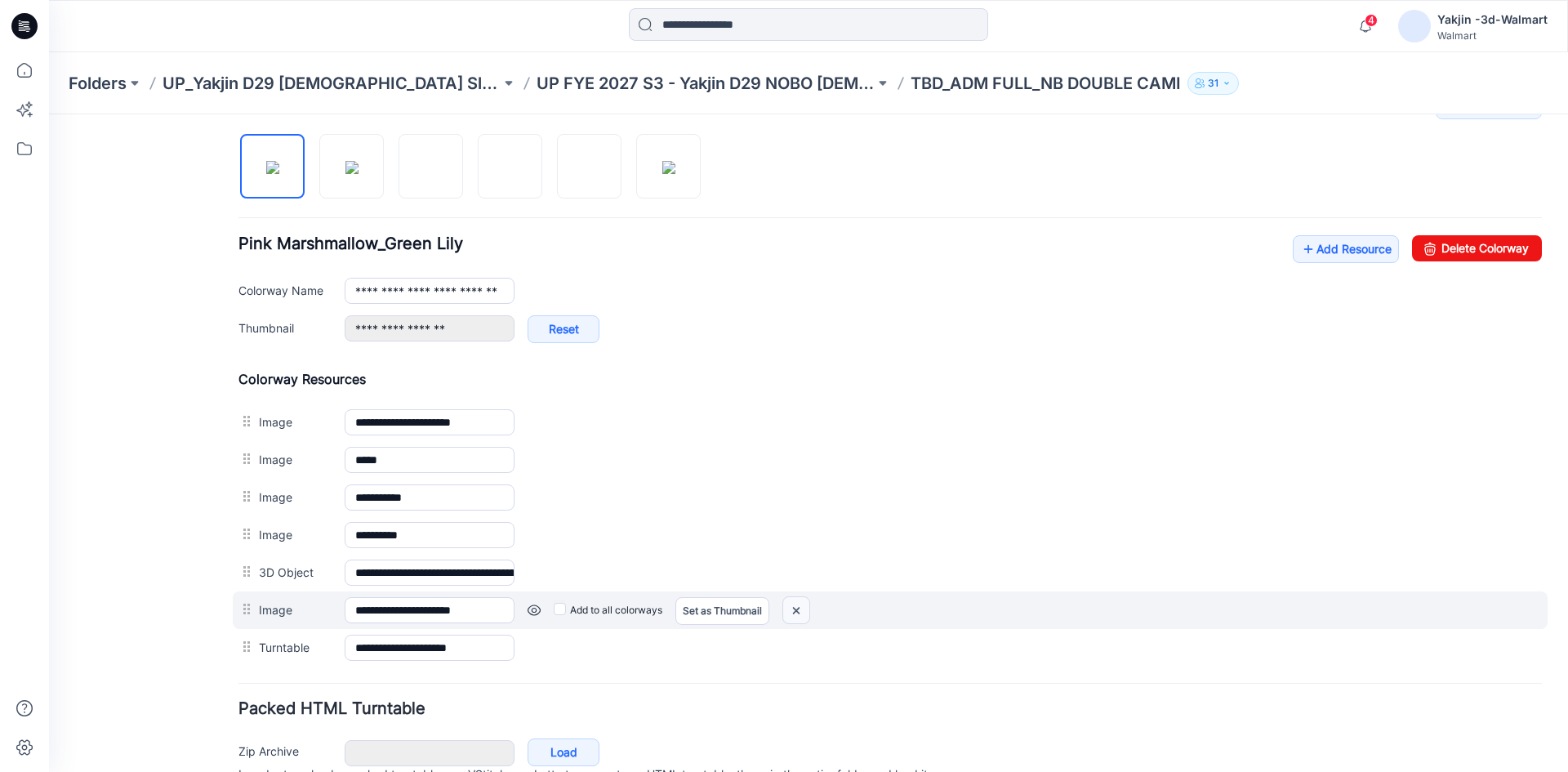
drag, startPoint x: 802, startPoint y: 616, endPoint x: 917, endPoint y: 197, distance: 434.5
click at [802, 616] on img at bounding box center [796, 610] width 27 height 27
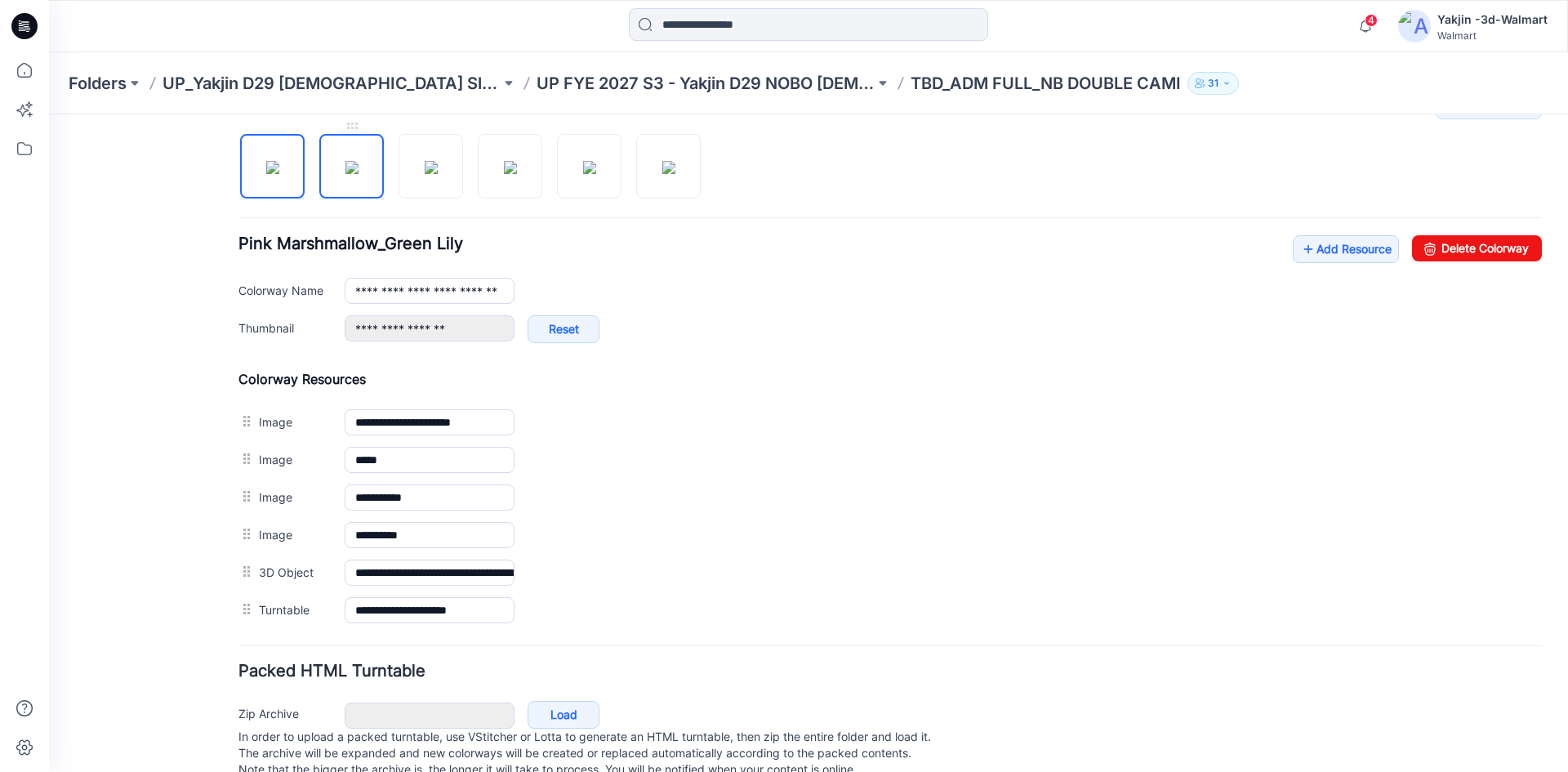
click at [350, 174] on img at bounding box center [352, 168] width 13 height 13
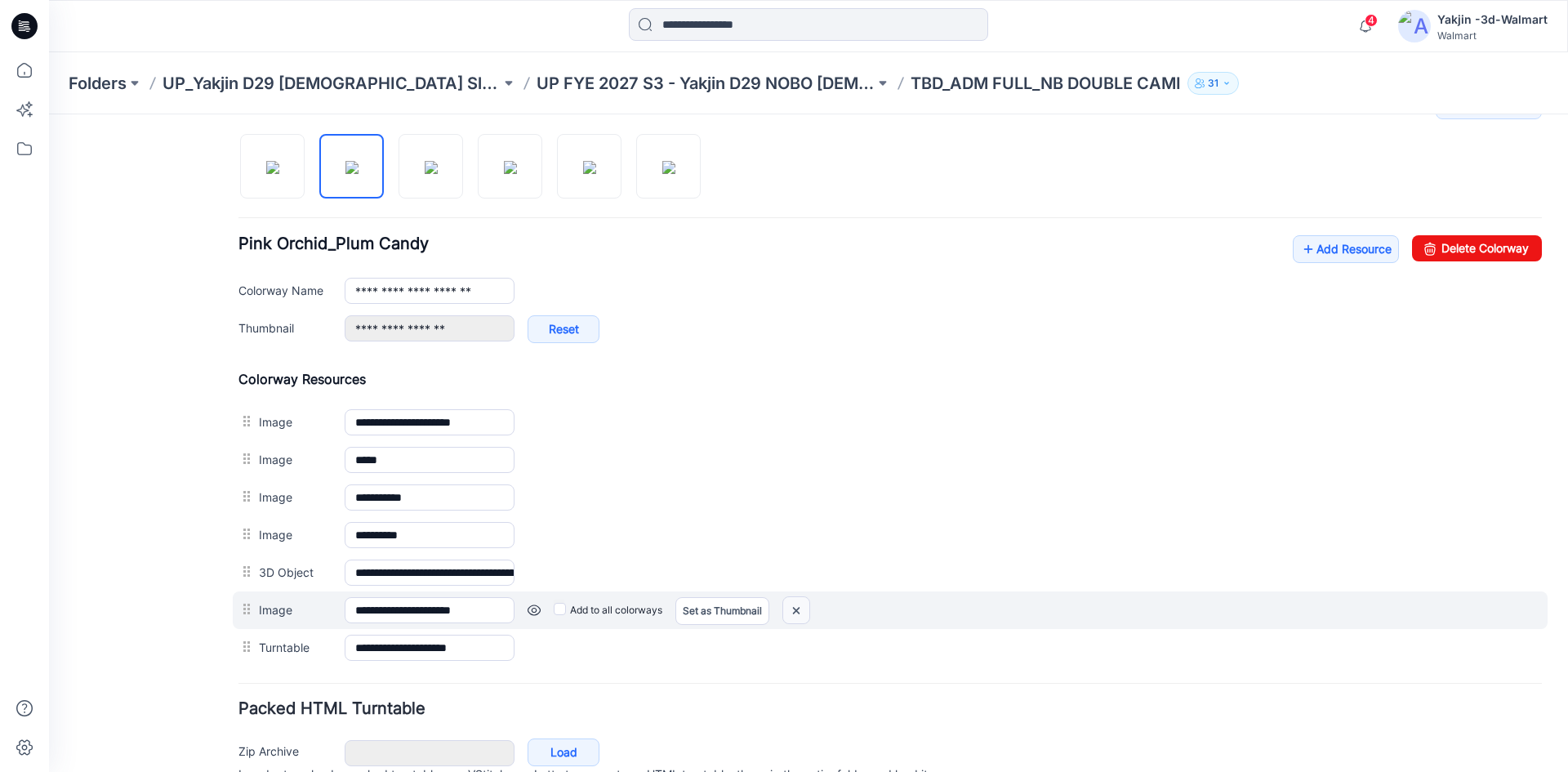
click at [809, 606] on img at bounding box center [796, 610] width 27 height 27
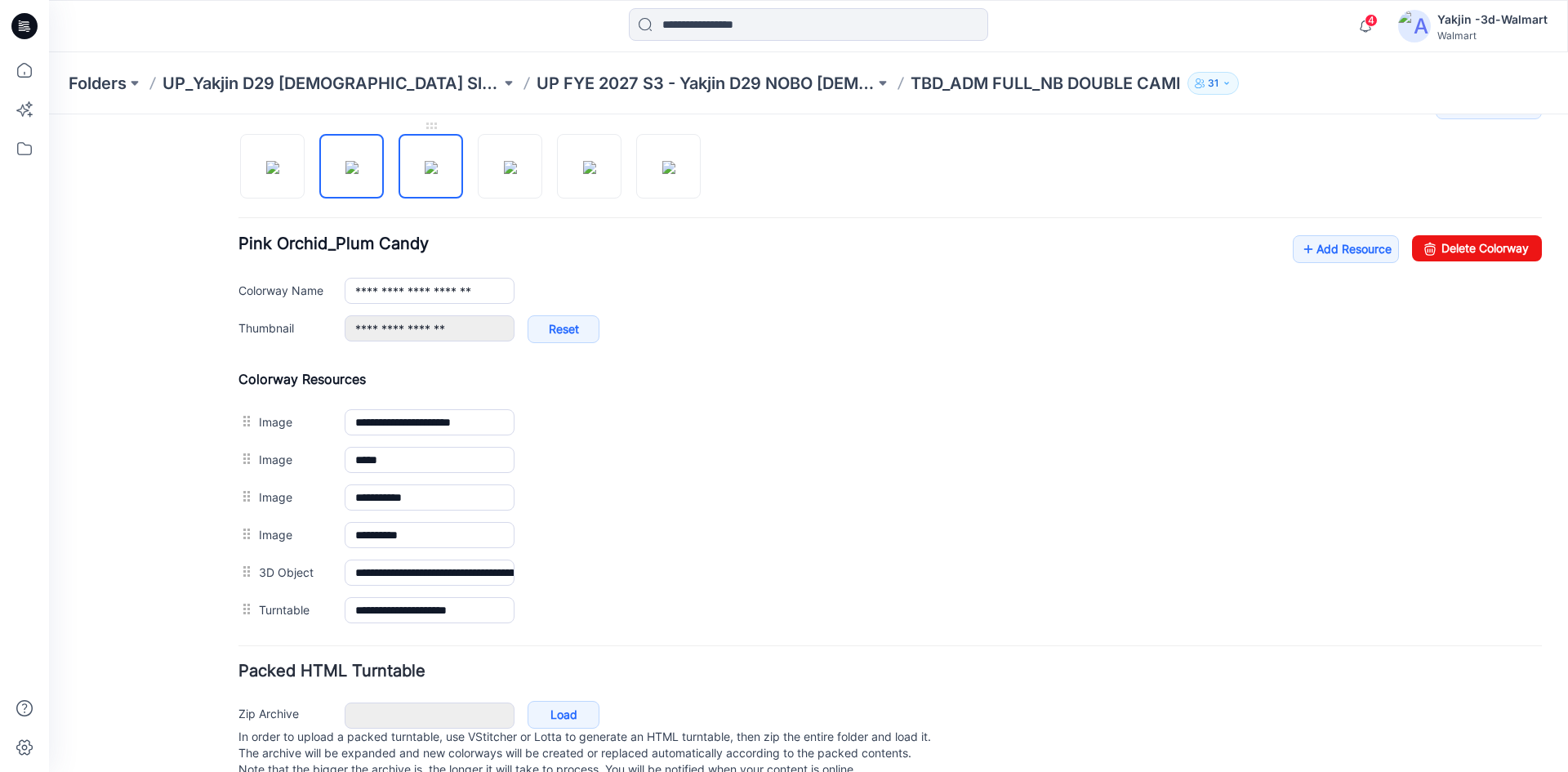
click at [426, 174] on img at bounding box center [431, 168] width 13 height 13
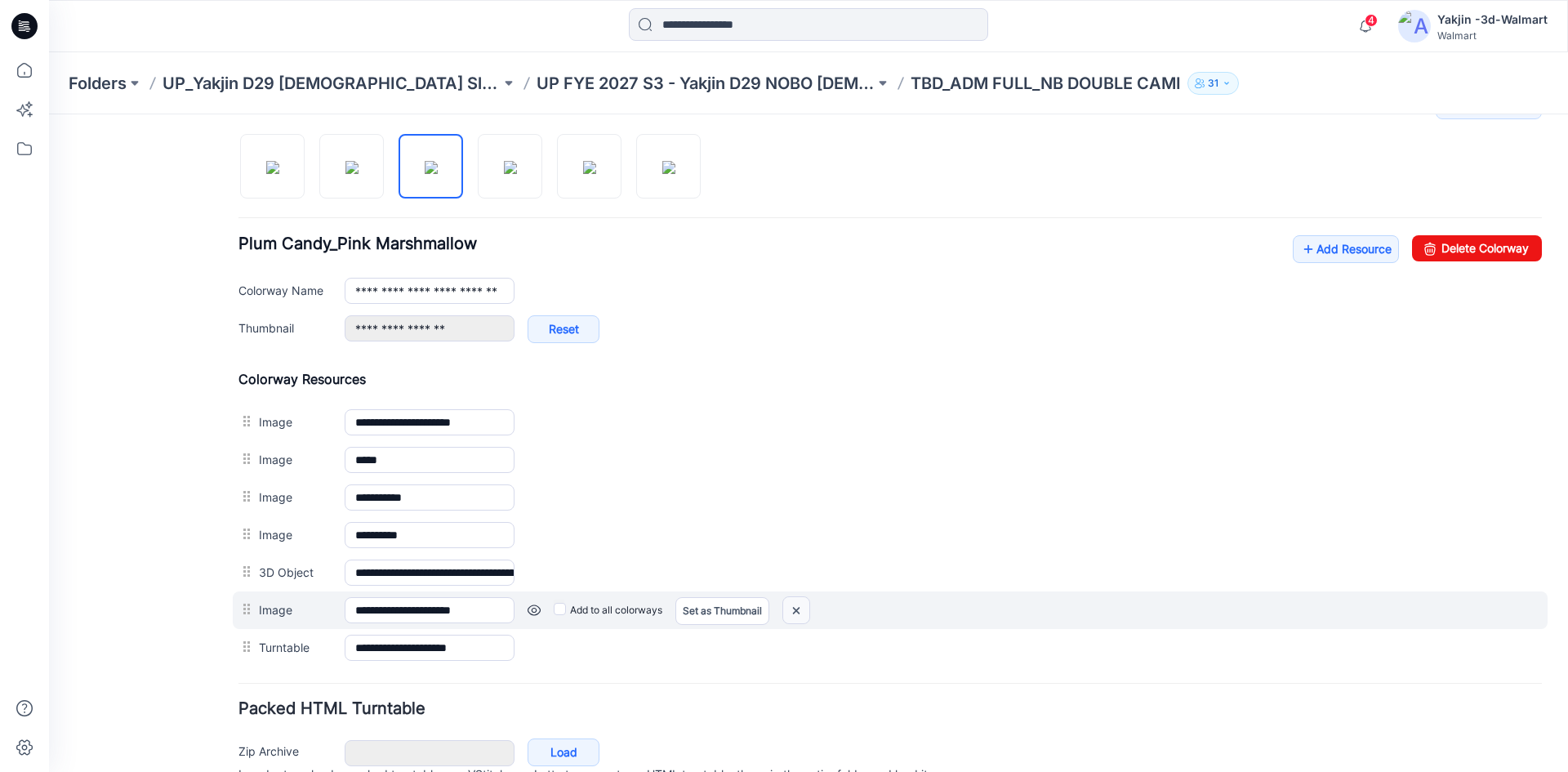
click at [806, 613] on img at bounding box center [796, 610] width 27 height 27
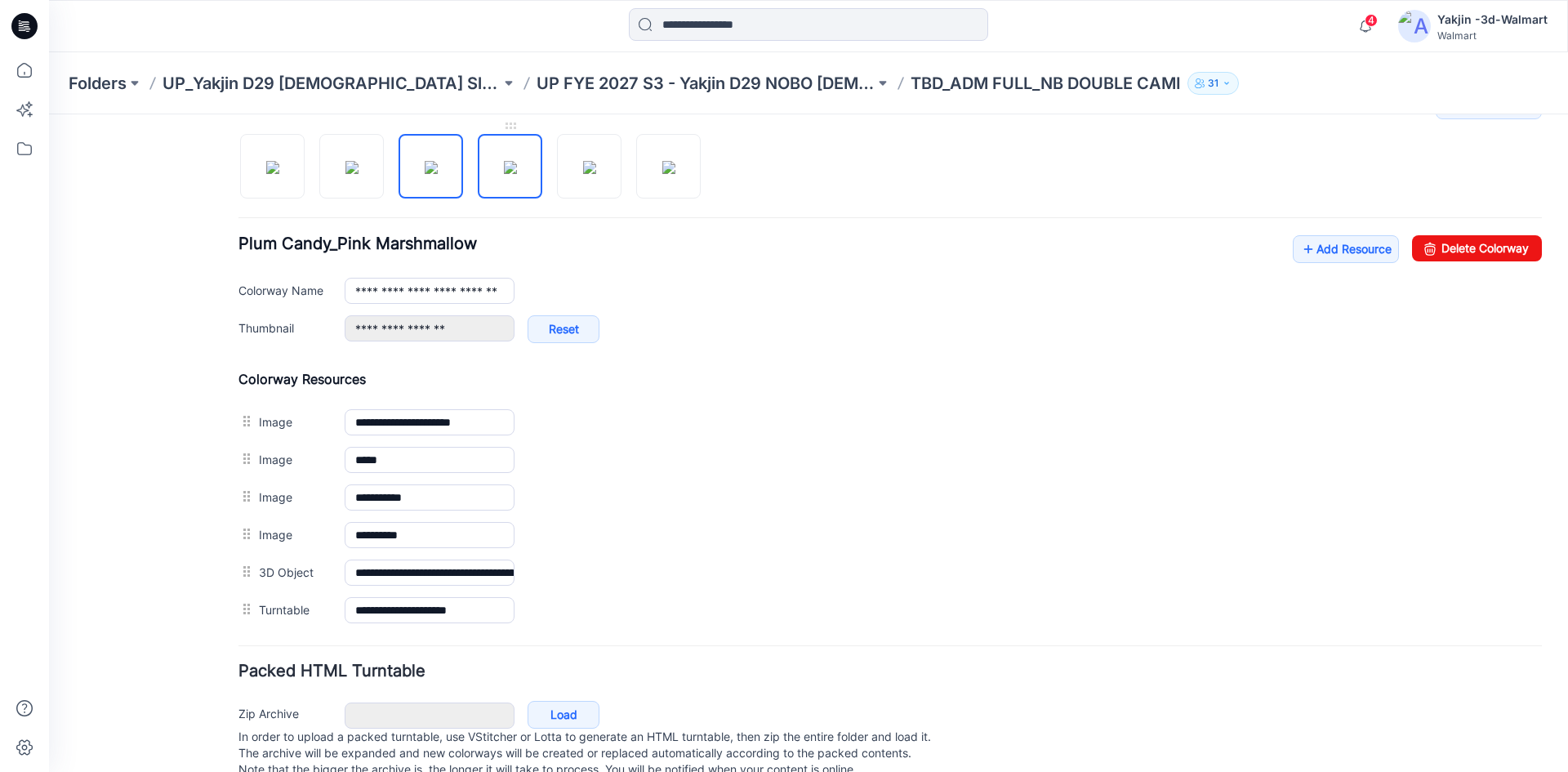
click at [514, 174] on img at bounding box center [511, 168] width 13 height 13
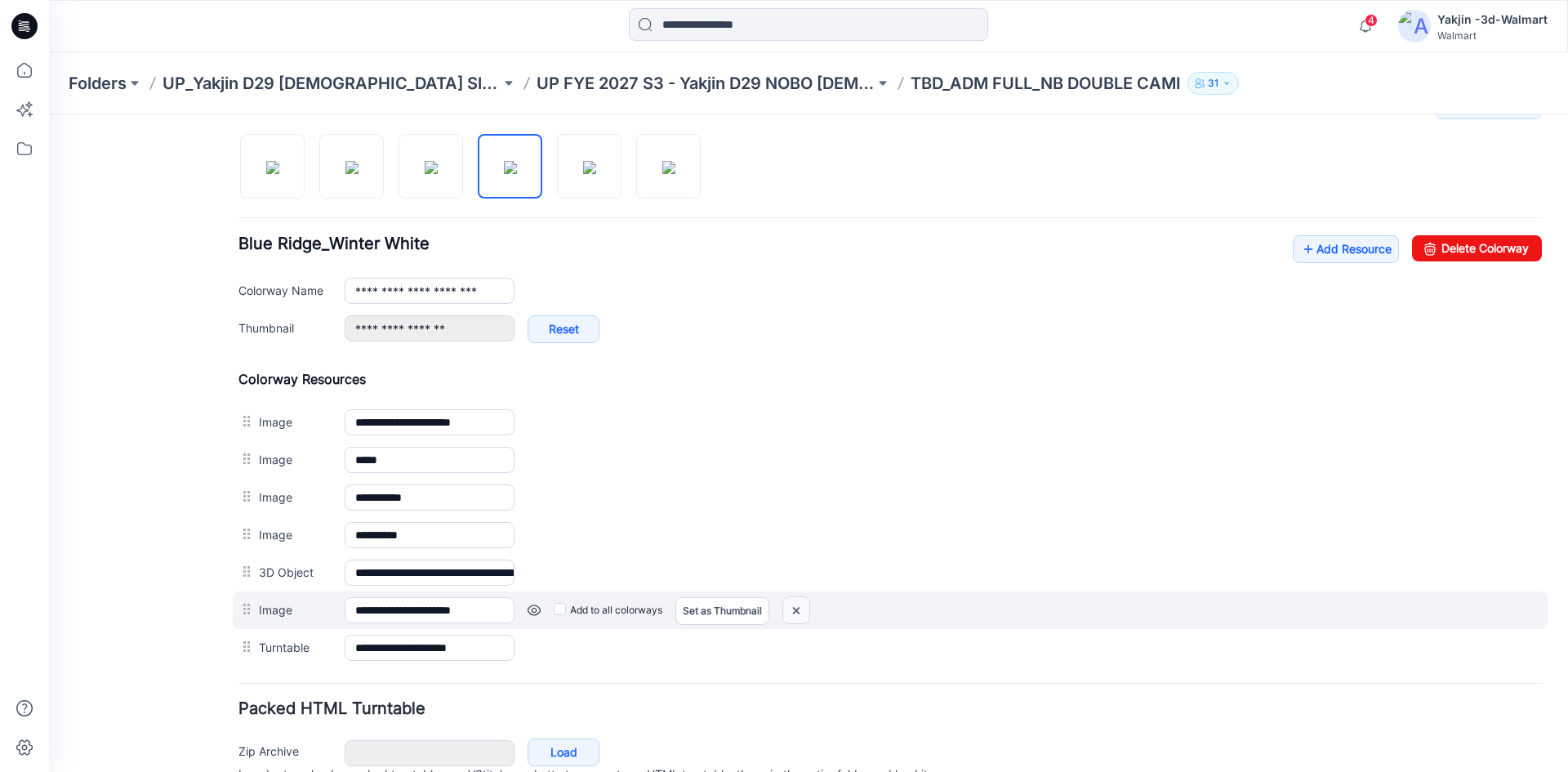
drag, startPoint x: 786, startPoint y: 607, endPoint x: 905, endPoint y: 206, distance: 418.3
click at [786, 607] on img at bounding box center [796, 610] width 27 height 27
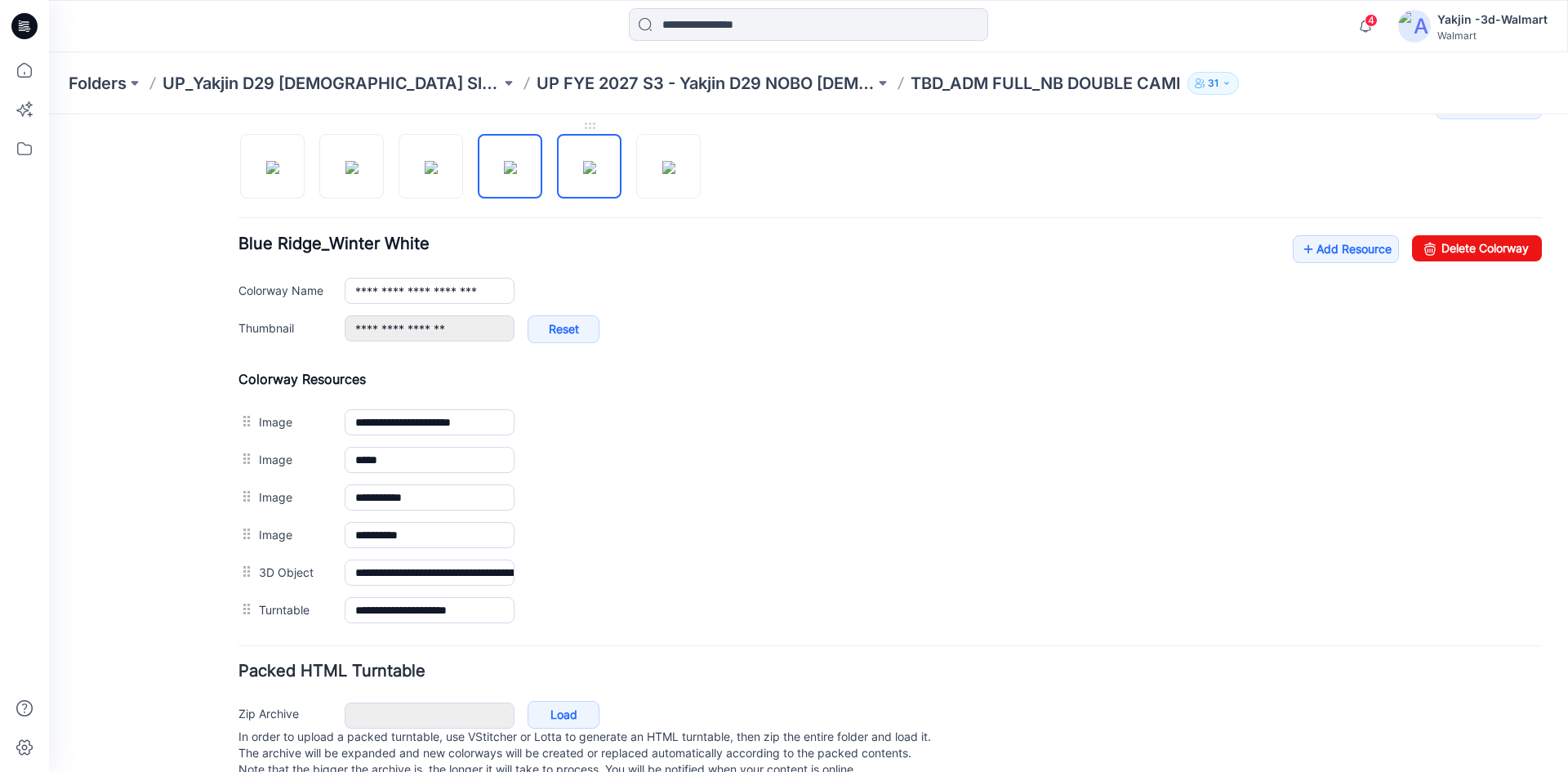
drag, startPoint x: 578, startPoint y: 174, endPoint x: 576, endPoint y: 186, distance: 12.2
click at [583, 174] on img at bounding box center [590, 168] width 13 height 13
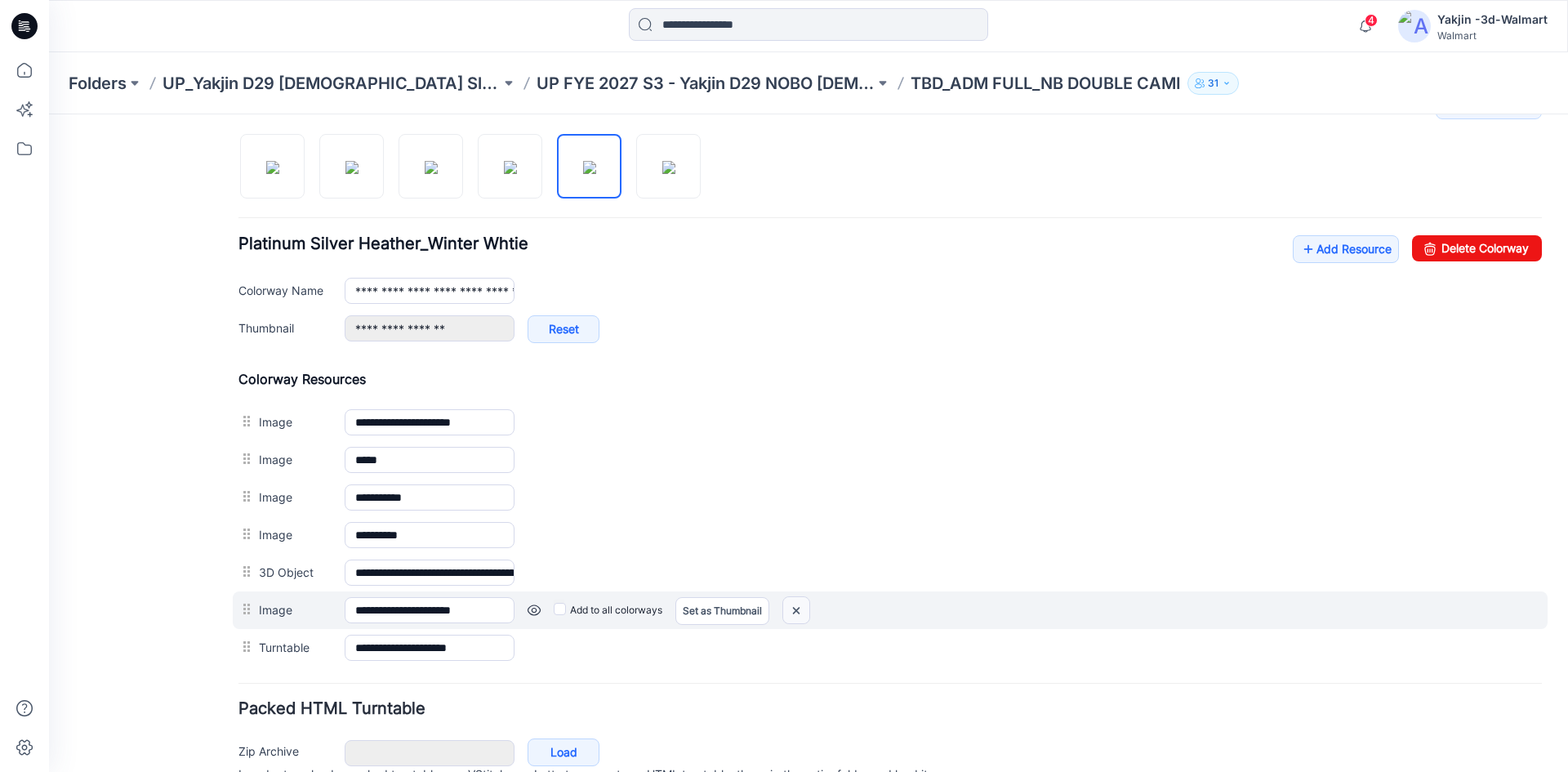
click at [790, 612] on img at bounding box center [796, 610] width 27 height 27
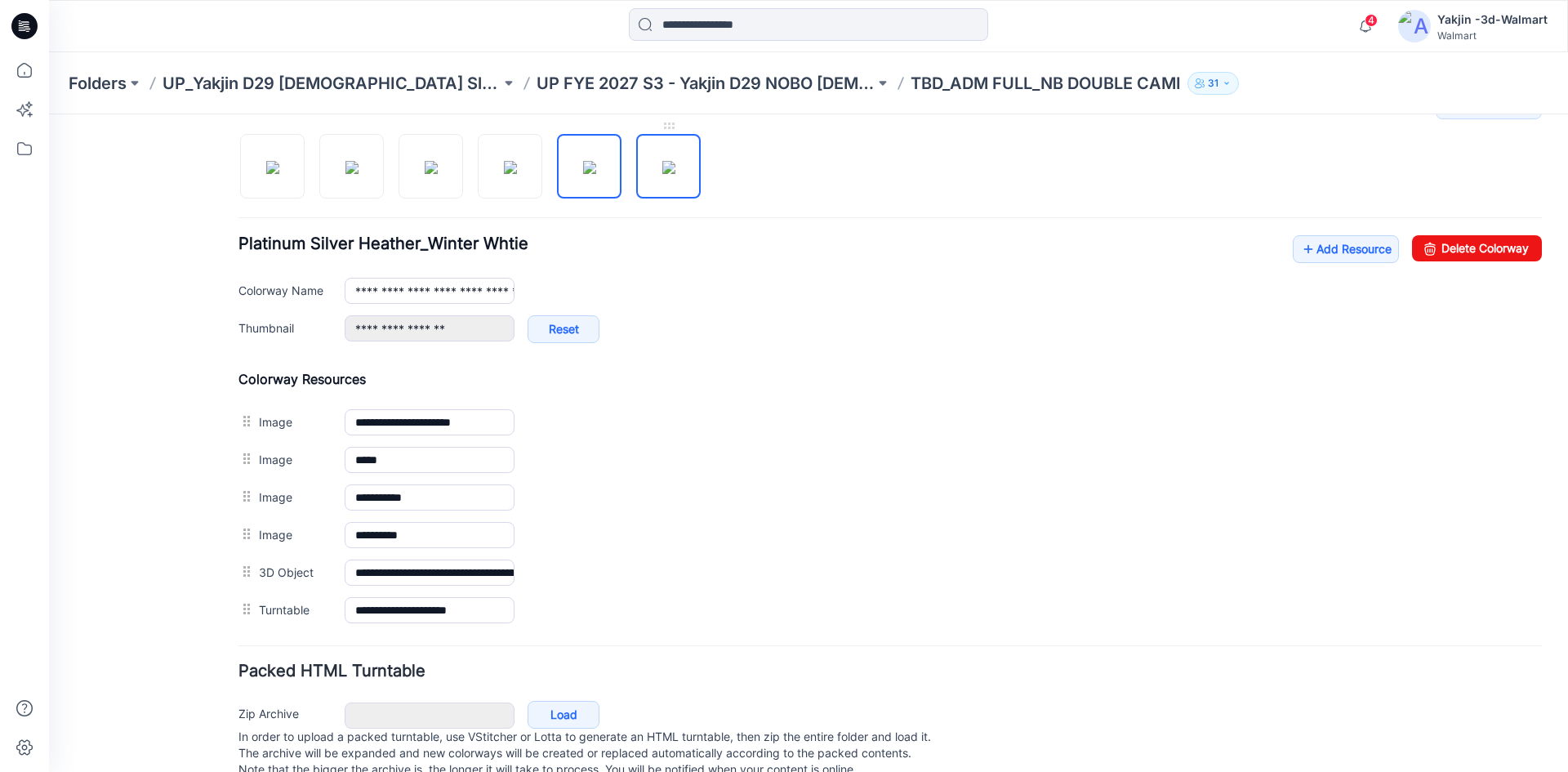
click at [668, 174] on img at bounding box center [669, 168] width 13 height 13
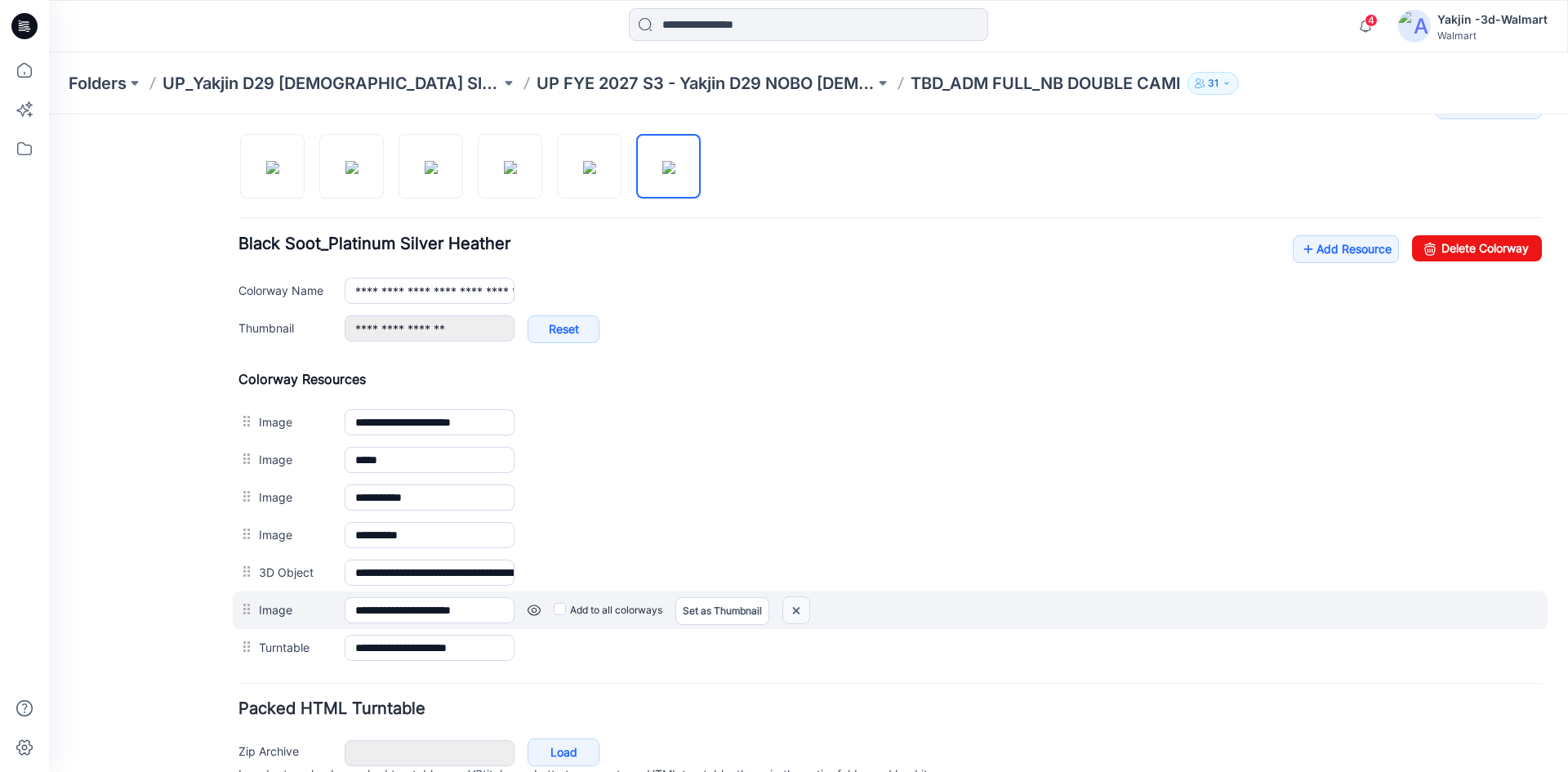
drag, startPoint x: 797, startPoint y: 608, endPoint x: 916, endPoint y: 203, distance: 422.1
click at [799, 607] on img at bounding box center [796, 610] width 27 height 27
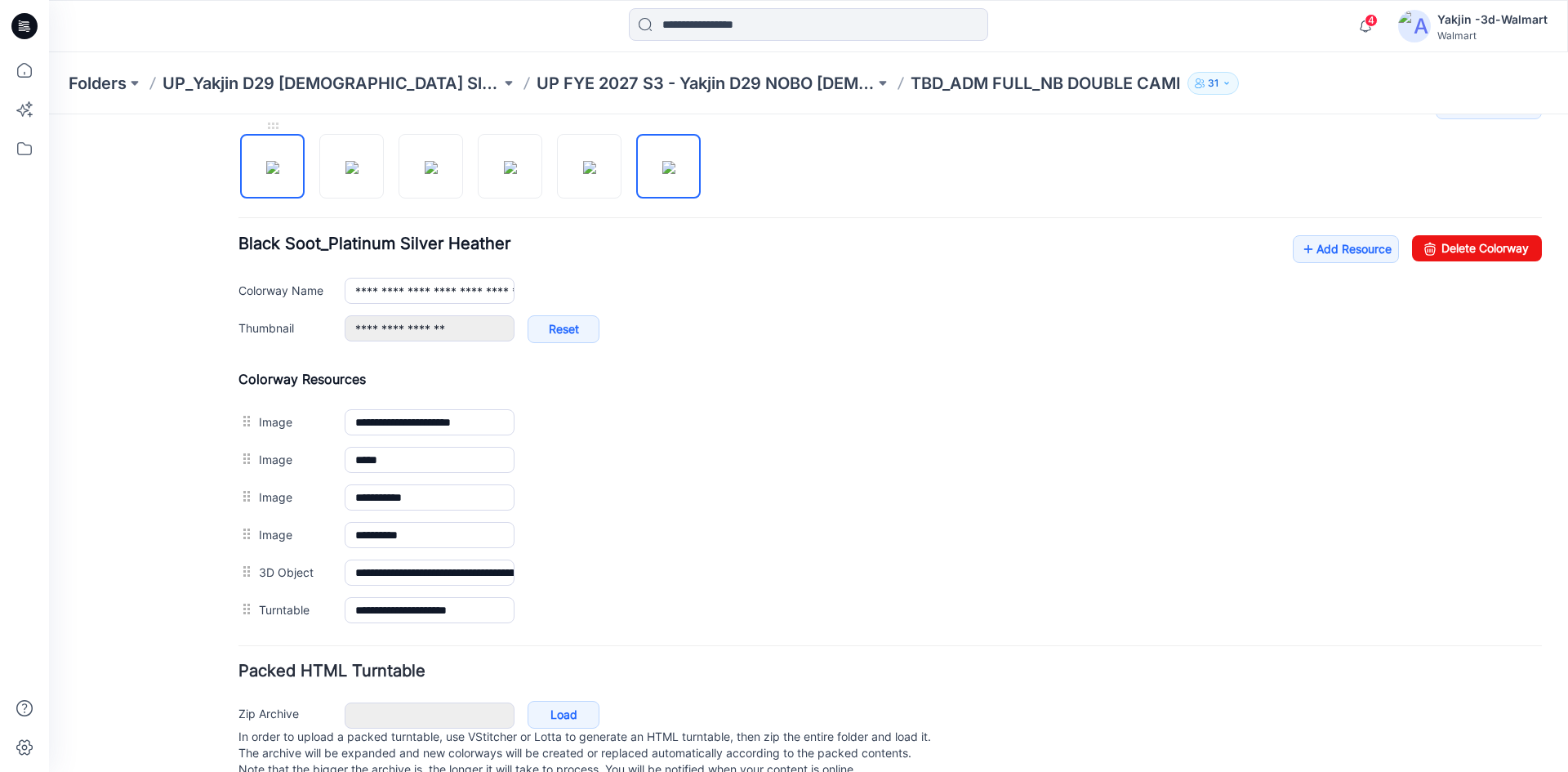
click at [266, 174] on img at bounding box center [273, 168] width 13 height 13
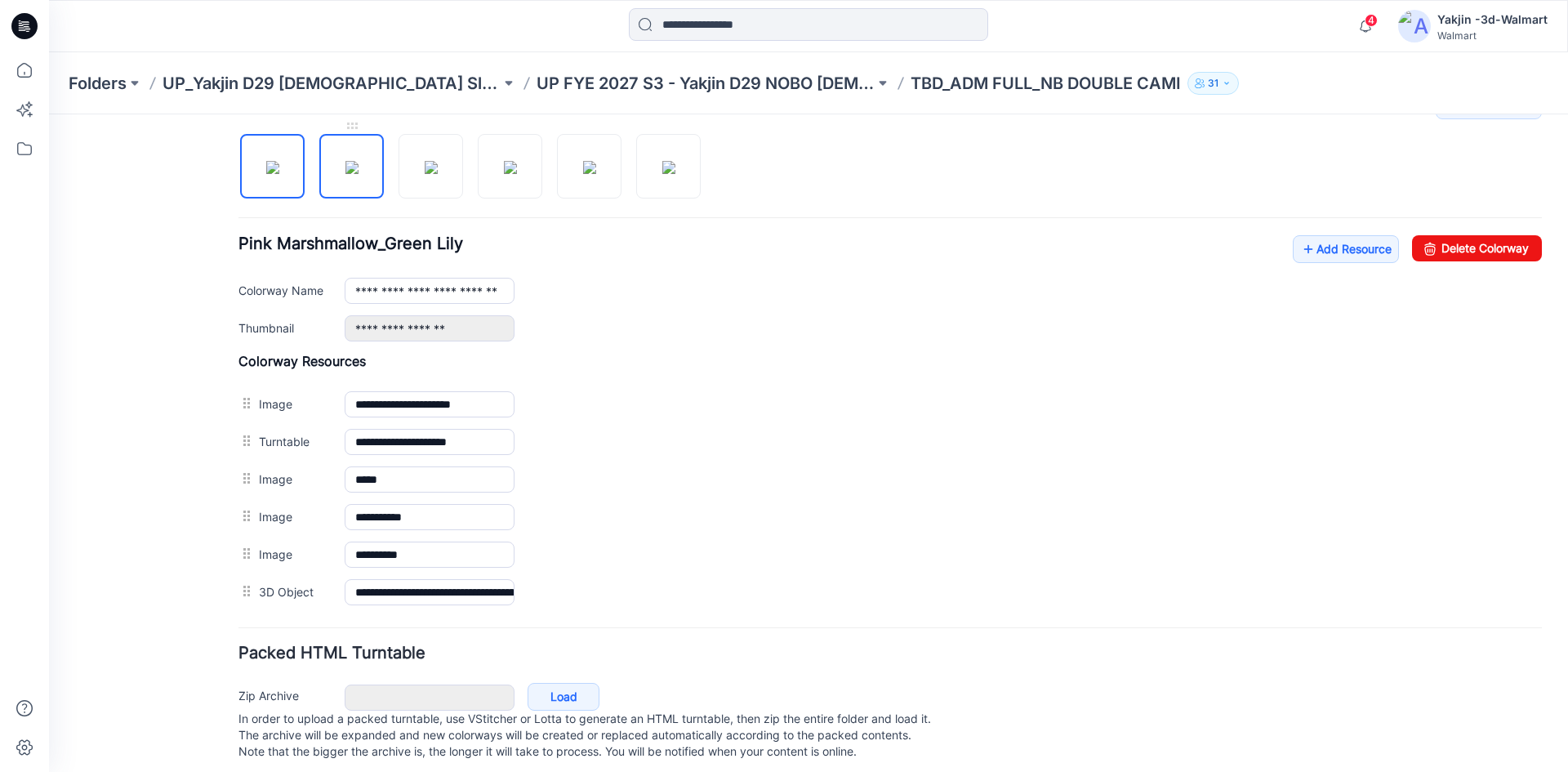
click at [350, 174] on img at bounding box center [352, 168] width 13 height 13
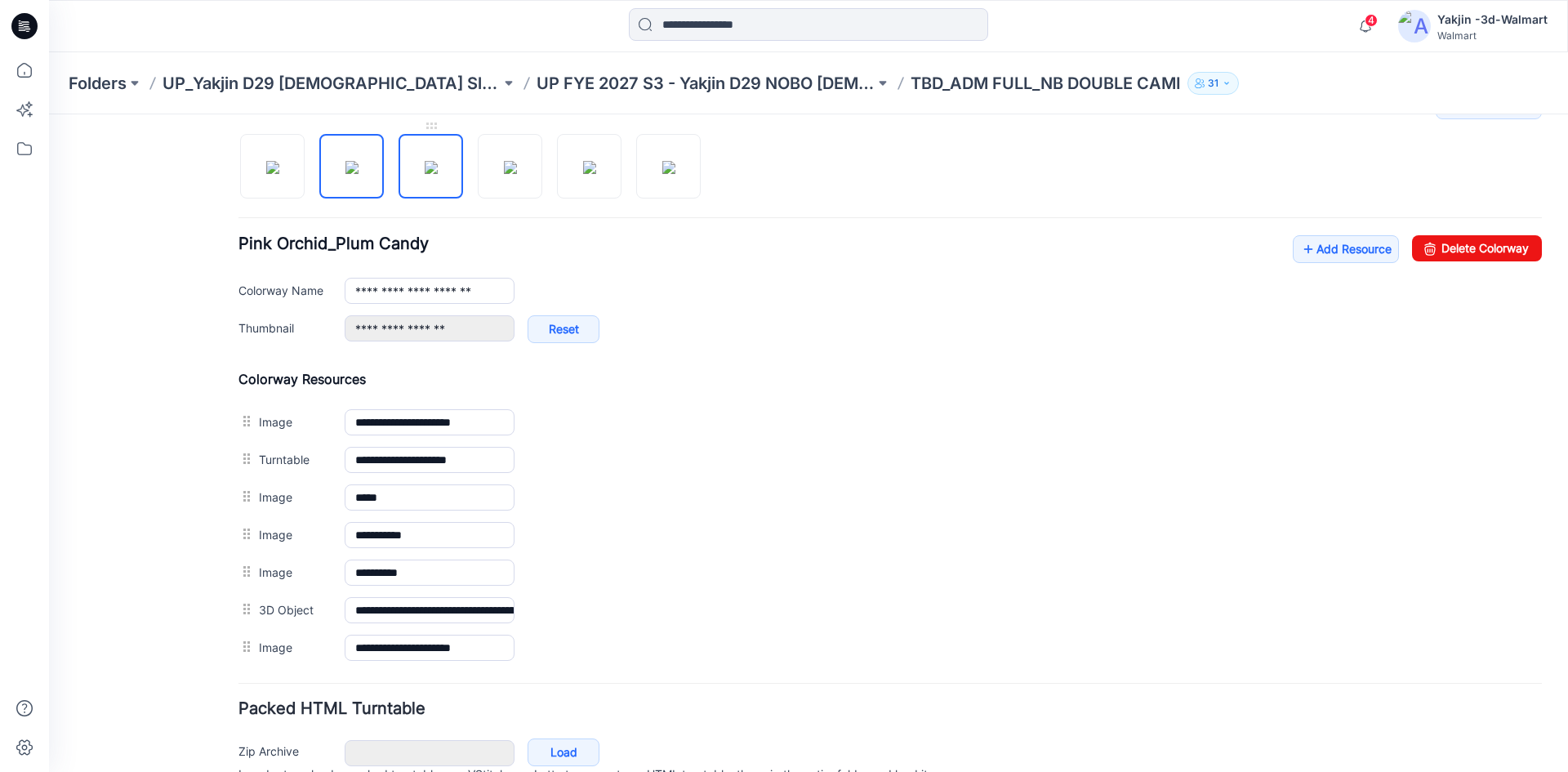
click at [438, 161] on img at bounding box center [431, 168] width 13 height 13
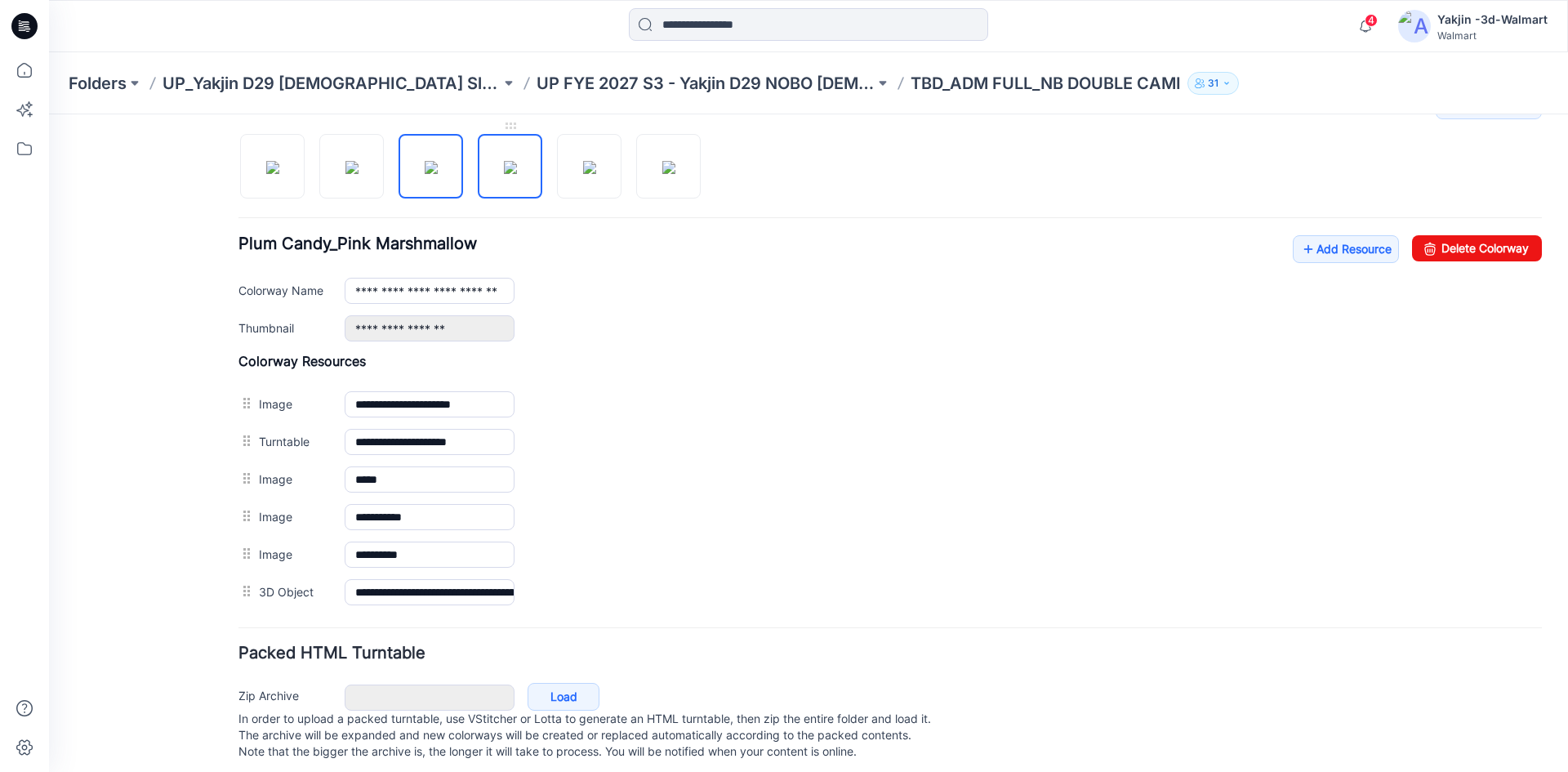
click at [504, 174] on img at bounding box center [511, 168] width 13 height 13
click at [596, 165] on img at bounding box center [590, 168] width 13 height 13
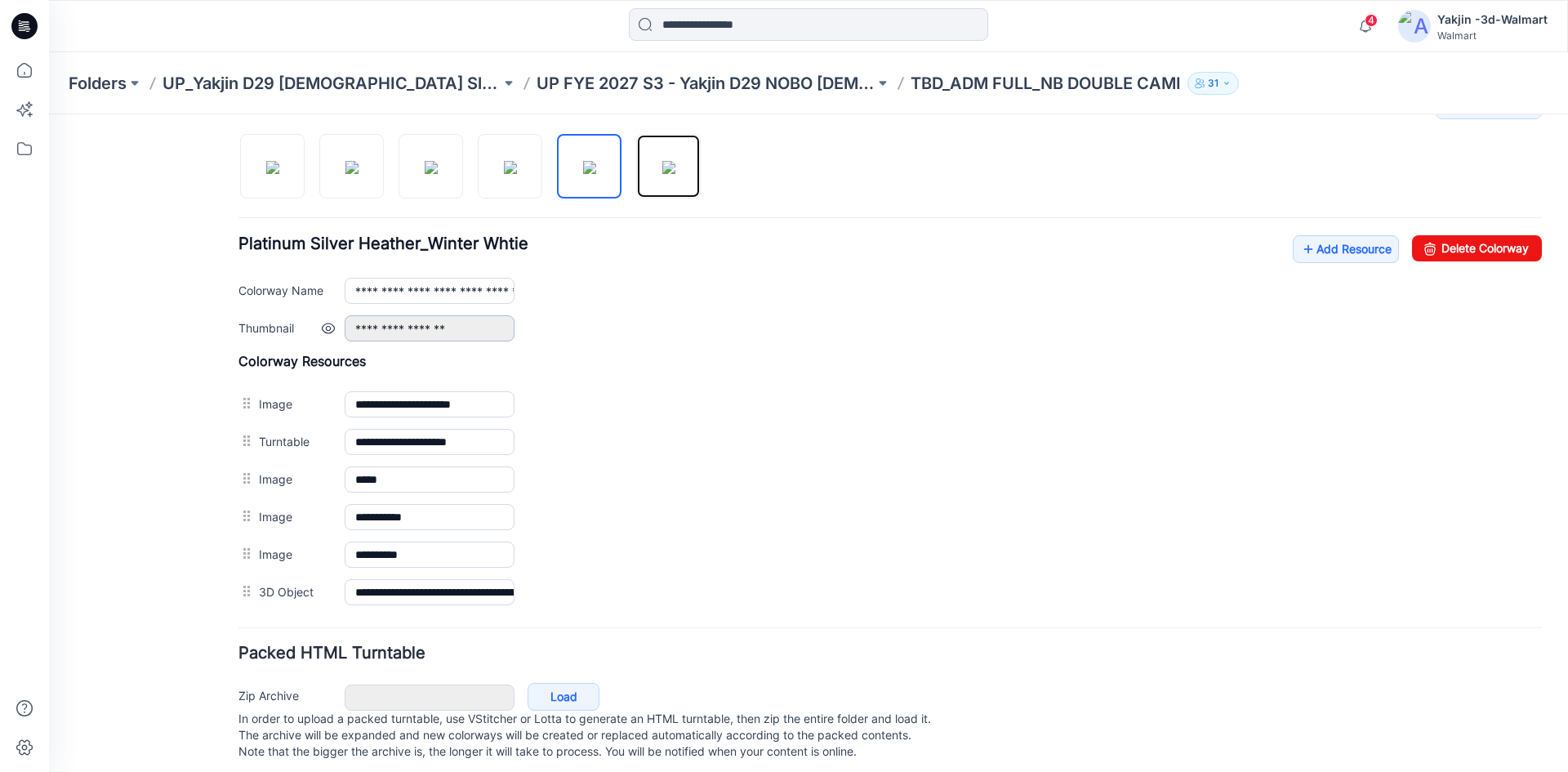
drag, startPoint x: 687, startPoint y: 169, endPoint x: 513, endPoint y: 329, distance: 236.4
click at [675, 171] on img at bounding box center [669, 168] width 13 height 13
click at [279, 174] on img at bounding box center [273, 168] width 13 height 13
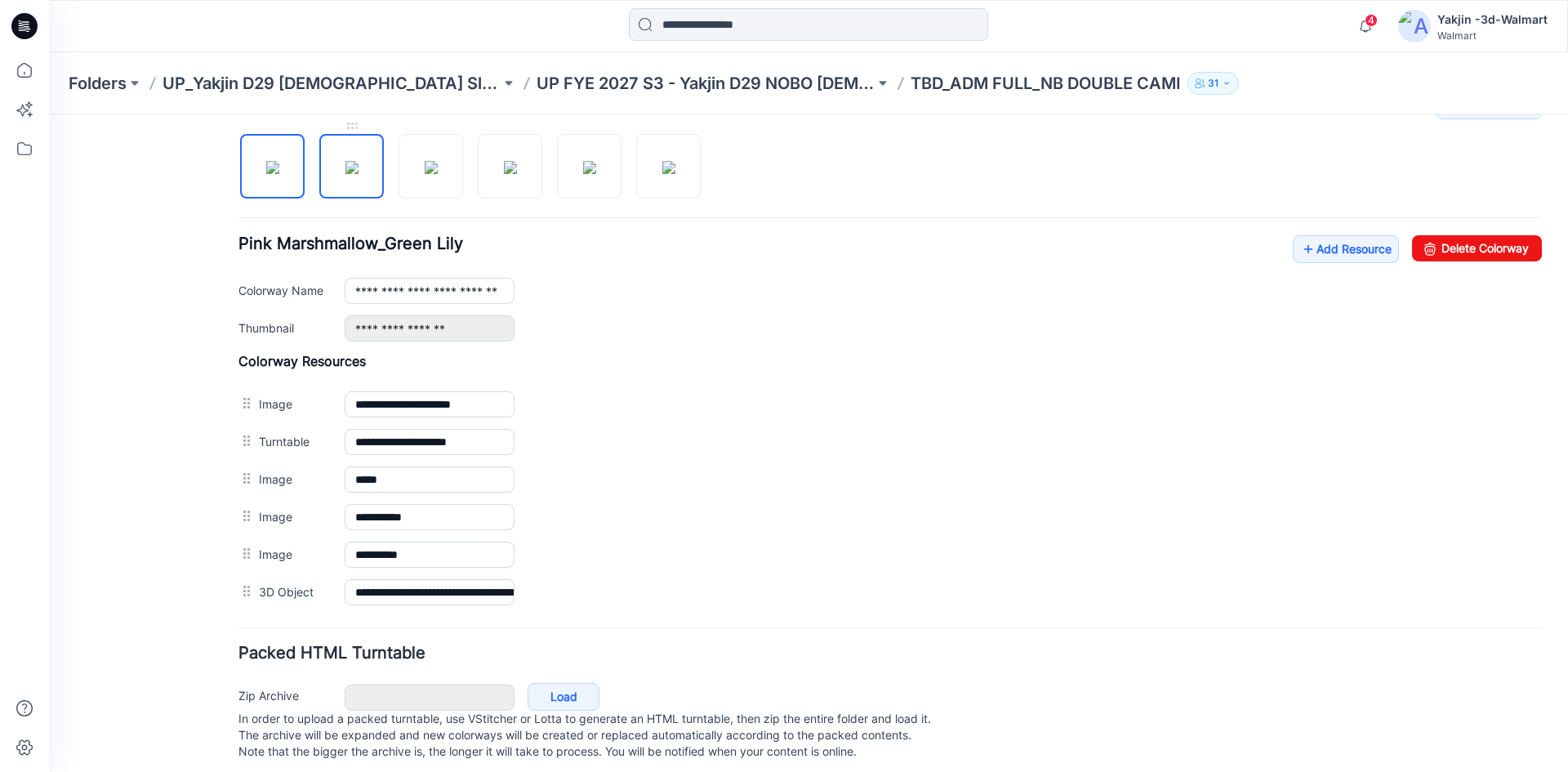
click at [358, 174] on img at bounding box center [352, 168] width 13 height 13
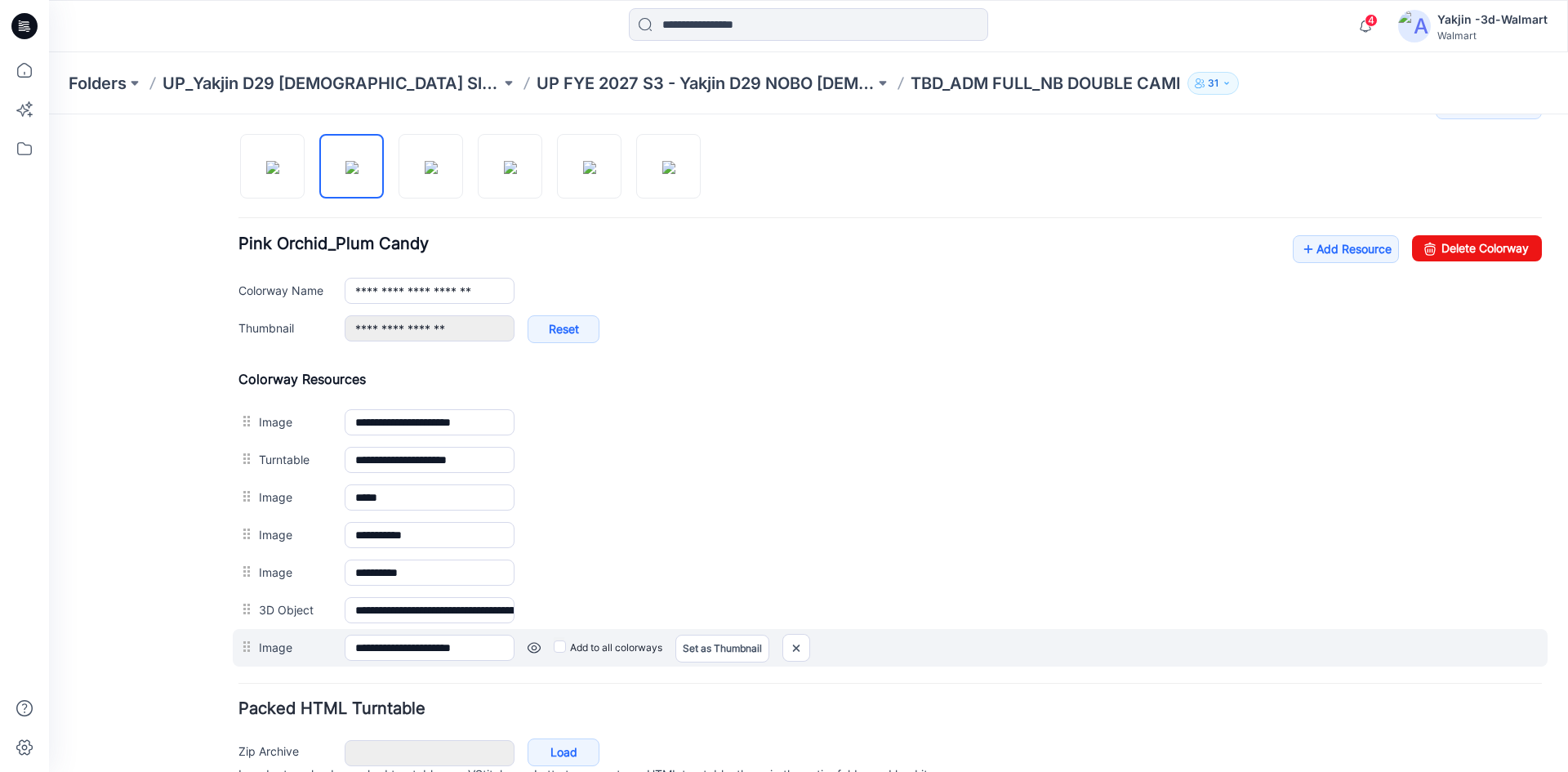
click at [533, 645] on link at bounding box center [534, 648] width 13 height 13
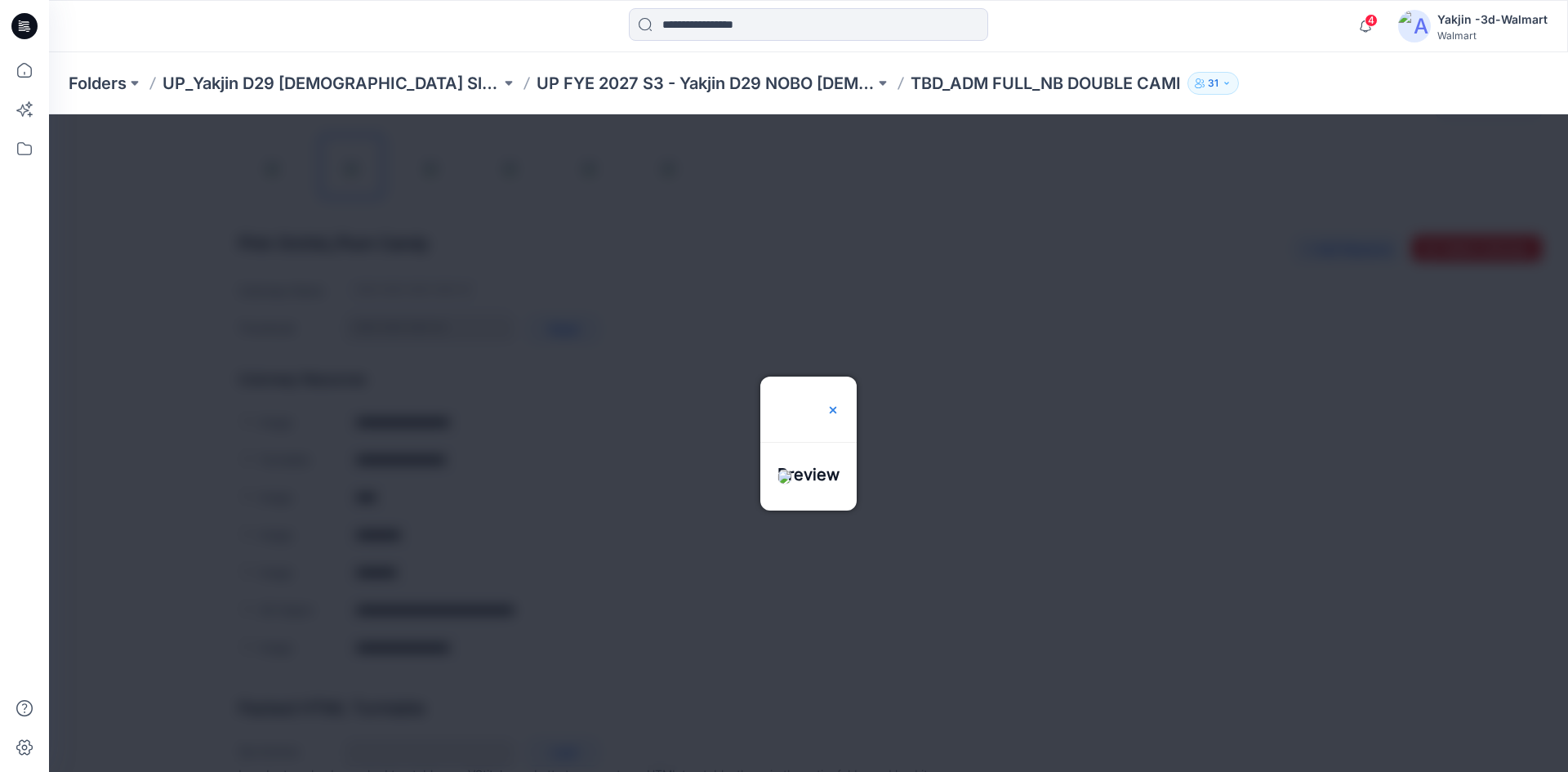
click at [839, 403] on img at bounding box center [833, 410] width 13 height 13
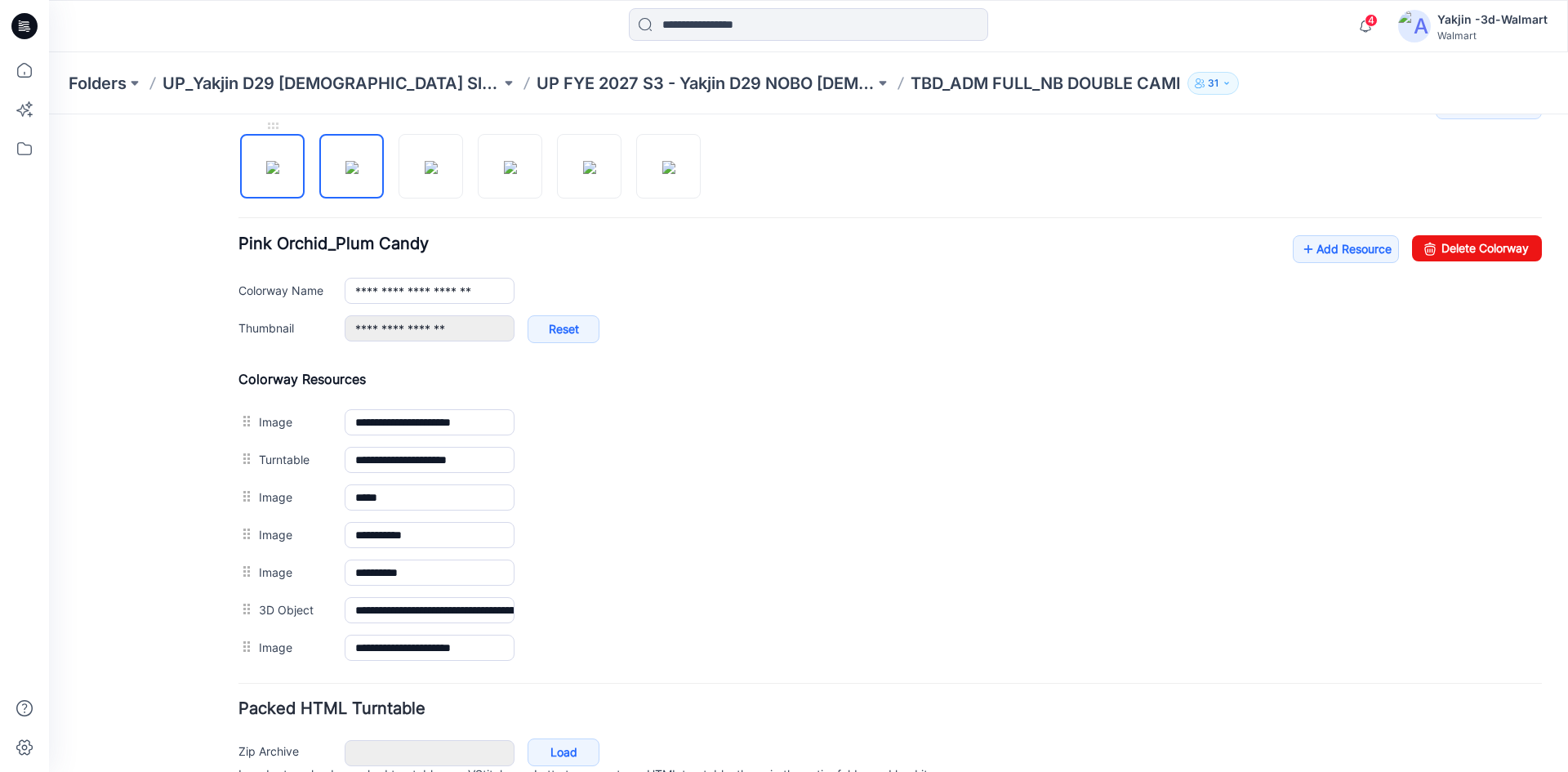
click at [266, 168] on img at bounding box center [273, 168] width 13 height 13
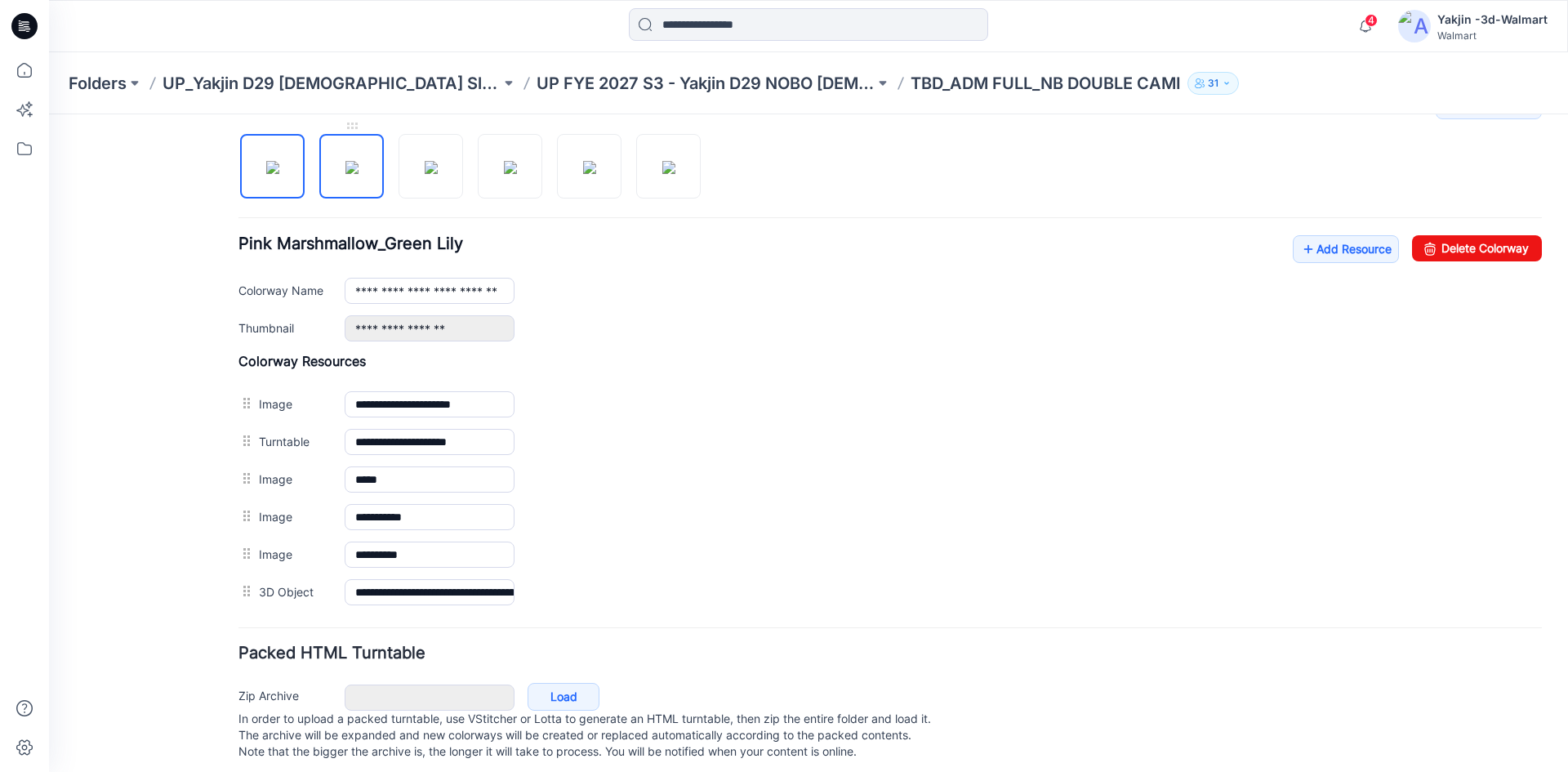
drag, startPoint x: 329, startPoint y: 172, endPoint x: 338, endPoint y: 172, distance: 9.0
click at [346, 172] on img at bounding box center [352, 168] width 13 height 13
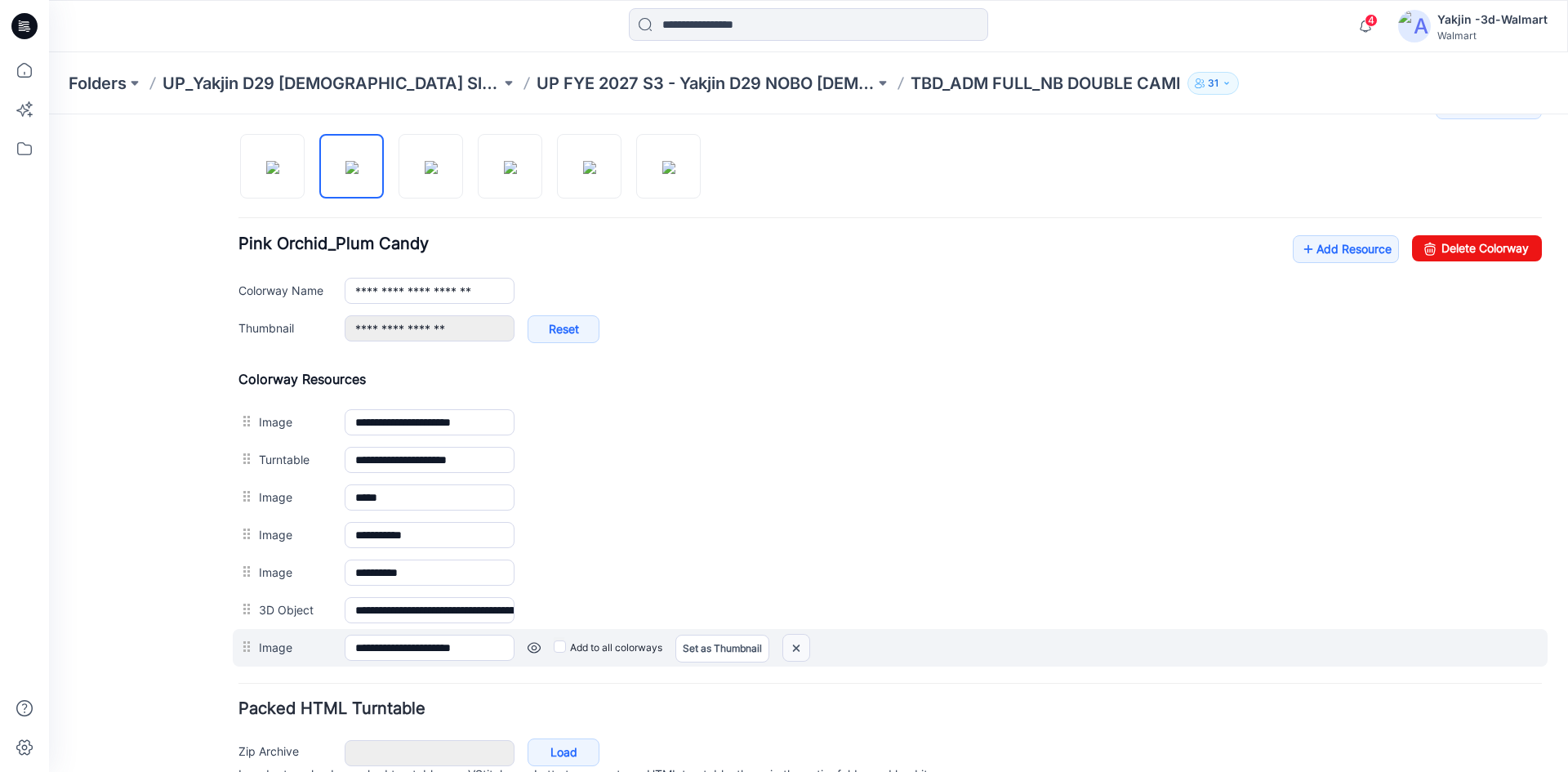
click at [799, 647] on img at bounding box center [796, 648] width 27 height 27
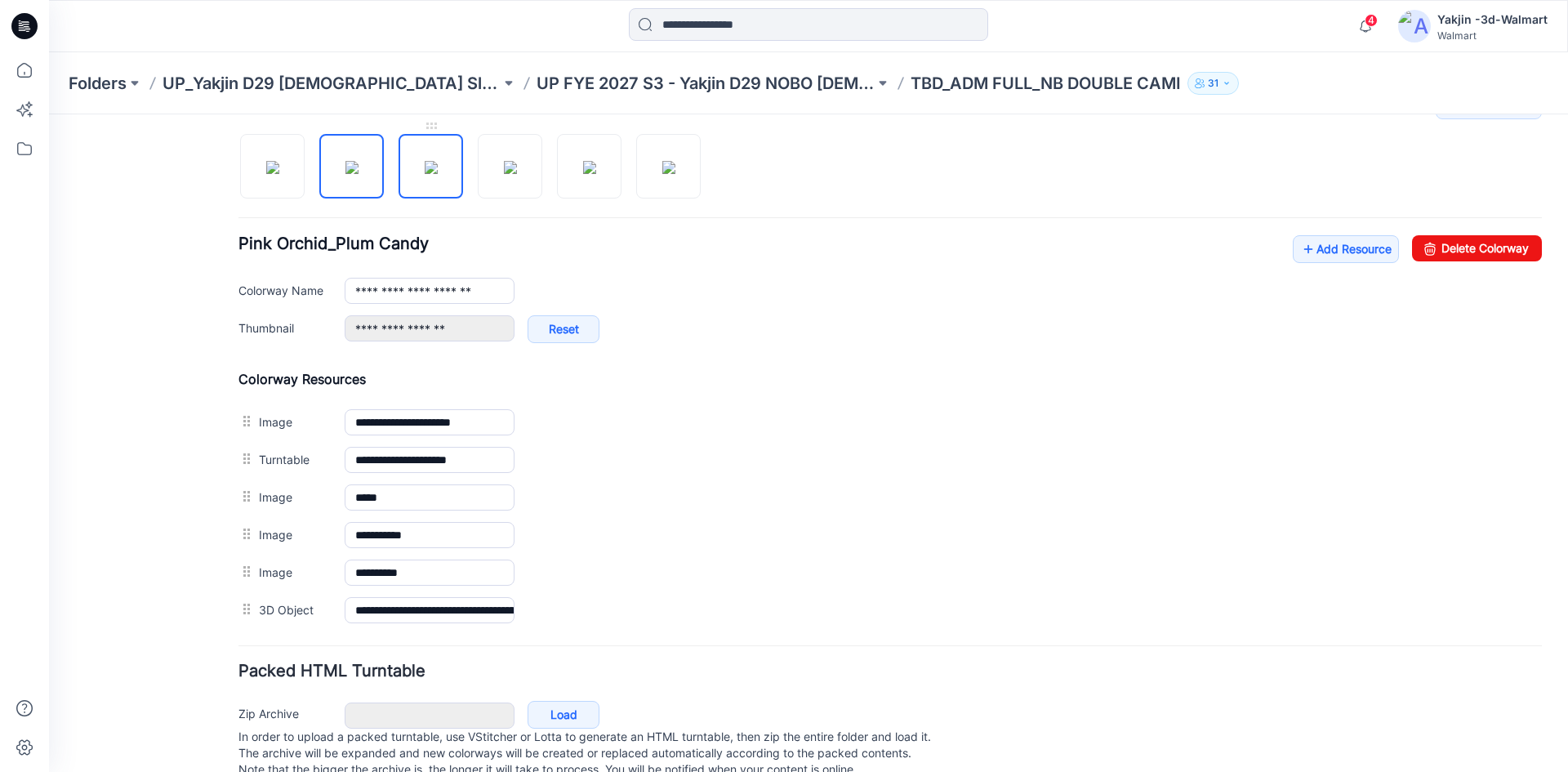
click at [425, 170] on img at bounding box center [431, 168] width 13 height 13
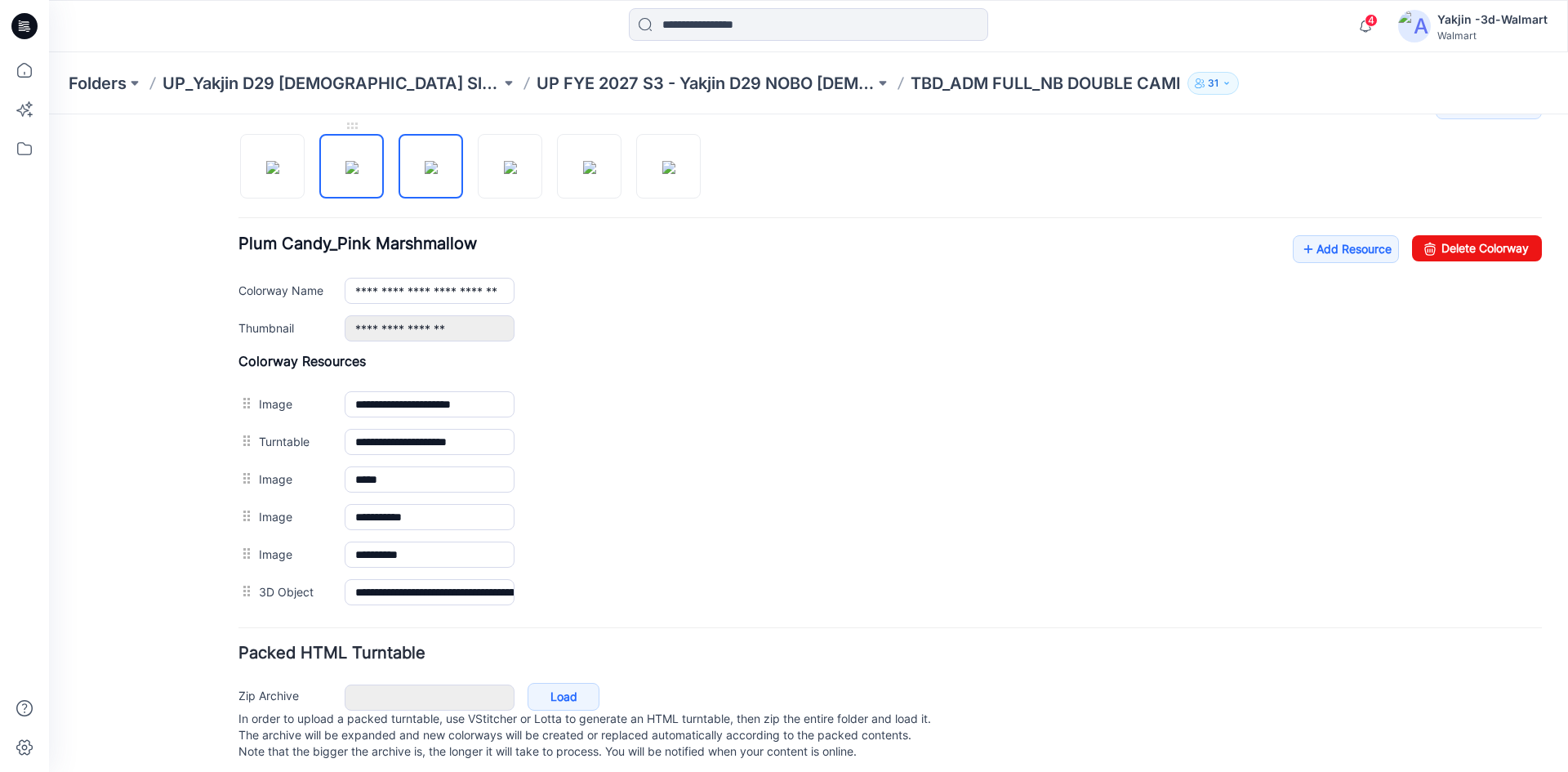
click at [346, 163] on img at bounding box center [352, 168] width 13 height 13
click at [425, 173] on img at bounding box center [431, 168] width 13 height 13
click at [504, 174] on img at bounding box center [511, 168] width 13 height 13
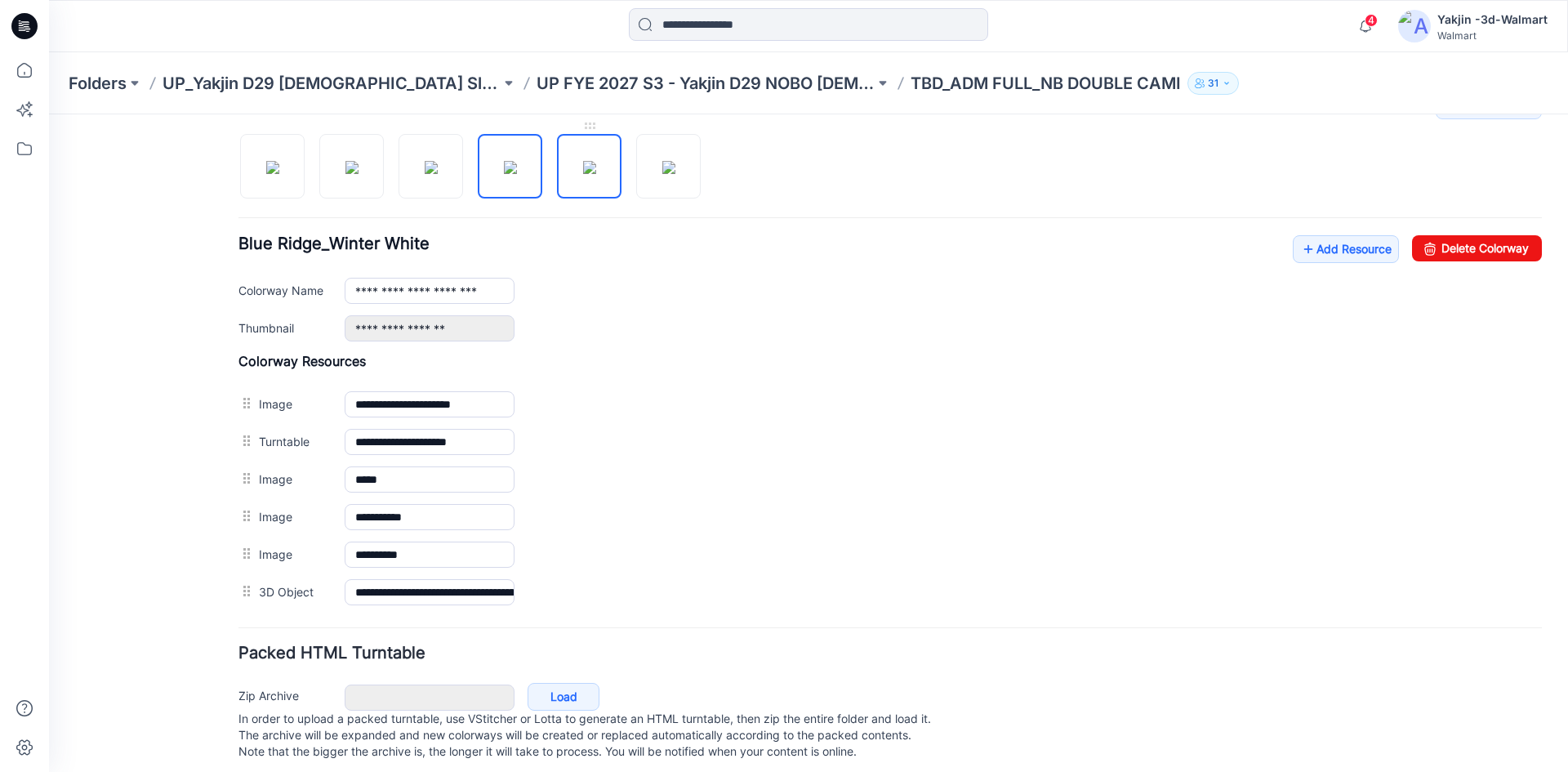
click at [596, 174] on img at bounding box center [590, 168] width 13 height 13
click at [663, 174] on img at bounding box center [669, 168] width 13 height 13
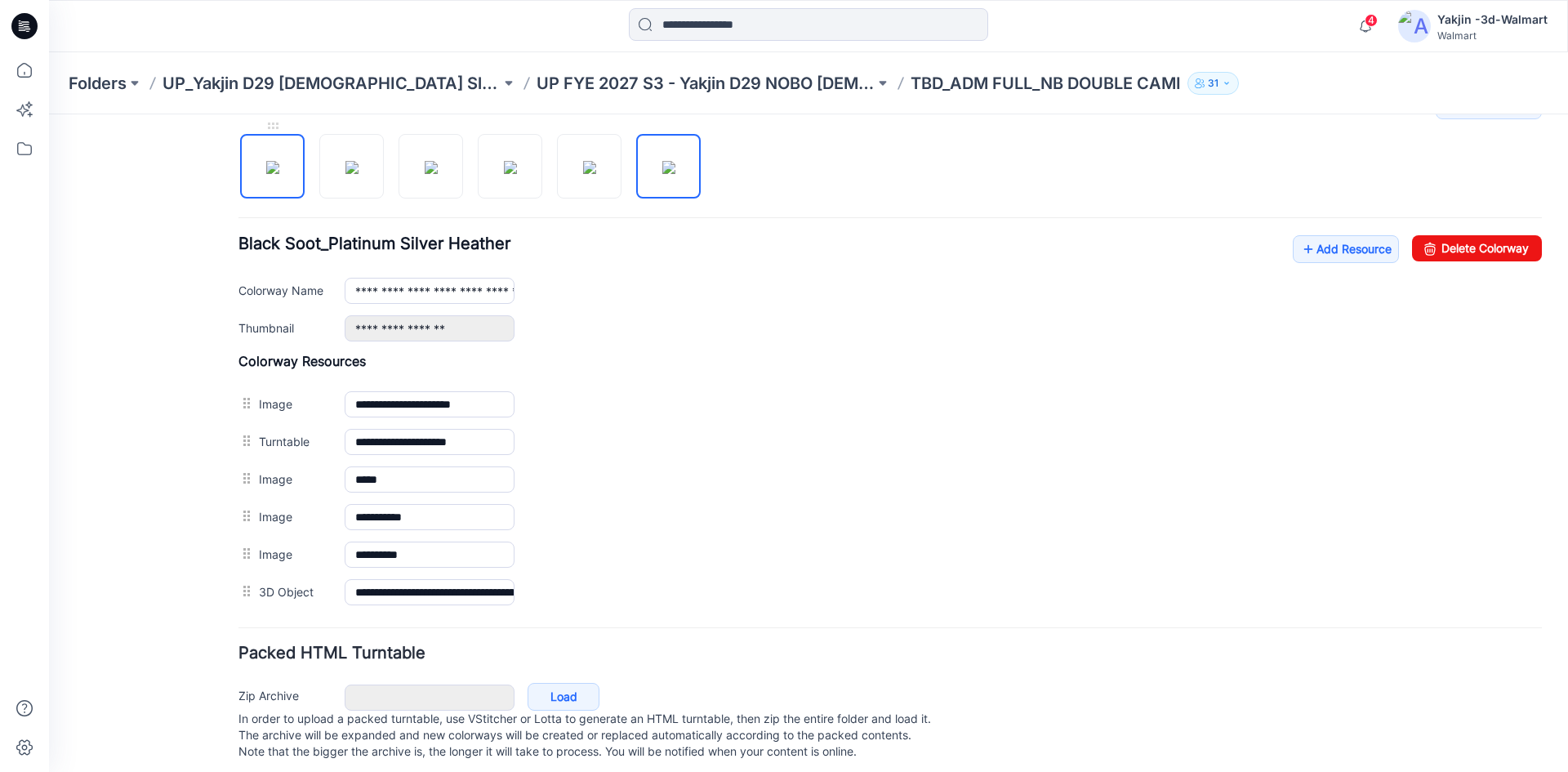
click at [279, 167] on img at bounding box center [273, 168] width 13 height 13
click at [351, 163] on img at bounding box center [352, 168] width 13 height 13
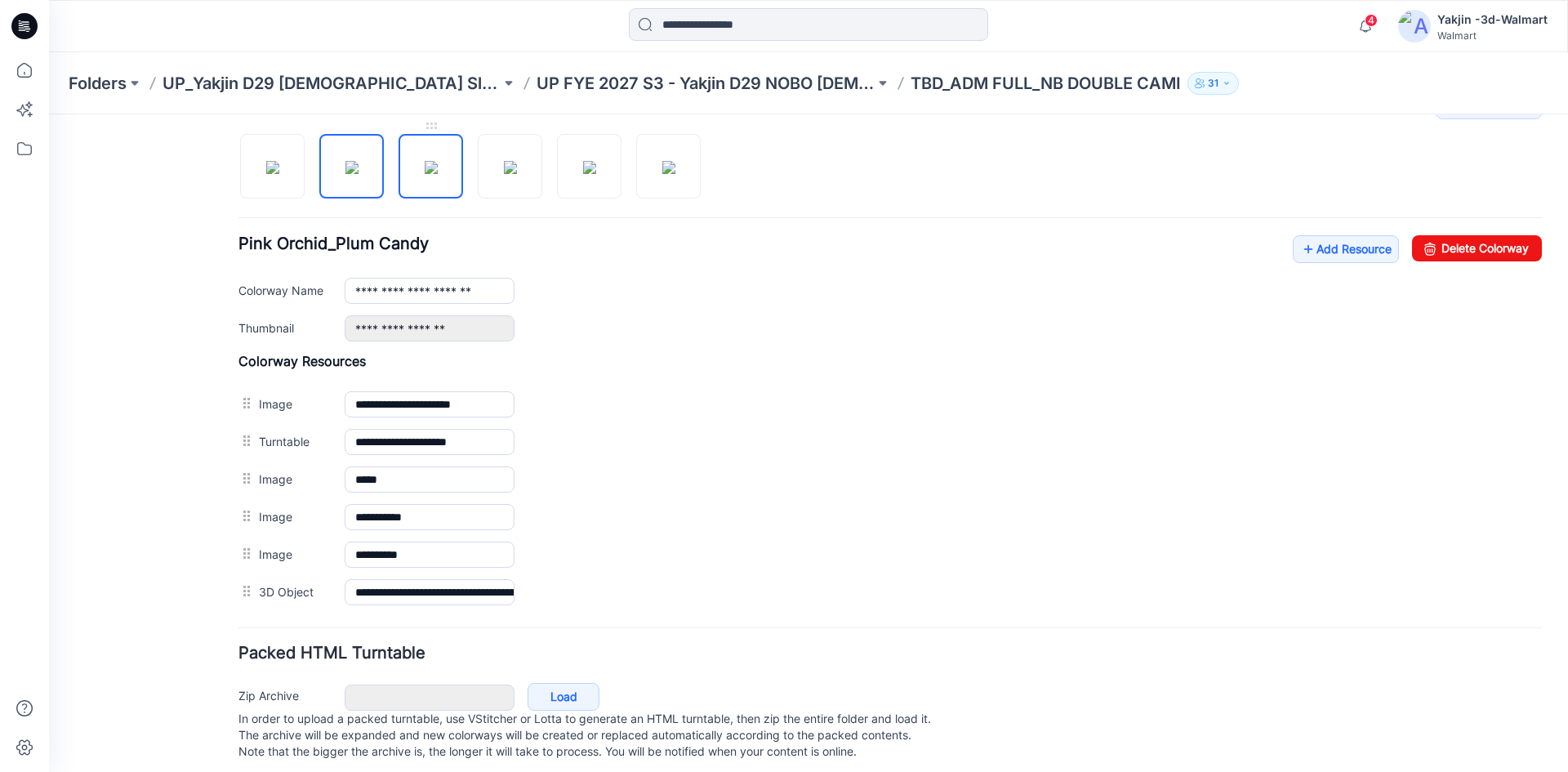
click at [425, 165] on img at bounding box center [431, 168] width 13 height 13
click at [468, 167] on div at bounding box center [476, 158] width 475 height 84
click at [504, 169] on img at bounding box center [511, 168] width 13 height 13
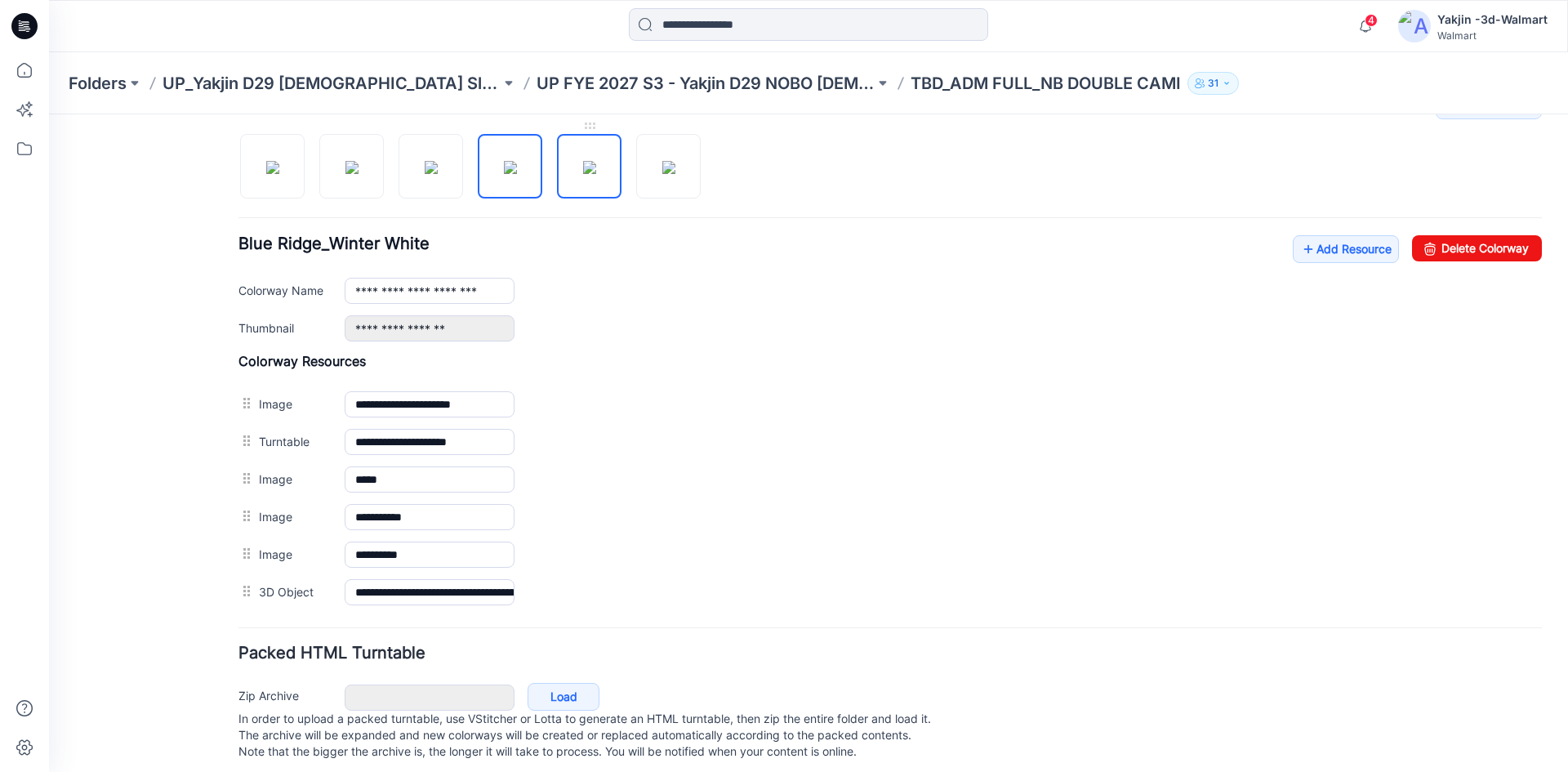
click at [596, 174] on img at bounding box center [590, 168] width 13 height 13
click at [675, 174] on img at bounding box center [669, 168] width 13 height 13
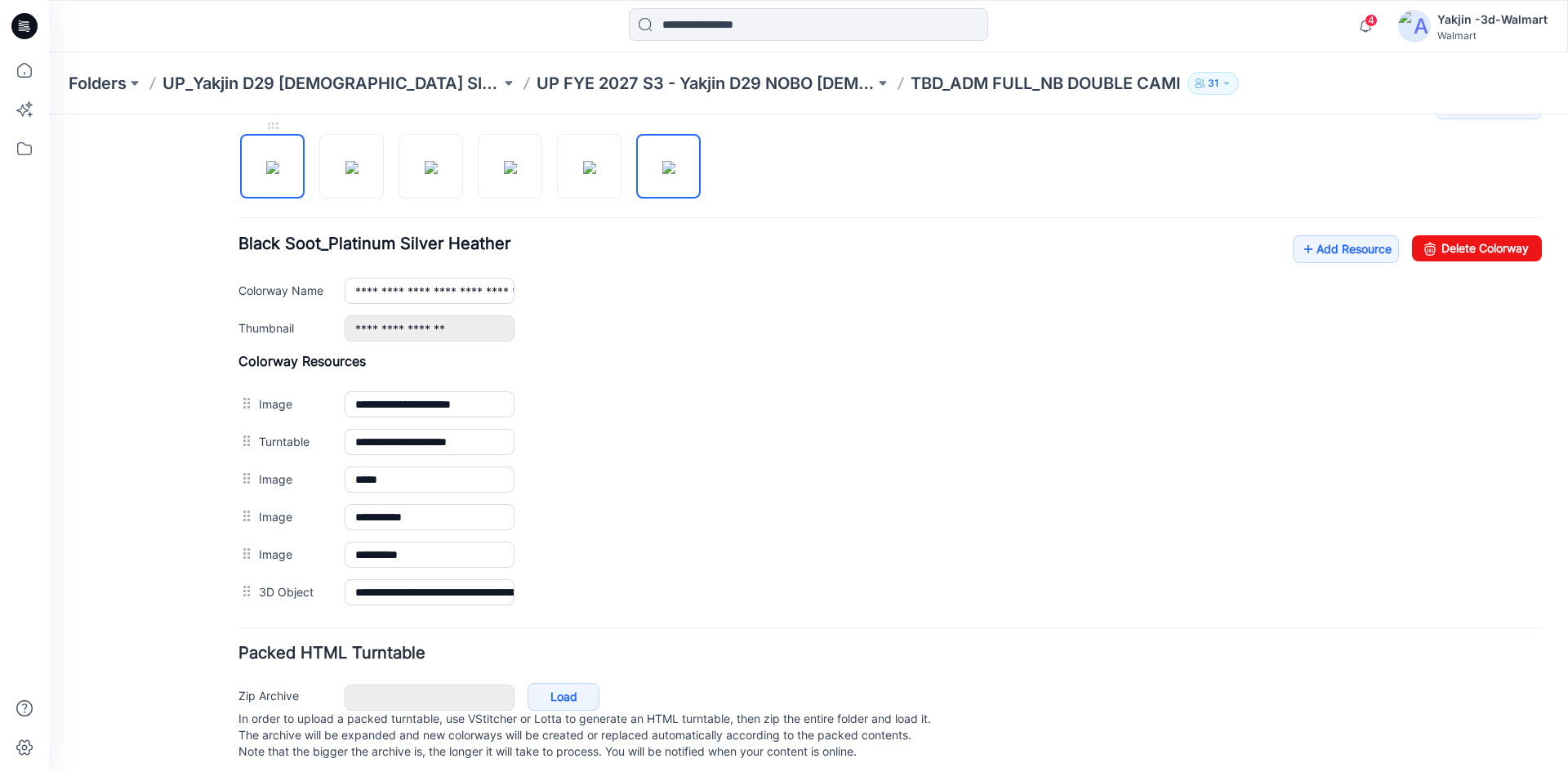
click at [268, 174] on img at bounding box center [273, 168] width 13 height 13
type input "**********"
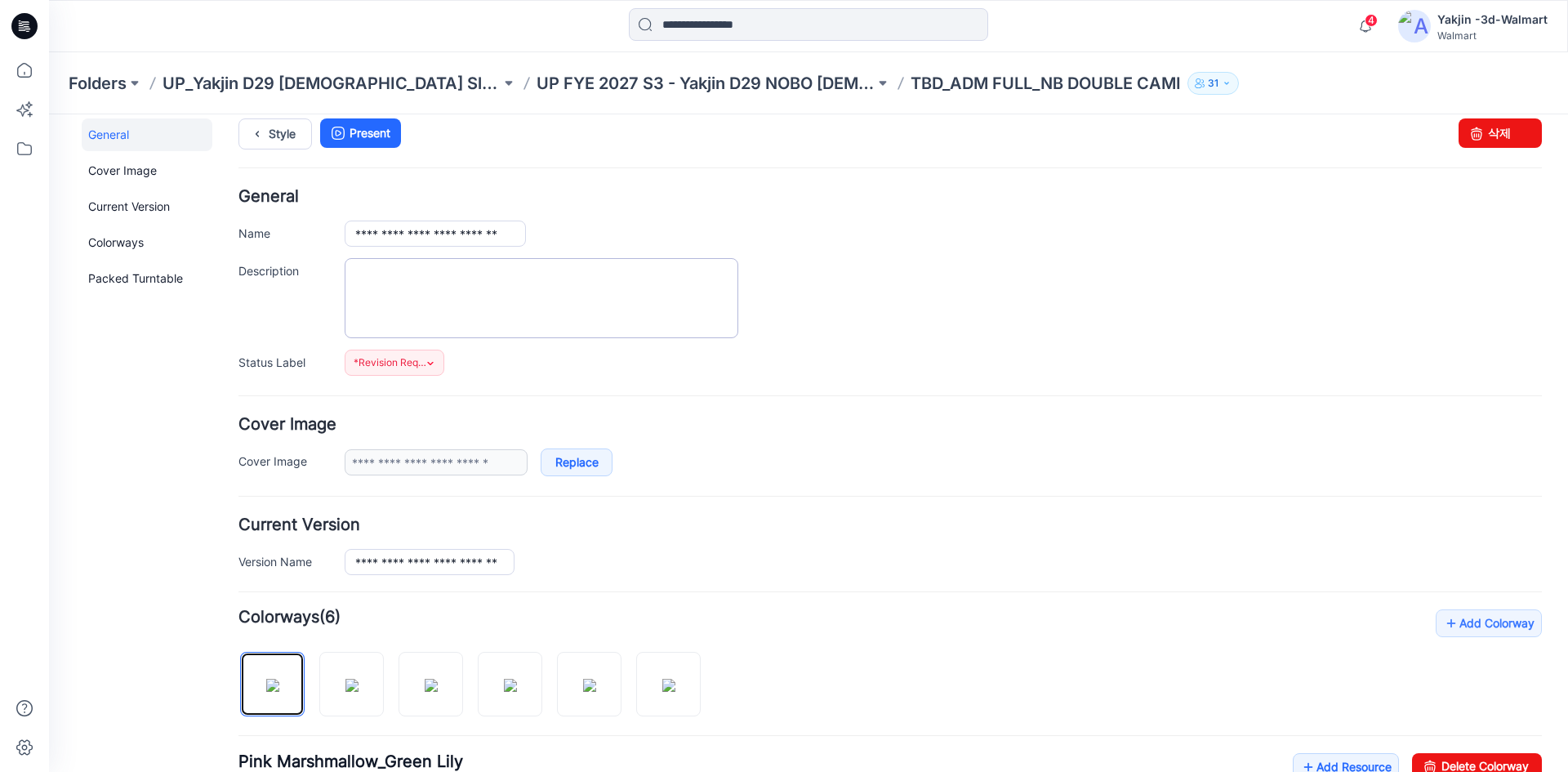
scroll to position [0, 0]
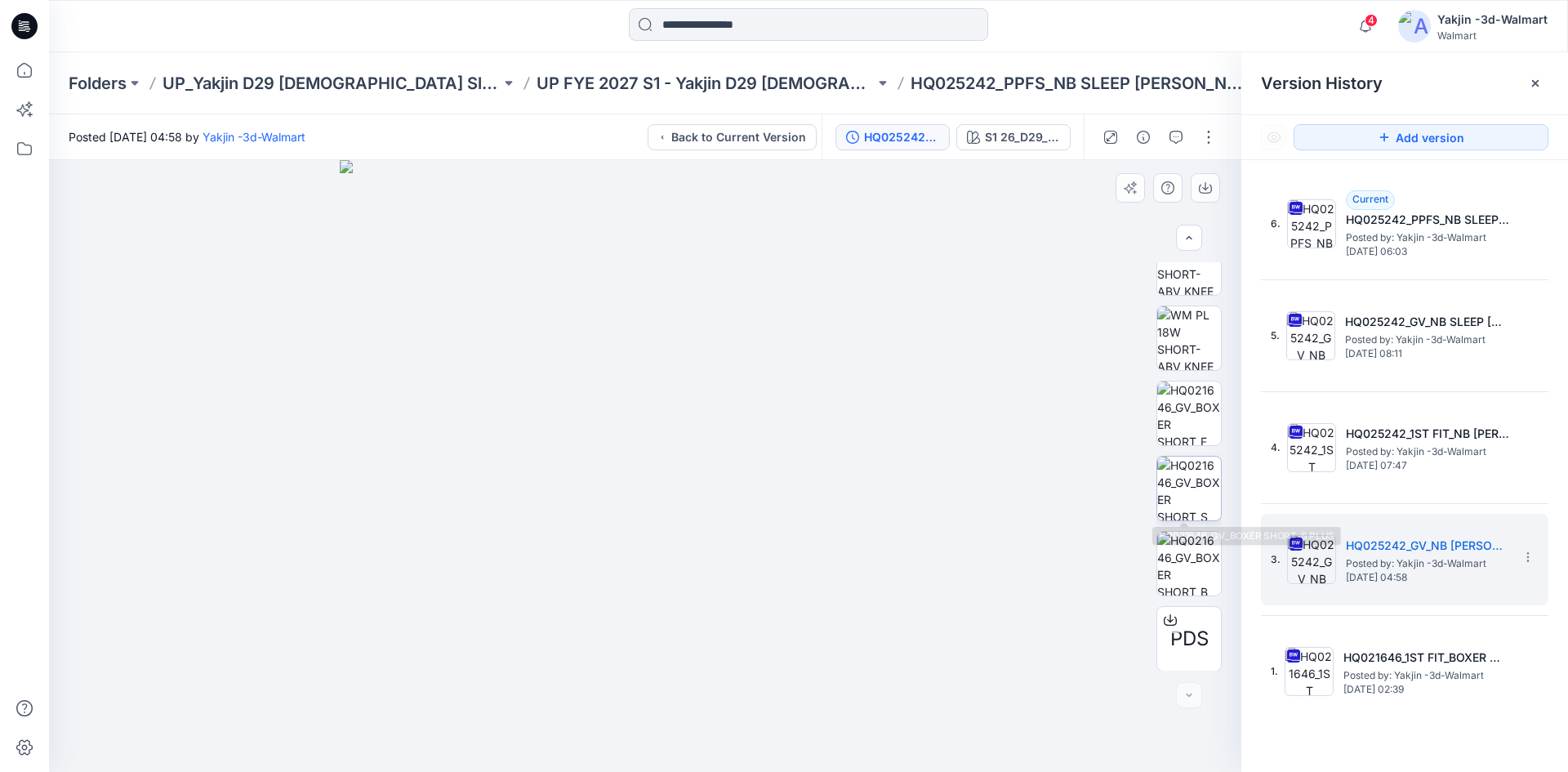
scroll to position [333, 0]
click at [1183, 444] on img at bounding box center [1188, 412] width 64 height 64
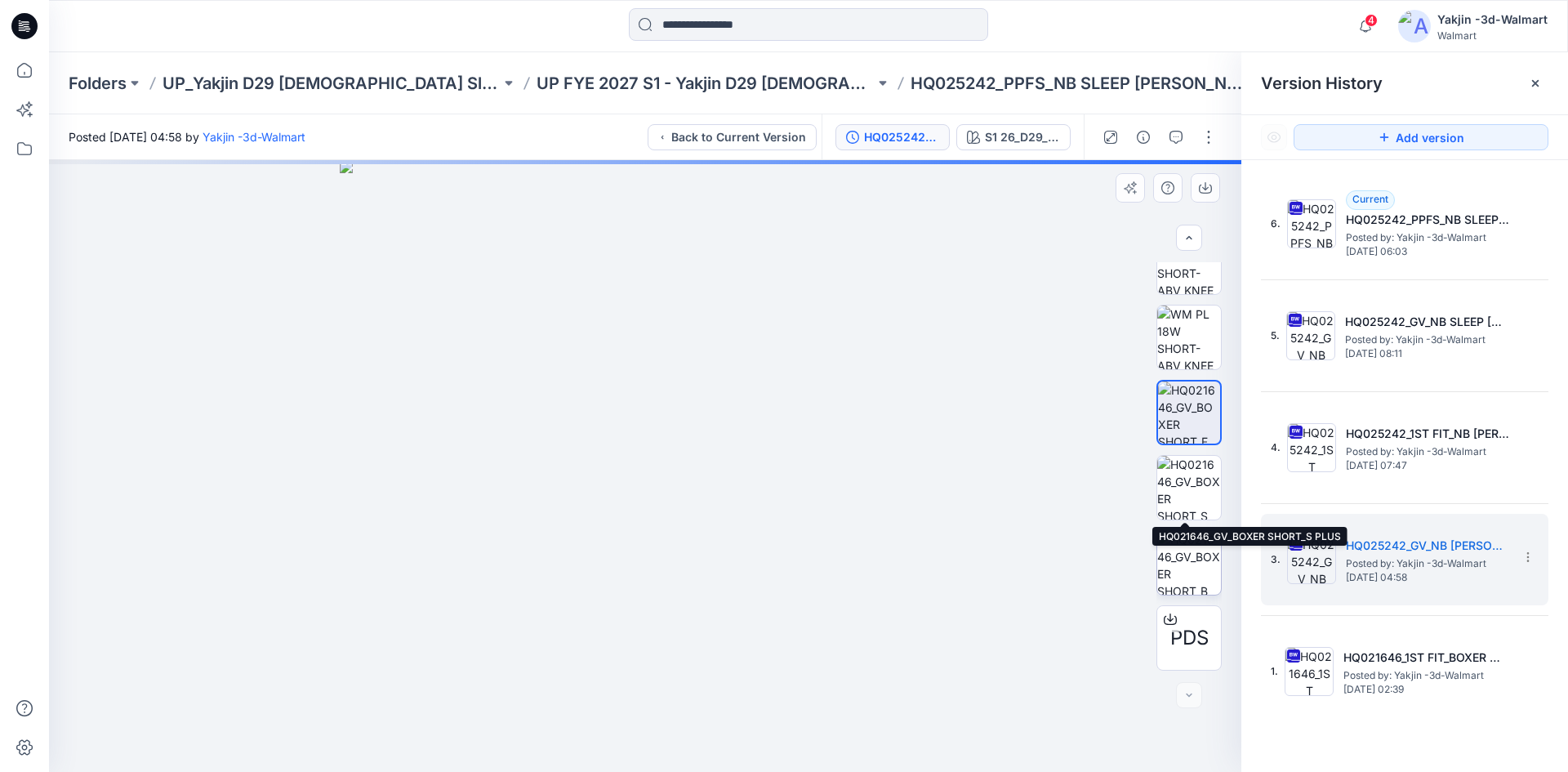
click at [1192, 560] on img at bounding box center [1188, 562] width 64 height 64
